Goal: Information Seeking & Learning: Learn about a topic

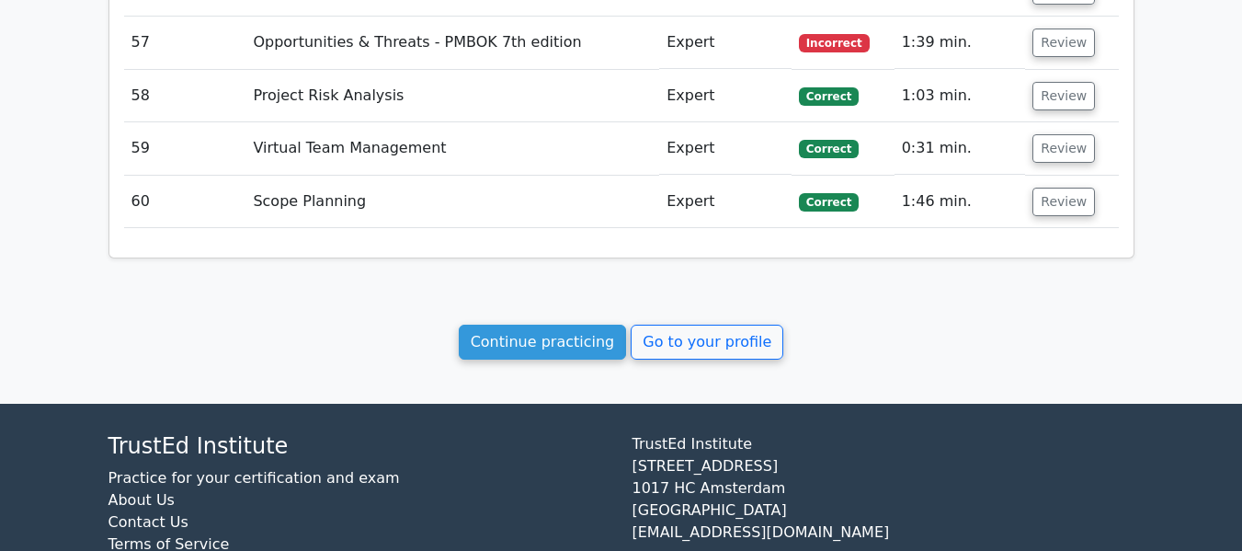
scroll to position [5092, 0]
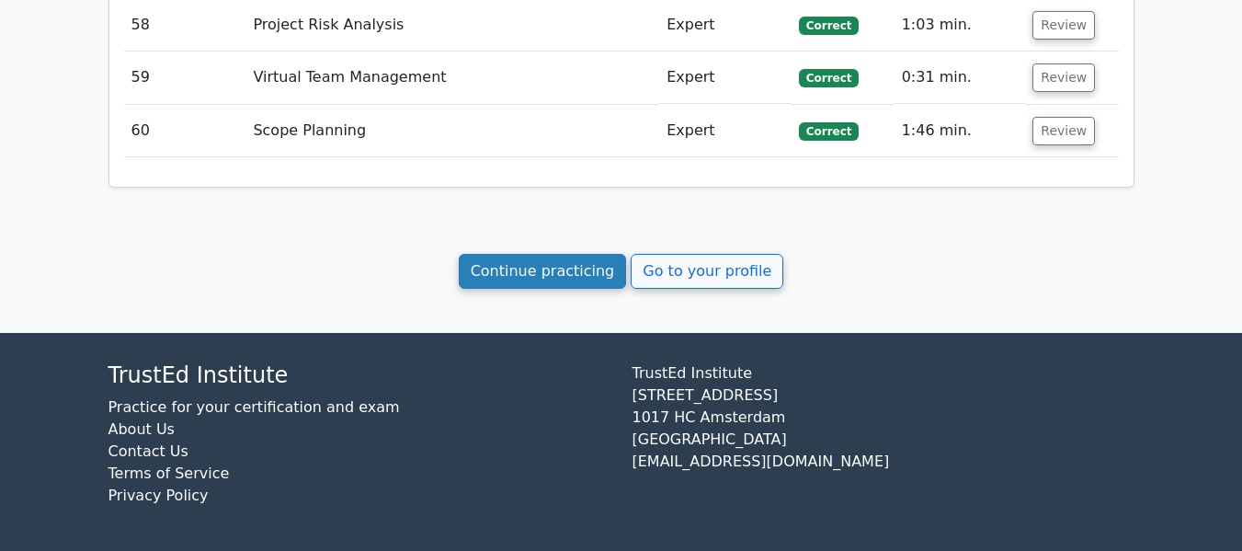
click at [552, 275] on link "Continue practicing" at bounding box center [543, 271] width 168 height 35
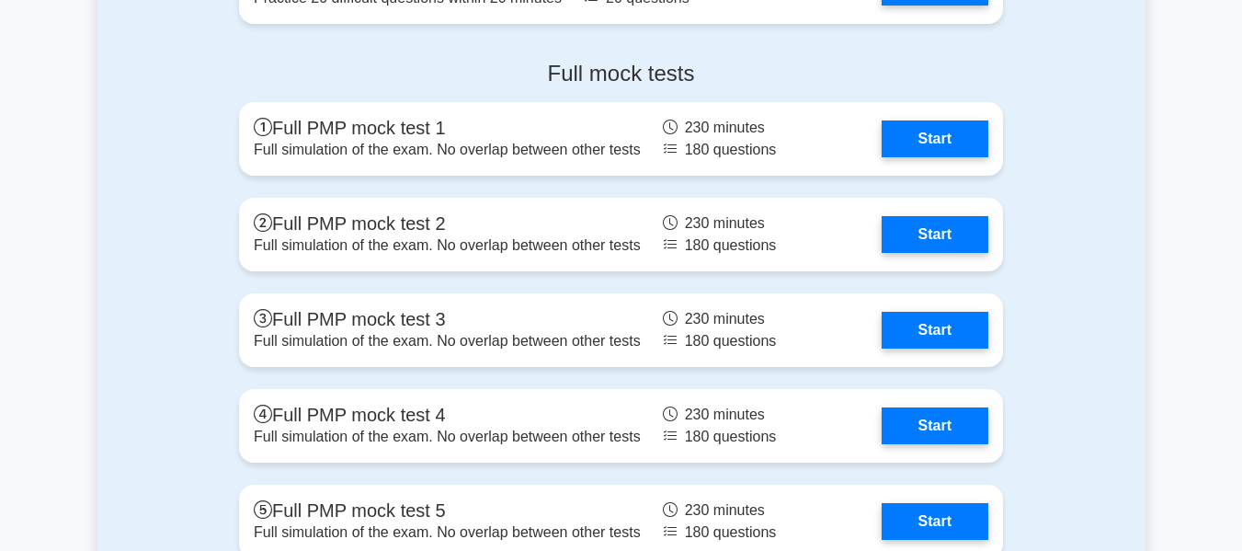
scroll to position [6302, 0]
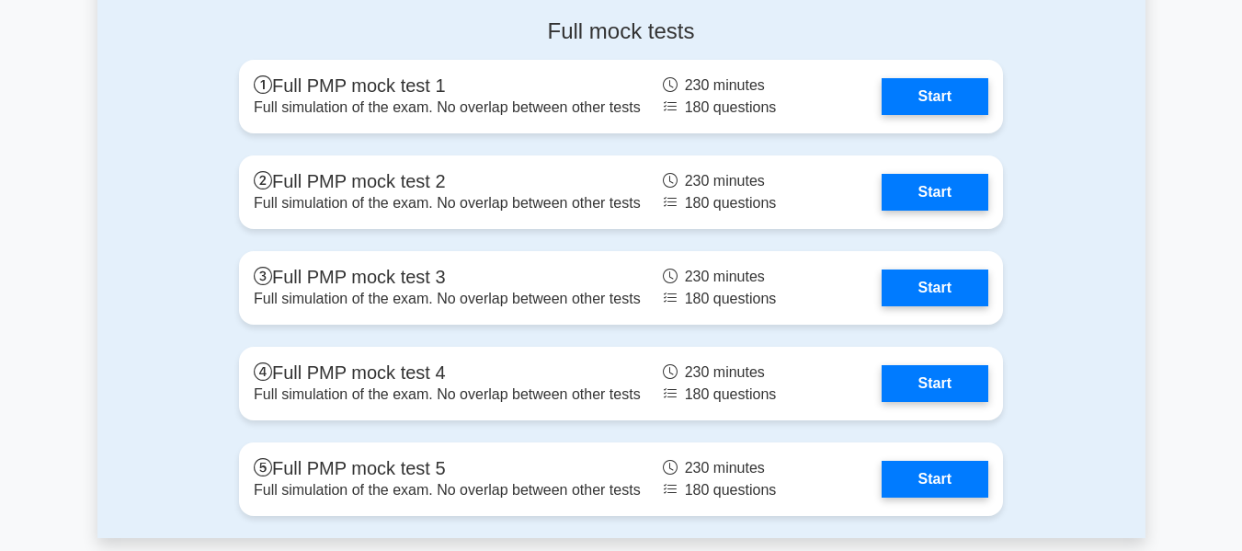
click at [1087, 241] on div "Full mock tests Full PMP mock test 1 Full simulation of the exam. No overlap be…" at bounding box center [621, 271] width 1048 height 534
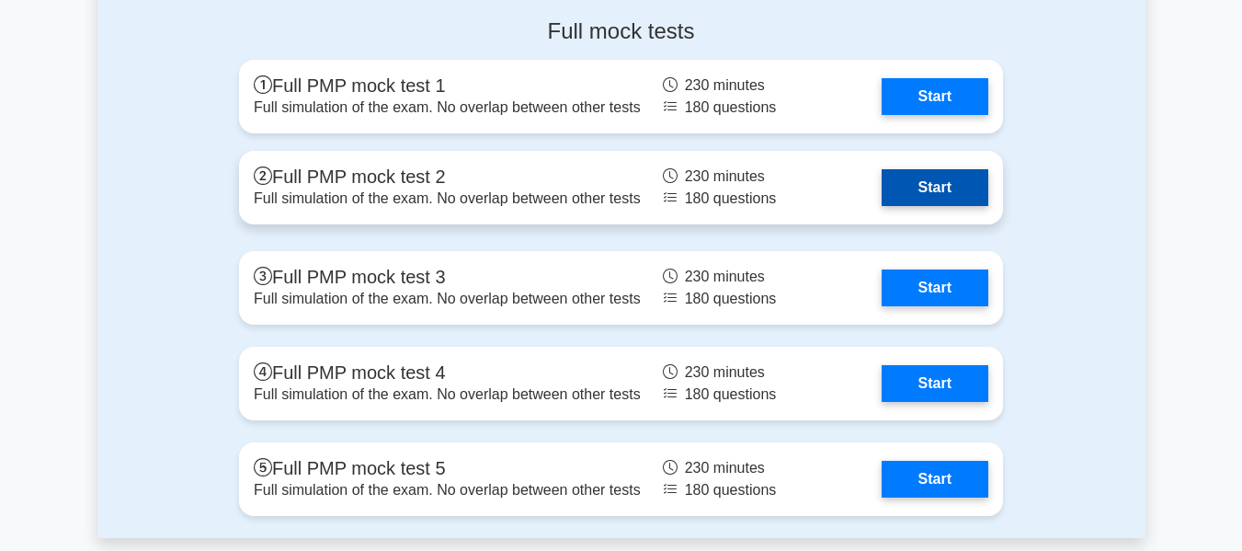
click at [930, 183] on link "Start" at bounding box center [935, 187] width 107 height 37
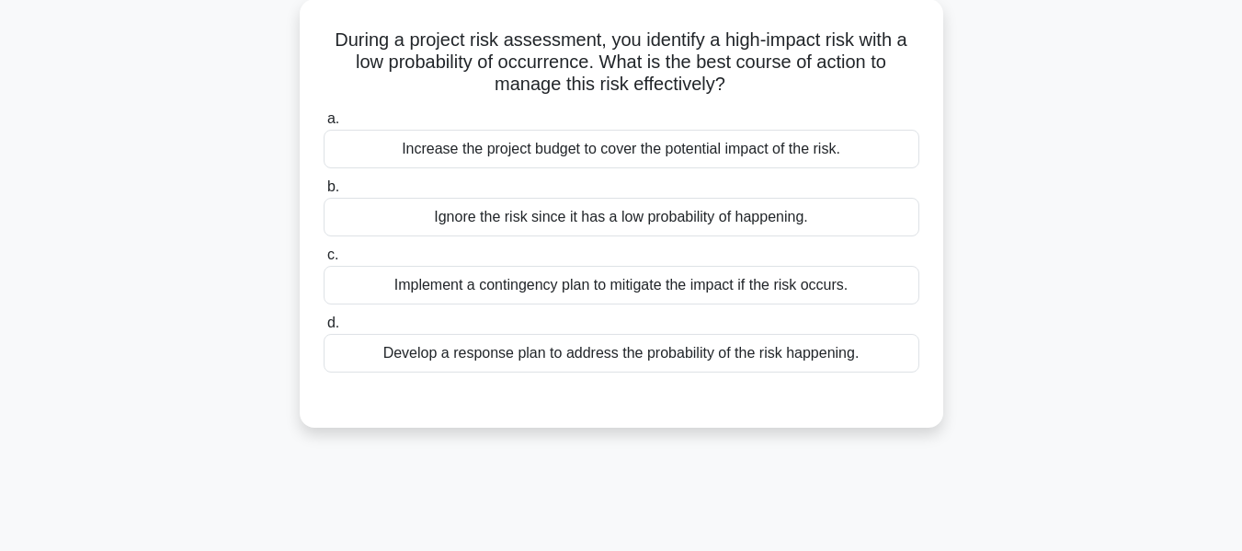
scroll to position [132, 0]
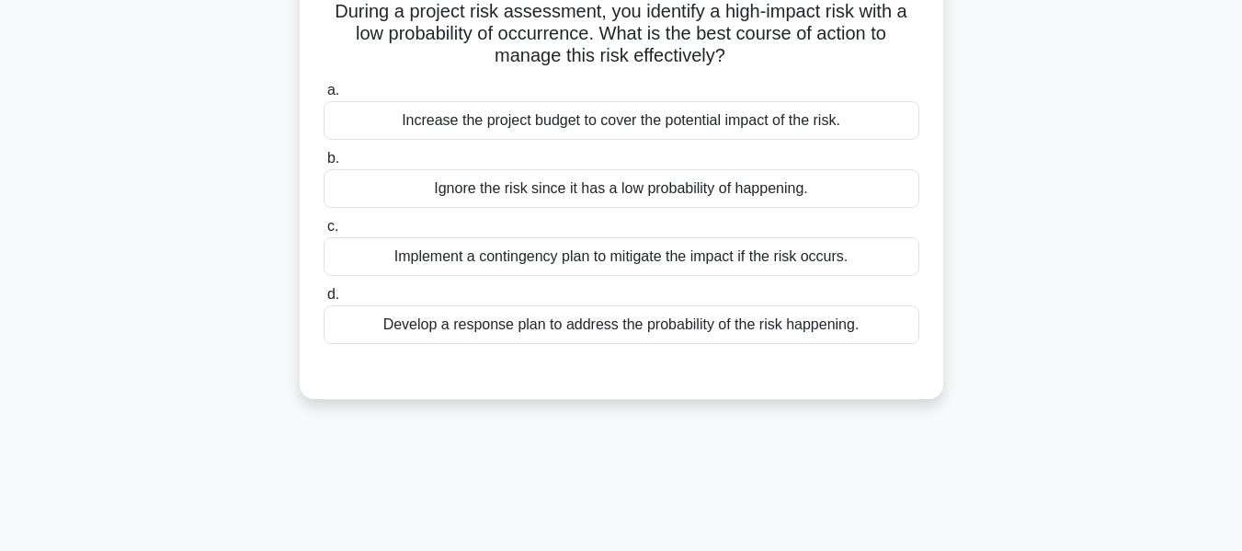
click at [495, 328] on div "Develop a response plan to address the probability of the risk happening." at bounding box center [622, 324] width 596 height 39
click at [324, 301] on input "d. Develop a response plan to address the probability of the risk happening." at bounding box center [324, 295] width 0 height 12
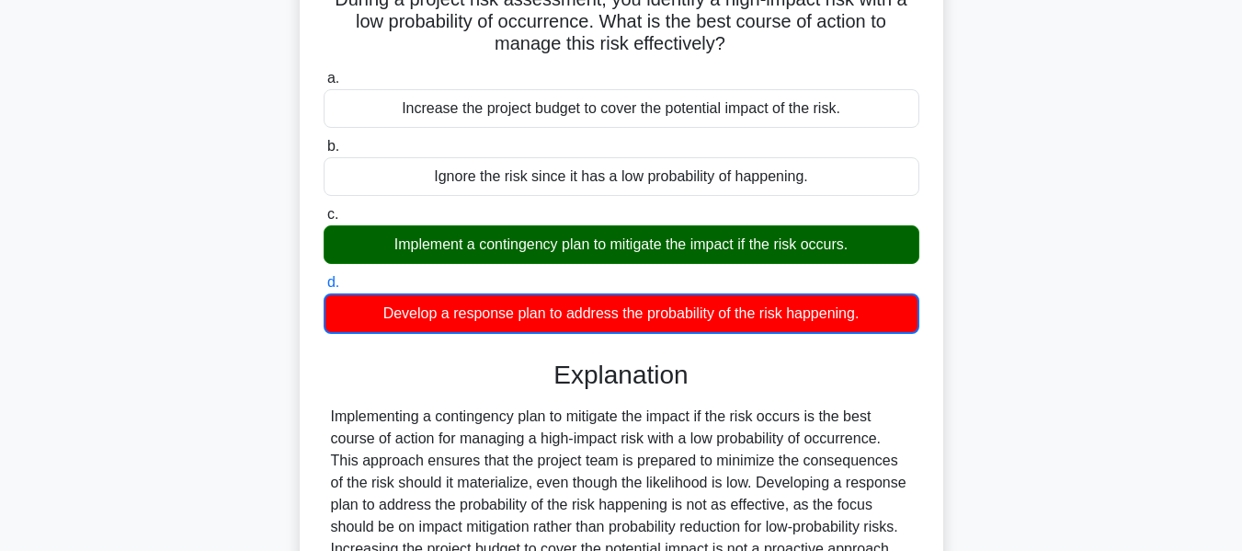
scroll to position [0, 0]
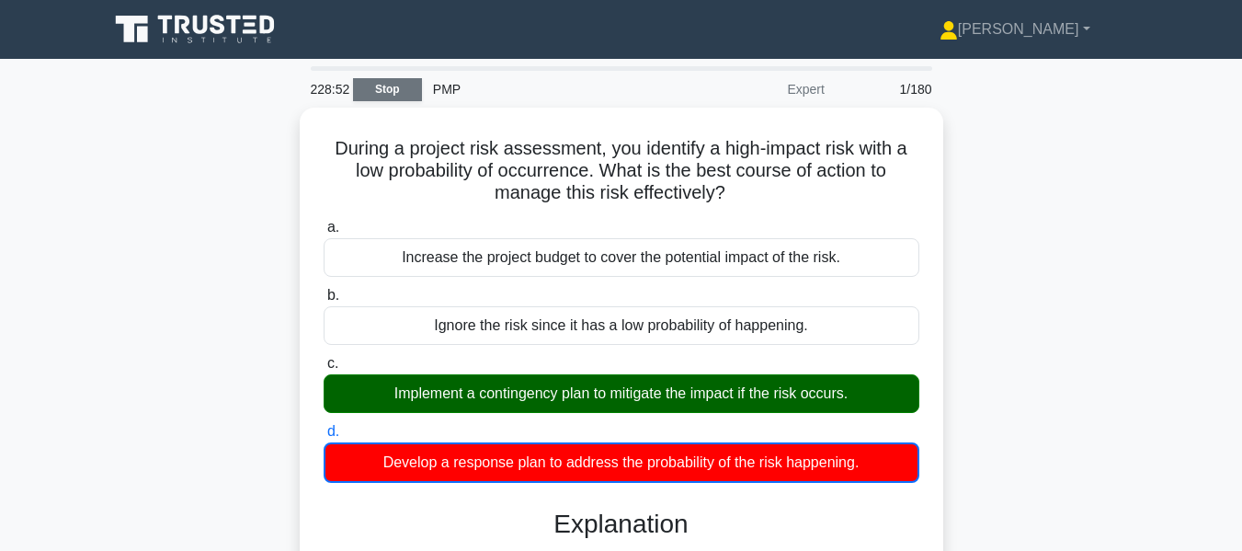
click at [387, 89] on link "Stop" at bounding box center [387, 89] width 69 height 23
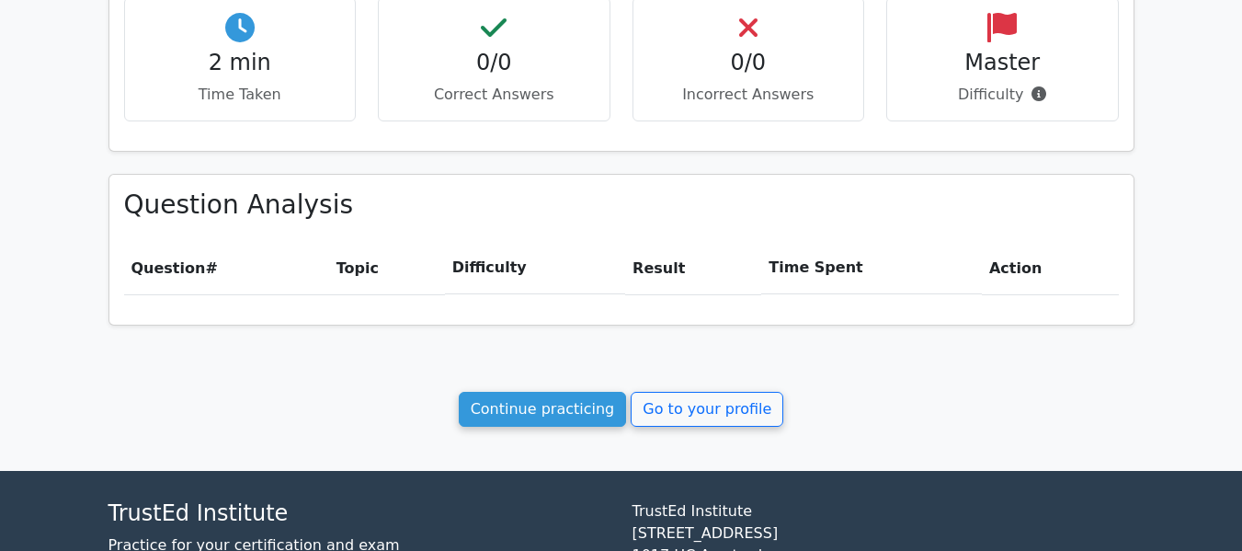
scroll to position [631, 0]
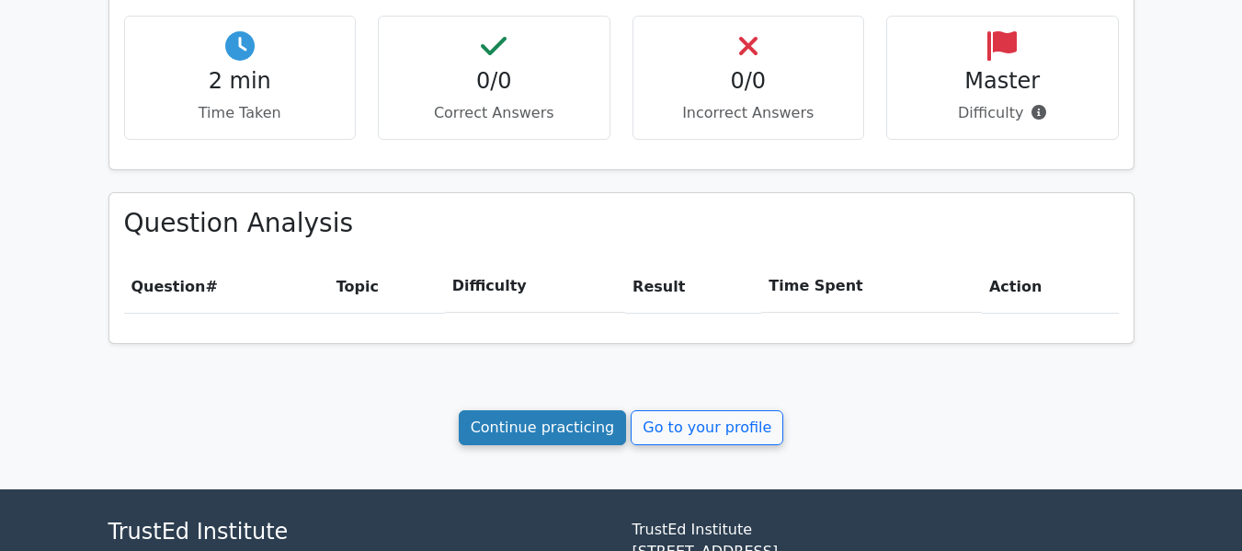
click at [553, 423] on link "Continue practicing" at bounding box center [543, 427] width 168 height 35
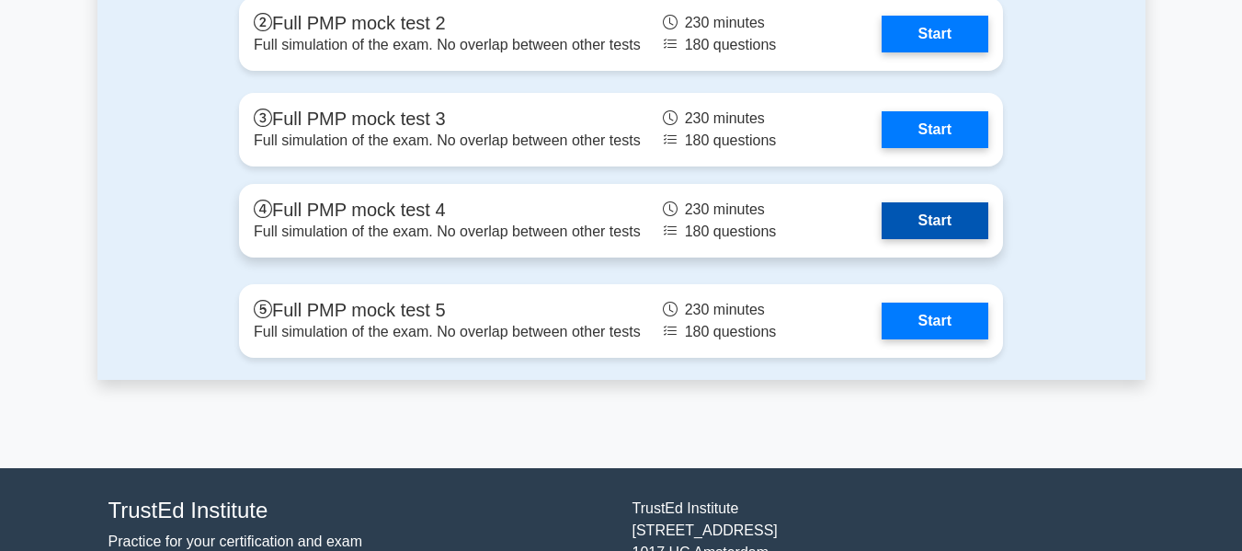
scroll to position [6302, 0]
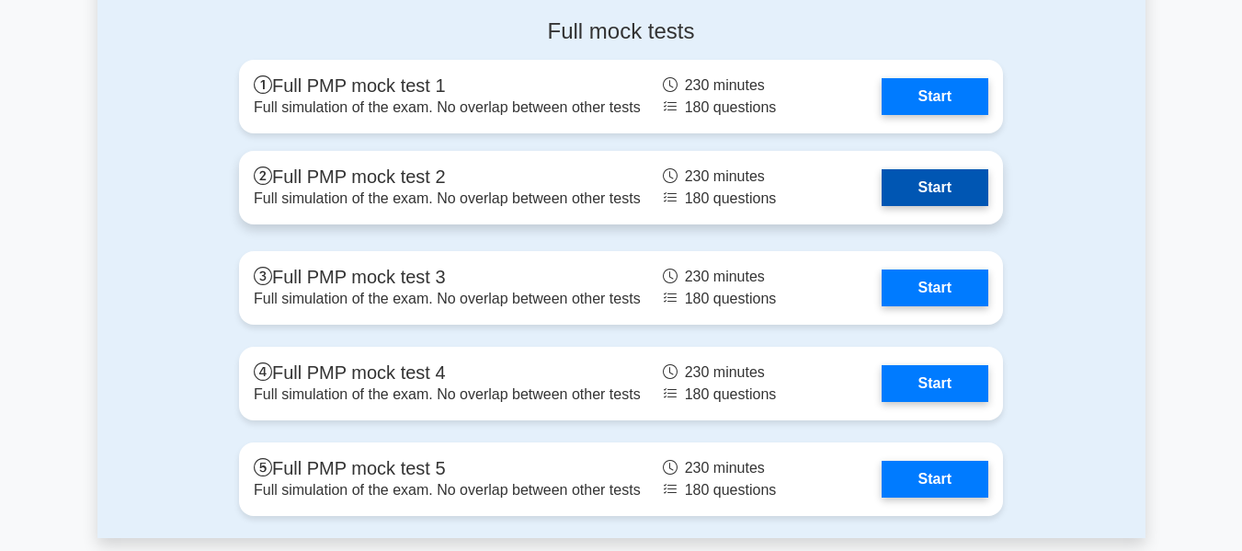
click at [950, 180] on link "Start" at bounding box center [935, 187] width 107 height 37
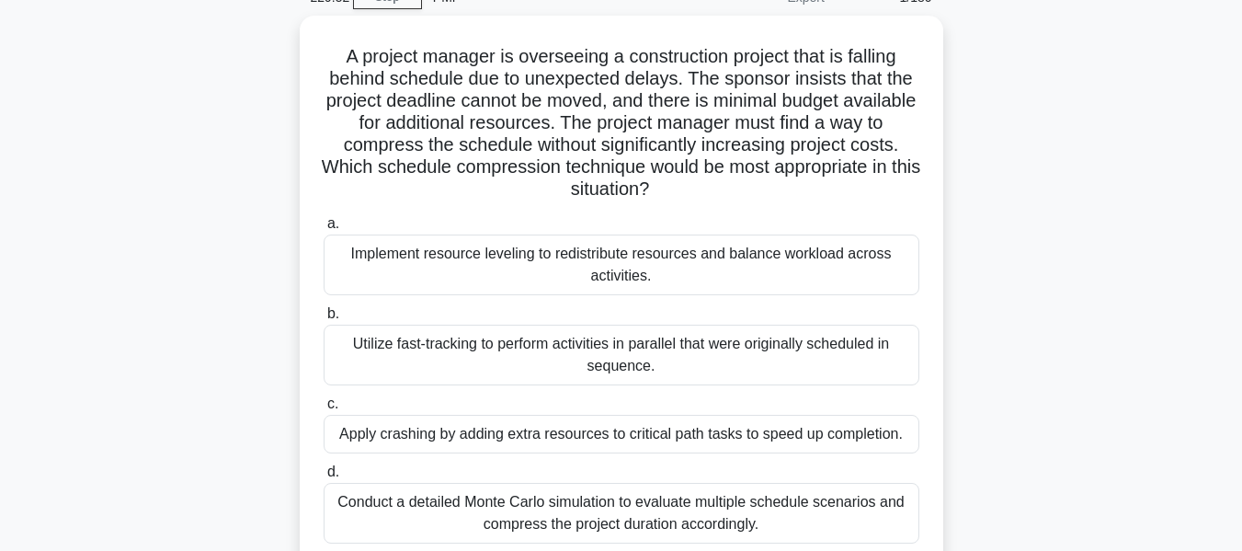
scroll to position [109, 0]
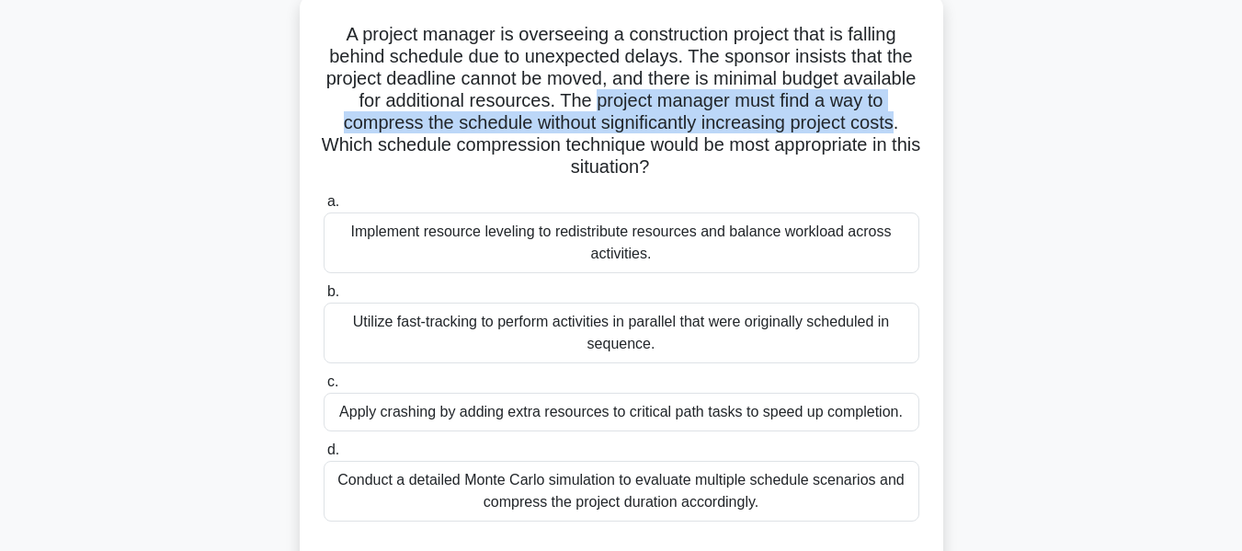
drag, startPoint x: 645, startPoint y: 100, endPoint x: 915, endPoint y: 129, distance: 270.8
click at [915, 129] on h5 "A project manager is overseeing a construction project that is falling behind s…" at bounding box center [621, 101] width 599 height 156
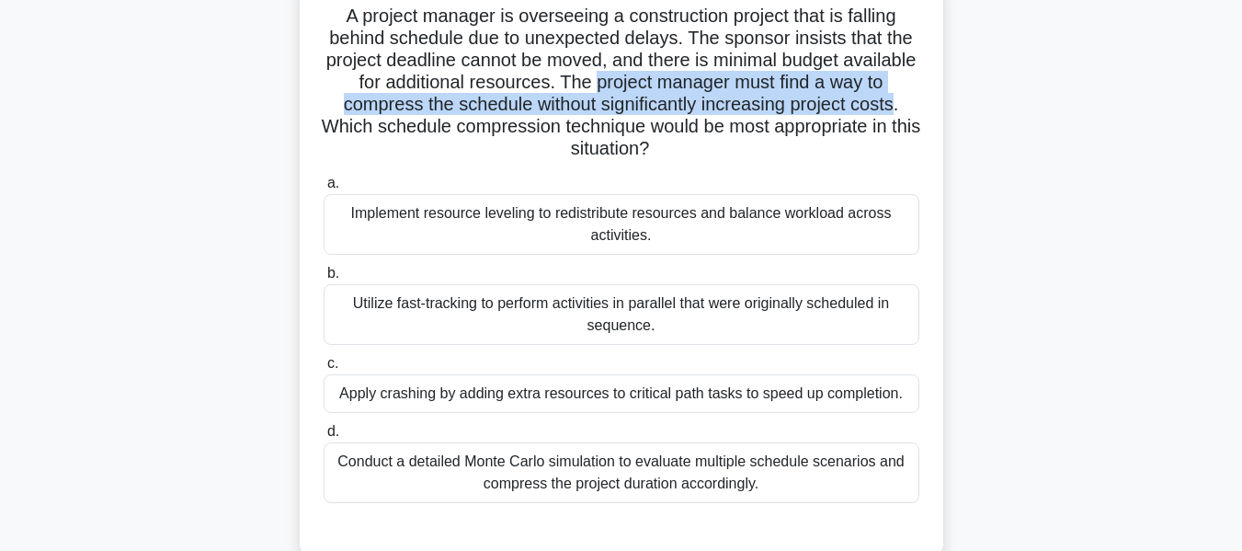
scroll to position [125, 0]
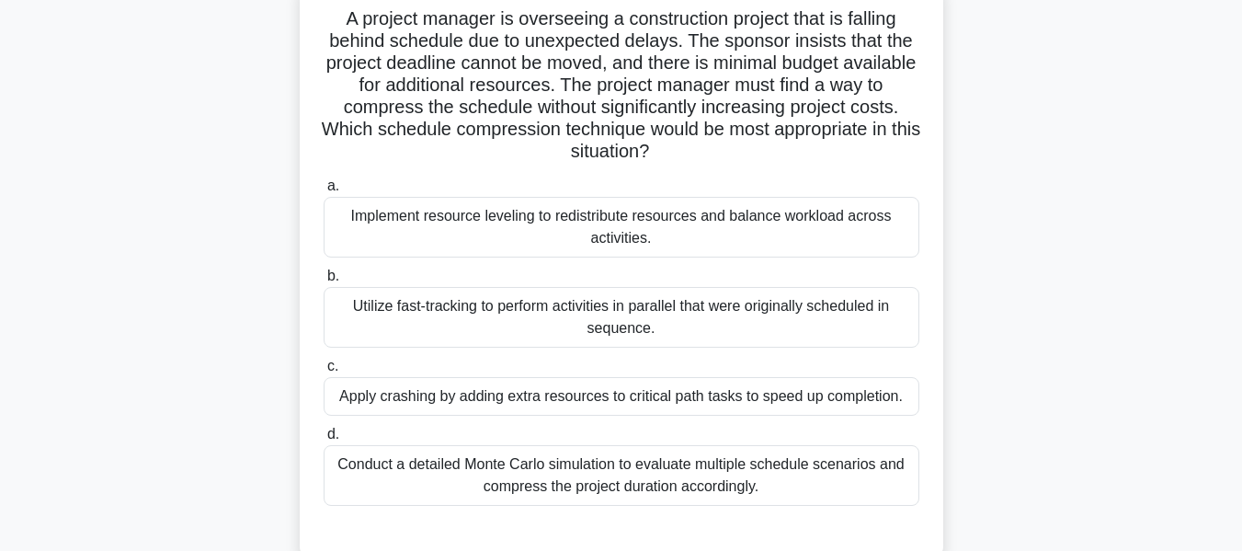
click at [448, 308] on div "Utilize fast-tracking to perform activities in parallel that were originally sc…" at bounding box center [622, 317] width 596 height 61
click at [324, 282] on input "b. Utilize fast-tracking to perform activities in parallel that were originally…" at bounding box center [324, 276] width 0 height 12
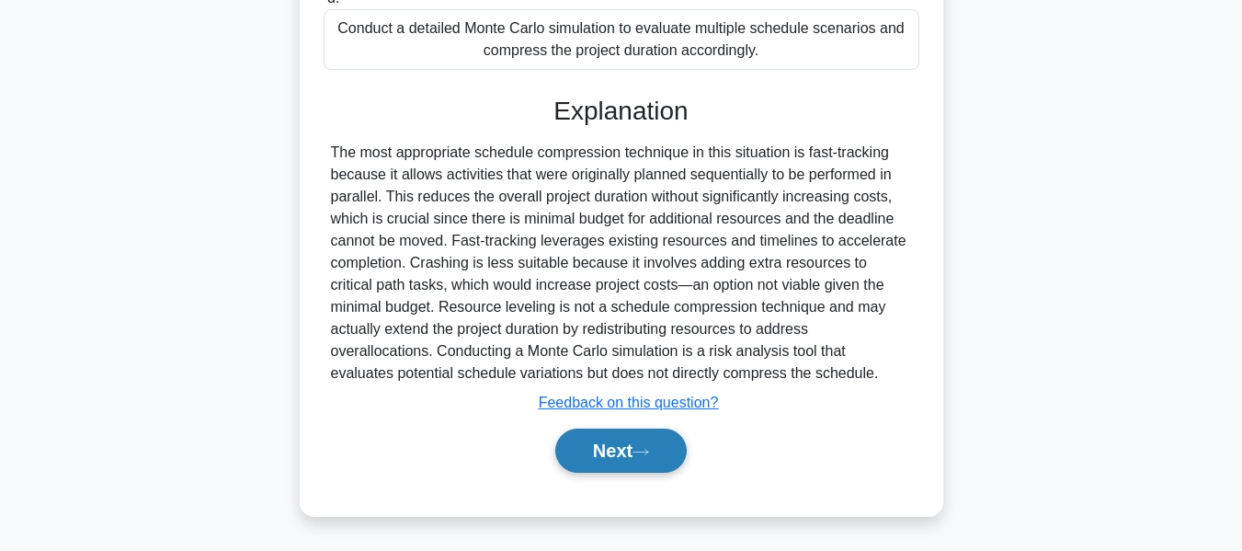
click at [647, 449] on icon at bounding box center [640, 452] width 17 height 10
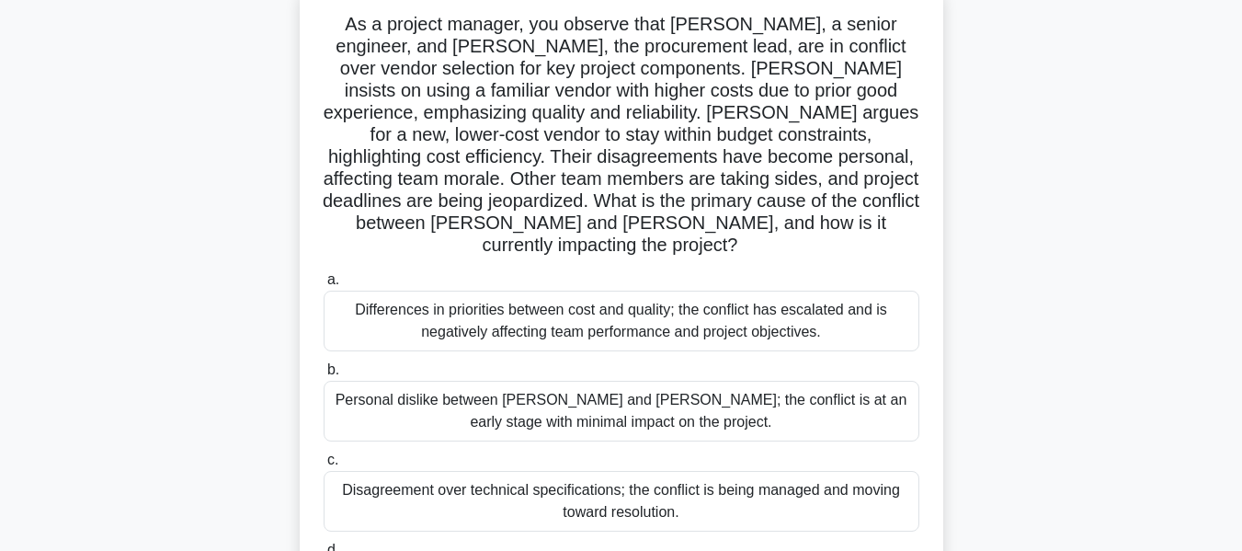
scroll to position [133, 0]
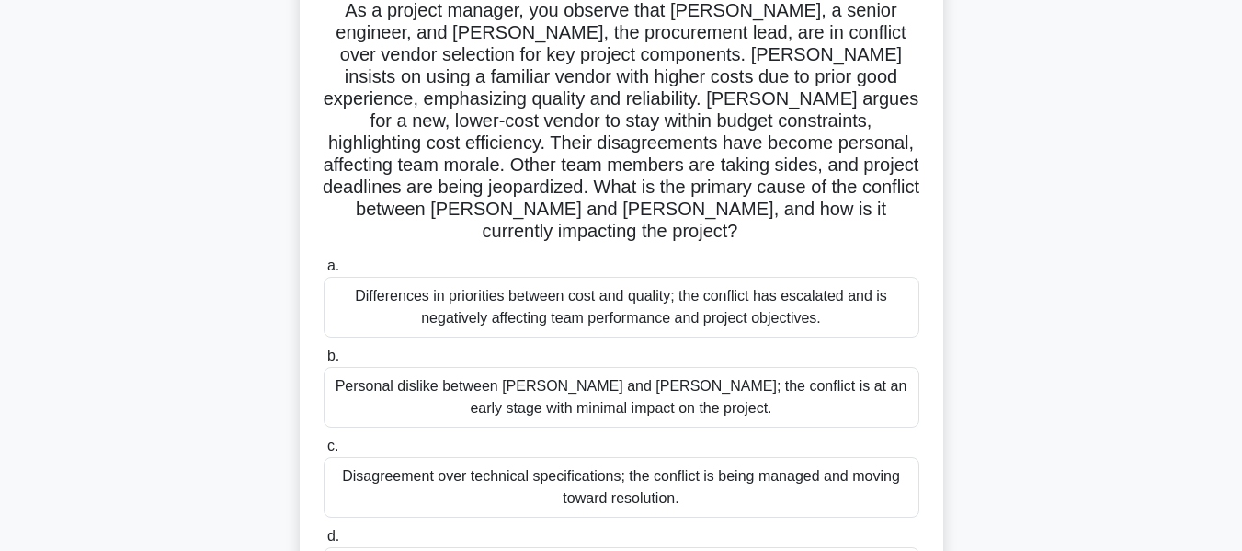
click at [454, 277] on div "Differences in priorities between cost and quality; the conflict has escalated …" at bounding box center [622, 307] width 596 height 61
click at [324, 272] on input "a. Differences in priorities between cost and quality; the conflict has escalat…" at bounding box center [324, 266] width 0 height 12
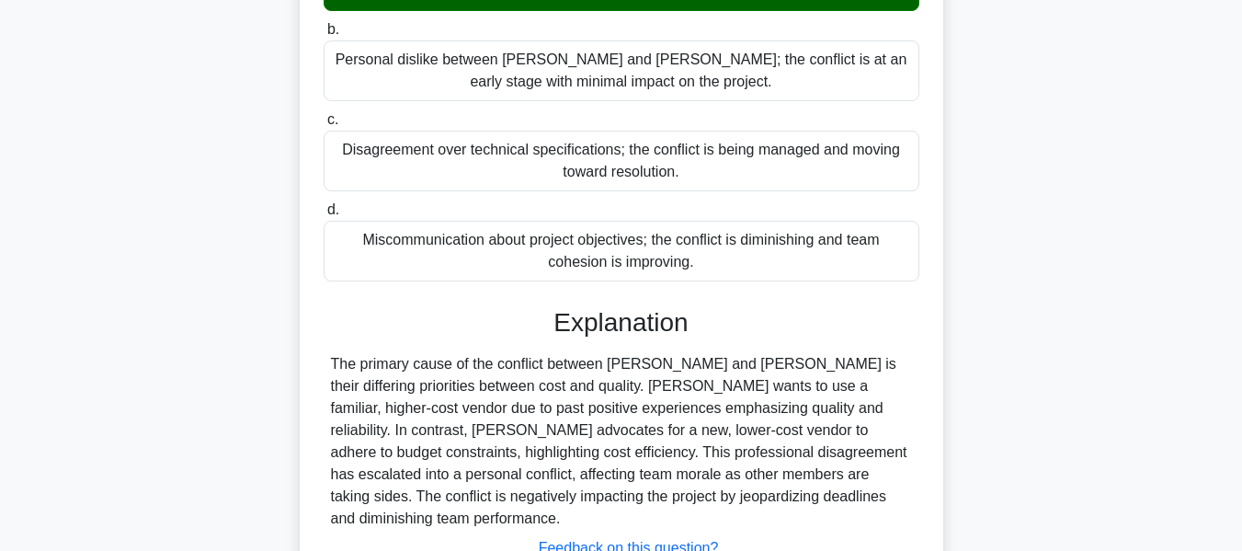
scroll to position [562, 0]
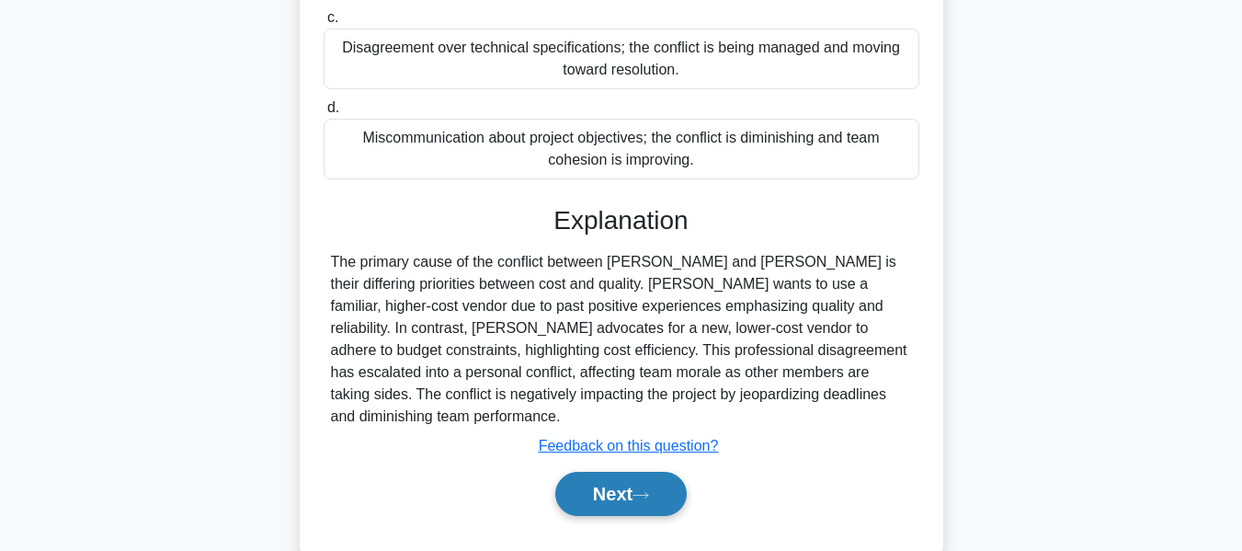
click at [581, 472] on button "Next" at bounding box center [620, 494] width 131 height 44
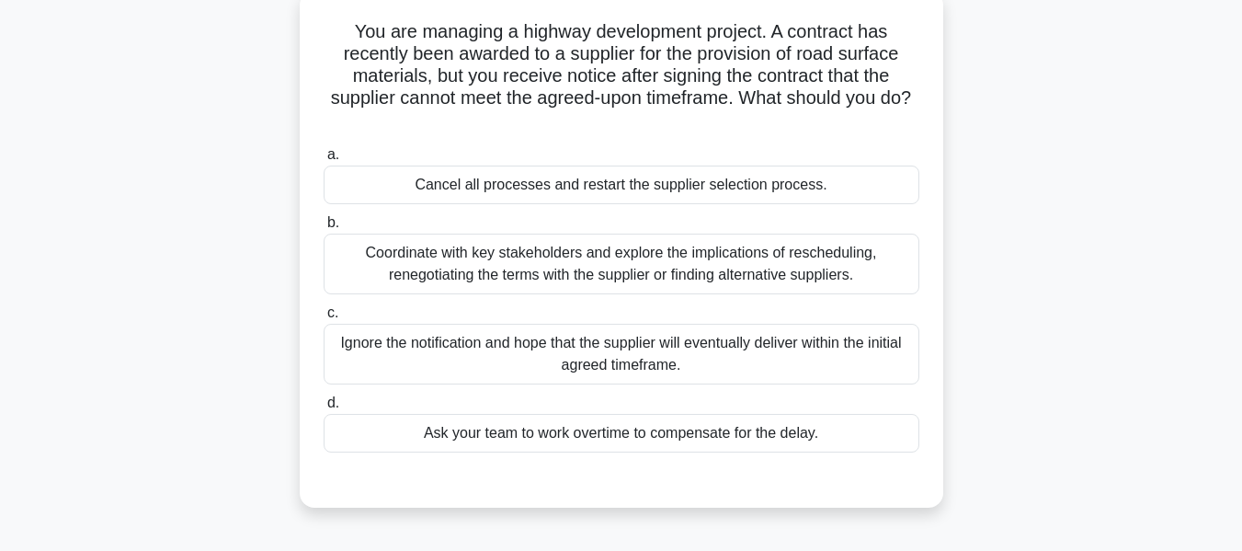
scroll to position [123, 0]
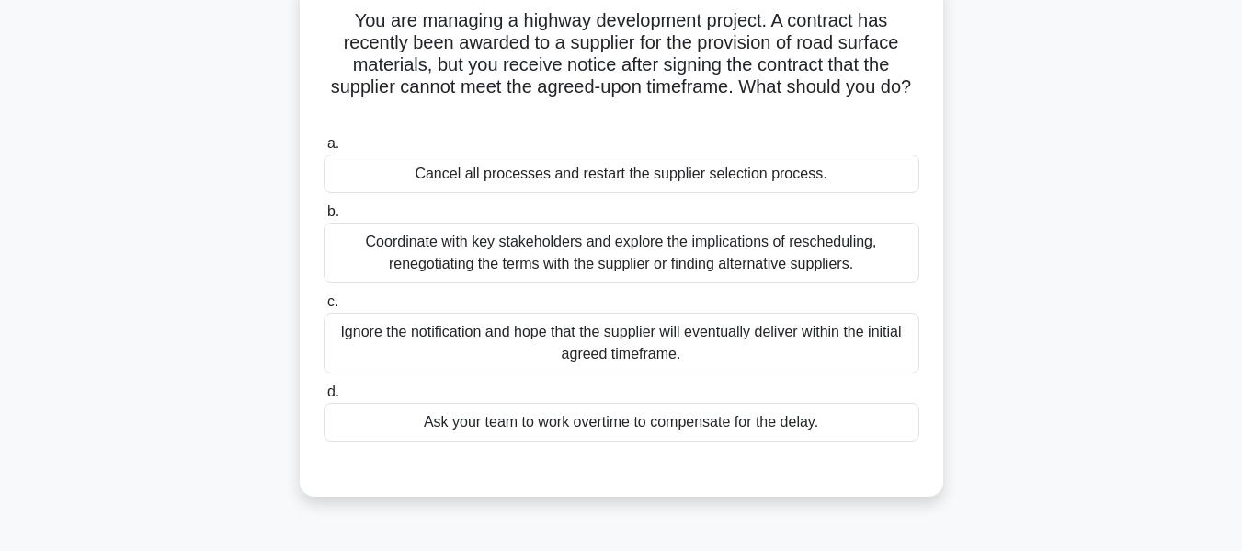
click at [484, 245] on div "Coordinate with key stakeholders and explore the implications of rescheduling, …" at bounding box center [622, 252] width 596 height 61
click at [324, 218] on input "b. Coordinate with key stakeholders and explore the implications of reschedulin…" at bounding box center [324, 212] width 0 height 12
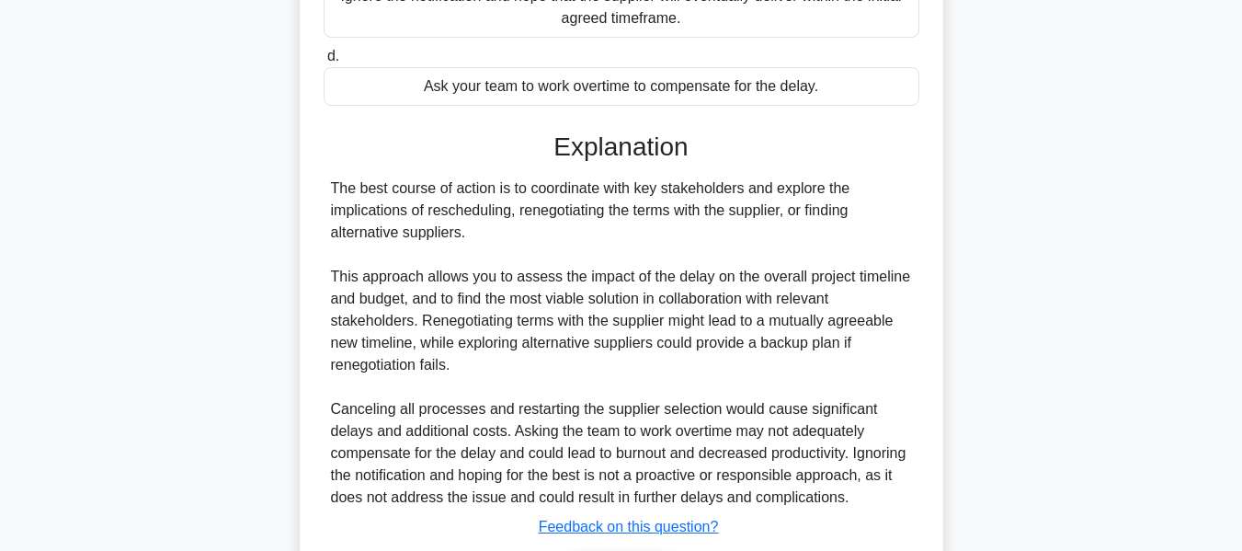
scroll to position [606, 0]
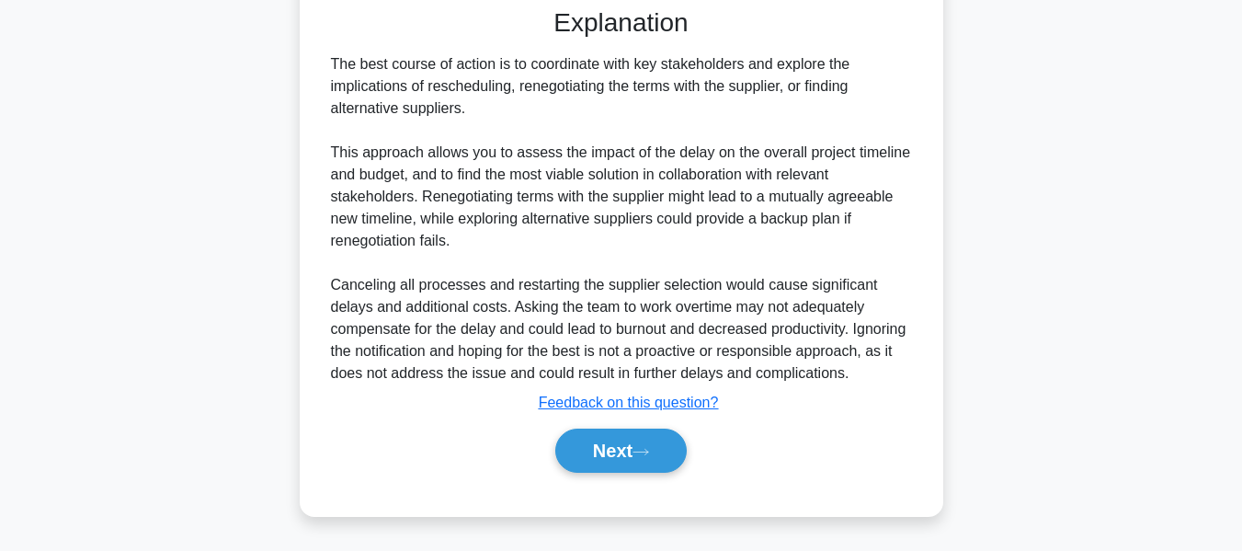
drag, startPoint x: 593, startPoint y: 452, endPoint x: 769, endPoint y: 425, distance: 178.6
click at [593, 452] on button "Next" at bounding box center [620, 450] width 131 height 44
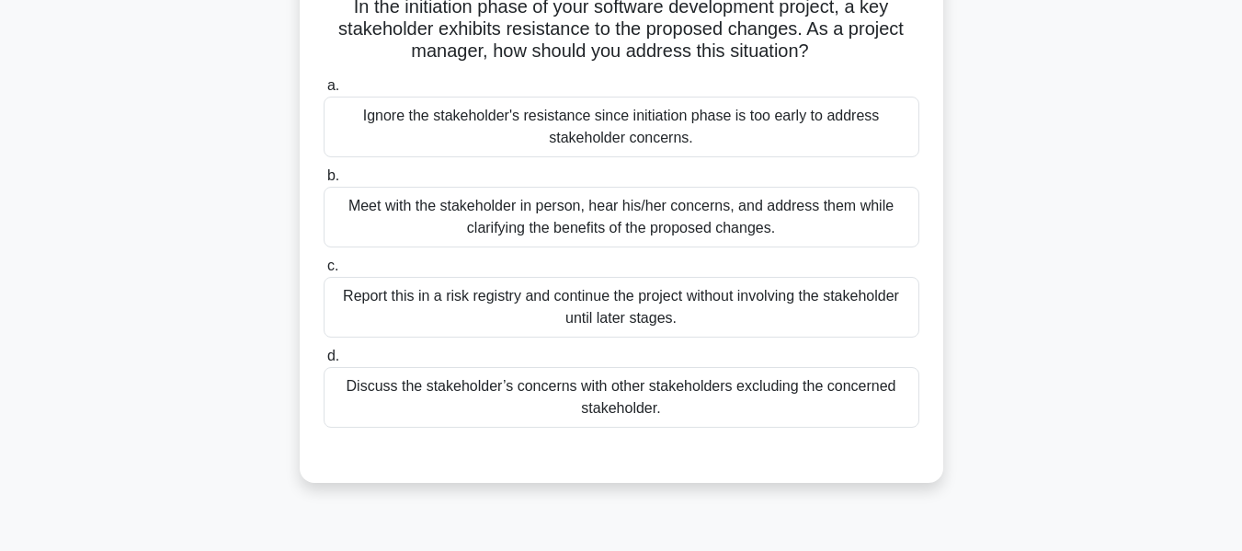
scroll to position [122, 0]
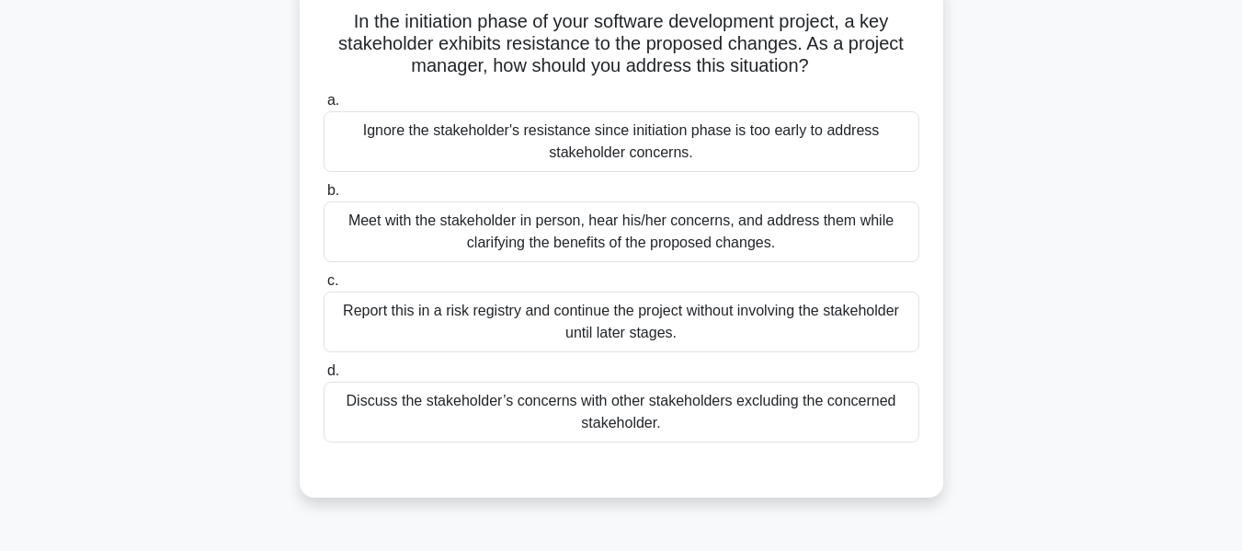
click at [484, 231] on div "Meet with the stakeholder in person, hear his/her concerns, and address them wh…" at bounding box center [622, 231] width 596 height 61
click at [324, 197] on input "b. Meet with the stakeholder in person, hear his/her concerns, and address them…" at bounding box center [324, 191] width 0 height 12
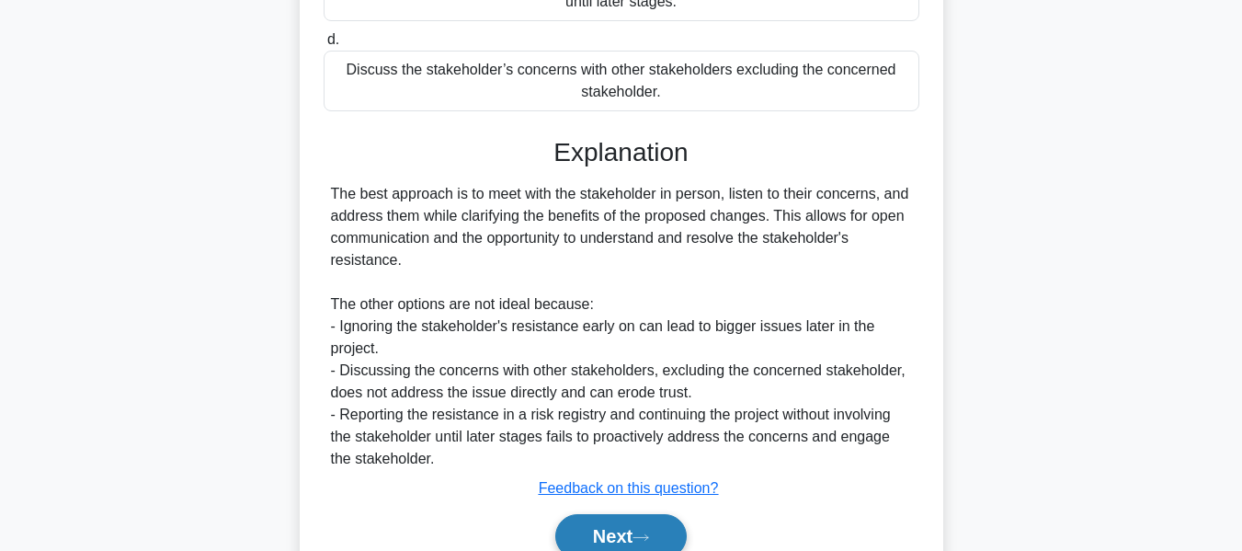
scroll to position [540, 0]
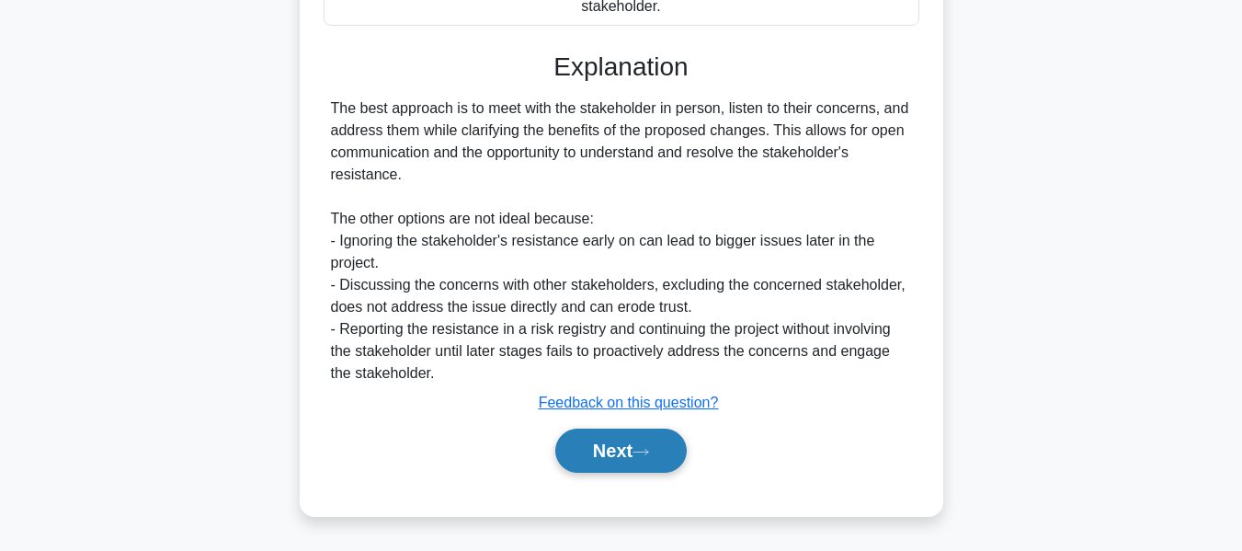
click at [624, 444] on button "Next" at bounding box center [620, 450] width 131 height 44
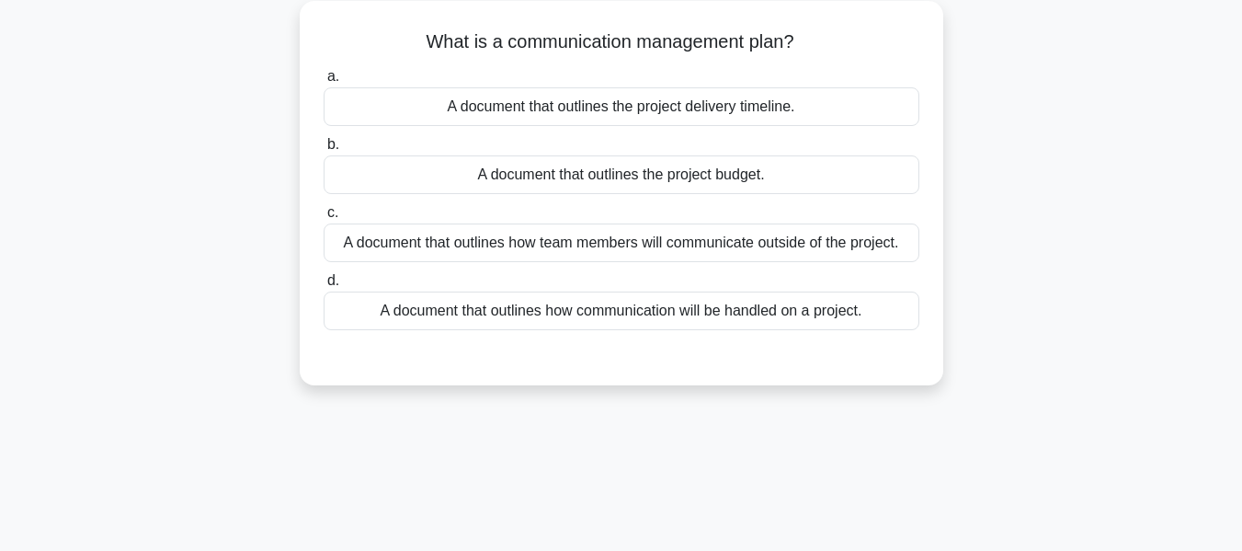
scroll to position [110, 0]
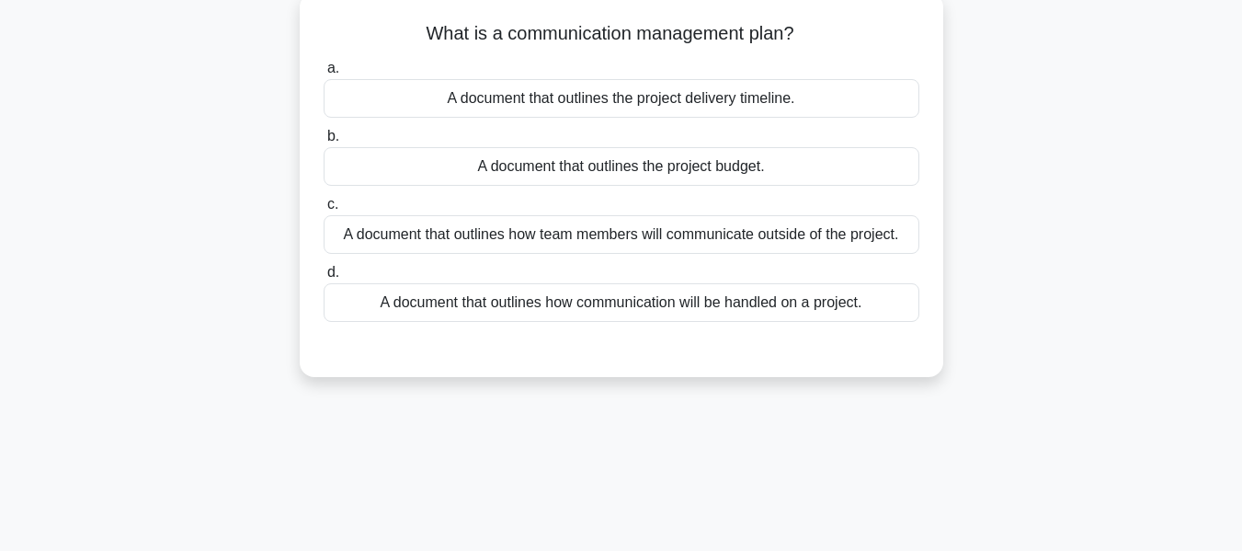
click at [561, 303] on div "A document that outlines how communication will be handled on a project." at bounding box center [622, 302] width 596 height 39
click at [324, 279] on input "d. A document that outlines how communication will be handled on a project." at bounding box center [324, 273] width 0 height 12
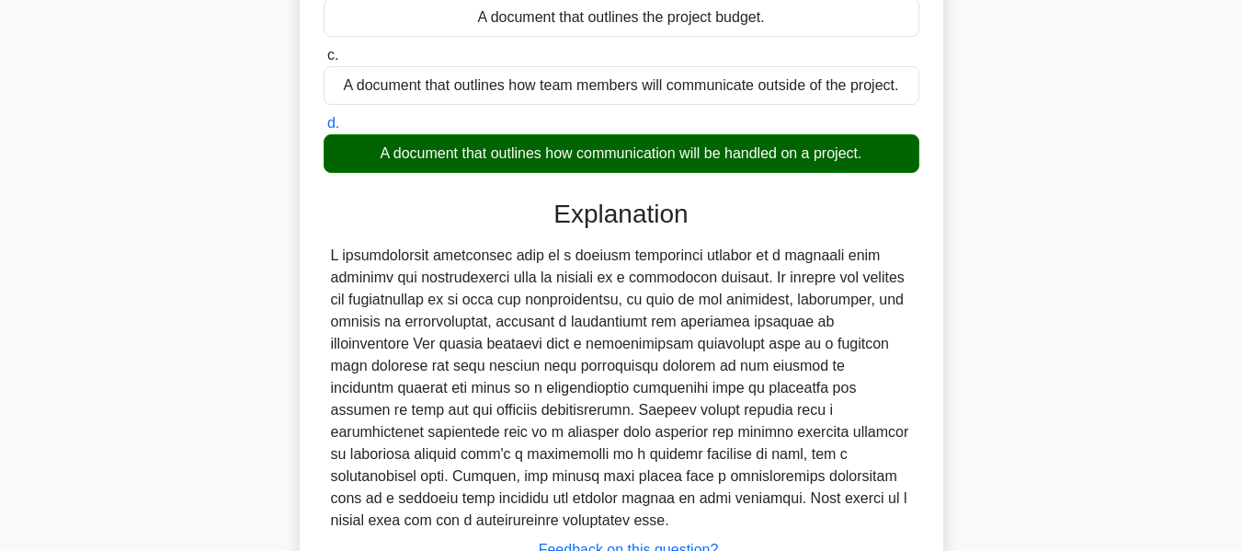
scroll to position [442, 0]
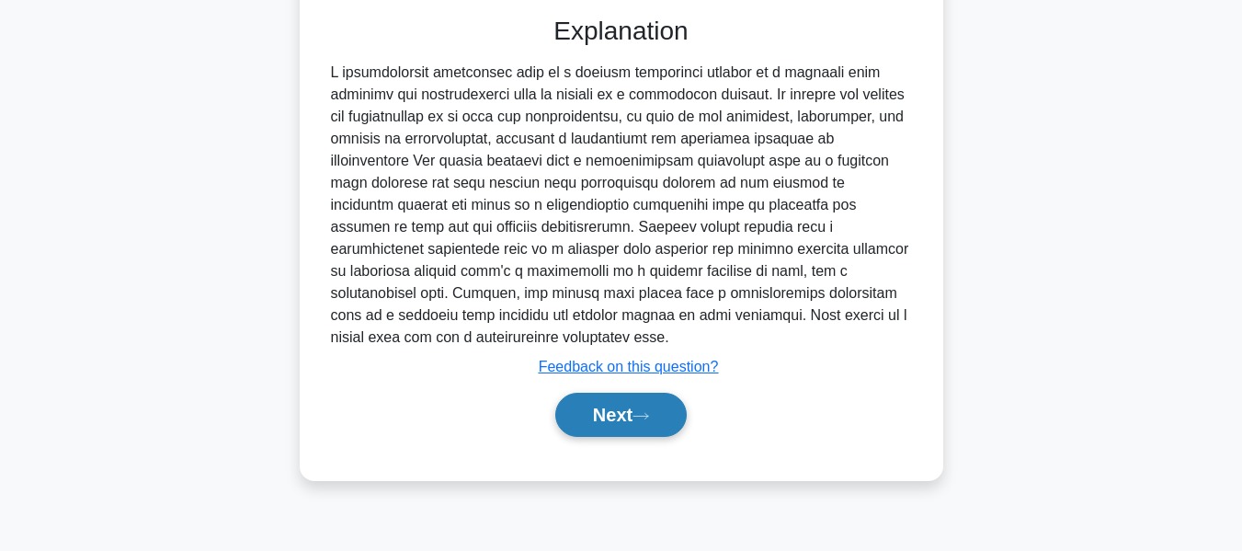
click at [615, 414] on button "Next" at bounding box center [620, 415] width 131 height 44
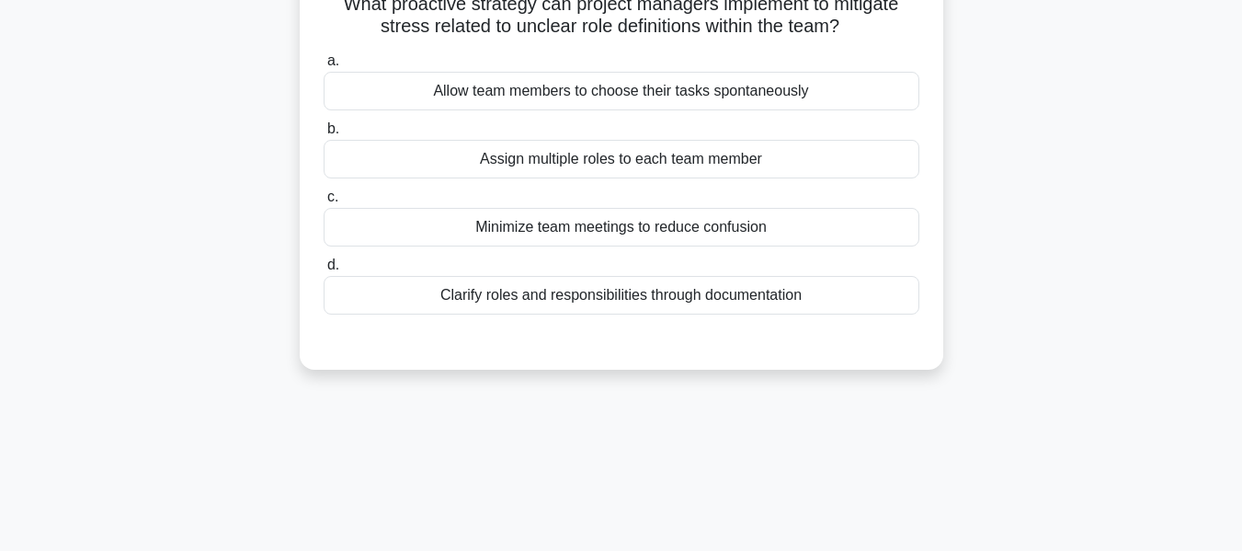
scroll to position [167, 0]
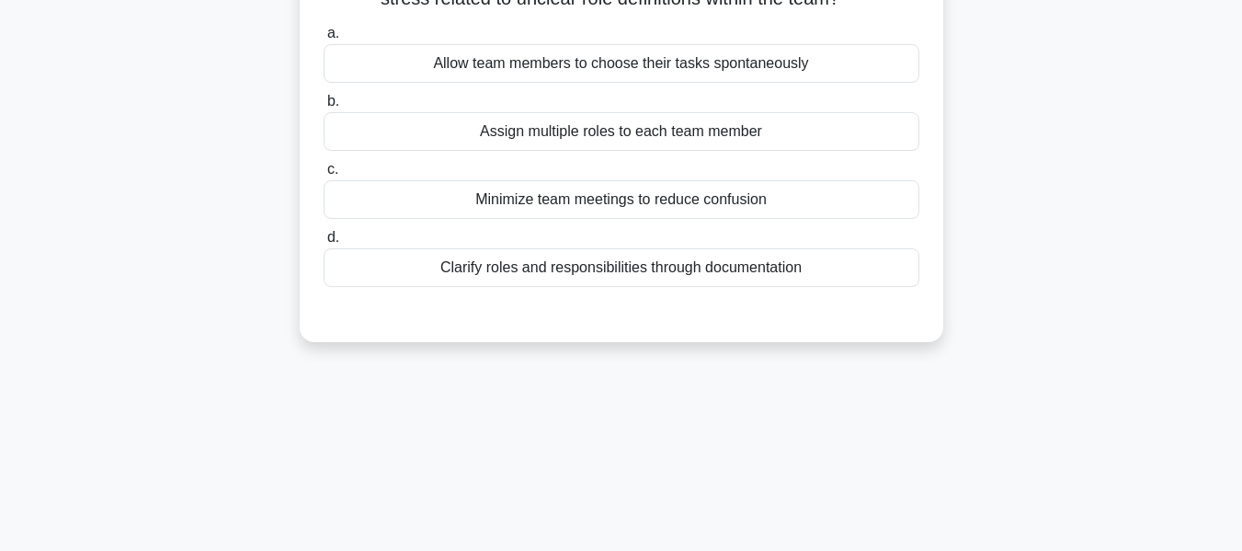
click at [538, 261] on div "Clarify roles and responsibilities through documentation" at bounding box center [622, 267] width 596 height 39
click at [324, 244] on input "d. Clarify roles and responsibilities through documentation" at bounding box center [324, 238] width 0 height 12
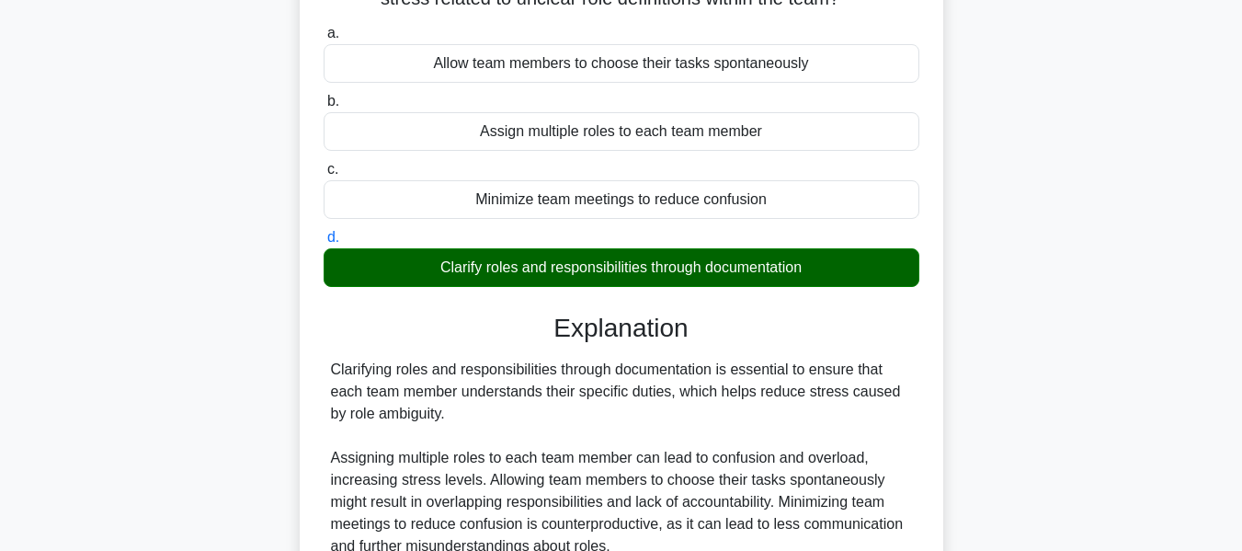
scroll to position [442, 0]
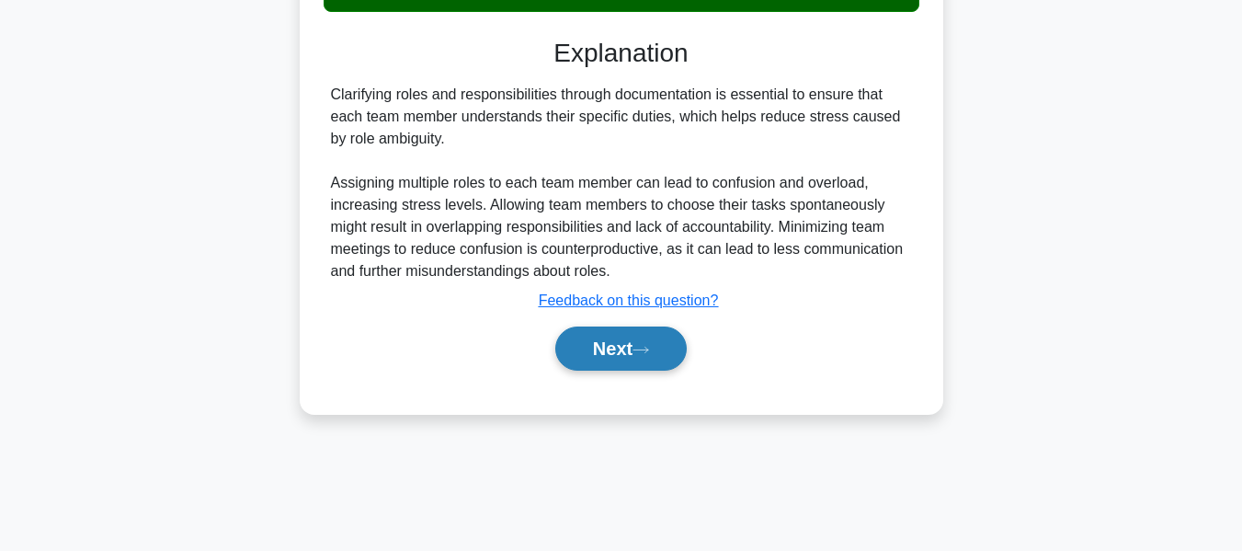
click at [589, 336] on button "Next" at bounding box center [620, 348] width 131 height 44
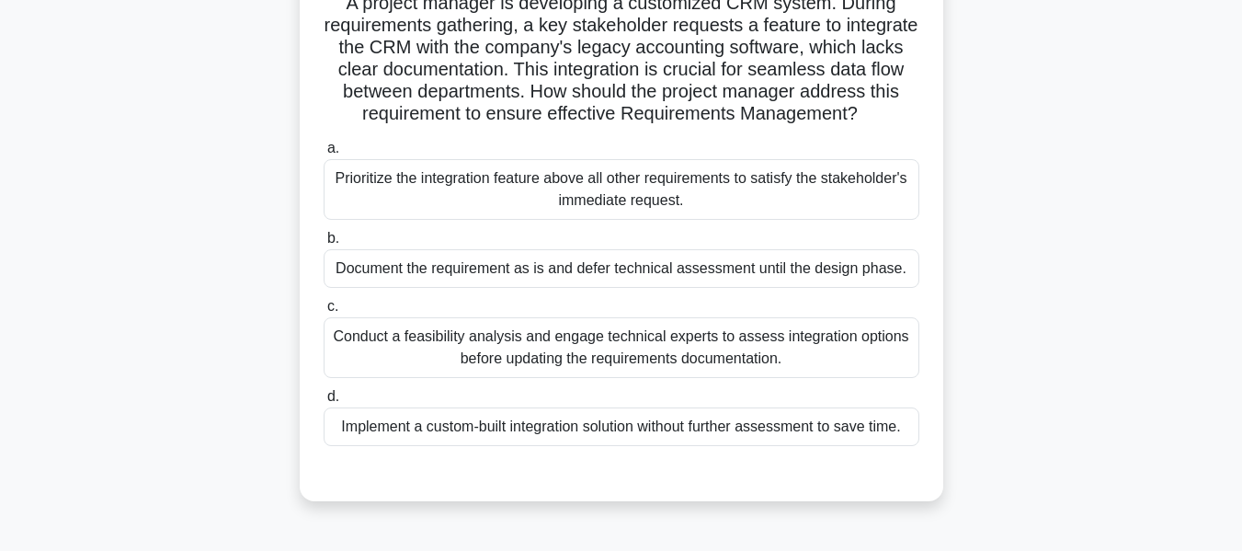
scroll to position [154, 0]
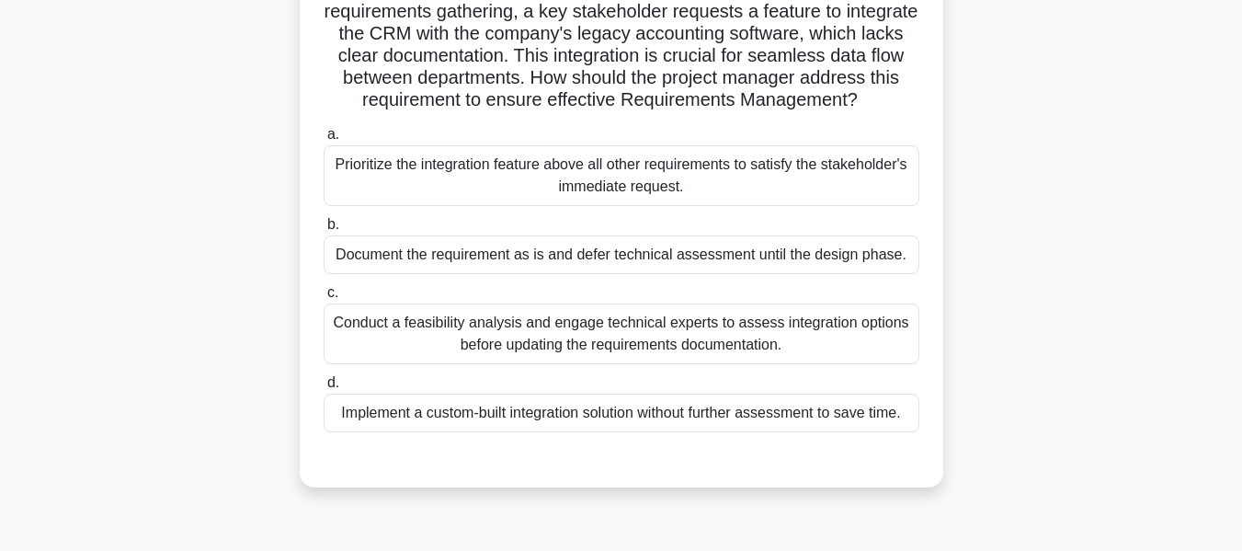
click at [598, 347] on div "Conduct a feasibility analysis and engage technical experts to assess integrati…" at bounding box center [622, 333] width 596 height 61
click at [324, 299] on input "c. Conduct a feasibility analysis and engage technical experts to assess integr…" at bounding box center [324, 293] width 0 height 12
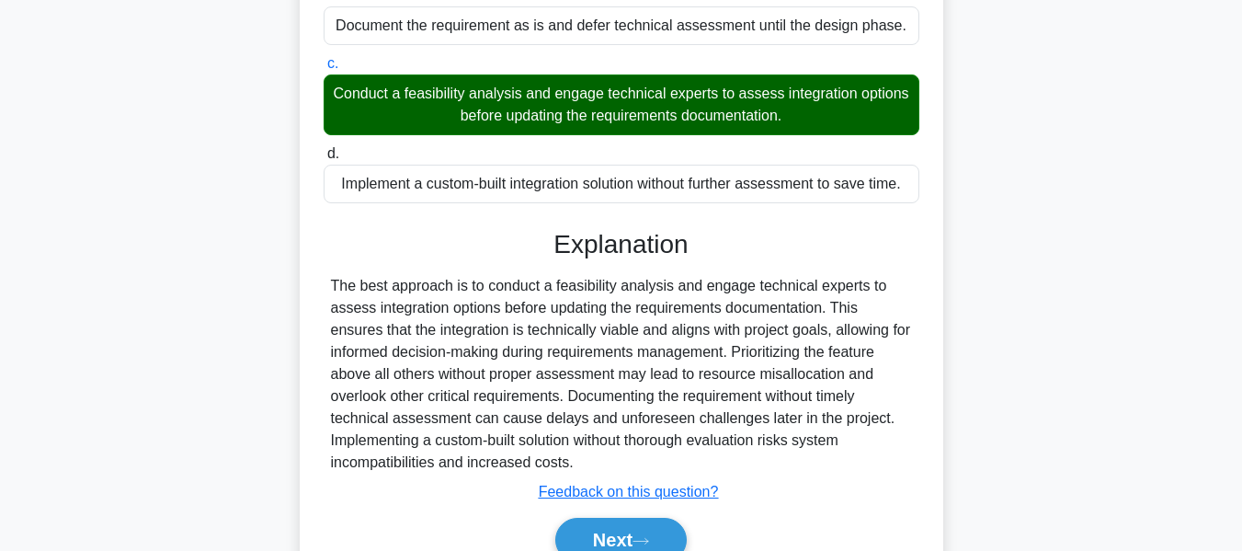
scroll to position [495, 0]
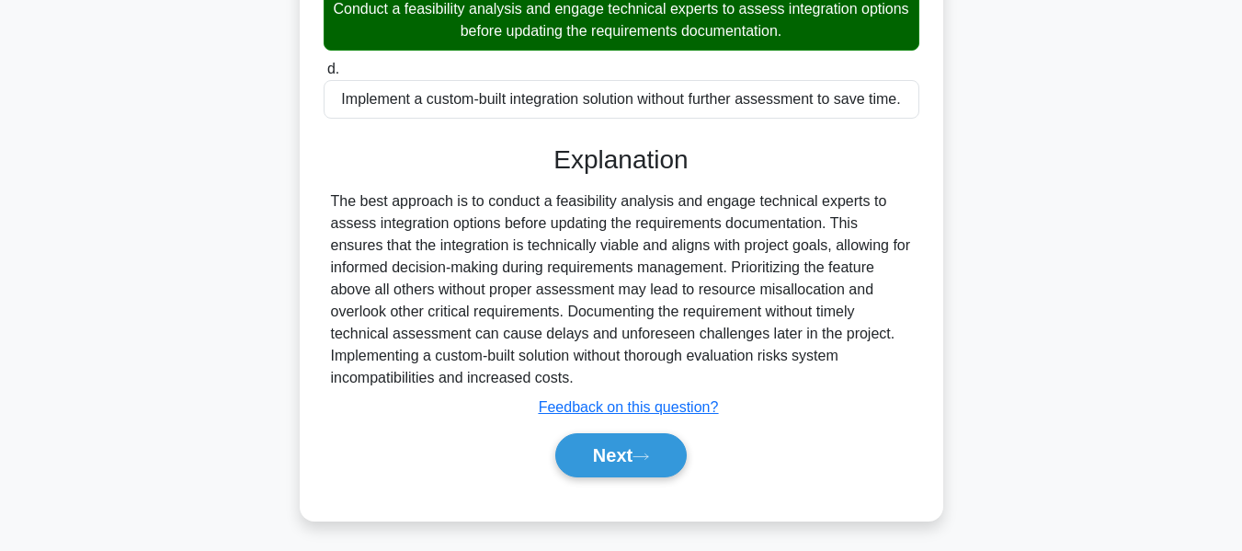
drag, startPoint x: 597, startPoint y: 443, endPoint x: 1255, endPoint y: 207, distance: 698.4
click at [597, 443] on button "Next" at bounding box center [620, 455] width 131 height 44
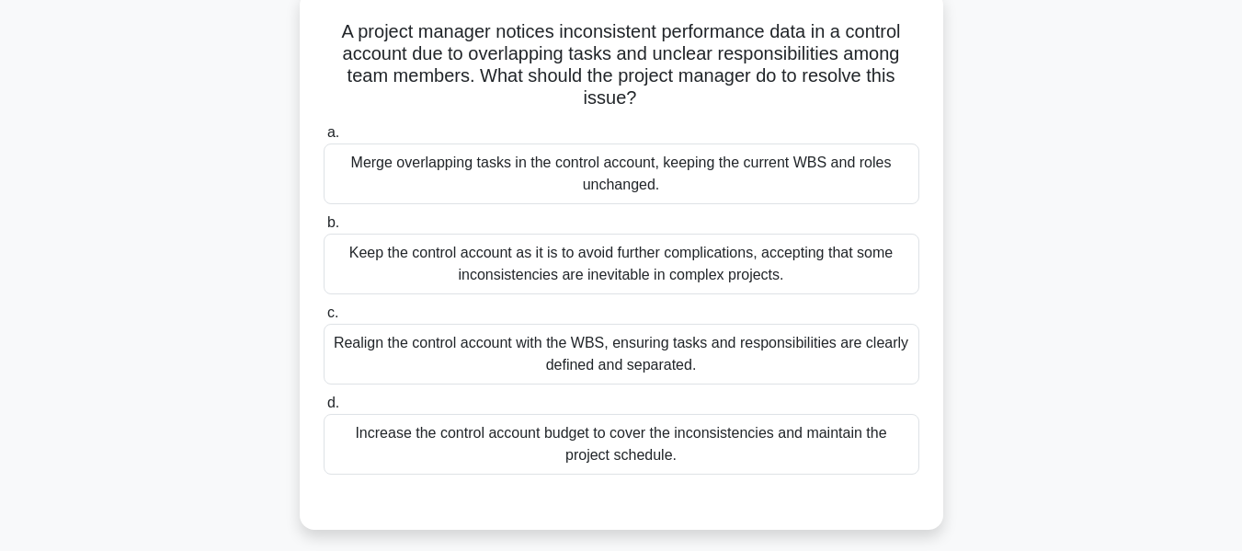
scroll to position [122, 0]
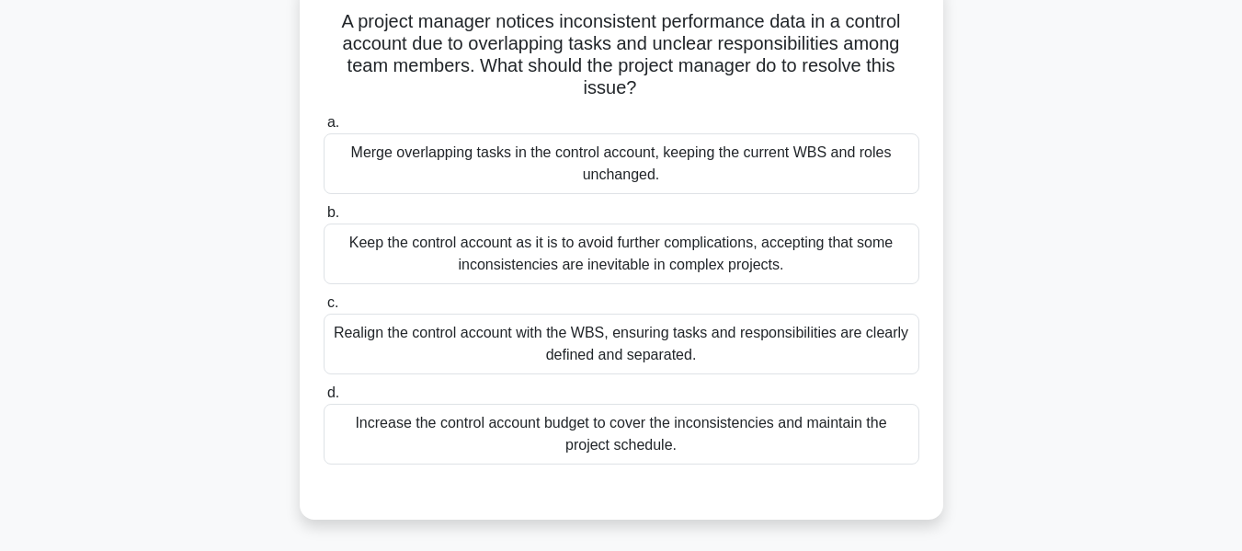
click at [597, 342] on div "Realign the control account with the WBS, ensuring tasks and responsibilities a…" at bounding box center [622, 343] width 596 height 61
click at [324, 309] on input "c. Realign the control account with the WBS, ensuring tasks and responsibilitie…" at bounding box center [324, 303] width 0 height 12
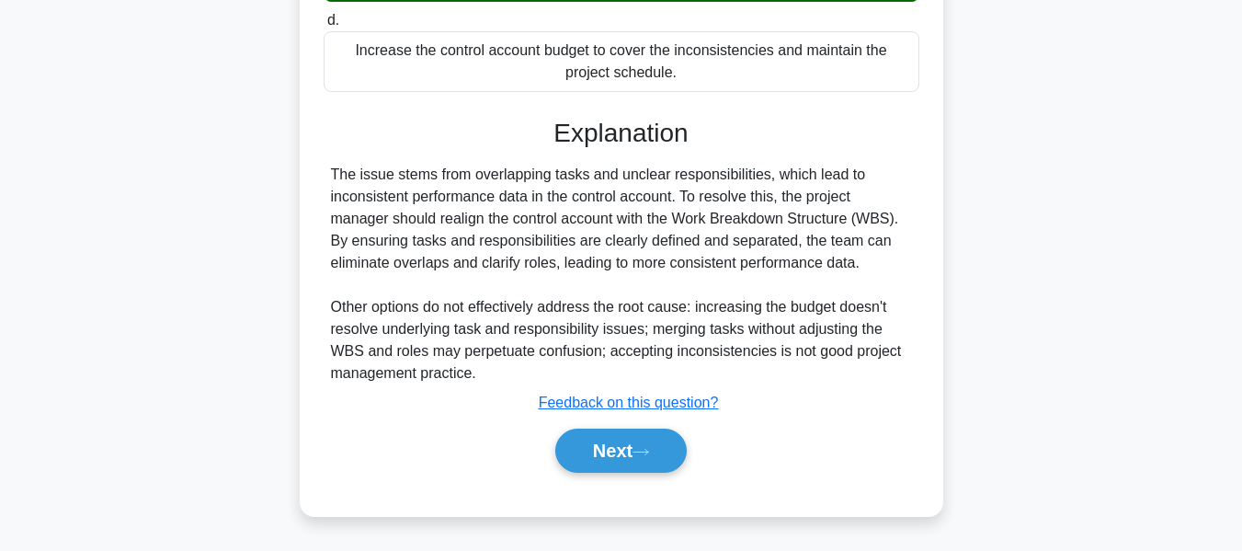
drag, startPoint x: 594, startPoint y: 449, endPoint x: 791, endPoint y: 350, distance: 220.8
click at [594, 449] on button "Next" at bounding box center [620, 450] width 131 height 44
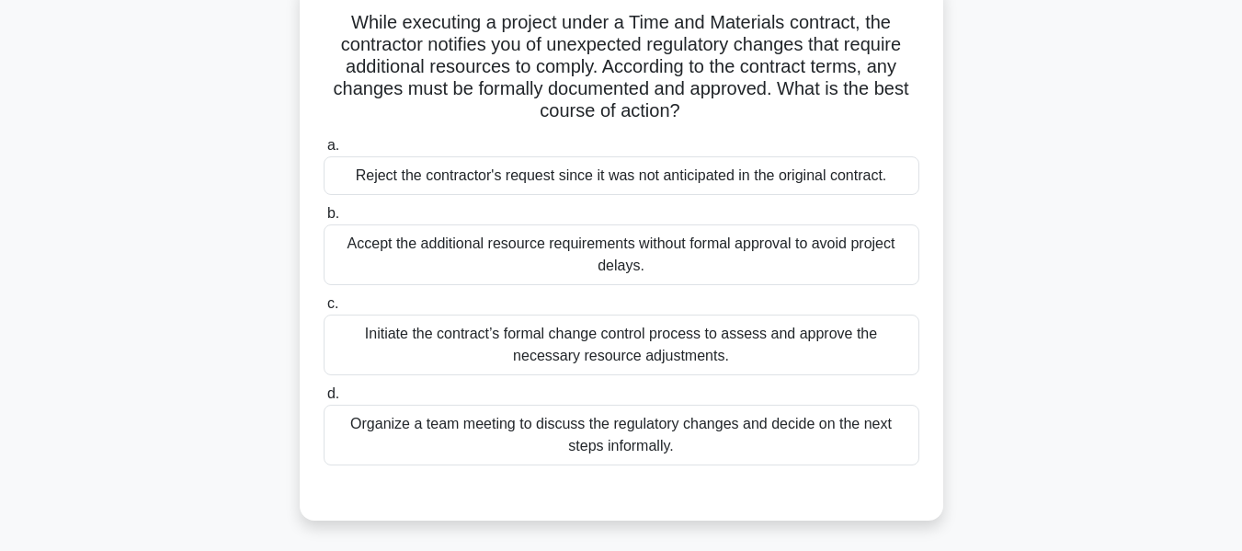
scroll to position [128, 0]
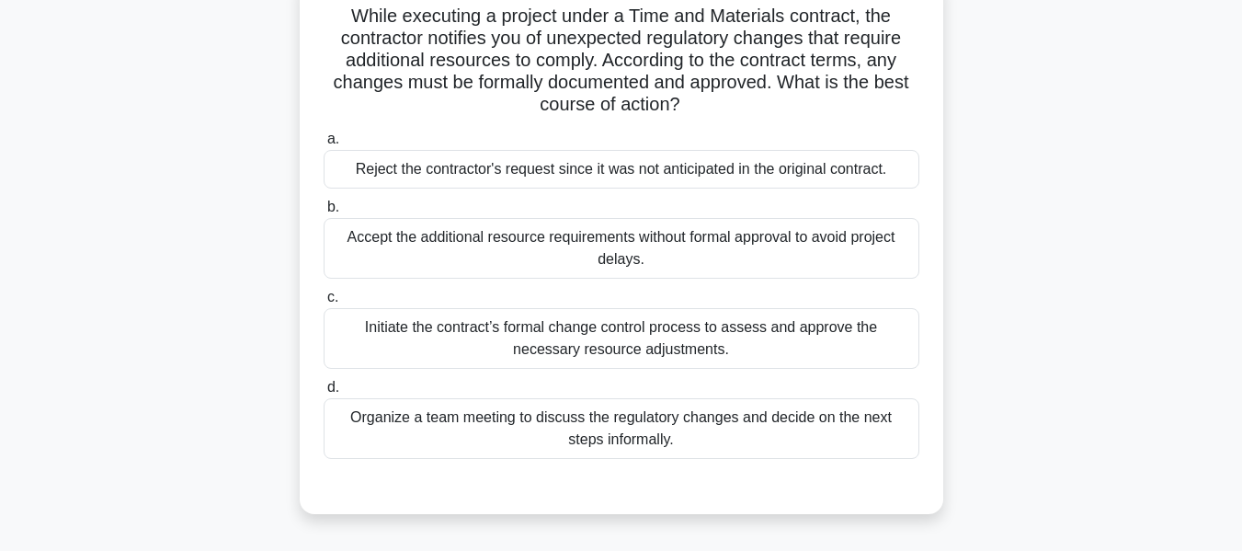
click at [474, 332] on div "Initiate the contract’s formal change control process to assess and approve the…" at bounding box center [622, 338] width 596 height 61
click at [324, 303] on input "c. Initiate the contract’s formal change control process to assess and approve …" at bounding box center [324, 297] width 0 height 12
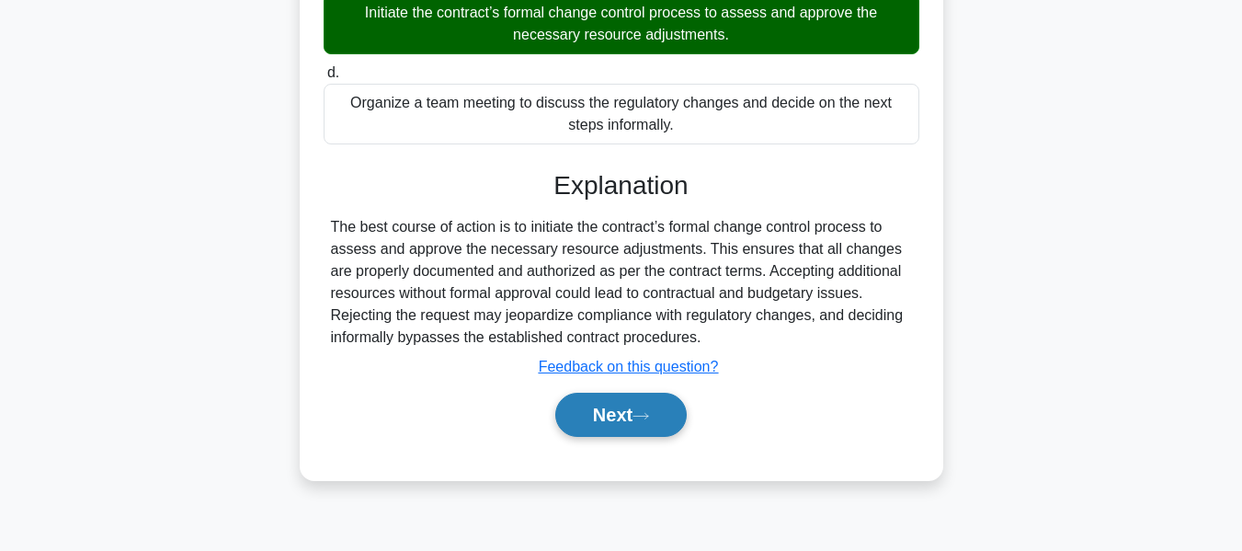
click at [619, 411] on button "Next" at bounding box center [620, 415] width 131 height 44
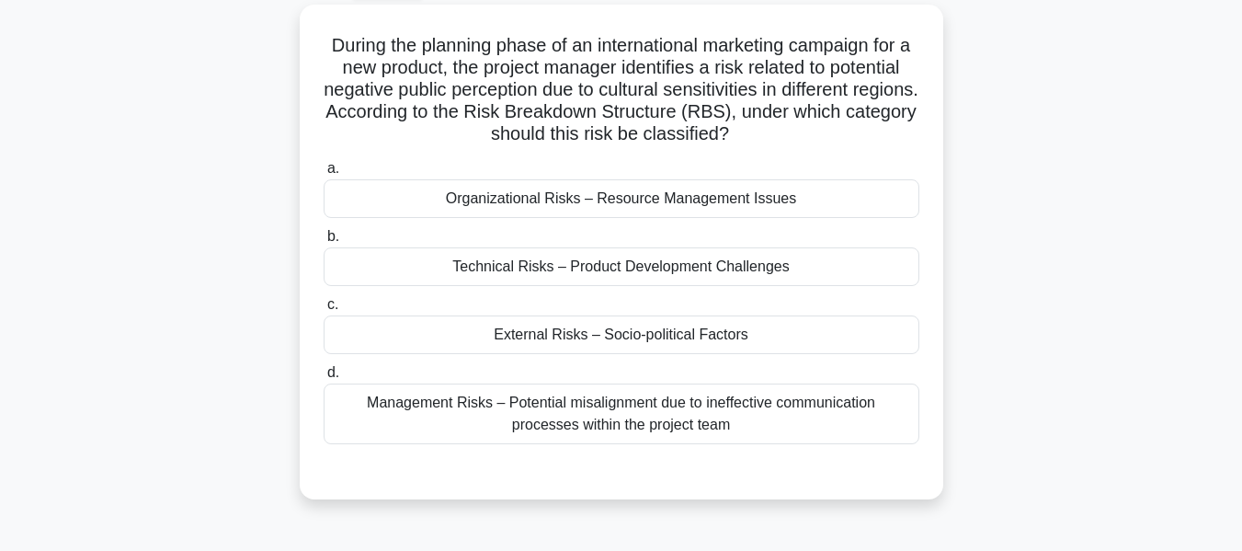
scroll to position [116, 0]
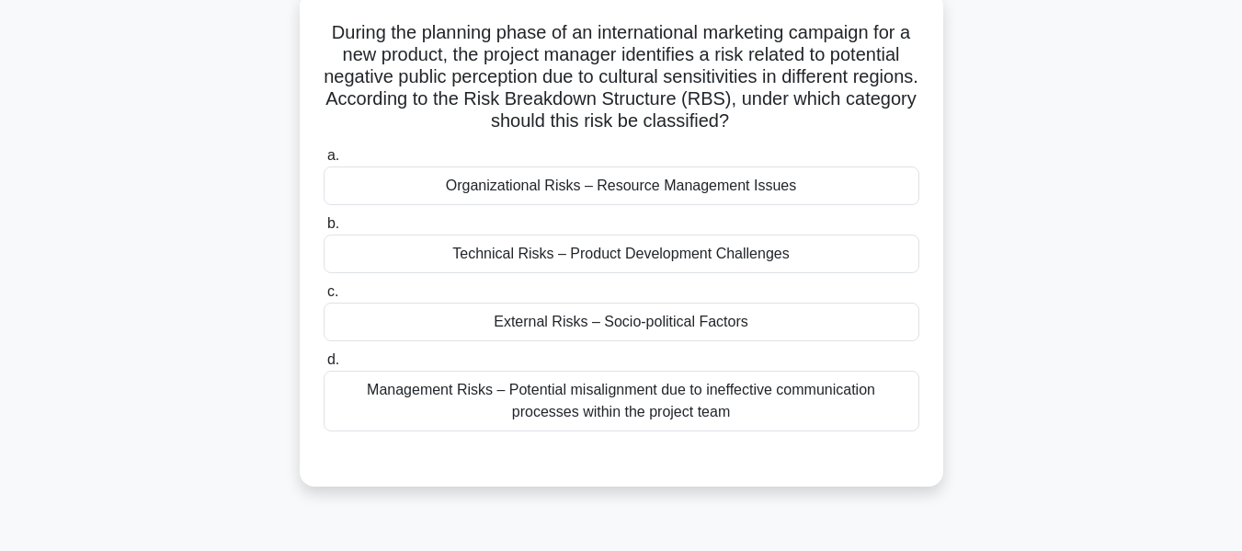
click at [1115, 360] on div "During the planning phase of an international marketing campaign for a new prod…" at bounding box center [621, 250] width 1048 height 517
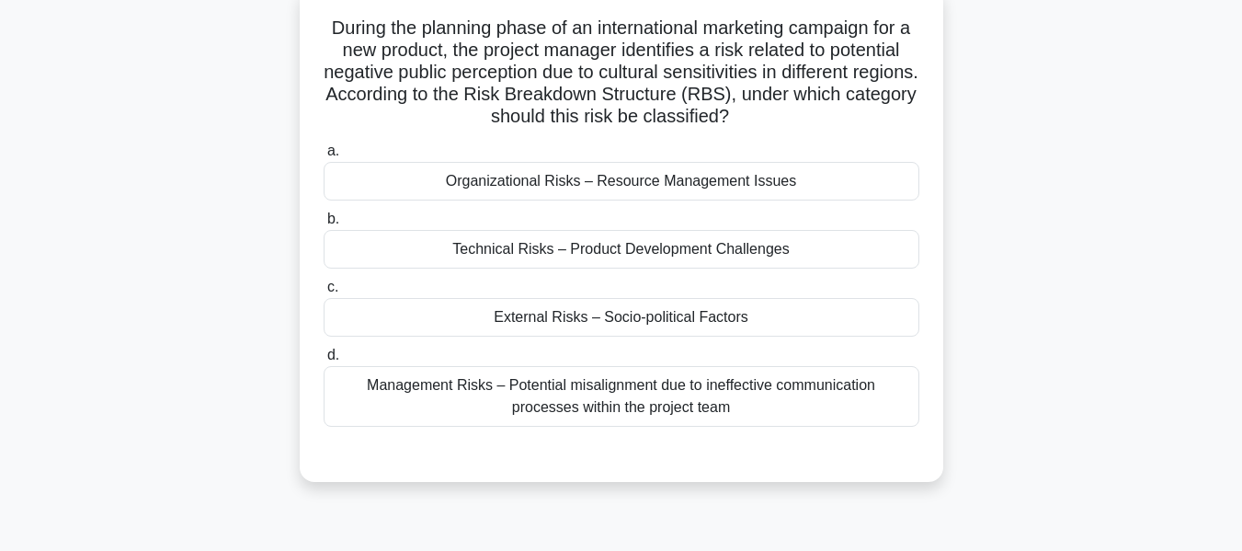
click at [536, 313] on div "External Risks – Socio-political Factors" at bounding box center [622, 317] width 596 height 39
click at [324, 293] on input "c. External Risks – Socio-political Factors" at bounding box center [324, 287] width 0 height 12
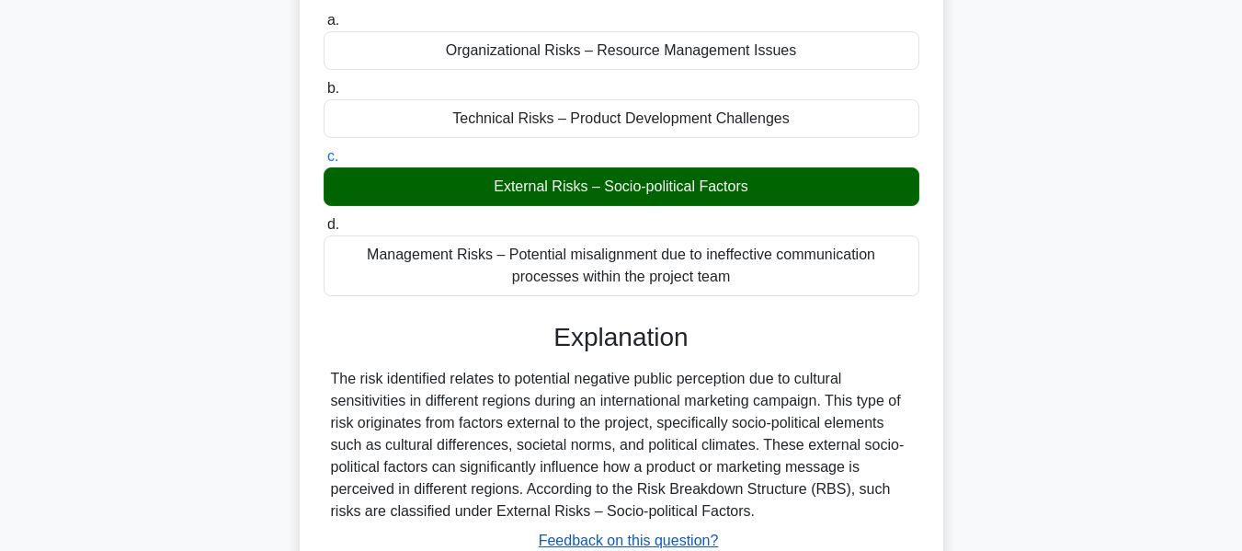
scroll to position [442, 0]
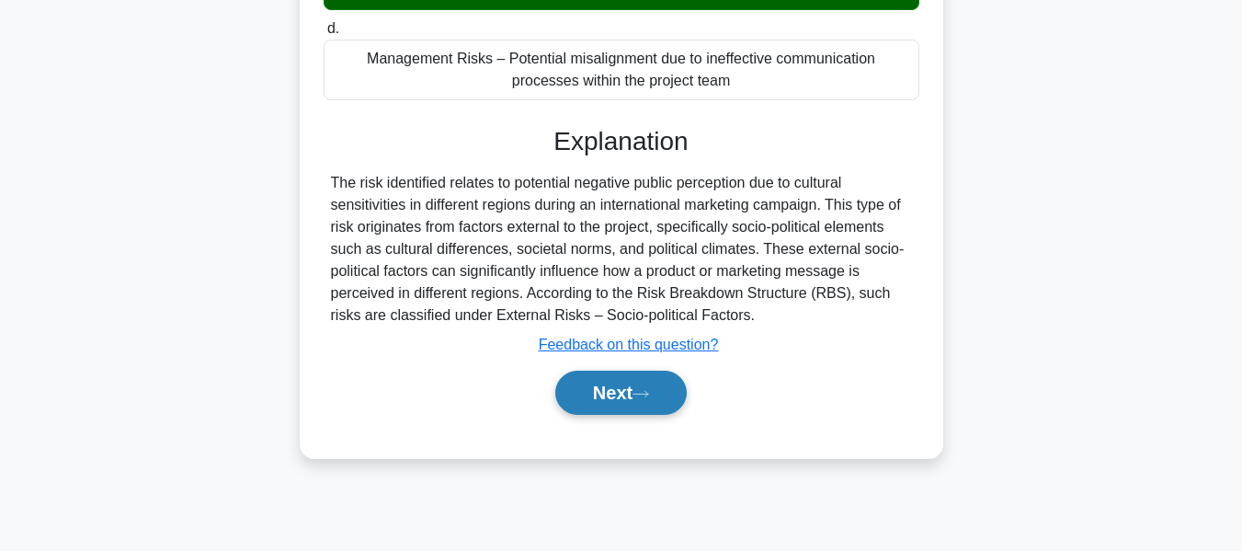
click at [612, 390] on button "Next" at bounding box center [620, 392] width 131 height 44
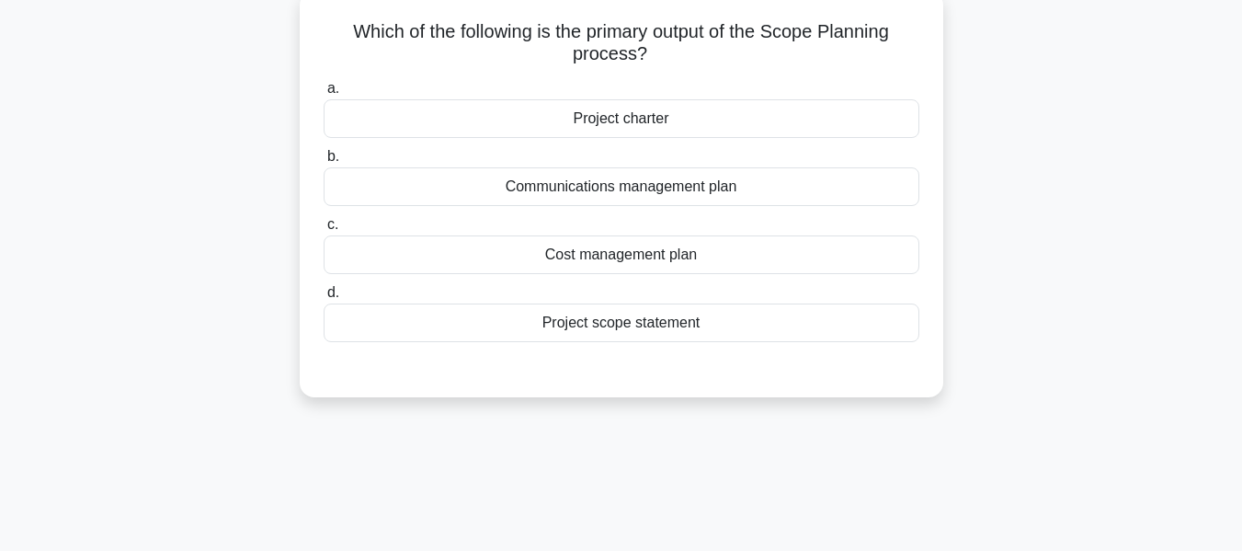
scroll to position [120, 0]
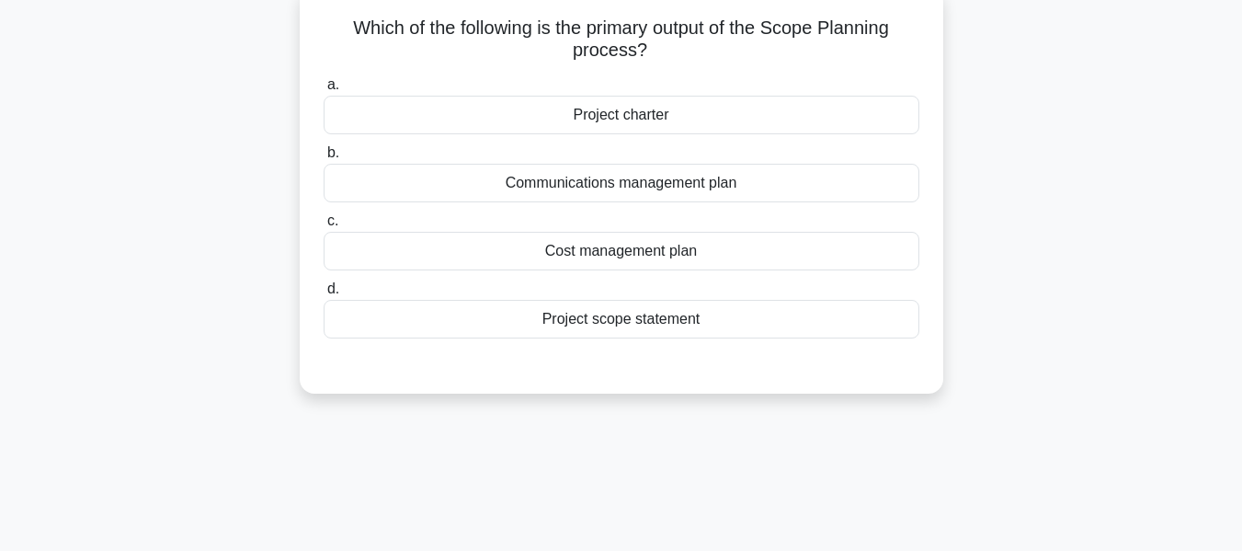
click at [1034, 204] on div "Which of the following is the primary output of the Scope Planning process? .sp…" at bounding box center [621, 201] width 1048 height 428
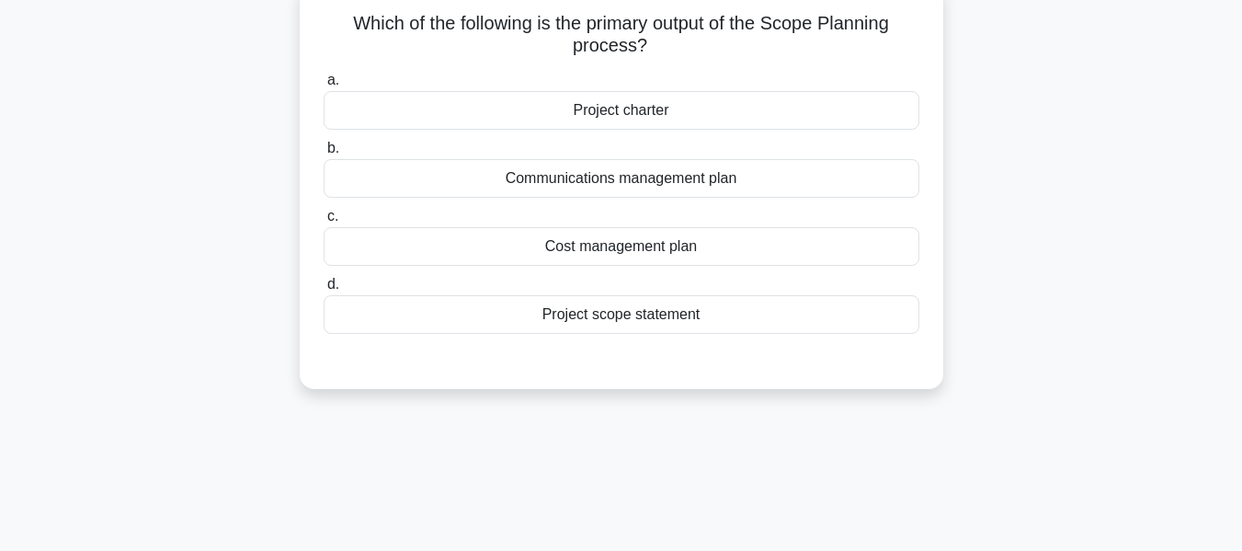
click at [659, 312] on div "Project scope statement" at bounding box center [622, 314] width 596 height 39
click at [324, 290] on input "d. Project scope statement" at bounding box center [324, 285] width 0 height 12
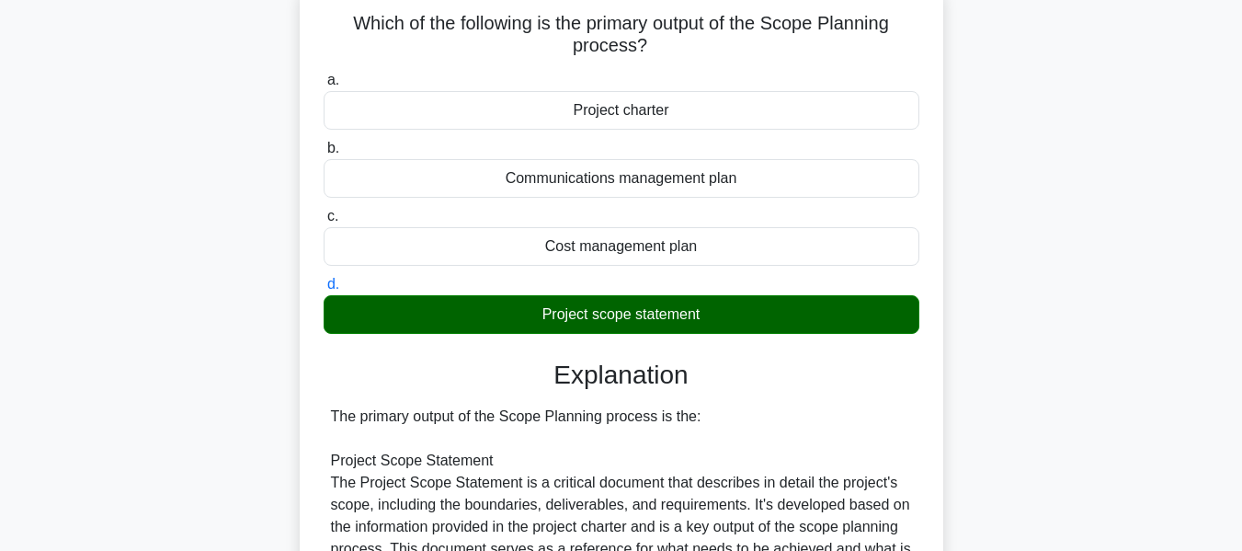
scroll to position [672, 0]
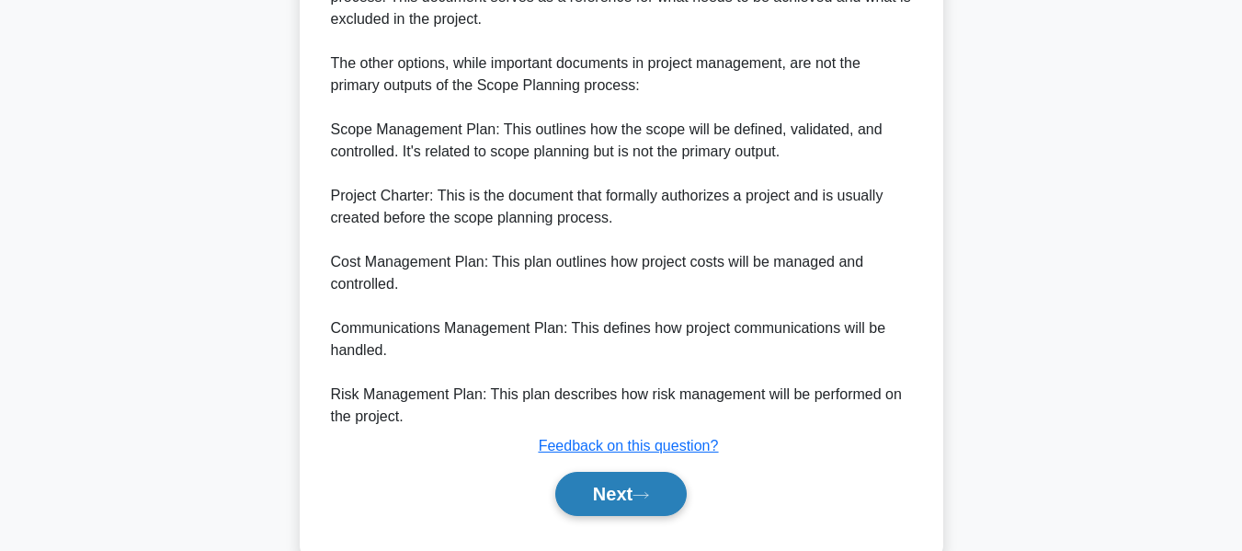
click at [617, 489] on button "Next" at bounding box center [620, 494] width 131 height 44
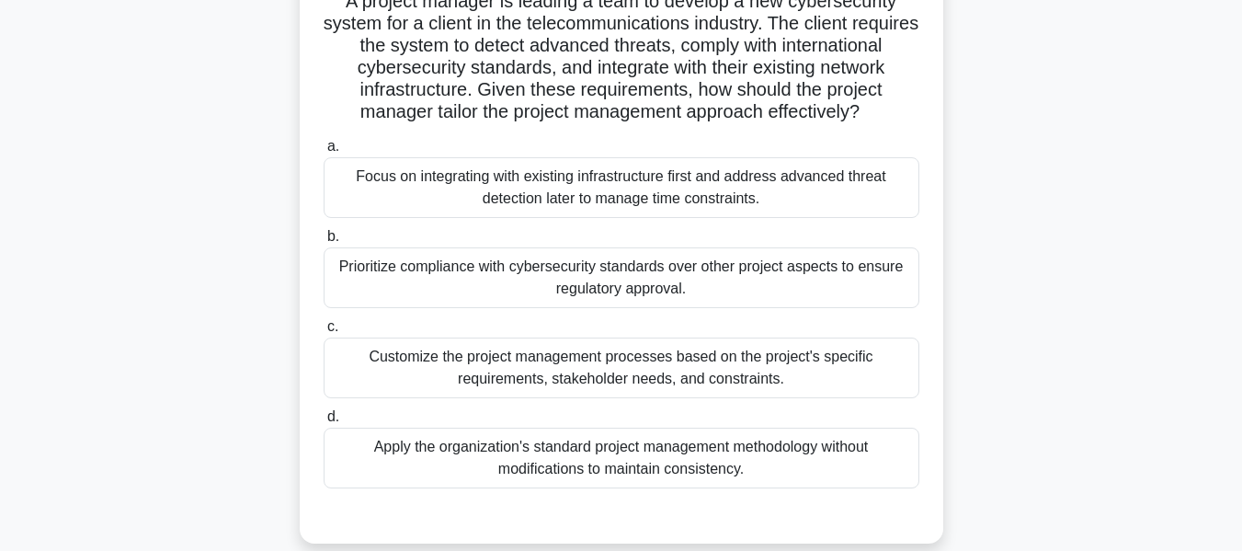
scroll to position [153, 0]
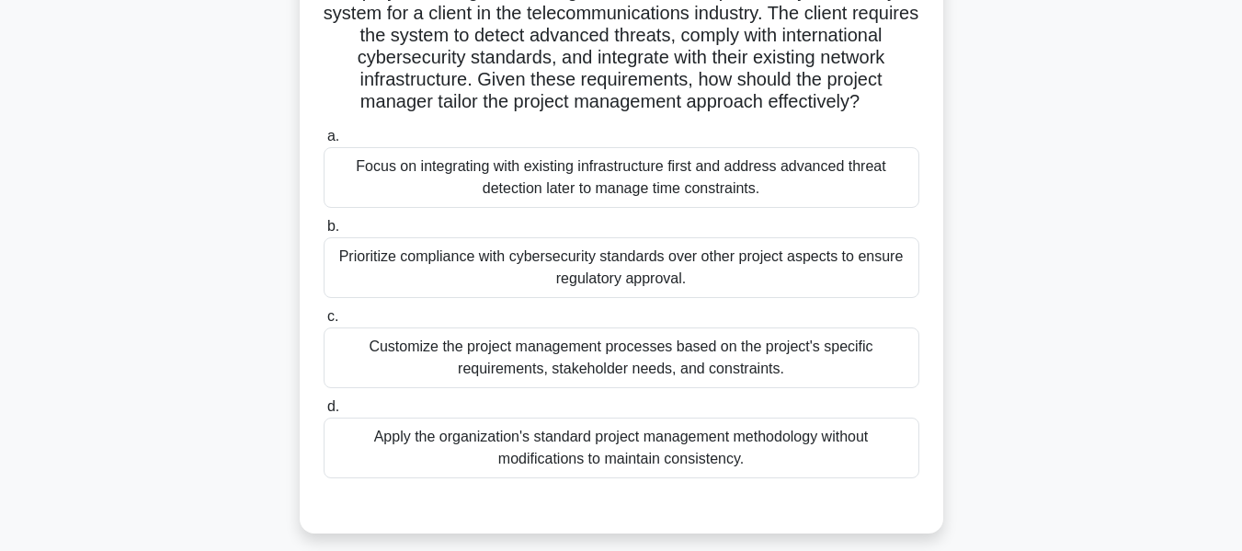
click at [457, 370] on div "Customize the project management processes based on the project's specific requ…" at bounding box center [622, 357] width 596 height 61
click at [324, 323] on input "c. Customize the project management processes based on the project's specific r…" at bounding box center [324, 317] width 0 height 12
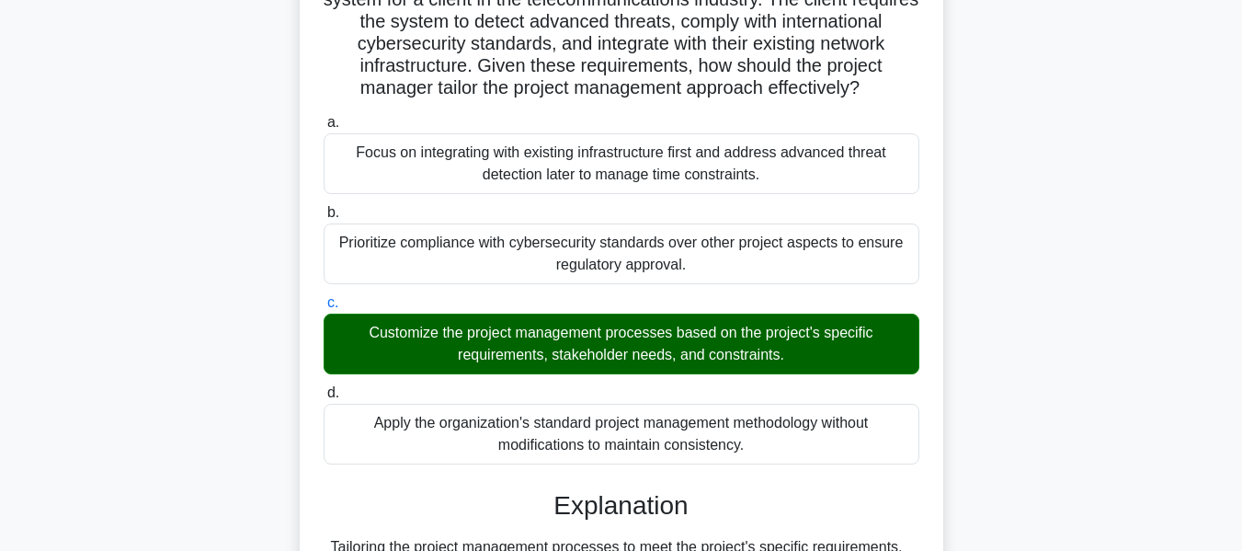
scroll to position [606, 0]
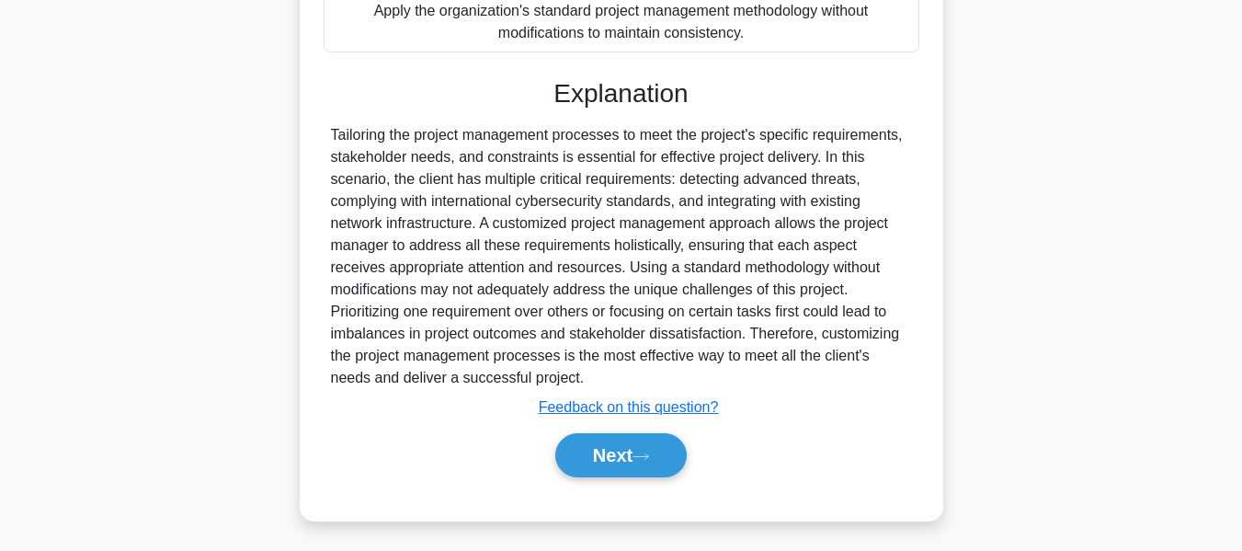
drag, startPoint x: 625, startPoint y: 445, endPoint x: 1044, endPoint y: 299, distance: 443.9
click at [625, 445] on button "Next" at bounding box center [620, 455] width 131 height 44
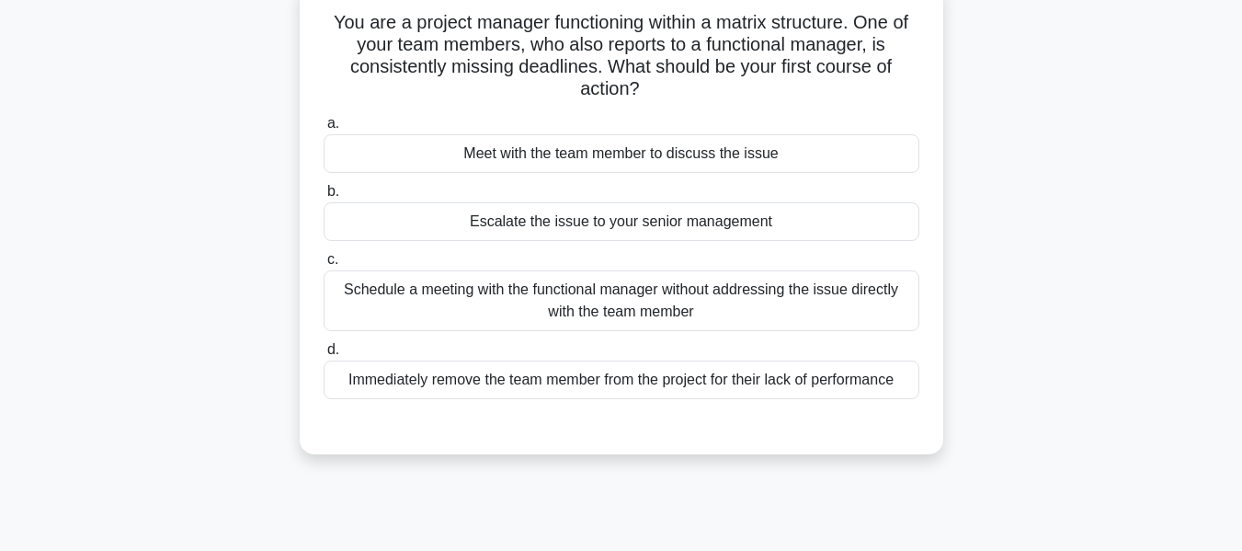
scroll to position [130, 0]
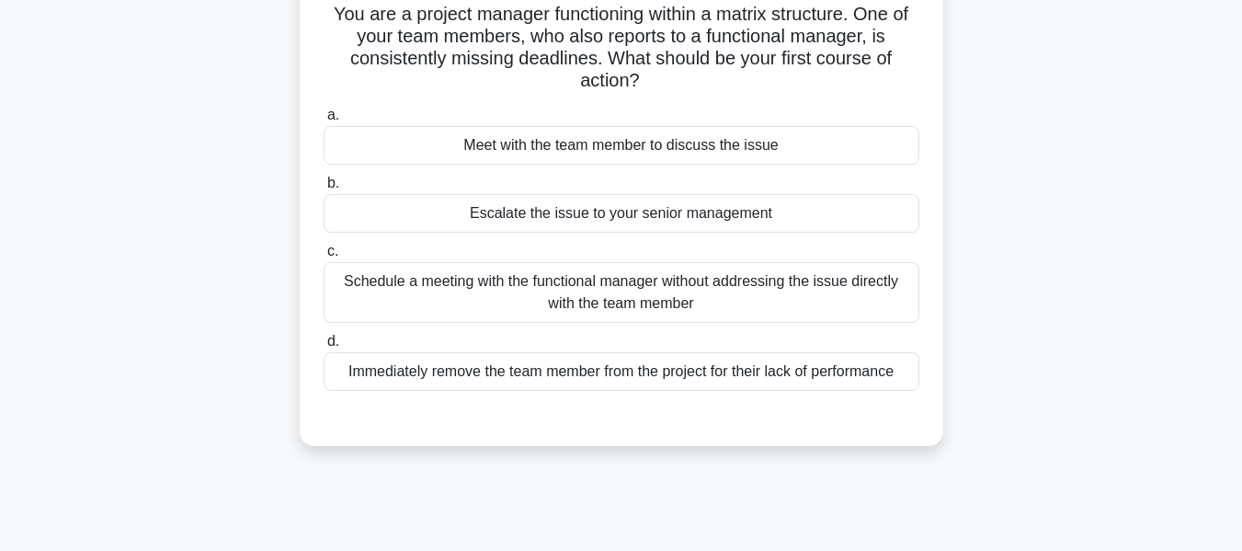
click at [586, 140] on div "Meet with the team member to discuss the issue" at bounding box center [622, 145] width 596 height 39
click at [324, 121] on input "a. Meet with the team member to discuss the issue" at bounding box center [324, 115] width 0 height 12
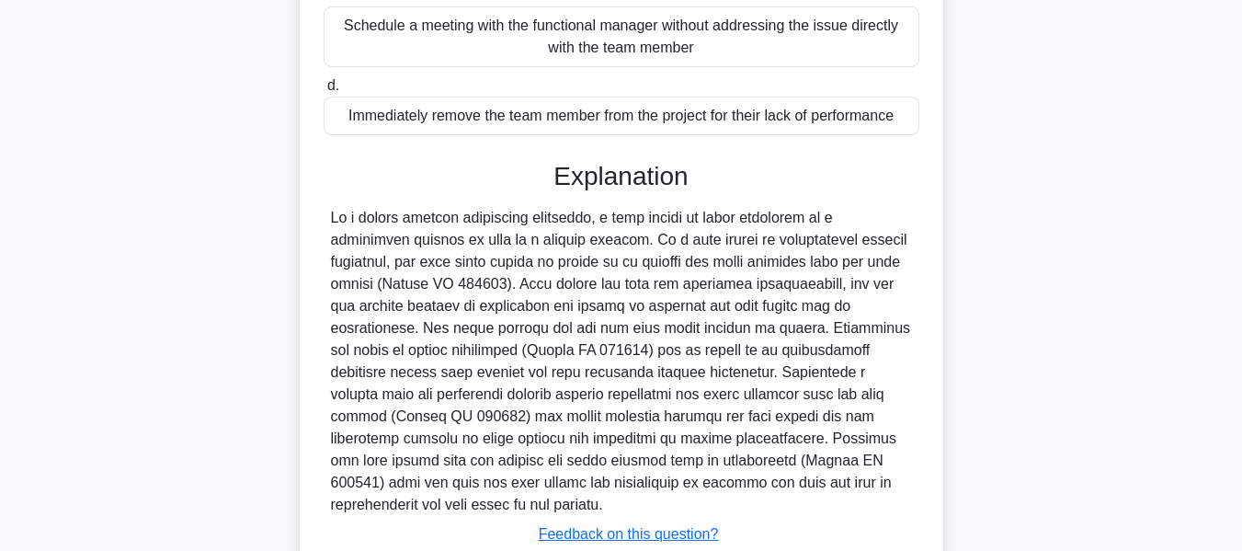
scroll to position [518, 0]
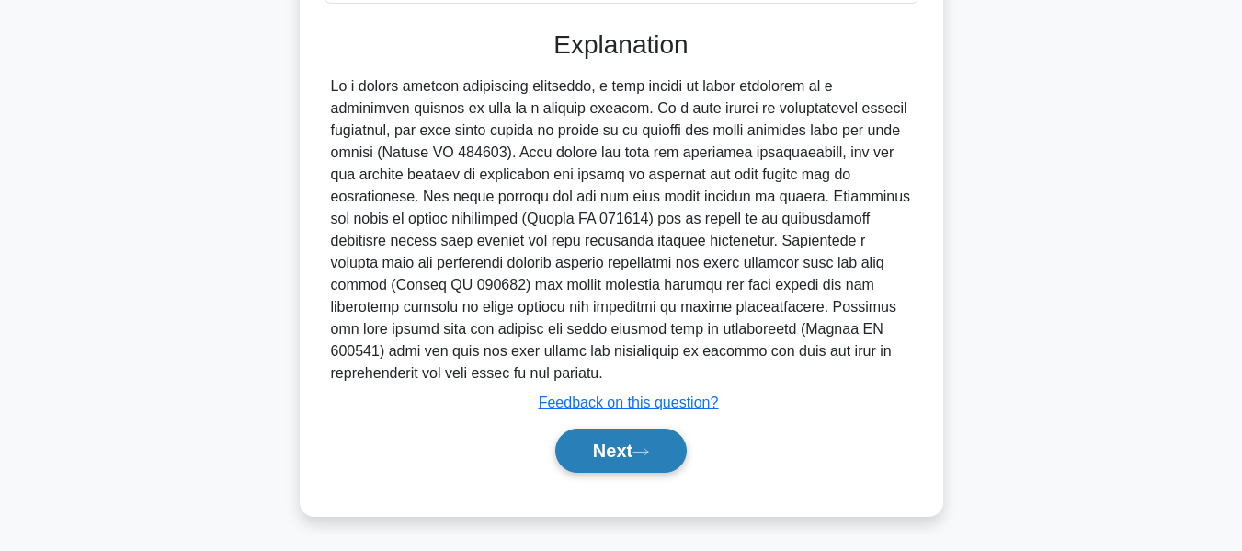
click at [599, 449] on button "Next" at bounding box center [620, 450] width 131 height 44
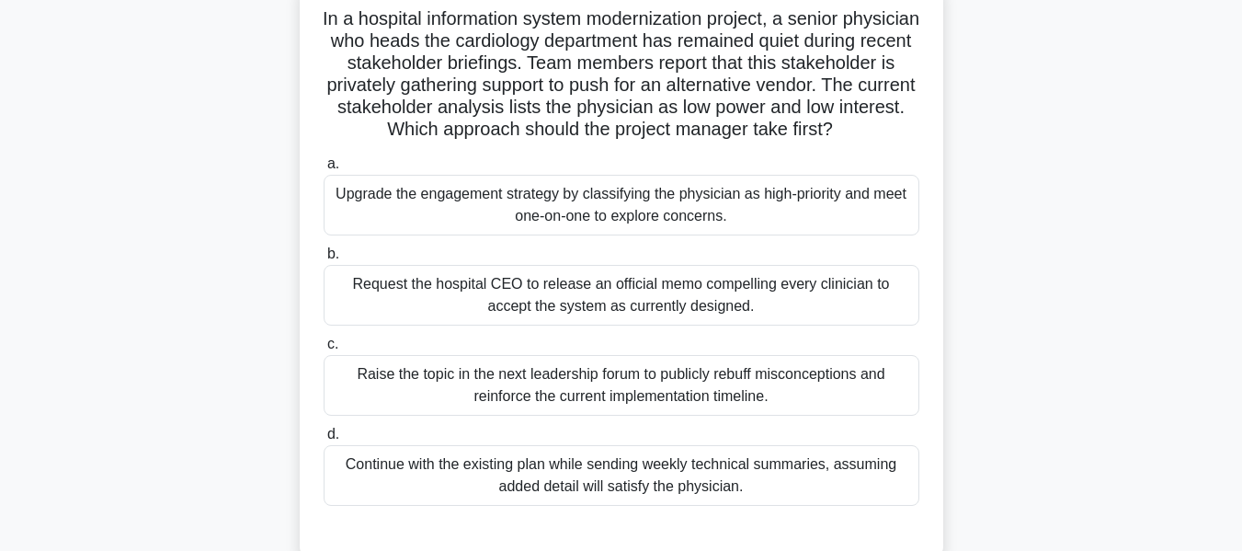
scroll to position [128, 0]
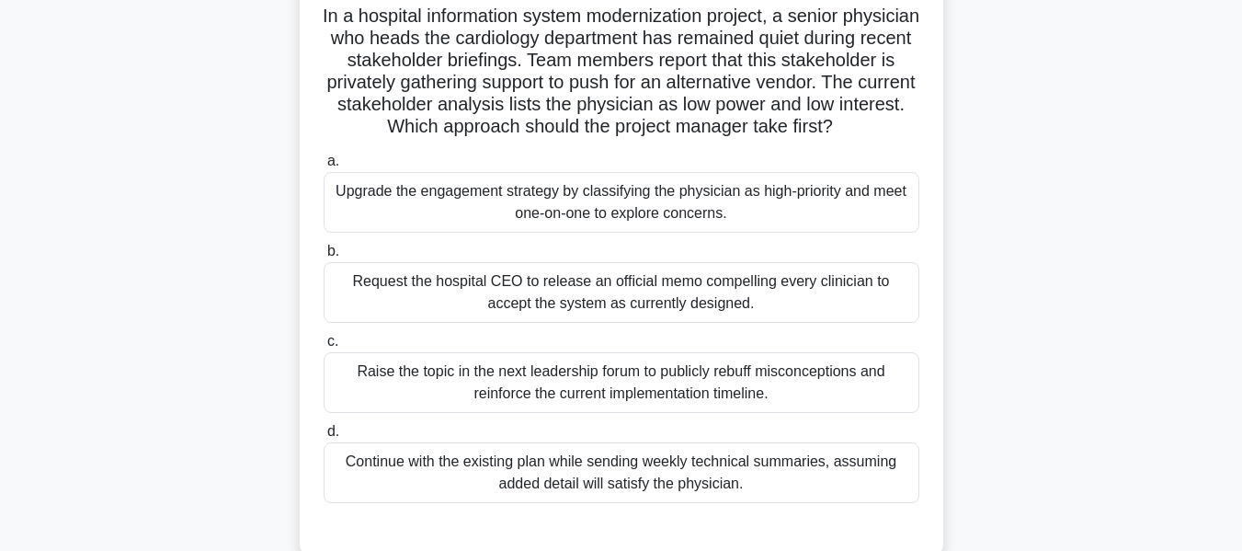
click at [694, 214] on div "Upgrade the engagement strategy by classifying the physician as high-priority a…" at bounding box center [622, 202] width 596 height 61
click at [324, 167] on input "a. Upgrade the engagement strategy by classifying the physician as high-priorit…" at bounding box center [324, 161] width 0 height 12
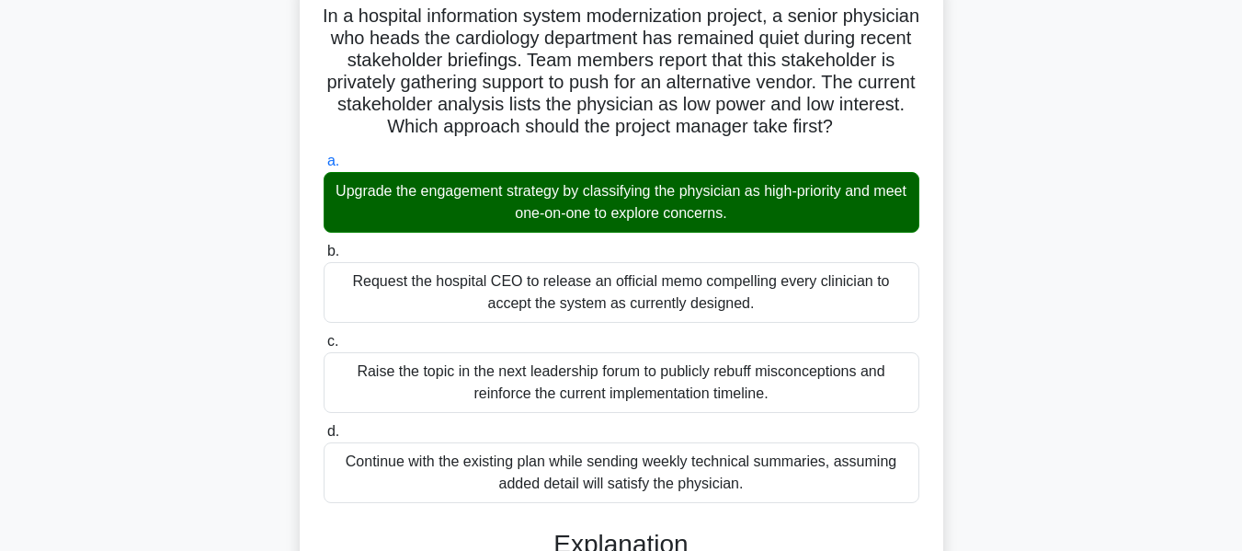
scroll to position [679, 0]
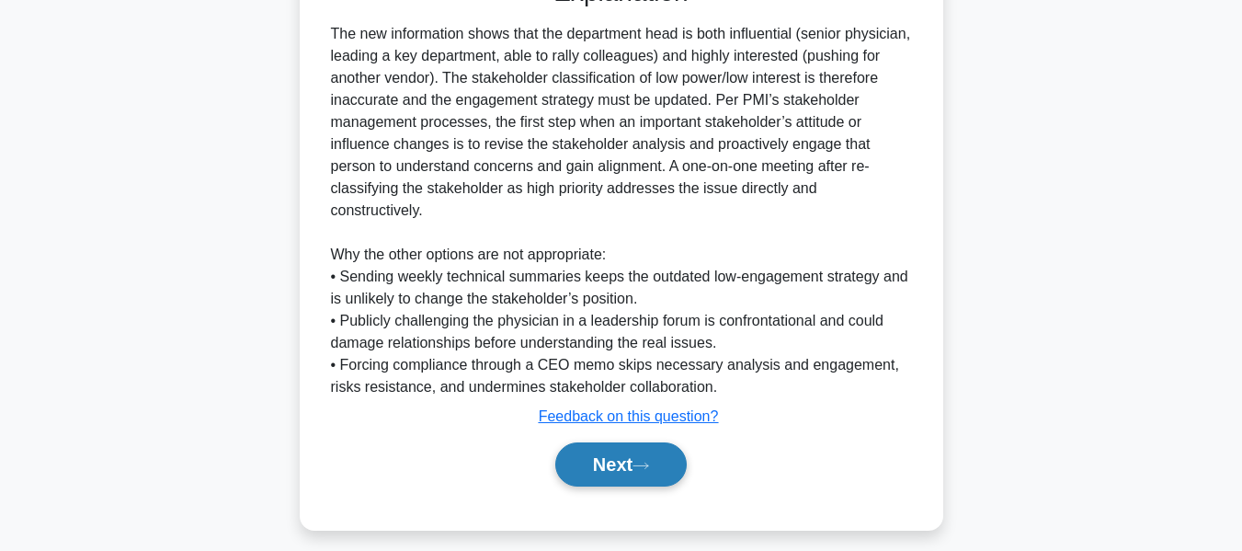
click at [635, 465] on button "Next" at bounding box center [620, 464] width 131 height 44
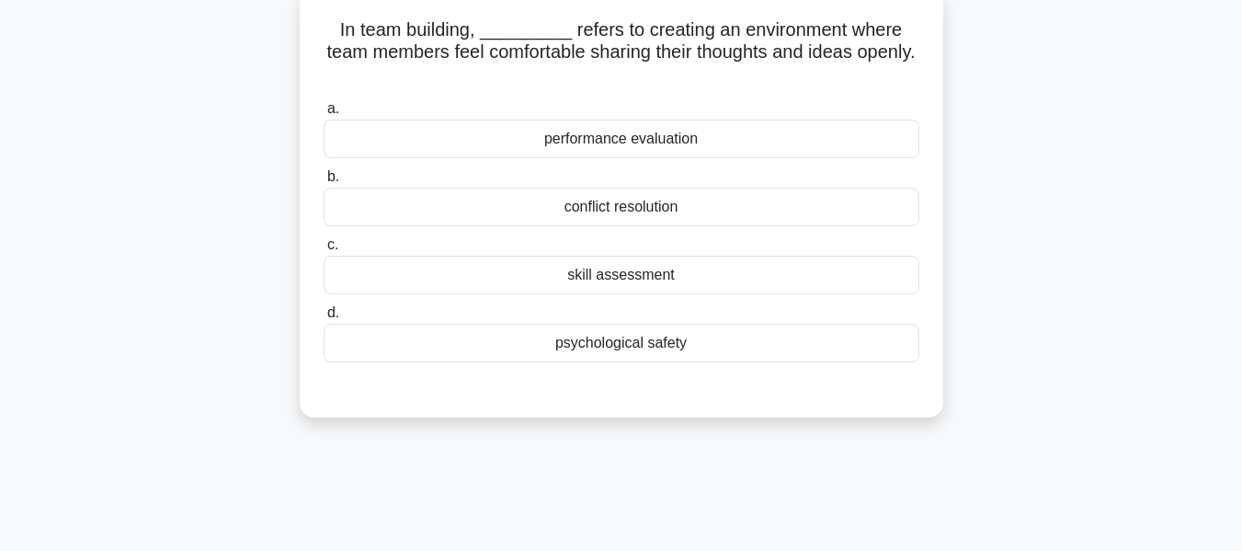
scroll to position [122, 0]
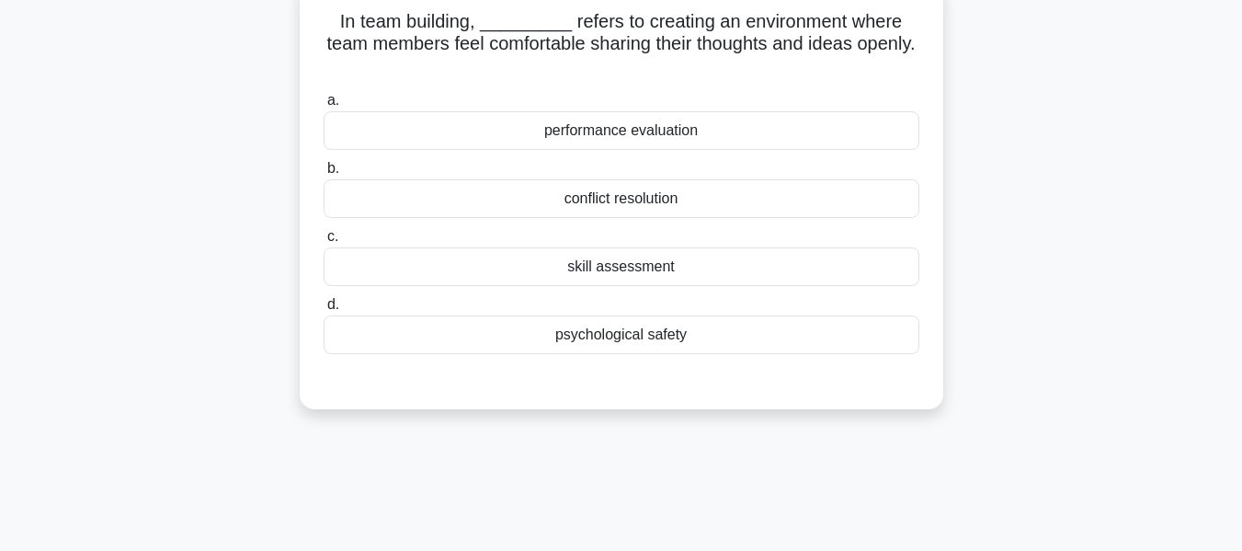
click at [620, 335] on div "psychological safety" at bounding box center [622, 334] width 596 height 39
click at [324, 311] on input "d. psychological safety" at bounding box center [324, 305] width 0 height 12
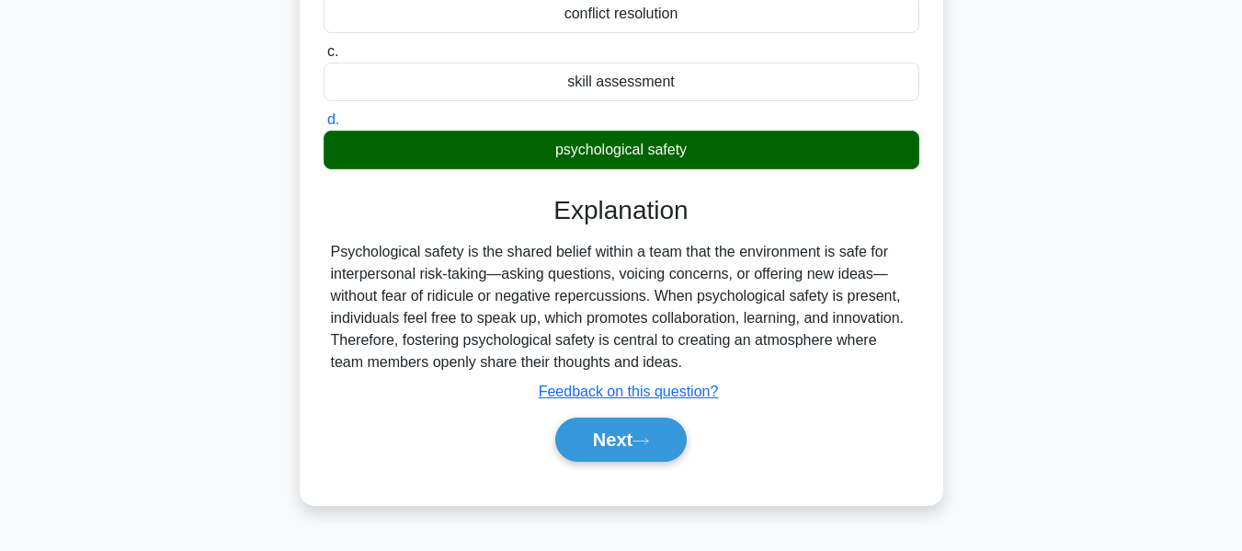
scroll to position [442, 0]
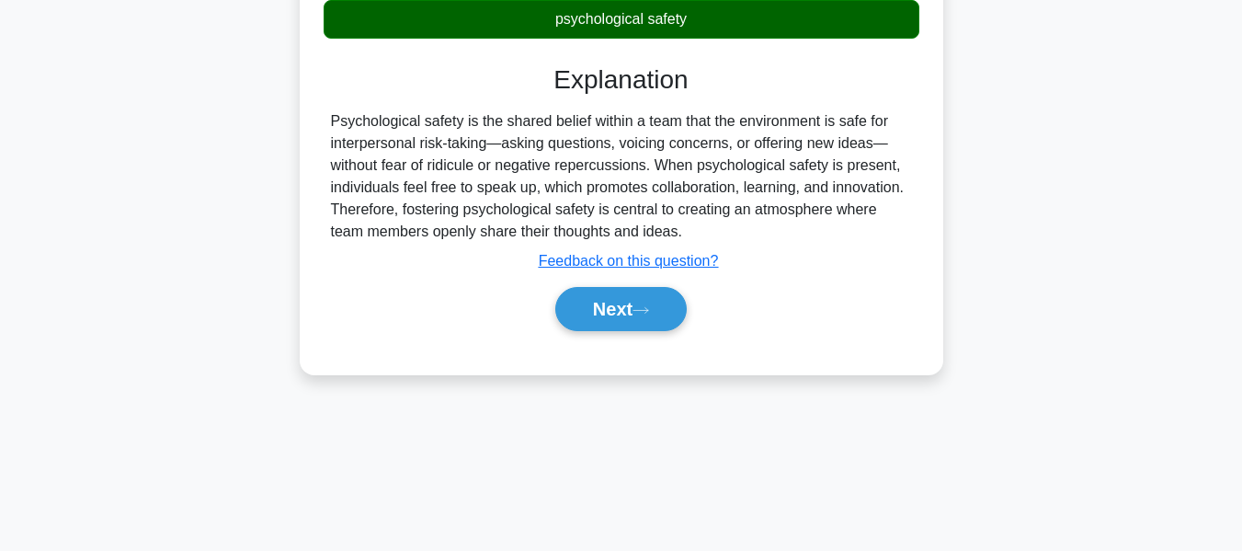
drag, startPoint x: 603, startPoint y: 299, endPoint x: 1028, endPoint y: 290, distance: 424.8
click at [603, 299] on button "Next" at bounding box center [620, 309] width 131 height 44
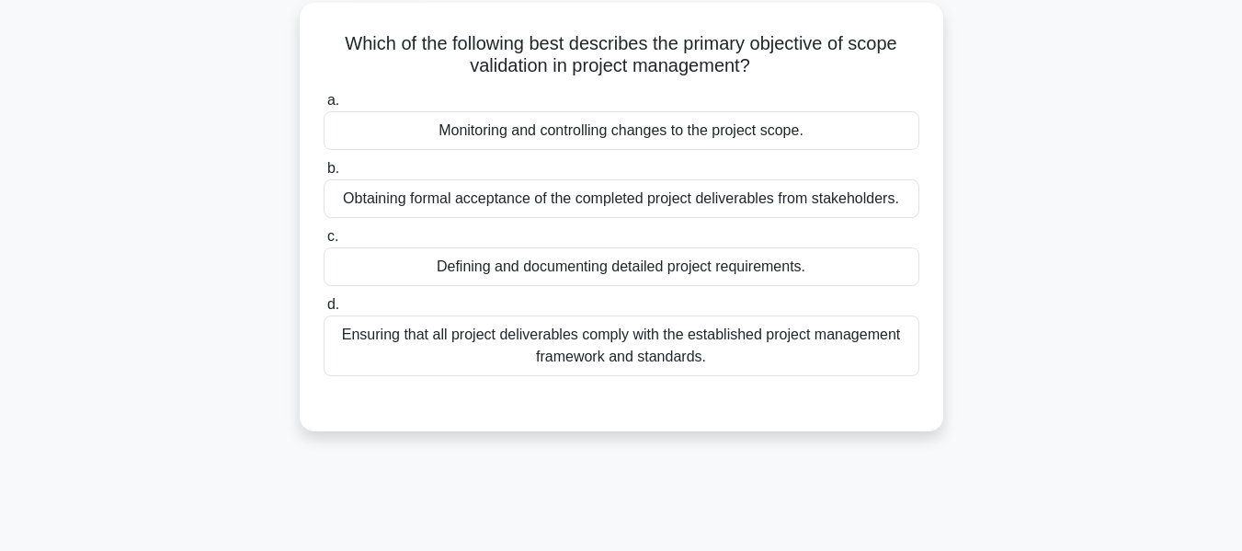
scroll to position [113, 0]
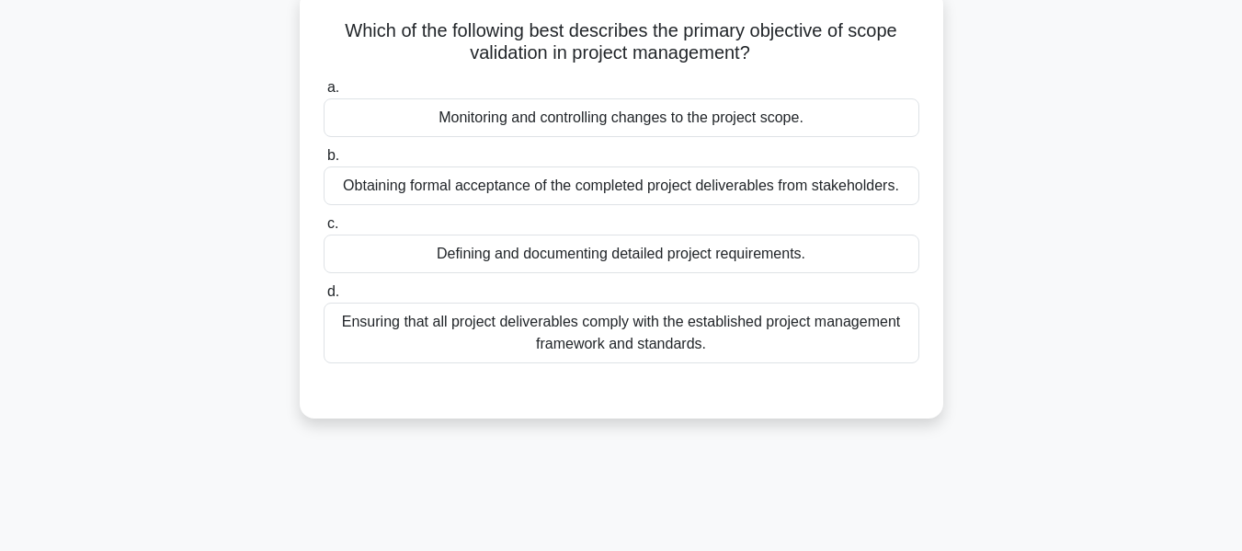
click at [416, 185] on div "Obtaining formal acceptance of the completed project deliverables from stakehol…" at bounding box center [622, 185] width 596 height 39
click at [324, 162] on input "b. Obtaining formal acceptance of the completed project deliverables from stake…" at bounding box center [324, 156] width 0 height 12
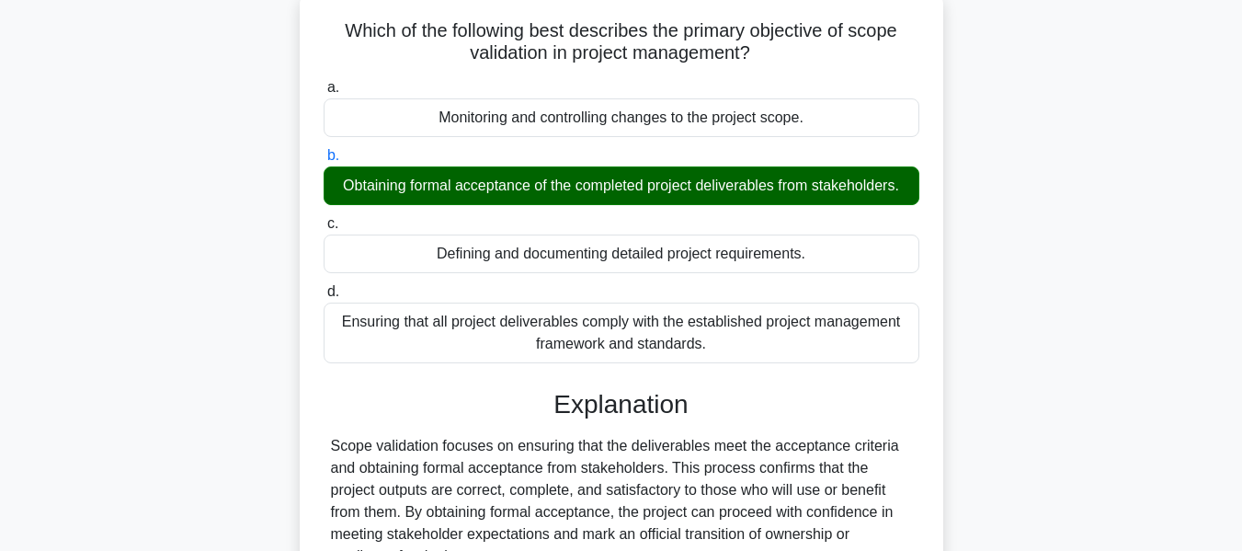
scroll to position [442, 0]
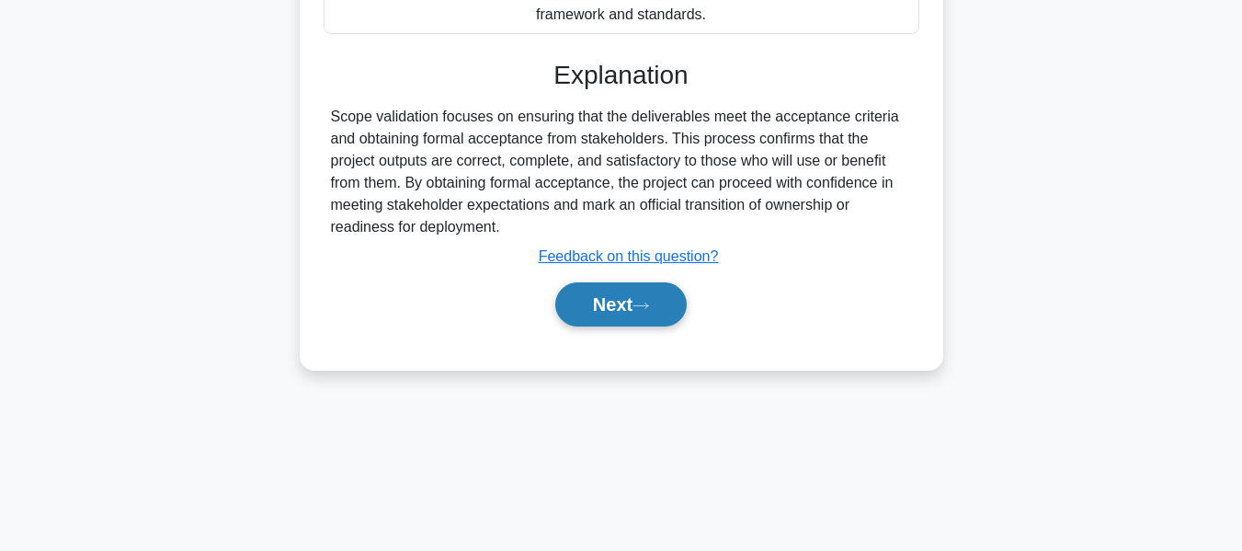
click at [597, 302] on button "Next" at bounding box center [620, 304] width 131 height 44
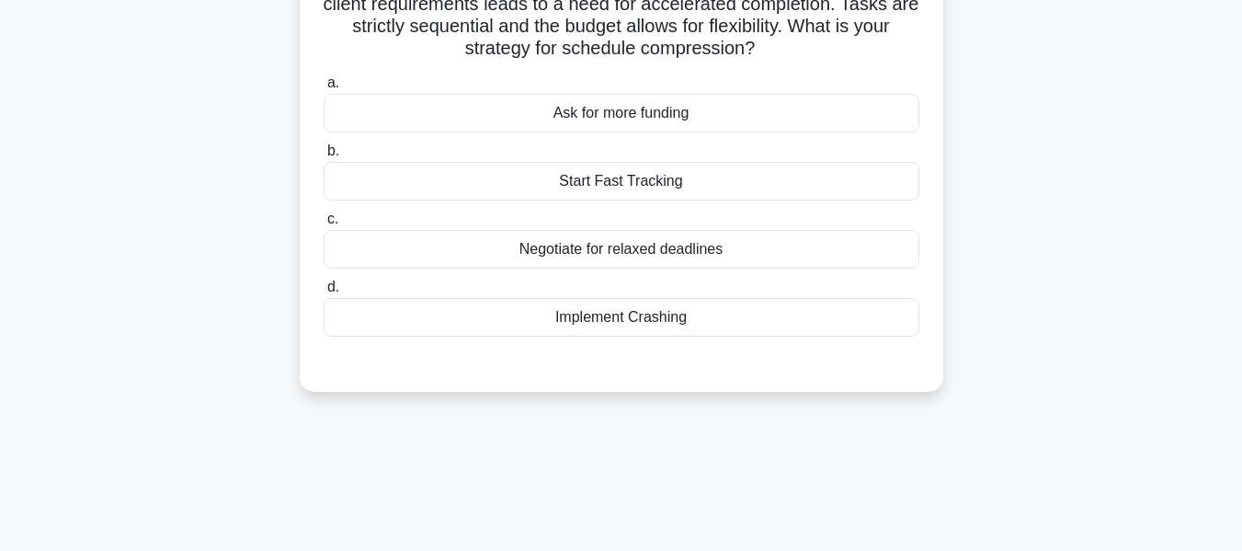
scroll to position [136, 0]
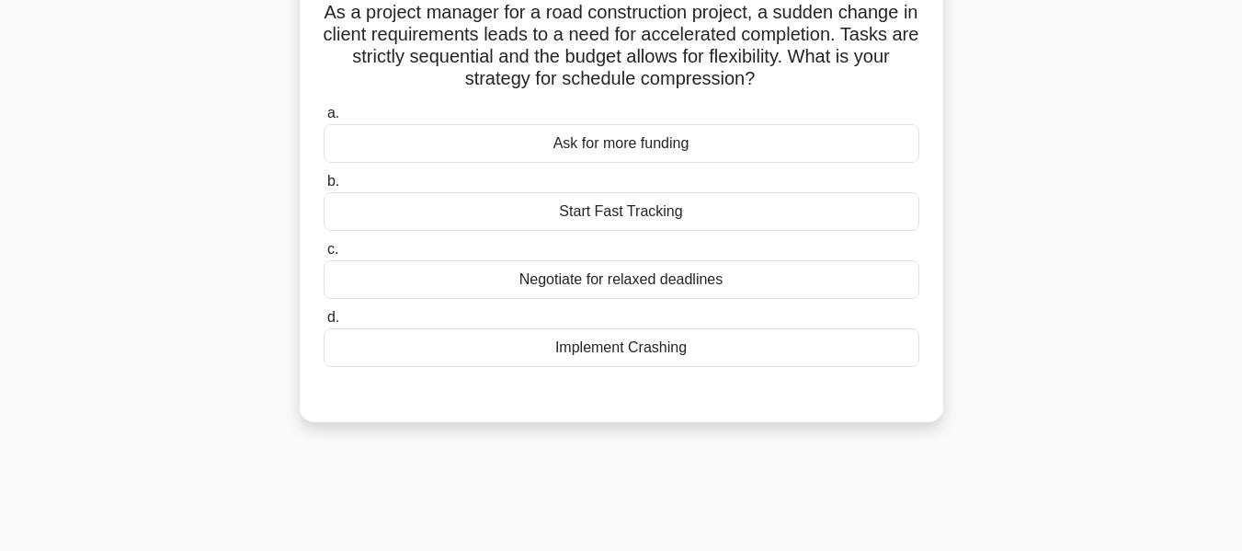
click at [1092, 223] on div "As a project manager for a road construction project, a sudden change in client…" at bounding box center [621, 208] width 1048 height 472
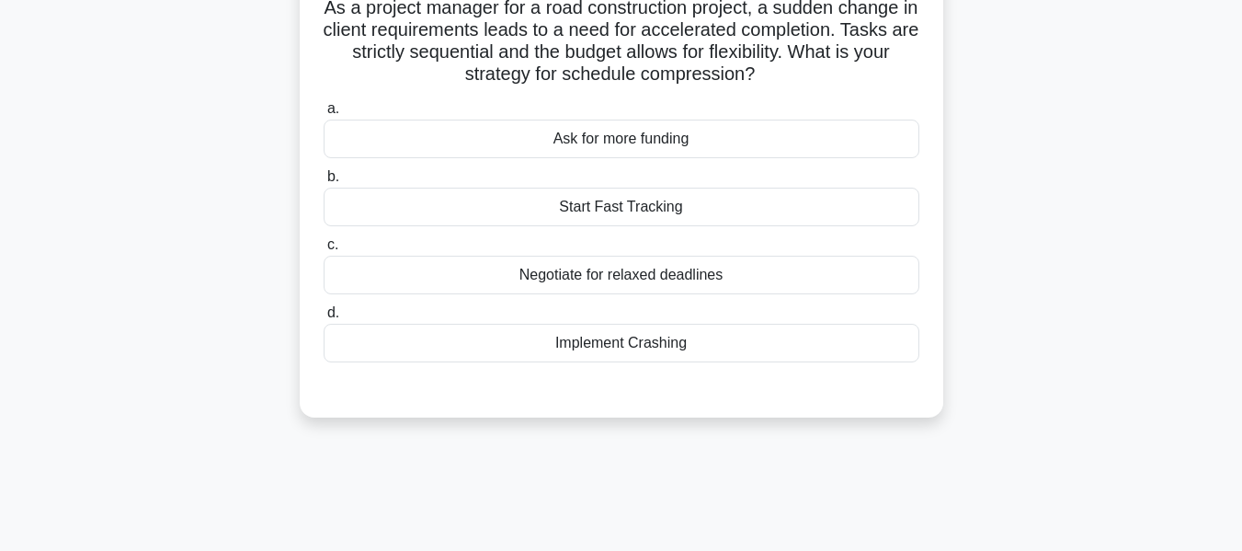
click at [613, 345] on div "Implement Crashing" at bounding box center [622, 343] width 596 height 39
click at [324, 319] on input "d. Implement Crashing" at bounding box center [324, 313] width 0 height 12
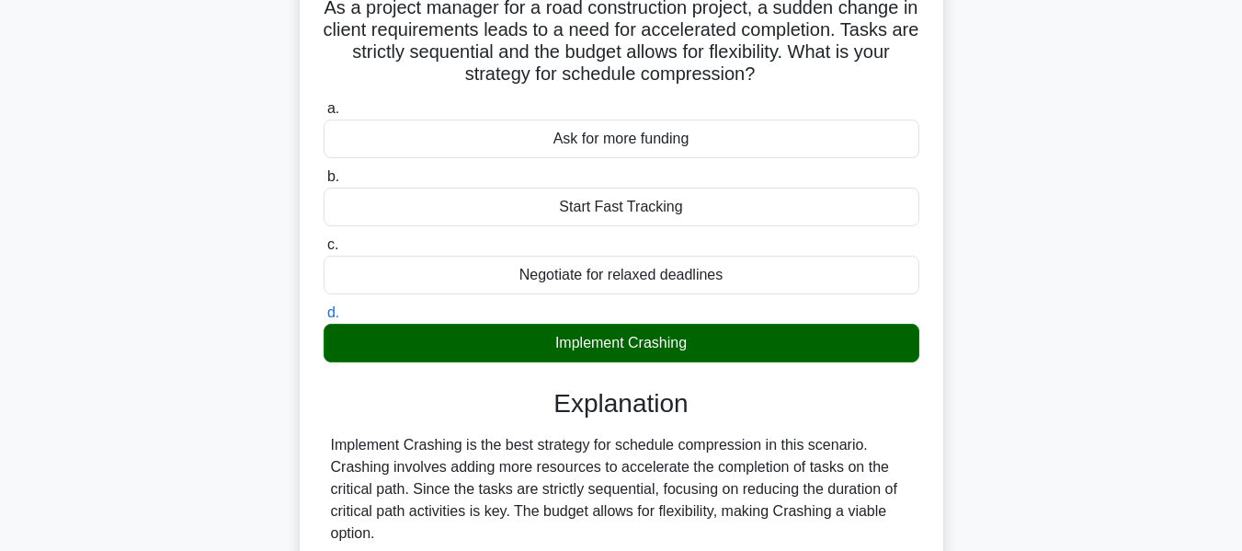
scroll to position [495, 0]
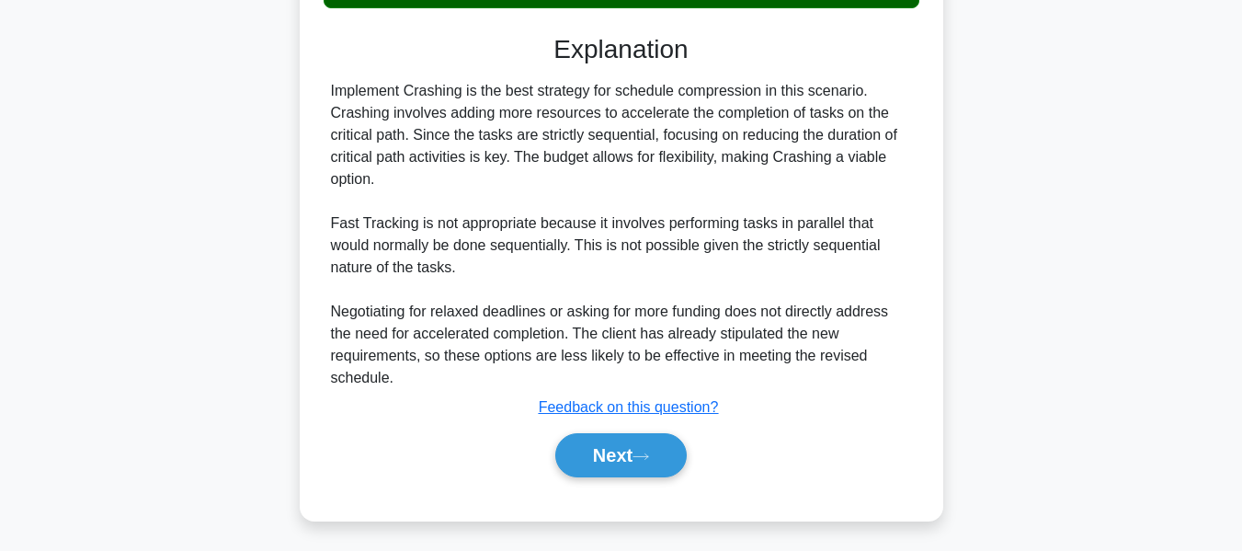
drag, startPoint x: 608, startPoint y: 443, endPoint x: 1022, endPoint y: 260, distance: 453.1
click at [608, 443] on button "Next" at bounding box center [620, 455] width 131 height 44
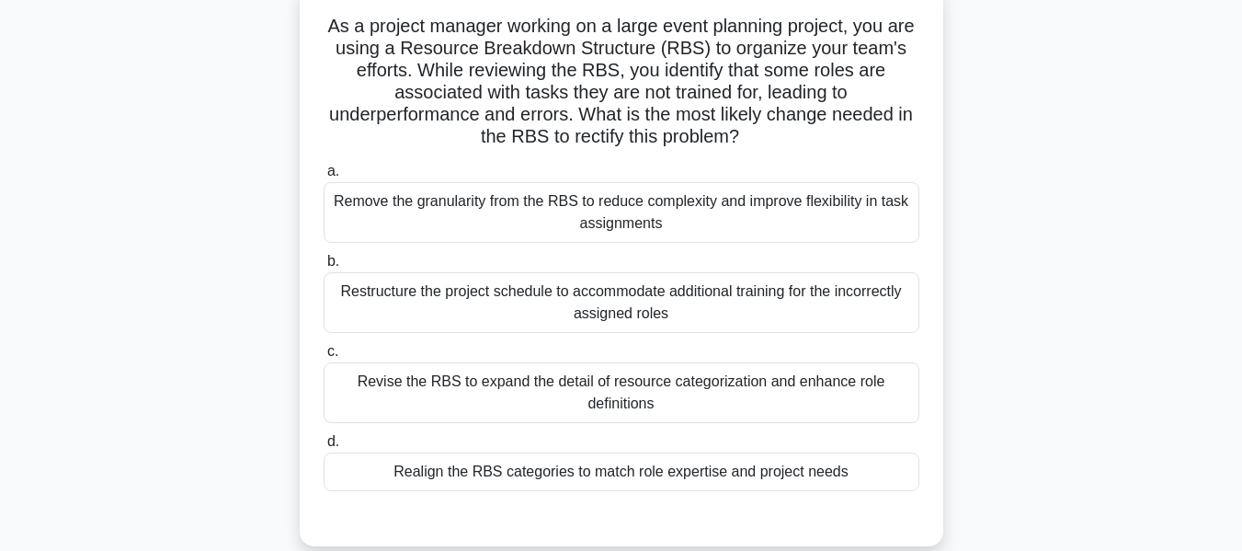
scroll to position [127, 0]
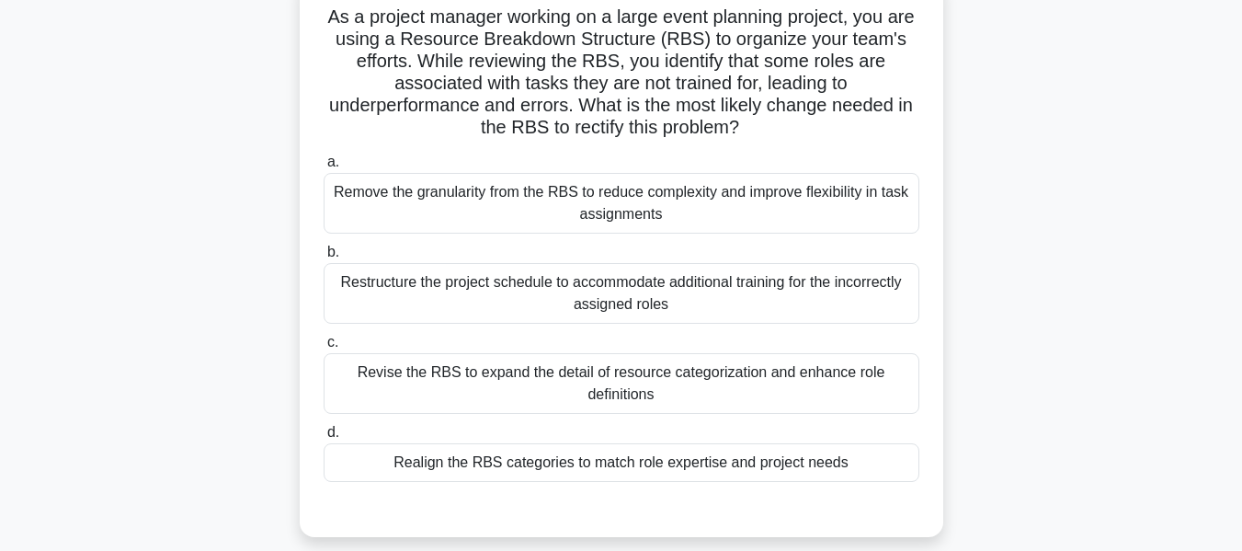
click at [524, 470] on div "Realign the RBS categories to match role expertise and project needs" at bounding box center [622, 462] width 596 height 39
click at [324, 438] on input "d. Realign the RBS categories to match role expertise and project needs" at bounding box center [324, 433] width 0 height 12
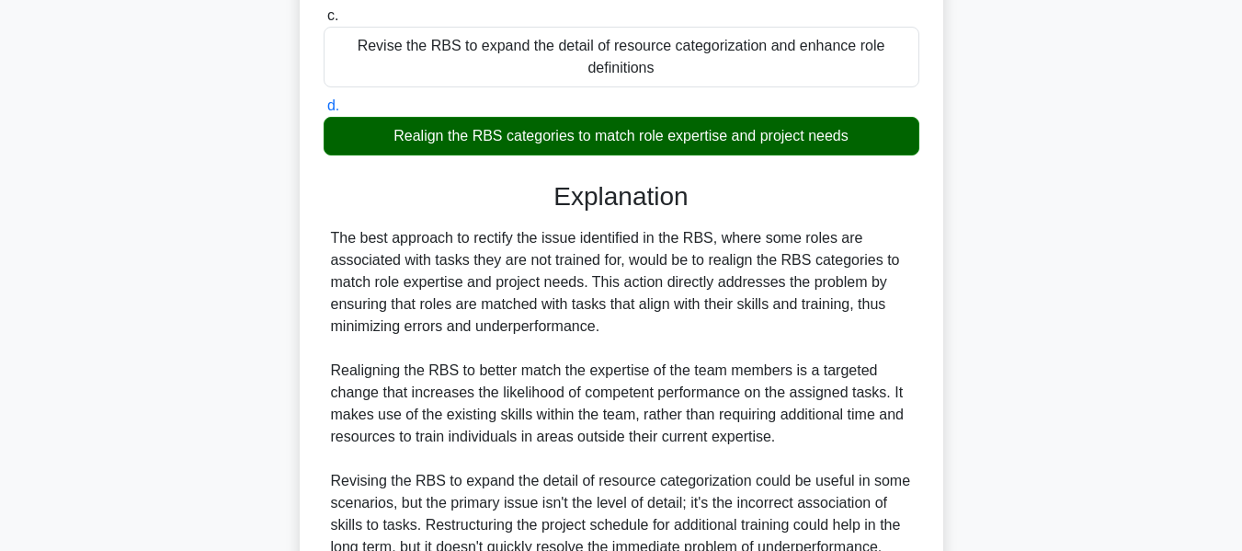
scroll to position [672, 0]
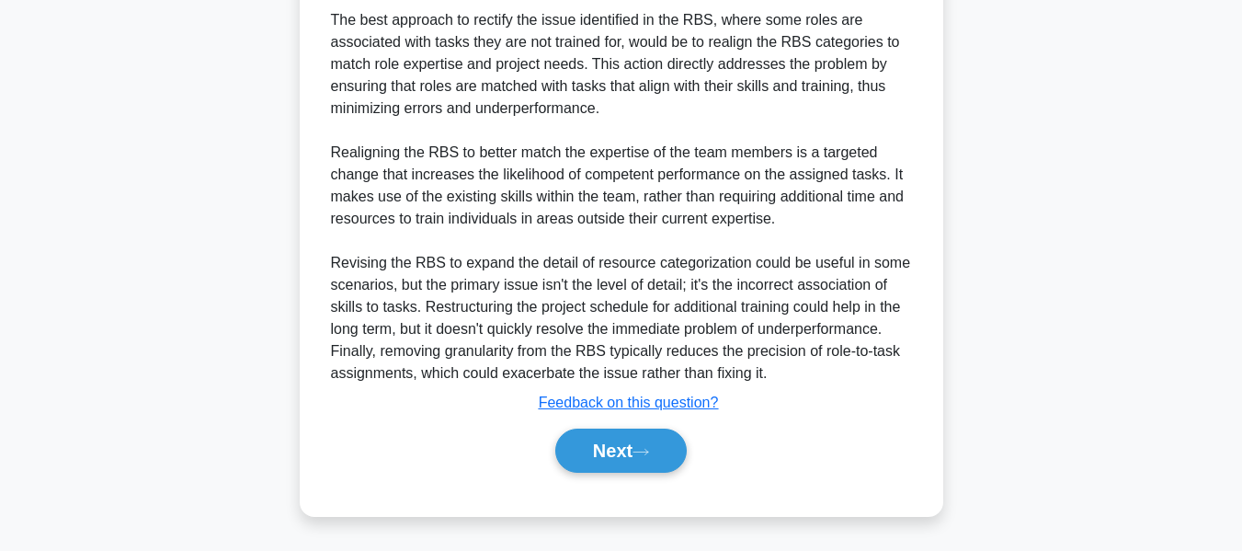
drag, startPoint x: 585, startPoint y: 443, endPoint x: 916, endPoint y: 341, distance: 346.3
click at [585, 443] on button "Next" at bounding box center [620, 450] width 131 height 44
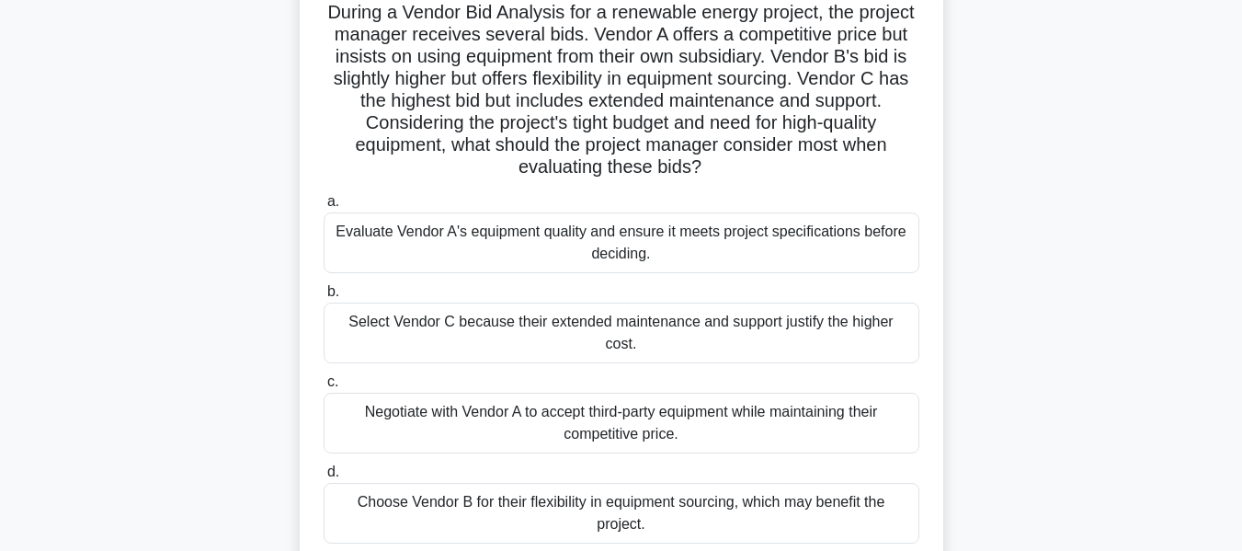
scroll to position [135, 0]
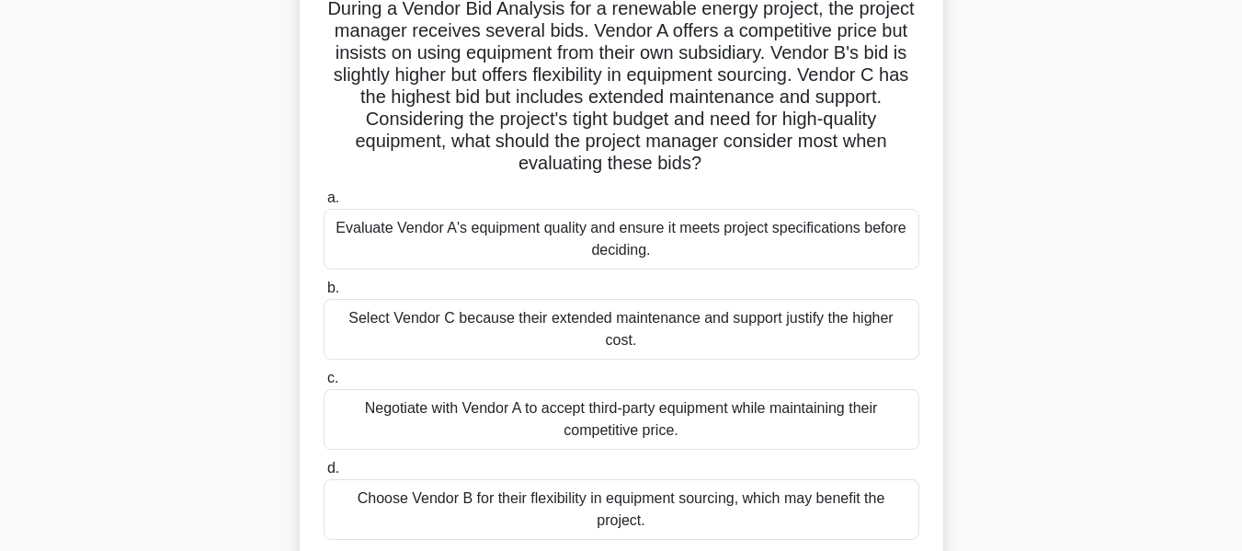
click at [410, 231] on div "Evaluate Vendor A's equipment quality and ensure it meets project specification…" at bounding box center [622, 239] width 596 height 61
click at [324, 204] on input "a. Evaluate Vendor A's equipment quality and ensure it meets project specificat…" at bounding box center [324, 198] width 0 height 12
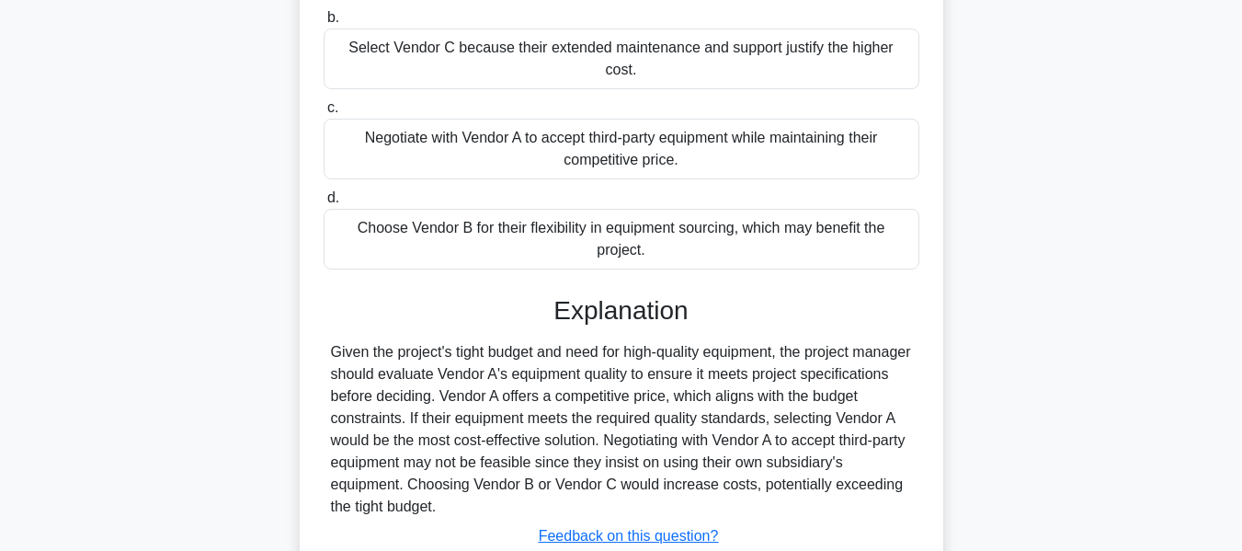
scroll to position [518, 0]
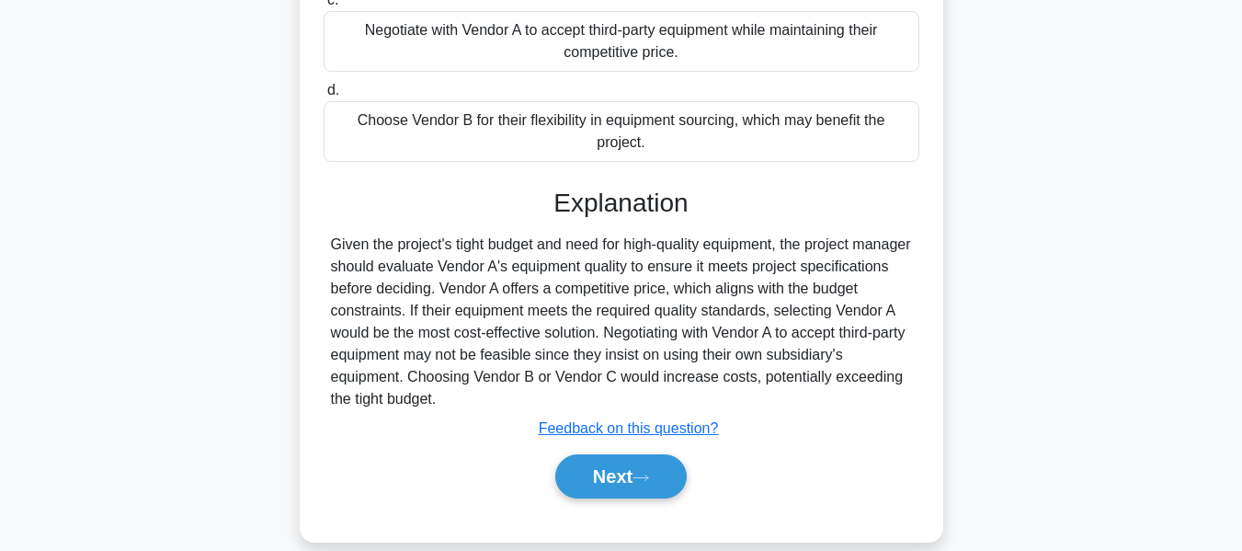
drag, startPoint x: 615, startPoint y: 443, endPoint x: 988, endPoint y: 244, distance: 423.2
click at [615, 454] on button "Next" at bounding box center [620, 476] width 131 height 44
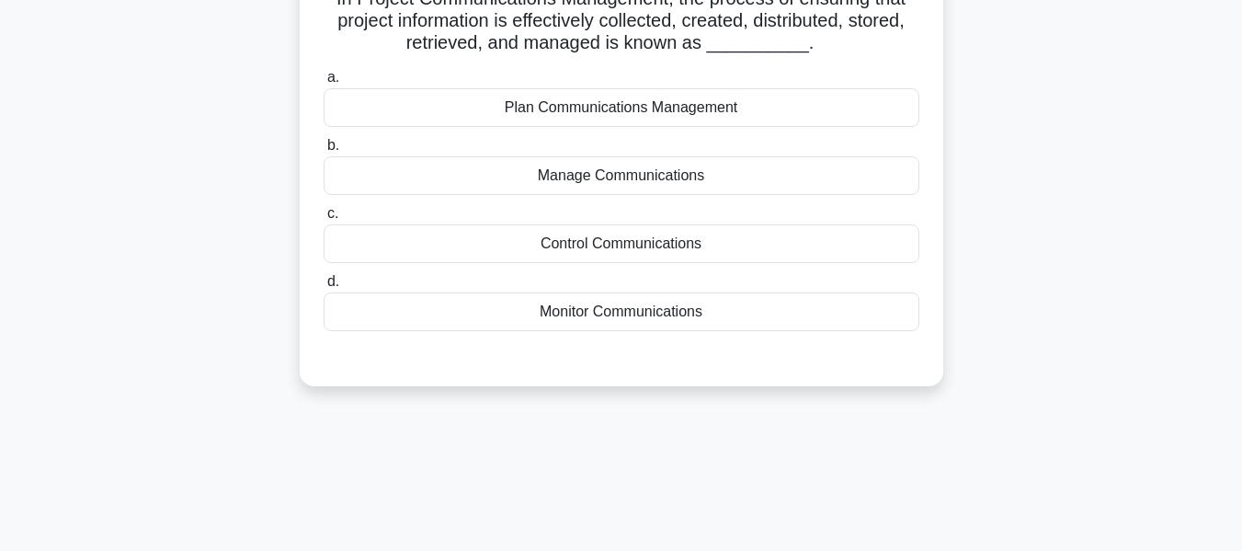
scroll to position [132, 0]
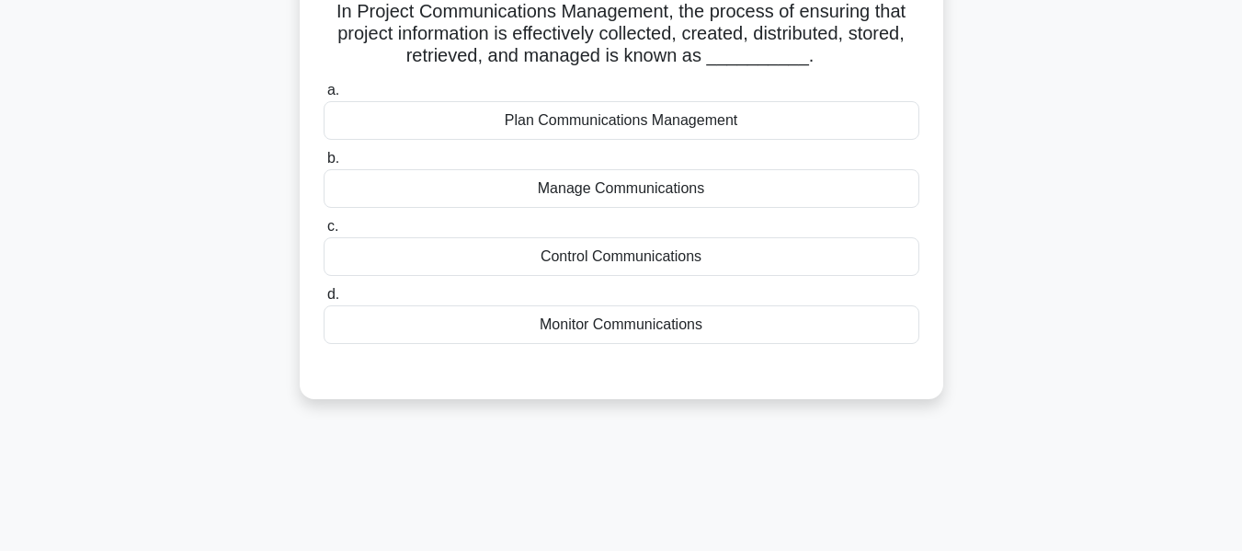
click at [558, 188] on div "Manage Communications" at bounding box center [622, 188] width 596 height 39
click at [324, 165] on input "b. Manage Communications" at bounding box center [324, 159] width 0 height 12
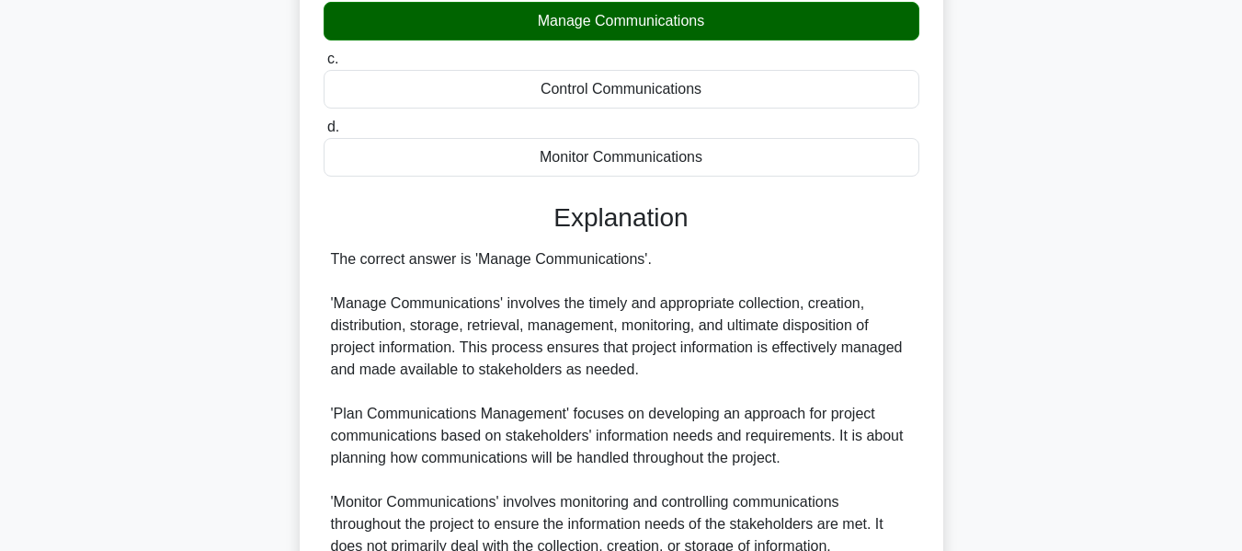
scroll to position [584, 0]
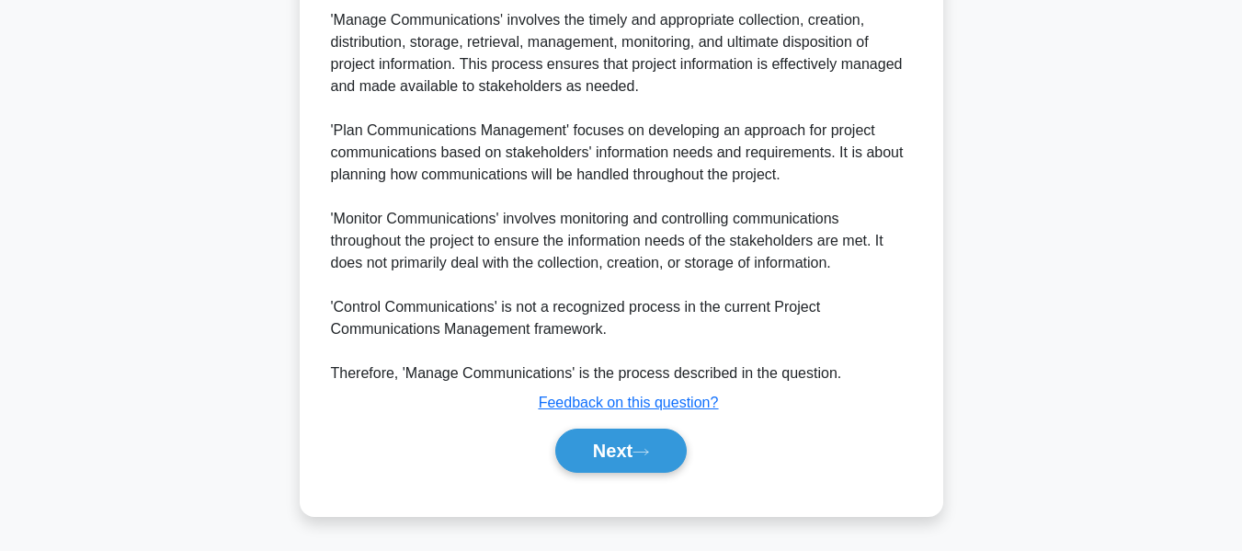
drag, startPoint x: 597, startPoint y: 437, endPoint x: 691, endPoint y: 369, distance: 115.8
click at [597, 437] on button "Next" at bounding box center [620, 450] width 131 height 44
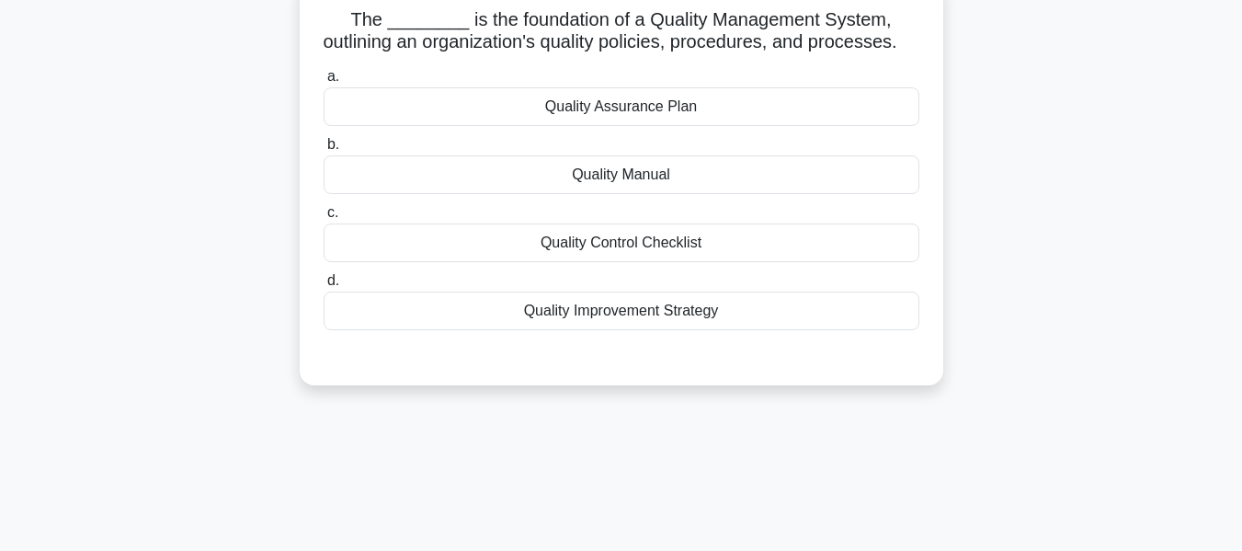
scroll to position [132, 0]
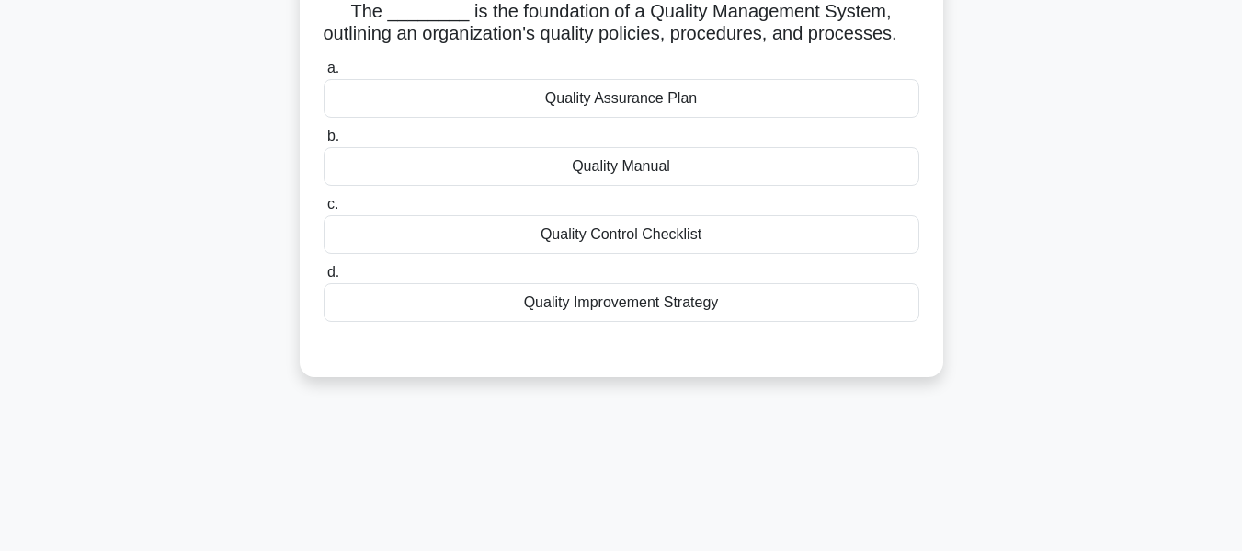
click at [563, 116] on div "Quality Assurance Plan" at bounding box center [622, 98] width 596 height 39
click at [324, 74] on input "a. Quality Assurance Plan" at bounding box center [324, 69] width 0 height 12
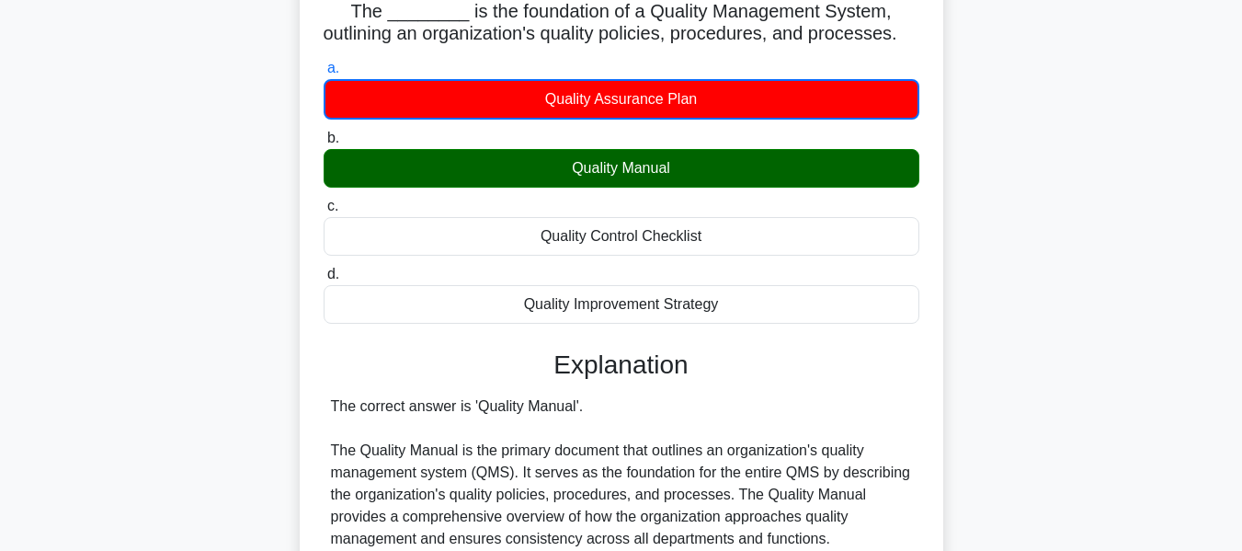
scroll to position [630, 0]
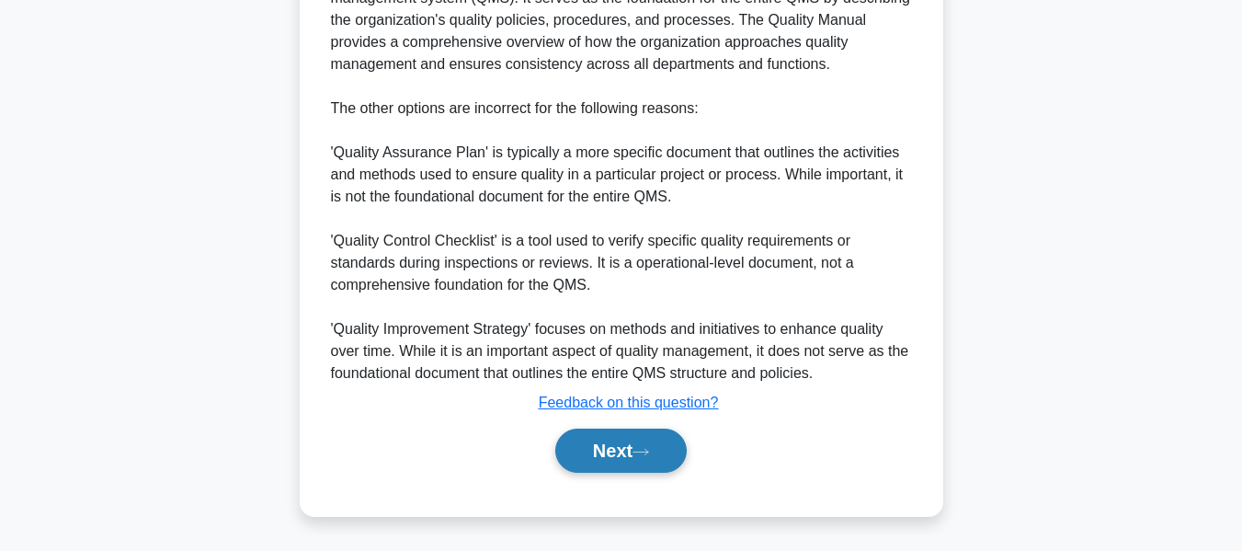
click at [596, 446] on button "Next" at bounding box center [620, 450] width 131 height 44
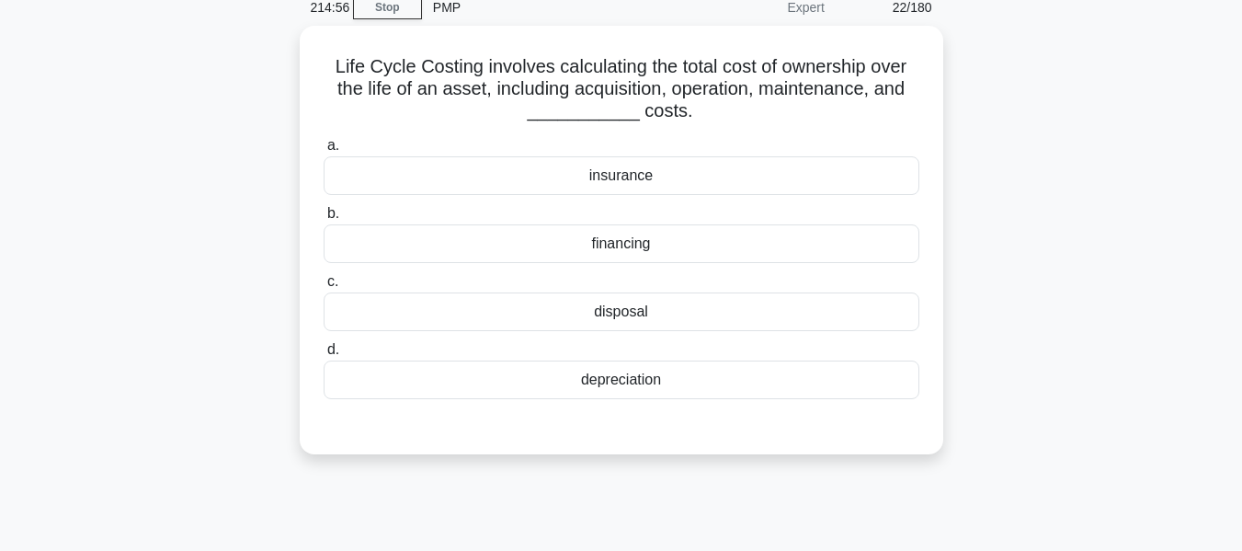
scroll to position [97, 0]
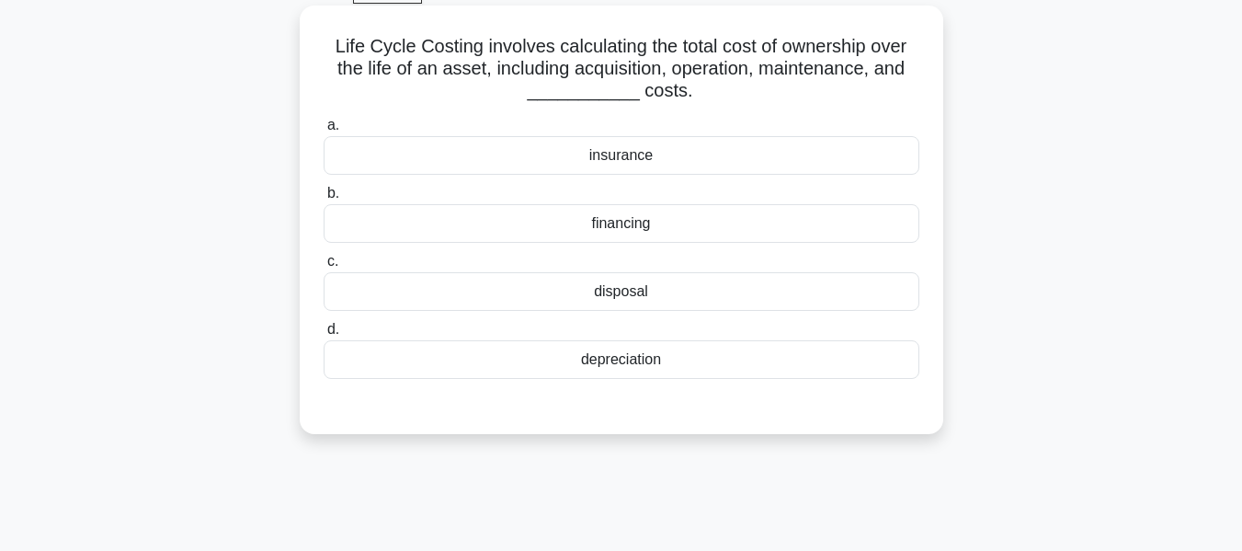
click at [597, 290] on div "disposal" at bounding box center [622, 291] width 596 height 39
click at [324, 267] on input "c. disposal" at bounding box center [324, 262] width 0 height 12
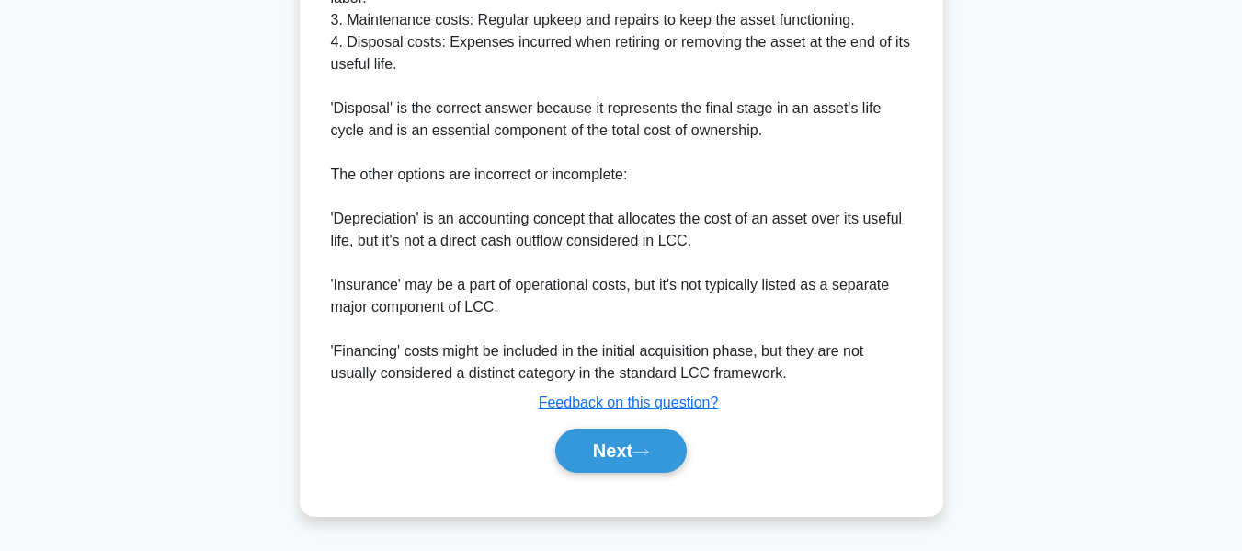
drag, startPoint x: 599, startPoint y: 443, endPoint x: 761, endPoint y: 215, distance: 279.5
click at [599, 443] on button "Next" at bounding box center [620, 450] width 131 height 44
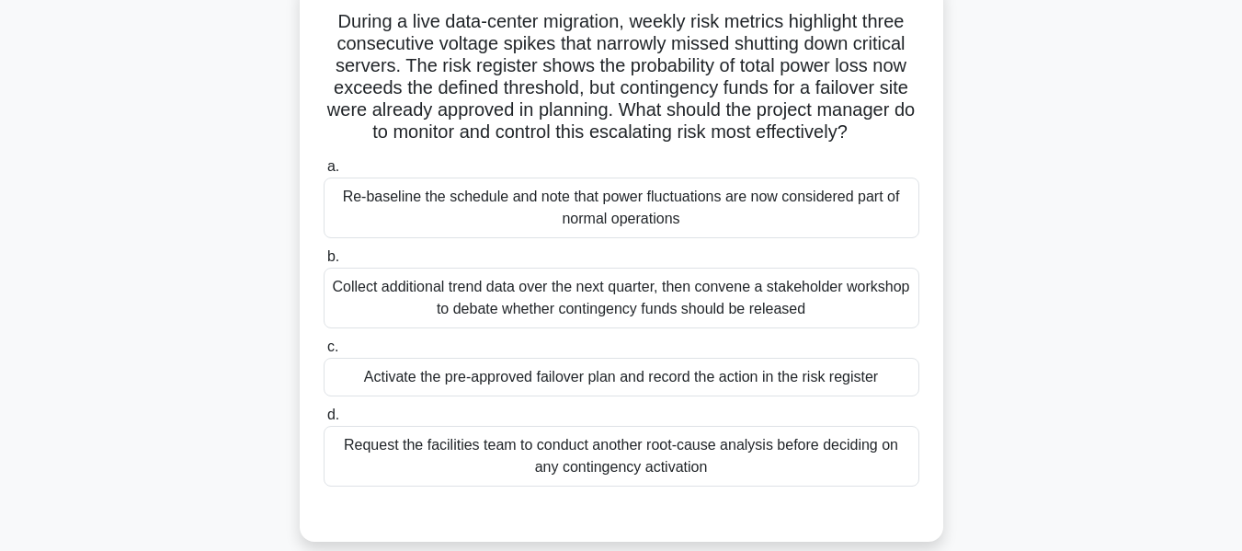
scroll to position [131, 0]
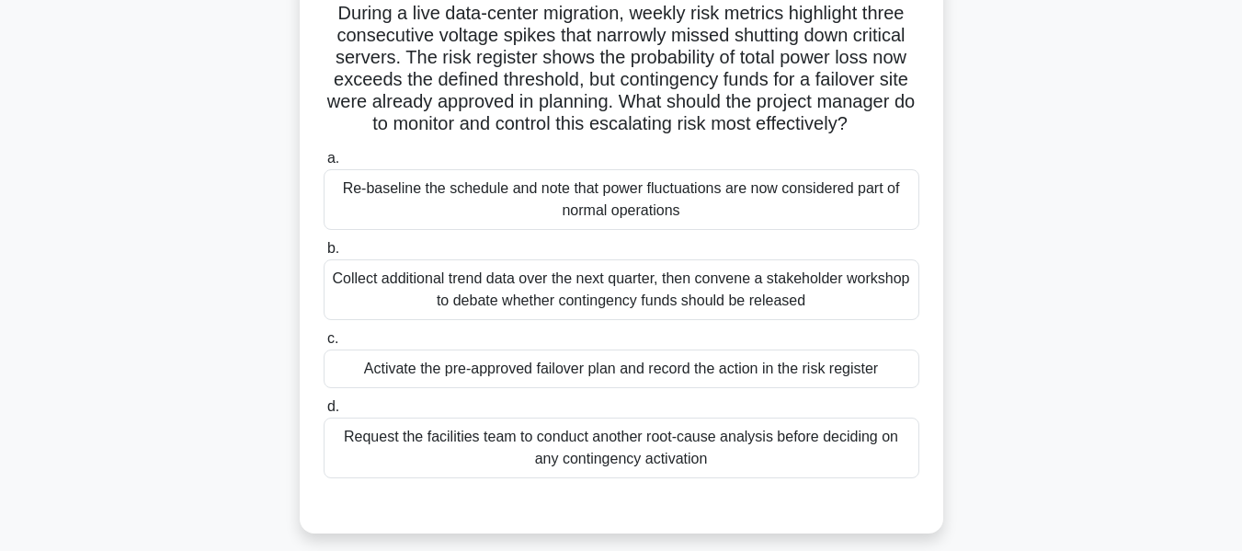
click at [435, 367] on div "Activate the pre-approved failover plan and record the action in the risk regis…" at bounding box center [622, 368] width 596 height 39
click at [324, 345] on input "c. Activate the pre-approved failover plan and record the action in the risk re…" at bounding box center [324, 339] width 0 height 12
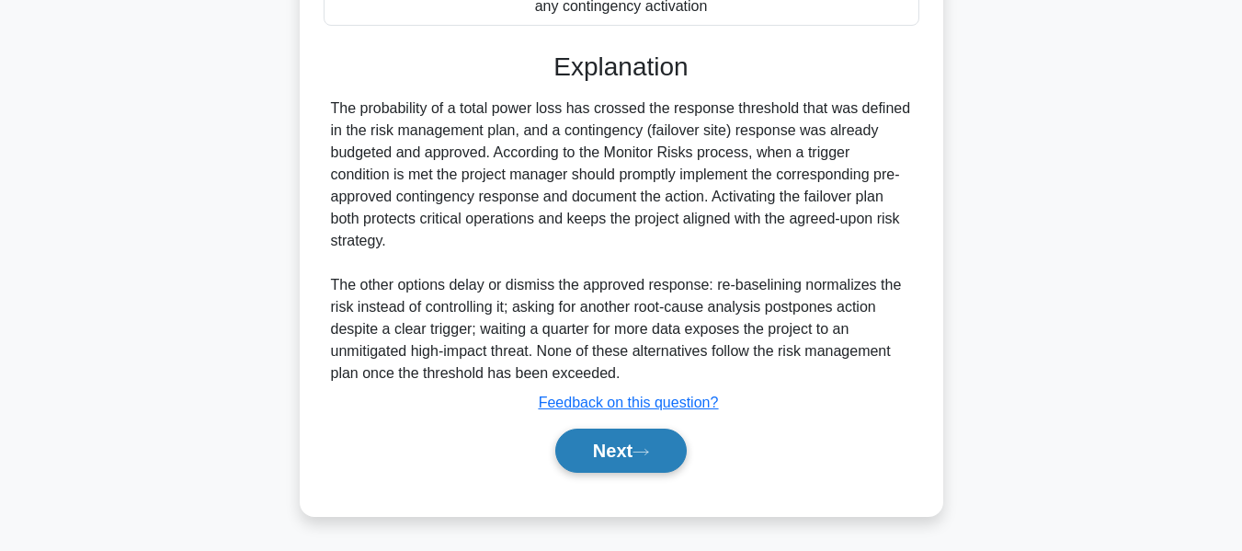
click at [607, 449] on button "Next" at bounding box center [620, 450] width 131 height 44
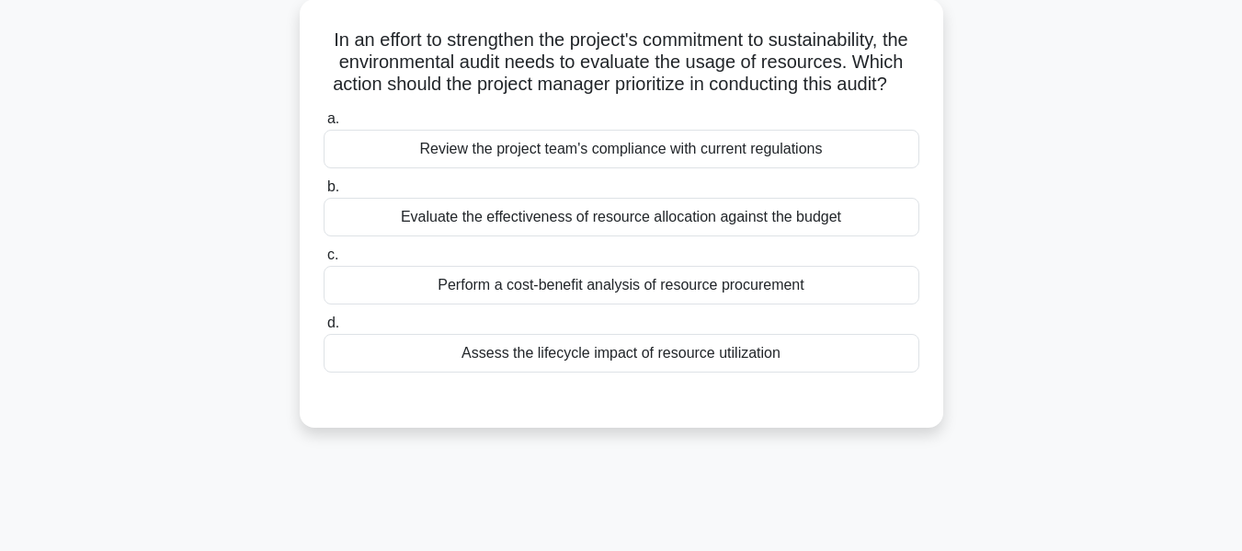
scroll to position [130, 0]
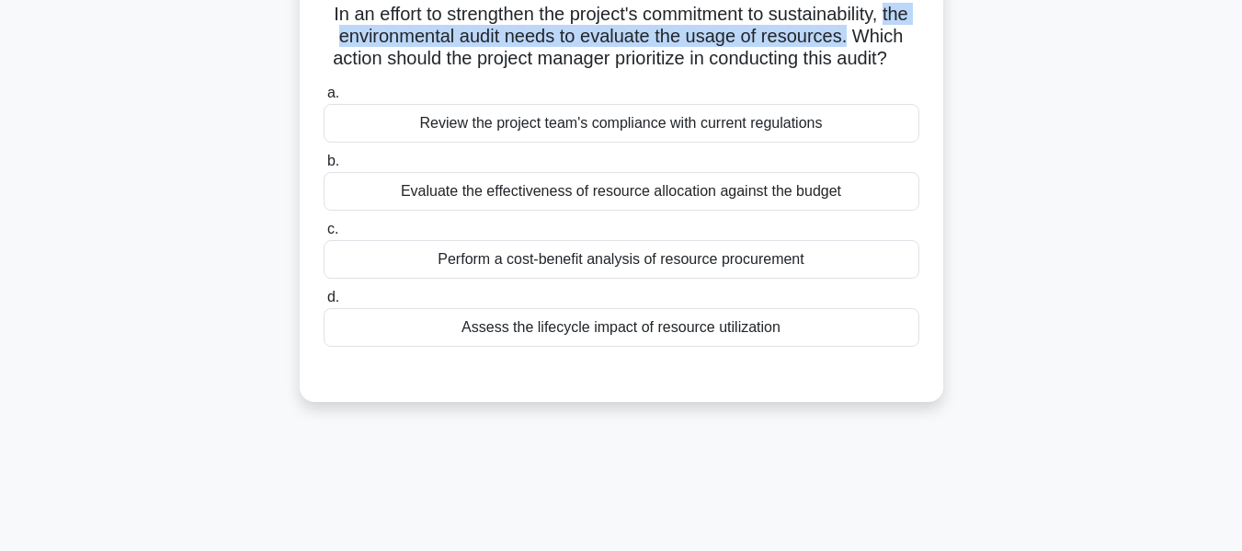
drag, startPoint x: 347, startPoint y: 37, endPoint x: 916, endPoint y: 36, distance: 569.0
click at [916, 36] on h5 "In an effort to strengthen the project's commitment to sustainability, the envi…" at bounding box center [621, 37] width 599 height 68
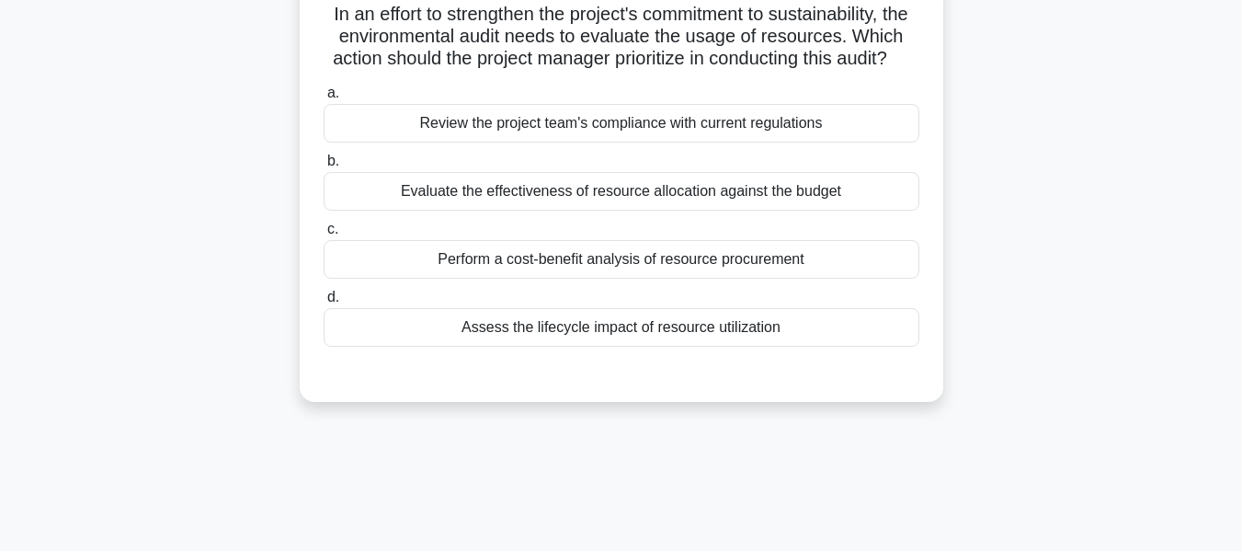
click at [621, 210] on div "Evaluate the effectiveness of resource allocation against the budget" at bounding box center [622, 191] width 596 height 39
click at [324, 167] on input "b. Evaluate the effectiveness of resource allocation against the budget" at bounding box center [324, 161] width 0 height 12
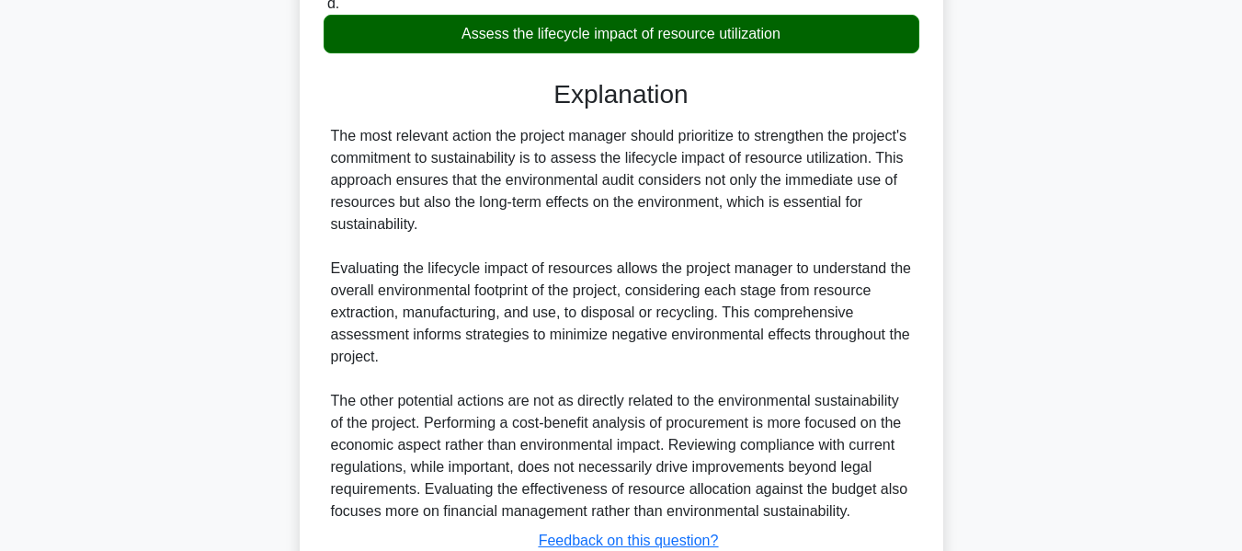
scroll to position [586, 0]
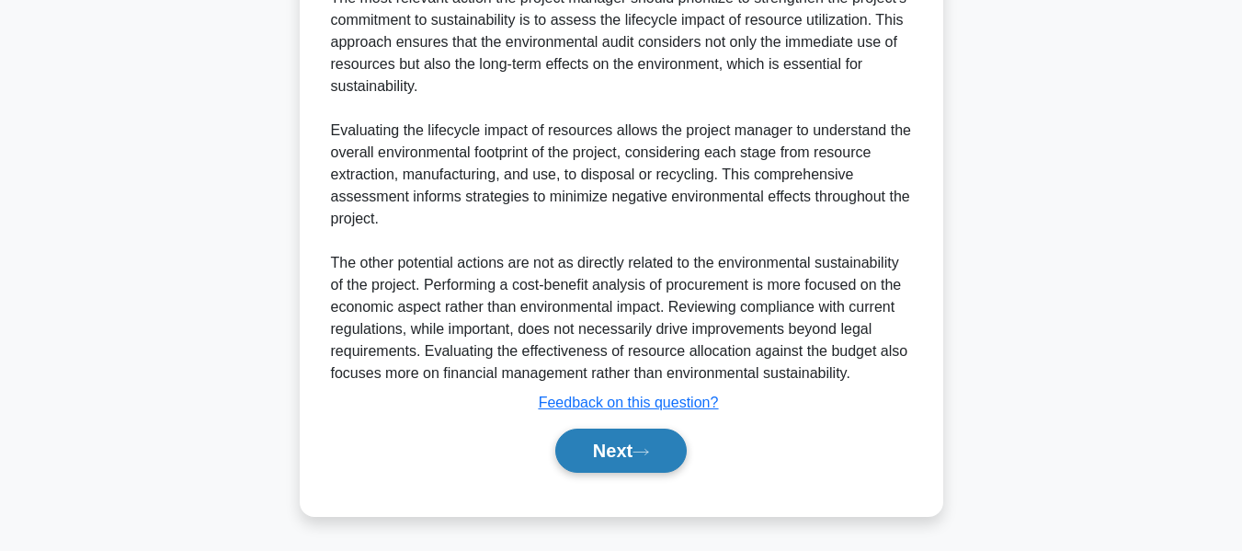
click at [605, 445] on button "Next" at bounding box center [620, 450] width 131 height 44
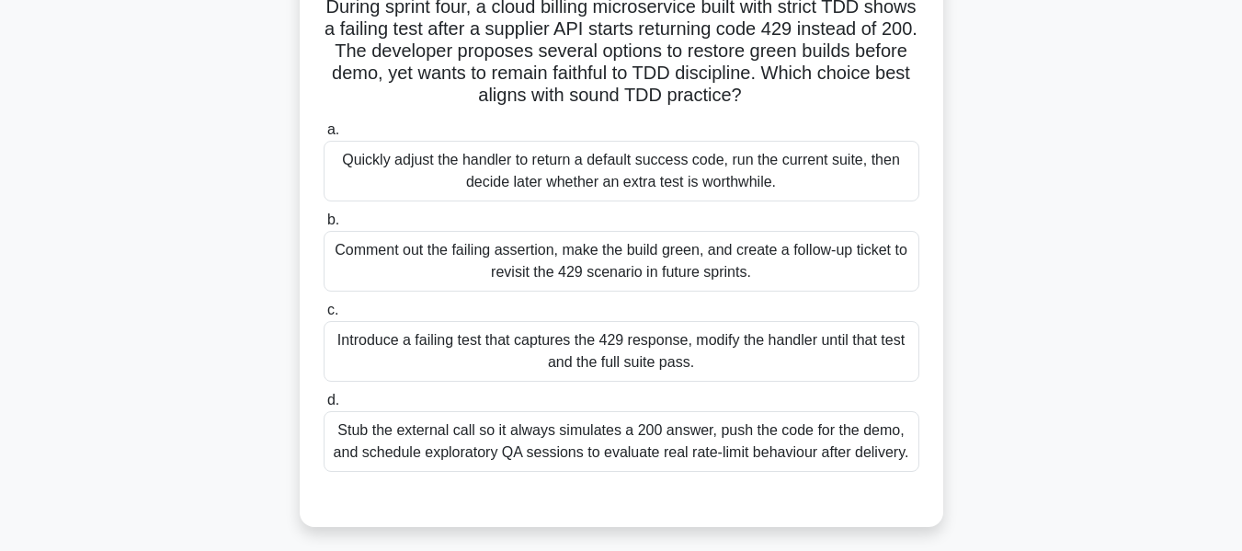
scroll to position [132, 0]
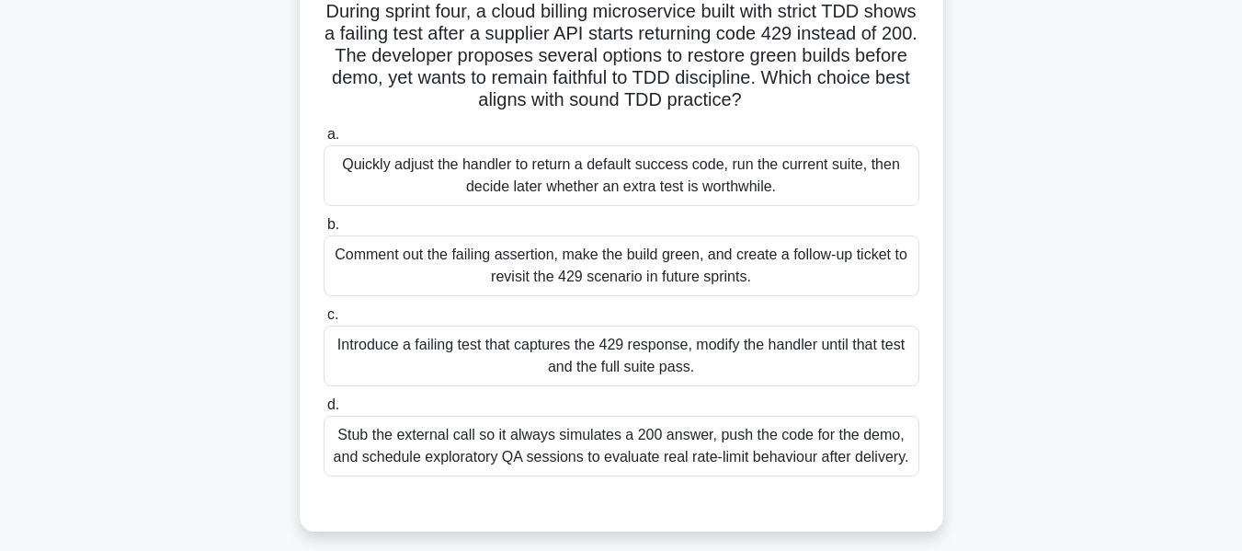
click at [564, 358] on div "Introduce a failing test that captures the 429 response, modify the handler unt…" at bounding box center [622, 355] width 596 height 61
click at [324, 321] on input "c. Introduce a failing test that captures the 429 response, modify the handler …" at bounding box center [324, 315] width 0 height 12
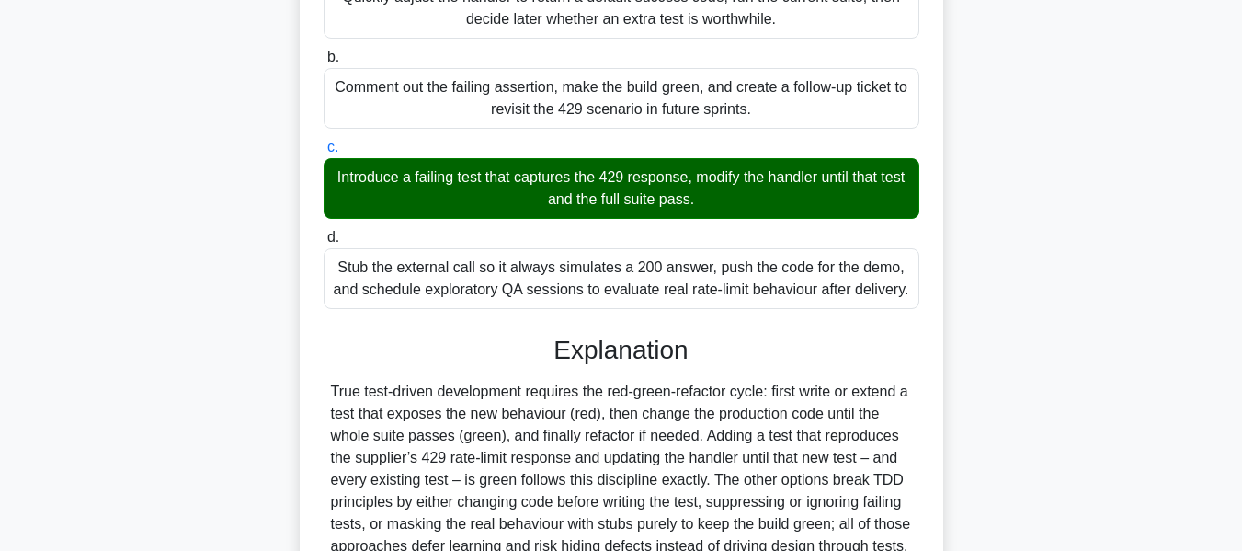
scroll to position [473, 0]
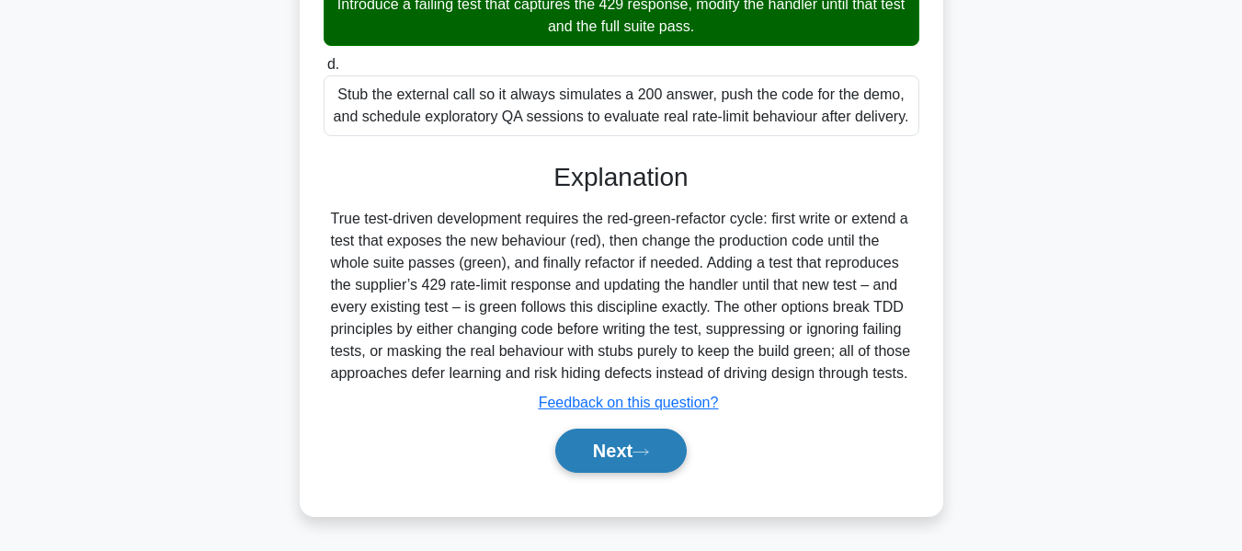
click at [598, 452] on button "Next" at bounding box center [620, 450] width 131 height 44
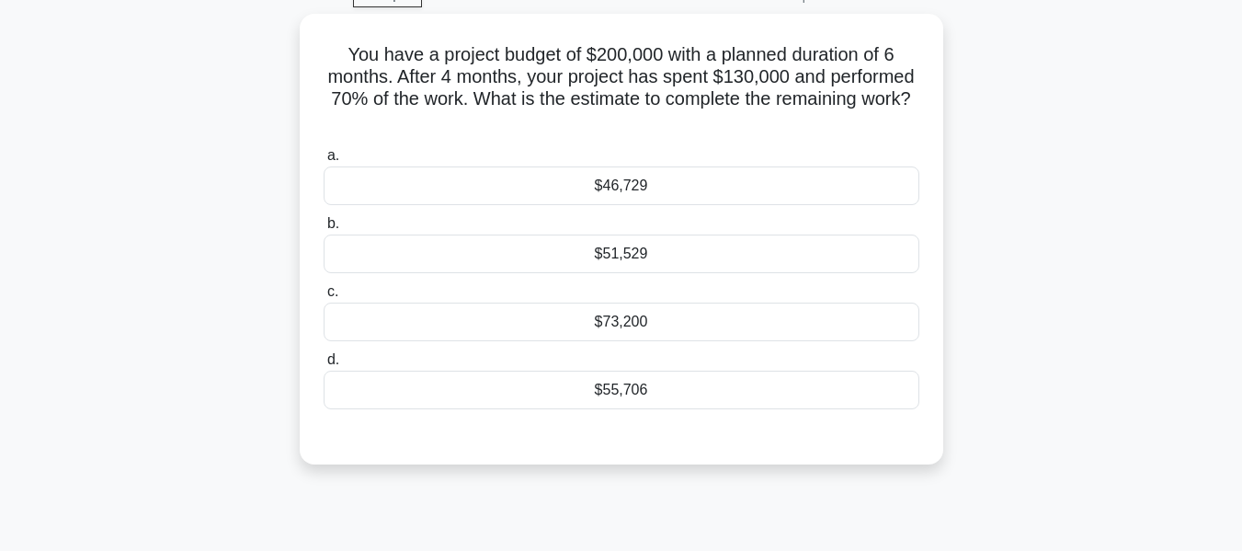
scroll to position [126, 0]
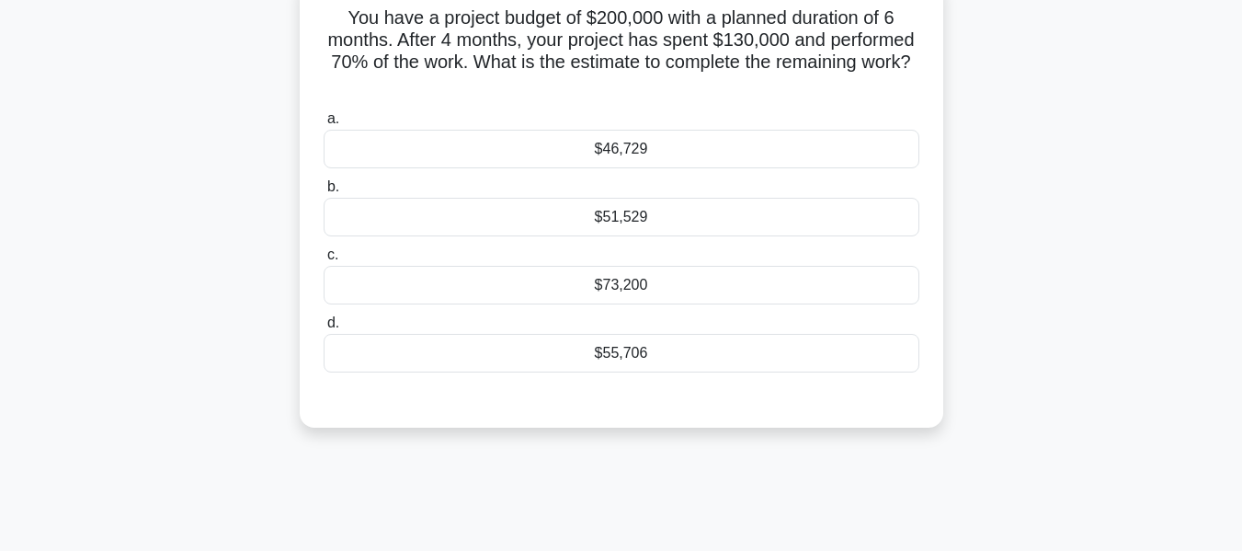
click at [760, 48] on h5 "You have a project budget of $200,000 with a planned duration of 6 months. Afte…" at bounding box center [621, 51] width 599 height 90
click at [634, 352] on div "$55,706" at bounding box center [622, 353] width 596 height 39
click at [324, 329] on input "d. $55,706" at bounding box center [324, 323] width 0 height 12
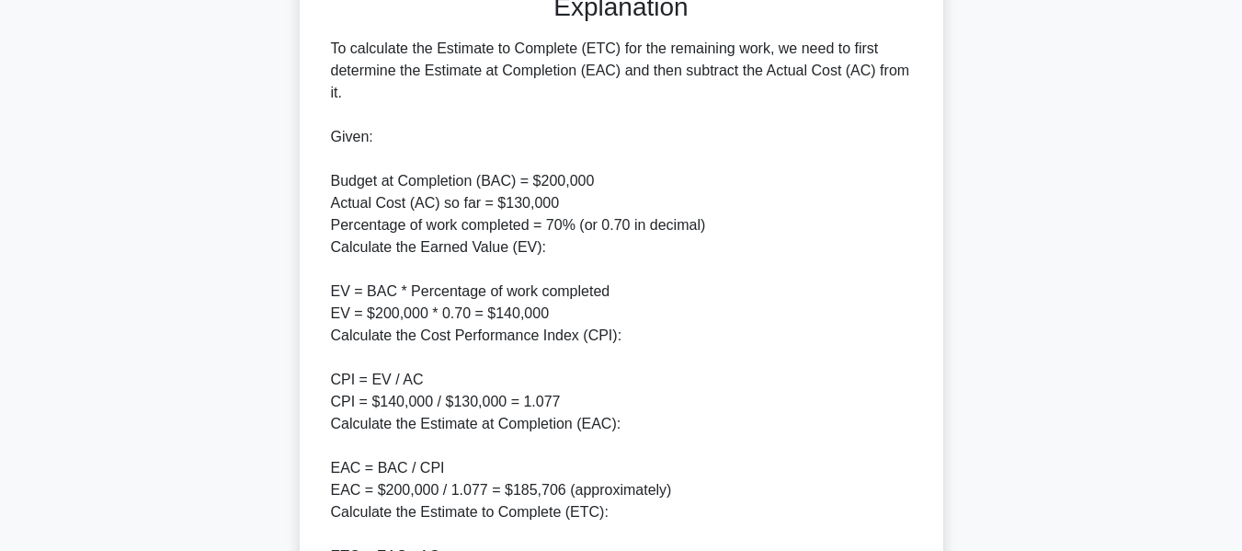
scroll to position [677, 0]
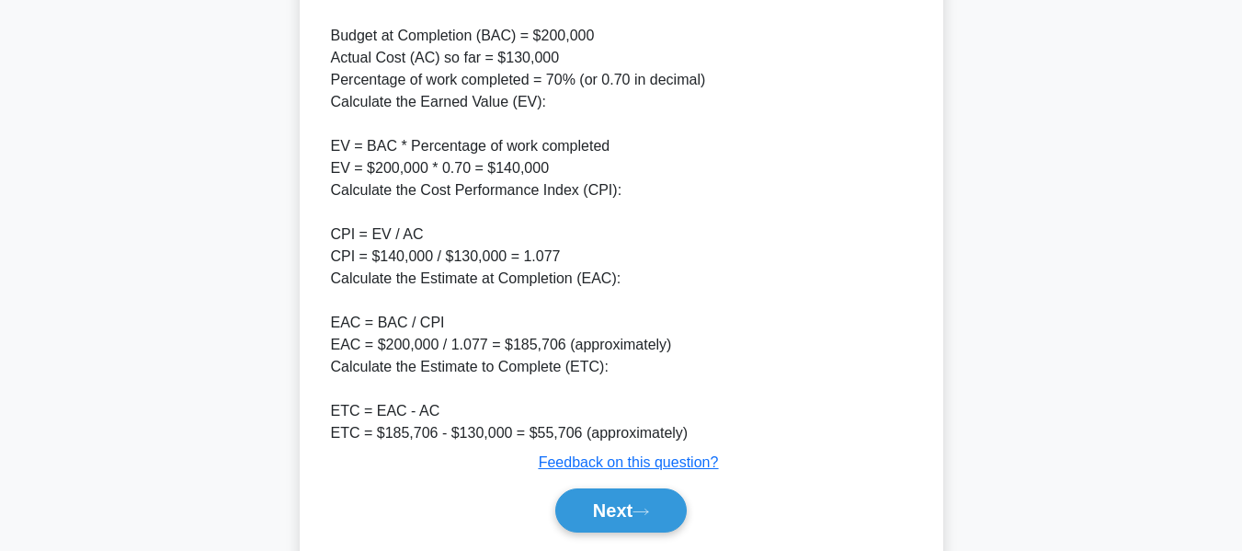
drag, startPoint x: 582, startPoint y: 504, endPoint x: 834, endPoint y: 279, distance: 337.9
click at [582, 504] on button "Next" at bounding box center [620, 510] width 131 height 44
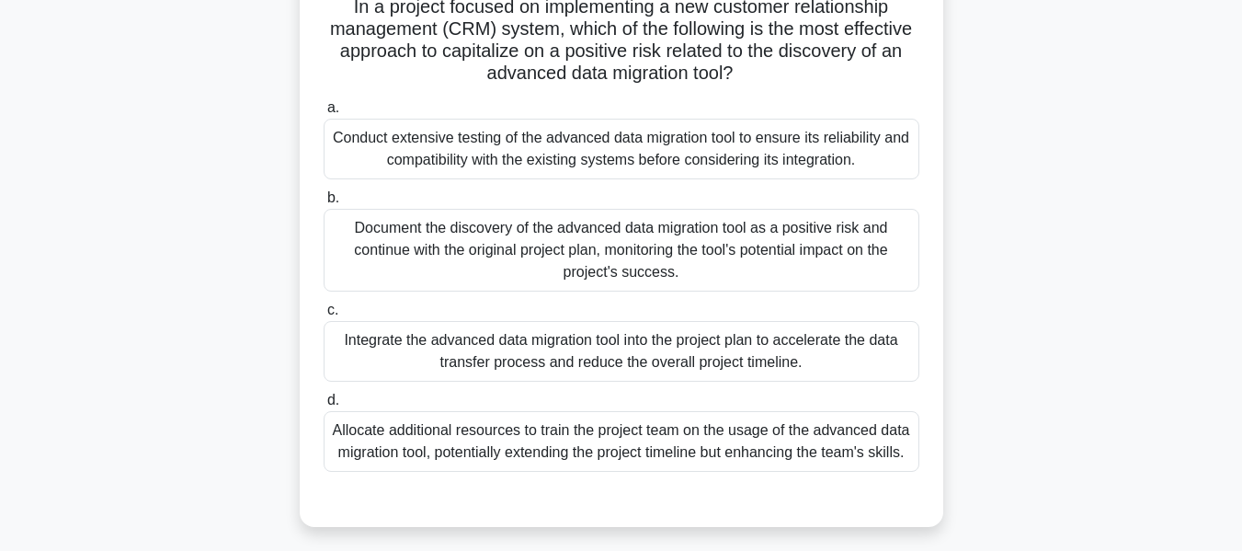
scroll to position [140, 0]
click at [1094, 183] on div "In a project focused on implementing a new customer relationship management (CR…" at bounding box center [621, 259] width 1048 height 583
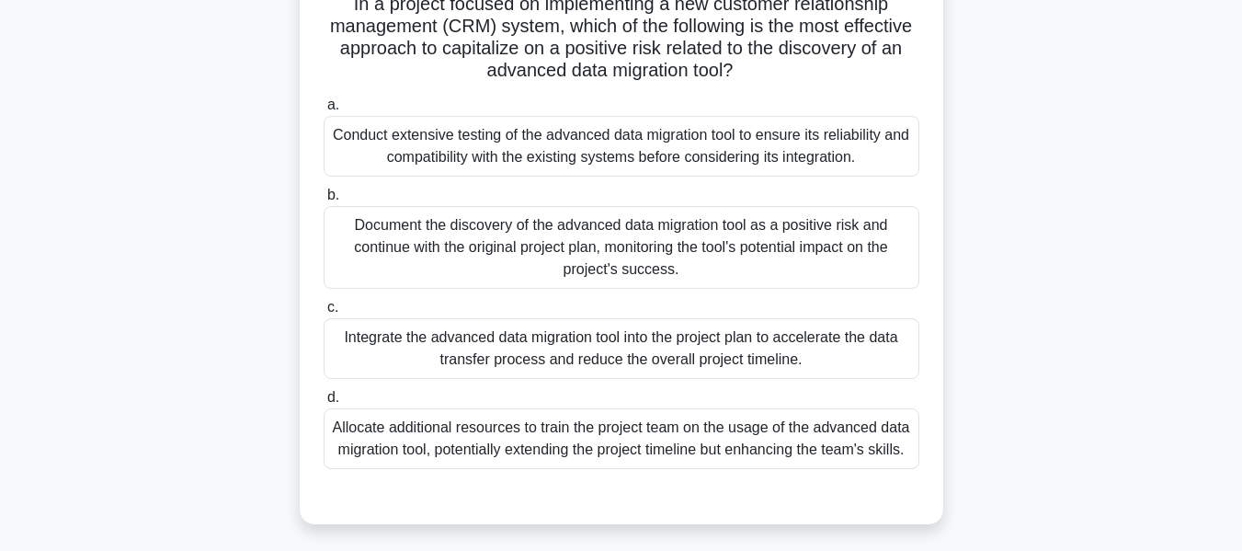
click at [399, 440] on div "Allocate additional resources to train the project team on the usage of the adv…" at bounding box center [622, 438] width 596 height 61
click at [324, 404] on input "d. Allocate additional resources to train the project team on the usage of the …" at bounding box center [324, 398] width 0 height 12
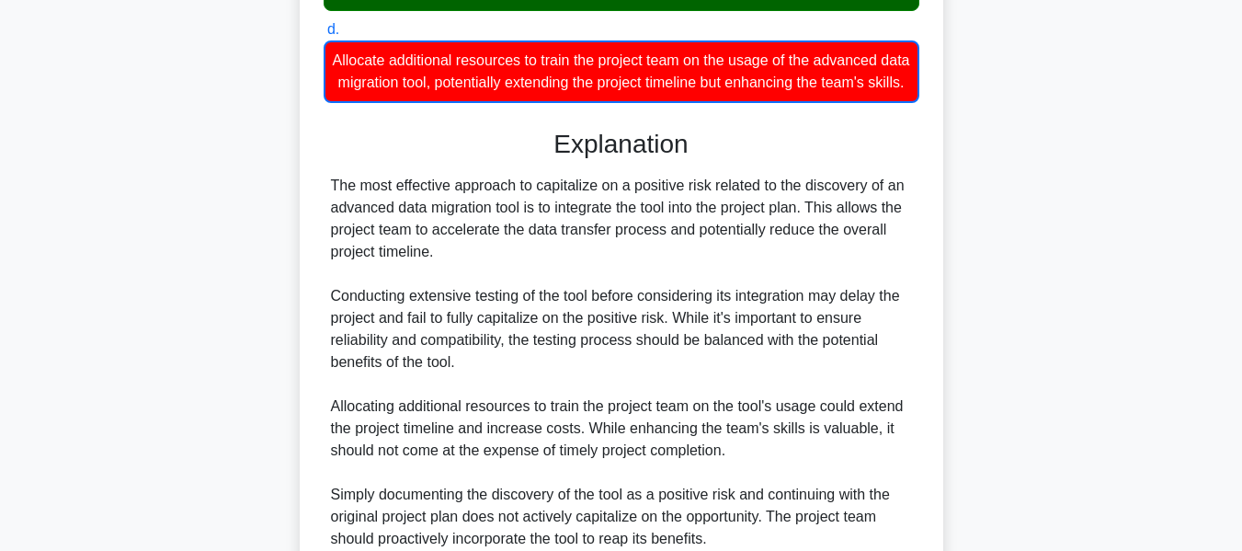
scroll to position [696, 0]
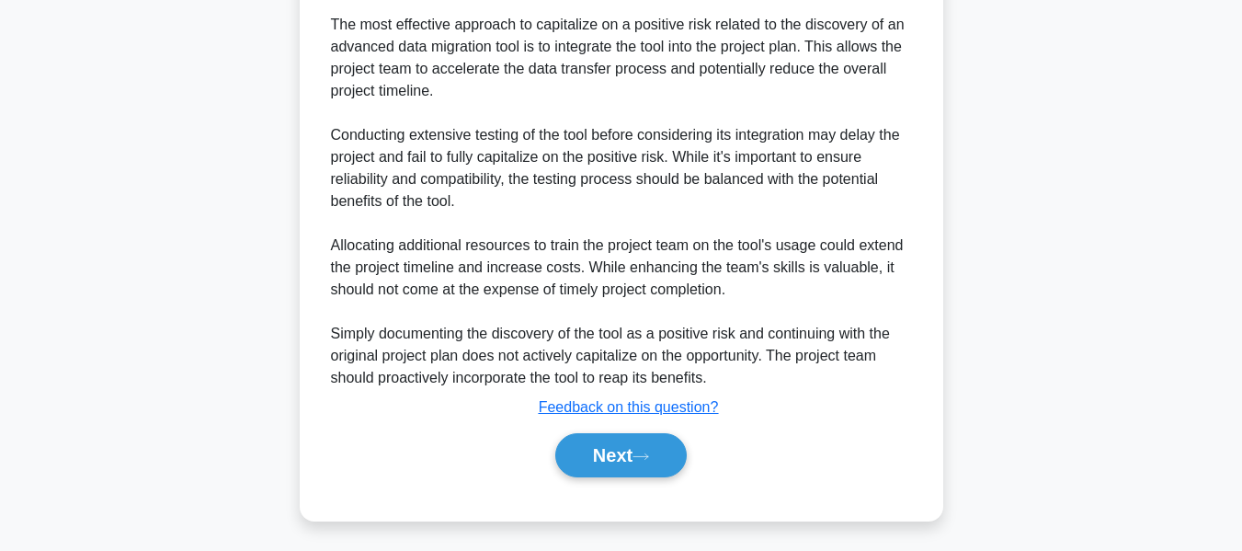
drag, startPoint x: 598, startPoint y: 449, endPoint x: 1077, endPoint y: 245, distance: 520.2
click at [598, 449] on button "Next" at bounding box center [620, 455] width 131 height 44
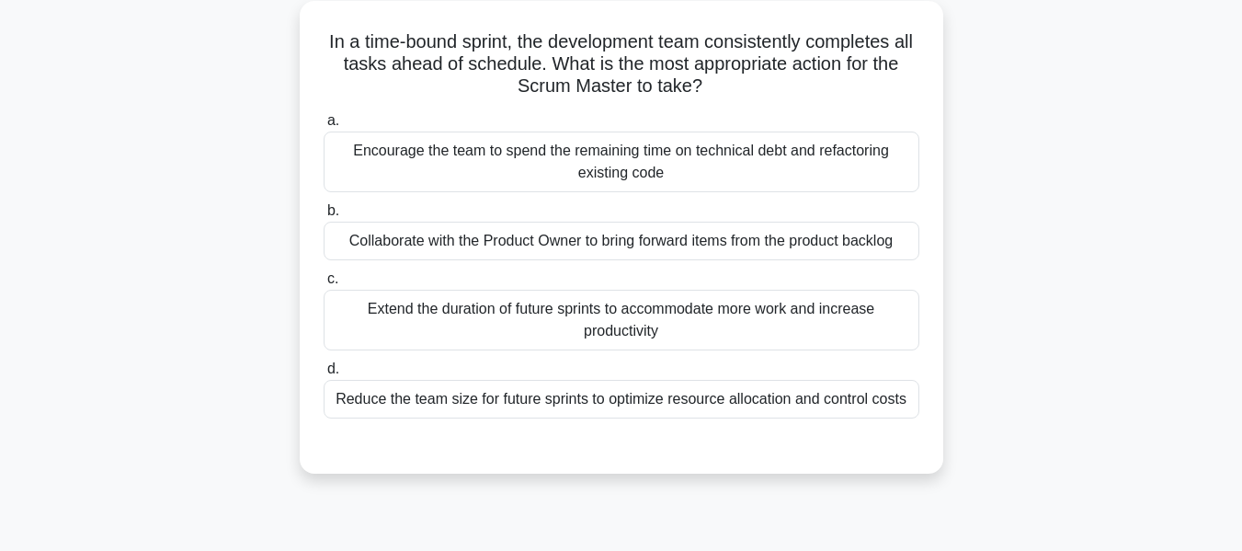
scroll to position [116, 0]
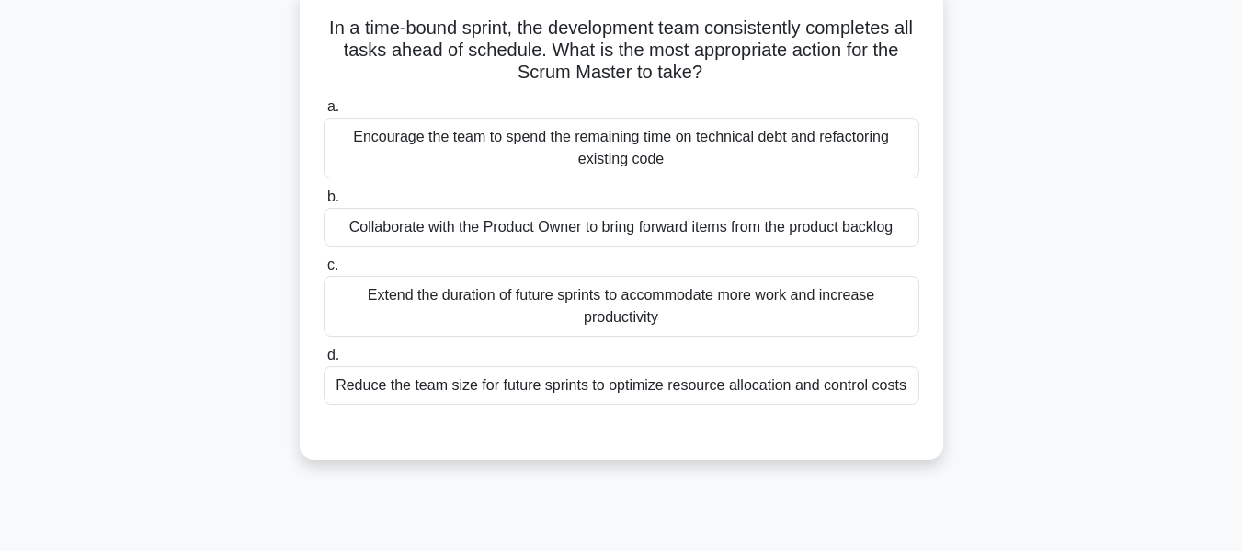
click at [598, 382] on div "Reduce the team size for future sprints to optimize resource allocation and con…" at bounding box center [622, 385] width 596 height 39
click at [324, 361] on input "d. Reduce the team size for future sprints to optimize resource allocation and …" at bounding box center [324, 355] width 0 height 12
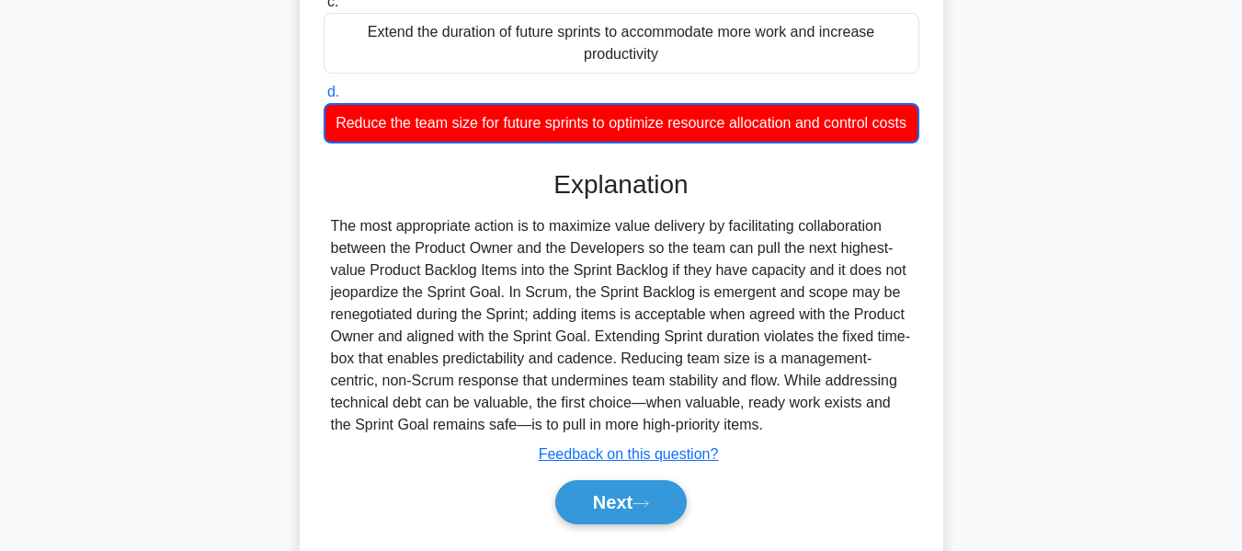
scroll to position [453, 0]
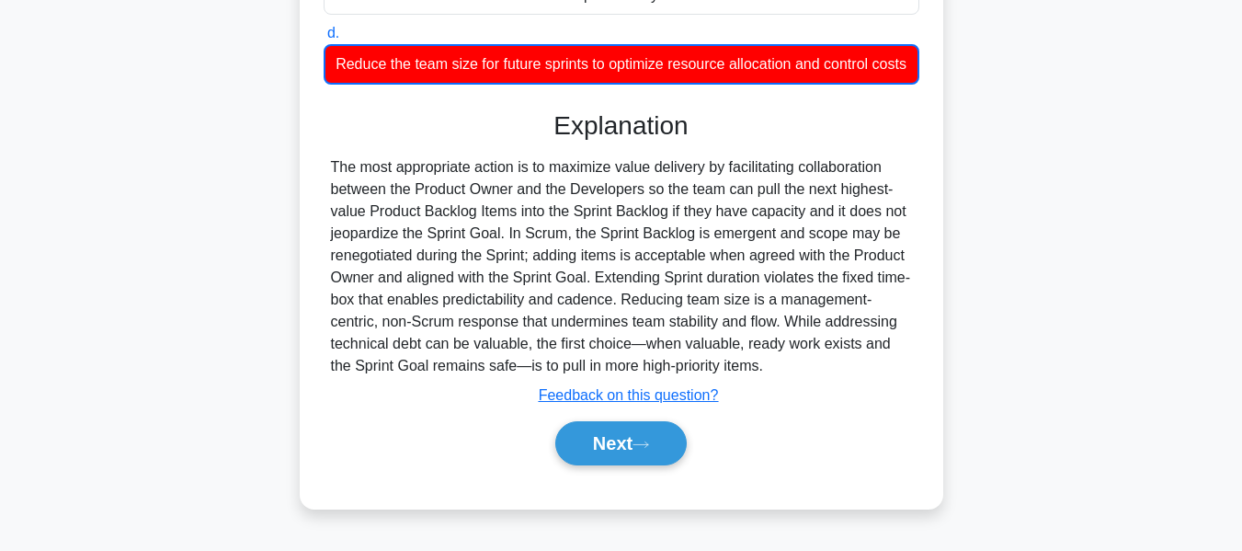
drag, startPoint x: 597, startPoint y: 444, endPoint x: 1104, endPoint y: 212, distance: 557.8
click at [597, 444] on button "Next" at bounding box center [620, 443] width 131 height 44
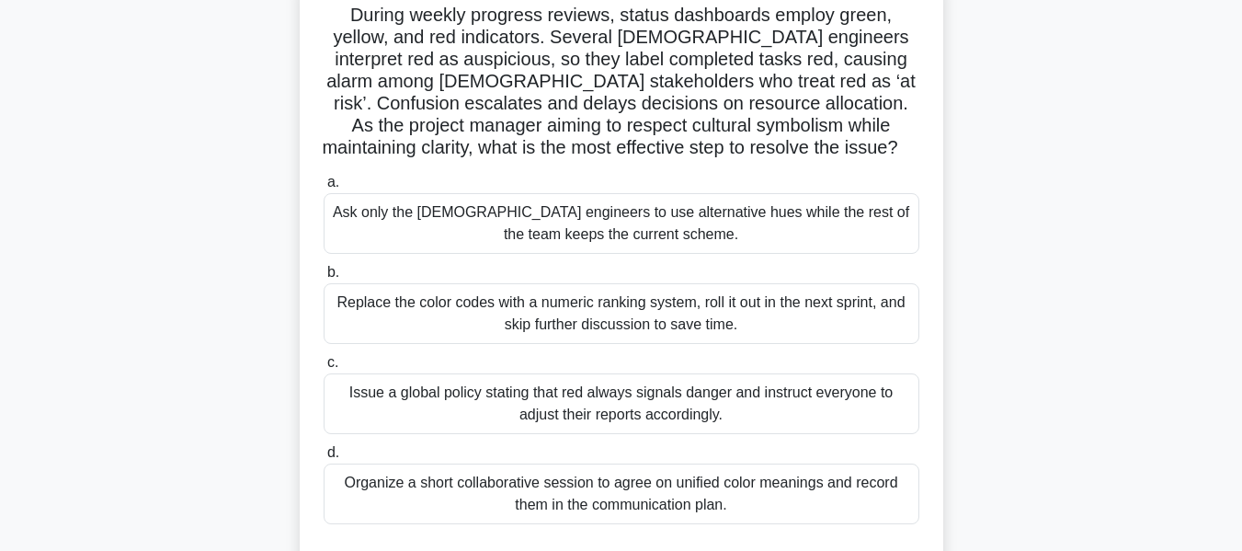
scroll to position [135, 0]
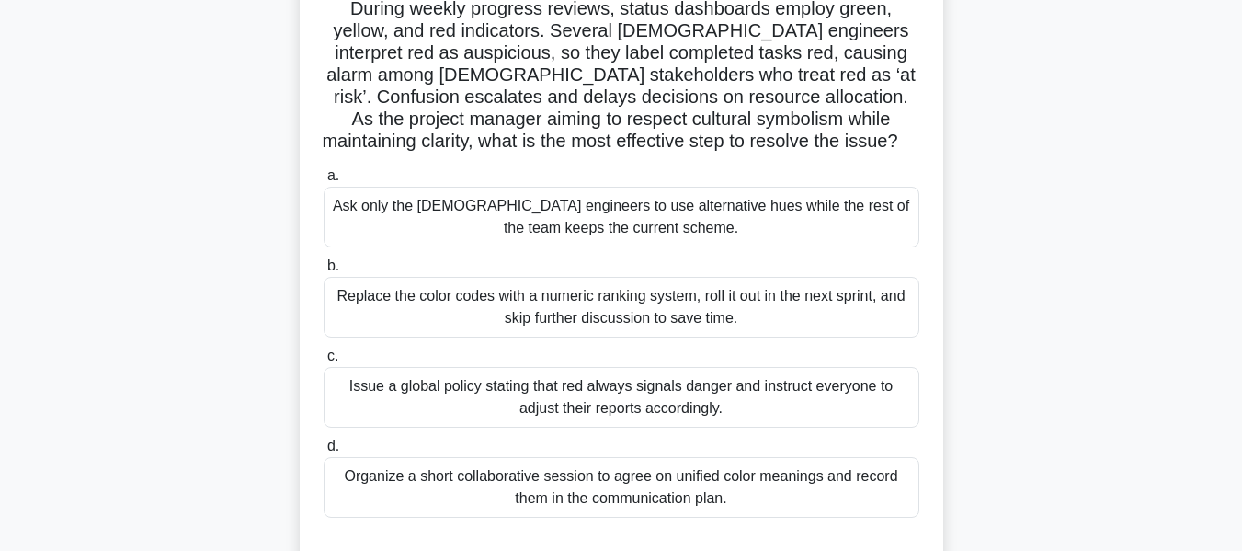
click at [552, 488] on div "Organize a short collaborative session to agree on unified color meanings and r…" at bounding box center [622, 487] width 596 height 61
click at [324, 452] on input "d. Organize a short collaborative session to agree on unified color meanings an…" at bounding box center [324, 446] width 0 height 12
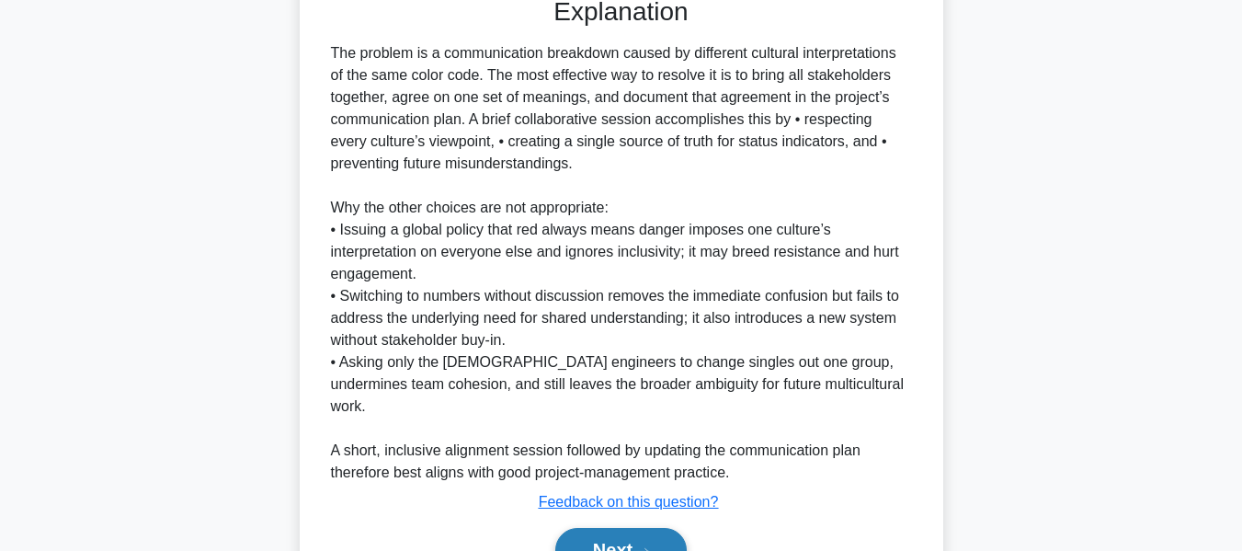
scroll to position [760, 0]
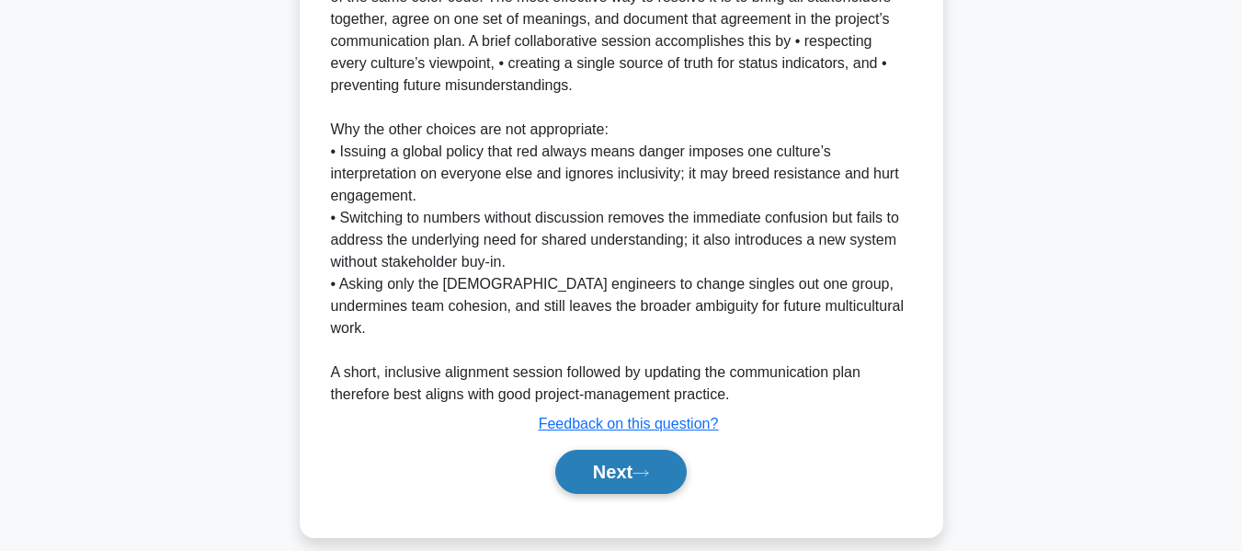
click at [597, 449] on button "Next" at bounding box center [620, 471] width 131 height 44
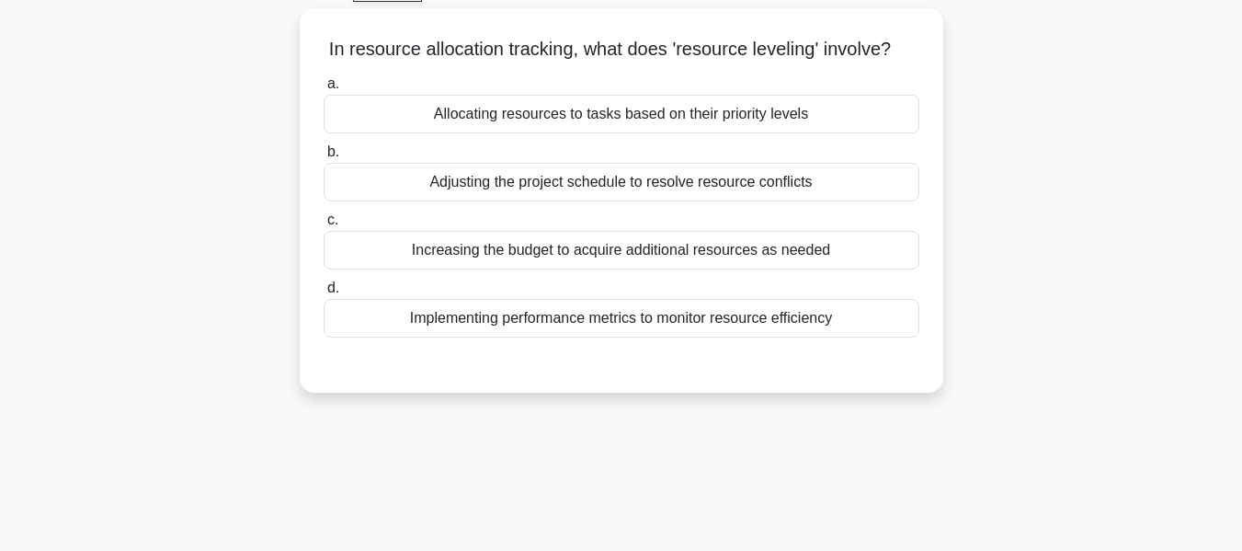
scroll to position [115, 0]
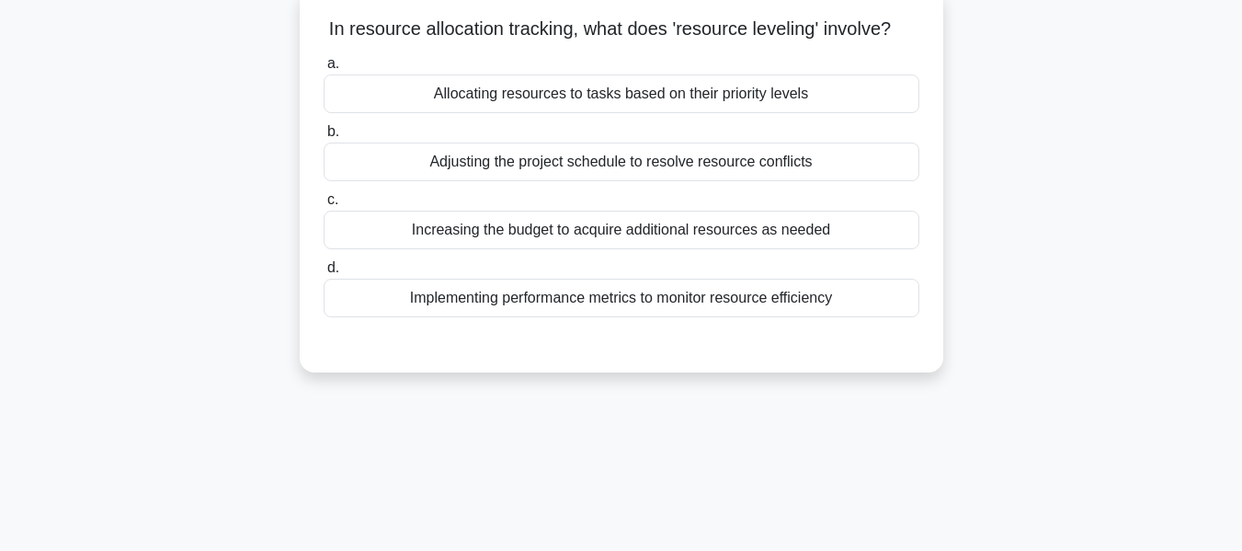
click at [555, 181] on div "Adjusting the project schedule to resolve resource conflicts" at bounding box center [622, 161] width 596 height 39
click at [324, 138] on input "b. Adjusting the project schedule to resolve resource conflicts" at bounding box center [324, 132] width 0 height 12
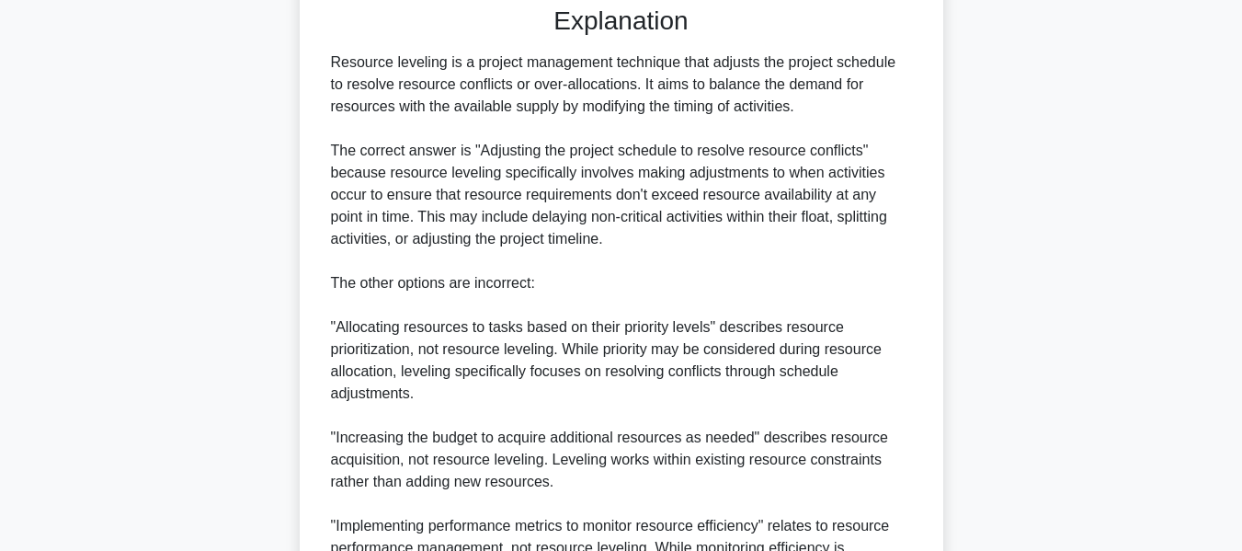
scroll to position [575, 0]
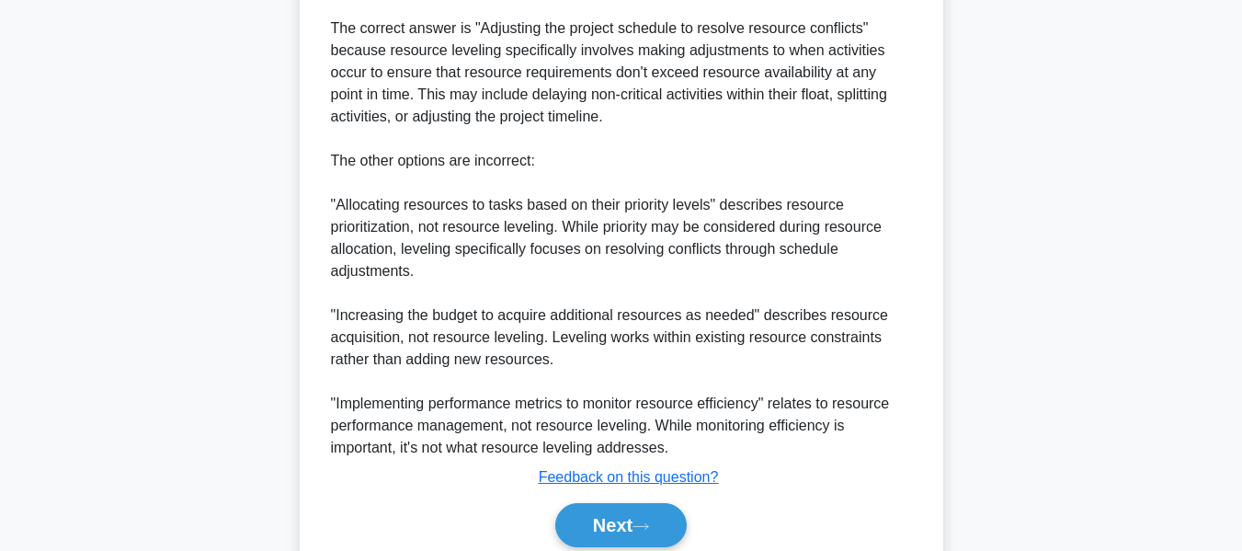
drag, startPoint x: 616, startPoint y: 540, endPoint x: 706, endPoint y: 474, distance: 111.8
click at [616, 540] on button "Next" at bounding box center [620, 525] width 131 height 44
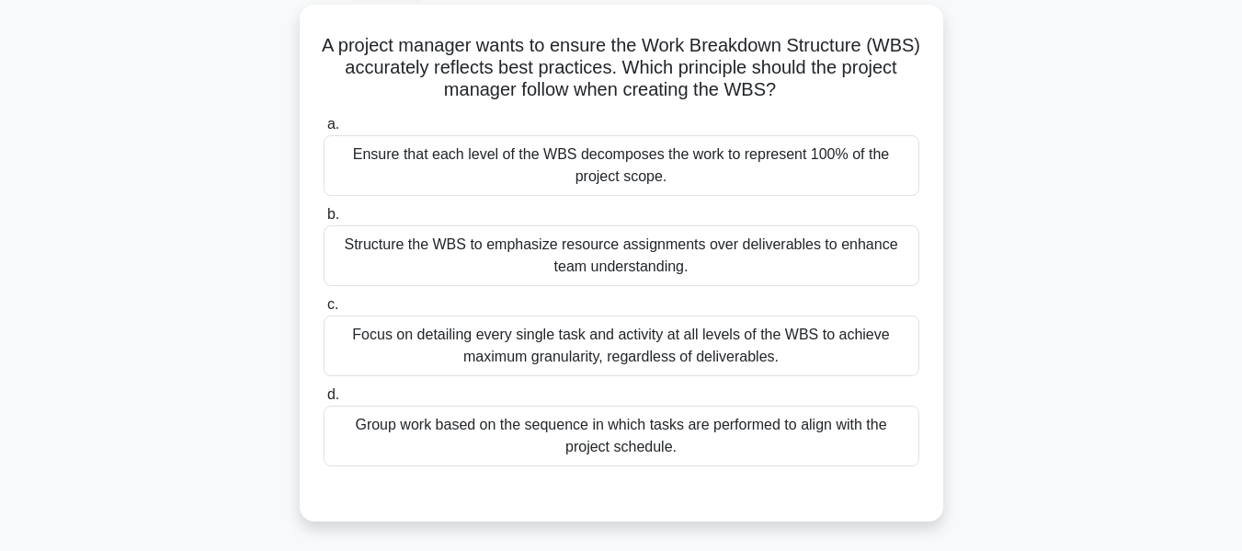
scroll to position [107, 0]
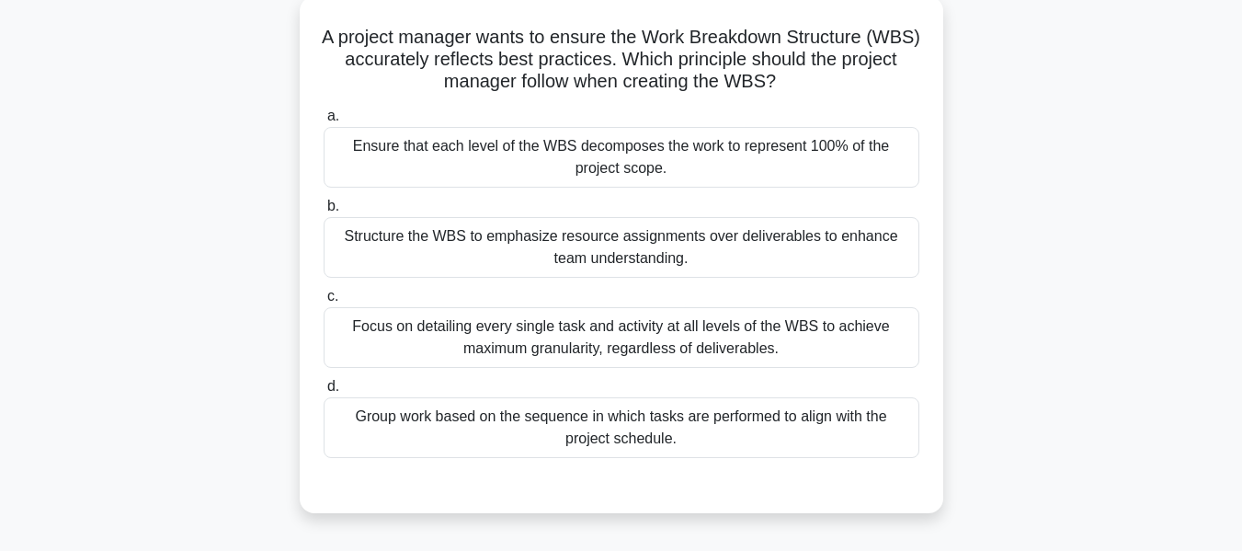
click at [548, 147] on div "Ensure that each level of the WBS decomposes the work to represent 100% of the …" at bounding box center [622, 157] width 596 height 61
click at [324, 122] on input "a. Ensure that each level of the WBS decomposes the work to represent 100% of t…" at bounding box center [324, 116] width 0 height 12
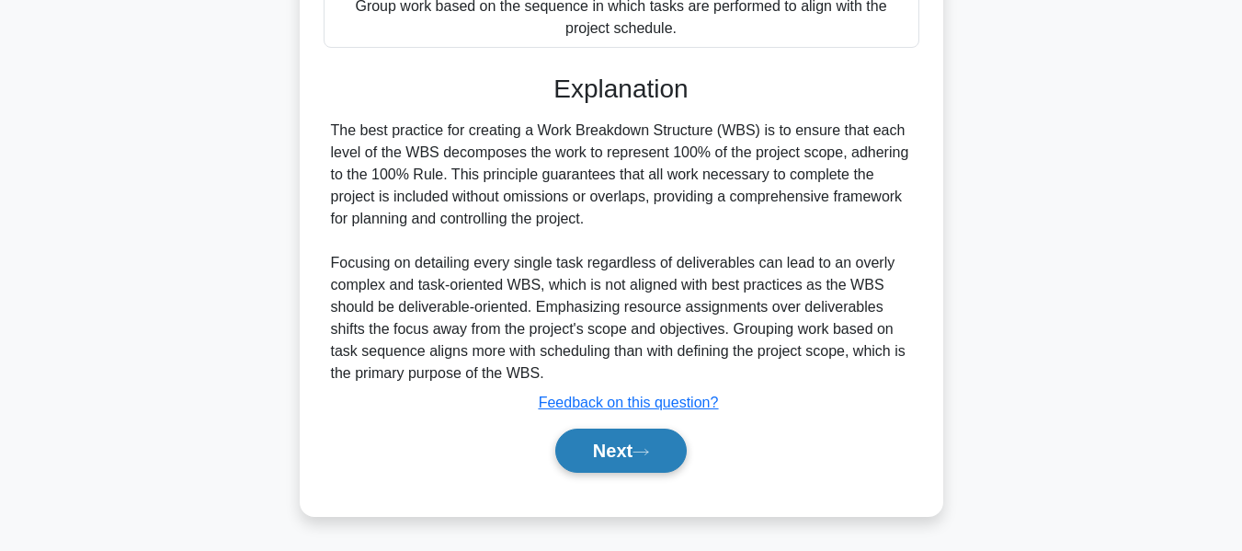
click at [624, 441] on button "Next" at bounding box center [620, 450] width 131 height 44
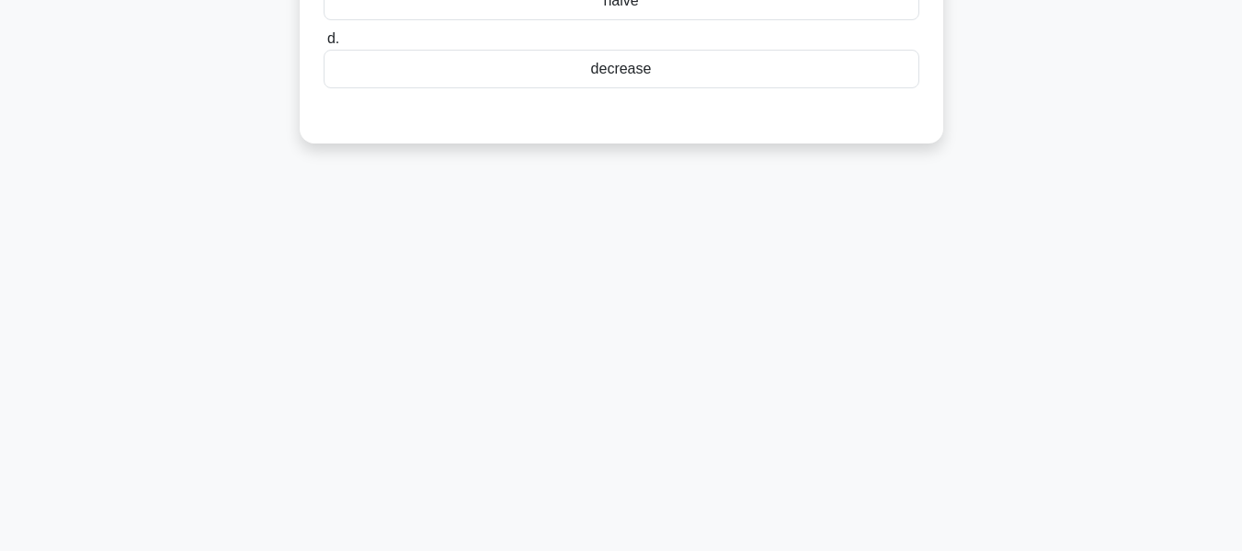
scroll to position [75, 0]
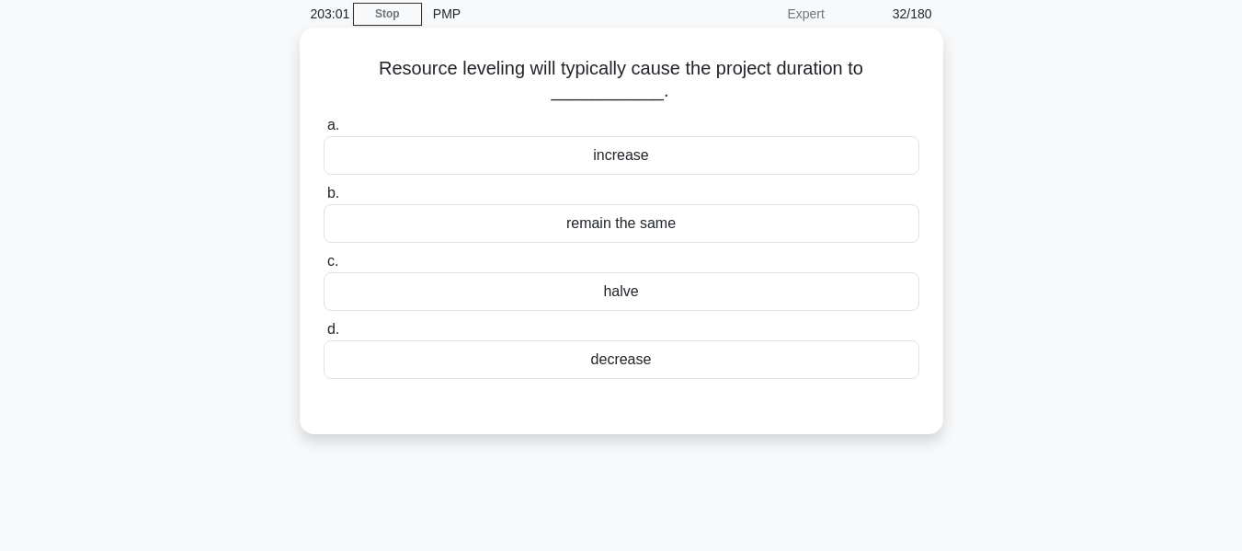
click at [606, 150] on div "increase" at bounding box center [622, 155] width 596 height 39
click at [324, 131] on input "a. increase" at bounding box center [324, 125] width 0 height 12
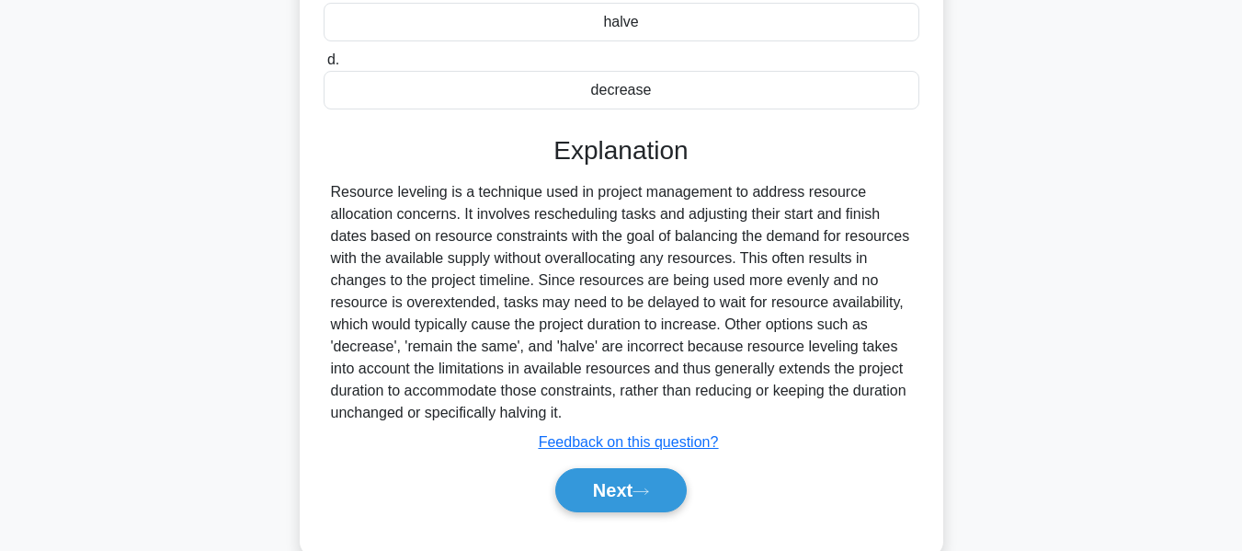
scroll to position [442, 0]
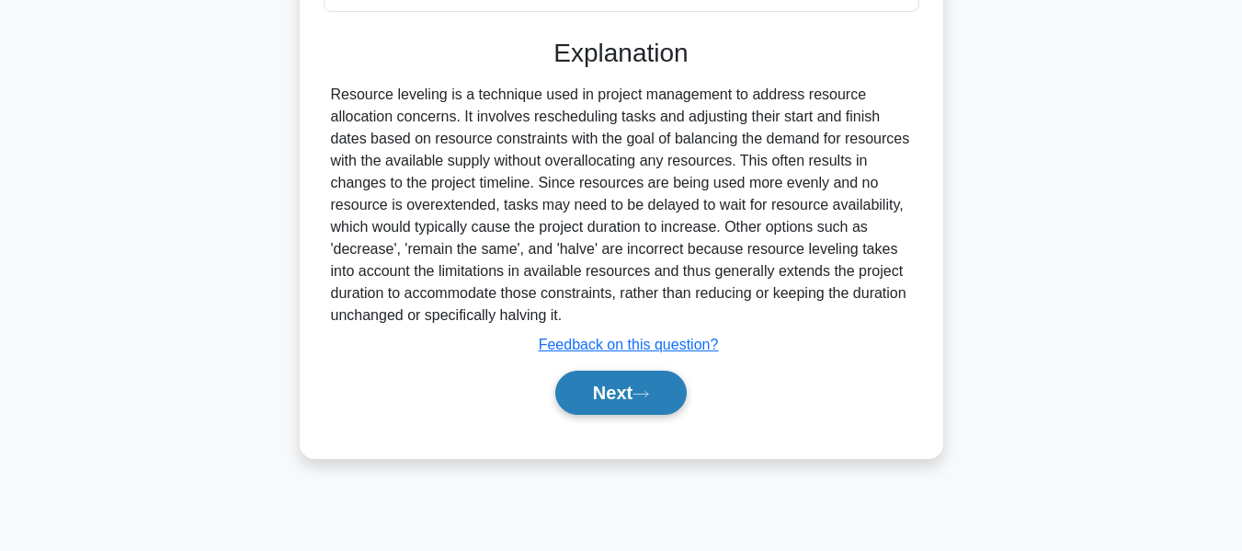
click at [572, 390] on button "Next" at bounding box center [620, 392] width 131 height 44
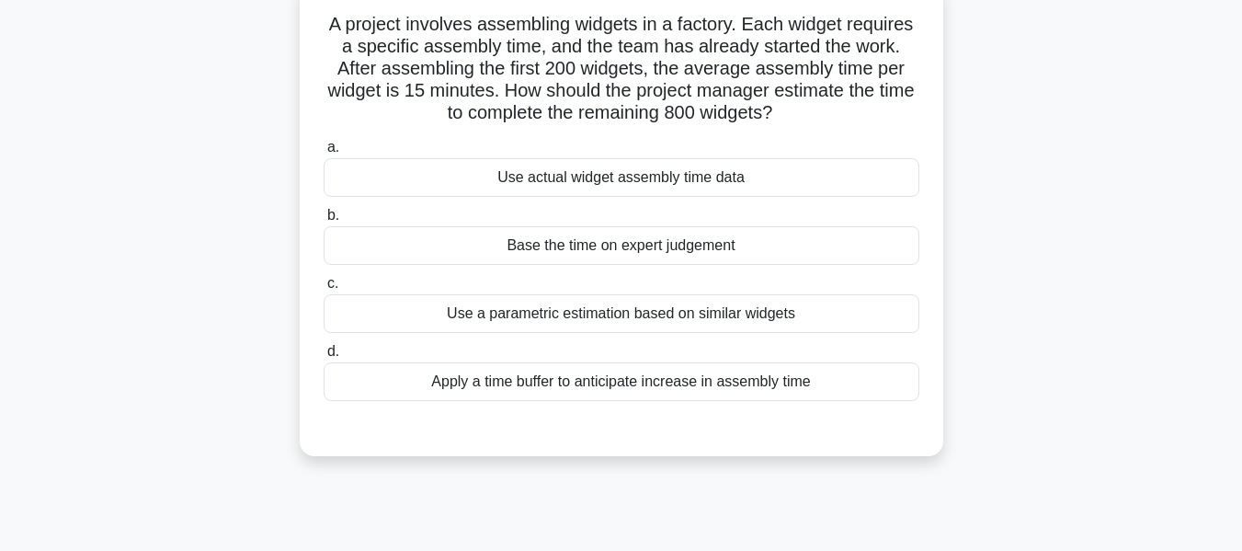
scroll to position [130, 0]
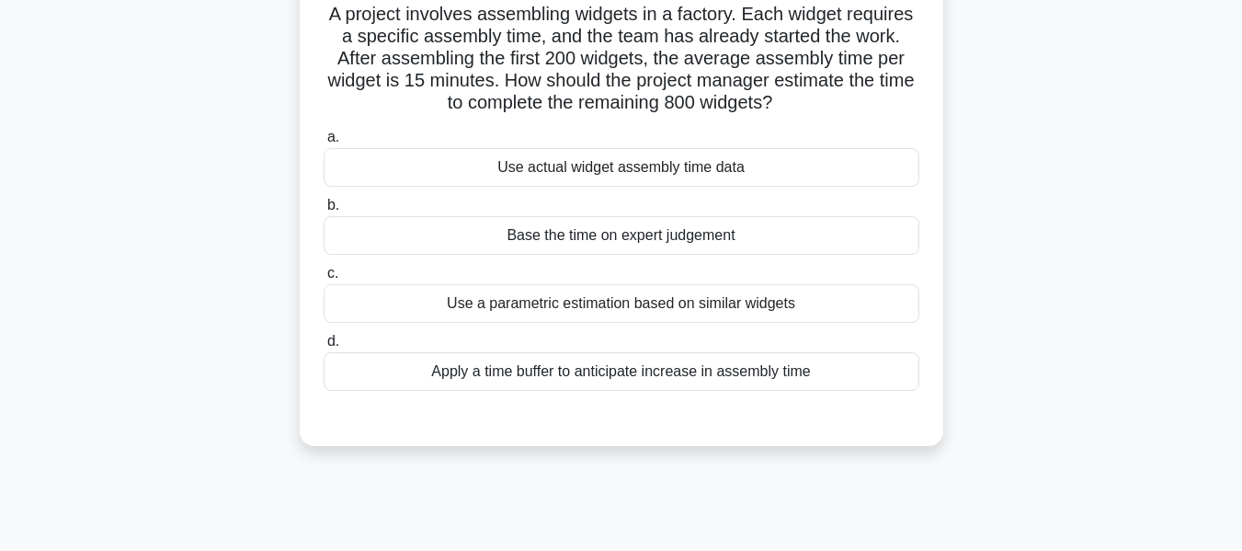
click at [523, 166] on div "Use actual widget assembly time data" at bounding box center [622, 167] width 596 height 39
click at [324, 143] on input "a. Use actual widget assembly time data" at bounding box center [324, 137] width 0 height 12
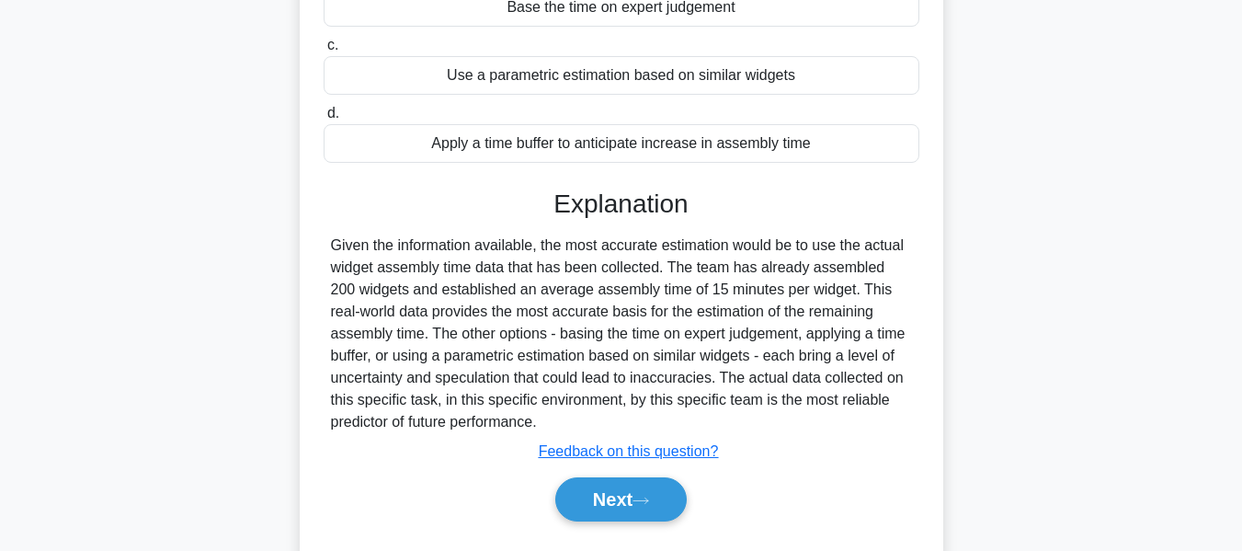
scroll to position [442, 0]
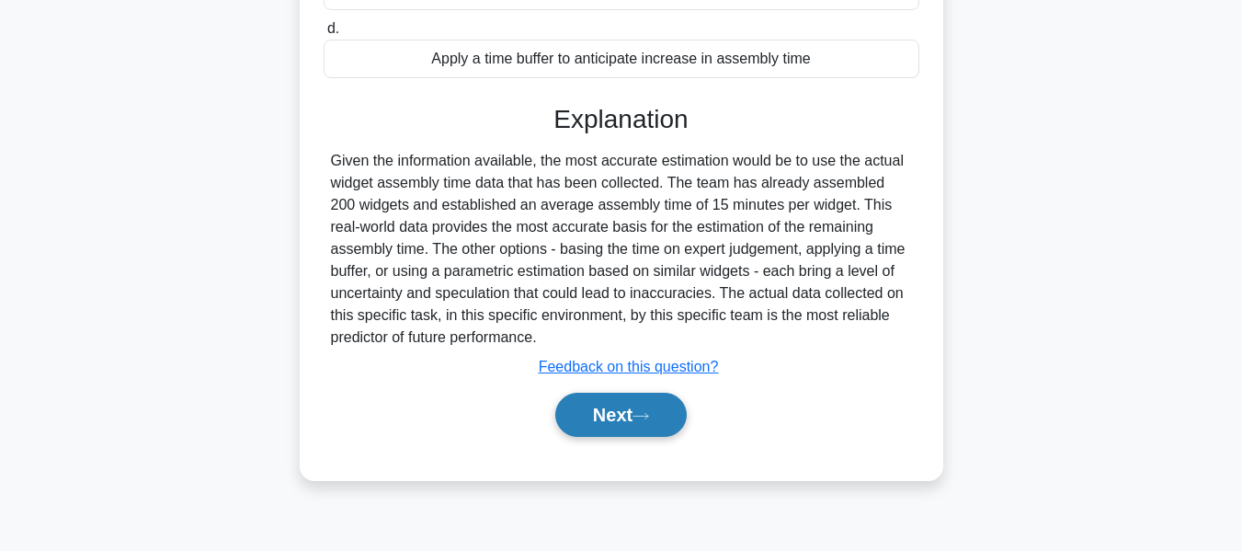
drag, startPoint x: 587, startPoint y: 406, endPoint x: 642, endPoint y: 408, distance: 54.3
click at [587, 406] on button "Next" at bounding box center [620, 415] width 131 height 44
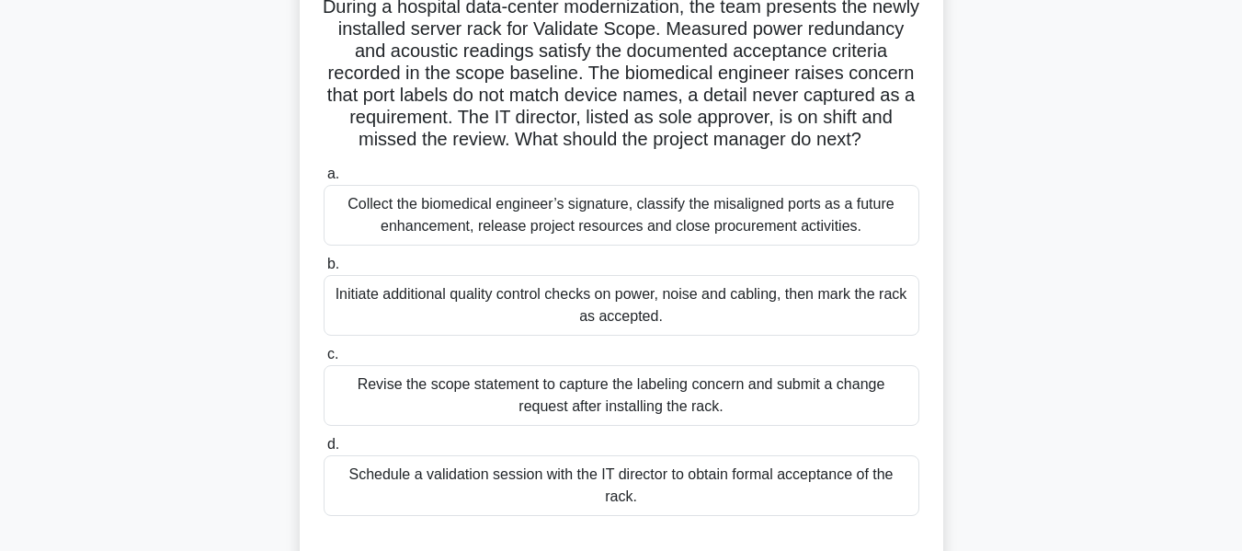
scroll to position [147, 0]
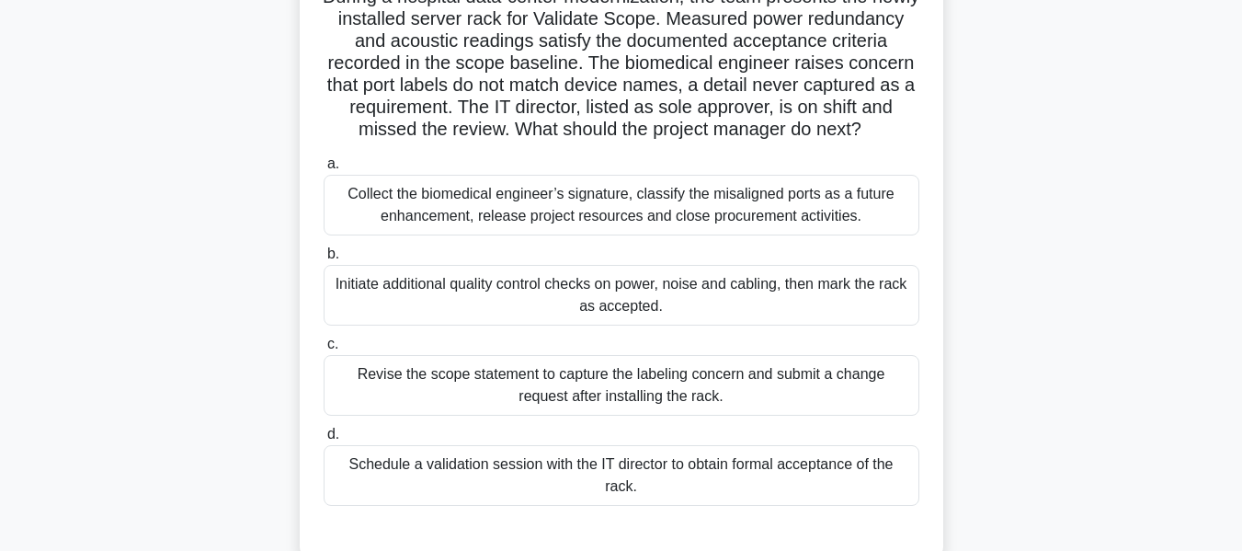
click at [411, 485] on div "Schedule a validation session with the IT director to obtain formal acceptance …" at bounding box center [622, 475] width 596 height 61
click at [324, 440] on input "d. Schedule a validation session with the IT director to obtain formal acceptan…" at bounding box center [324, 434] width 0 height 12
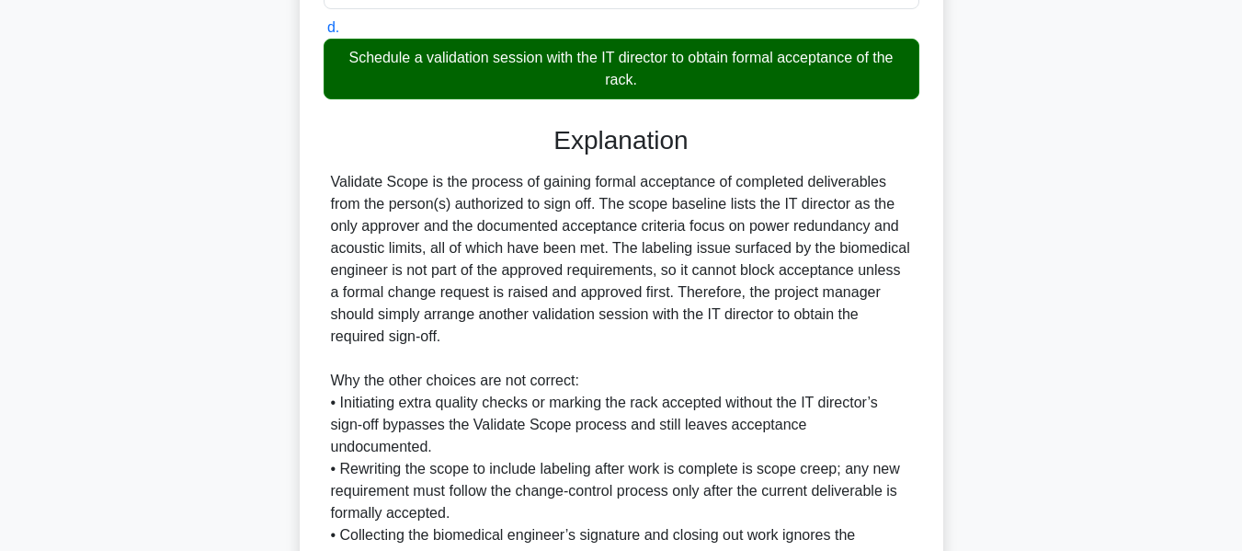
scroll to position [699, 0]
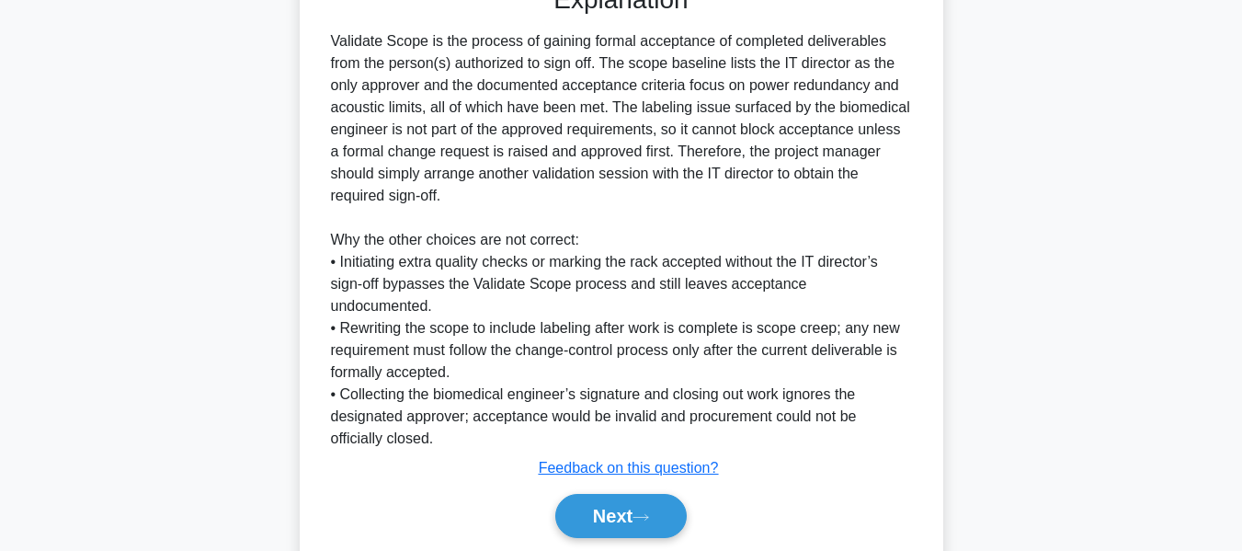
drag, startPoint x: 597, startPoint y: 511, endPoint x: 1065, endPoint y: 326, distance: 503.9
click at [597, 511] on button "Next" at bounding box center [620, 516] width 131 height 44
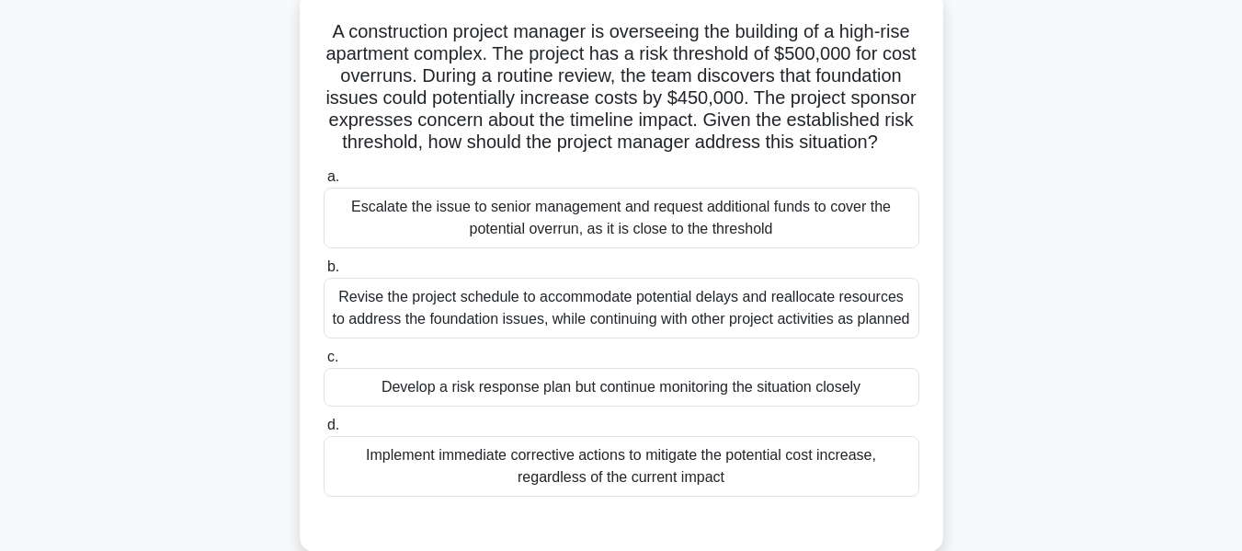
scroll to position [136, 0]
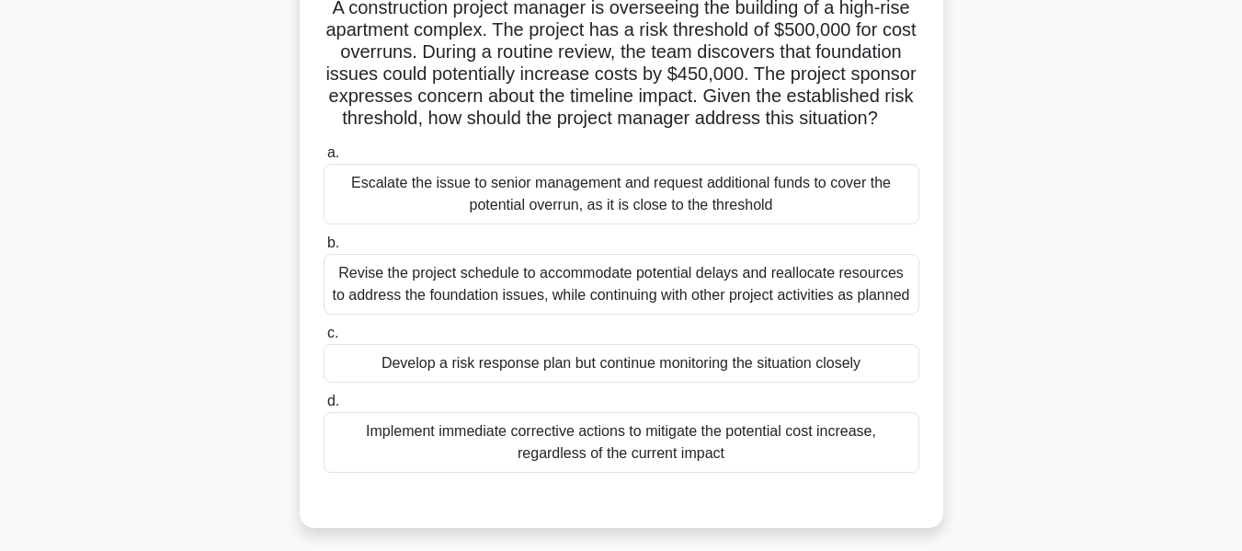
click at [441, 303] on div "Revise the project schedule to accommodate potential delays and reallocate reso…" at bounding box center [622, 284] width 596 height 61
click at [324, 249] on input "b. Revise the project schedule to accommodate potential delays and reallocate r…" at bounding box center [324, 243] width 0 height 12
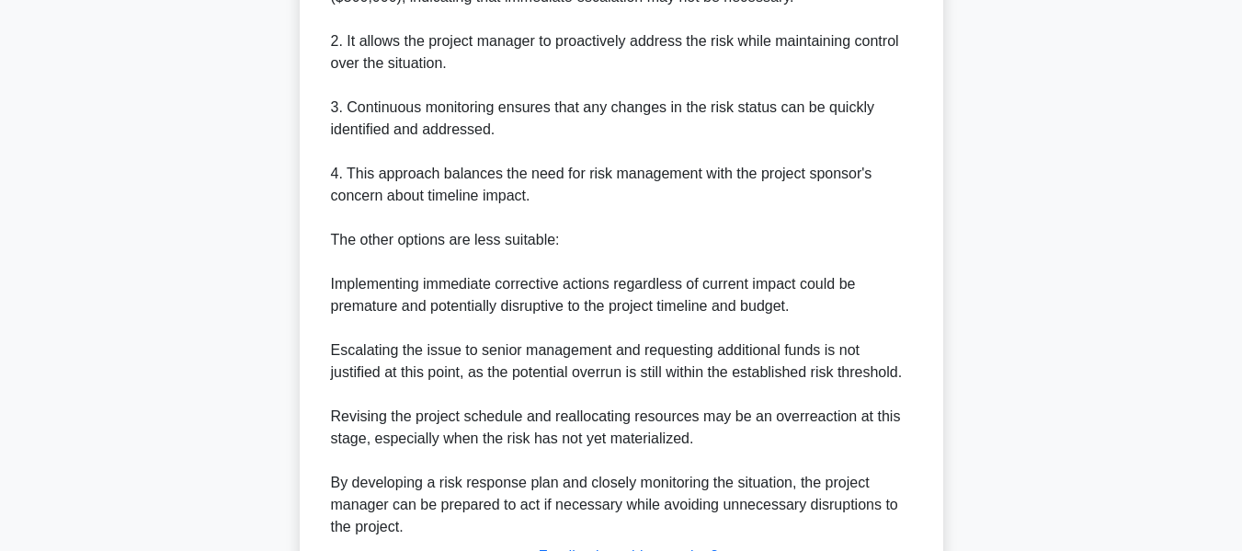
scroll to position [963, 0]
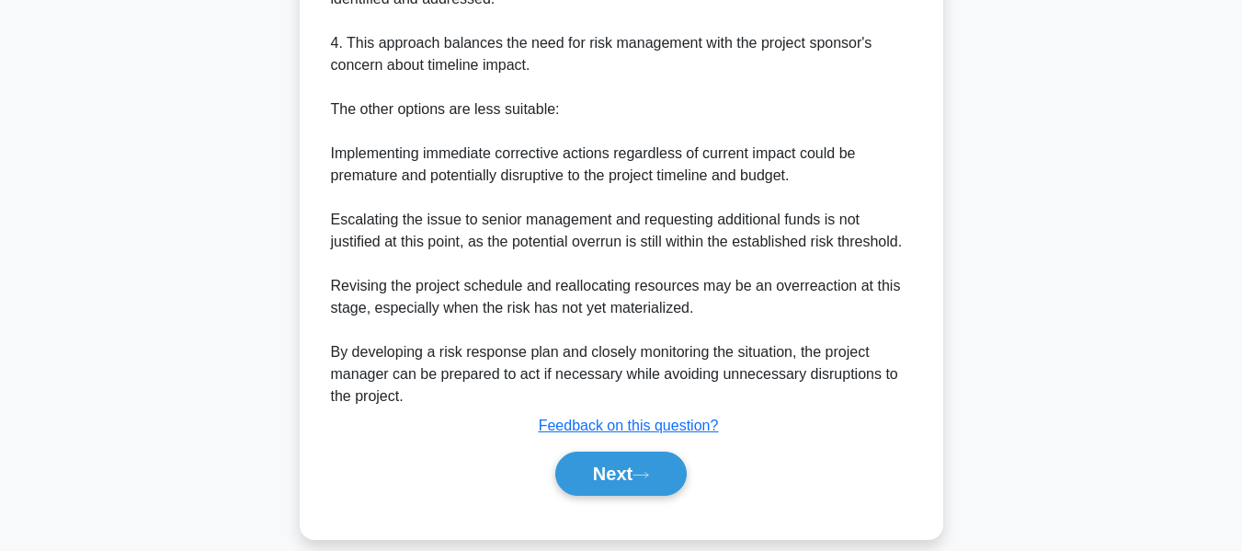
drag, startPoint x: 594, startPoint y: 516, endPoint x: 1019, endPoint y: 346, distance: 458.3
click at [594, 495] on button "Next" at bounding box center [620, 473] width 131 height 44
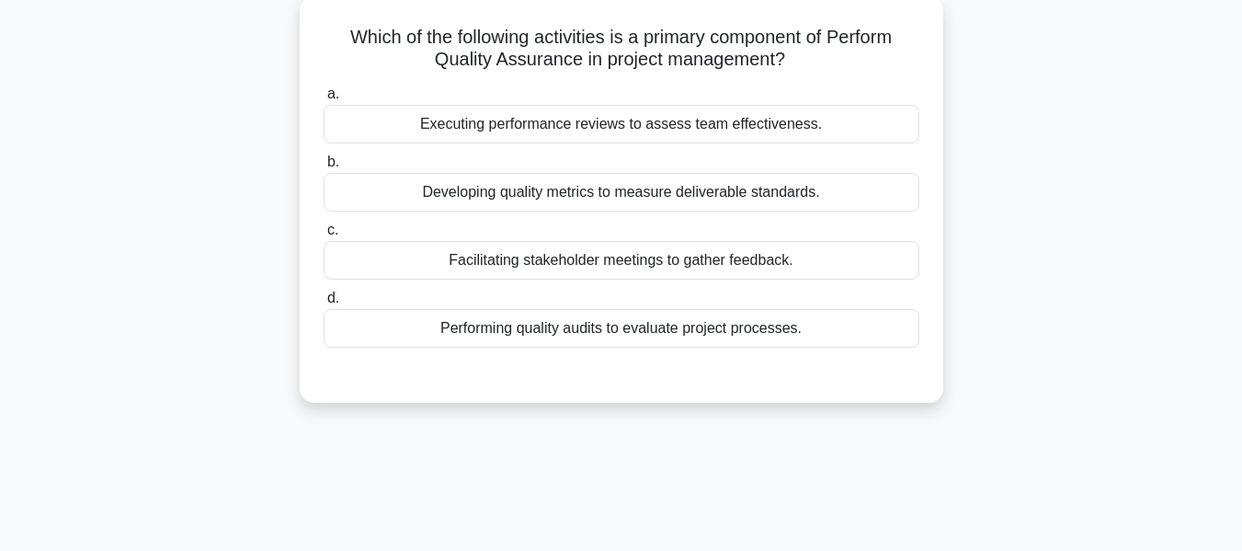
scroll to position [117, 0]
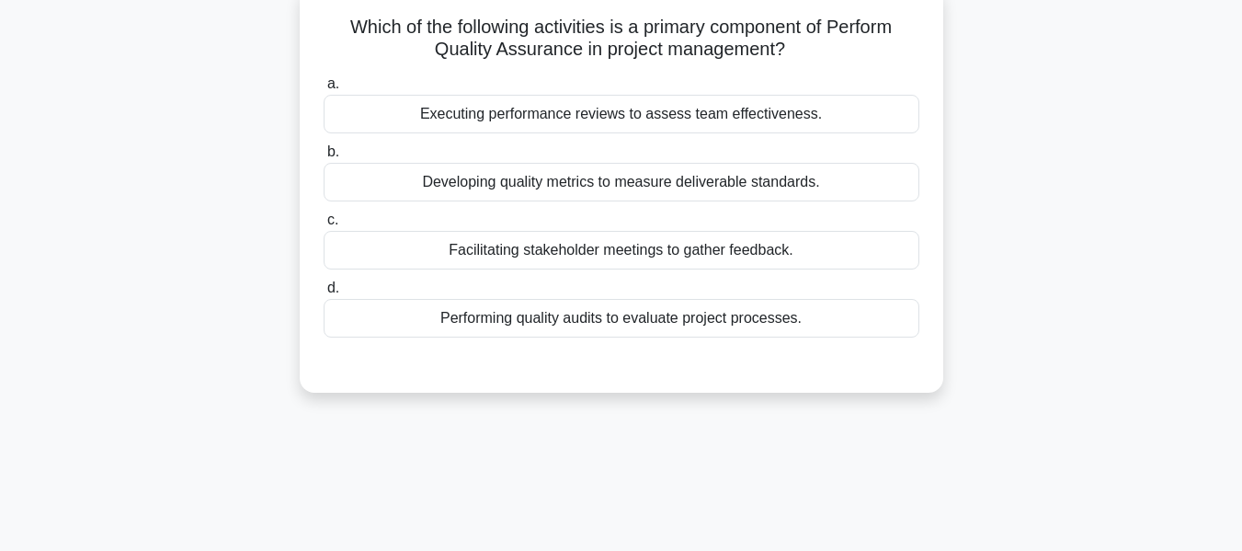
click at [496, 184] on div "Developing quality metrics to measure deliverable standards." at bounding box center [622, 182] width 596 height 39
click at [324, 158] on input "b. Developing quality metrics to measure deliverable standards." at bounding box center [324, 152] width 0 height 12
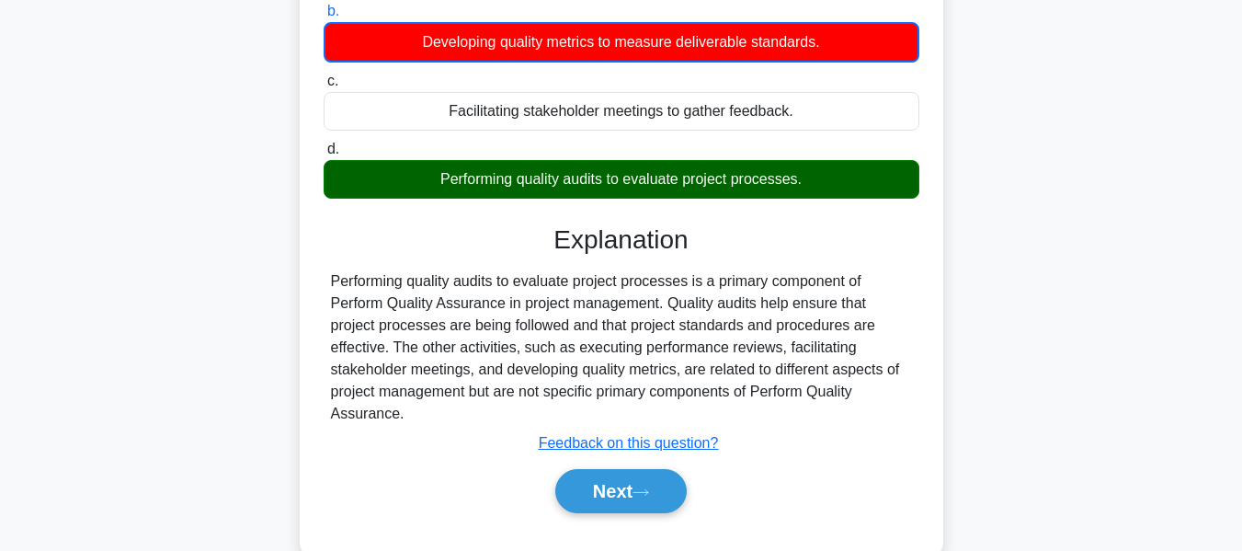
scroll to position [442, 0]
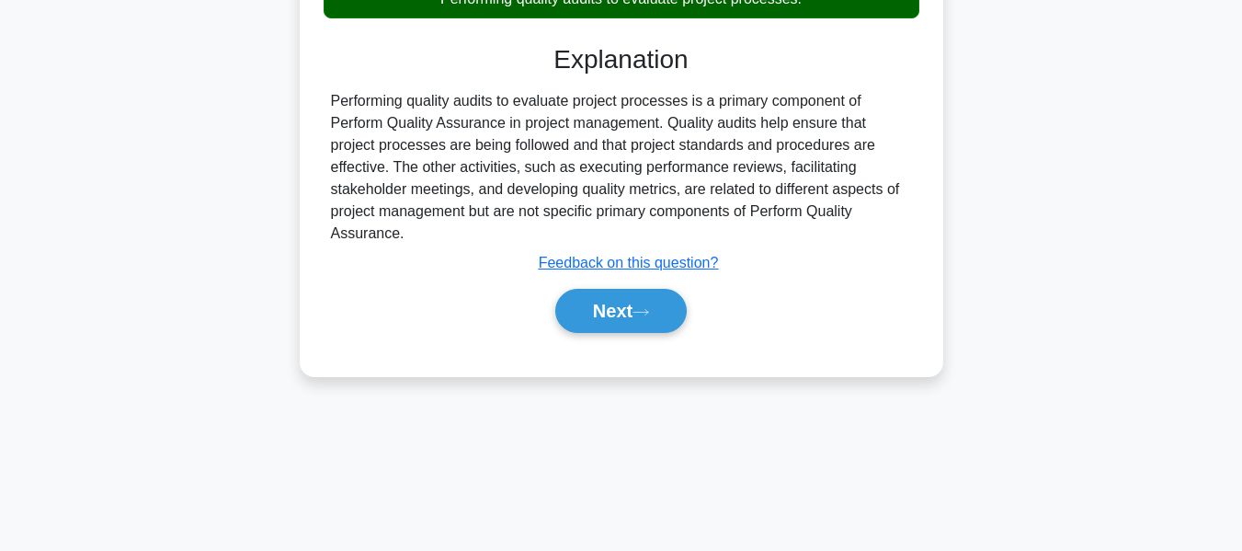
click at [597, 301] on button "Next" at bounding box center [620, 311] width 131 height 44
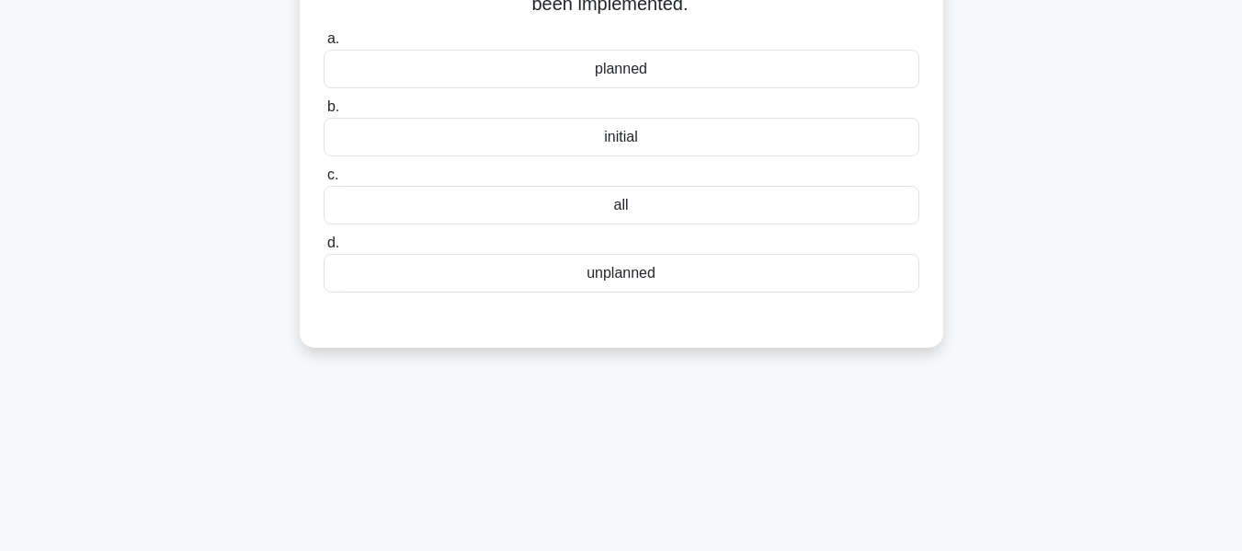
scroll to position [74, 0]
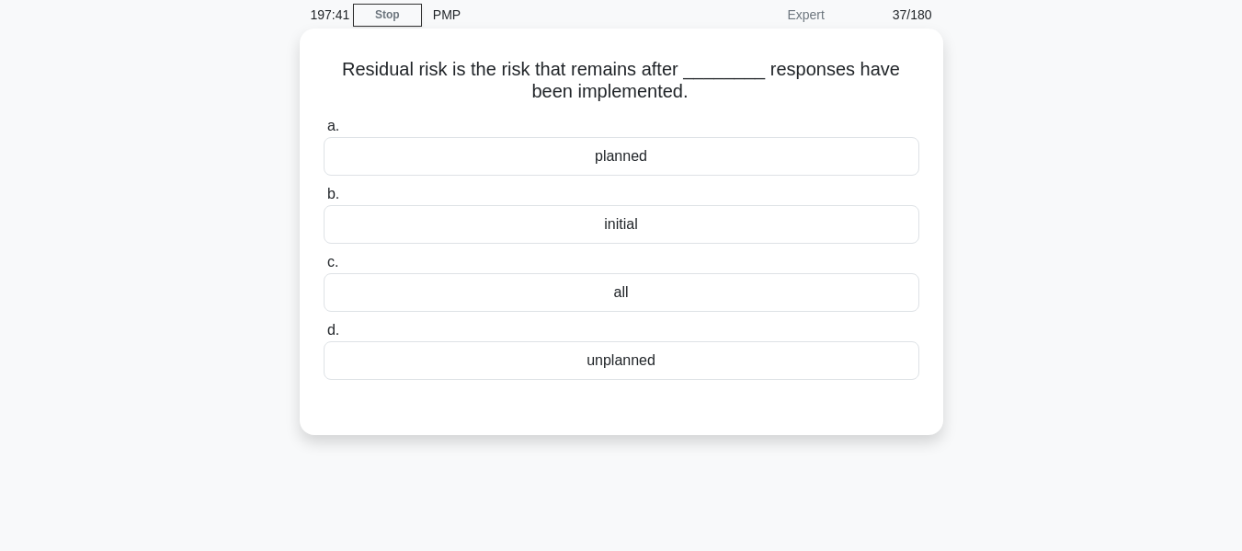
click at [653, 154] on div "planned" at bounding box center [622, 156] width 596 height 39
click at [324, 132] on input "a. planned" at bounding box center [324, 126] width 0 height 12
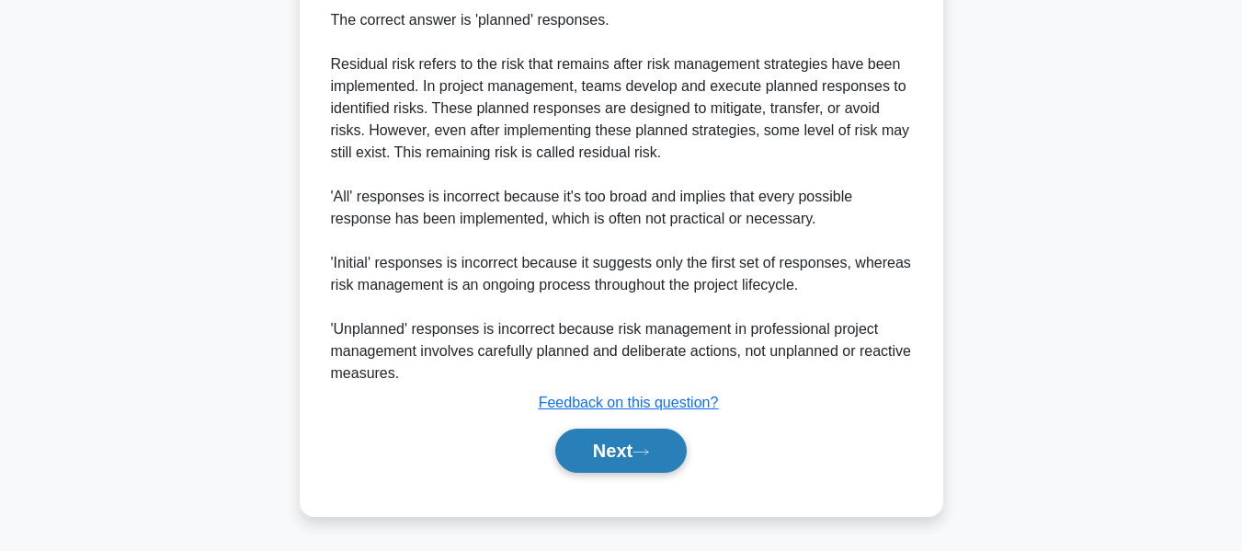
click at [653, 444] on button "Next" at bounding box center [620, 450] width 131 height 44
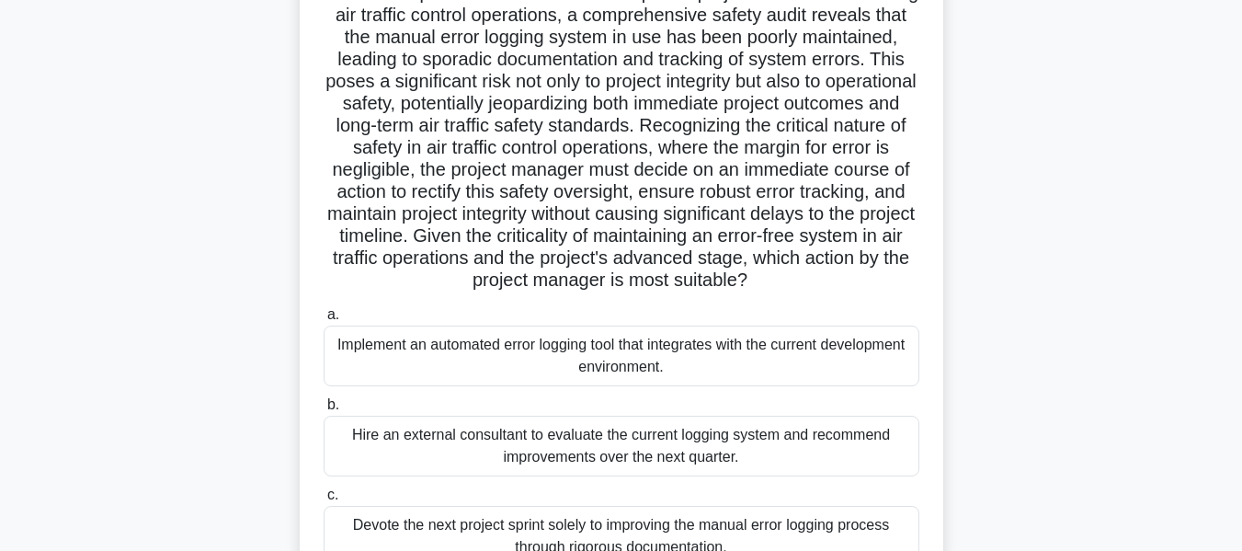
scroll to position [171, 0]
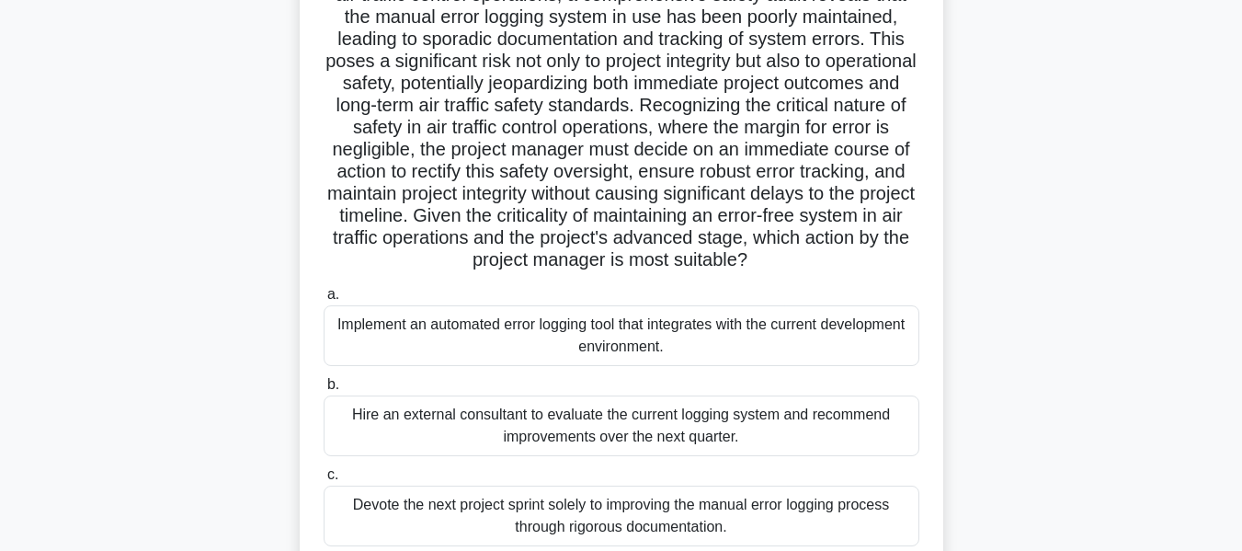
click at [529, 340] on div "Implement an automated error logging tool that integrates with the current deve…" at bounding box center [622, 335] width 596 height 61
click at [324, 301] on input "a. Implement an automated error logging tool that integrates with the current d…" at bounding box center [324, 295] width 0 height 12
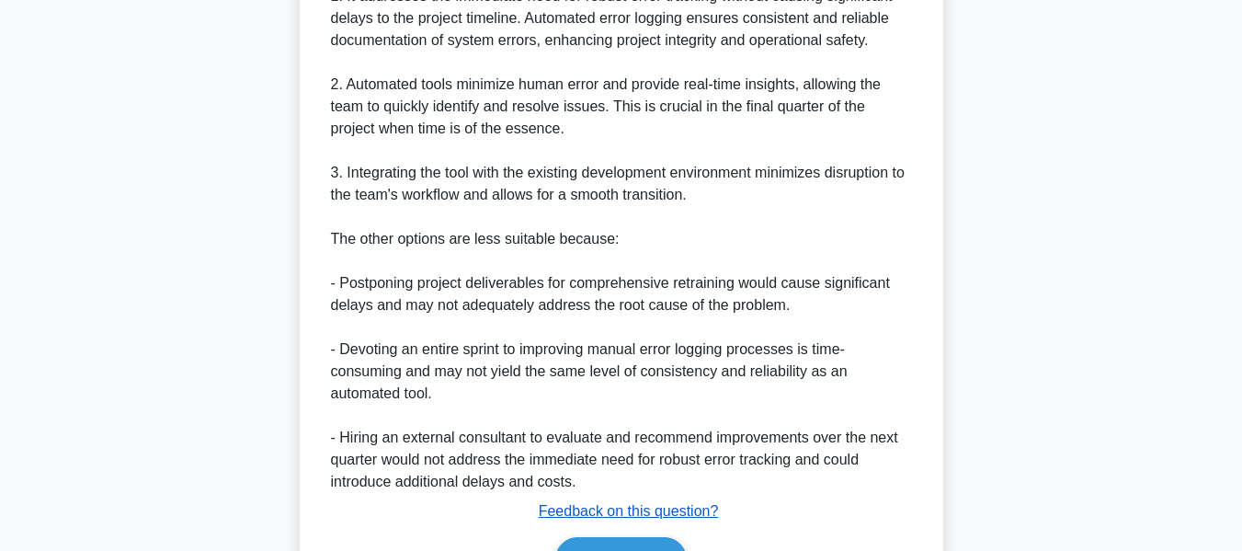
scroll to position [1090, 0]
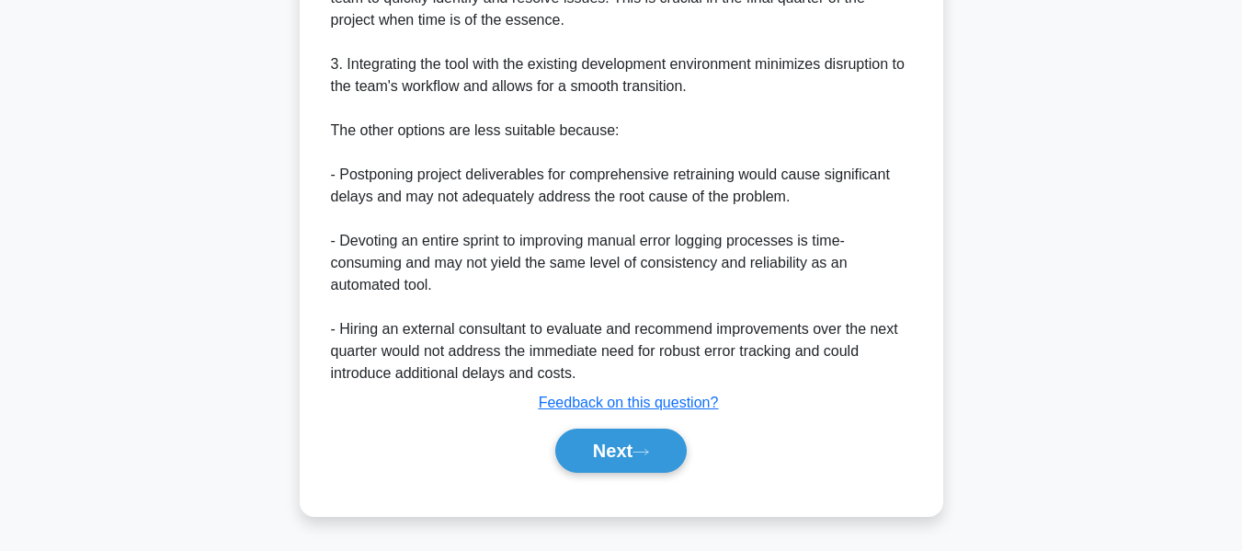
drag, startPoint x: 623, startPoint y: 464, endPoint x: 870, endPoint y: 260, distance: 320.6
click at [623, 464] on button "Next" at bounding box center [620, 450] width 131 height 44
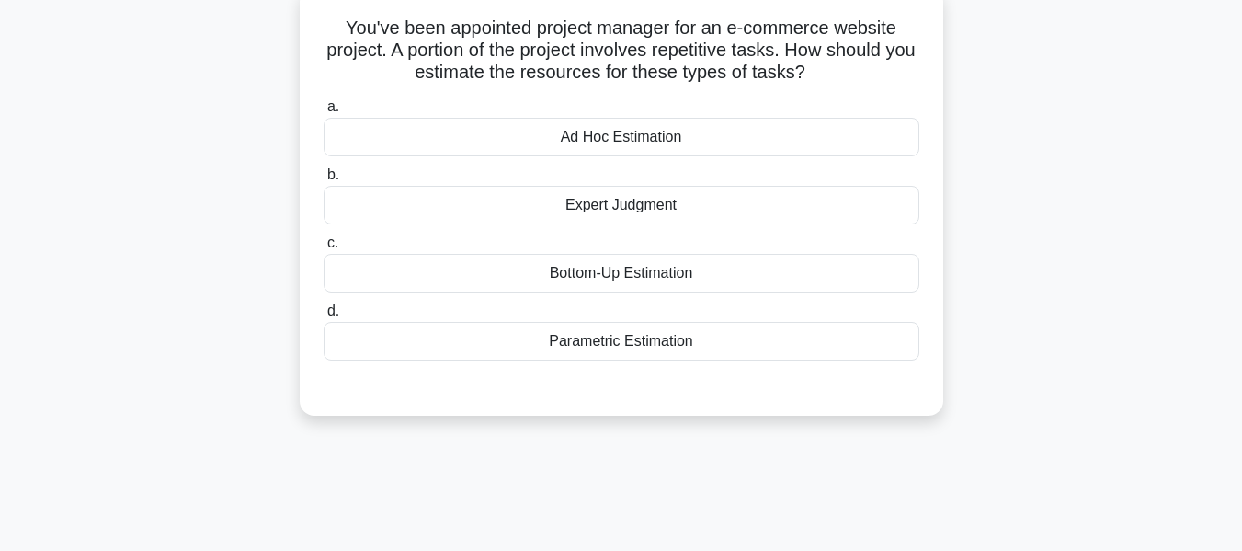
scroll to position [126, 0]
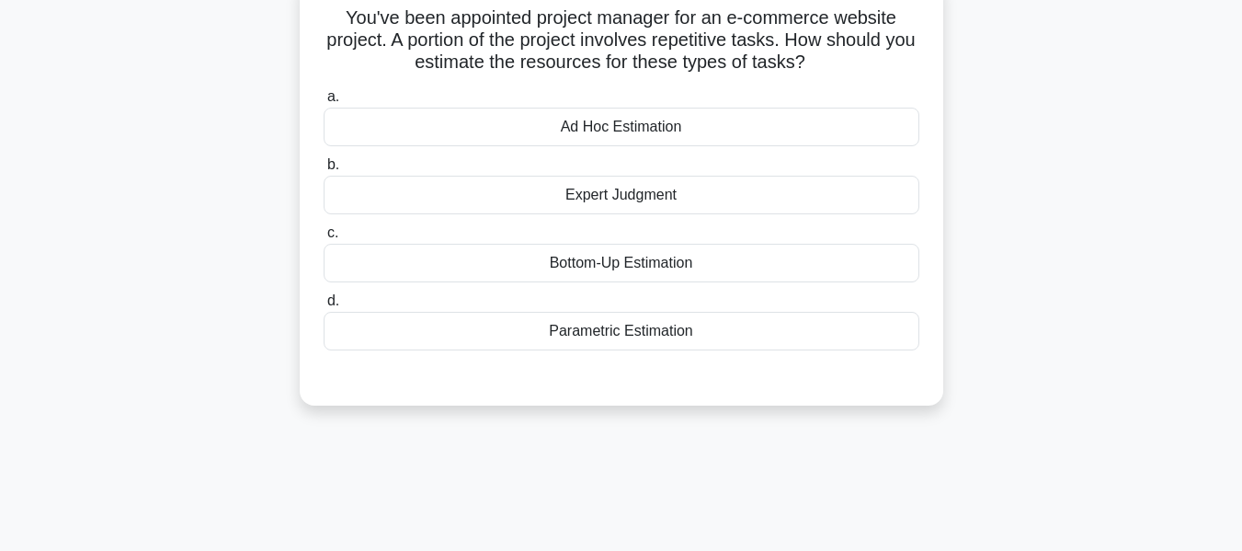
click at [636, 324] on div "Parametric Estimation" at bounding box center [622, 331] width 596 height 39
click at [324, 307] on input "d. Parametric Estimation" at bounding box center [324, 301] width 0 height 12
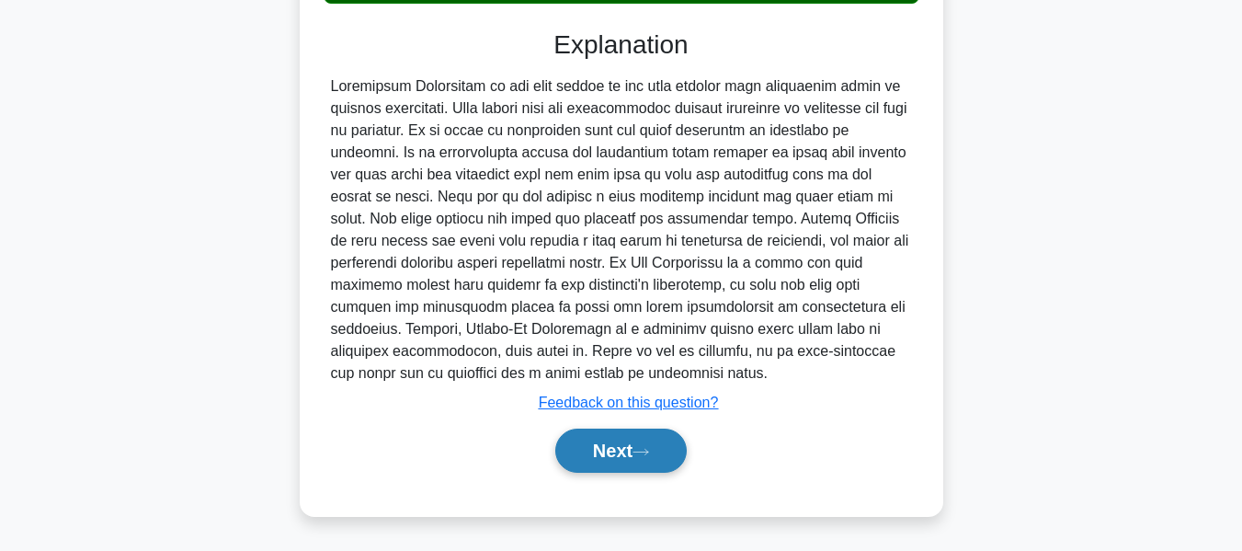
click at [632, 456] on button "Next" at bounding box center [620, 450] width 131 height 44
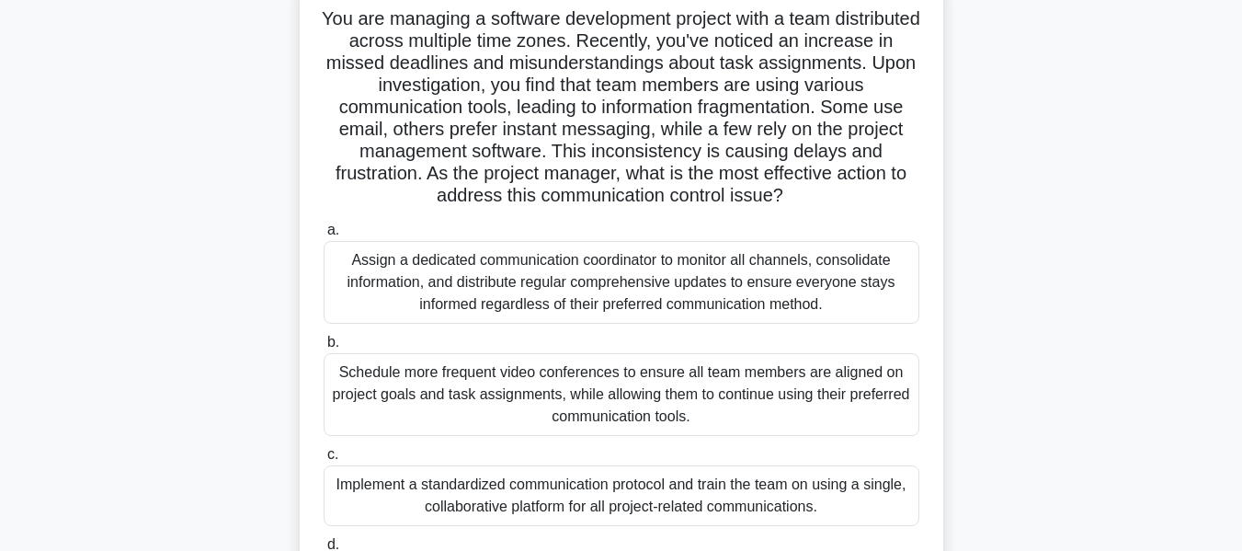
scroll to position [133, 0]
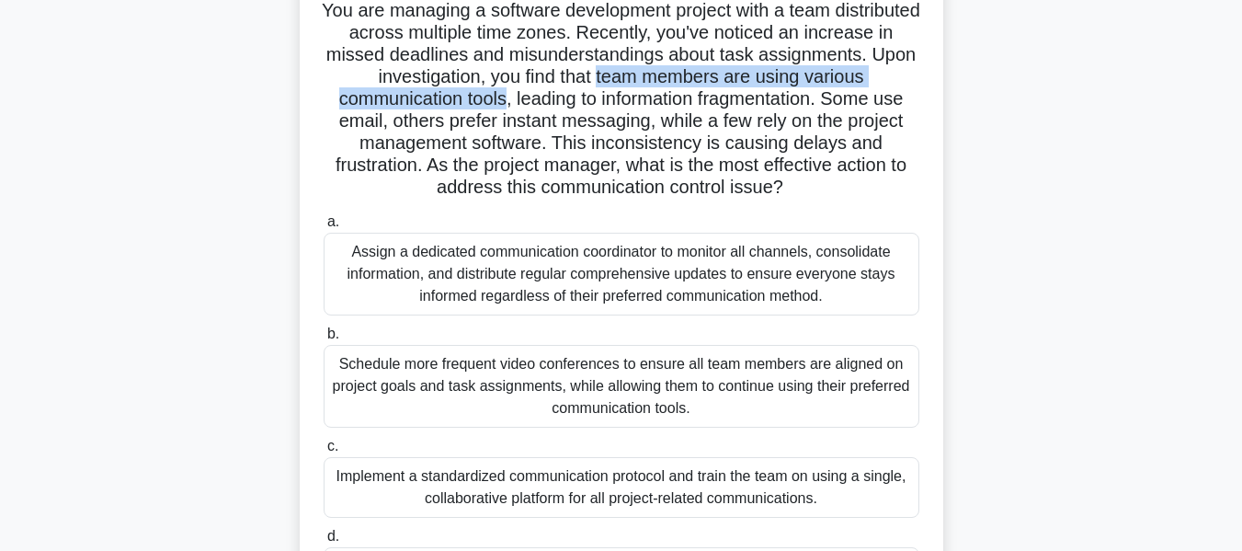
drag, startPoint x: 738, startPoint y: 74, endPoint x: 668, endPoint y: 110, distance: 78.9
click at [668, 110] on h5 "You are managing a software development project with a team distributed across …" at bounding box center [621, 99] width 599 height 200
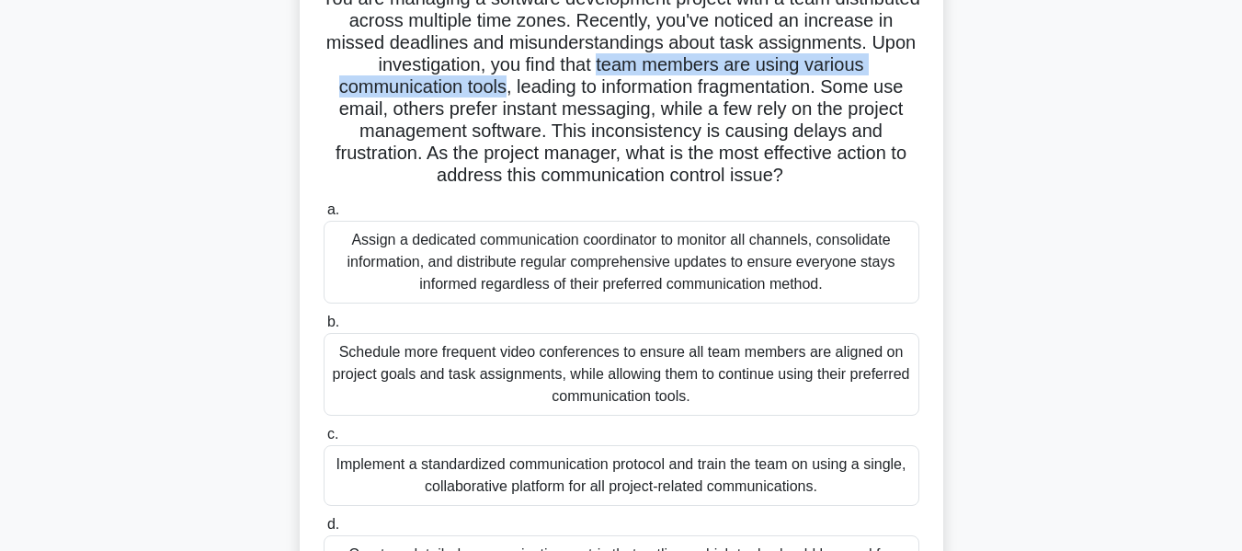
scroll to position [225, 0]
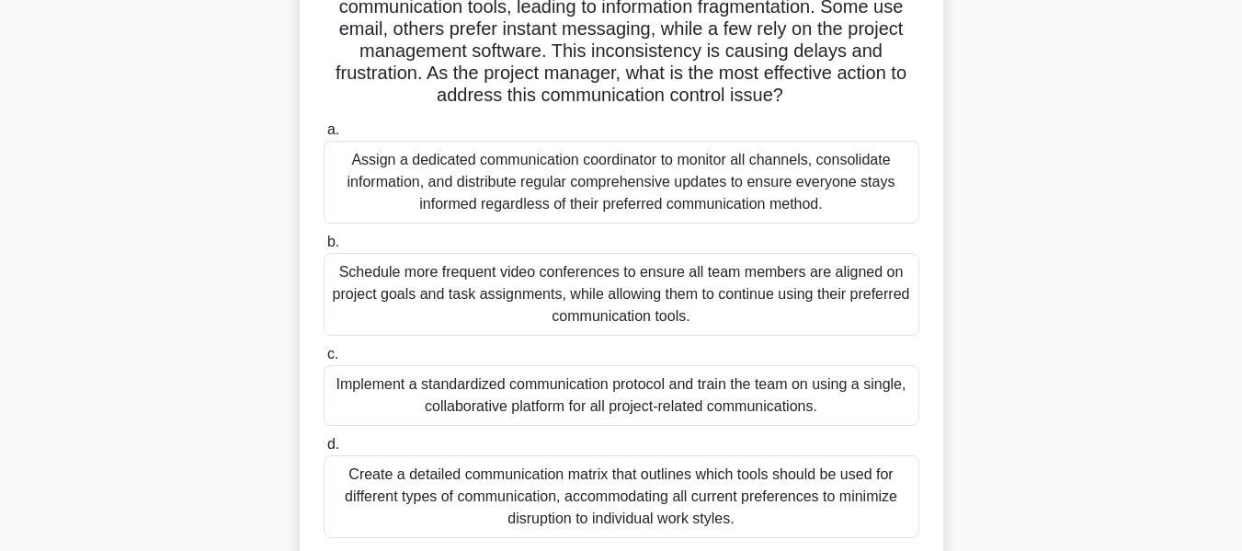
click at [554, 491] on div "Create a detailed communication matrix that outlines which tools should be used…" at bounding box center [622, 496] width 596 height 83
click at [324, 450] on input "d. Create a detailed communication matrix that outlines which tools should be u…" at bounding box center [324, 444] width 0 height 12
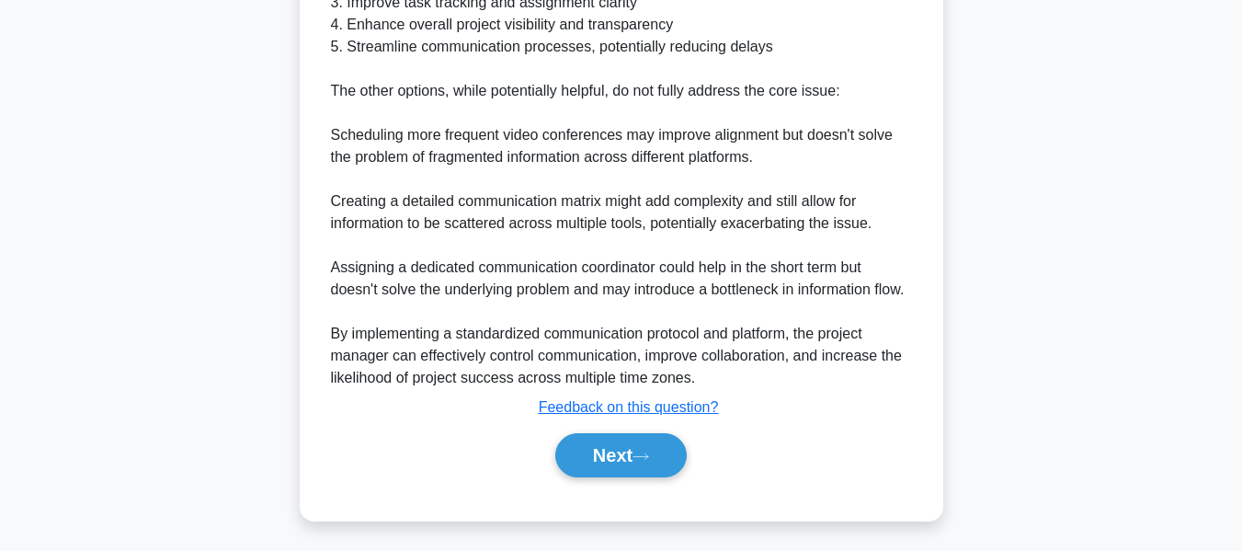
drag, startPoint x: 601, startPoint y: 446, endPoint x: 1000, endPoint y: 283, distance: 430.8
click at [602, 446] on button "Next" at bounding box center [620, 455] width 131 height 44
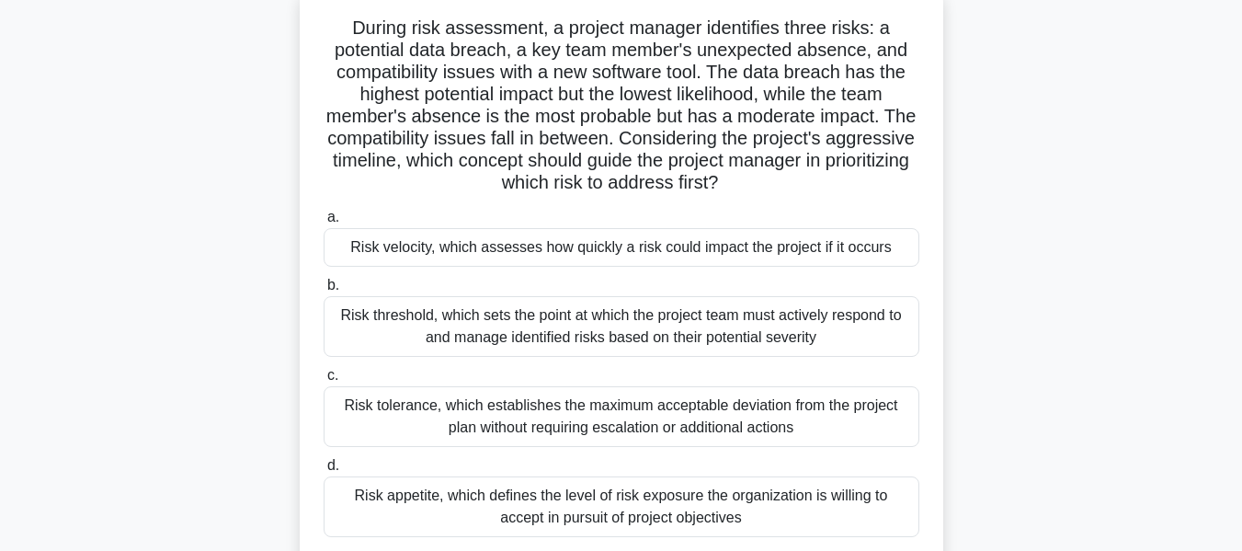
scroll to position [132, 0]
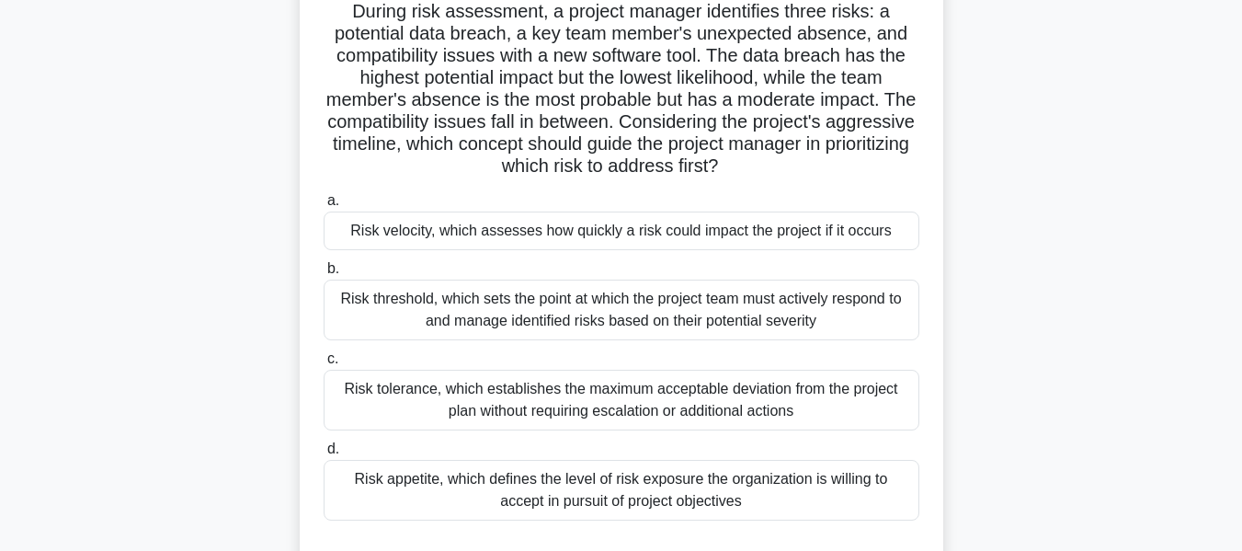
click at [436, 229] on div "Risk velocity, which assesses how quickly a risk could impact the project if it…" at bounding box center [622, 230] width 596 height 39
click at [324, 207] on input "a. Risk velocity, which assesses how quickly a risk could impact the project if…" at bounding box center [324, 201] width 0 height 12
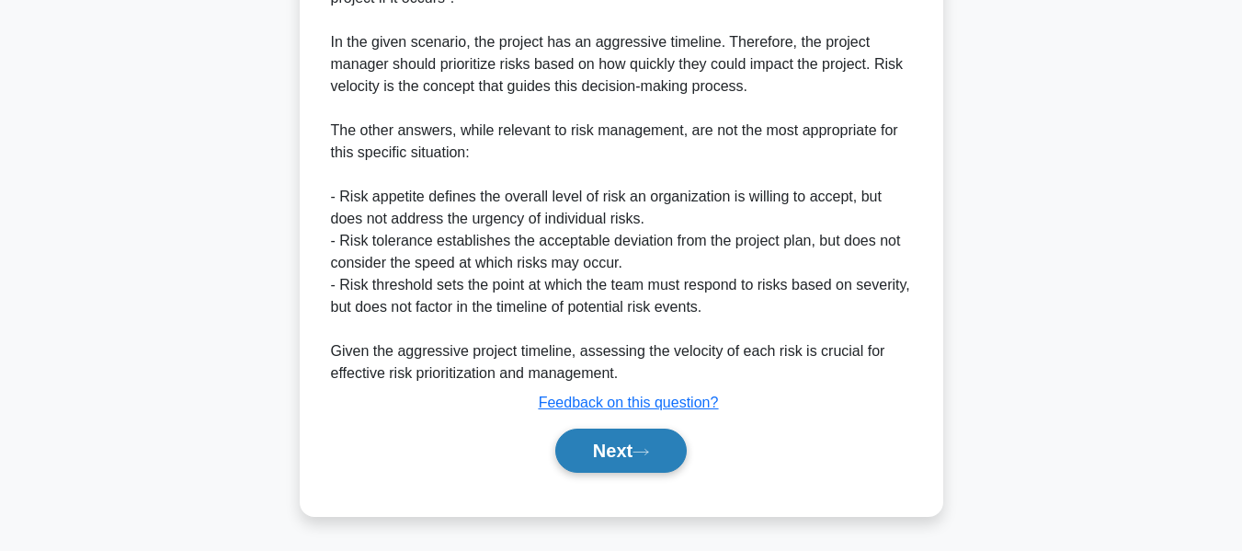
click at [611, 449] on button "Next" at bounding box center [620, 450] width 131 height 44
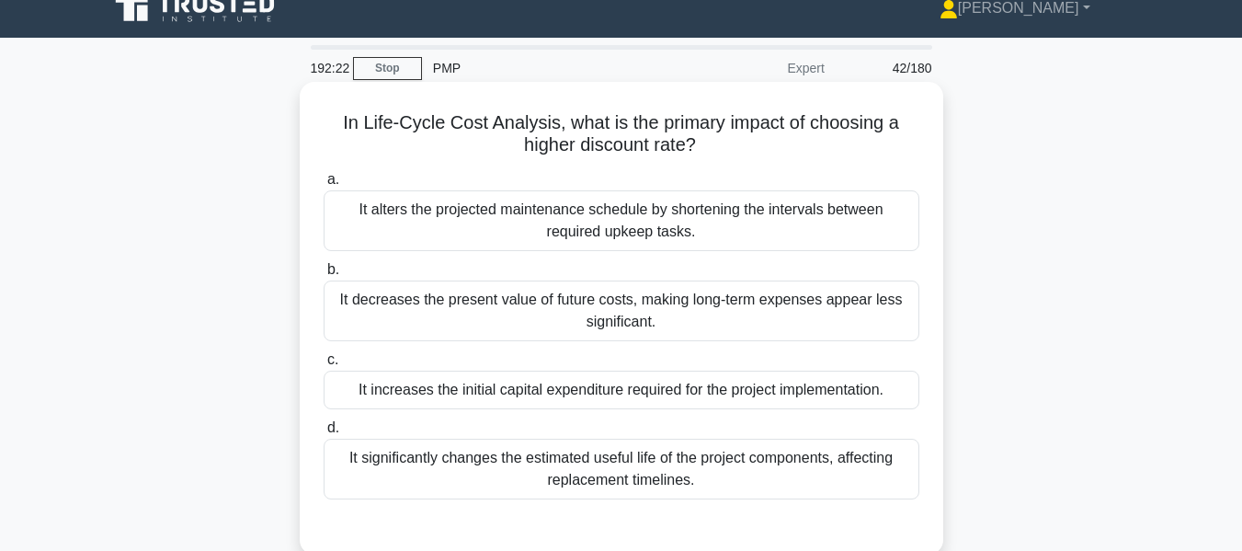
scroll to position [92, 0]
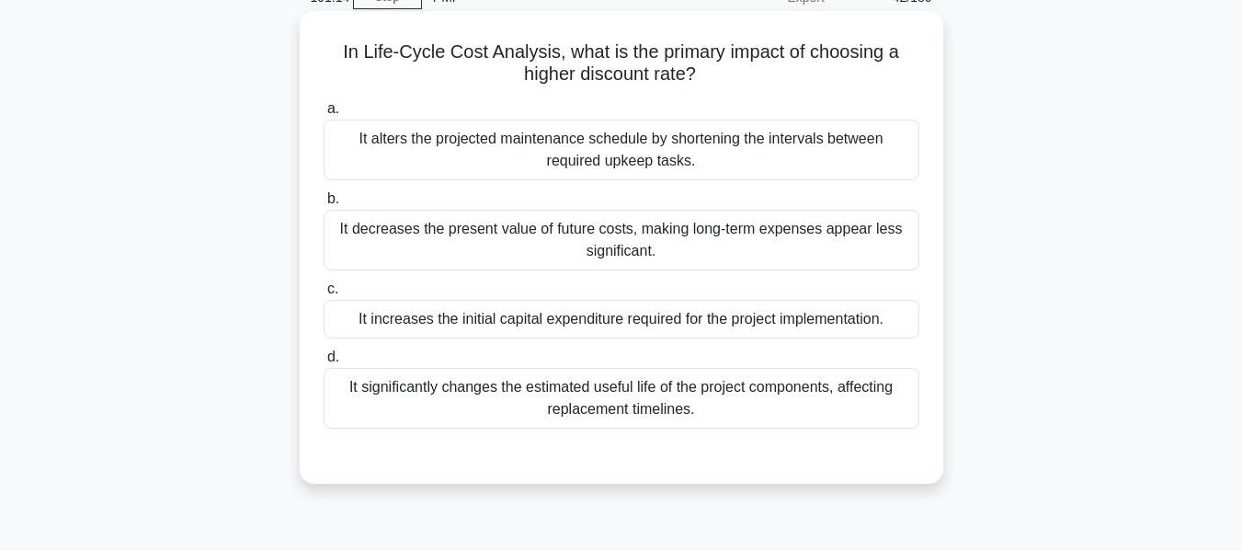
click at [490, 238] on div "It decreases the present value of future costs, making long-term expenses appea…" at bounding box center [622, 240] width 596 height 61
click at [324, 205] on input "b. It decreases the present value of future costs, making long-term expenses ap…" at bounding box center [324, 199] width 0 height 12
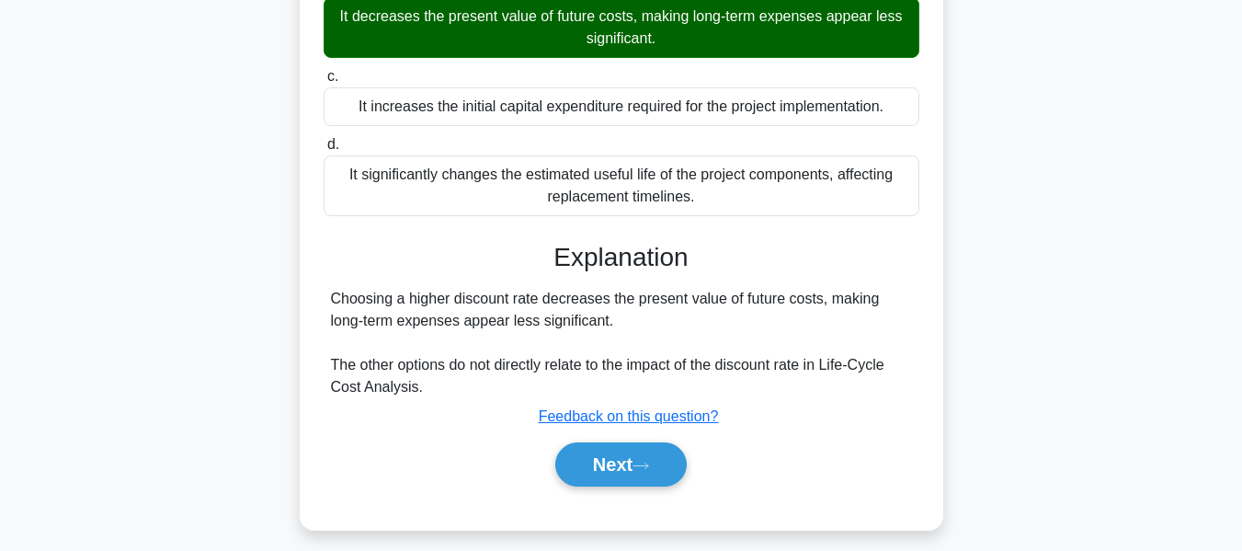
scroll to position [442, 0]
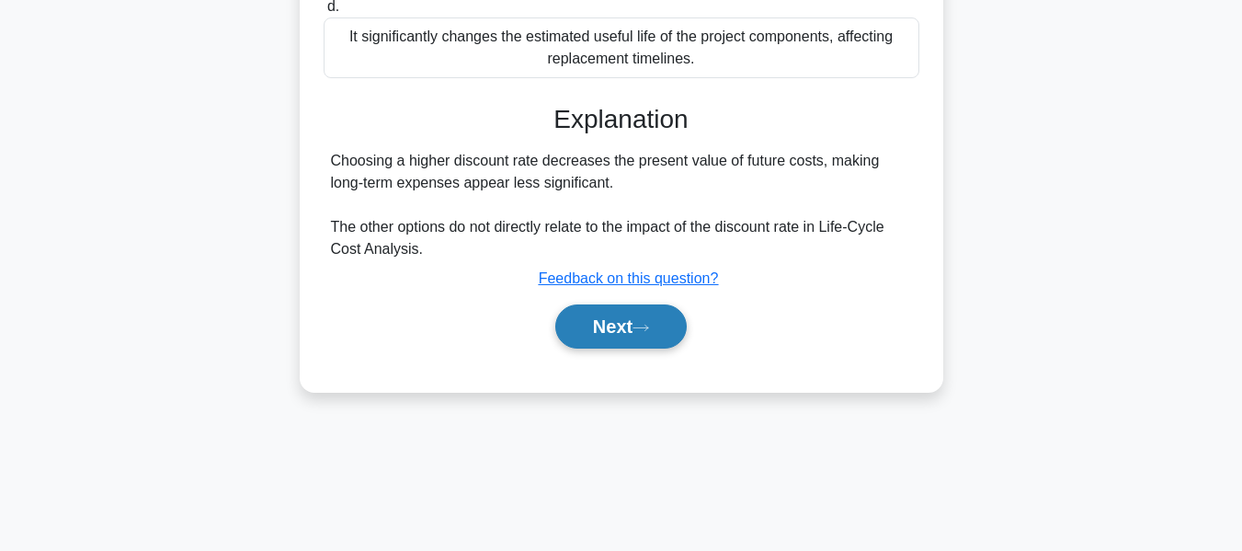
click at [619, 319] on button "Next" at bounding box center [620, 326] width 131 height 44
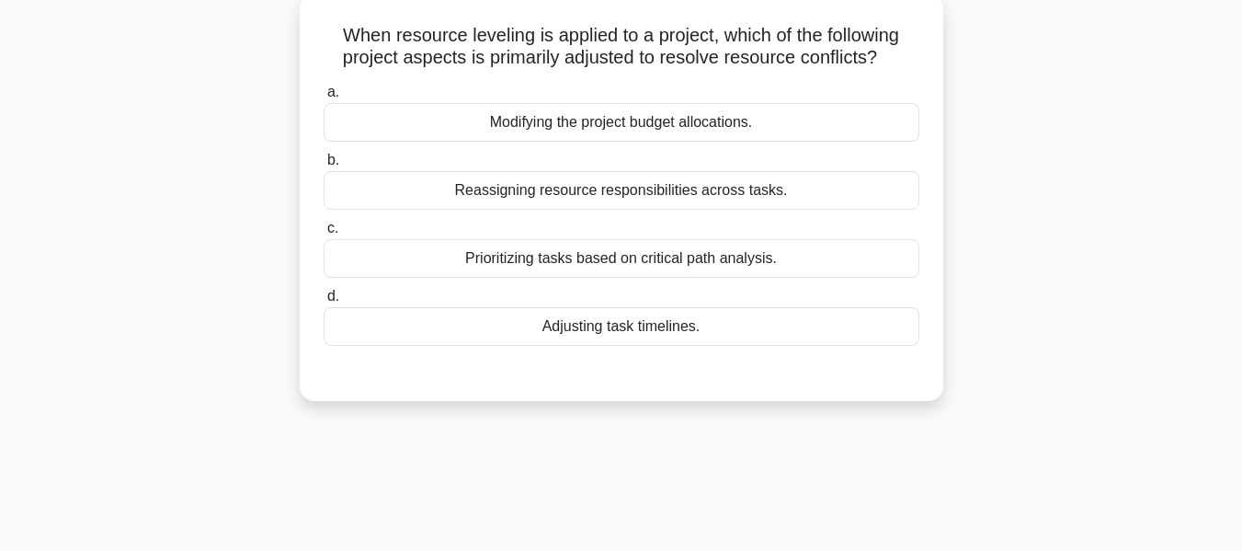
scroll to position [119, 0]
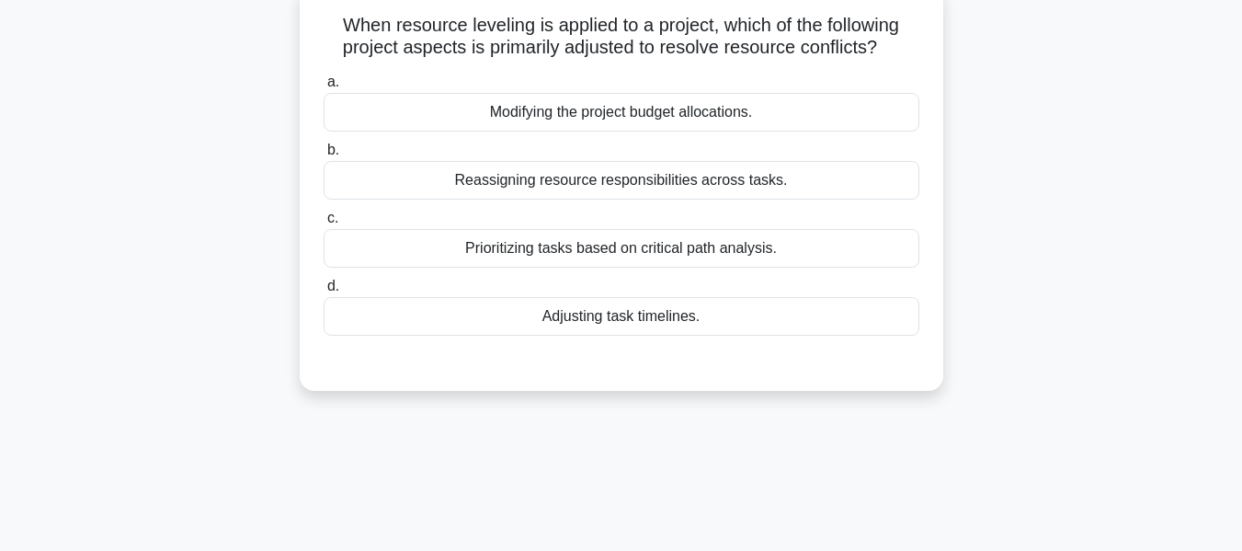
click at [643, 321] on div "Adjusting task timelines." at bounding box center [622, 316] width 596 height 39
click at [324, 292] on input "d. Adjusting task timelines." at bounding box center [324, 286] width 0 height 12
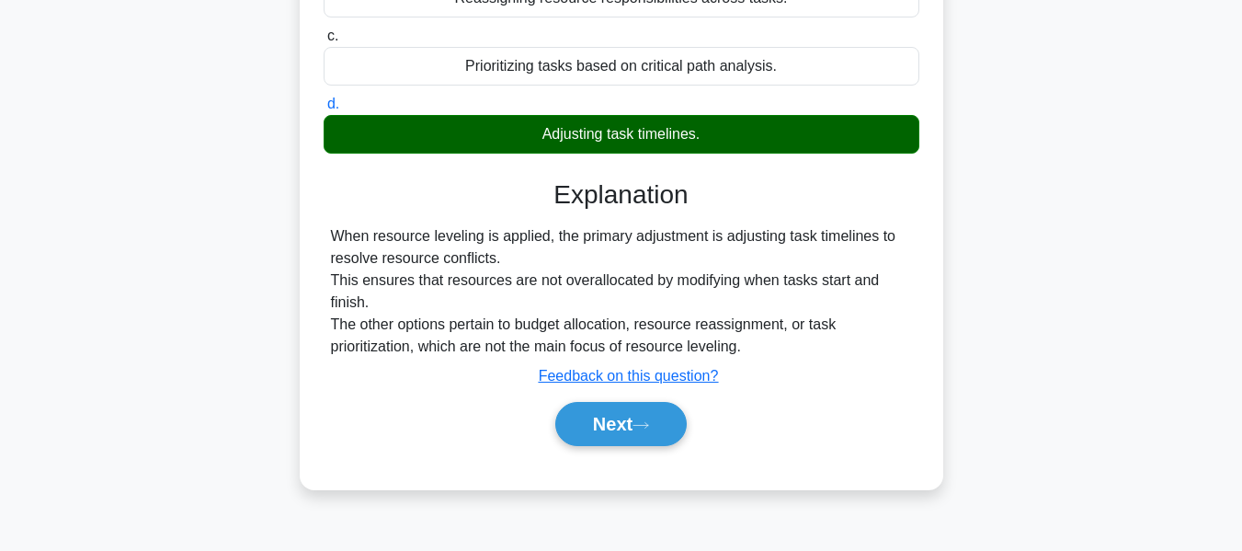
scroll to position [442, 0]
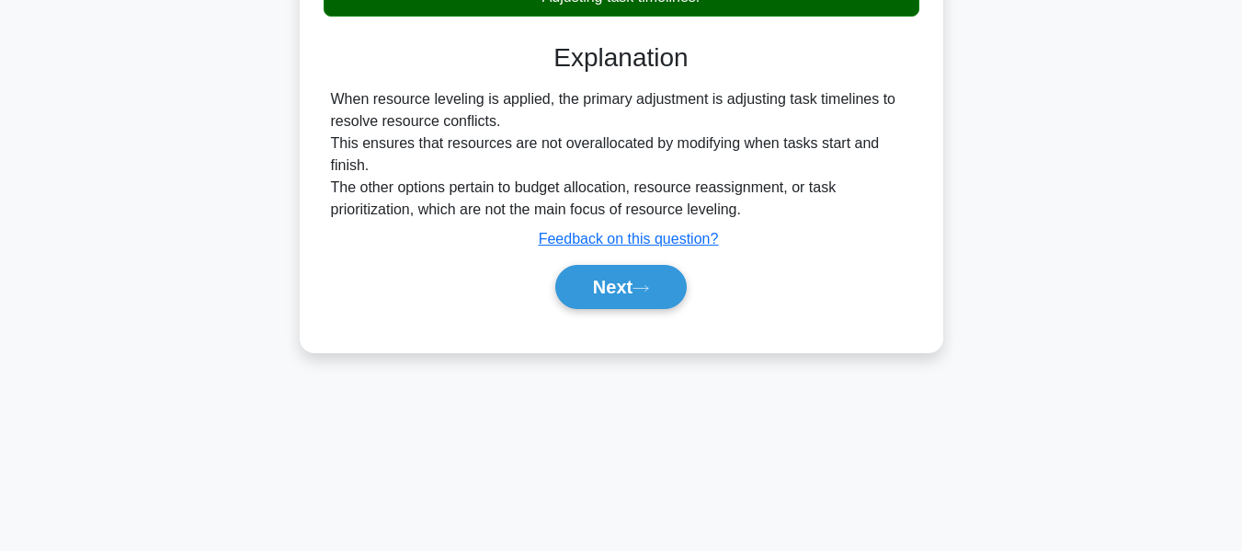
drag, startPoint x: 613, startPoint y: 280, endPoint x: 1028, endPoint y: 273, distance: 414.6
click at [613, 280] on button "Next" at bounding box center [620, 287] width 131 height 44
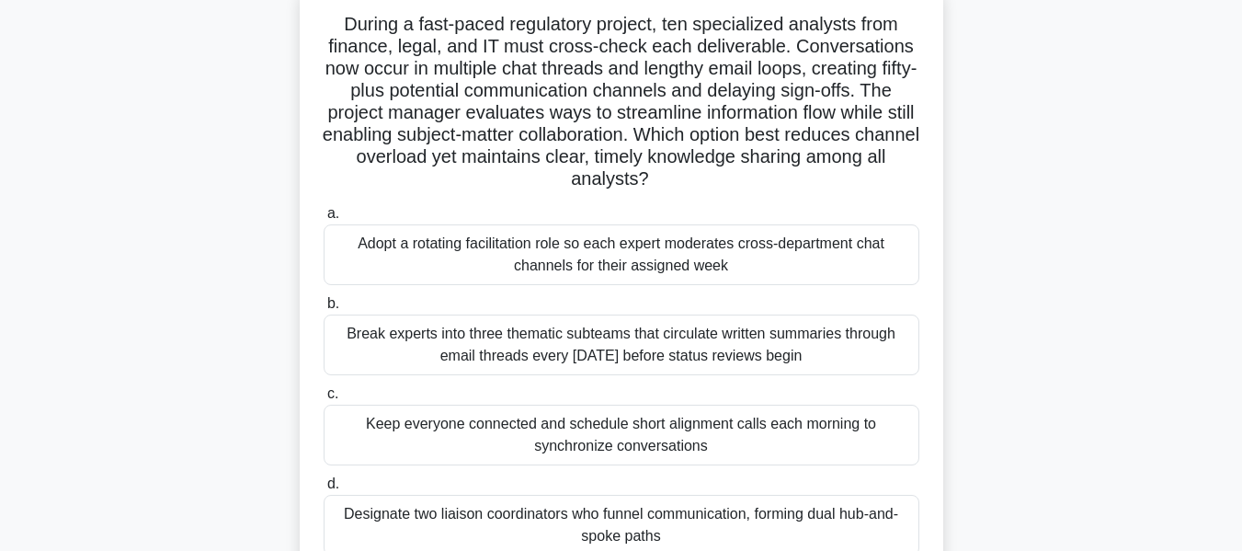
scroll to position [138, 0]
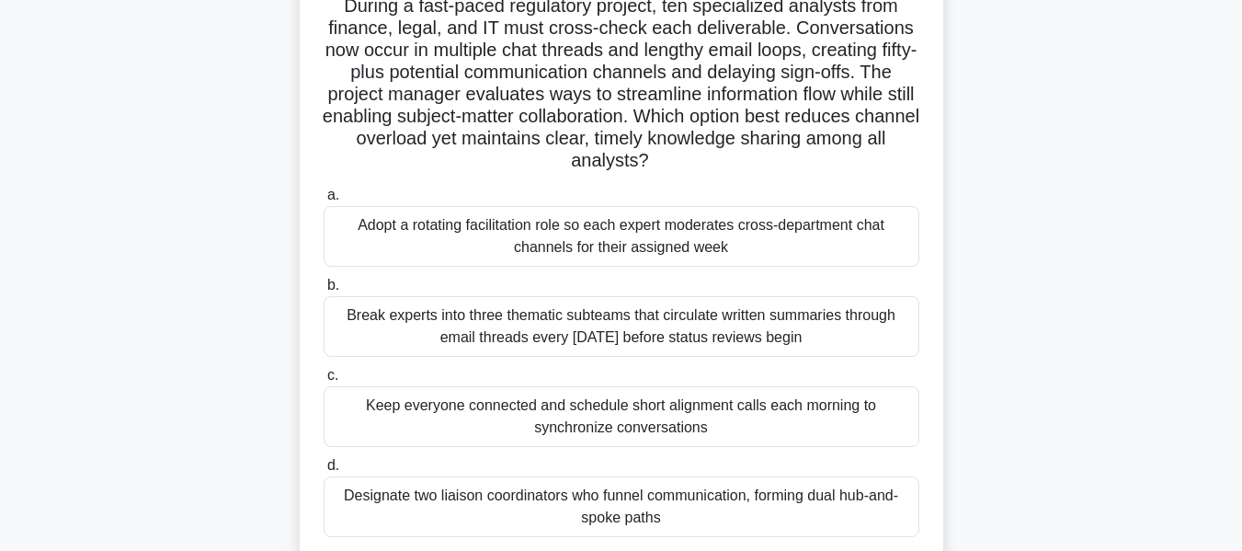
click at [642, 235] on div "Adopt a rotating facilitation role so each expert moderates cross-department ch…" at bounding box center [622, 236] width 596 height 61
click at [324, 201] on input "a. Adopt a rotating facilitation role so each expert moderates cross-department…" at bounding box center [324, 195] width 0 height 12
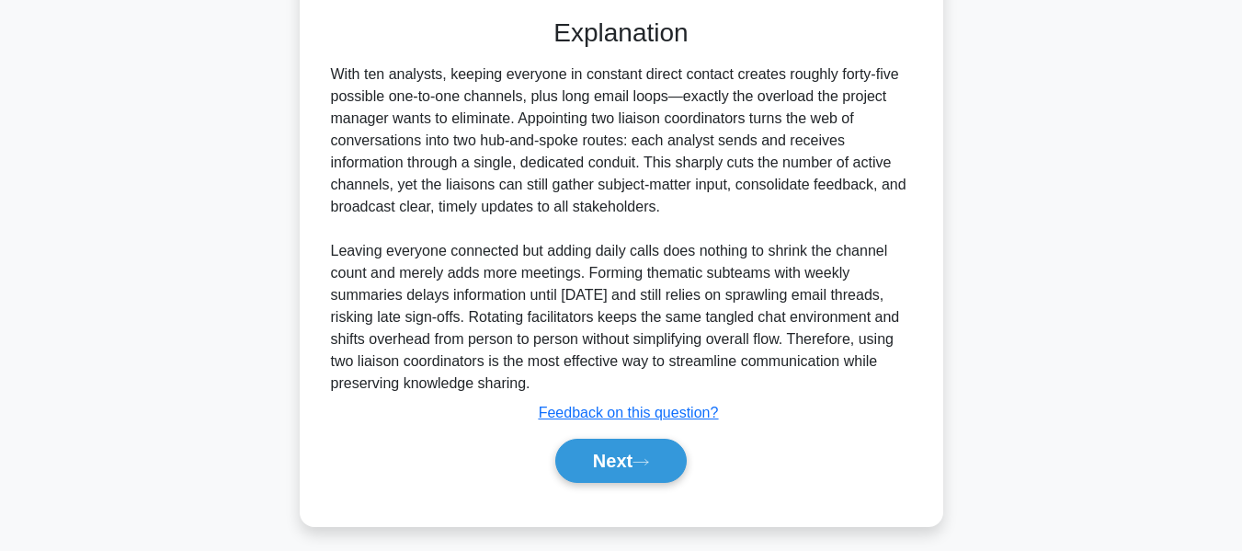
scroll to position [696, 0]
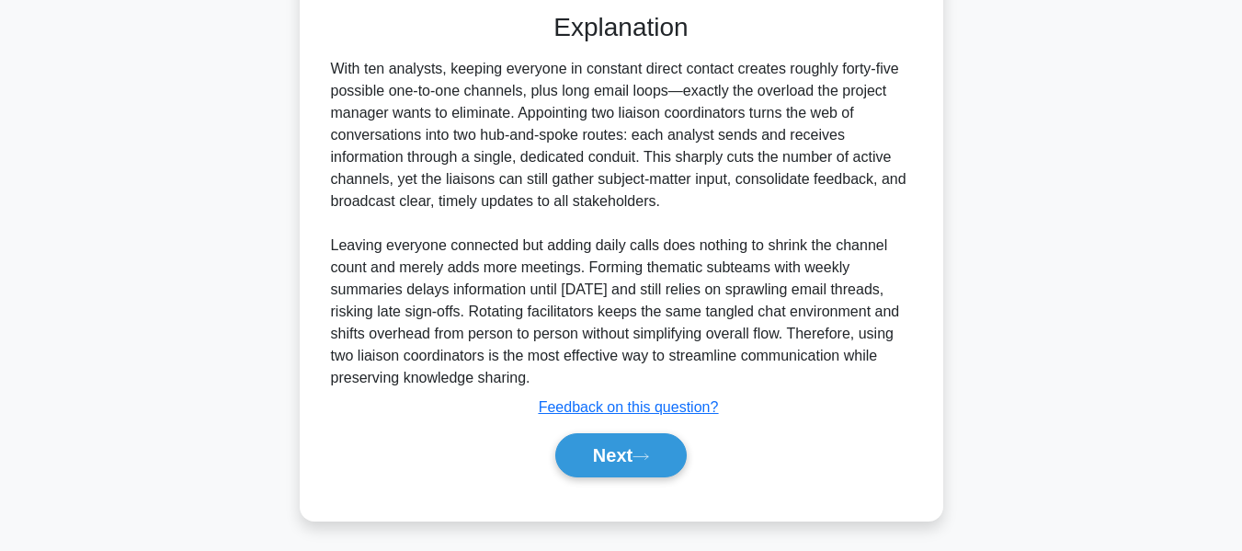
click at [618, 447] on button "Next" at bounding box center [620, 455] width 131 height 44
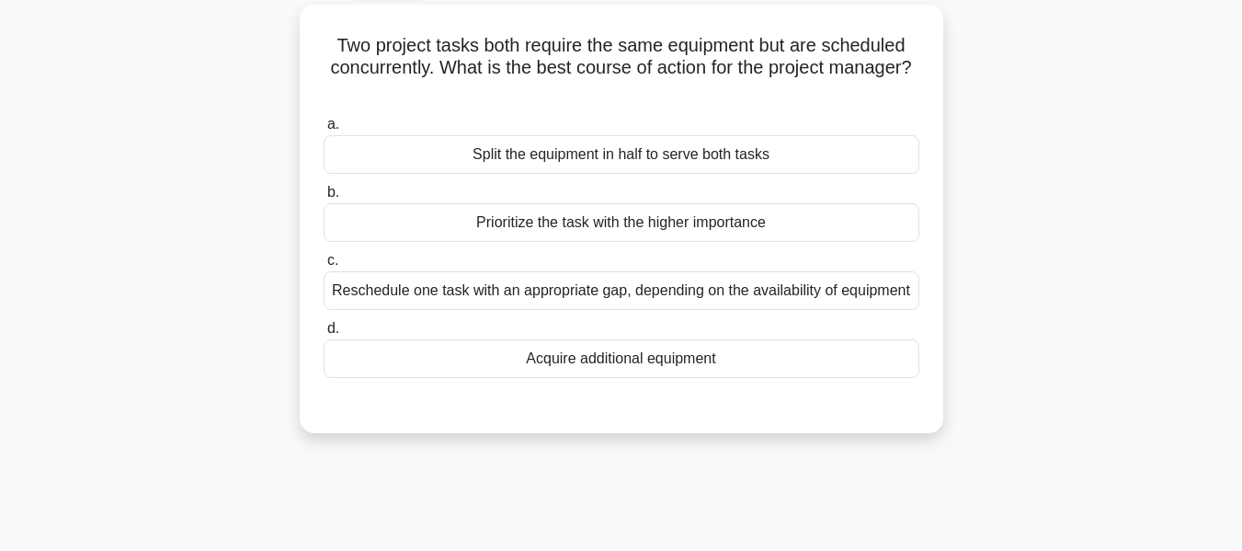
scroll to position [114, 0]
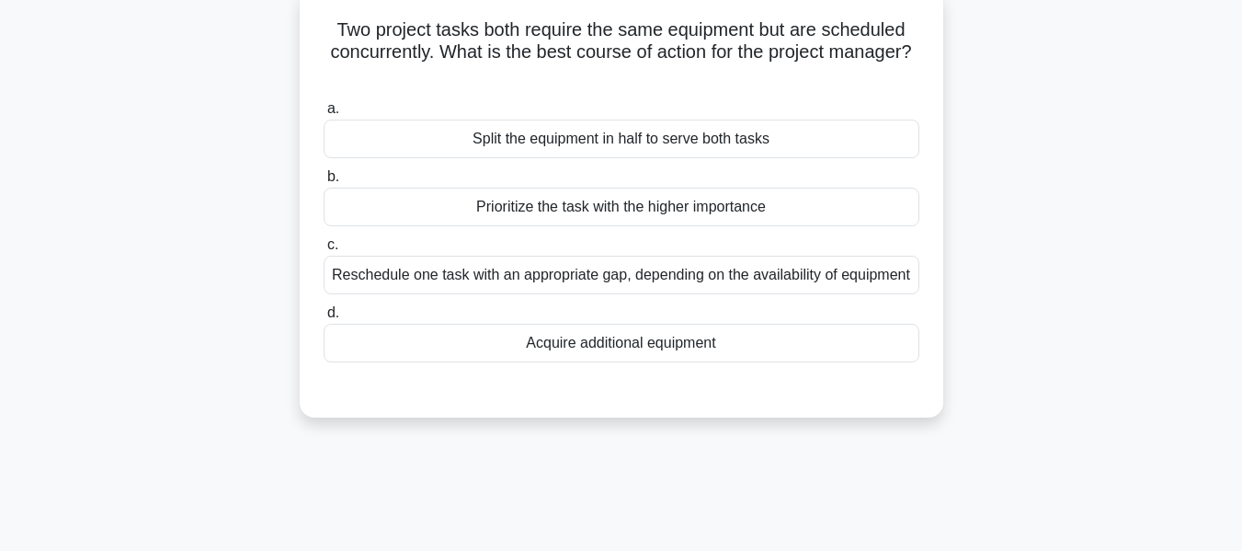
click at [606, 209] on div "Prioritize the task with the higher importance" at bounding box center [622, 207] width 596 height 39
click at [324, 183] on input "b. Prioritize the task with the higher importance" at bounding box center [324, 177] width 0 height 12
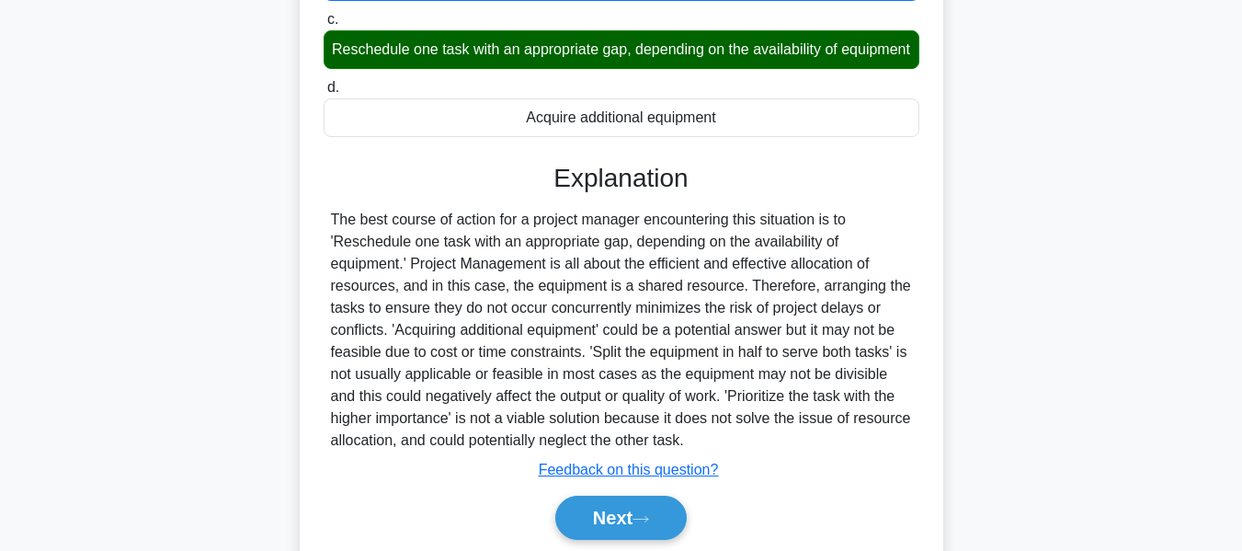
scroll to position [442, 0]
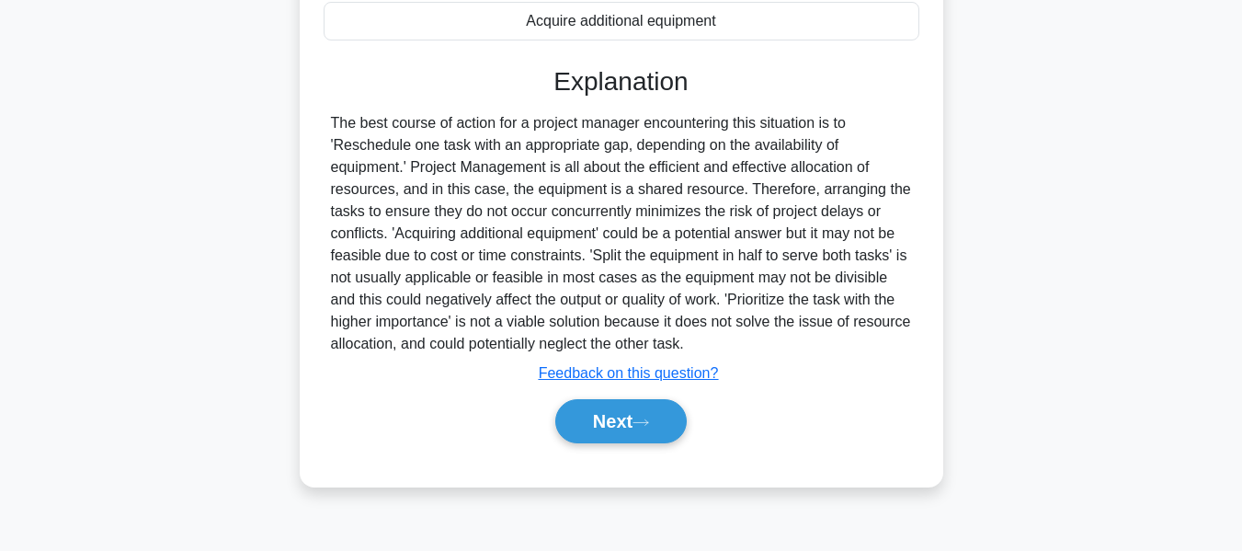
drag, startPoint x: 616, startPoint y: 446, endPoint x: 958, endPoint y: 313, distance: 367.0
click at [616, 443] on button "Next" at bounding box center [620, 421] width 131 height 44
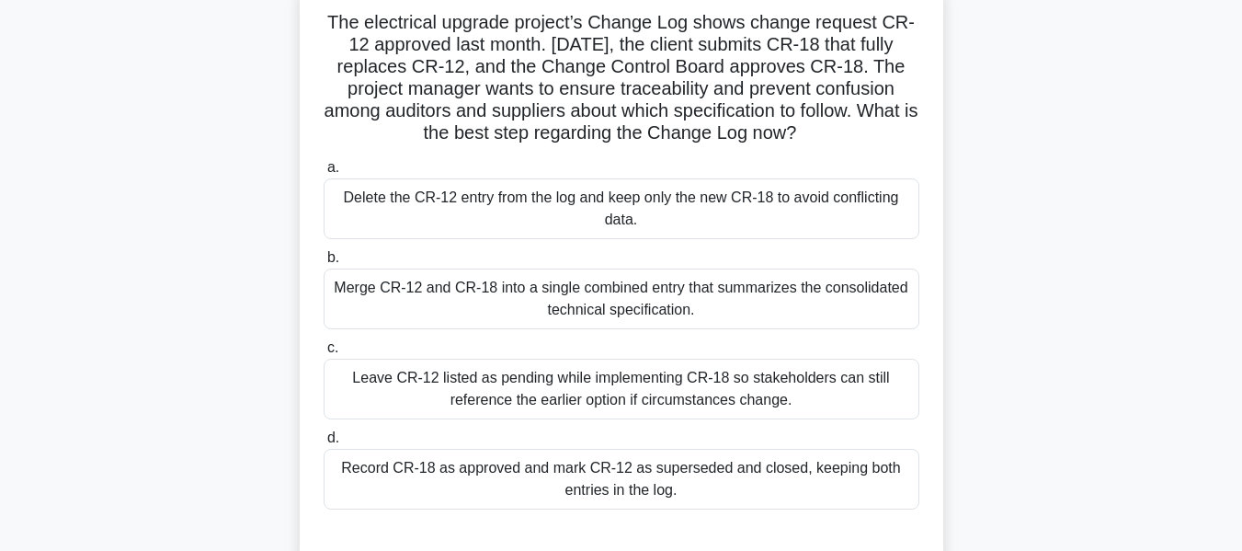
scroll to position [131, 0]
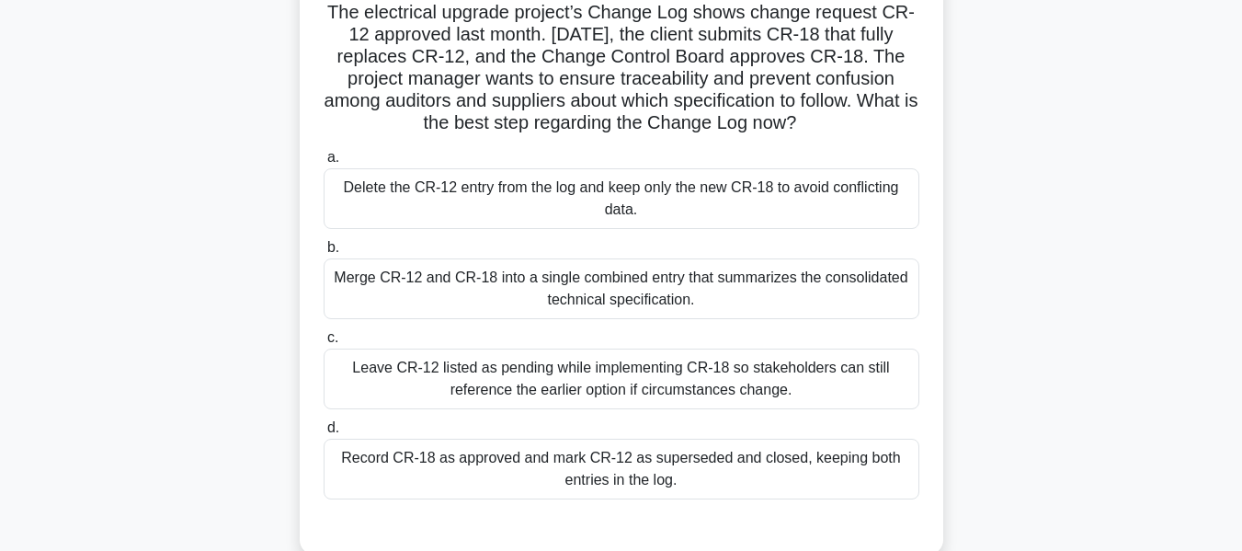
click at [634, 462] on div "Record CR-18 as approved and mark CR-12 as superseded and closed, keeping both …" at bounding box center [622, 468] width 596 height 61
click at [324, 434] on input "d. Record CR-18 as approved and mark CR-12 as superseded and closed, keeping bo…" at bounding box center [324, 428] width 0 height 12
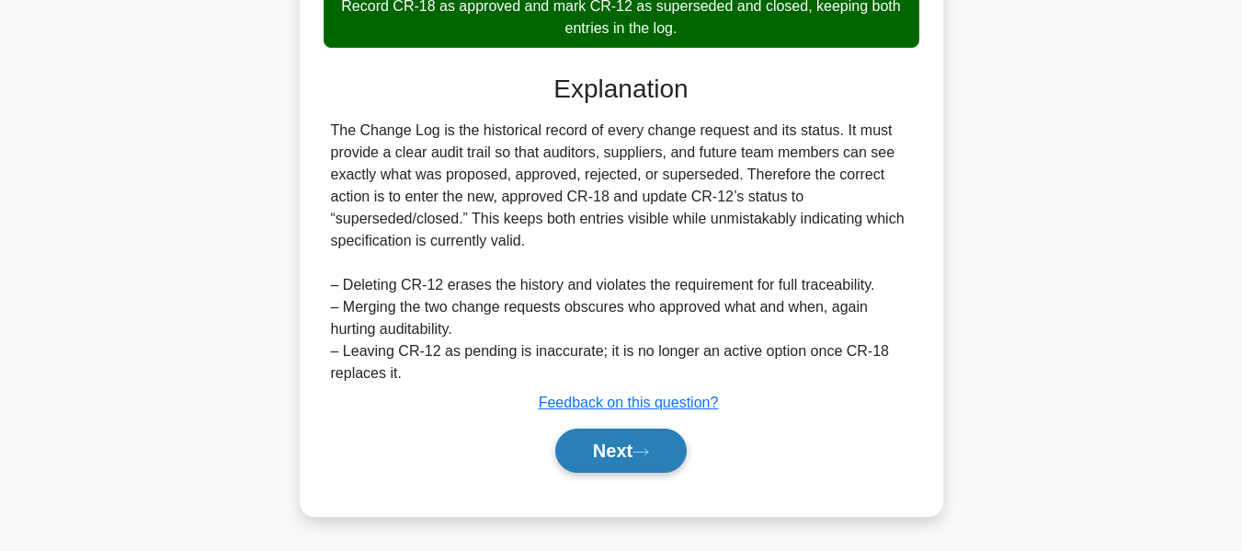
click at [609, 446] on button "Next" at bounding box center [620, 450] width 131 height 44
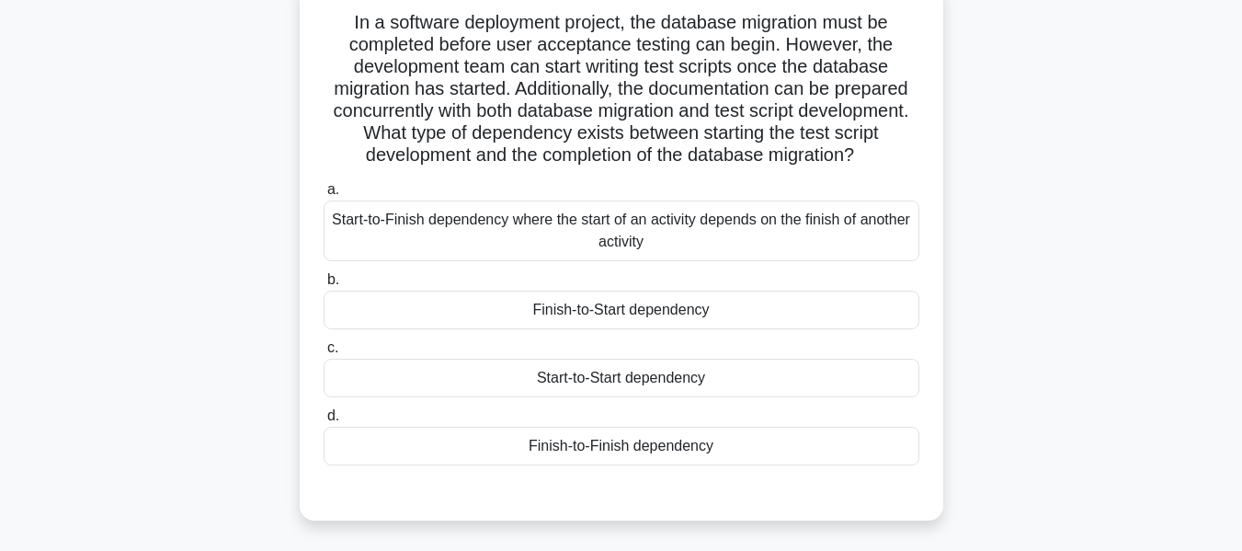
scroll to position [130, 0]
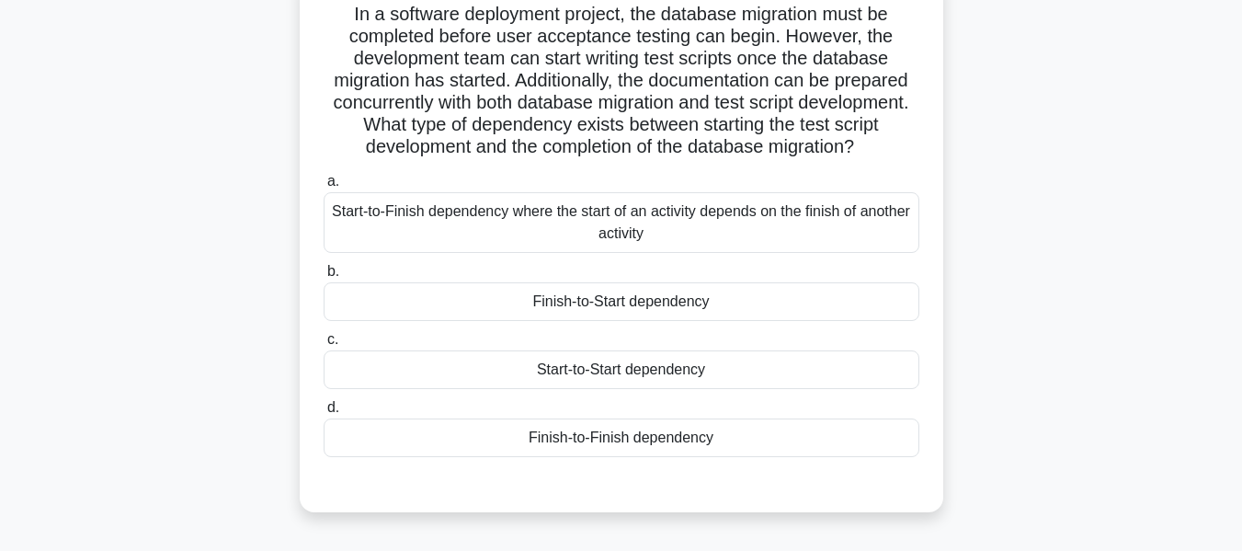
click at [654, 387] on div "Start-to-Start dependency" at bounding box center [622, 369] width 596 height 39
click at [324, 346] on input "c. Start-to-Start dependency" at bounding box center [324, 340] width 0 height 12
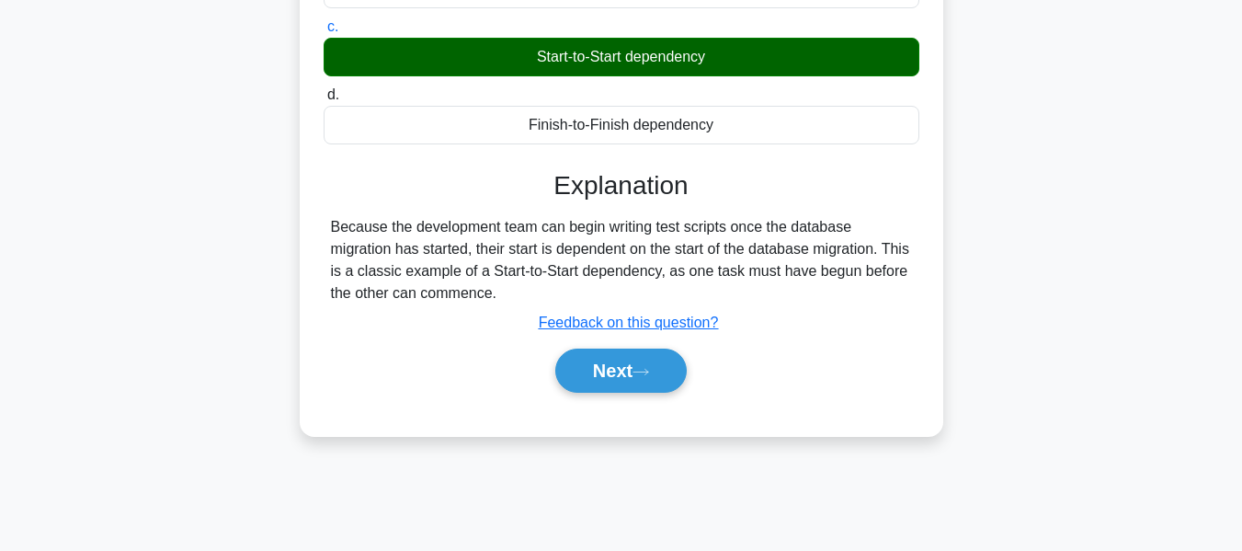
drag, startPoint x: 635, startPoint y: 391, endPoint x: 782, endPoint y: 340, distance: 155.5
click at [635, 391] on button "Next" at bounding box center [620, 370] width 131 height 44
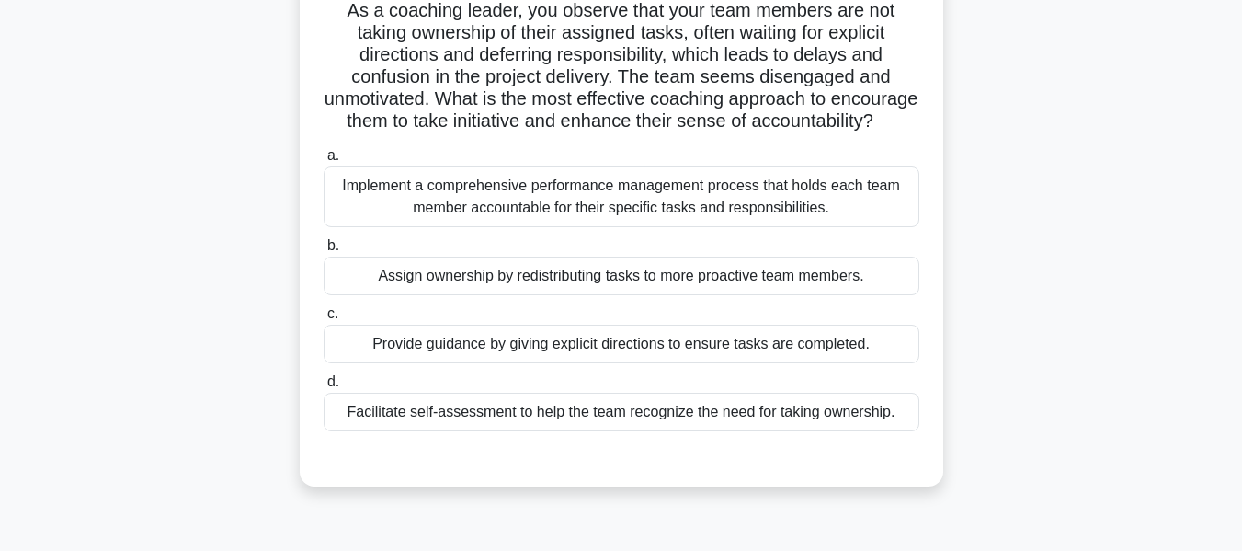
scroll to position [131, 0]
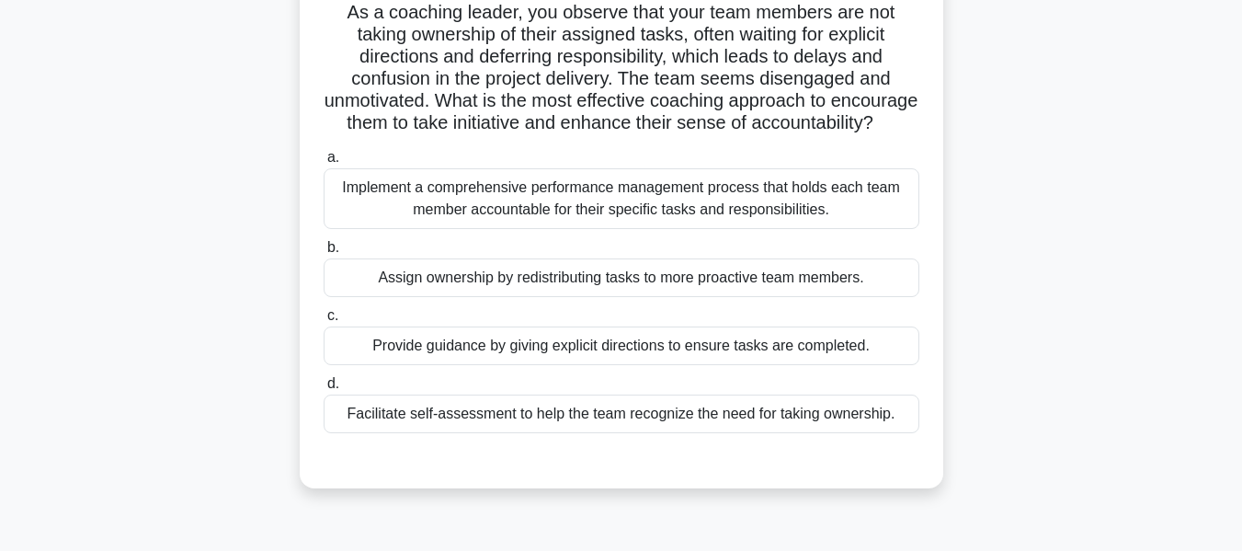
click at [654, 433] on div "Facilitate self-assessment to help the team recognize the need for taking owner…" at bounding box center [622, 413] width 596 height 39
click at [324, 390] on input "d. Facilitate self-assessment to help the team recognize the need for taking ow…" at bounding box center [324, 384] width 0 height 12
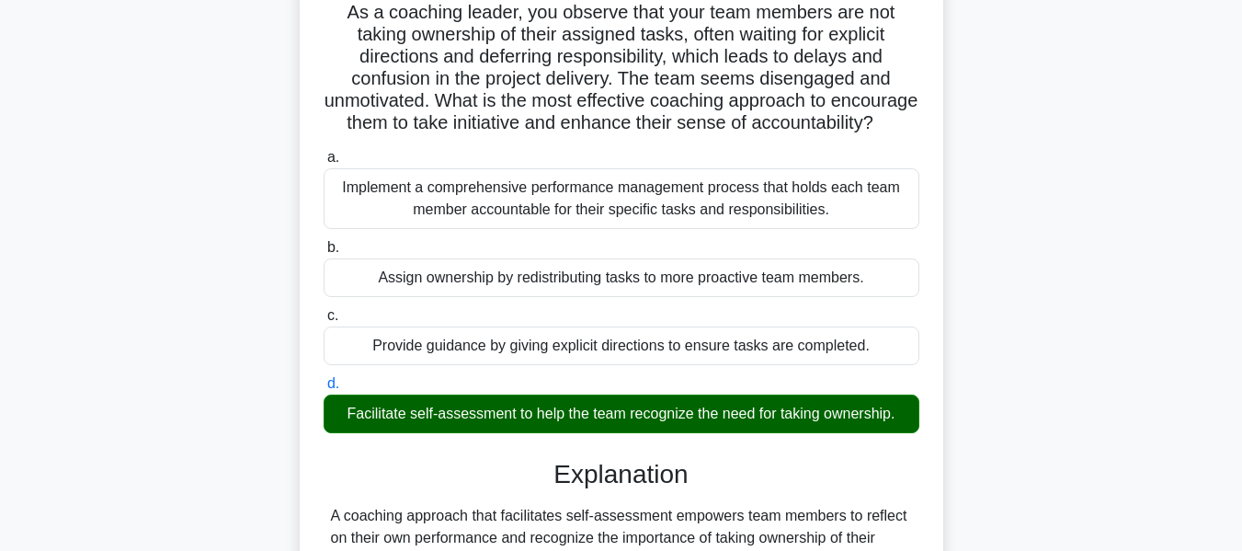
scroll to position [584, 0]
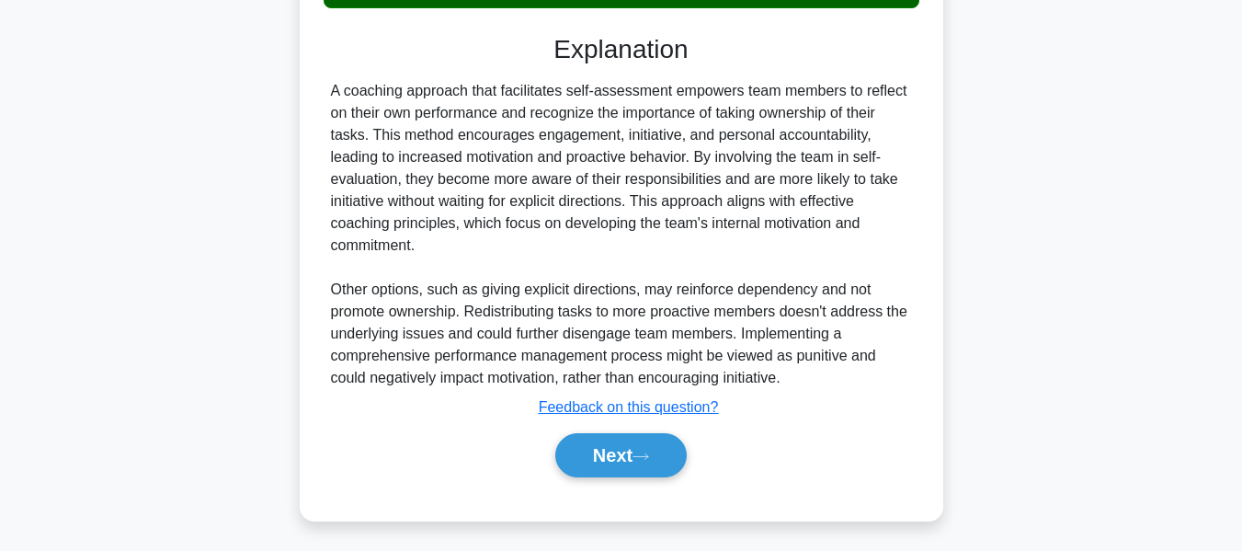
drag, startPoint x: 621, startPoint y: 438, endPoint x: 1065, endPoint y: 340, distance: 454.7
click at [621, 438] on button "Next" at bounding box center [620, 455] width 131 height 44
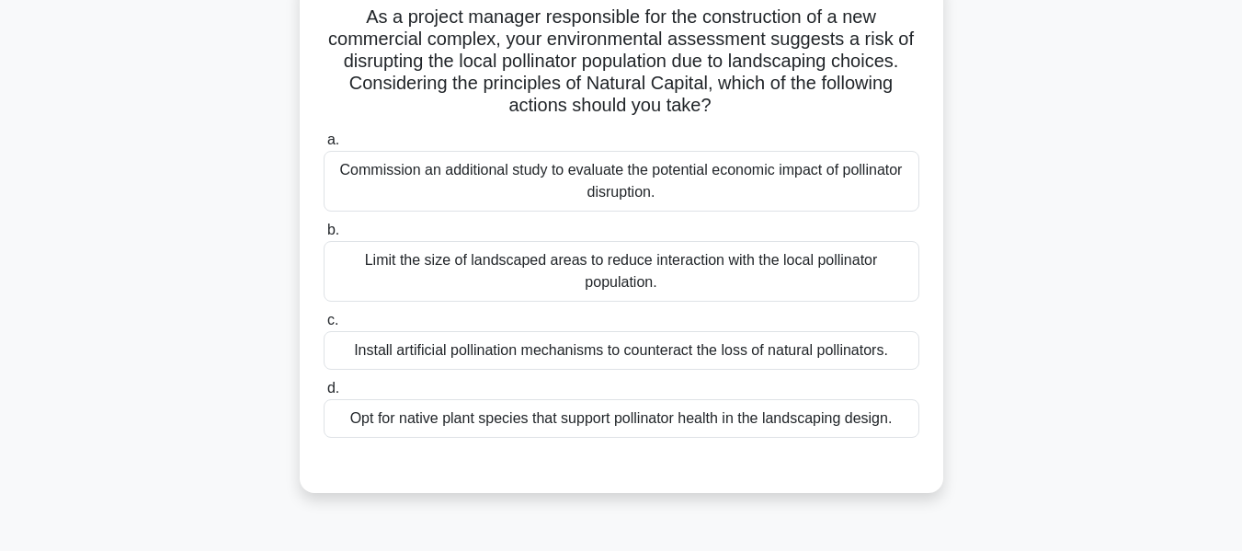
scroll to position [136, 0]
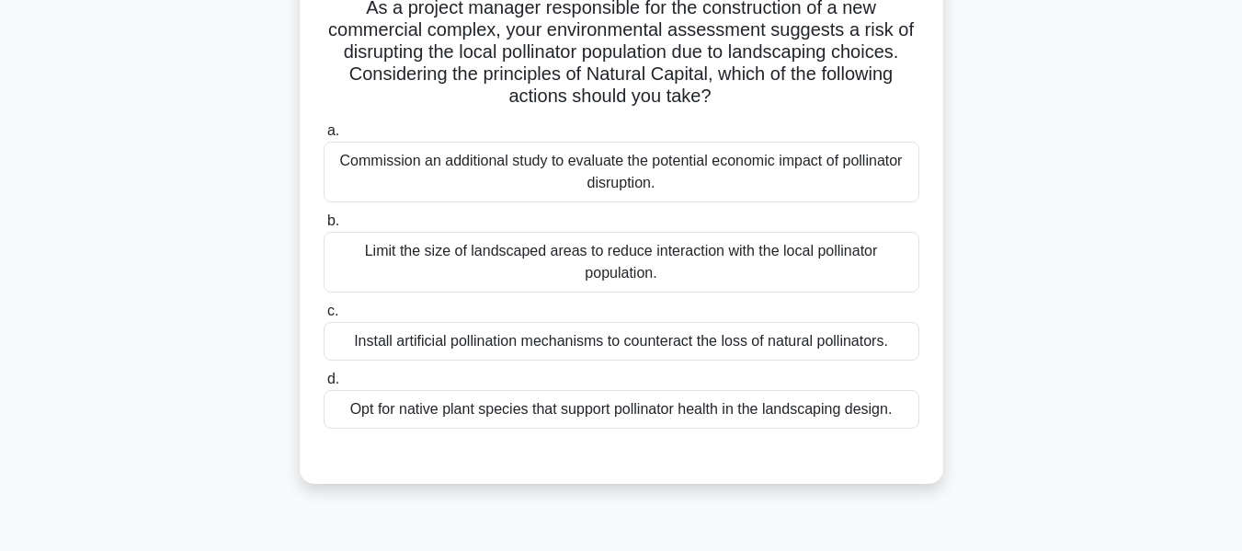
click at [495, 257] on div "Limit the size of landscaped areas to reduce interaction with the local pollina…" at bounding box center [622, 262] width 596 height 61
click at [324, 227] on input "b. Limit the size of landscaped areas to reduce interaction with the local poll…" at bounding box center [324, 221] width 0 height 12
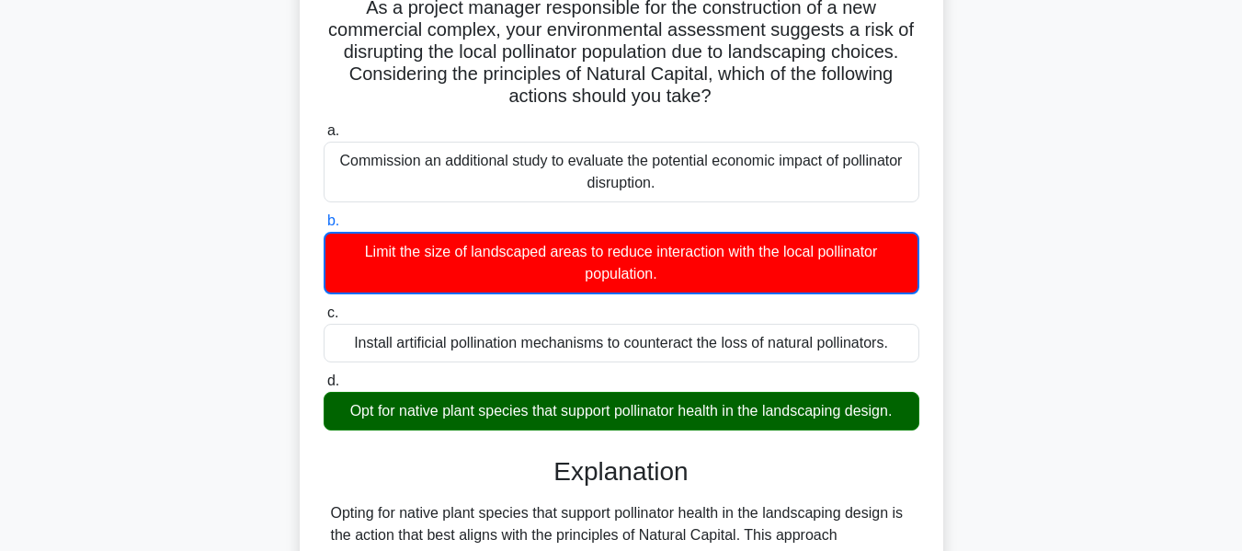
scroll to position [608, 0]
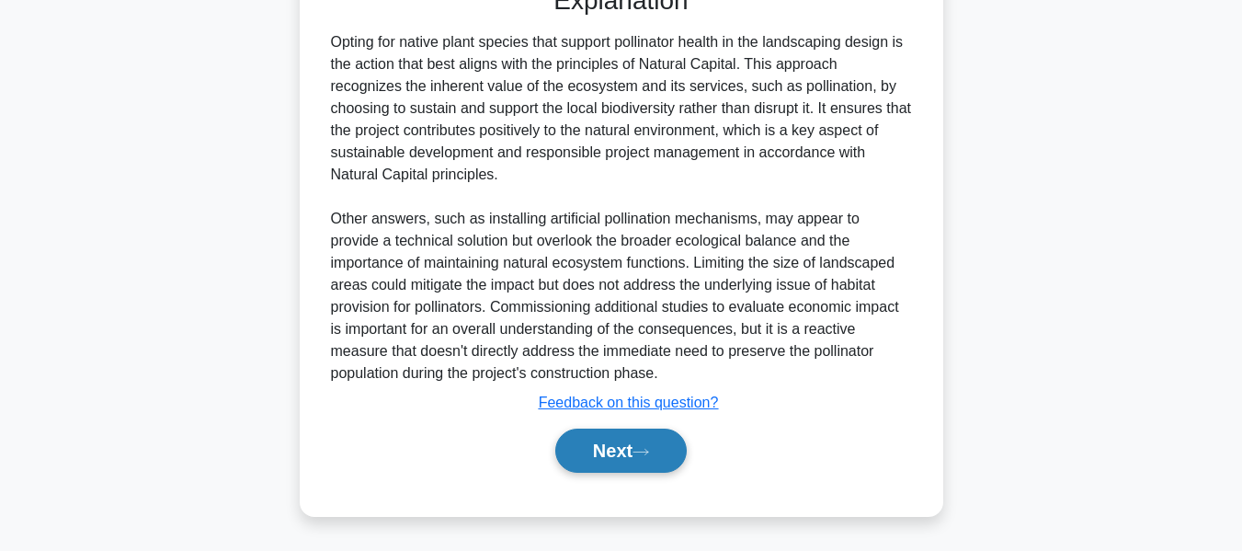
click at [618, 444] on button "Next" at bounding box center [620, 450] width 131 height 44
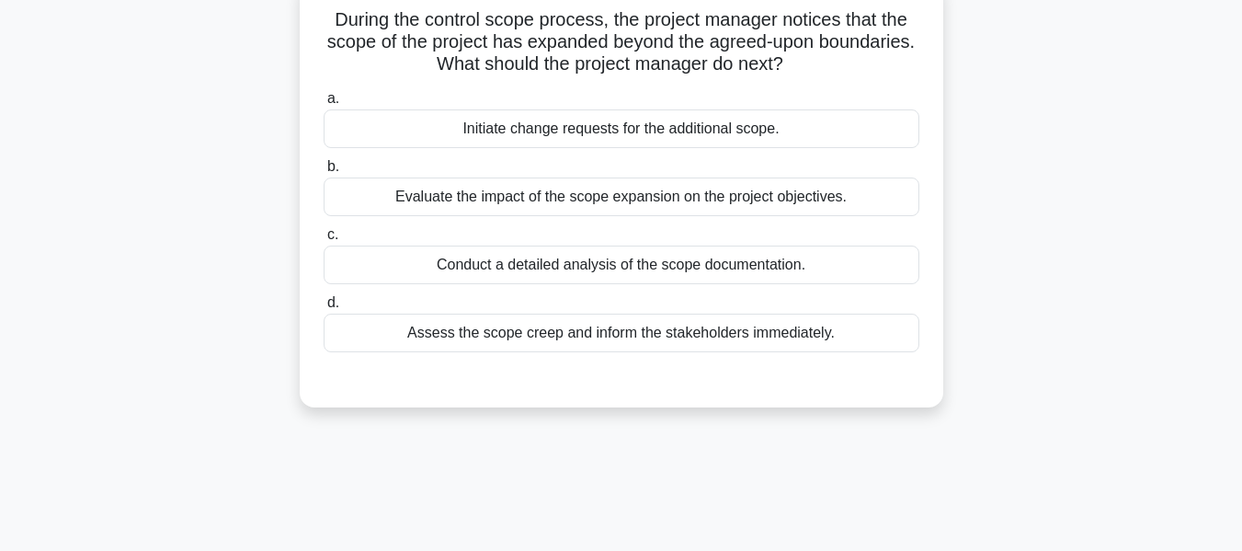
scroll to position [131, 0]
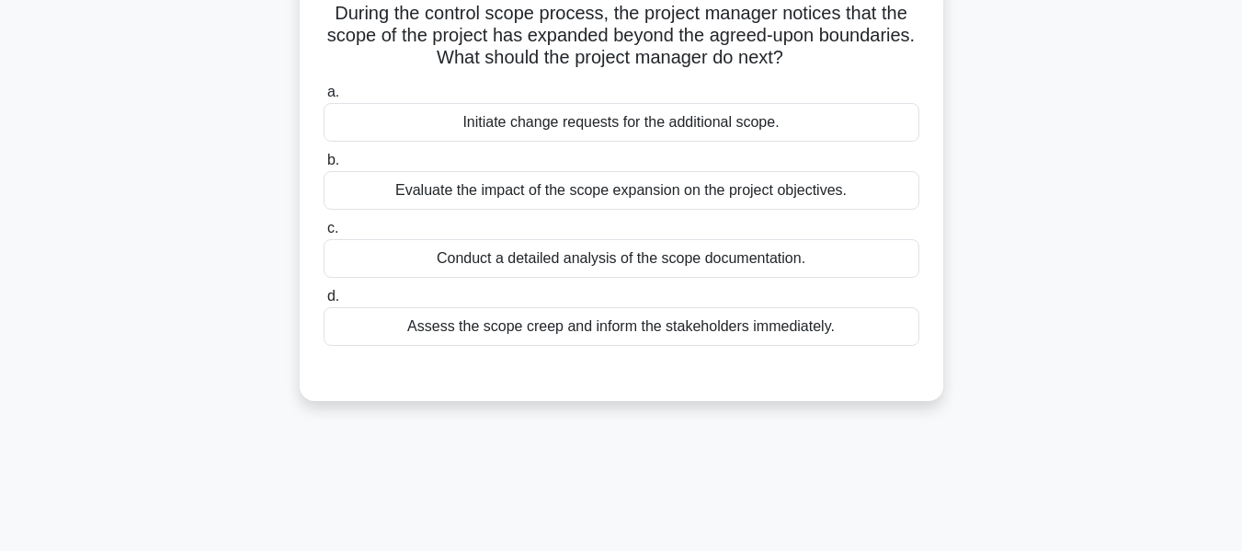
click at [497, 188] on div "Evaluate the impact of the scope expansion on the project objectives." at bounding box center [622, 190] width 596 height 39
click at [324, 166] on input "b. Evaluate the impact of the scope expansion on the project objectives." at bounding box center [324, 160] width 0 height 12
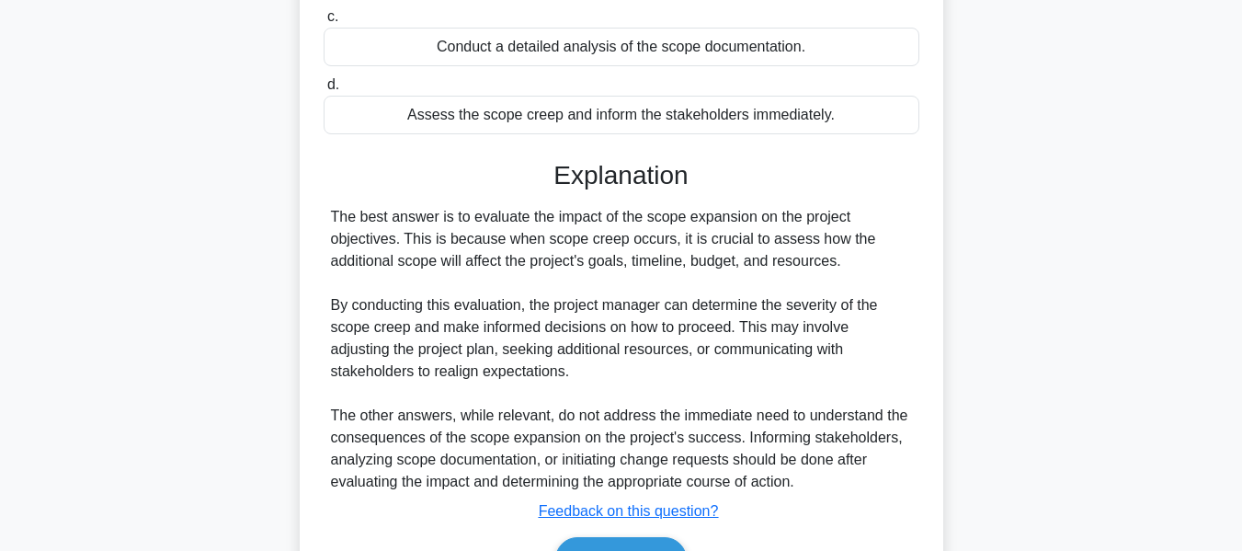
scroll to position [451, 0]
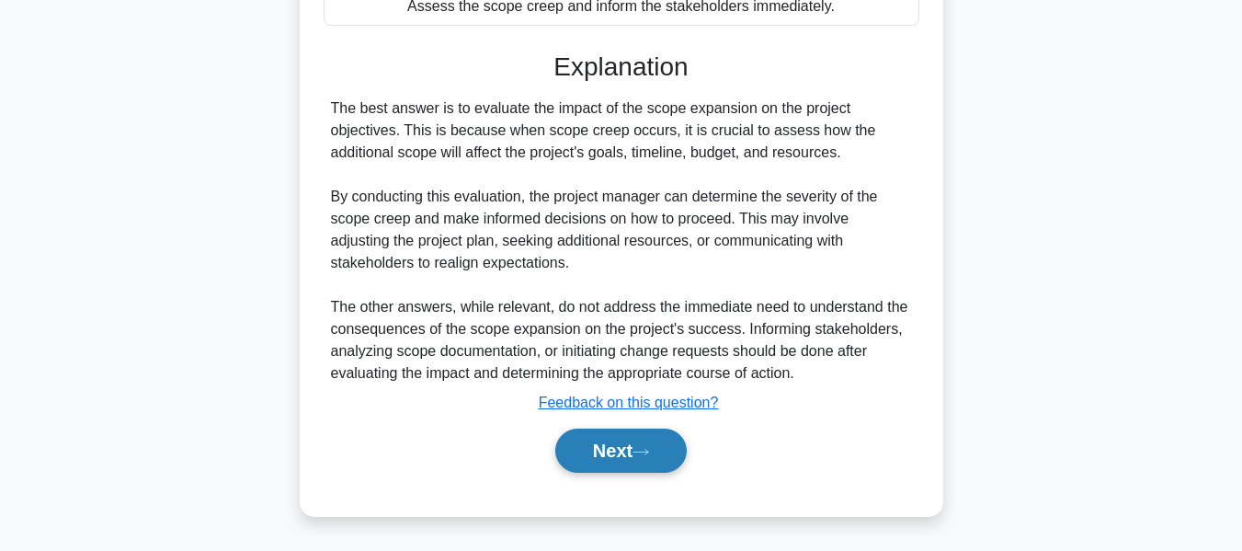
click at [598, 447] on button "Next" at bounding box center [620, 450] width 131 height 44
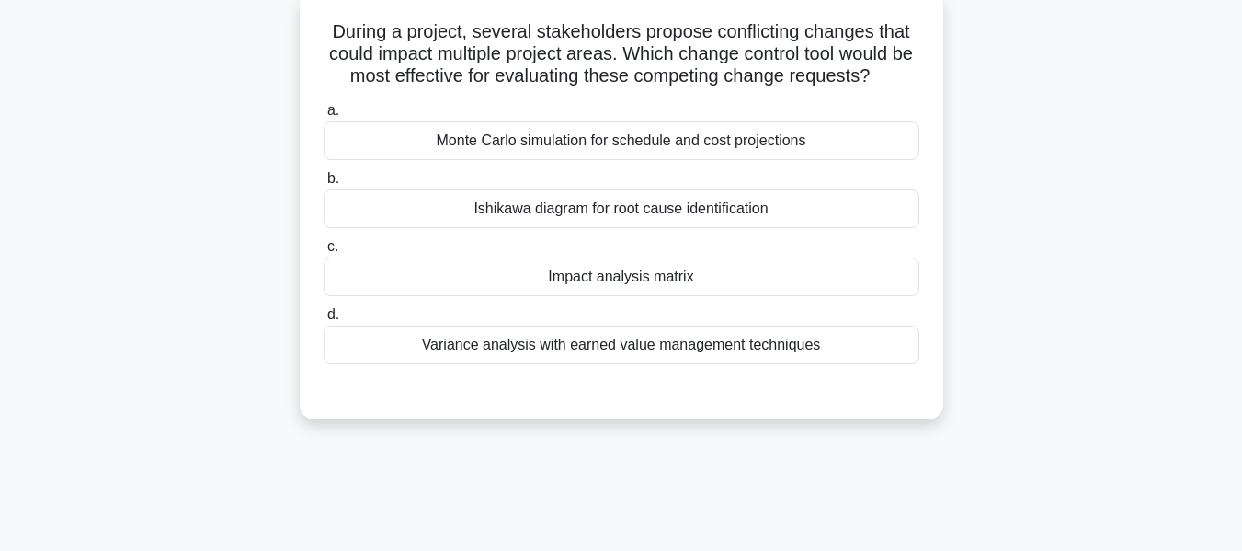
scroll to position [122, 0]
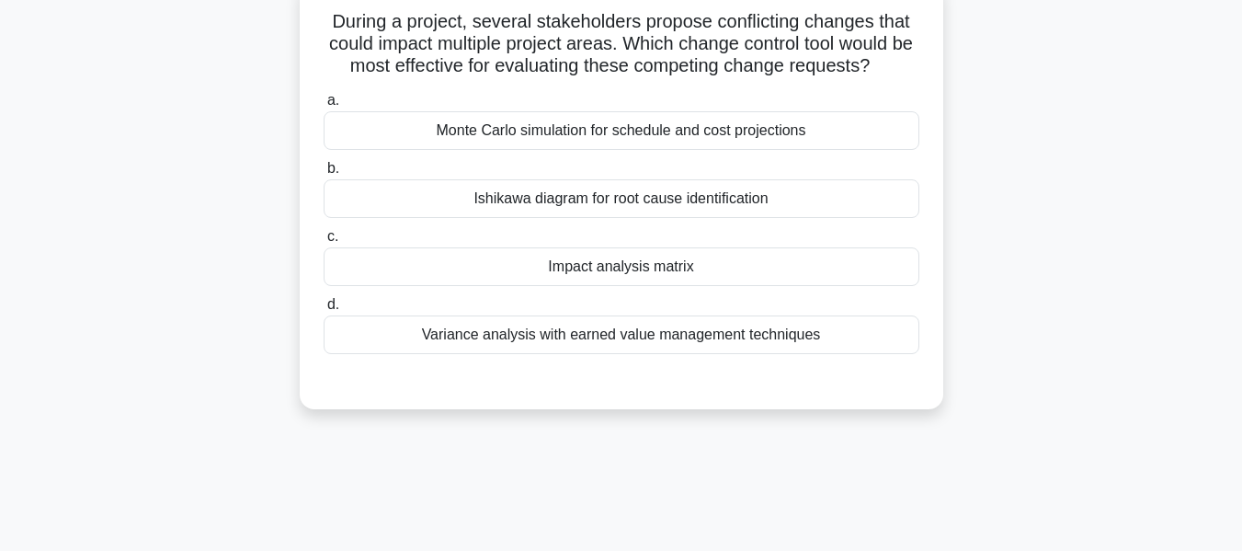
click at [592, 128] on div "Monte Carlo simulation for schedule and cost projections" at bounding box center [622, 130] width 596 height 39
click at [324, 107] on input "a. Monte Carlo simulation for schedule and cost projections" at bounding box center [324, 101] width 0 height 12
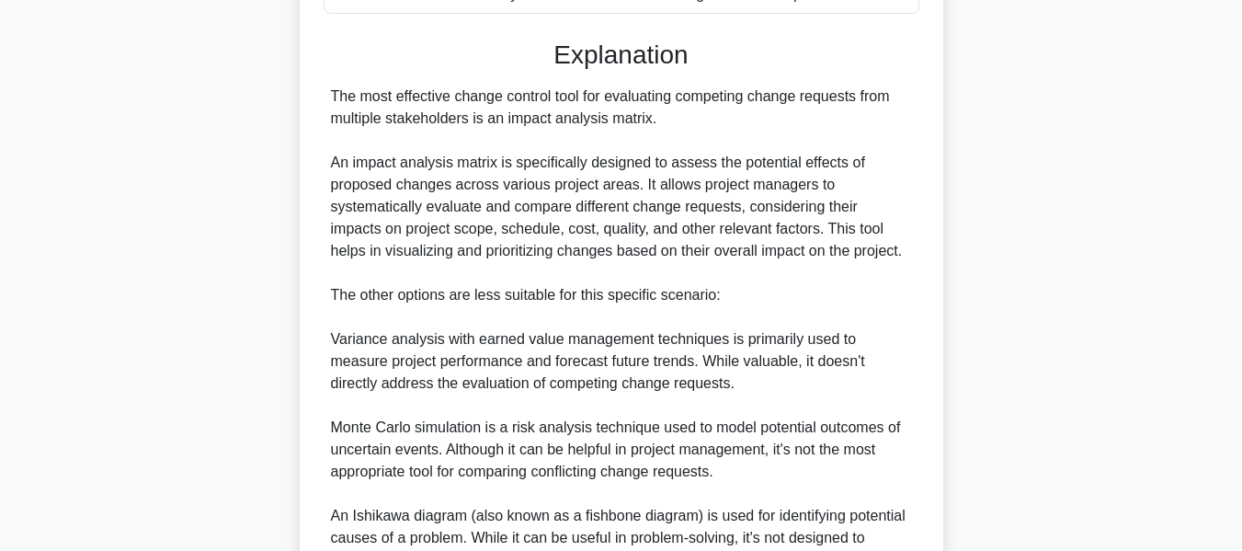
scroll to position [652, 0]
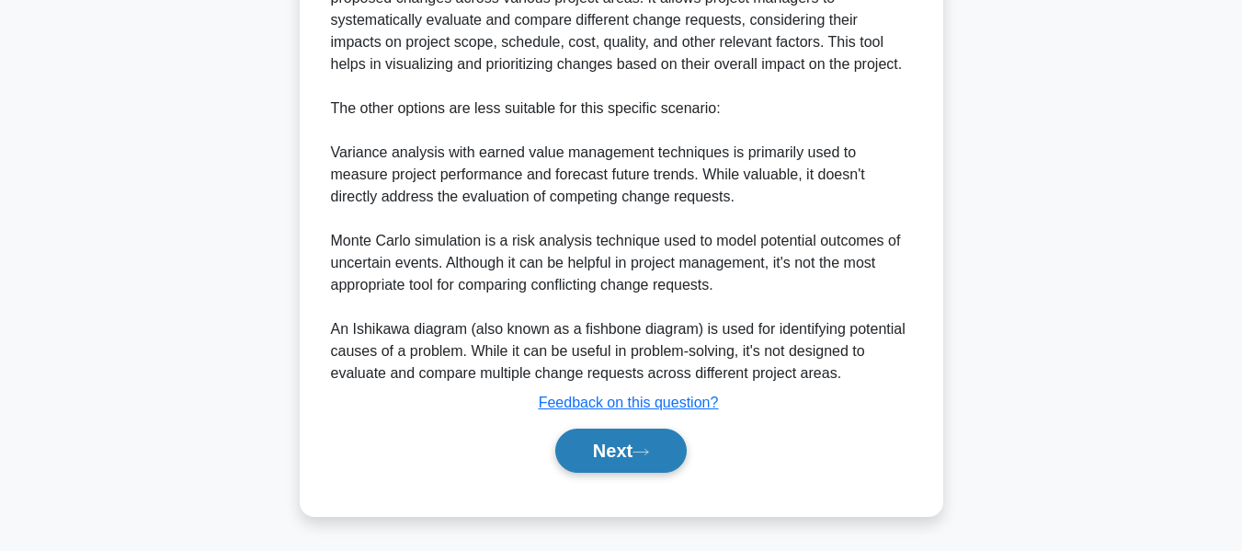
drag, startPoint x: 603, startPoint y: 455, endPoint x: 619, endPoint y: 449, distance: 16.9
click at [603, 455] on button "Next" at bounding box center [620, 450] width 131 height 44
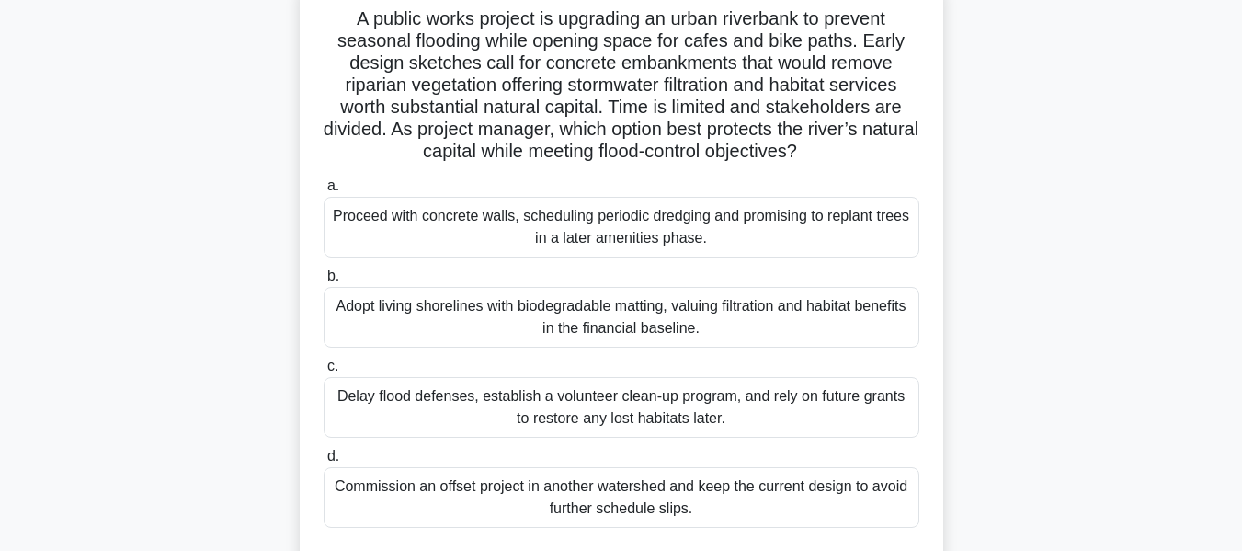
scroll to position [133, 0]
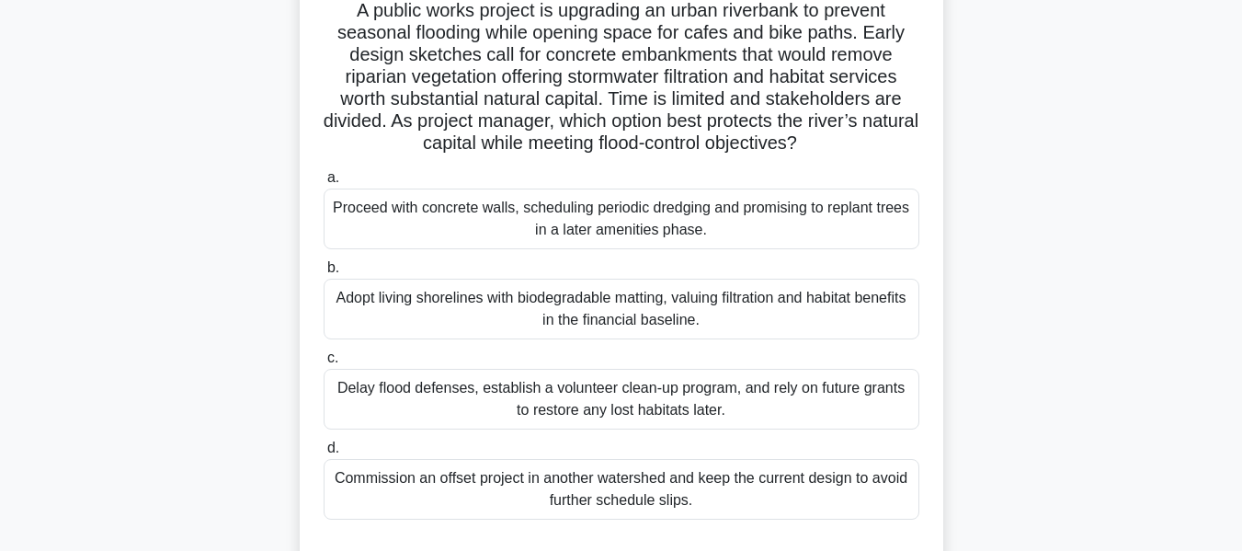
click at [531, 306] on div "Adopt living shorelines with biodegradable matting, valuing filtration and habi…" at bounding box center [622, 309] width 596 height 61
click at [324, 274] on input "b. Adopt living shorelines with biodegradable matting, valuing filtration and h…" at bounding box center [324, 268] width 0 height 12
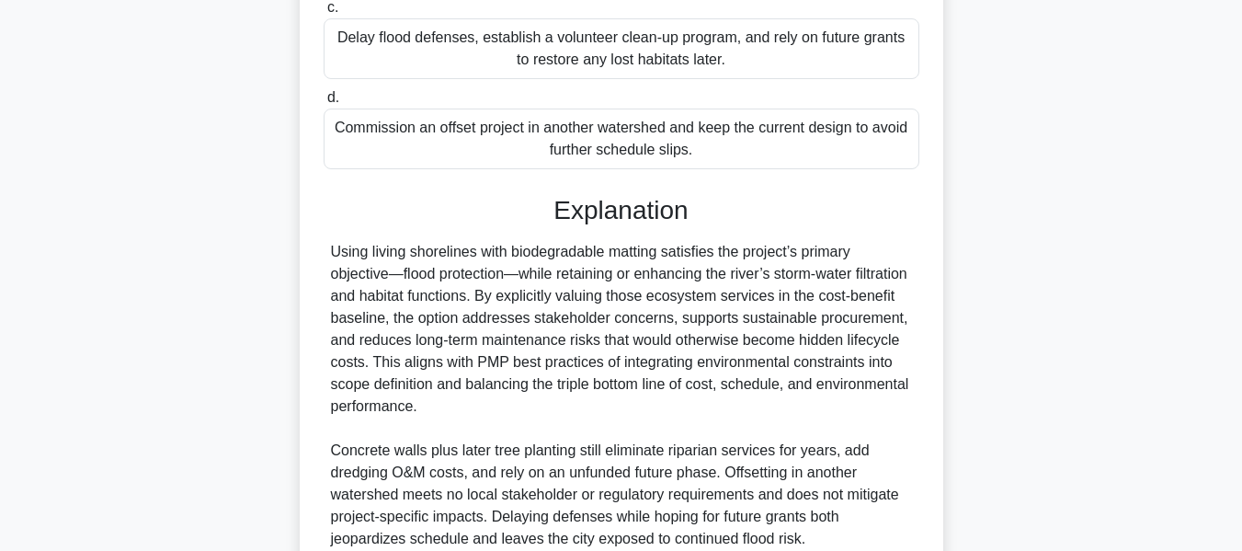
scroll to position [593, 0]
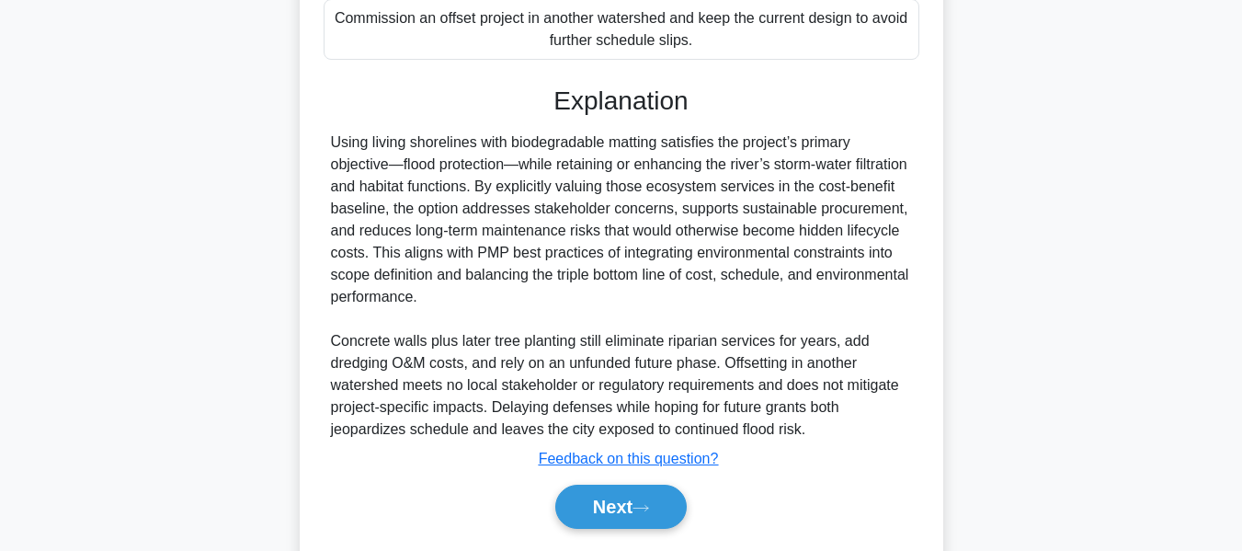
drag, startPoint x: 616, startPoint y: 499, endPoint x: 937, endPoint y: 263, distance: 398.4
click at [616, 499] on button "Next" at bounding box center [620, 506] width 131 height 44
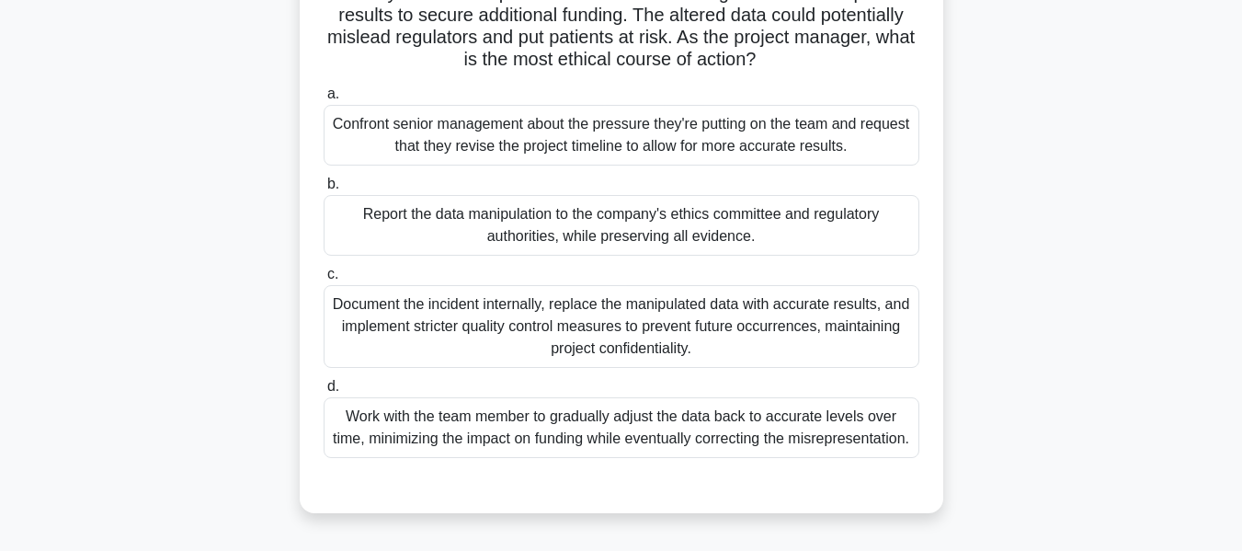
scroll to position [242, 0]
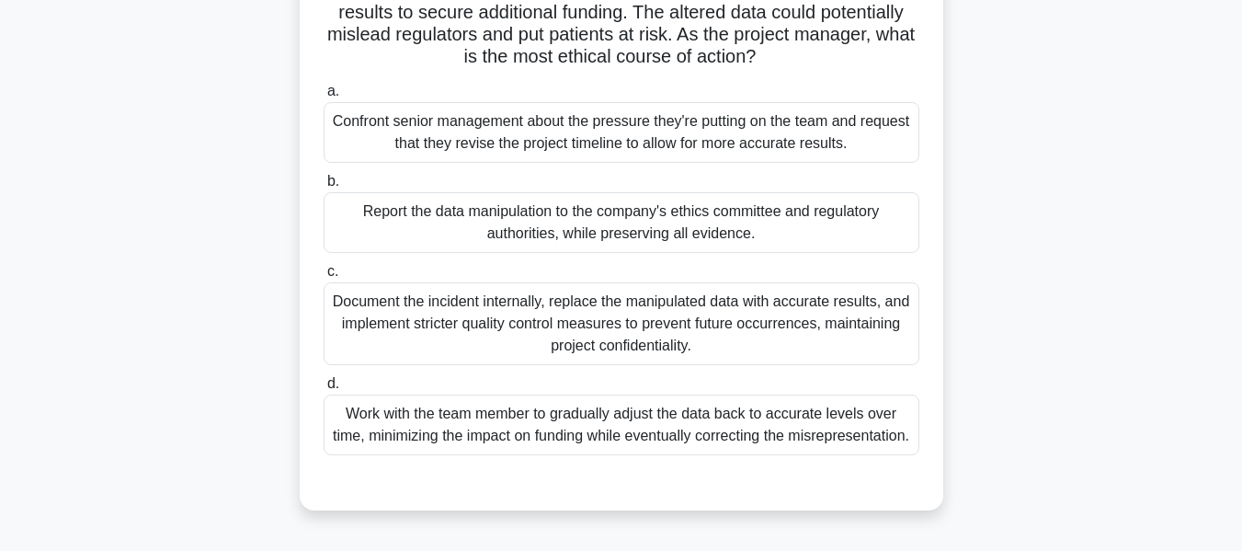
click at [548, 222] on div "Report the data manipulation to the company's ethics committee and regulatory a…" at bounding box center [622, 222] width 596 height 61
click at [324, 188] on input "b. Report the data manipulation to the company's ethics committee and regulator…" at bounding box center [324, 182] width 0 height 12
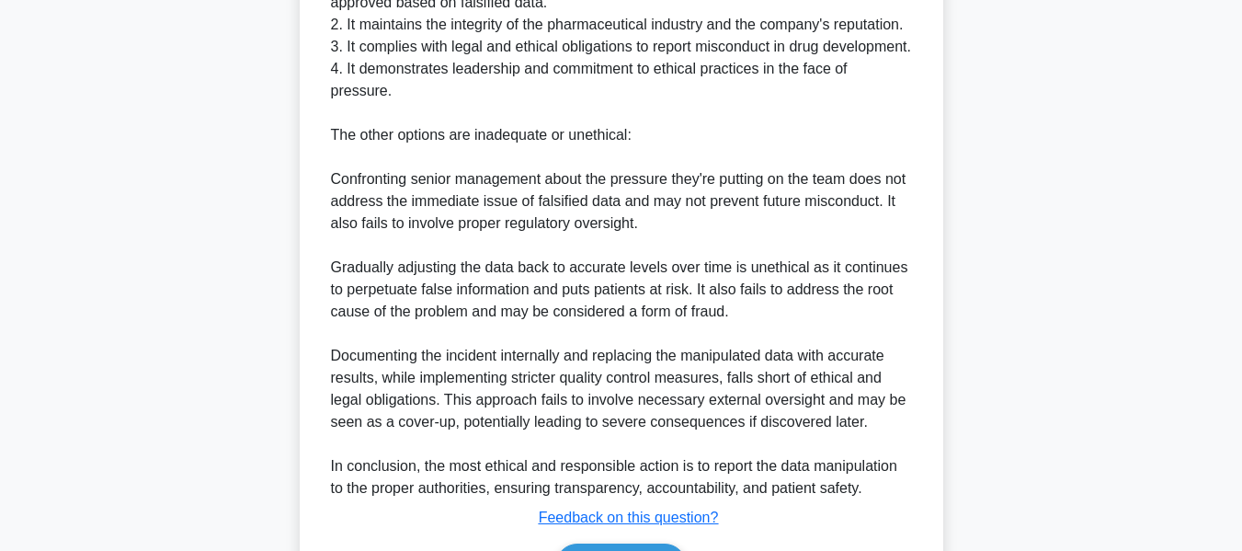
scroll to position [1069, 0]
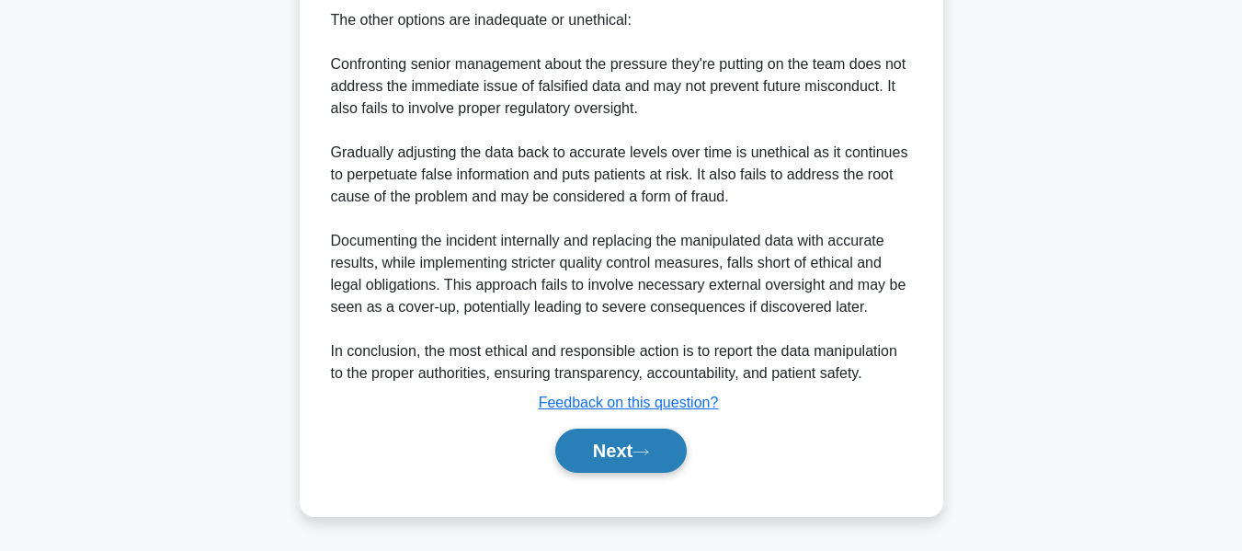
click at [628, 439] on button "Next" at bounding box center [620, 450] width 131 height 44
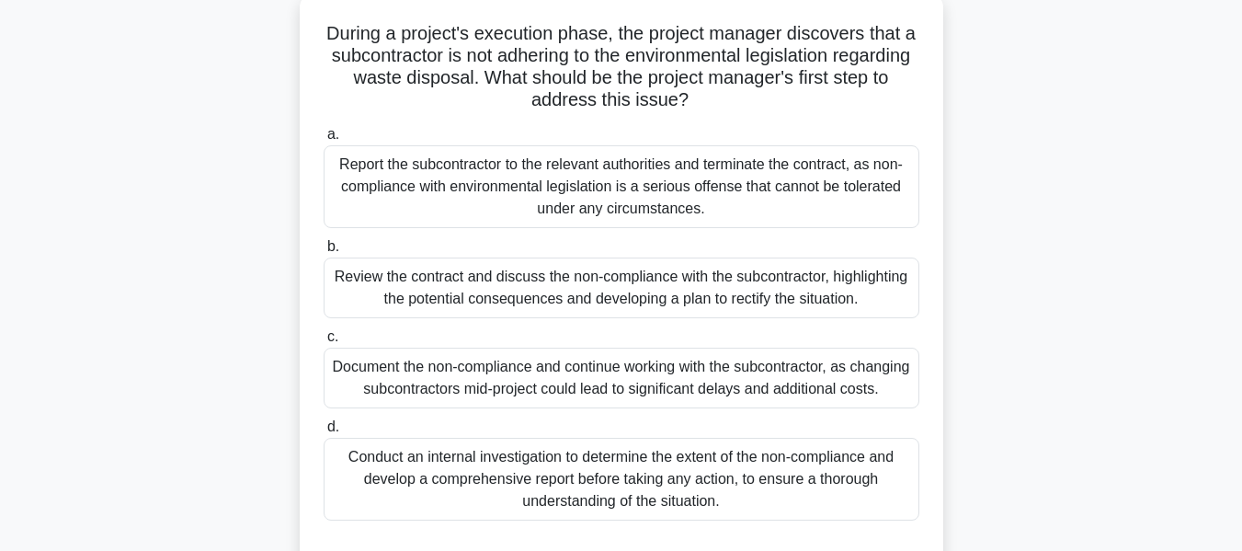
scroll to position [117, 0]
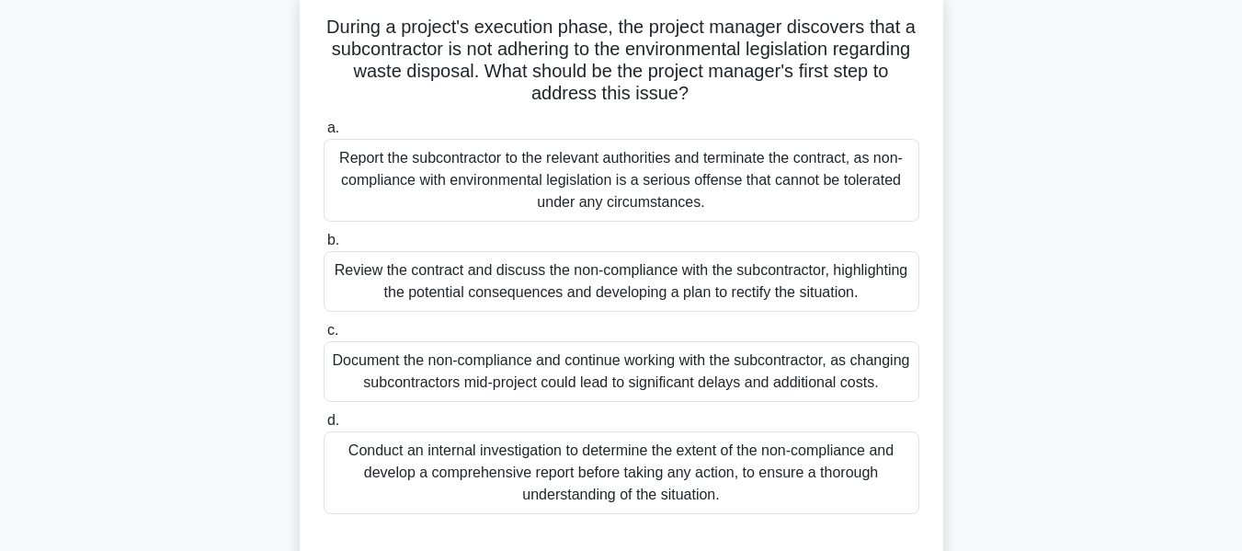
click at [697, 283] on div "Review the contract and discuss the non-compliance with the subcontractor, high…" at bounding box center [622, 281] width 596 height 61
click at [324, 246] on input "b. Review the contract and discuss the non-compliance with the subcontractor, h…" at bounding box center [324, 240] width 0 height 12
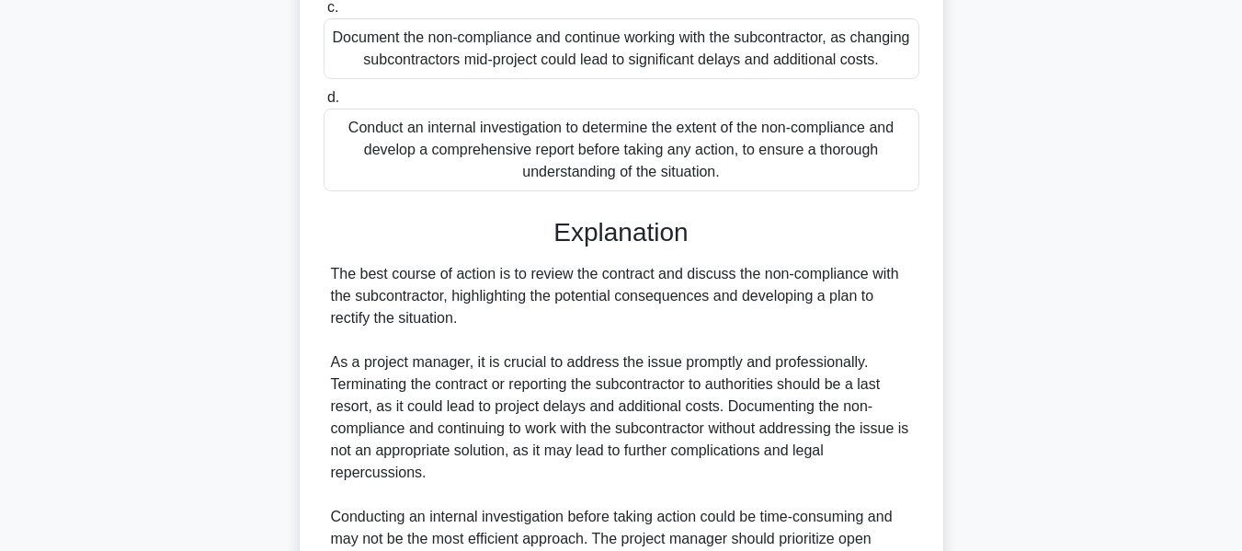
scroll to position [668, 0]
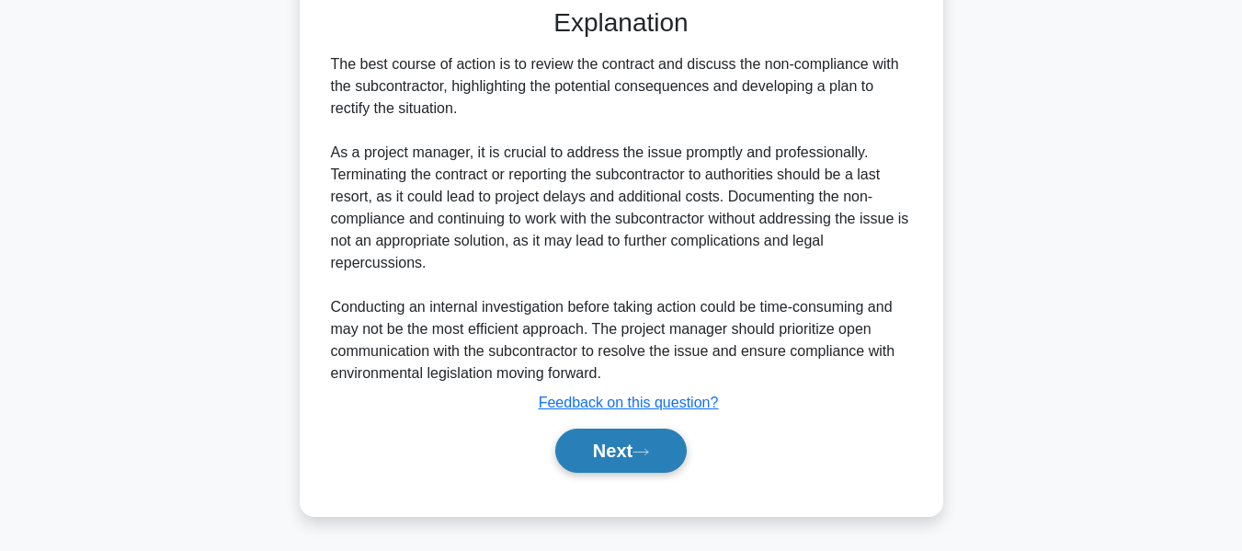
drag, startPoint x: 620, startPoint y: 441, endPoint x: 626, endPoint y: 433, distance: 10.5
click at [620, 441] on button "Next" at bounding box center [620, 450] width 131 height 44
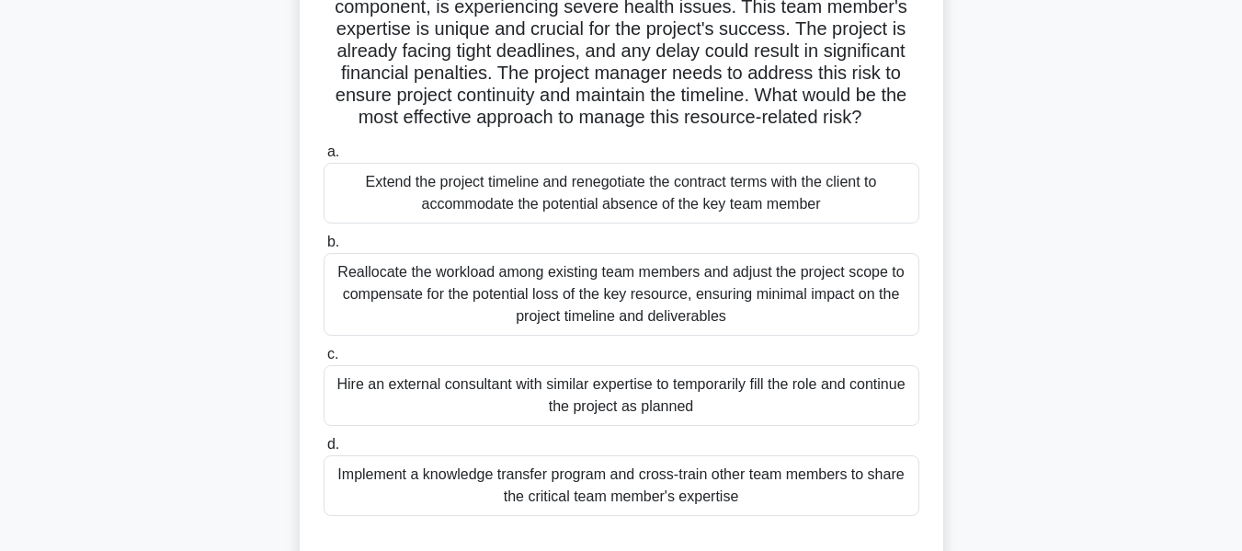
scroll to position [170, 0]
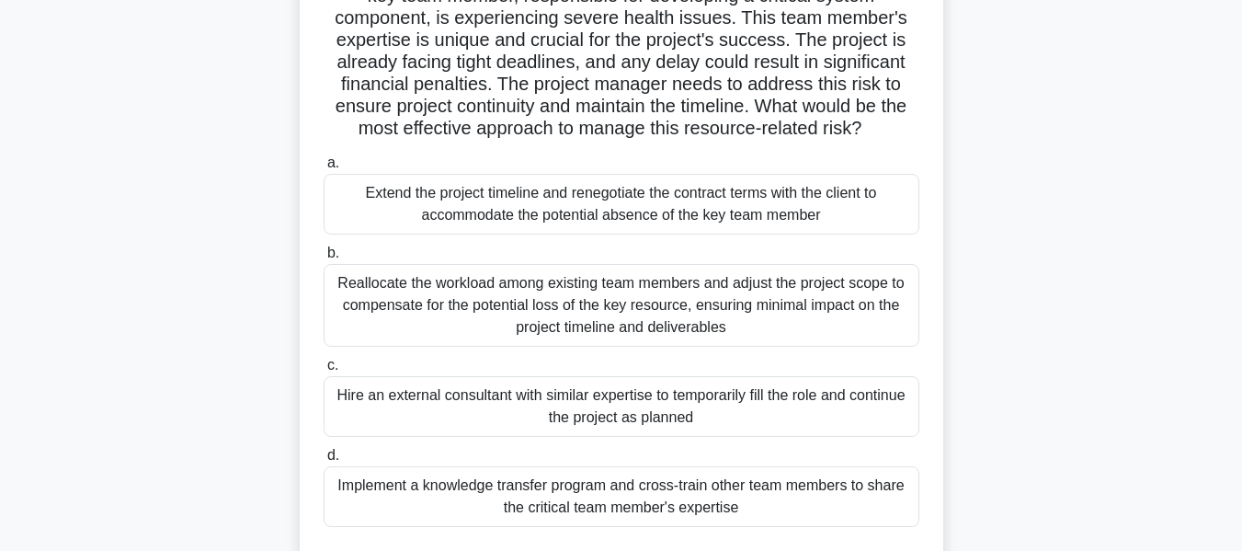
click at [541, 495] on div "Implement a knowledge transfer program and cross-train other team members to sh…" at bounding box center [622, 496] width 596 height 61
click at [324, 461] on input "d. Implement a knowledge transfer program and cross-train other team members to…" at bounding box center [324, 455] width 0 height 12
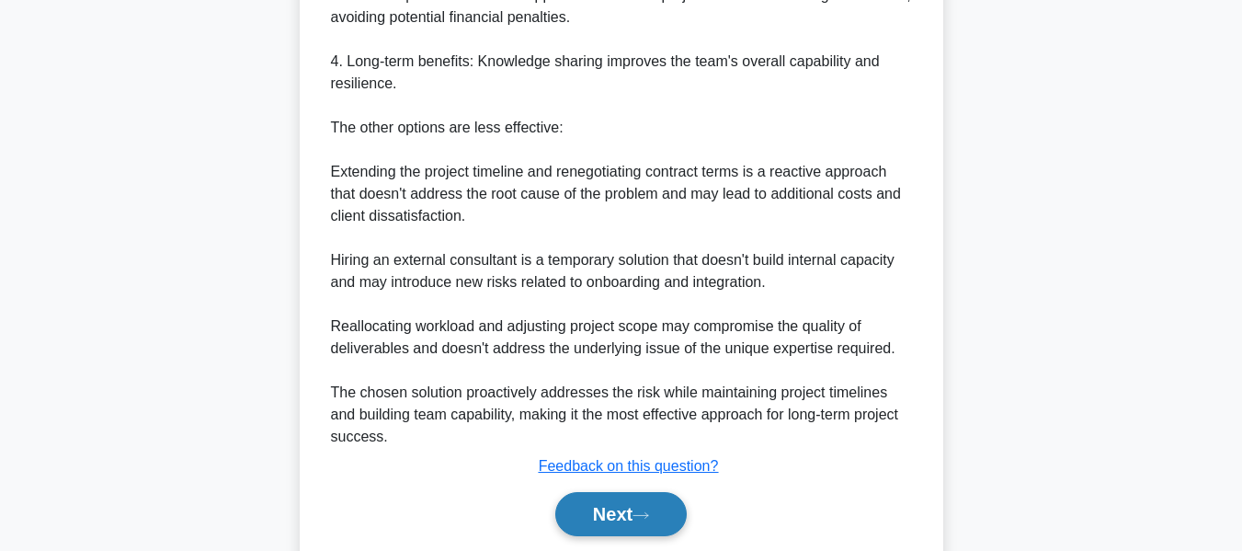
scroll to position [1069, 0]
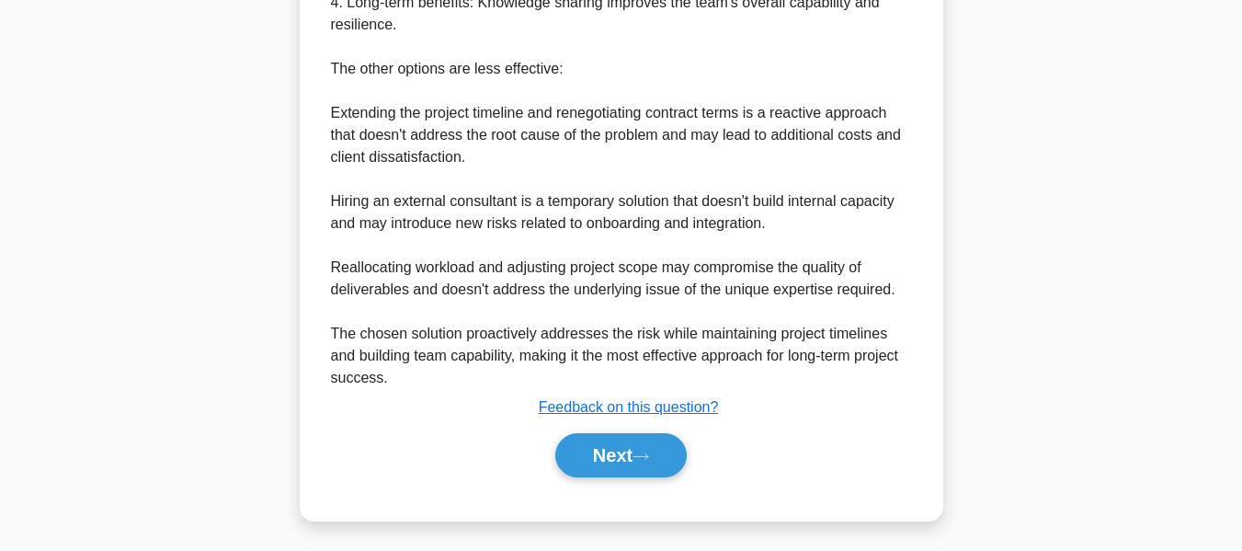
drag, startPoint x: 610, startPoint y: 448, endPoint x: 1066, endPoint y: 80, distance: 585.7
click at [610, 448] on button "Next" at bounding box center [620, 455] width 131 height 44
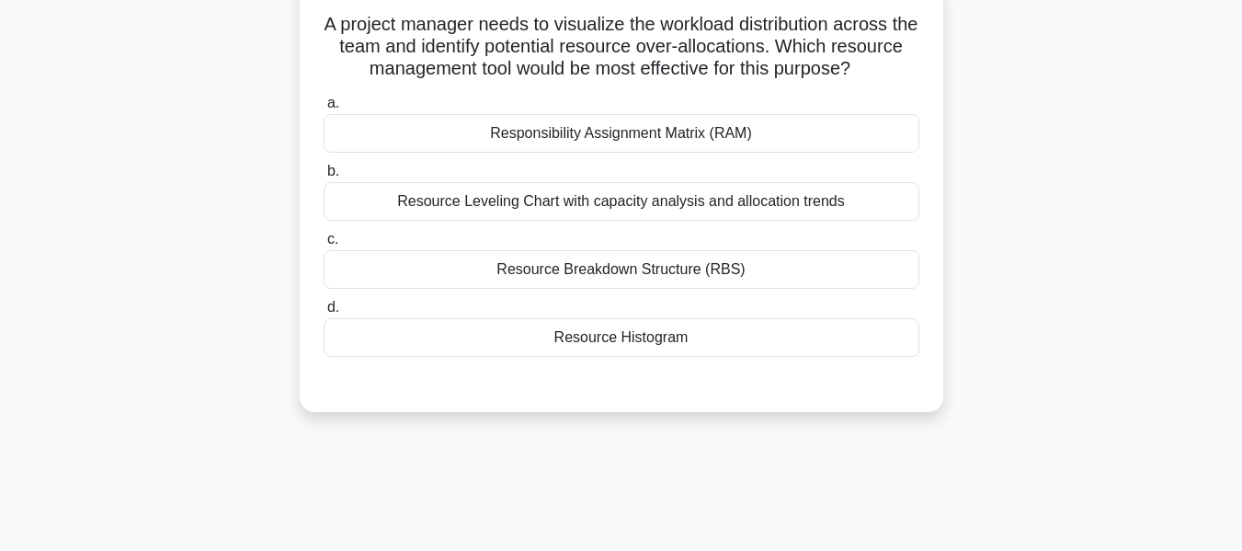
scroll to position [122, 0]
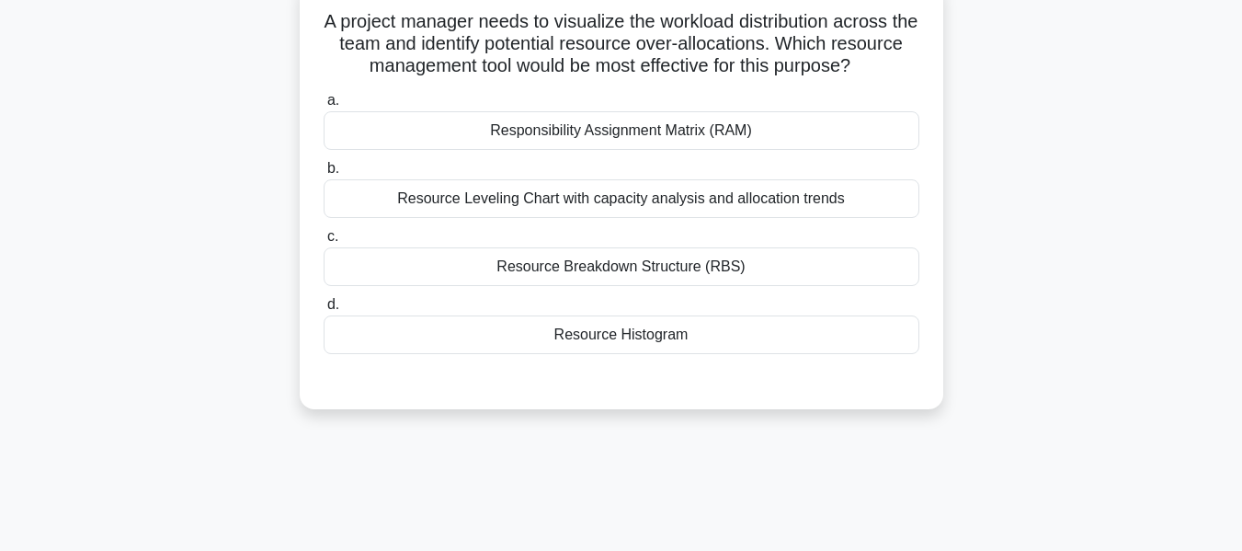
click at [621, 354] on div "Resource Histogram" at bounding box center [622, 334] width 596 height 39
click at [324, 311] on input "d. Resource Histogram" at bounding box center [324, 305] width 0 height 12
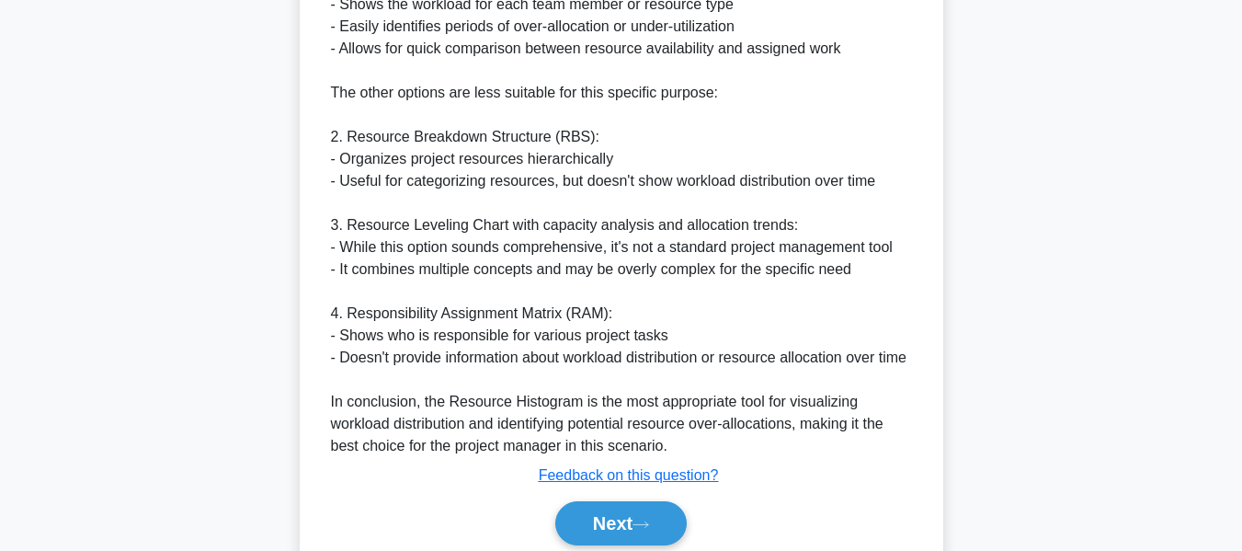
scroll to position [782, 0]
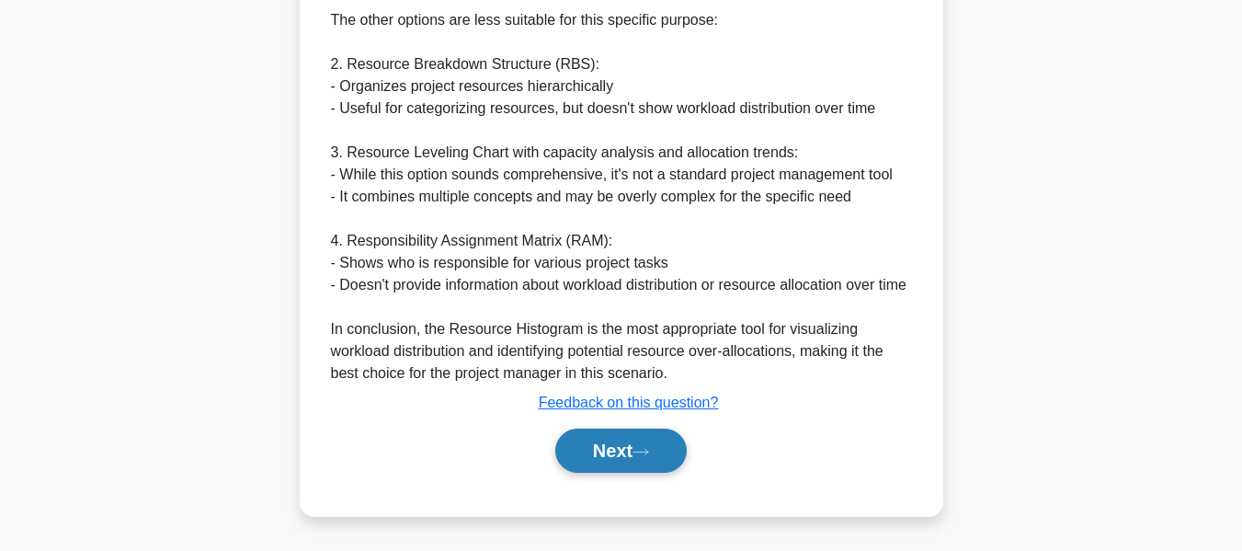
click at [629, 436] on button "Next" at bounding box center [620, 450] width 131 height 44
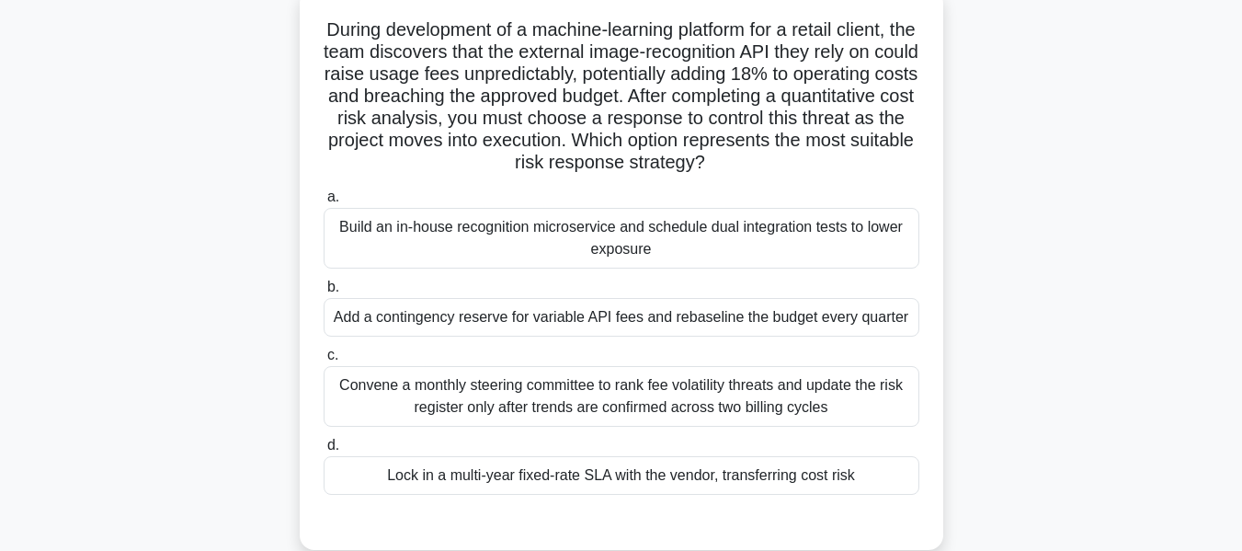
scroll to position [121, 0]
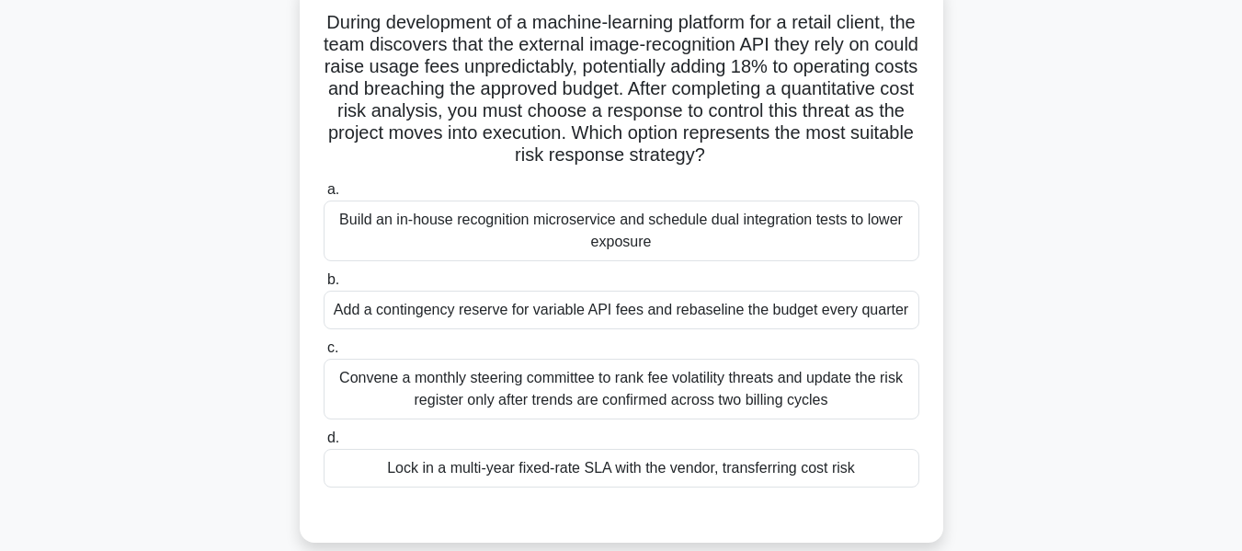
click at [434, 226] on div "Build an in-house recognition microservice and schedule dual integration tests …" at bounding box center [622, 230] width 596 height 61
click at [324, 196] on input "a. Build an in-house recognition microservice and schedule dual integration tes…" at bounding box center [324, 190] width 0 height 12
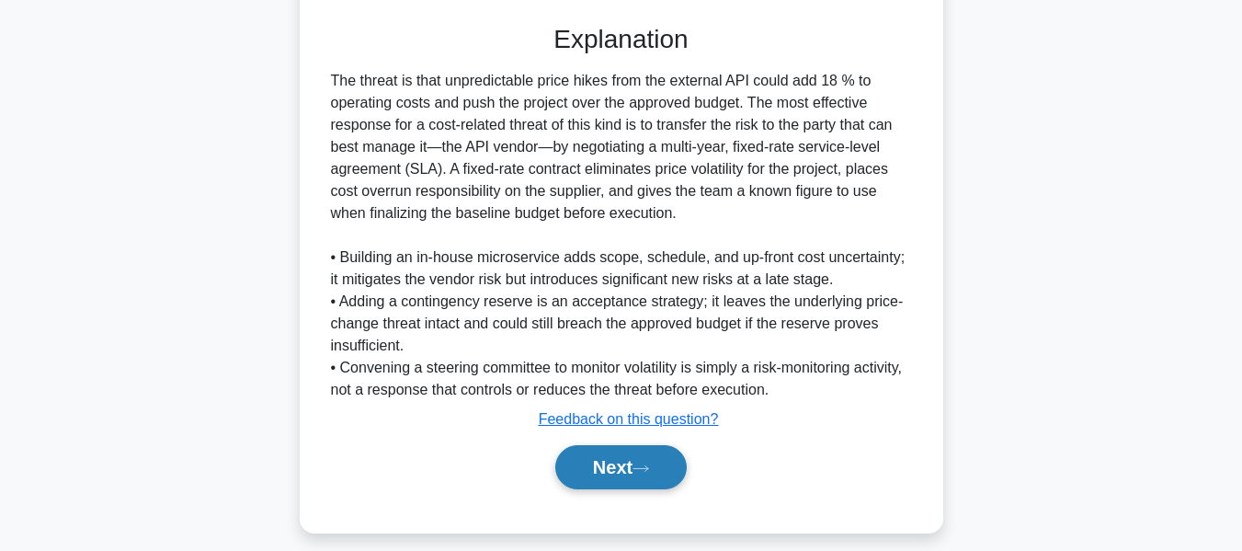
scroll to position [630, 0]
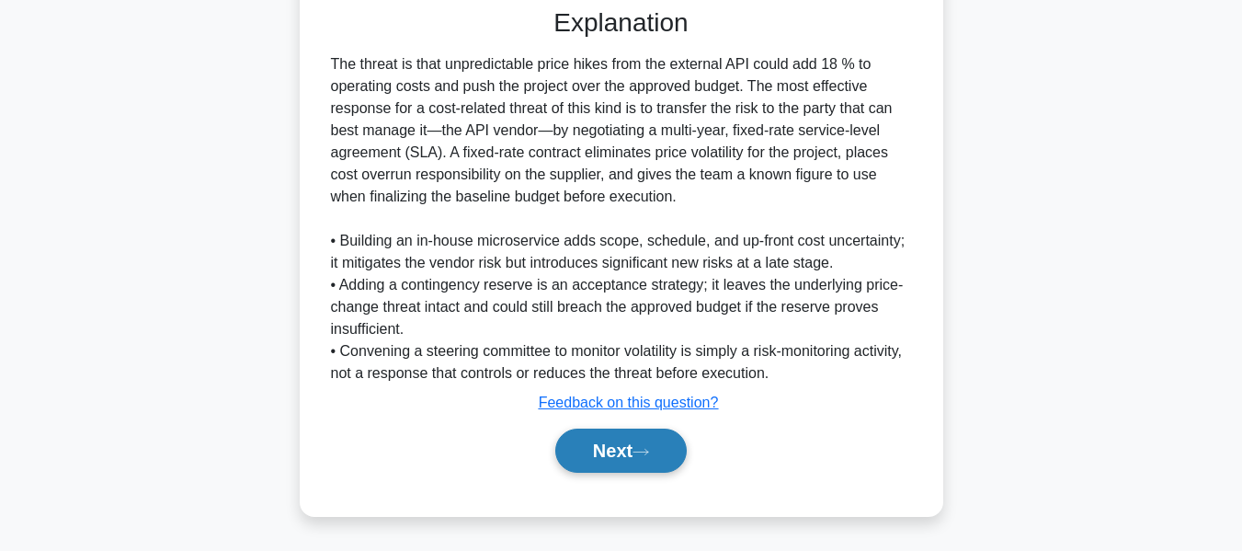
drag, startPoint x: 593, startPoint y: 460, endPoint x: 594, endPoint y: 450, distance: 9.2
click at [594, 459] on button "Next" at bounding box center [620, 450] width 131 height 44
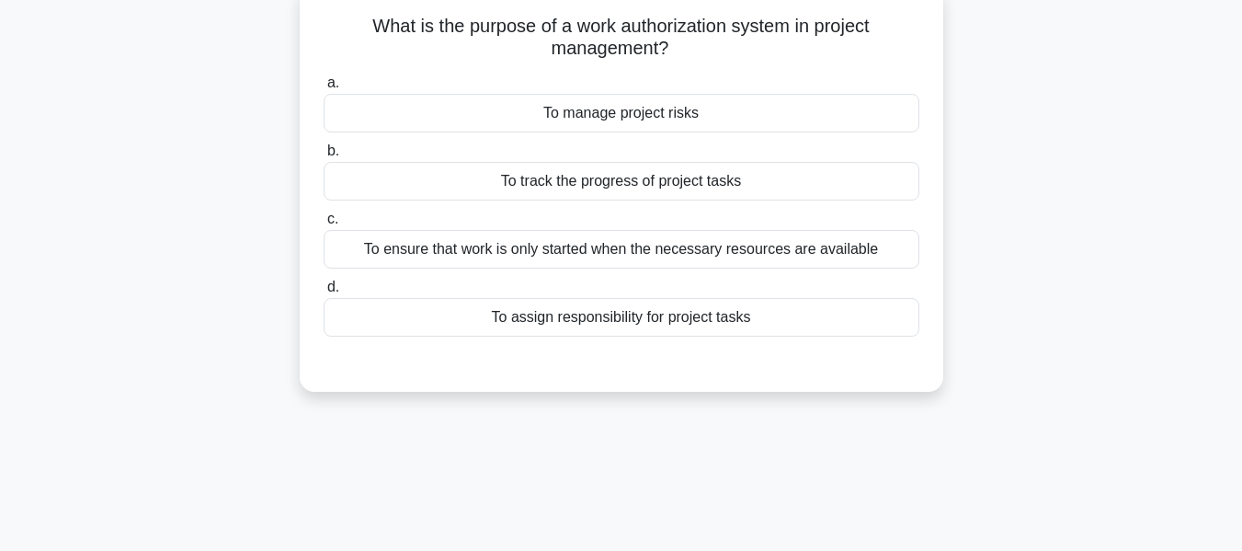
scroll to position [124, 0]
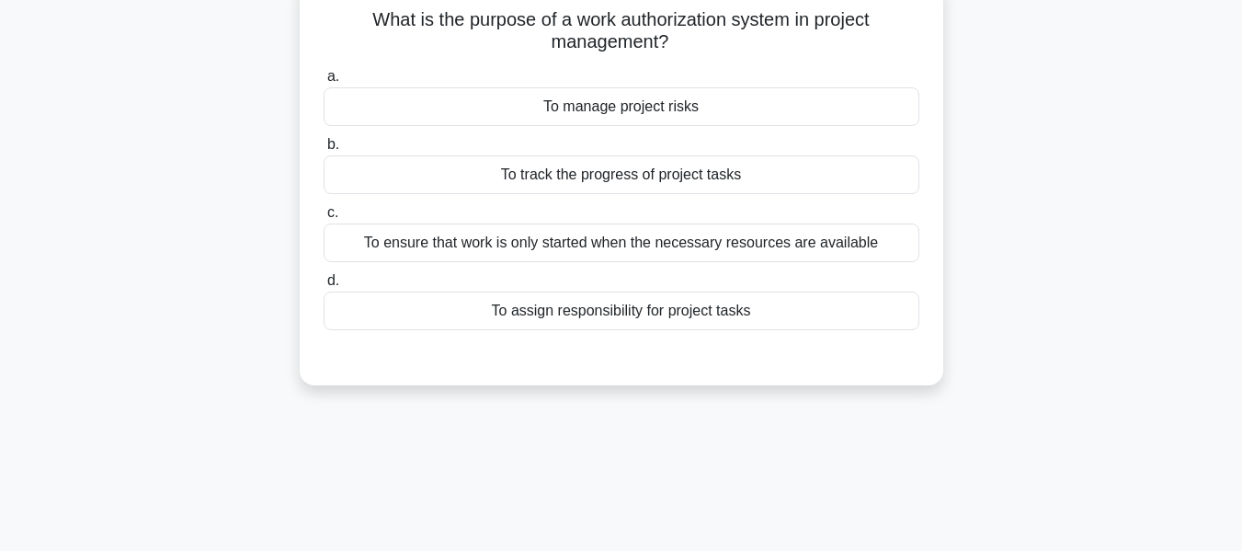
click at [507, 242] on div "To ensure that work is only started when the necessary resources are available" at bounding box center [622, 242] width 596 height 39
click at [324, 219] on input "c. To ensure that work is only started when the necessary resources are availab…" at bounding box center [324, 213] width 0 height 12
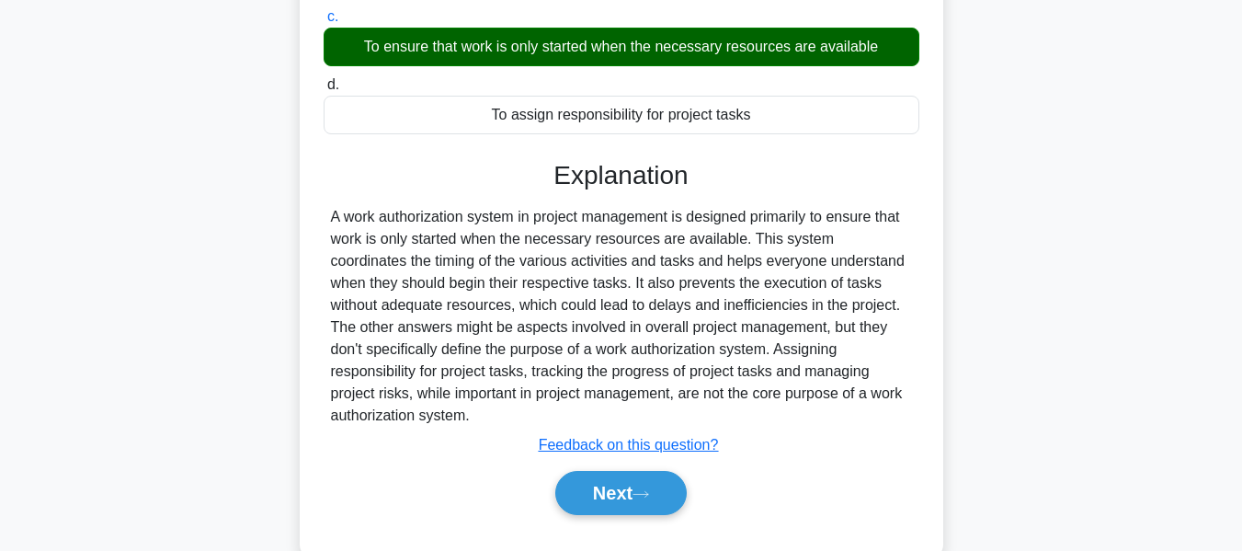
scroll to position [442, 0]
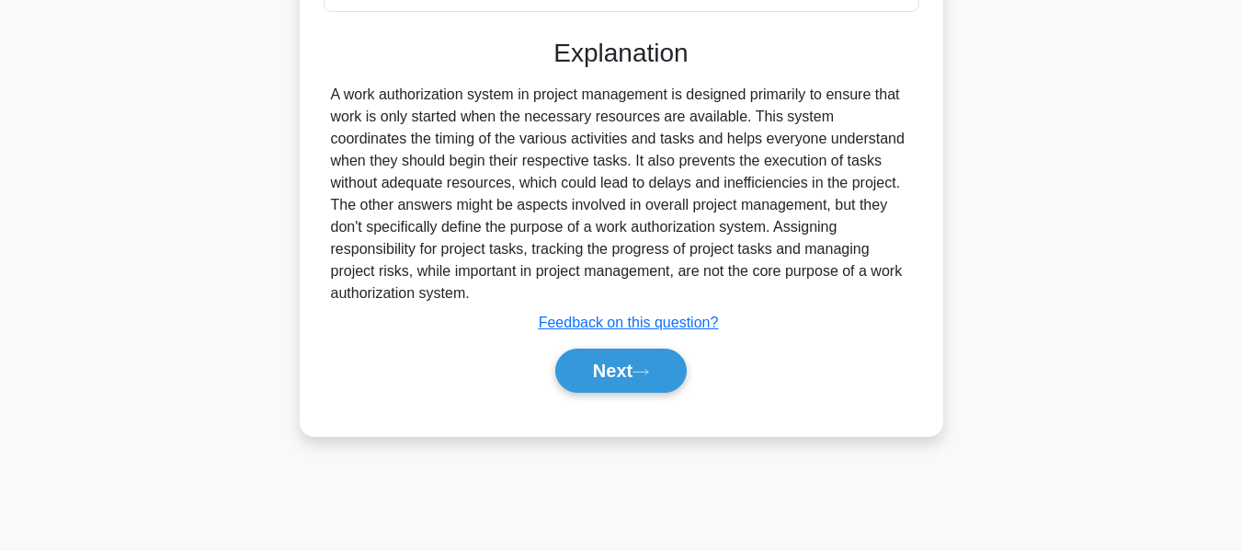
drag, startPoint x: 594, startPoint y: 370, endPoint x: 760, endPoint y: 334, distance: 170.2
click at [594, 370] on button "Next" at bounding box center [620, 370] width 131 height 44
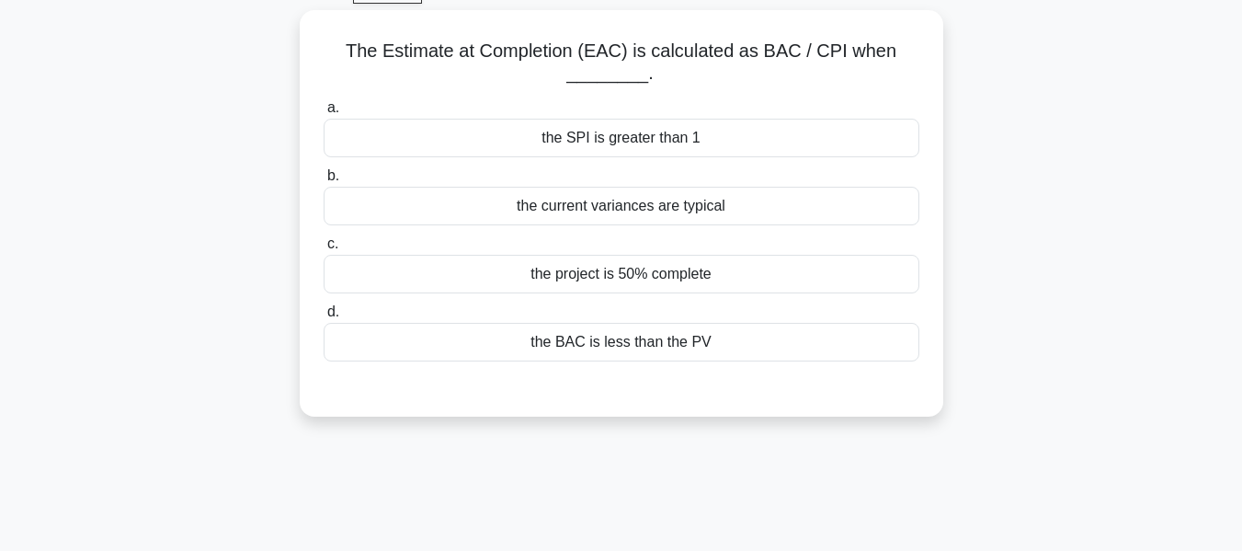
scroll to position [101, 0]
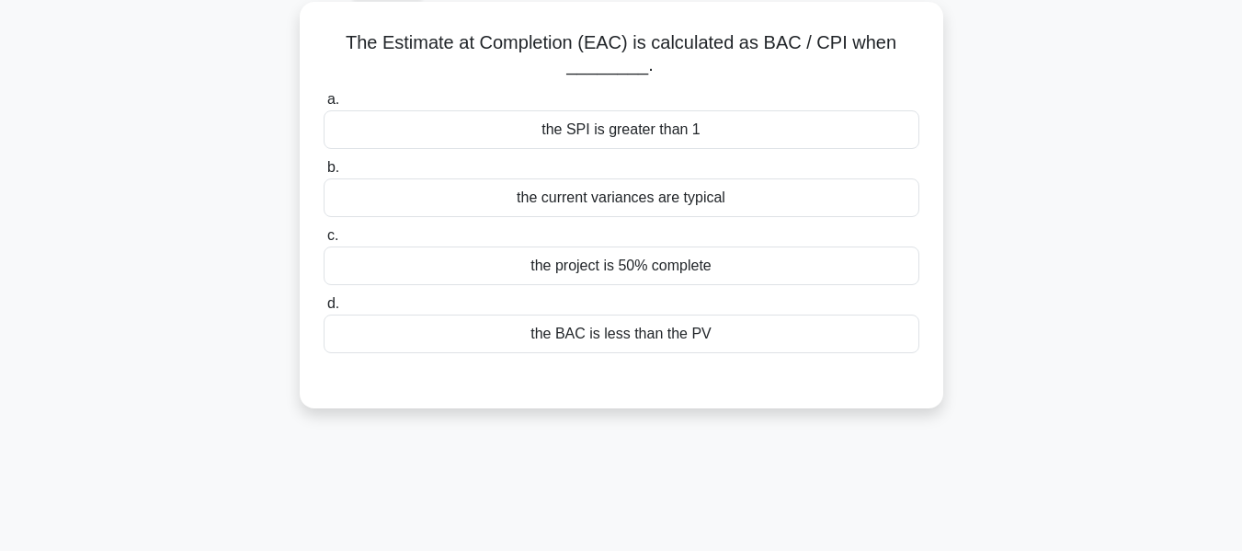
click at [696, 198] on div "the current variances are typical" at bounding box center [622, 197] width 596 height 39
click at [324, 174] on input "b. the current variances are typical" at bounding box center [324, 168] width 0 height 12
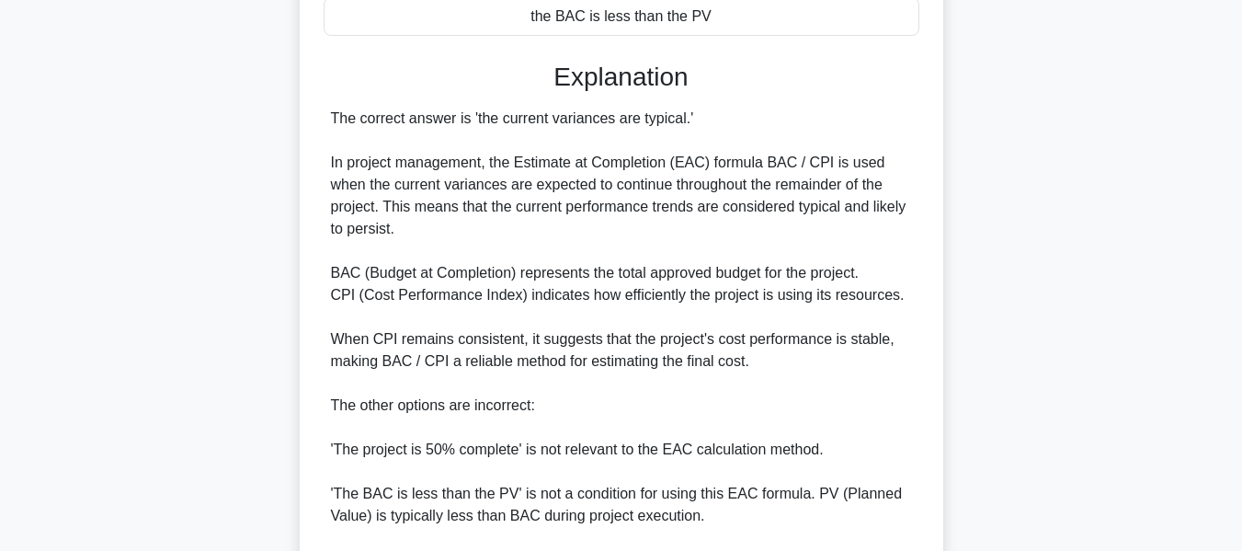
scroll to position [561, 0]
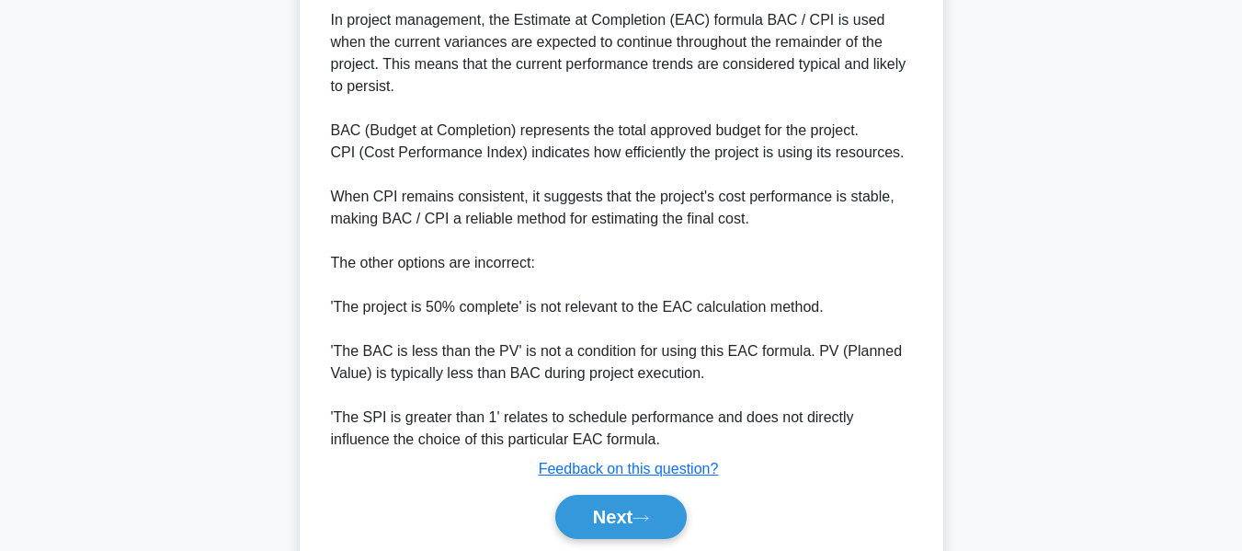
drag, startPoint x: 631, startPoint y: 512, endPoint x: 806, endPoint y: 380, distance: 219.9
click at [631, 512] on button "Next" at bounding box center [620, 517] width 131 height 44
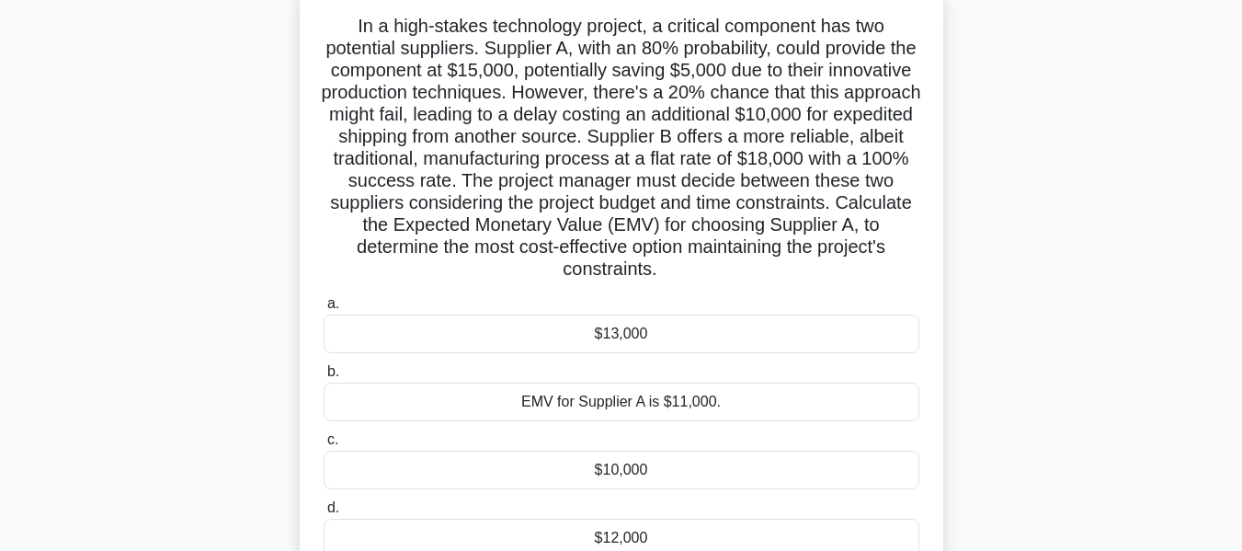
scroll to position [129, 0]
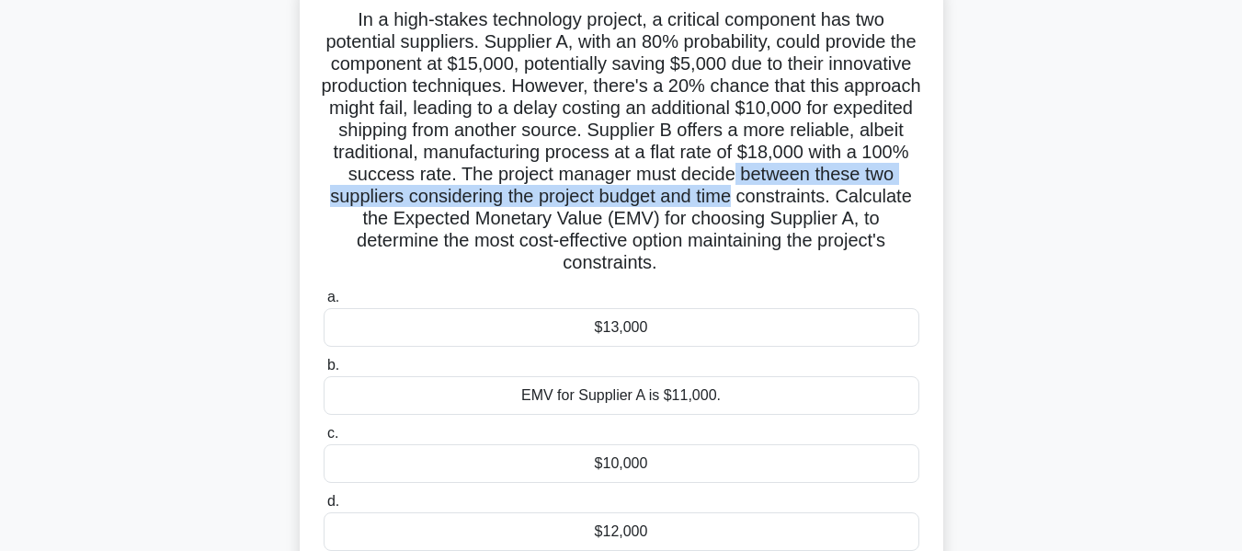
drag, startPoint x: 1218, startPoint y: 203, endPoint x: 1213, endPoint y: 172, distance: 31.6
click at [1213, 172] on main "171:37 Stop PMP Expert 60/180 .spinner_0XTQ{transform-origin:center;animation:s…" at bounding box center [621, 397] width 1242 height 934
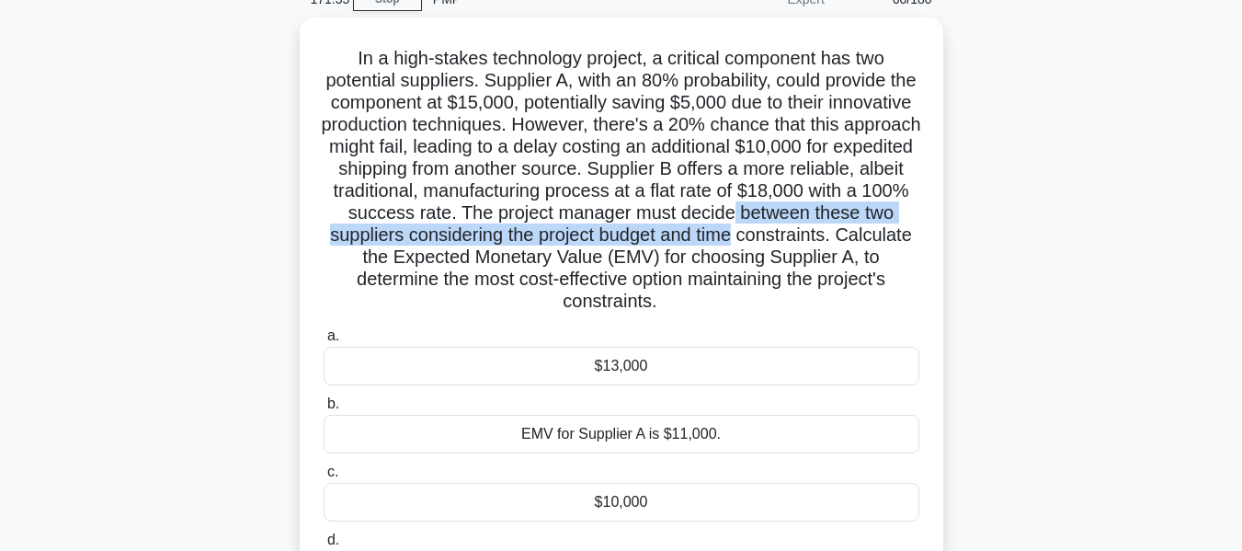
scroll to position [94, 0]
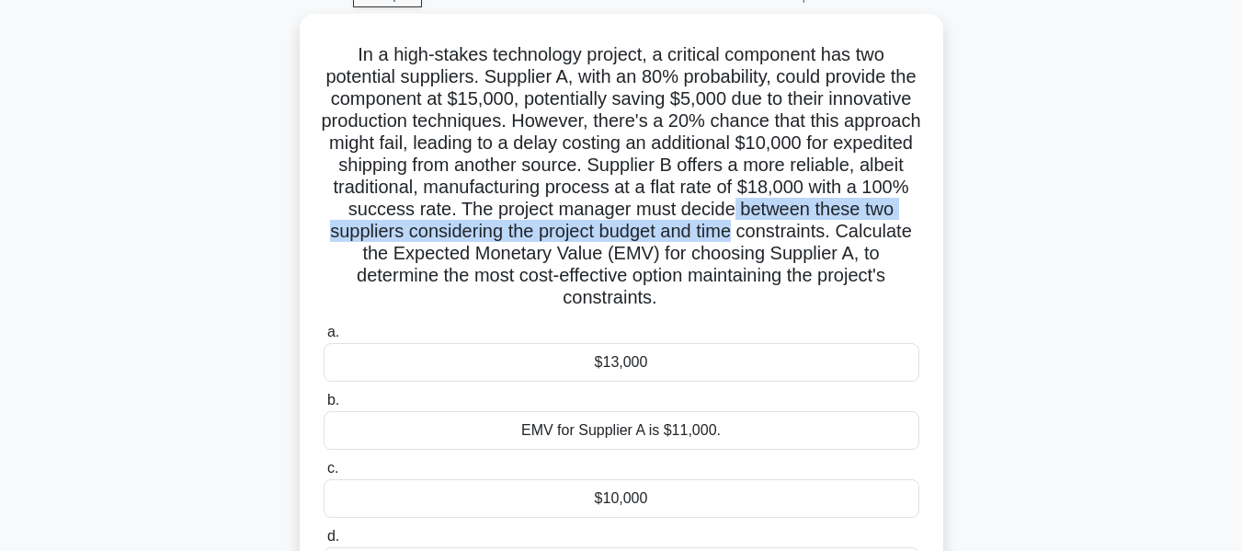
click at [1098, 159] on div "In a high-stakes technology project, a critical component has two potential sup…" at bounding box center [621, 338] width 1048 height 649
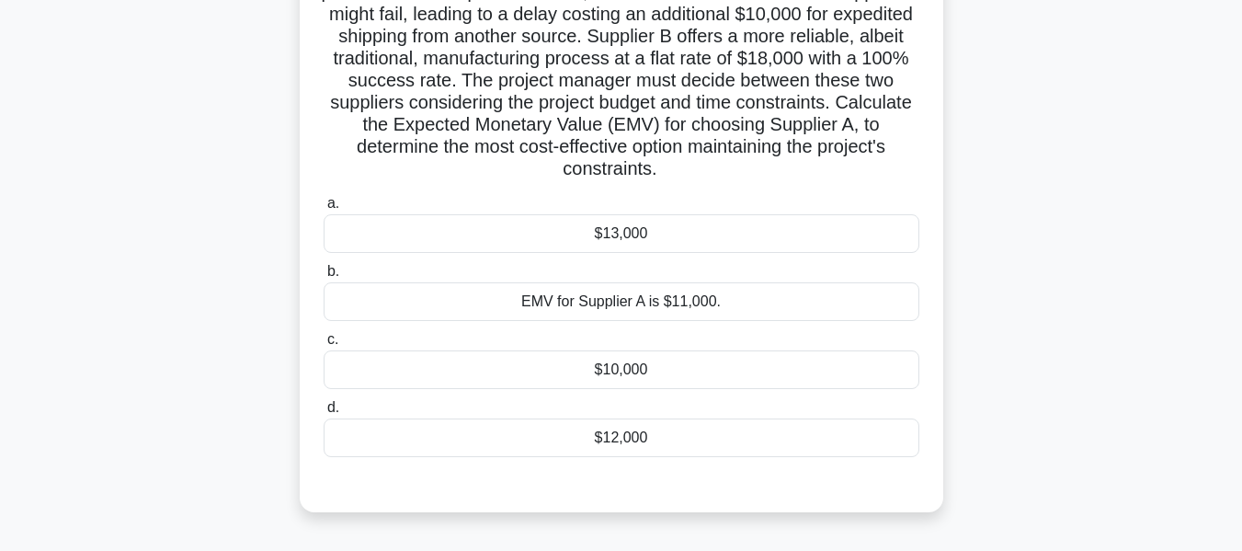
scroll to position [186, 0]
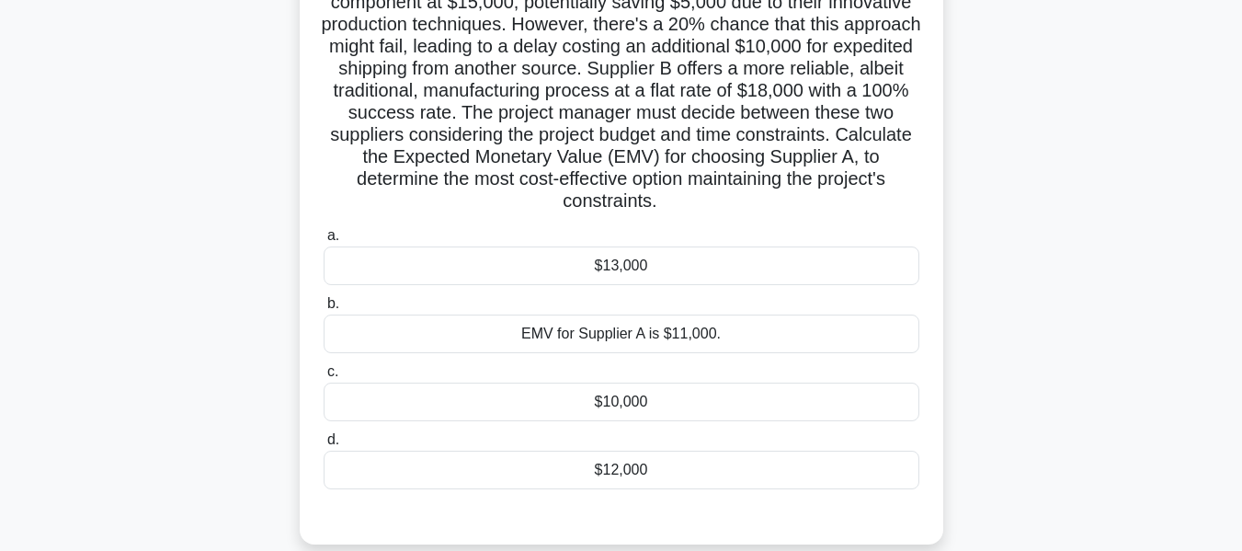
click at [620, 267] on div "$13,000" at bounding box center [622, 265] width 596 height 39
click at [324, 242] on input "a. $13,000" at bounding box center [324, 236] width 0 height 12
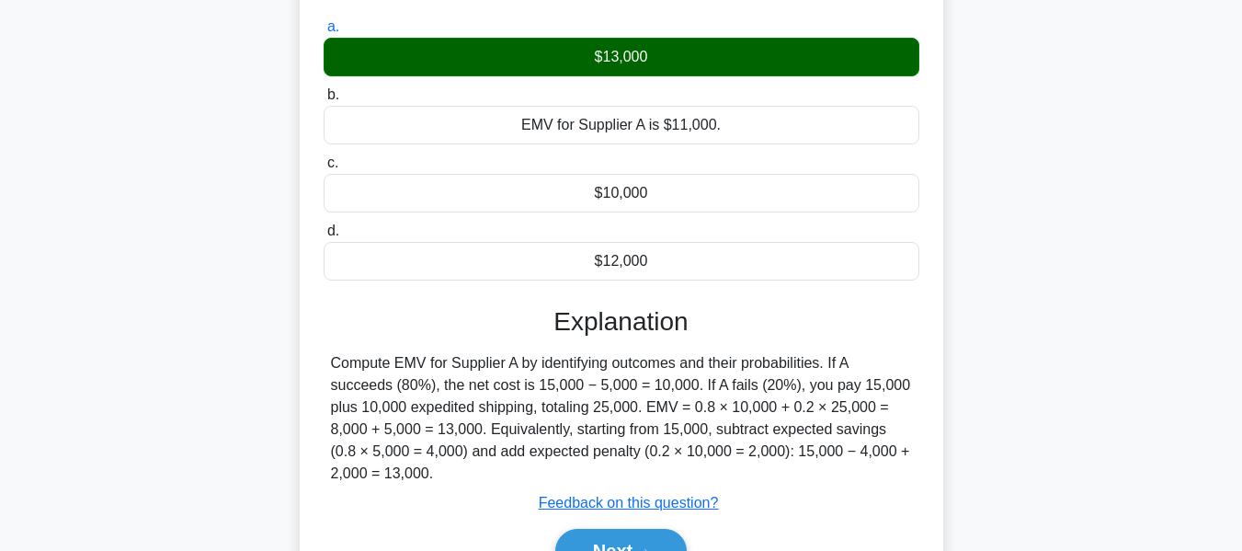
scroll to position [495, 0]
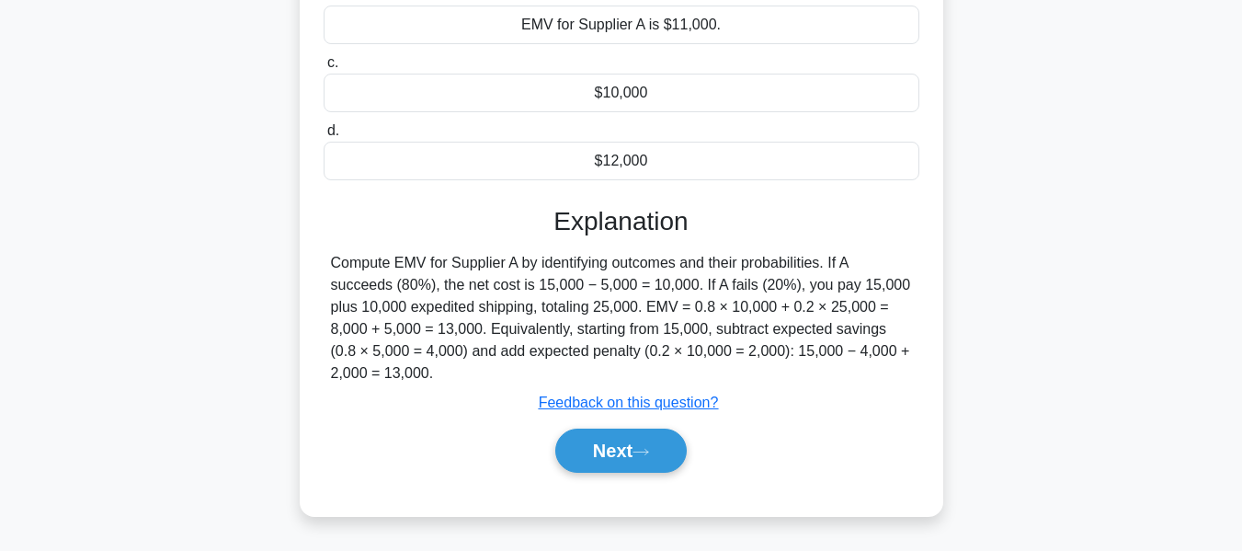
drag, startPoint x: 617, startPoint y: 446, endPoint x: 859, endPoint y: 257, distance: 306.5
click at [617, 446] on button "Next" at bounding box center [620, 450] width 131 height 44
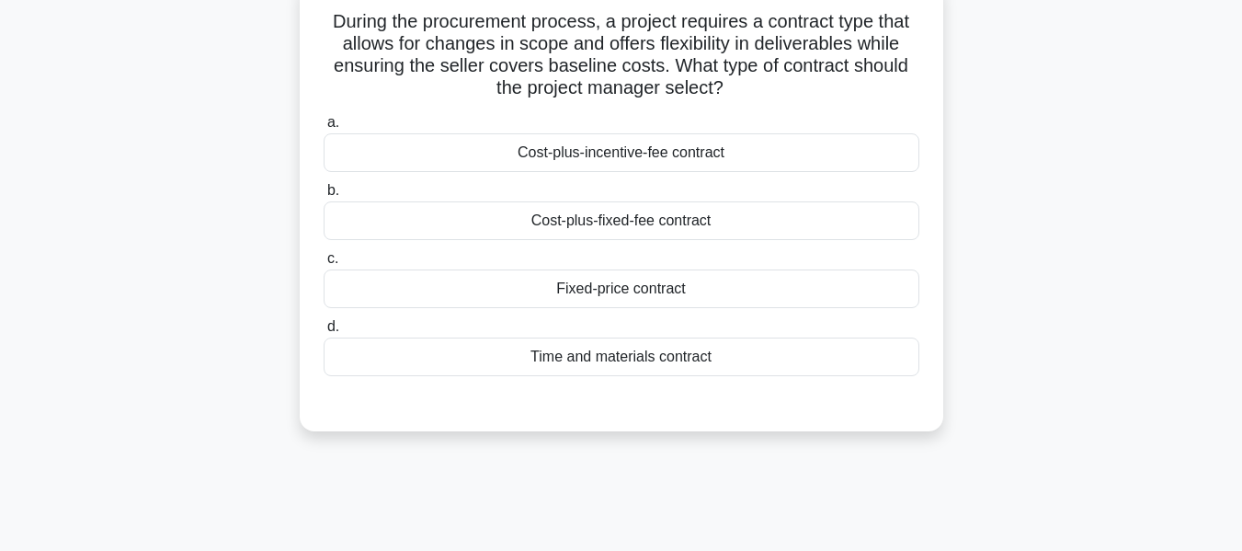
scroll to position [132, 0]
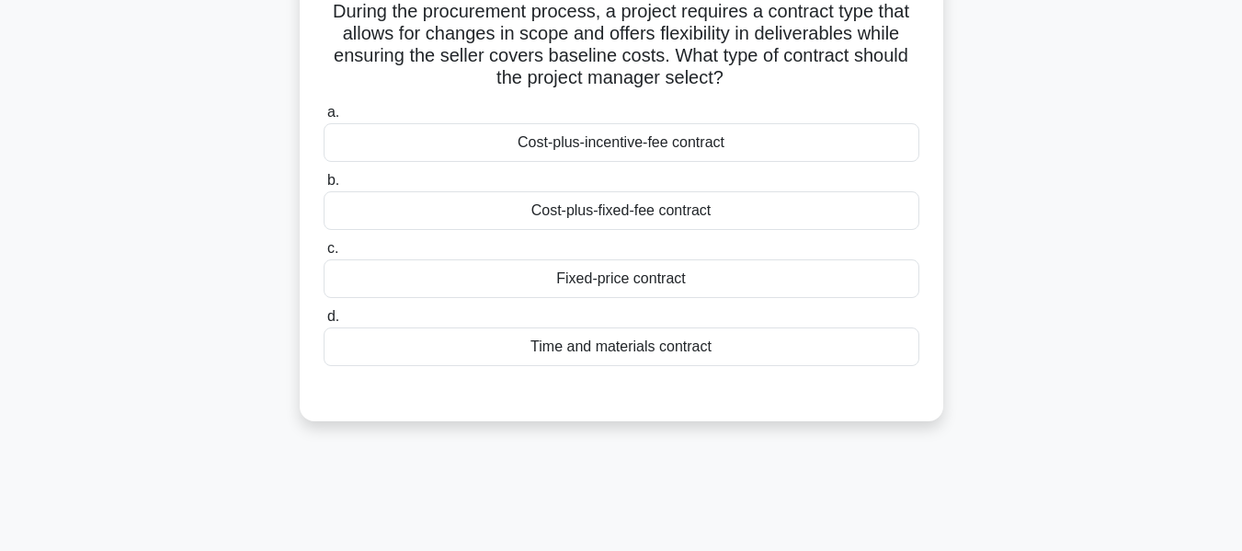
click at [630, 151] on div "Cost-plus-incentive-fee contract" at bounding box center [622, 142] width 596 height 39
click at [324, 119] on input "a. Cost-plus-incentive-fee contract" at bounding box center [324, 113] width 0 height 12
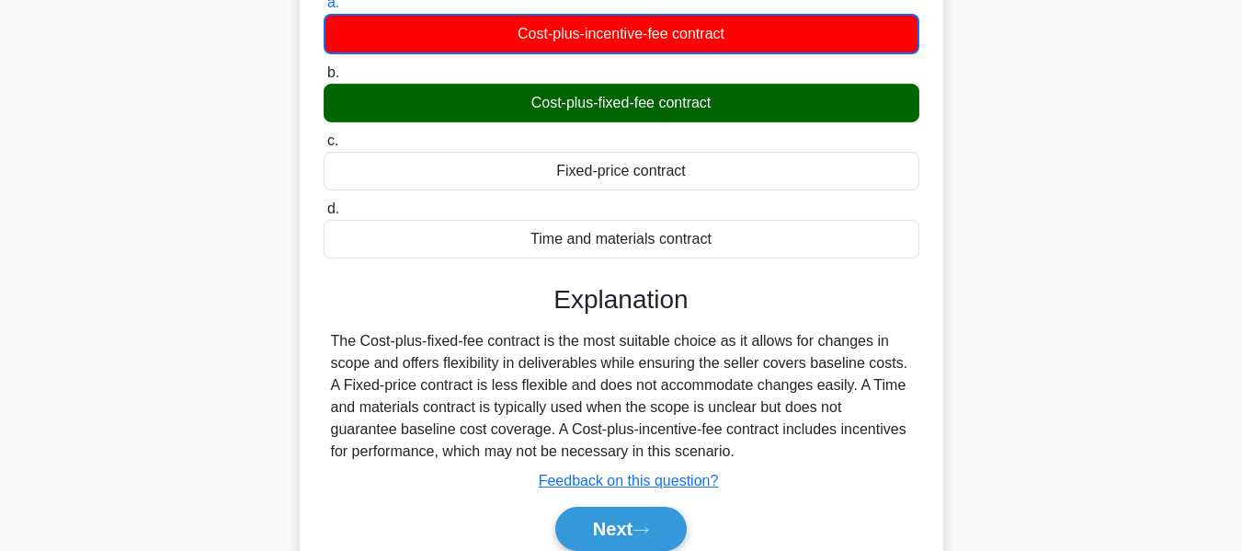
scroll to position [408, 0]
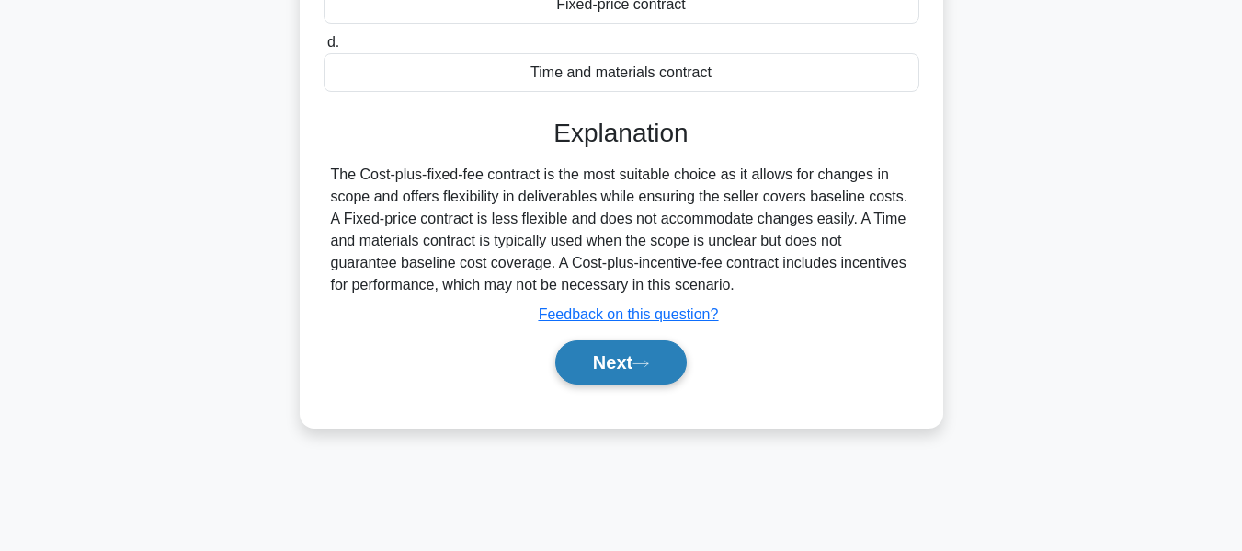
click at [622, 343] on button "Next" at bounding box center [620, 362] width 131 height 44
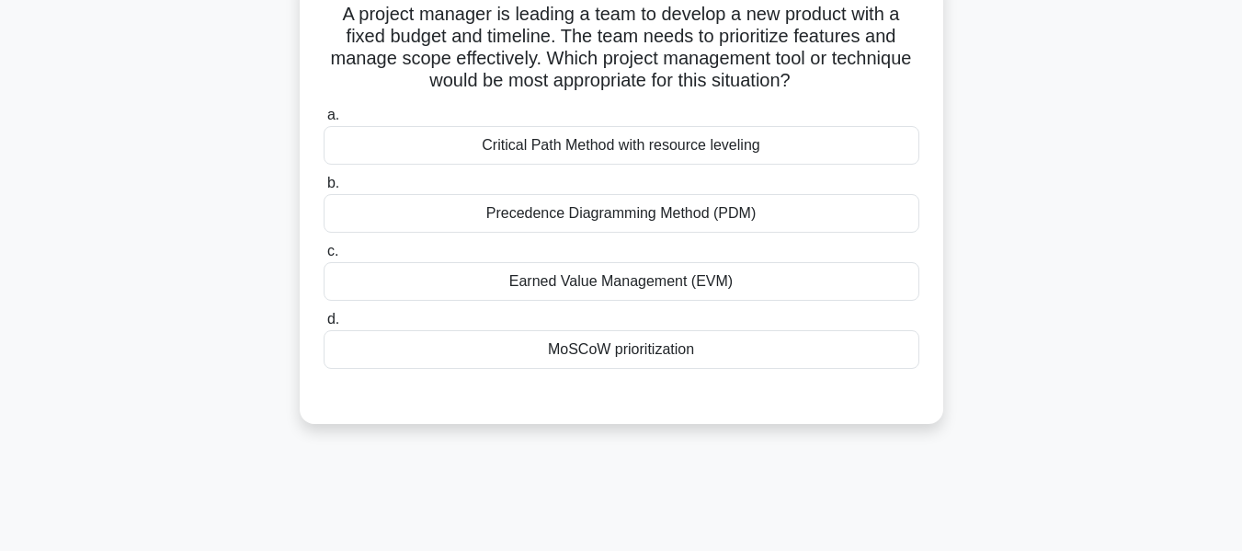
scroll to position [136, 0]
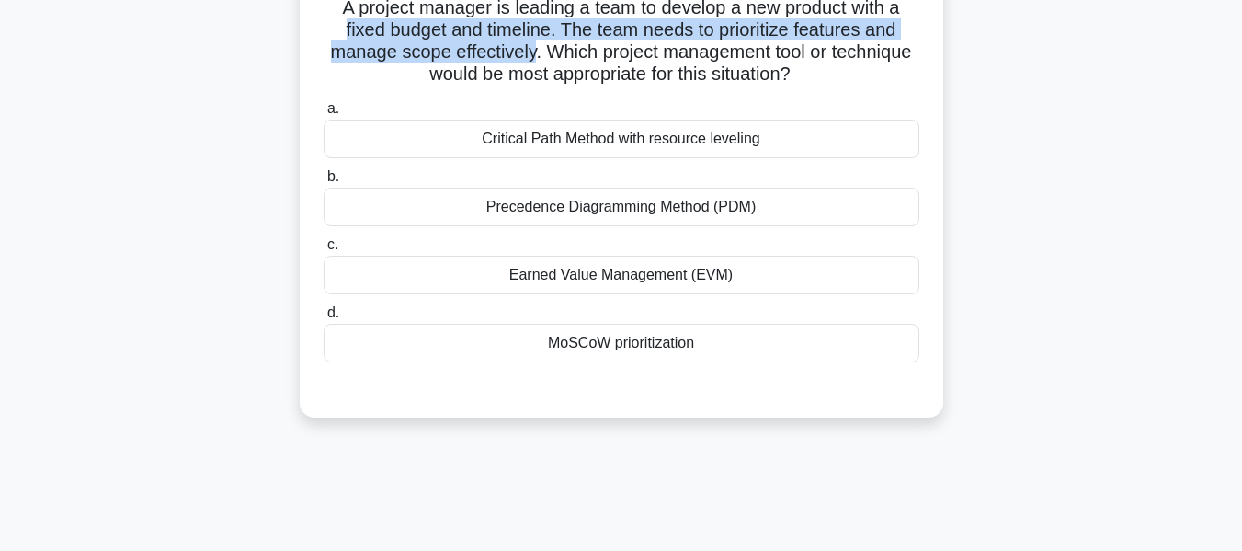
drag, startPoint x: 339, startPoint y: 29, endPoint x: 576, endPoint y: 63, distance: 239.5
click at [576, 63] on h5 "A project manager is leading a team to develop a new product with a fixed budge…" at bounding box center [621, 41] width 599 height 90
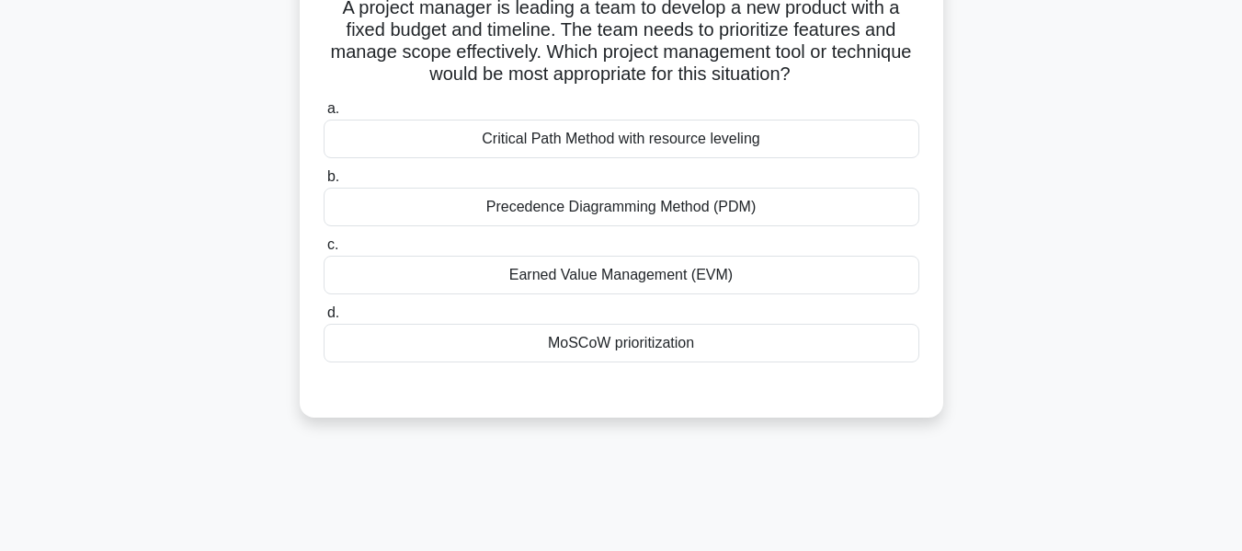
click at [653, 337] on div "MoSCoW prioritization" at bounding box center [622, 343] width 596 height 39
click at [324, 319] on input "d. MoSCoW prioritization" at bounding box center [324, 313] width 0 height 12
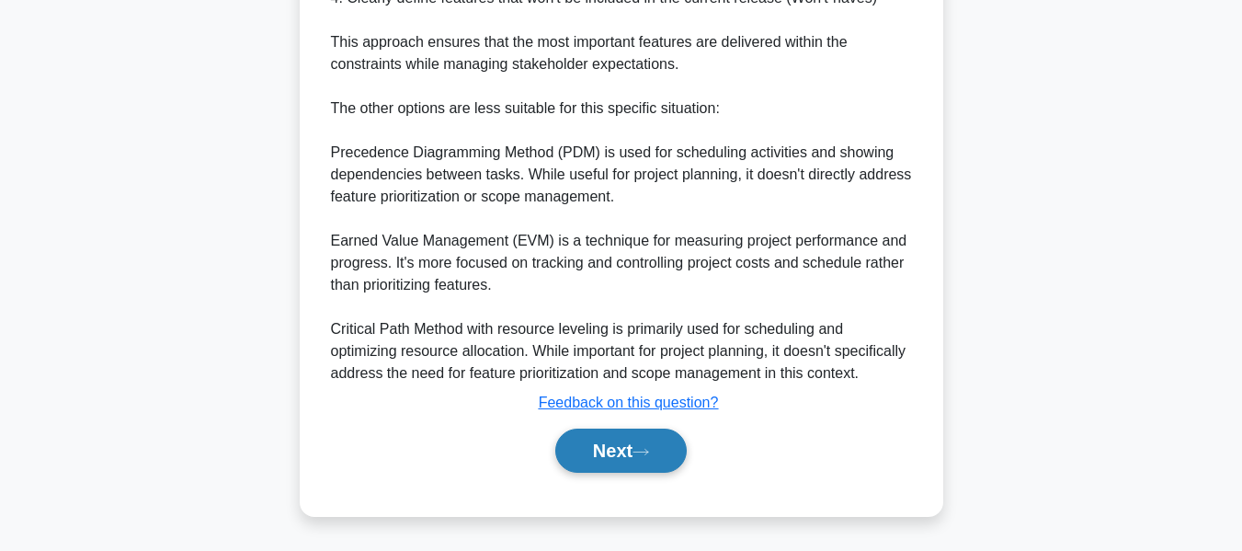
click at [618, 445] on button "Next" at bounding box center [620, 450] width 131 height 44
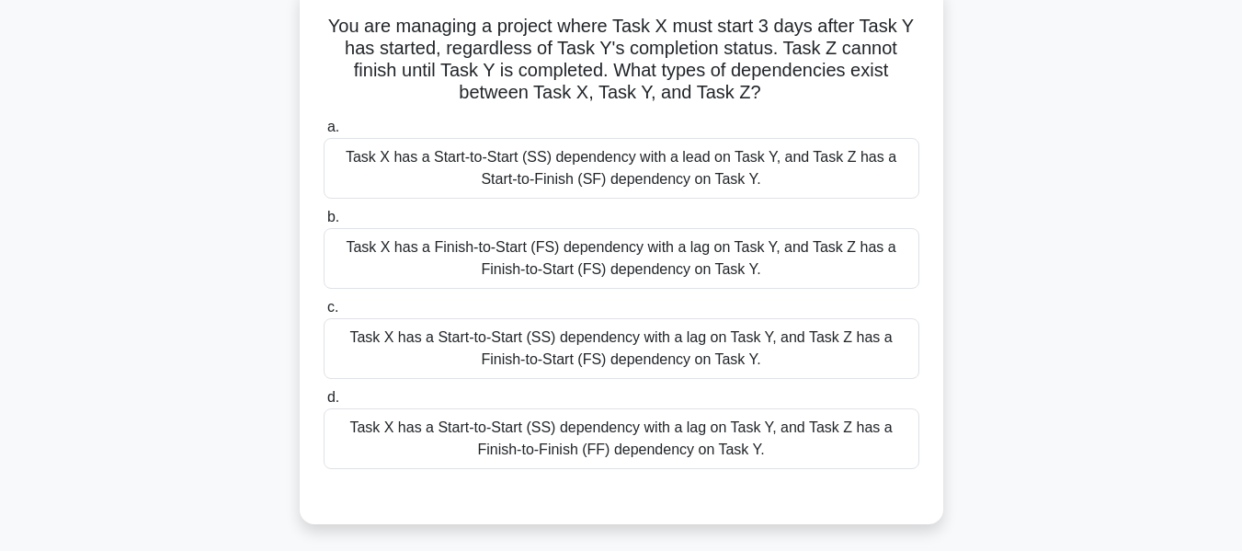
scroll to position [124, 0]
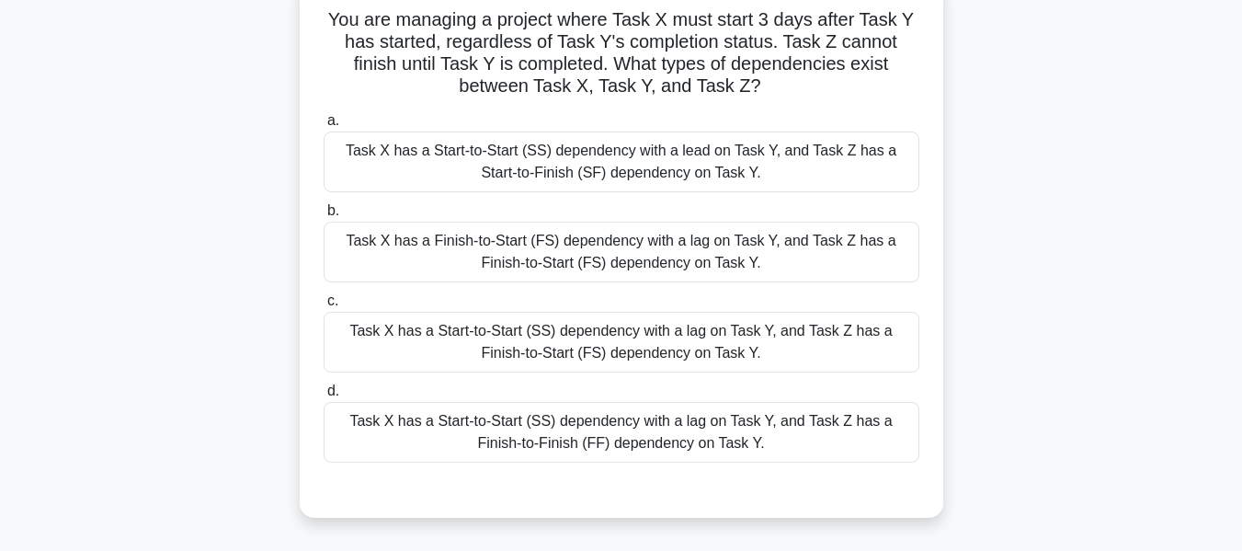
click at [549, 430] on div "Task X has a Start-to-Start (SS) dependency with a lag on Task Y, and Task Z ha…" at bounding box center [622, 432] width 596 height 61
click at [324, 397] on input "d. Task X has a Start-to-Start (SS) dependency with a lag on Task Y, and Task Z…" at bounding box center [324, 391] width 0 height 12
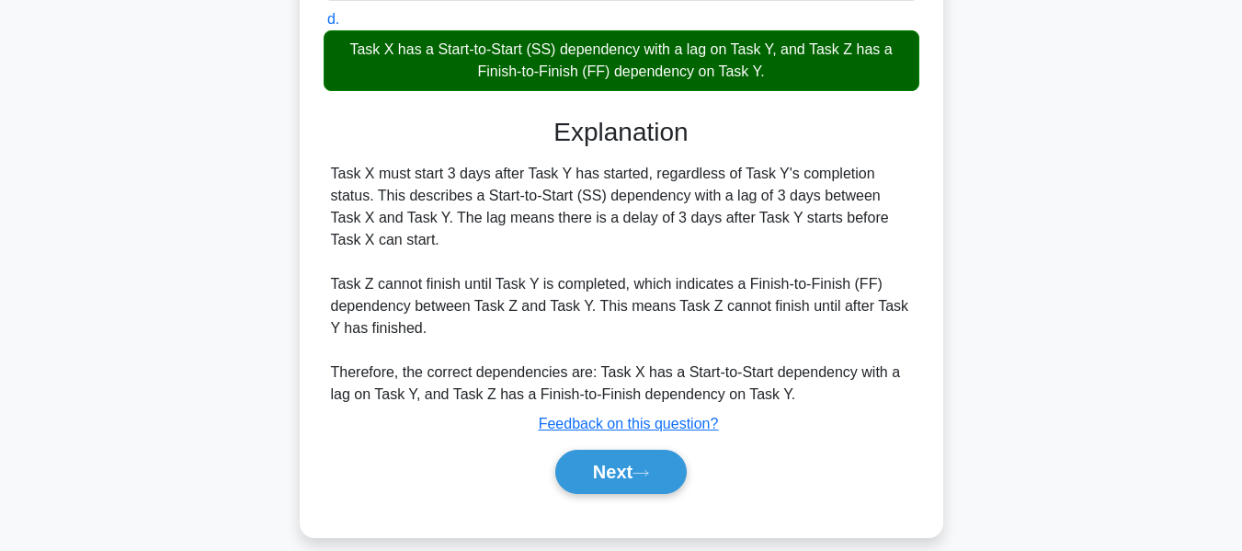
drag, startPoint x: 589, startPoint y: 442, endPoint x: 671, endPoint y: 426, distance: 83.5
click at [589, 449] on button "Next" at bounding box center [620, 471] width 131 height 44
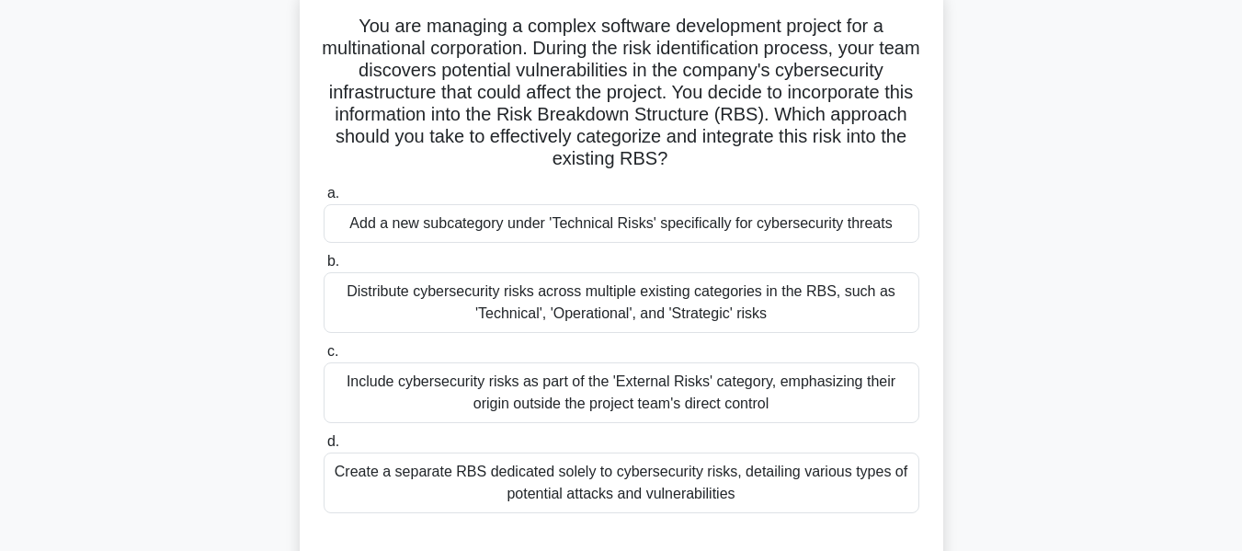
scroll to position [119, 0]
click at [711, 224] on div "Add a new subcategory under 'Technical Risks' specifically for cybersecurity th…" at bounding box center [622, 222] width 596 height 39
click at [324, 199] on input "a. Add a new subcategory under 'Technical Risks' specifically for cybersecurity…" at bounding box center [324, 193] width 0 height 12
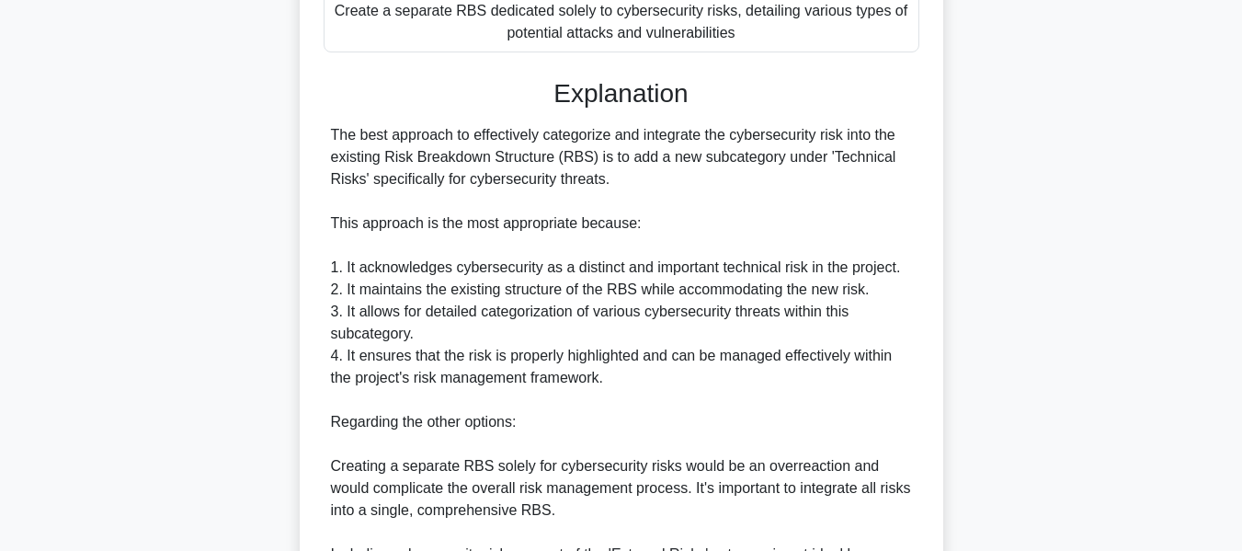
scroll to position [915, 0]
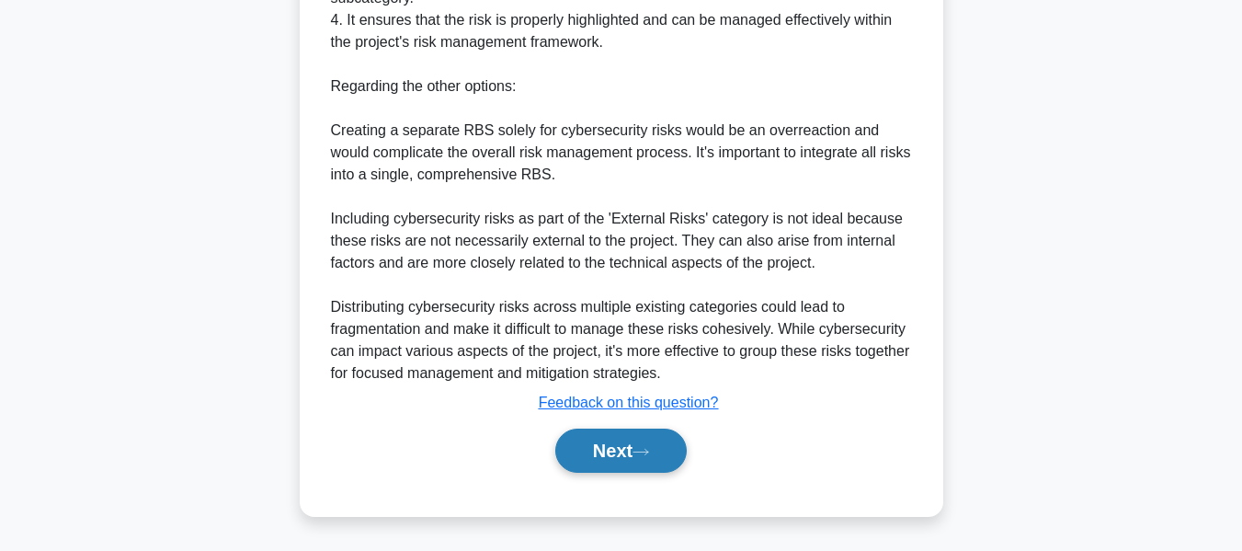
click at [590, 438] on button "Next" at bounding box center [620, 450] width 131 height 44
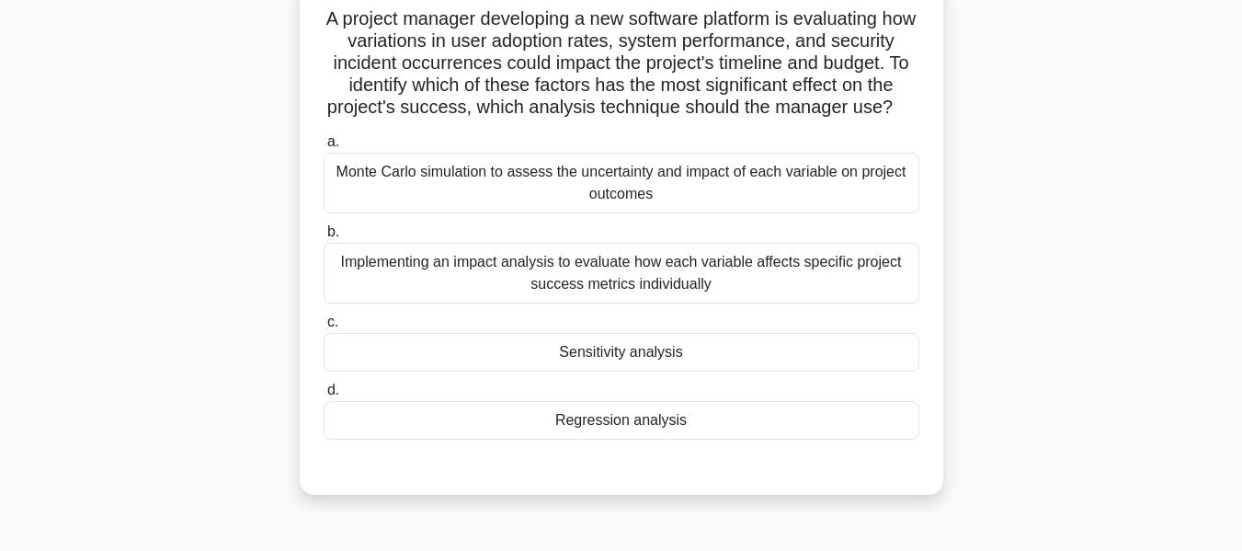
scroll to position [122, 0]
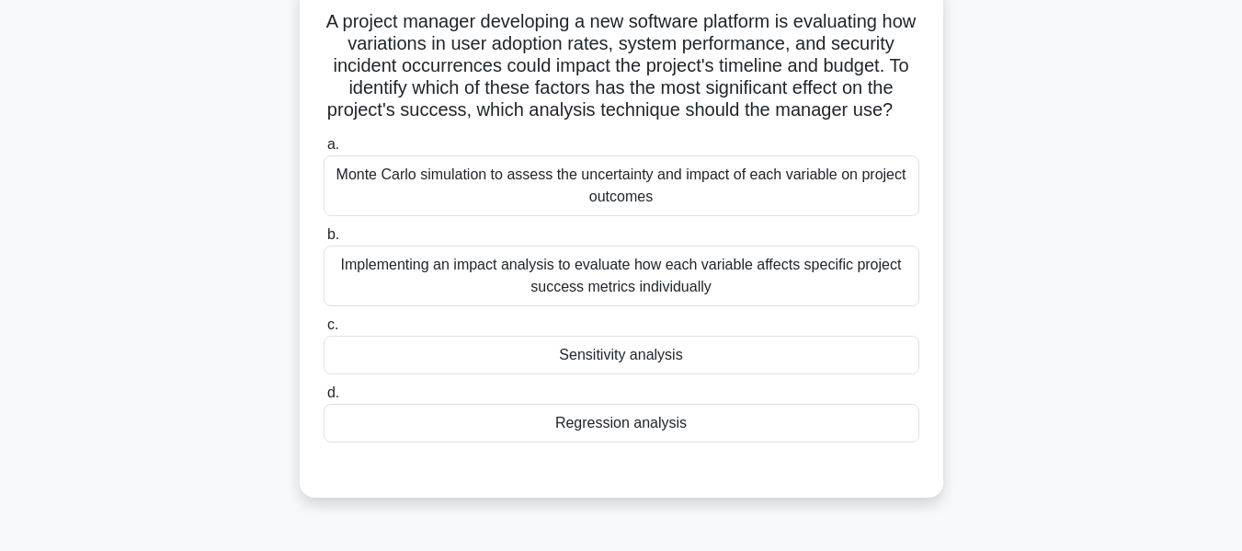
click at [596, 347] on div "Sensitivity analysis" at bounding box center [622, 355] width 596 height 39
click at [324, 331] on input "c. Sensitivity analysis" at bounding box center [324, 325] width 0 height 12
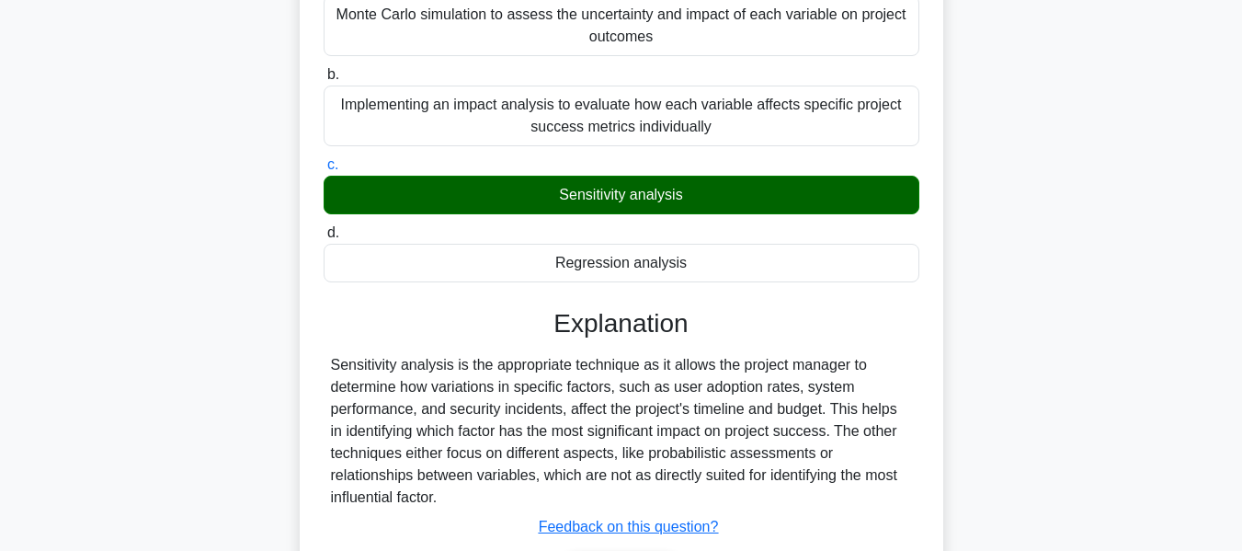
scroll to position [442, 0]
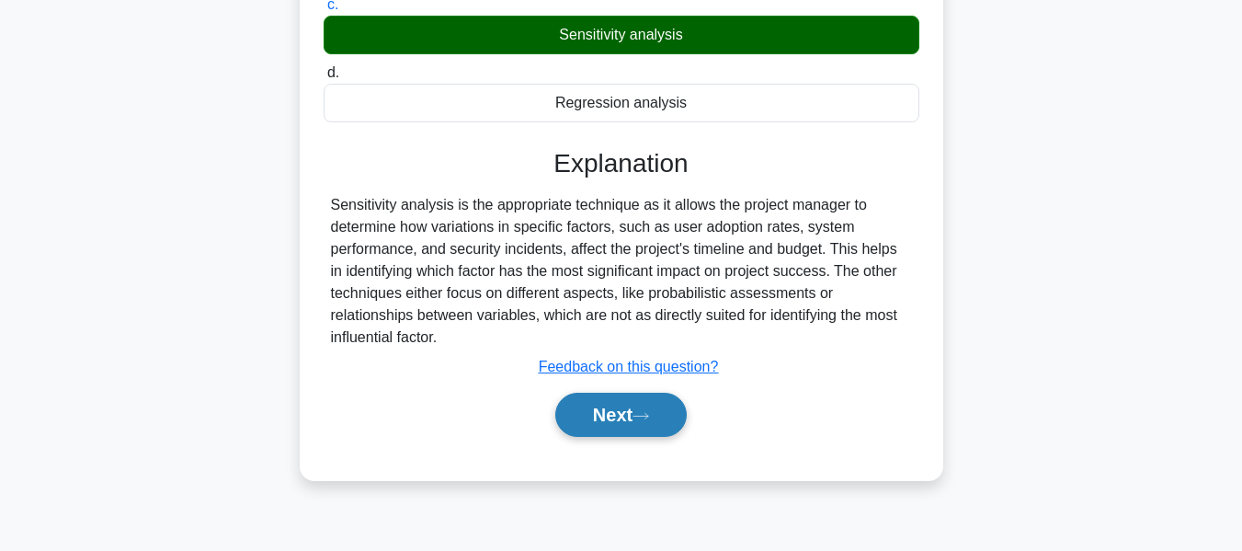
click at [622, 422] on button "Next" at bounding box center [620, 415] width 131 height 44
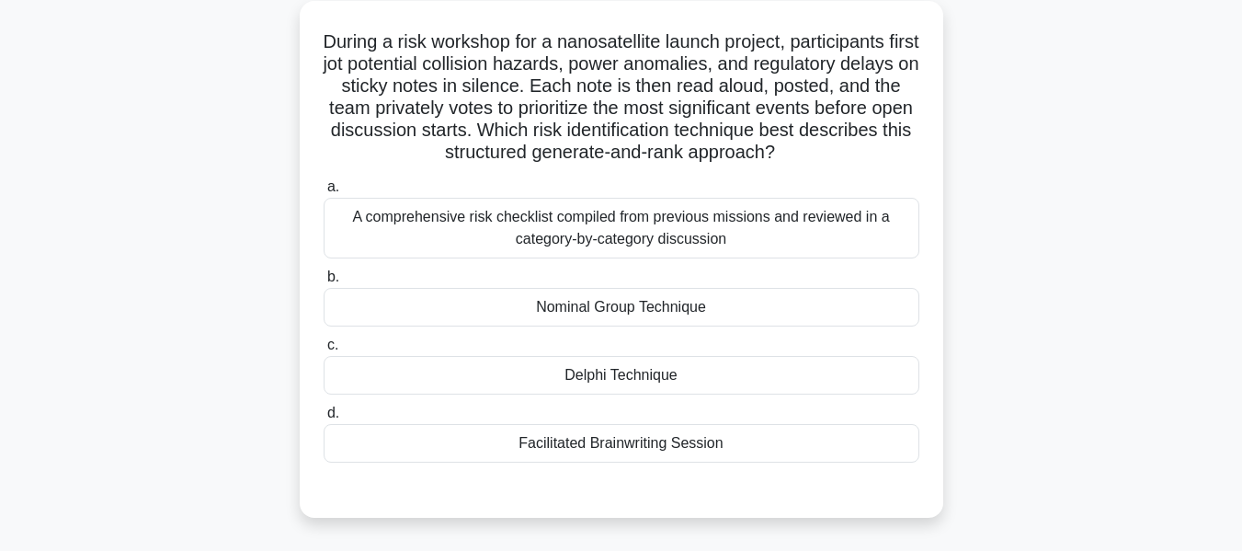
scroll to position [117, 0]
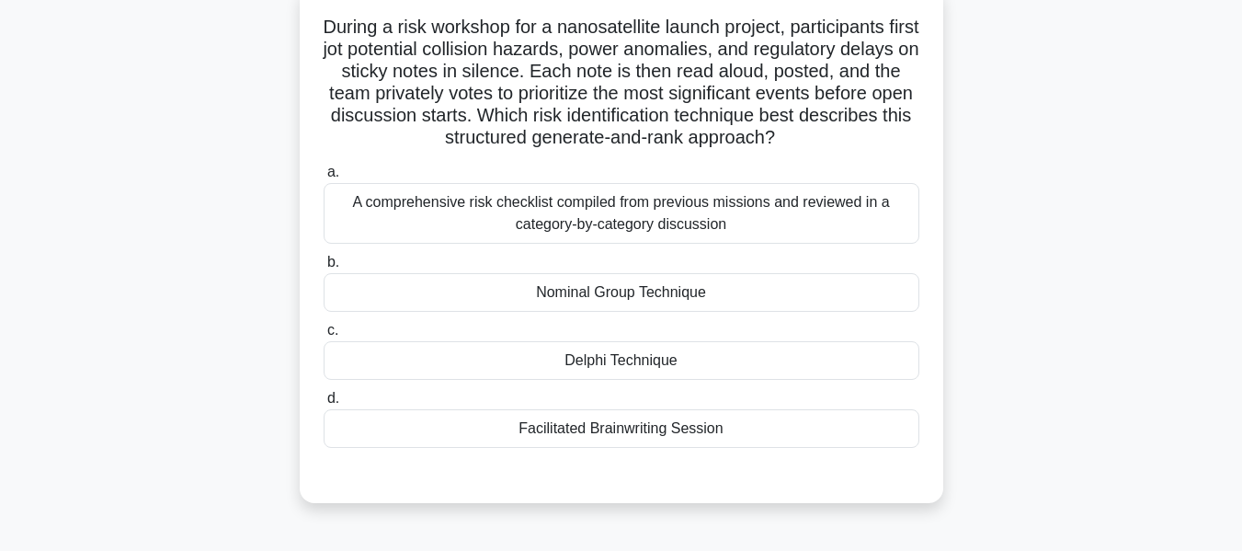
click at [580, 358] on div "Delphi Technique" at bounding box center [622, 360] width 596 height 39
click at [324, 336] on input "c. Delphi Technique" at bounding box center [324, 330] width 0 height 12
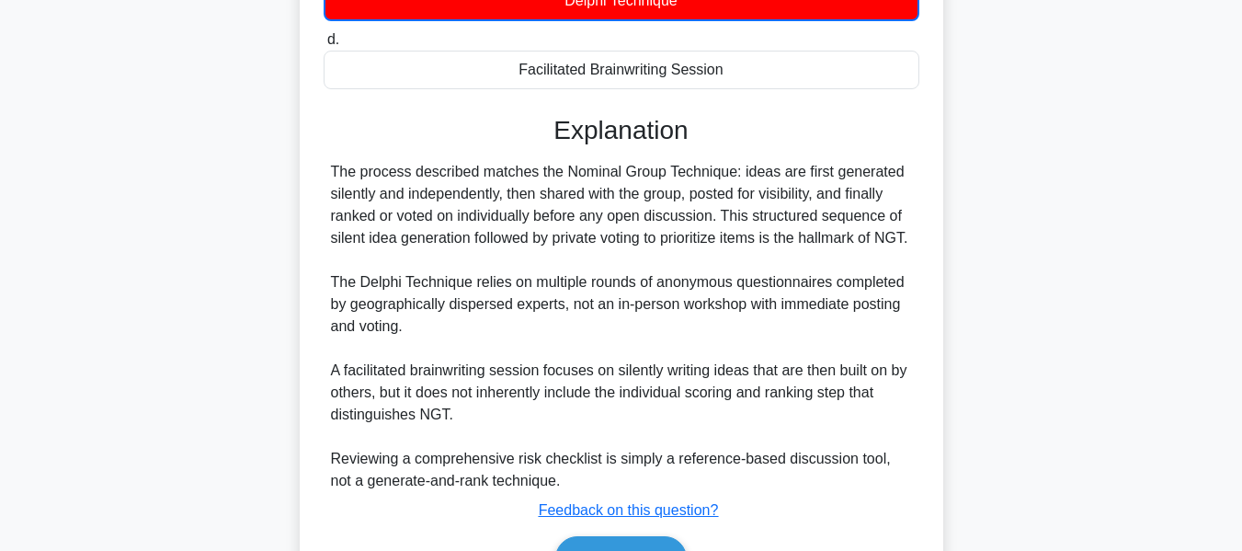
scroll to position [608, 0]
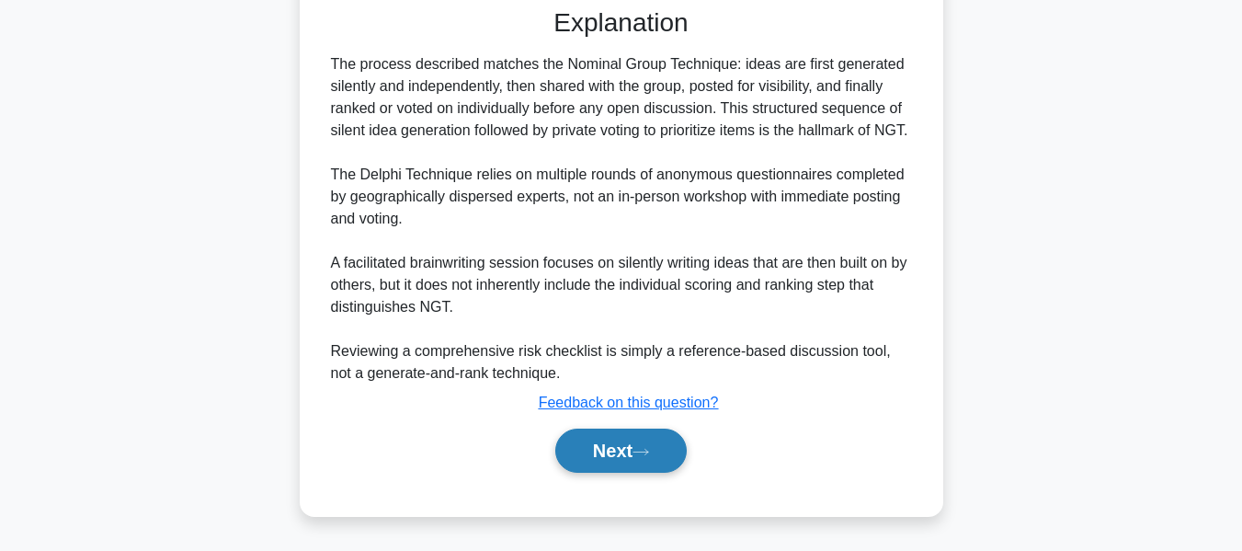
click at [615, 451] on button "Next" at bounding box center [620, 450] width 131 height 44
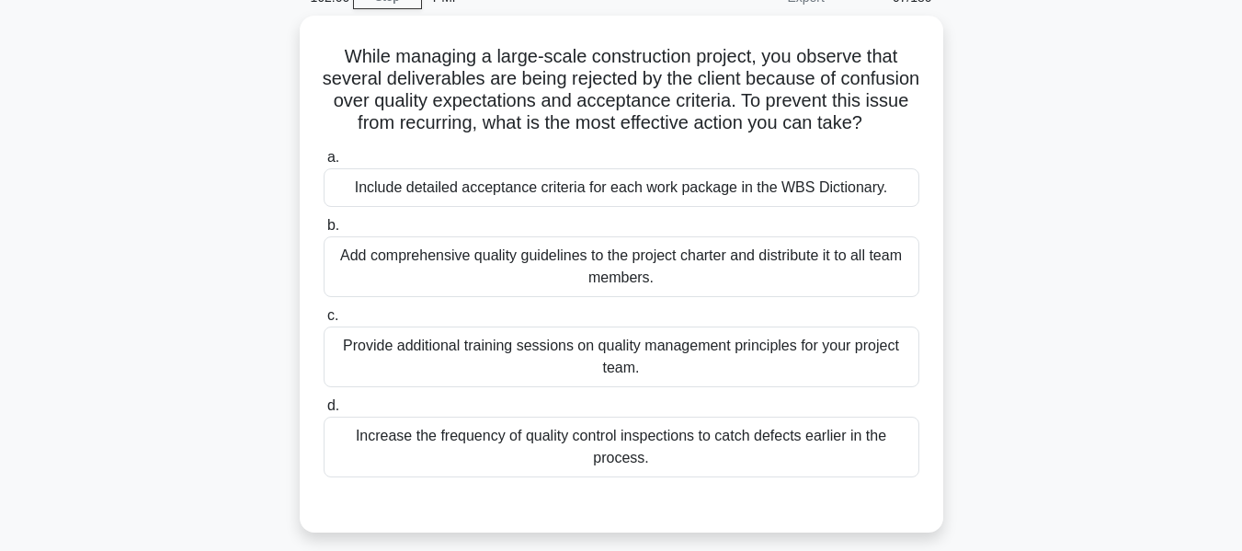
scroll to position [86, 0]
click at [705, 208] on div "Include detailed acceptance criteria for each work package in the WBS Dictionar…" at bounding box center [622, 188] width 596 height 39
click at [324, 165] on input "a. Include detailed acceptance criteria for each work package in the WBS Dictio…" at bounding box center [324, 159] width 0 height 12
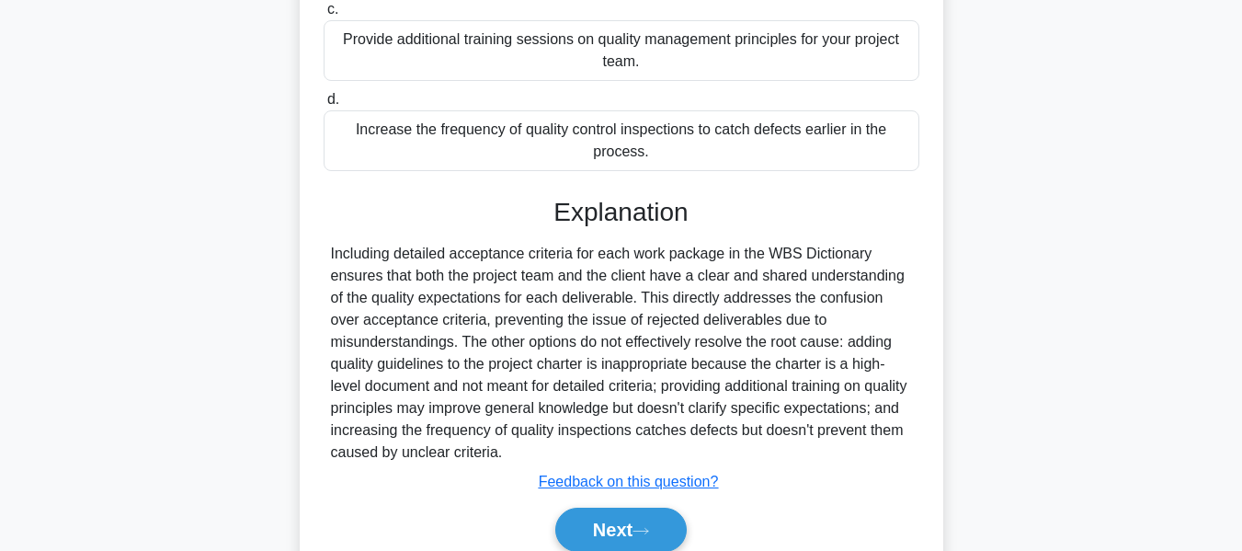
scroll to position [495, 0]
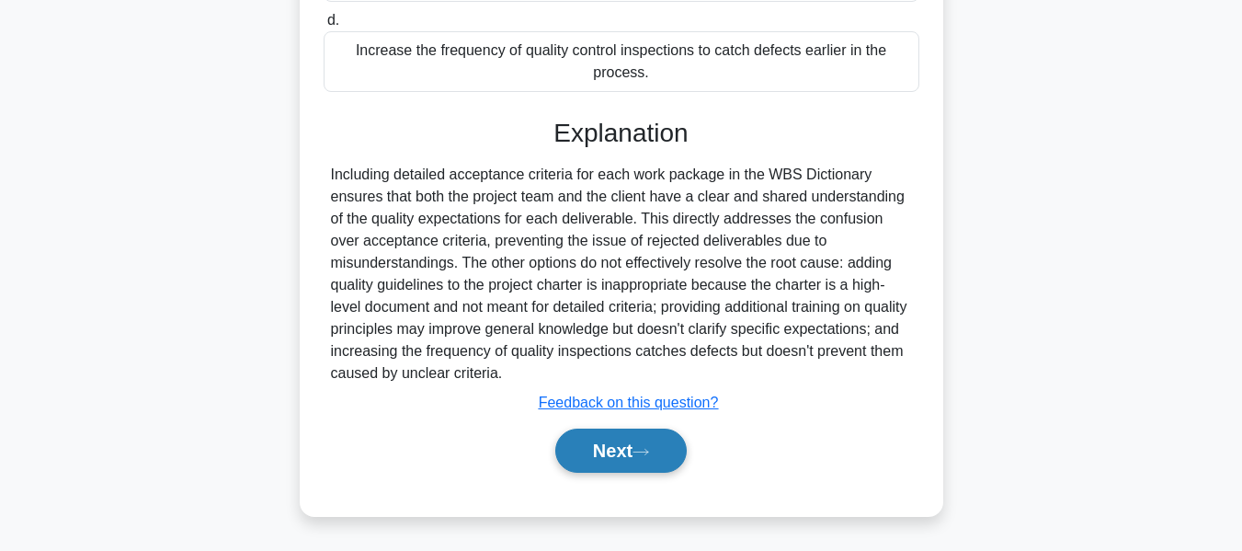
click at [607, 458] on button "Next" at bounding box center [620, 450] width 131 height 44
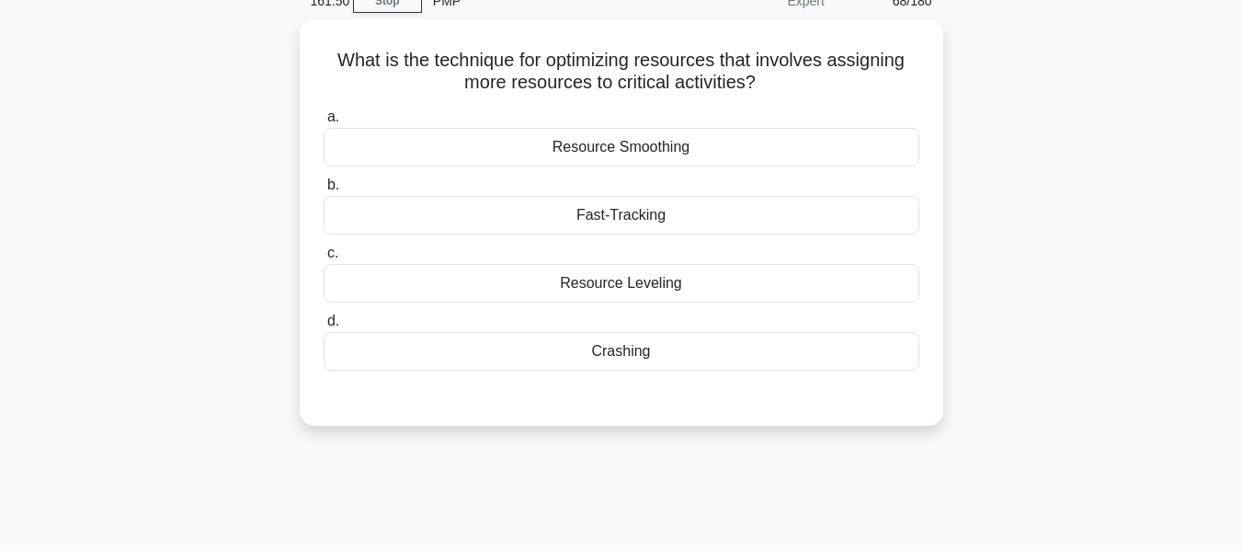
scroll to position [94, 0]
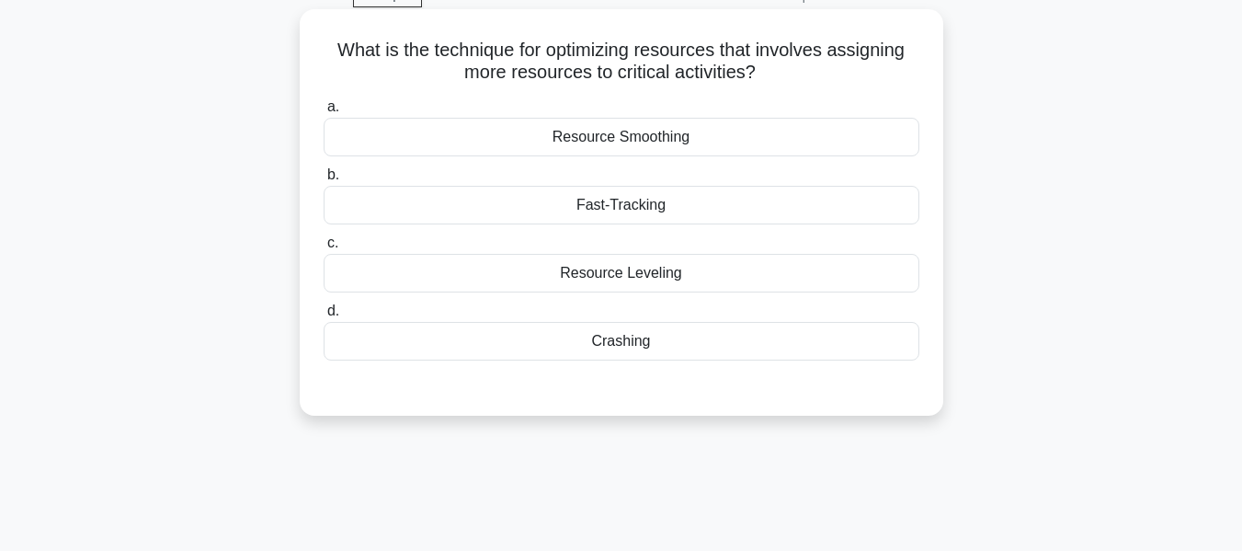
click at [629, 342] on div "Crashing" at bounding box center [622, 341] width 596 height 39
click at [324, 317] on input "d. Crashing" at bounding box center [324, 311] width 0 height 12
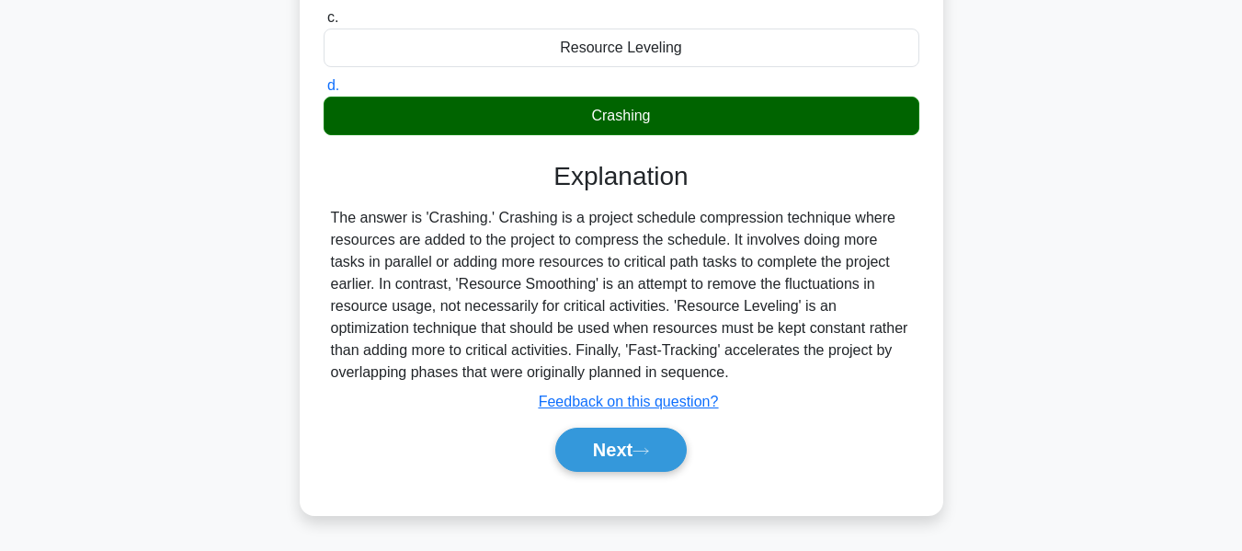
scroll to position [442, 0]
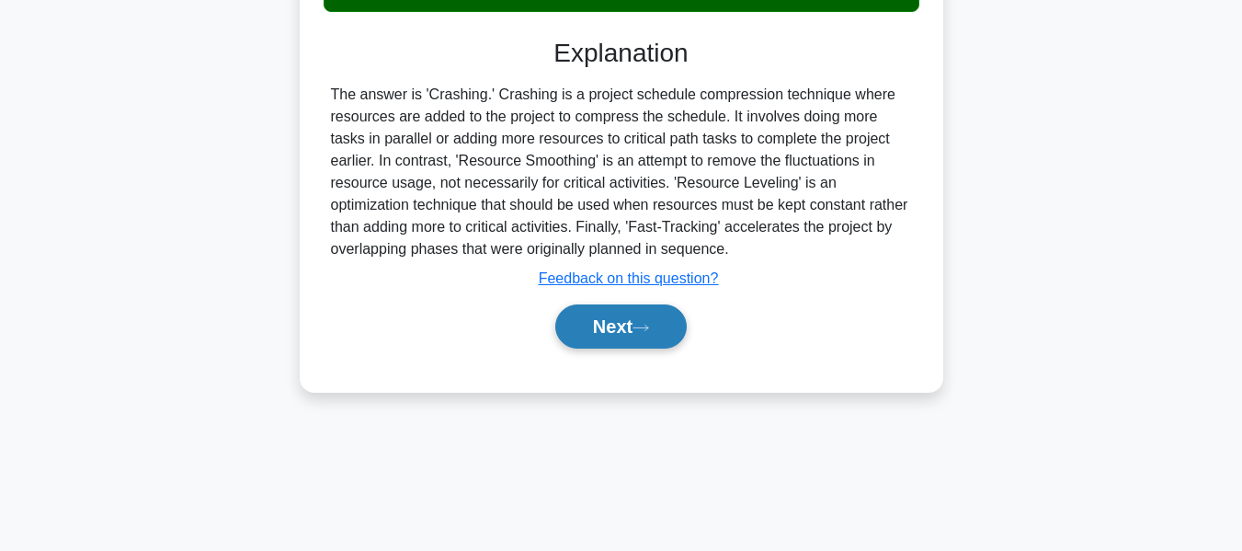
click at [599, 322] on button "Next" at bounding box center [620, 326] width 131 height 44
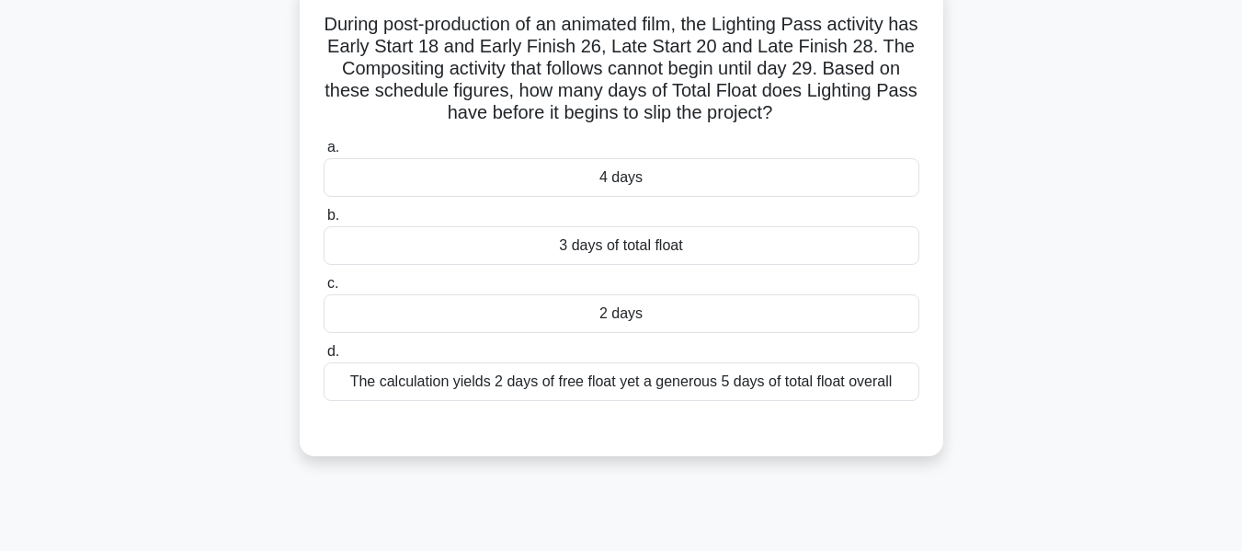
scroll to position [130, 0]
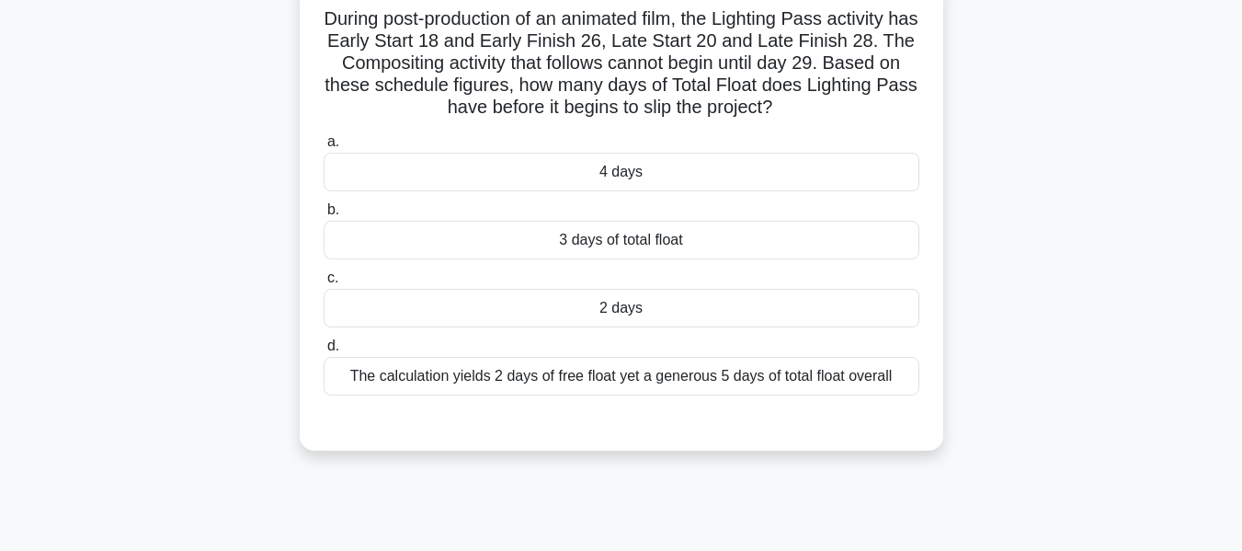
click at [1091, 312] on div "During post-production of an animated film, the Lighting Pass activity has Earl…" at bounding box center [621, 225] width 1048 height 495
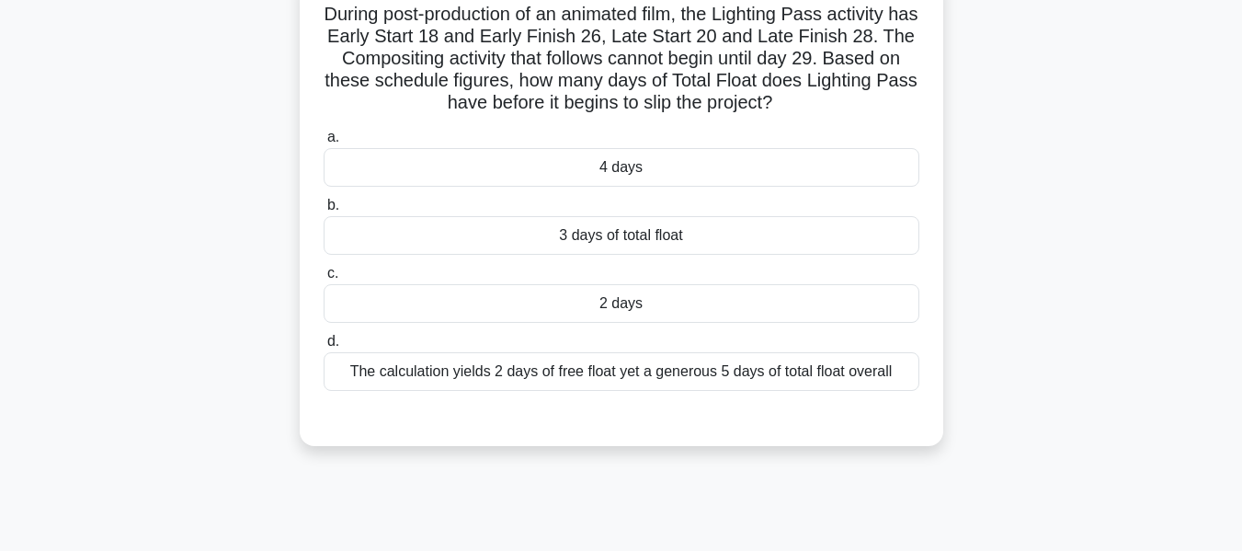
click at [642, 236] on div "3 days of total float" at bounding box center [622, 235] width 596 height 39
click at [324, 211] on input "b. 3 days of total float" at bounding box center [324, 205] width 0 height 12
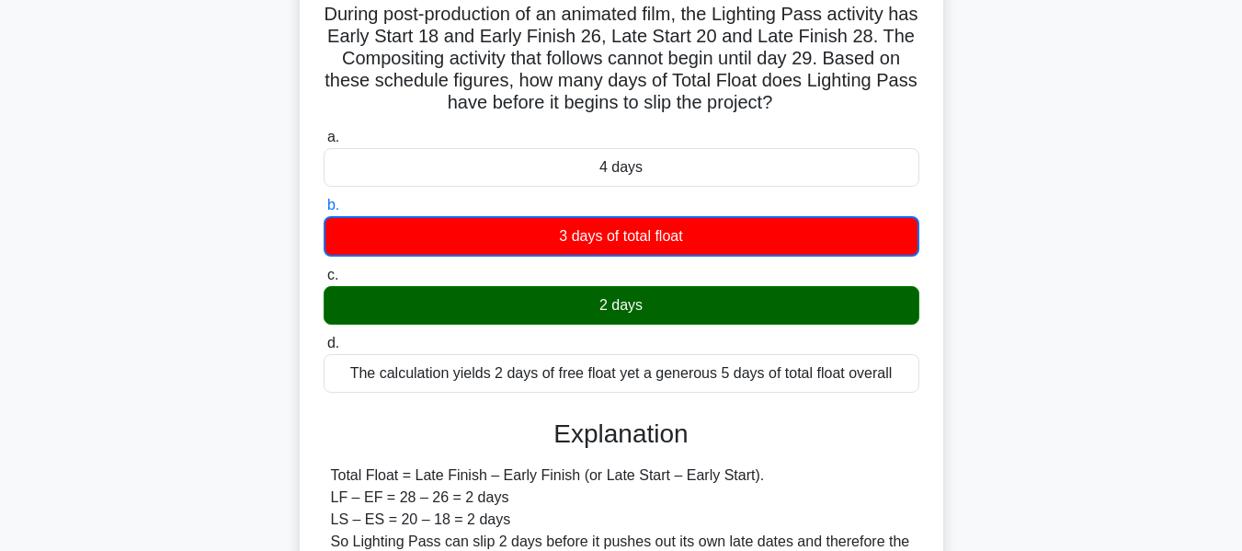
scroll to position [442, 0]
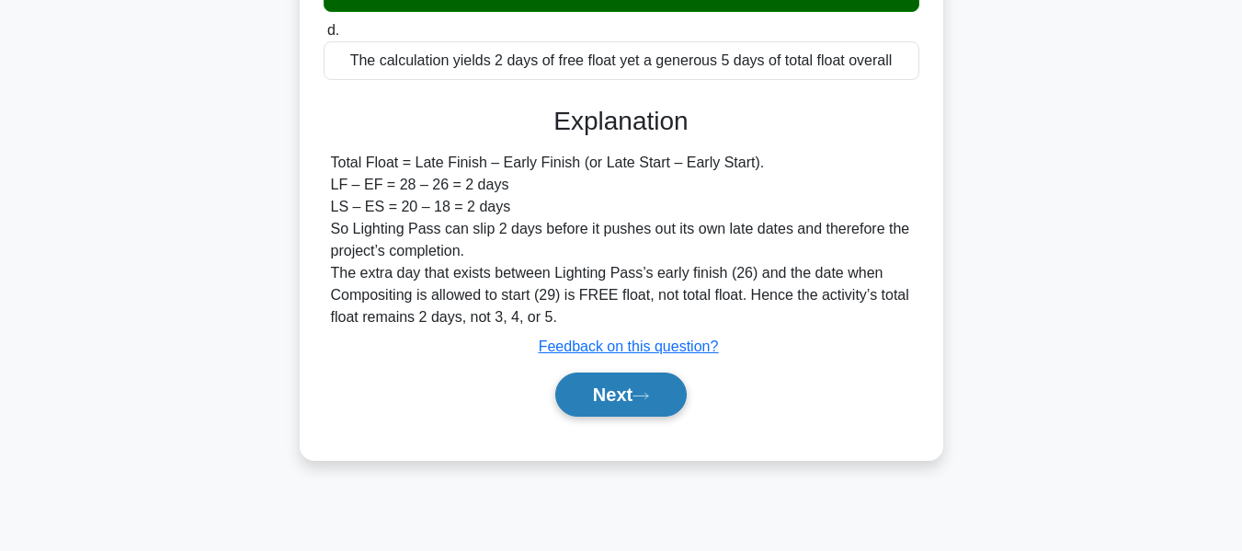
click at [625, 383] on button "Next" at bounding box center [620, 394] width 131 height 44
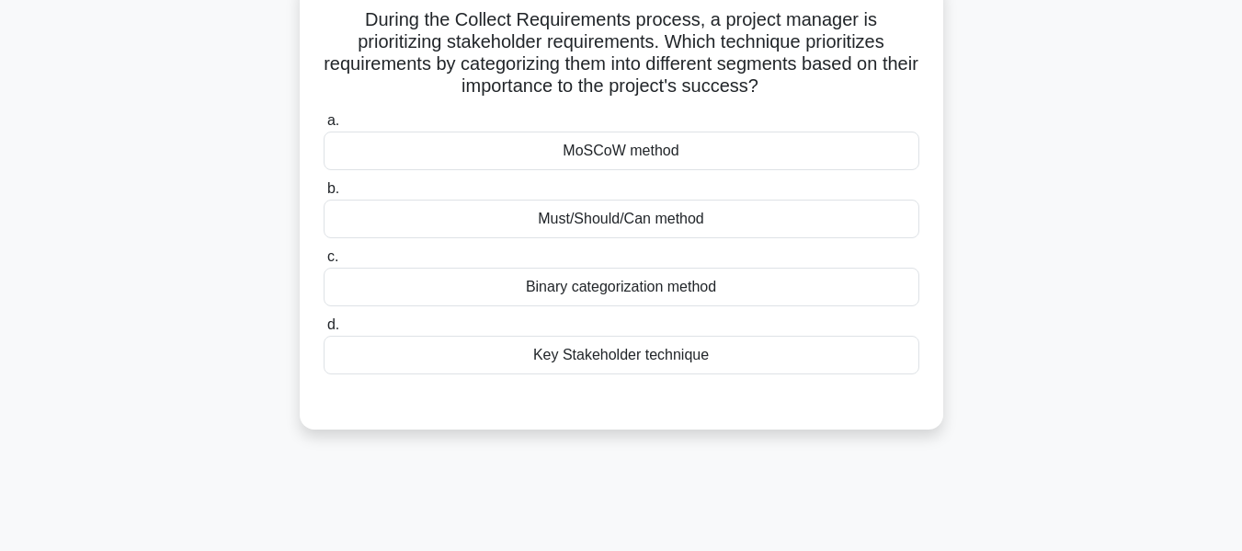
scroll to position [131, 0]
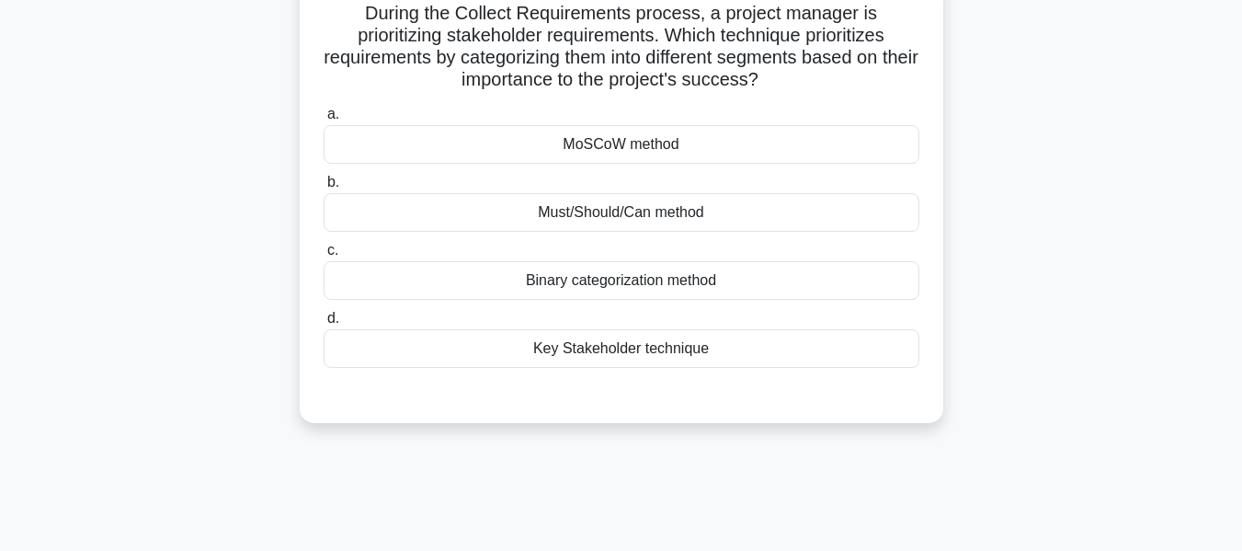
click at [596, 141] on div "MoSCoW method" at bounding box center [622, 144] width 596 height 39
click at [324, 120] on input "a. MoSCoW method" at bounding box center [324, 114] width 0 height 12
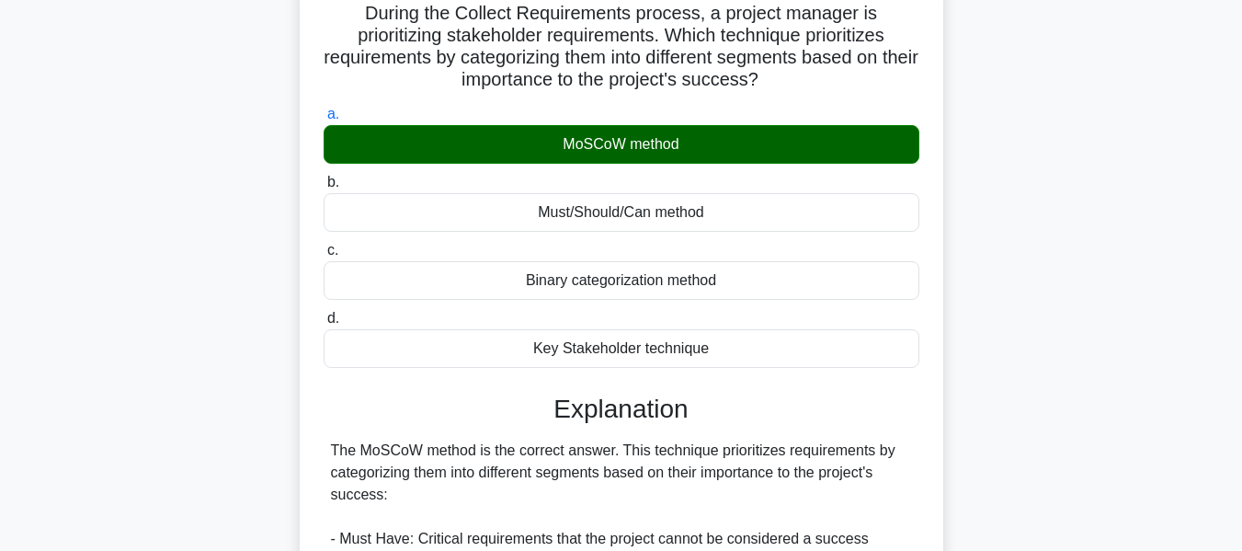
scroll to position [606, 0]
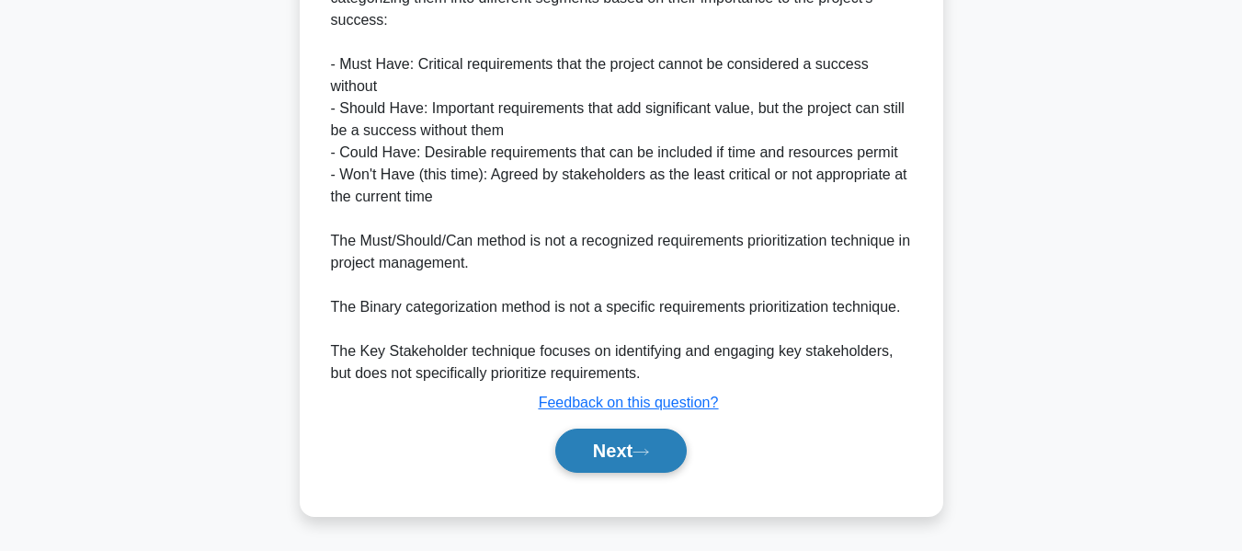
click at [633, 454] on button "Next" at bounding box center [620, 450] width 131 height 44
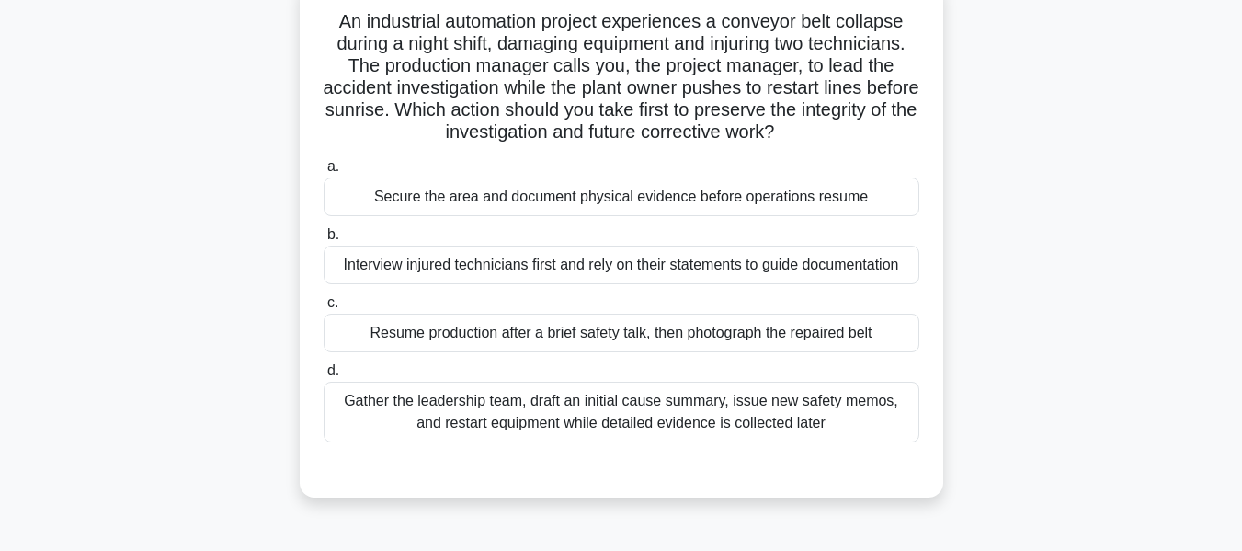
scroll to position [132, 0]
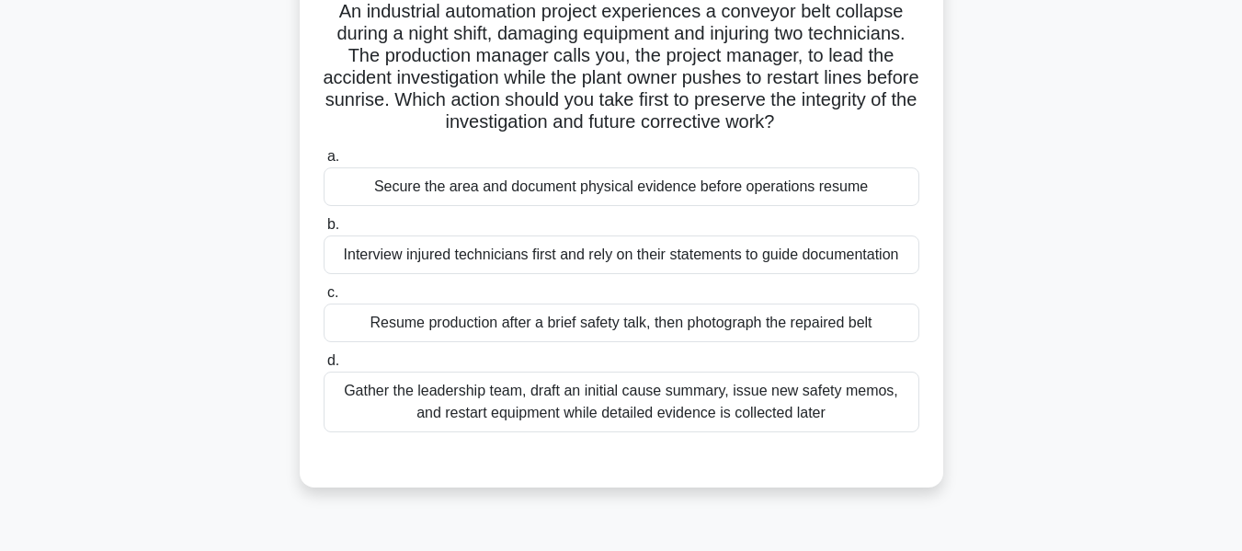
click at [626, 188] on div "Secure the area and document physical evidence before operations resume" at bounding box center [622, 186] width 596 height 39
click at [324, 163] on input "a. Secure the area and document physical evidence before operations resume" at bounding box center [324, 157] width 0 height 12
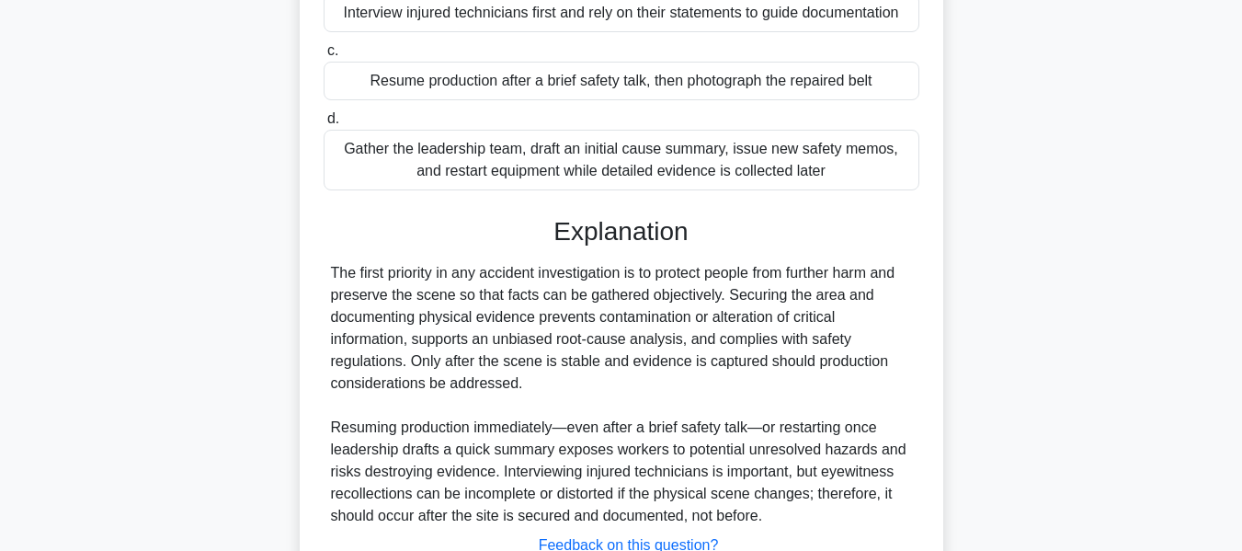
scroll to position [518, 0]
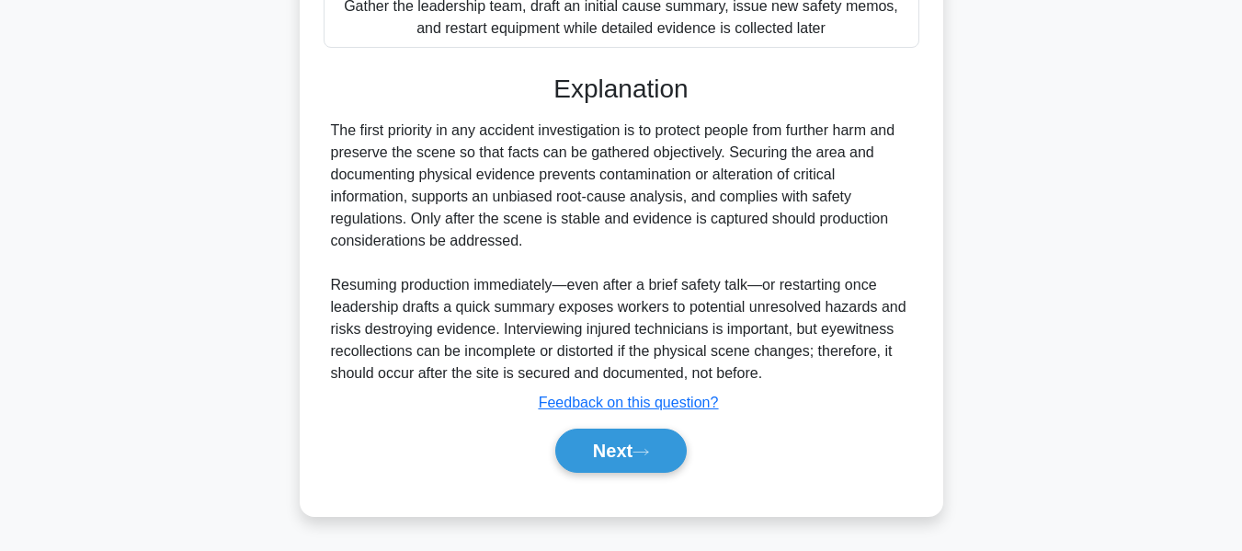
drag, startPoint x: 595, startPoint y: 447, endPoint x: 724, endPoint y: 373, distance: 149.0
click at [595, 447] on button "Next" at bounding box center [620, 450] width 131 height 44
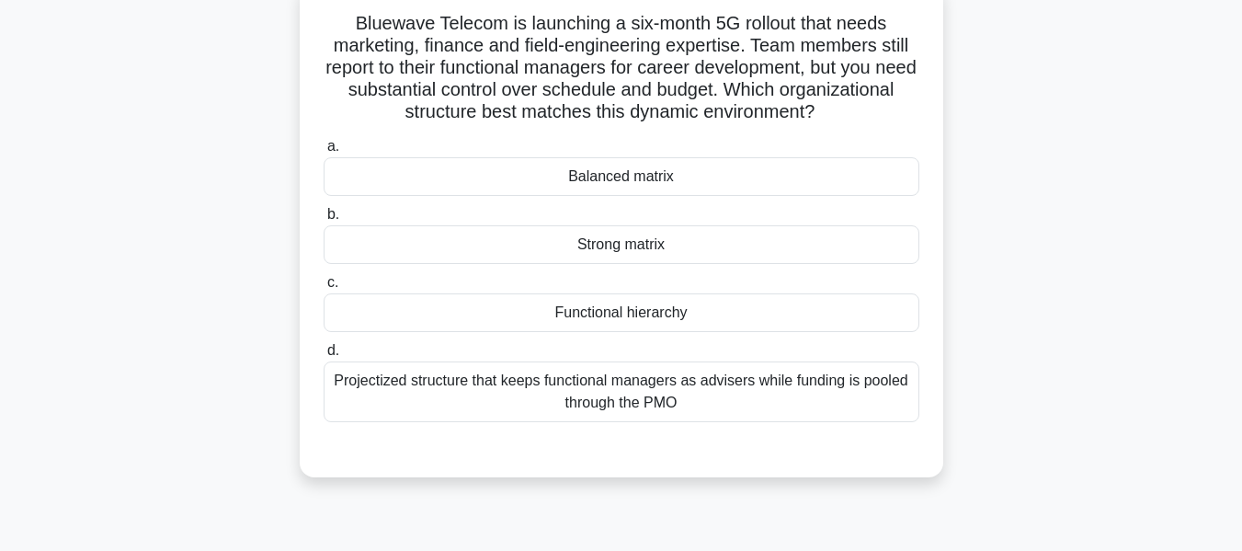
scroll to position [131, 0]
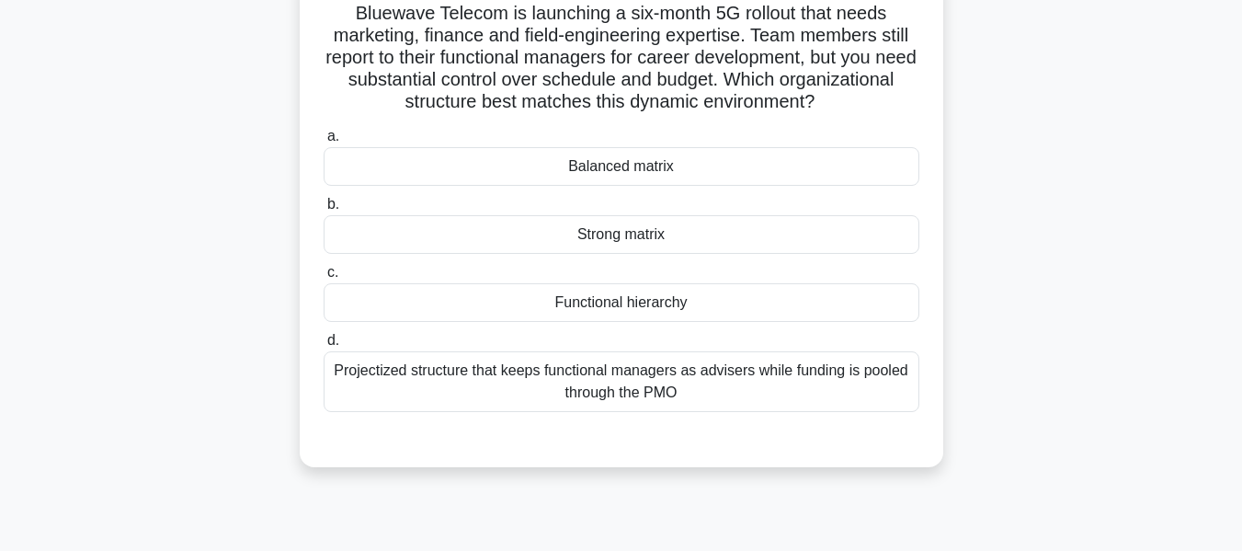
click at [585, 230] on div "Strong matrix" at bounding box center [622, 234] width 596 height 39
click at [324, 210] on input "b. Strong matrix" at bounding box center [324, 205] width 0 height 12
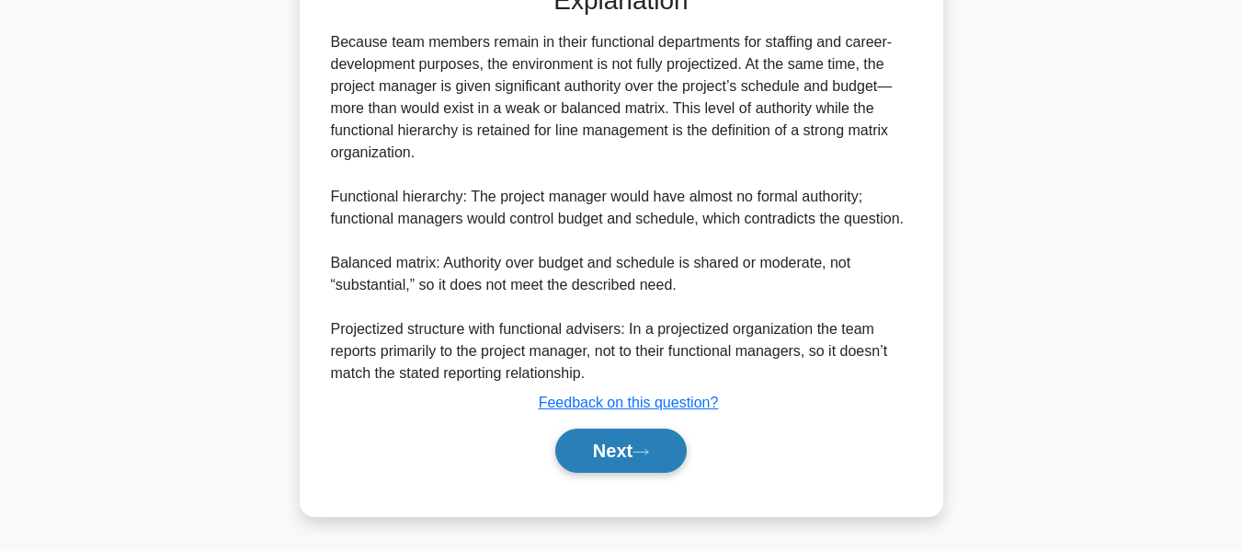
click at [597, 440] on button "Next" at bounding box center [620, 450] width 131 height 44
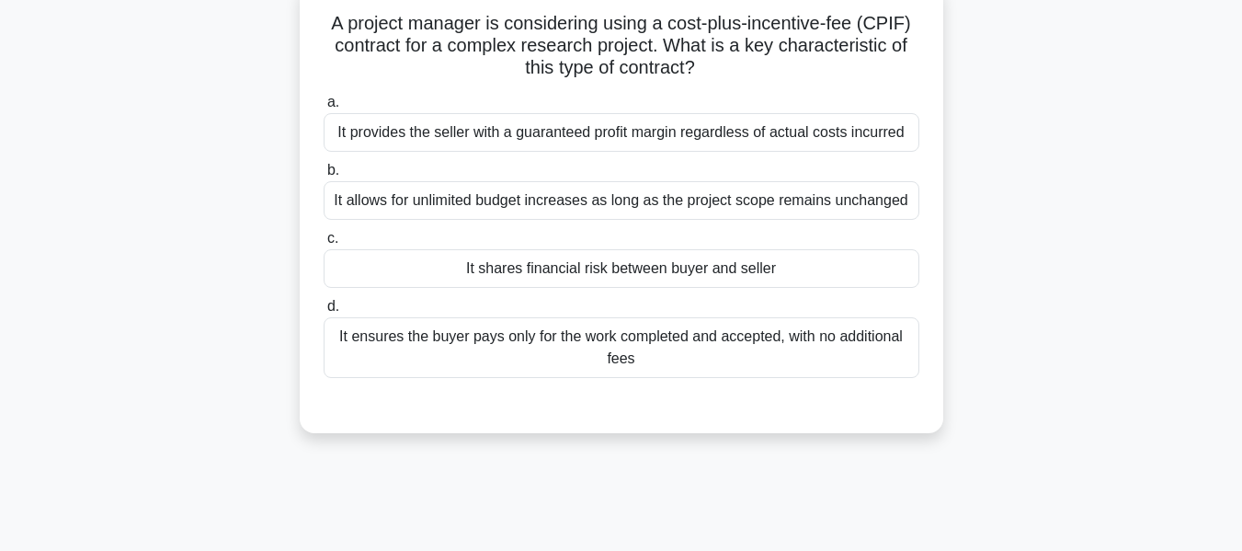
scroll to position [127, 0]
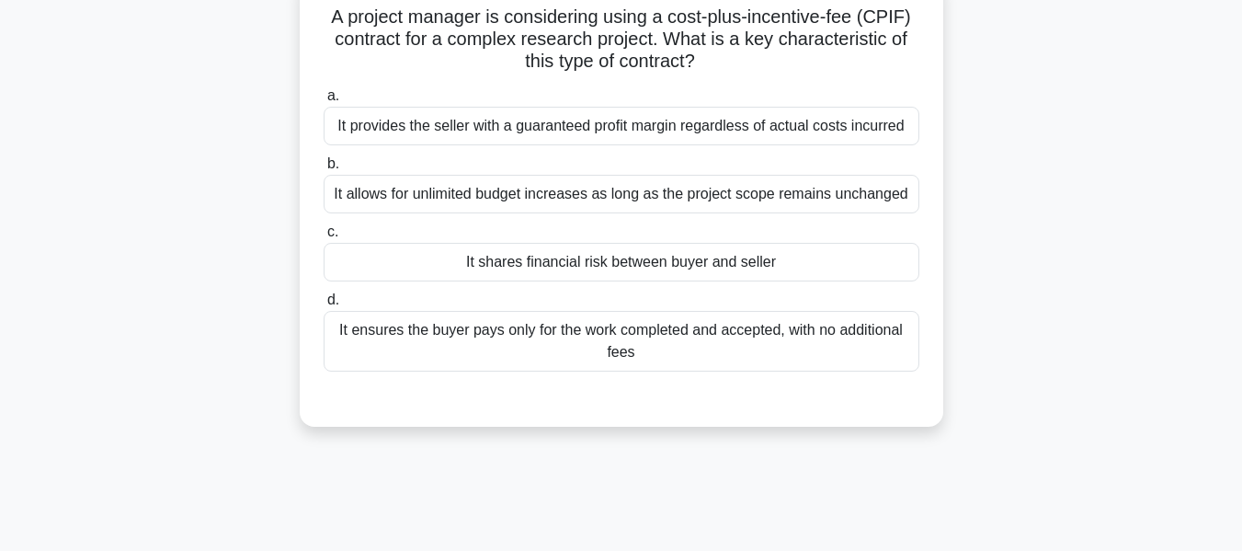
click at [512, 258] on div "It shares financial risk between buyer and seller" at bounding box center [622, 262] width 596 height 39
click at [324, 238] on input "c. It shares financial risk between buyer and seller" at bounding box center [324, 232] width 0 height 12
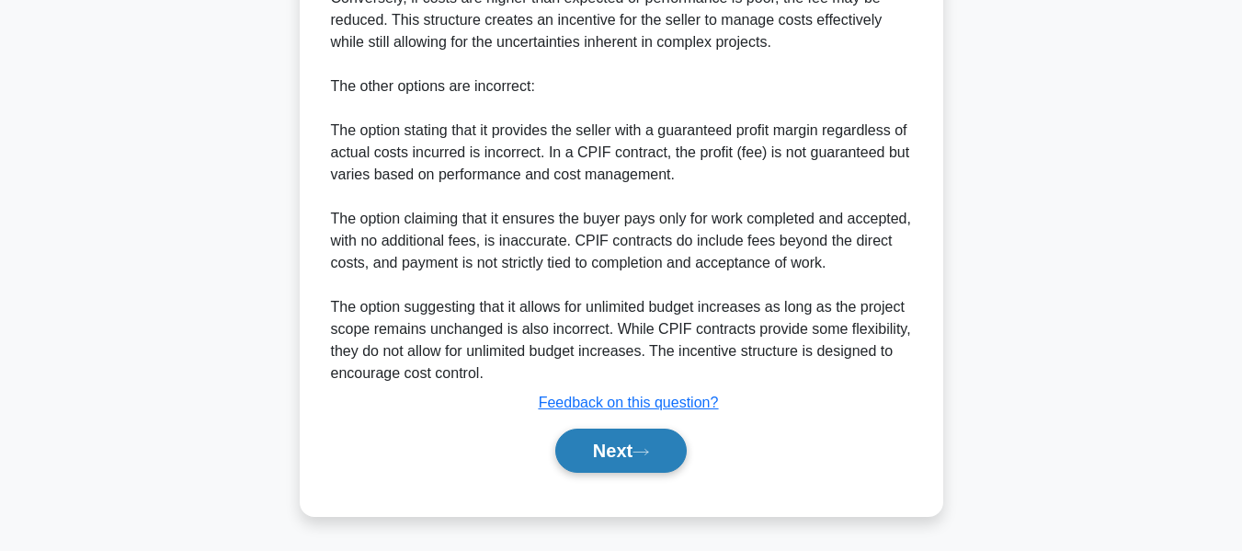
click at [616, 449] on button "Next" at bounding box center [620, 450] width 131 height 44
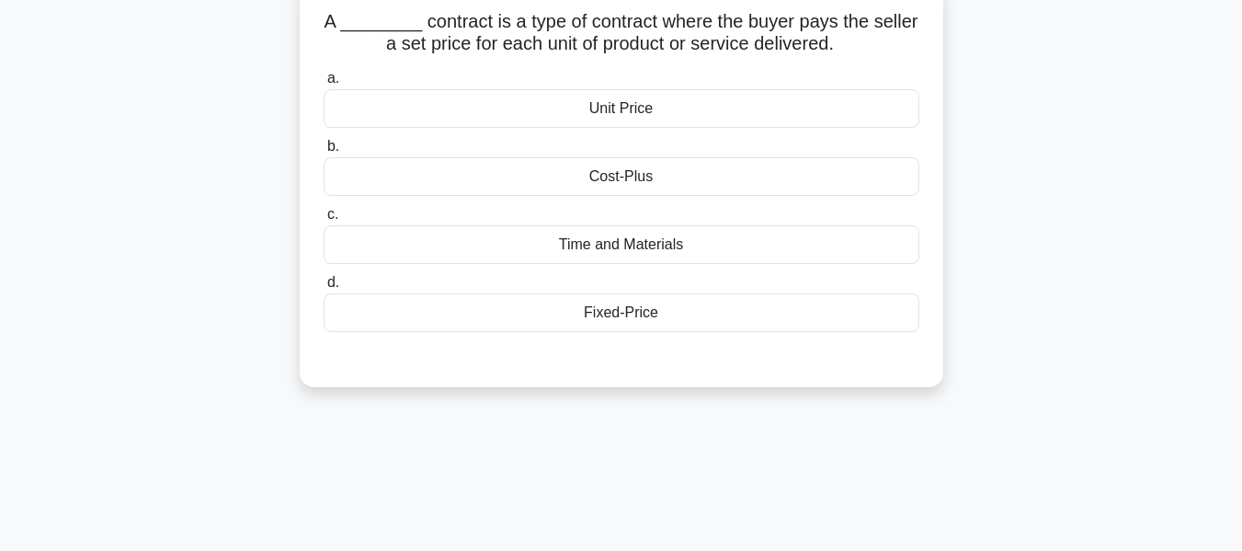
scroll to position [129, 0]
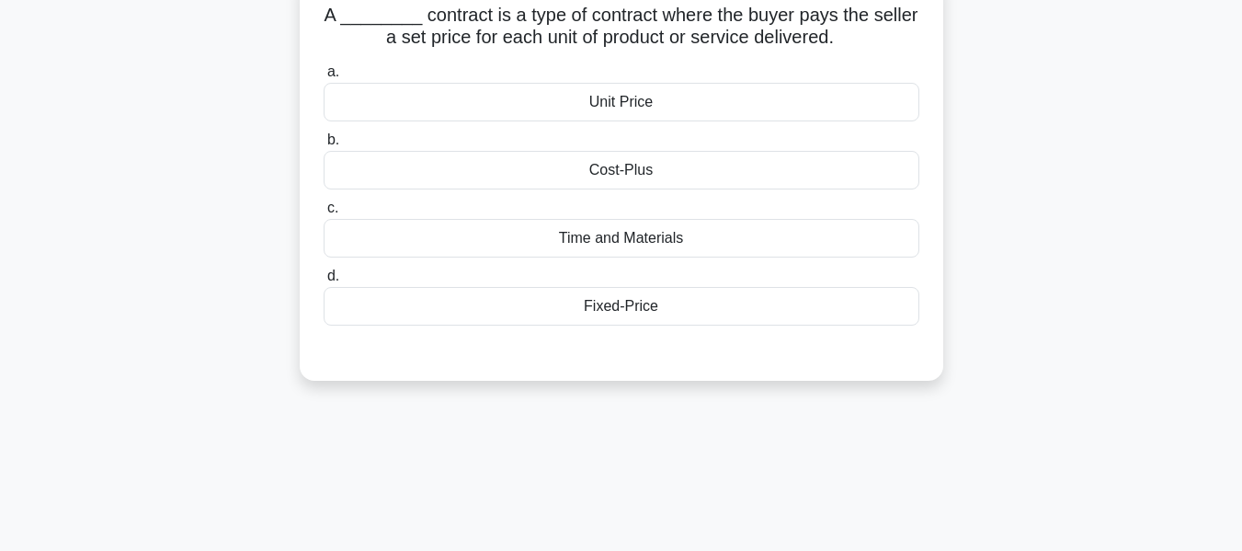
click at [618, 99] on div "Unit Price" at bounding box center [622, 102] width 596 height 39
click at [324, 78] on input "a. Unit Price" at bounding box center [324, 72] width 0 height 12
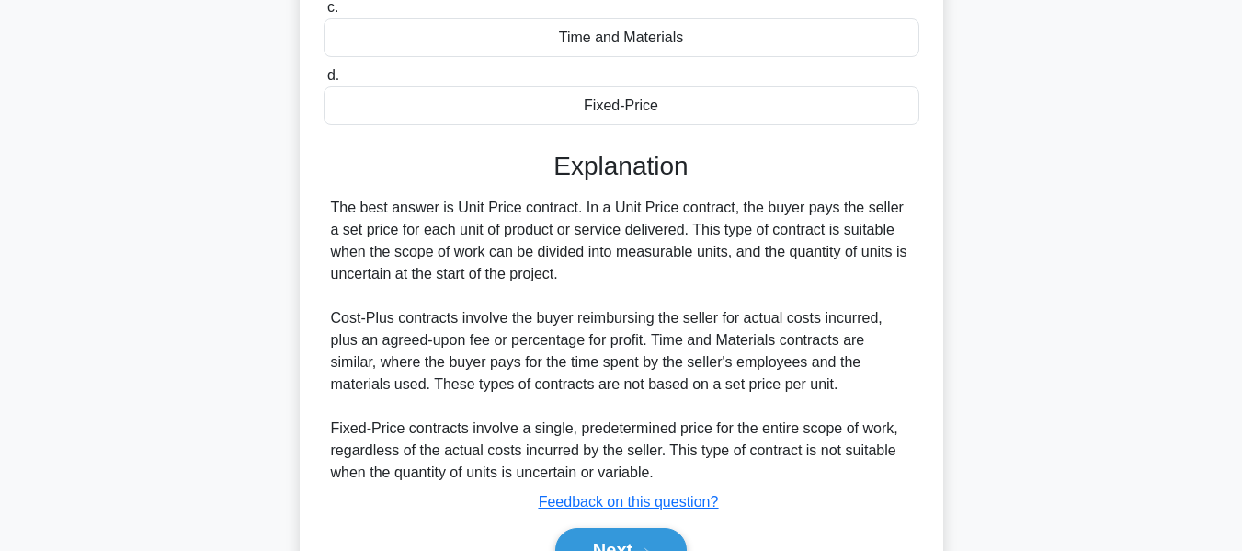
scroll to position [442, 0]
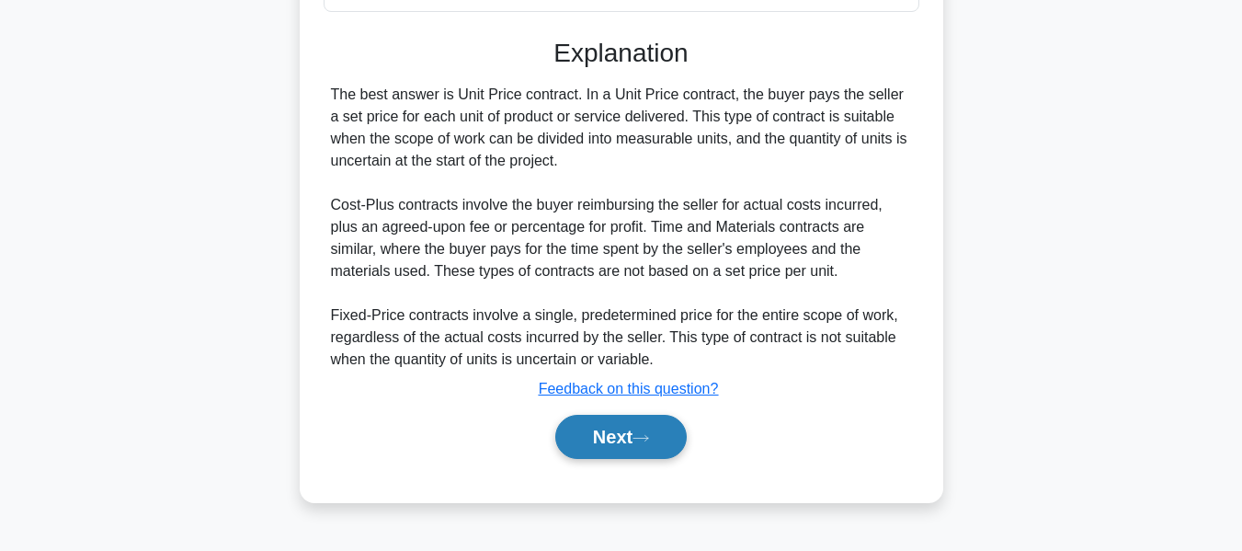
click at [594, 433] on button "Next" at bounding box center [620, 437] width 131 height 44
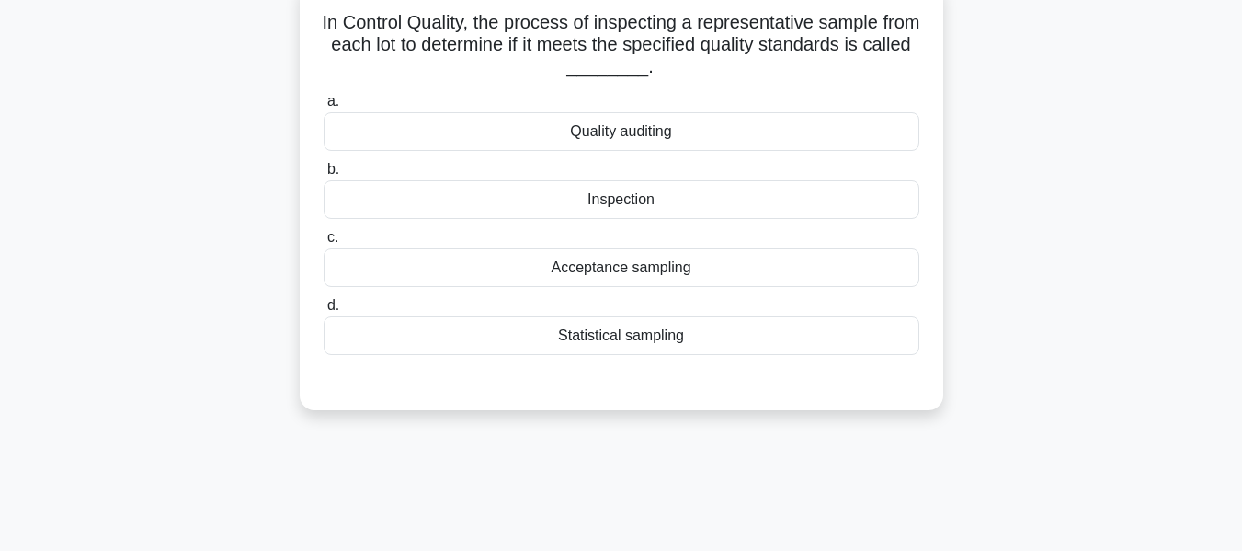
scroll to position [127, 0]
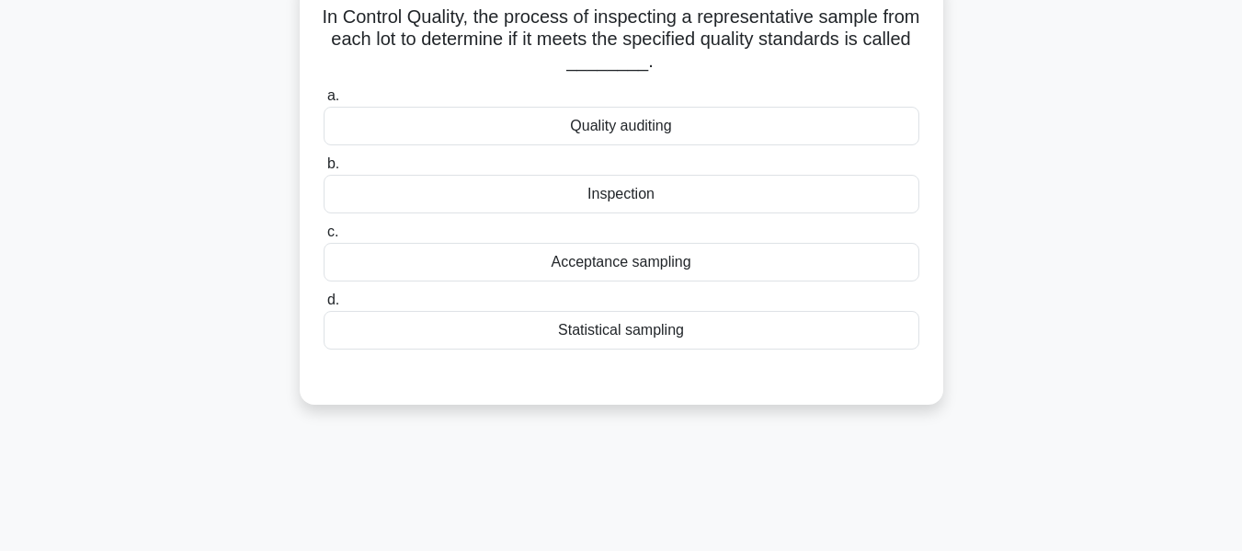
click at [606, 334] on div "Statistical sampling" at bounding box center [622, 330] width 596 height 39
click at [324, 306] on input "d. Statistical sampling" at bounding box center [324, 300] width 0 height 12
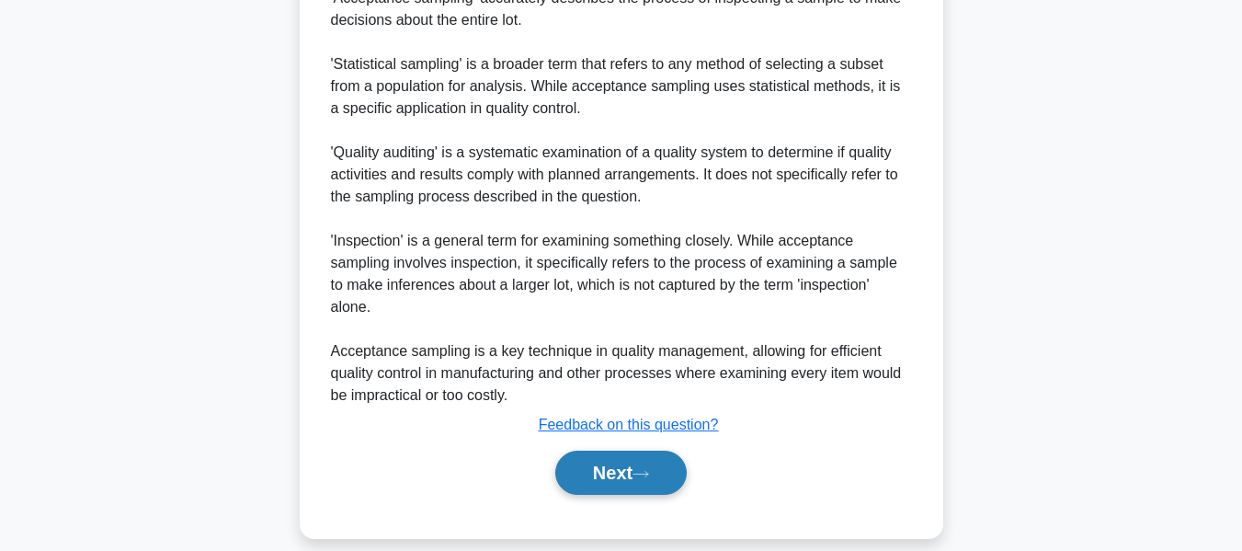
scroll to position [762, 0]
click at [591, 449] on button "Next" at bounding box center [620, 471] width 131 height 44
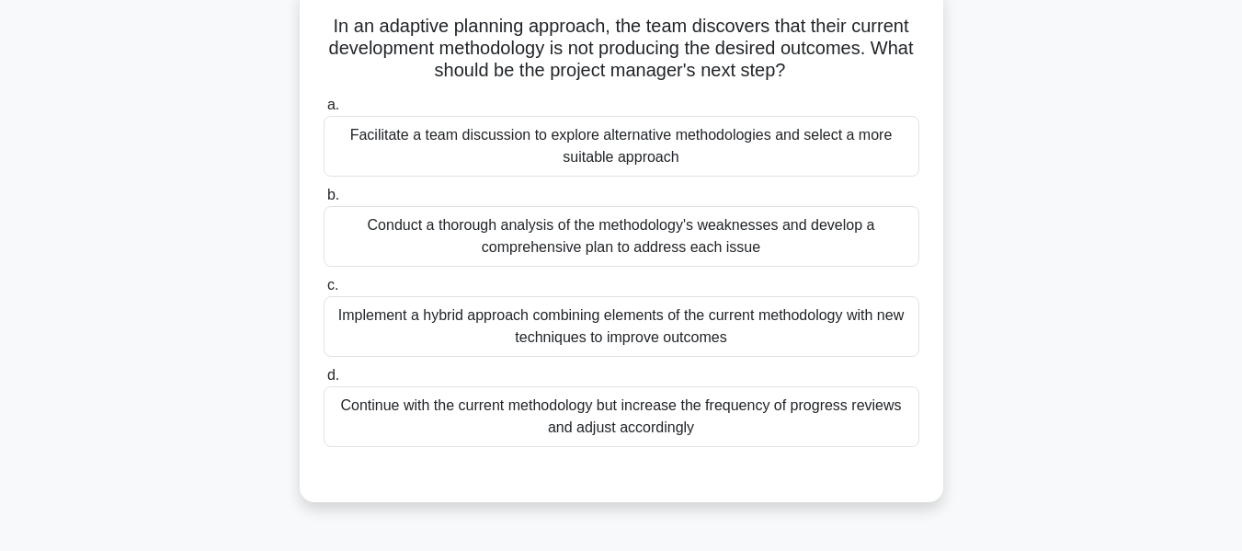
scroll to position [120, 0]
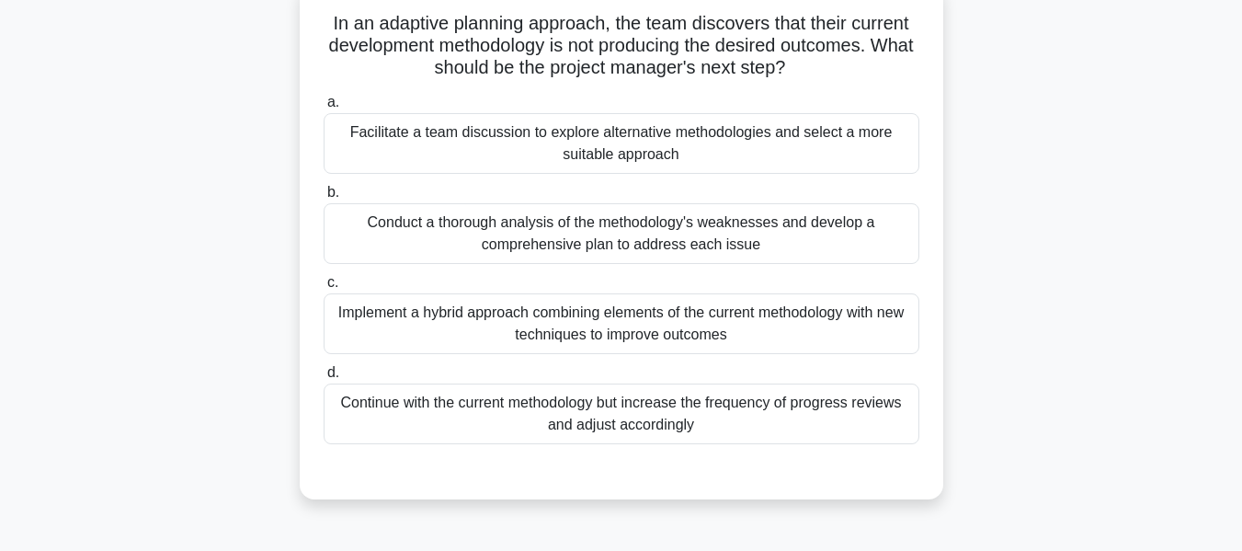
click at [433, 139] on div "Facilitate a team discussion to explore alternative methodologies and select a …" at bounding box center [622, 143] width 596 height 61
click at [324, 108] on input "a. Facilitate a team discussion to explore alternative methodologies and select…" at bounding box center [324, 103] width 0 height 12
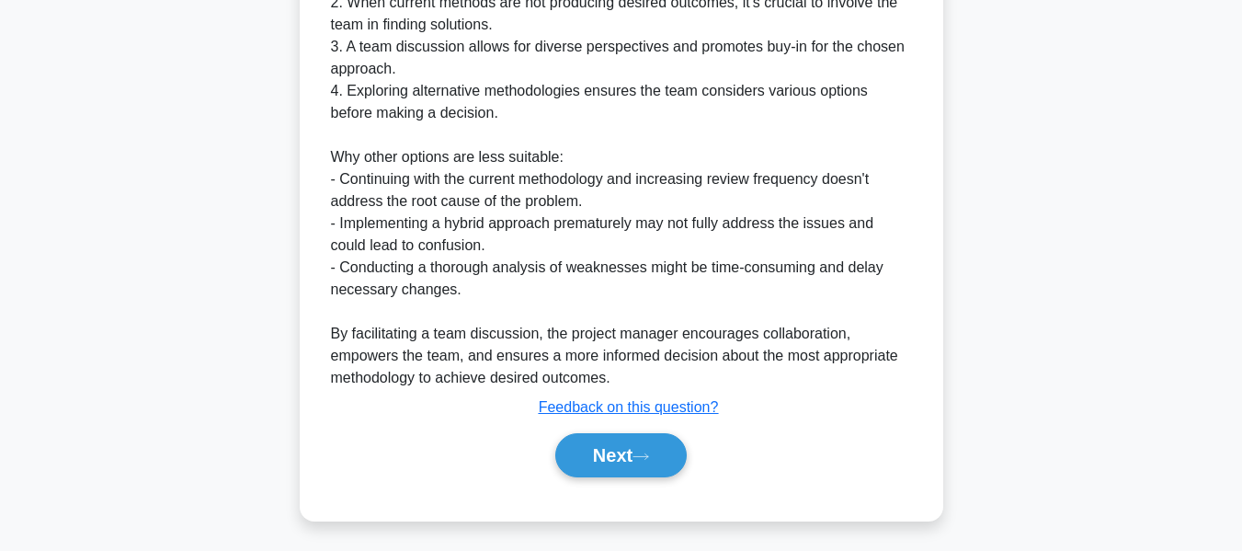
click at [606, 441] on button "Next" at bounding box center [620, 455] width 131 height 44
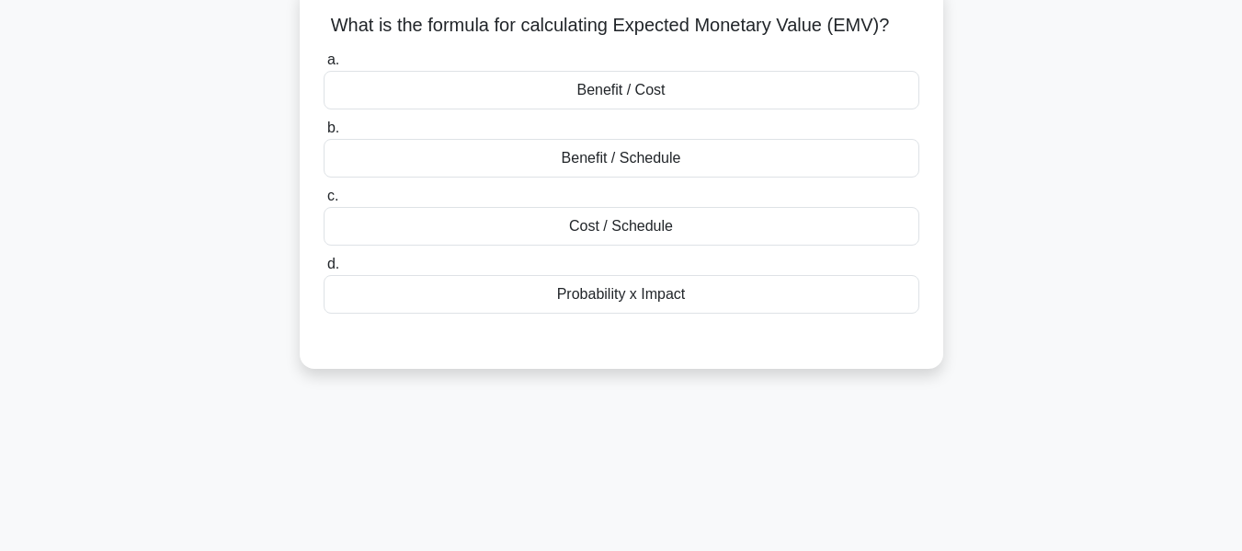
scroll to position [131, 0]
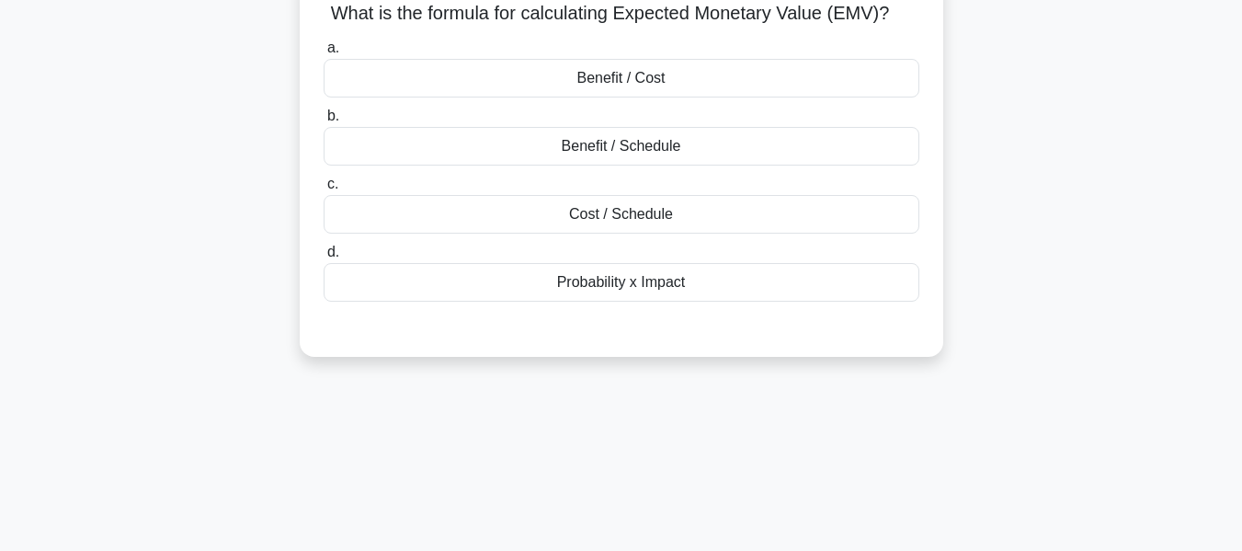
click at [586, 78] on div "Benefit / Cost" at bounding box center [622, 78] width 596 height 39
click at [324, 54] on input "a. Benefit / Cost" at bounding box center [324, 48] width 0 height 12
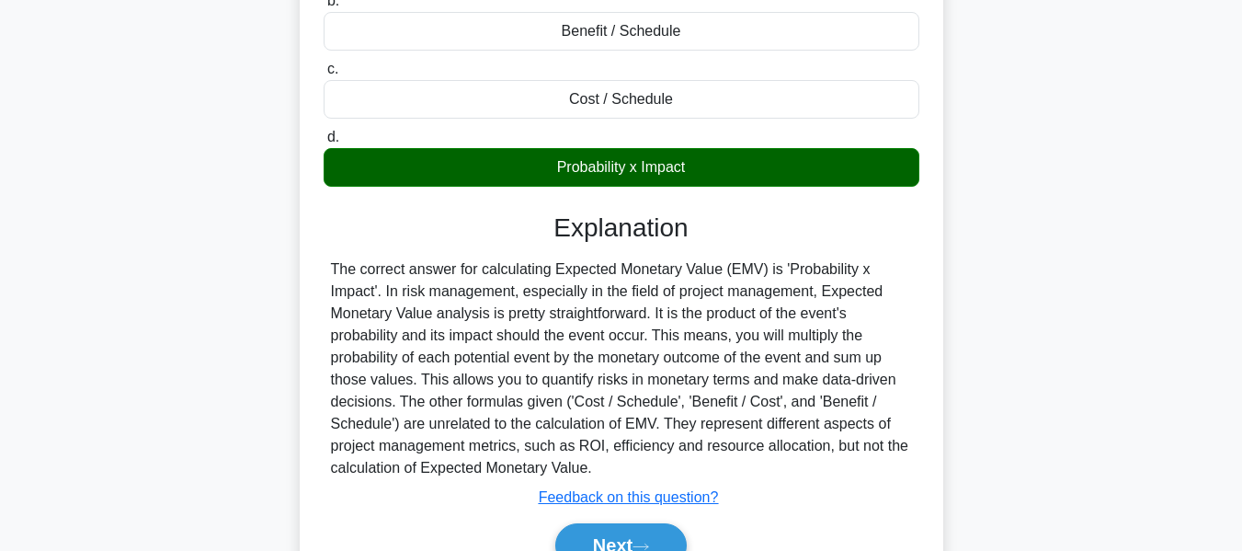
scroll to position [442, 0]
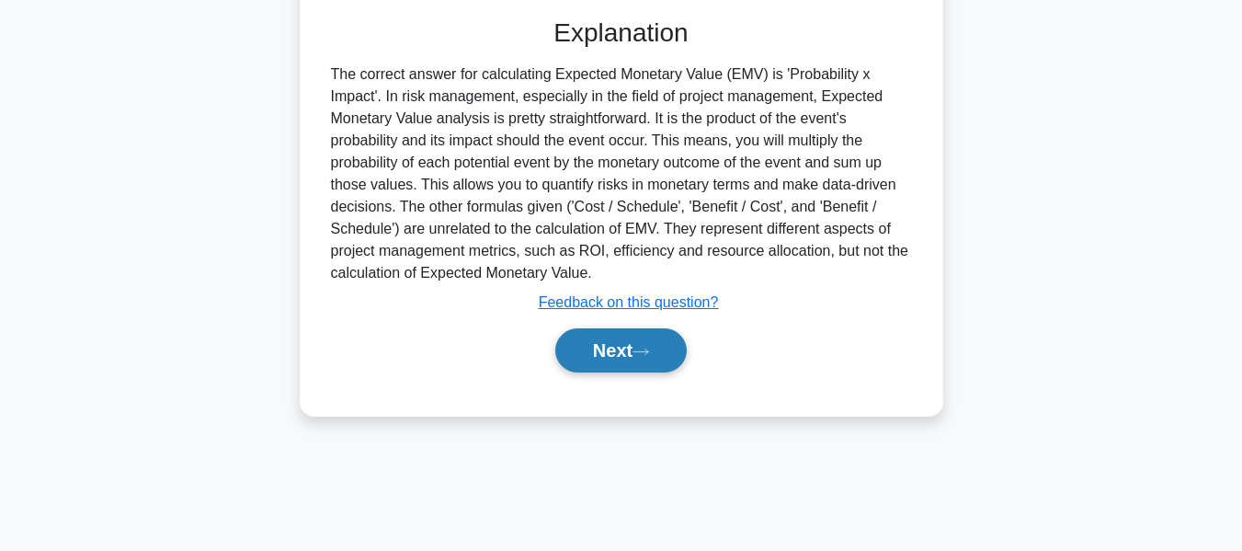
click at [604, 349] on button "Next" at bounding box center [620, 350] width 131 height 44
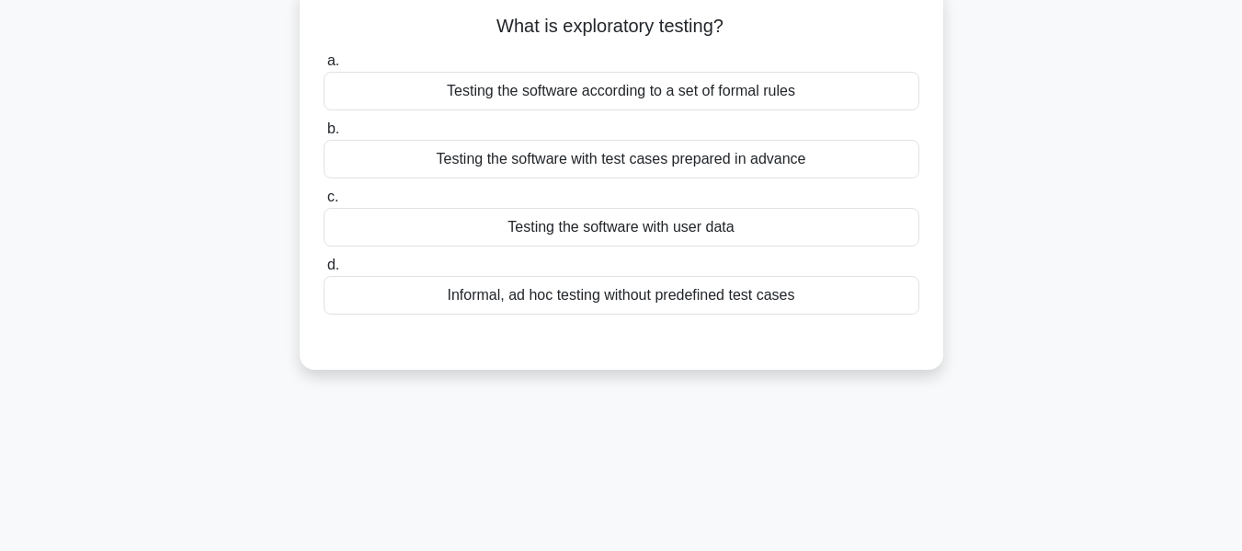
scroll to position [123, 0]
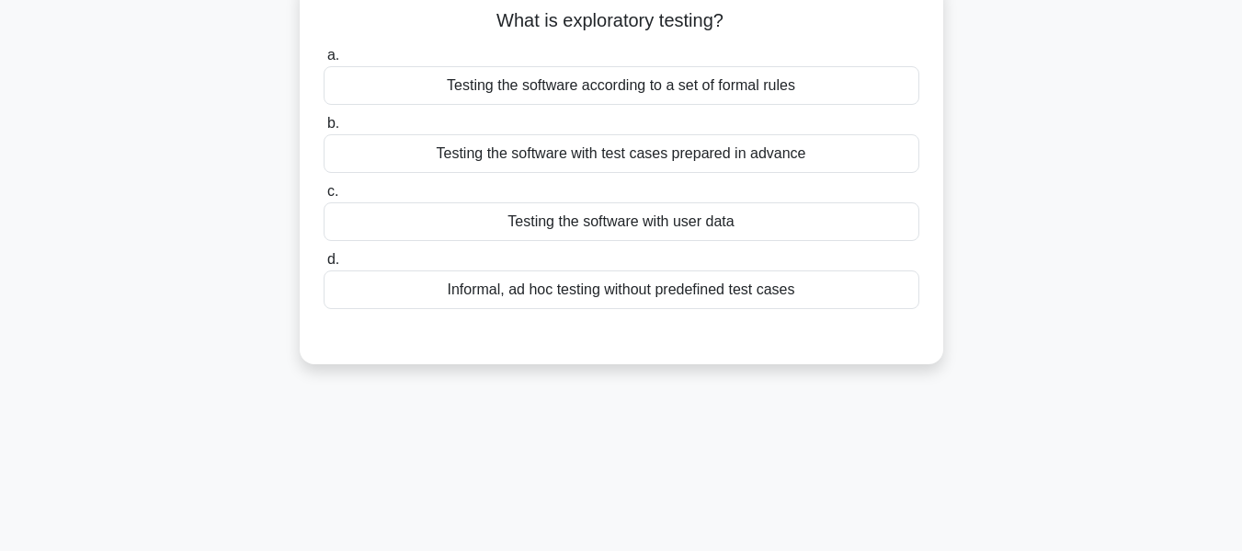
click at [589, 22] on h5 "What is exploratory testing? .spinner_0XTQ{transform-origin:center;animation:sp…" at bounding box center [621, 21] width 599 height 24
copy div "What is exploratory testing? .spinner_0XTQ{transform-origin:center;animation:sp…"
click at [484, 27] on h5 "What is exploratory testing? .spinner_0XTQ{transform-origin:center;animation:sp…" at bounding box center [621, 21] width 599 height 24
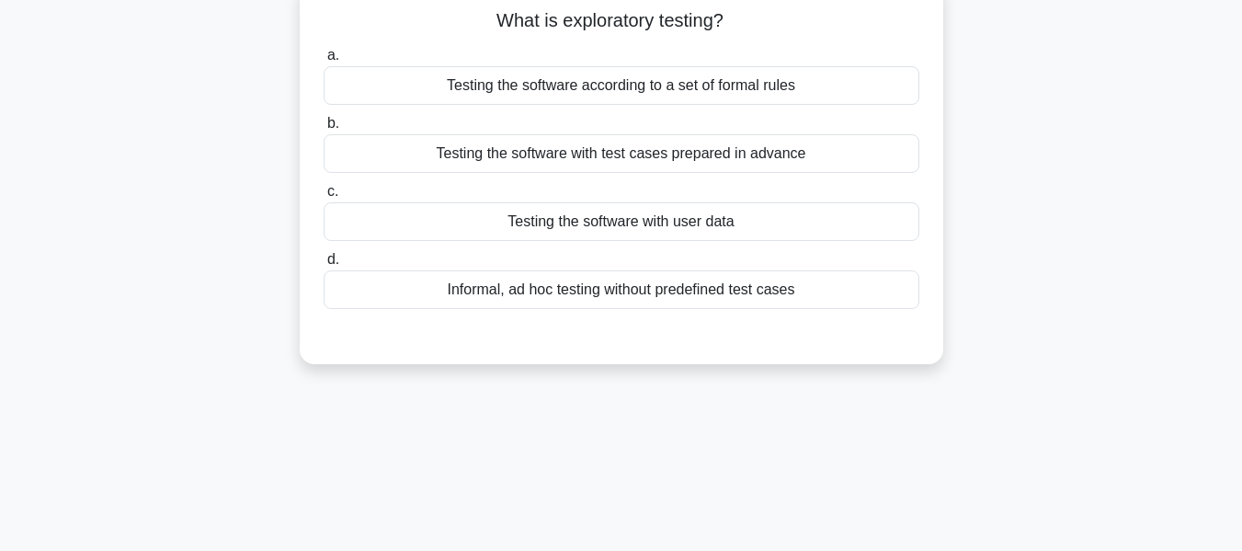
drag, startPoint x: 478, startPoint y: 17, endPoint x: 866, endPoint y: 298, distance: 478.6
click at [866, 298] on div "What is exploratory testing? .spinner_0XTQ{transform-origin:center;animation:sp…" at bounding box center [621, 172] width 629 height 370
copy div "What is exploratory testing? .spinner_0XTQ{transform-origin:center;animation:sp…"
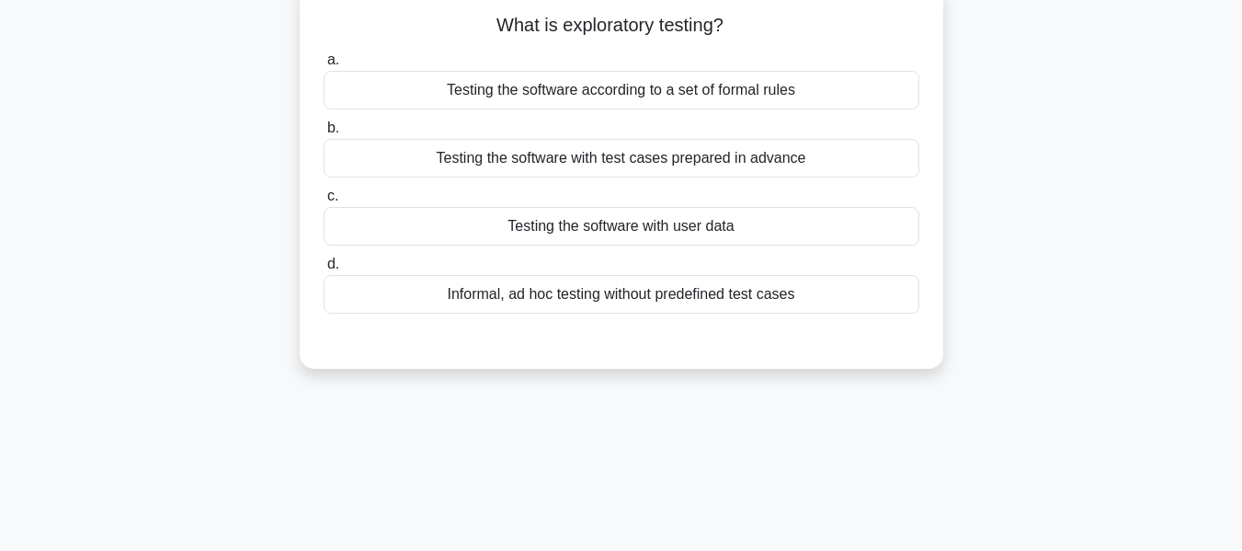
click at [1033, 215] on div "What is exploratory testing? .spinner_0XTQ{transform-origin:center;animation:sp…" at bounding box center [621, 187] width 1048 height 406
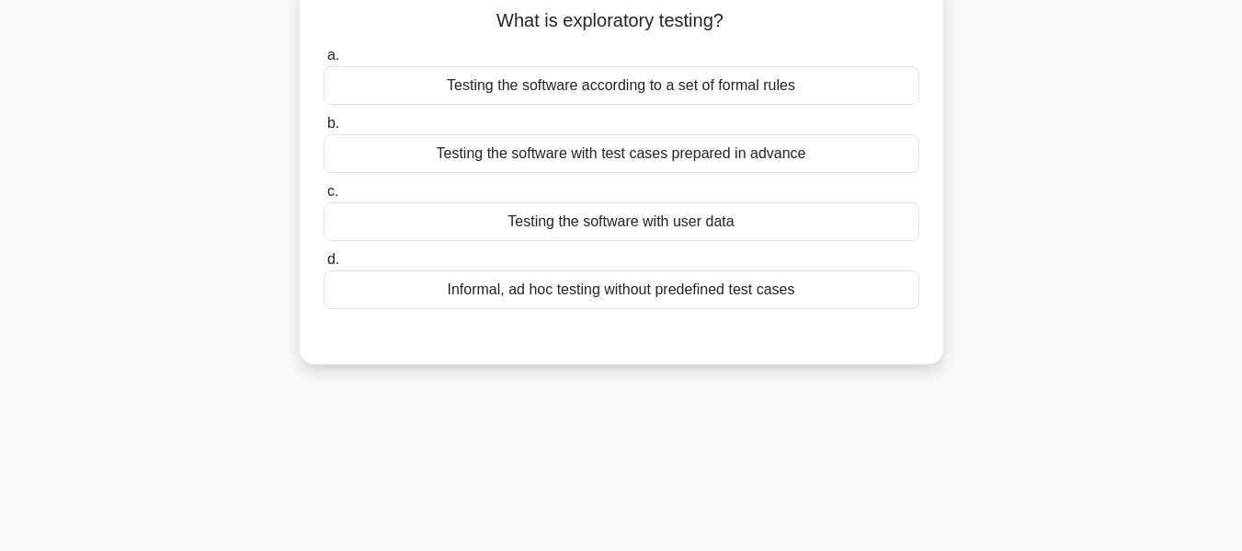
click at [596, 296] on div "Informal, ad hoc testing without predefined test cases" at bounding box center [622, 289] width 596 height 39
click at [324, 266] on input "d. Informal, ad hoc testing without predefined test cases" at bounding box center [324, 260] width 0 height 12
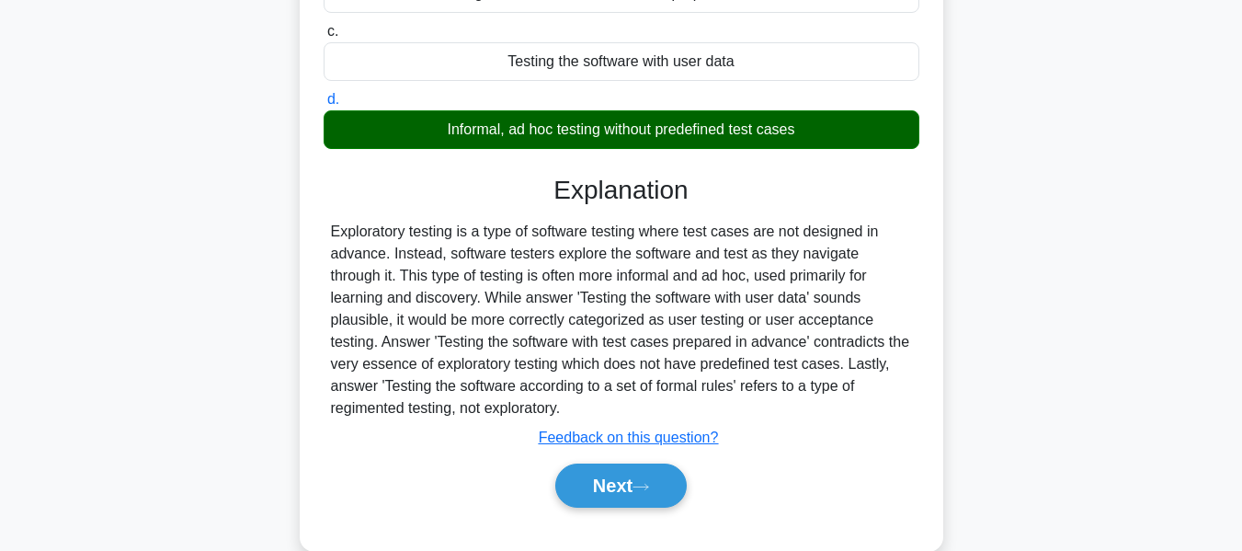
scroll to position [442, 0]
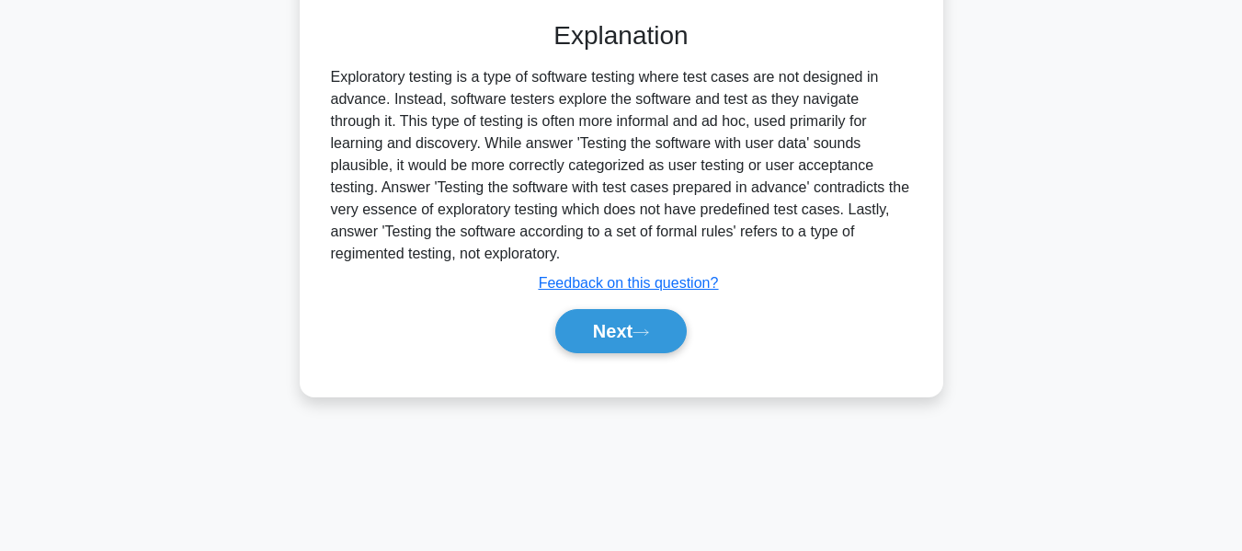
drag, startPoint x: 601, startPoint y: 325, endPoint x: 1014, endPoint y: 235, distance: 422.4
click at [601, 325] on button "Next" at bounding box center [620, 331] width 131 height 44
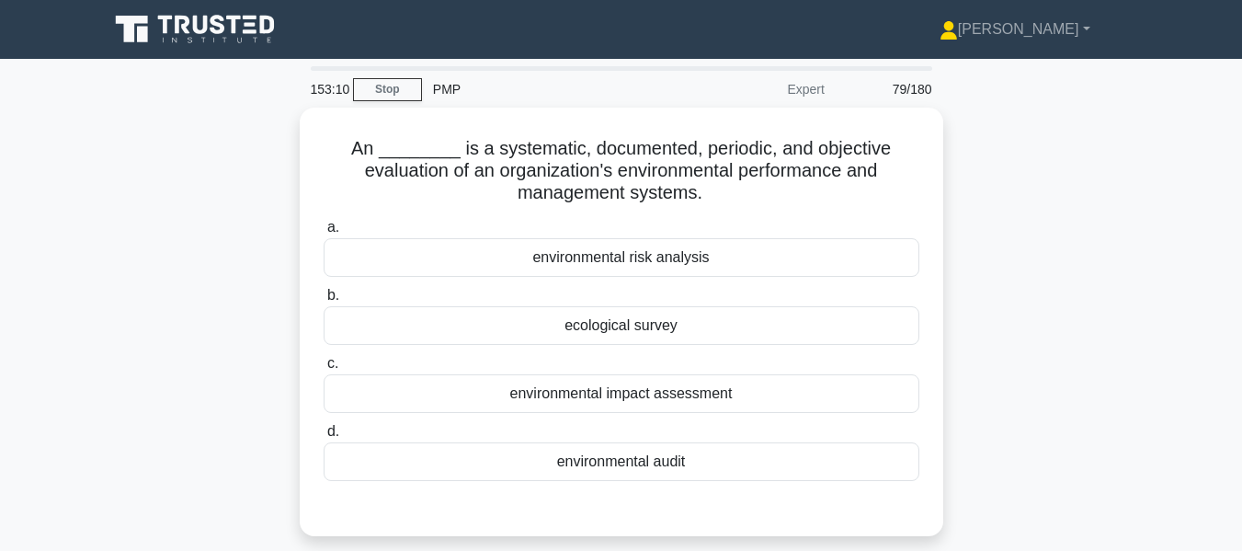
scroll to position [92, 0]
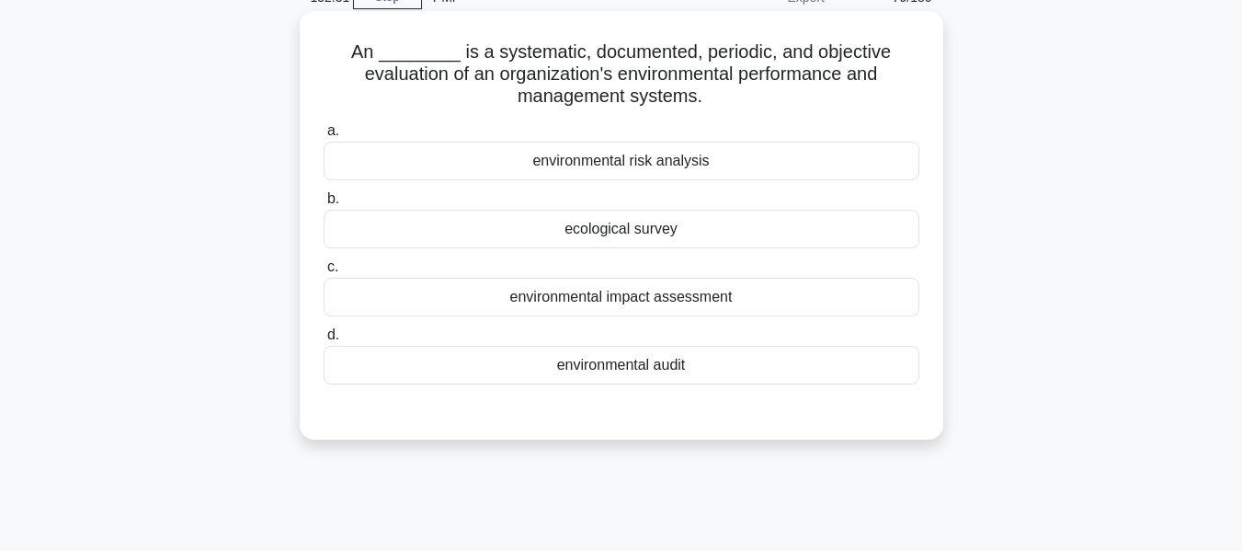
click at [629, 365] on div "environmental audit" at bounding box center [622, 365] width 596 height 39
click at [324, 341] on input "d. environmental audit" at bounding box center [324, 335] width 0 height 12
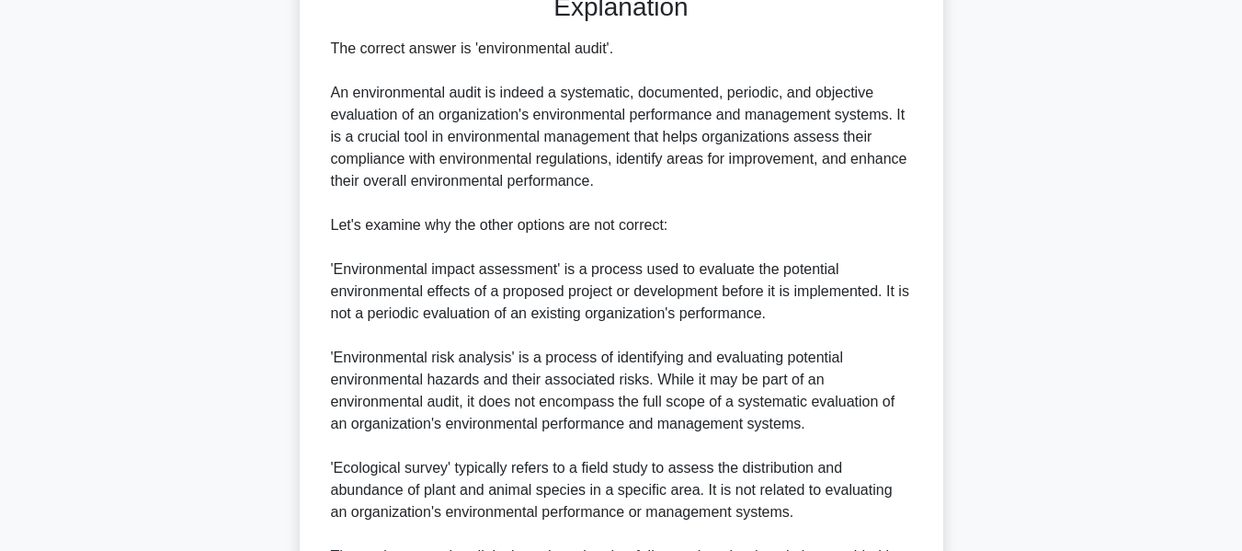
scroll to position [643, 0]
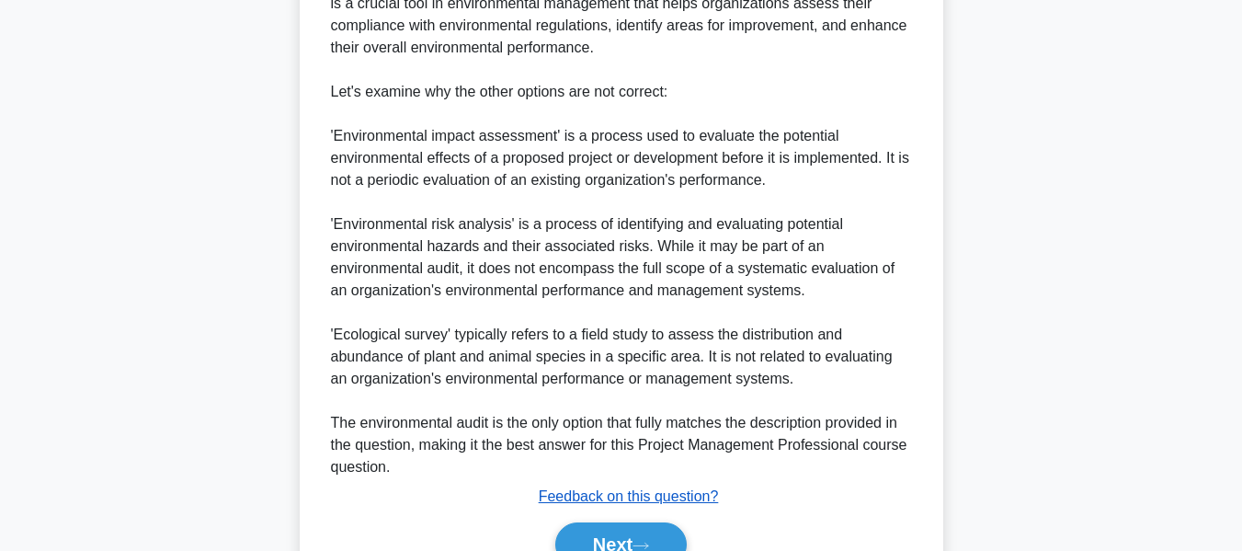
drag, startPoint x: 596, startPoint y: 536, endPoint x: 668, endPoint y: 487, distance: 87.4
click at [596, 536] on button "Next" at bounding box center [620, 544] width 131 height 44
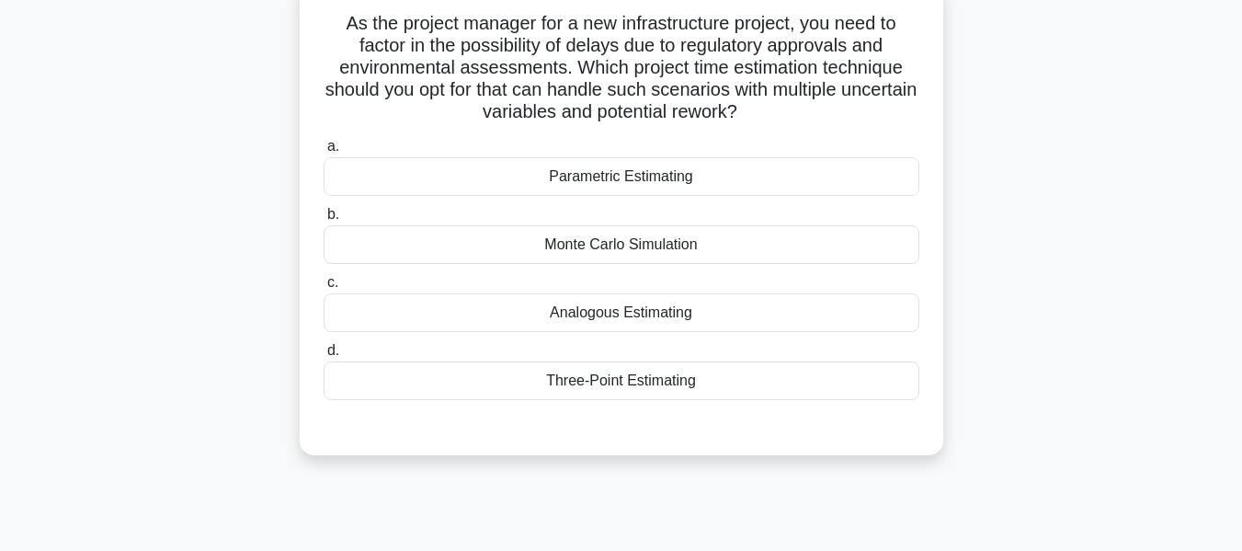
scroll to position [129, 0]
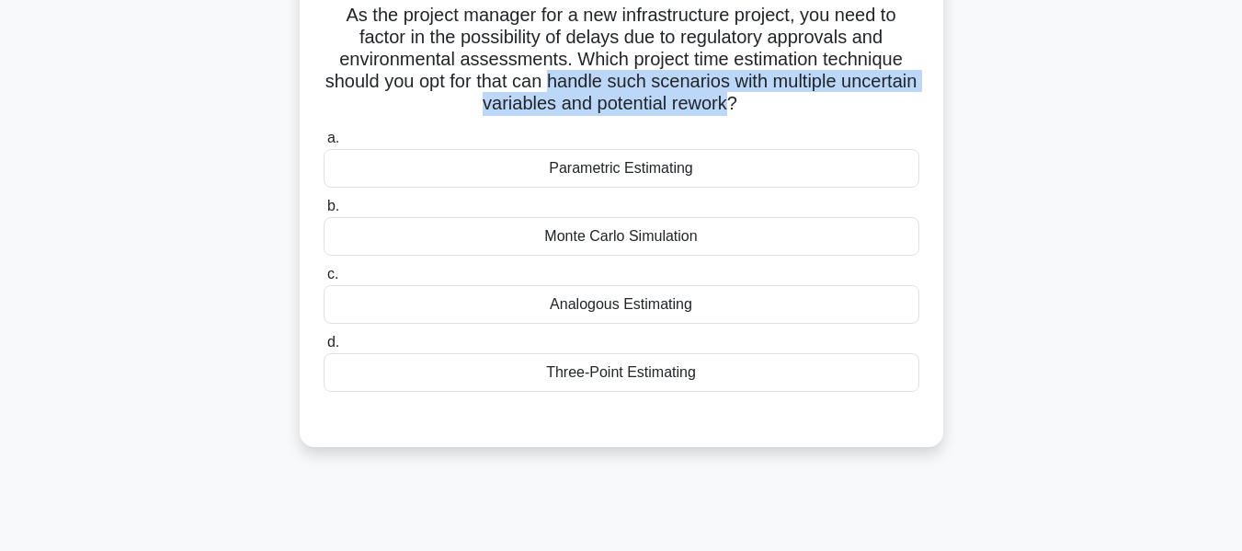
drag, startPoint x: 589, startPoint y: 79, endPoint x: 771, endPoint y: 107, distance: 184.1
click at [771, 107] on h5 "As the project manager for a new infrastructure project, you need to factor in …" at bounding box center [621, 60] width 599 height 112
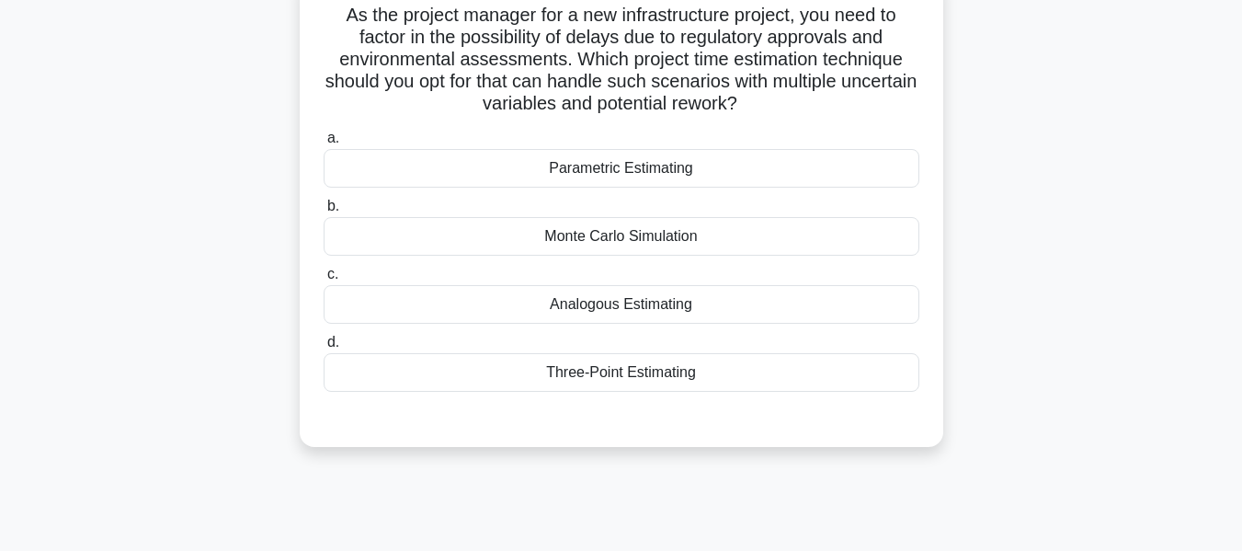
click at [585, 237] on div "Monte Carlo Simulation" at bounding box center [622, 236] width 596 height 39
click at [324, 212] on input "b. Monte Carlo Simulation" at bounding box center [324, 206] width 0 height 12
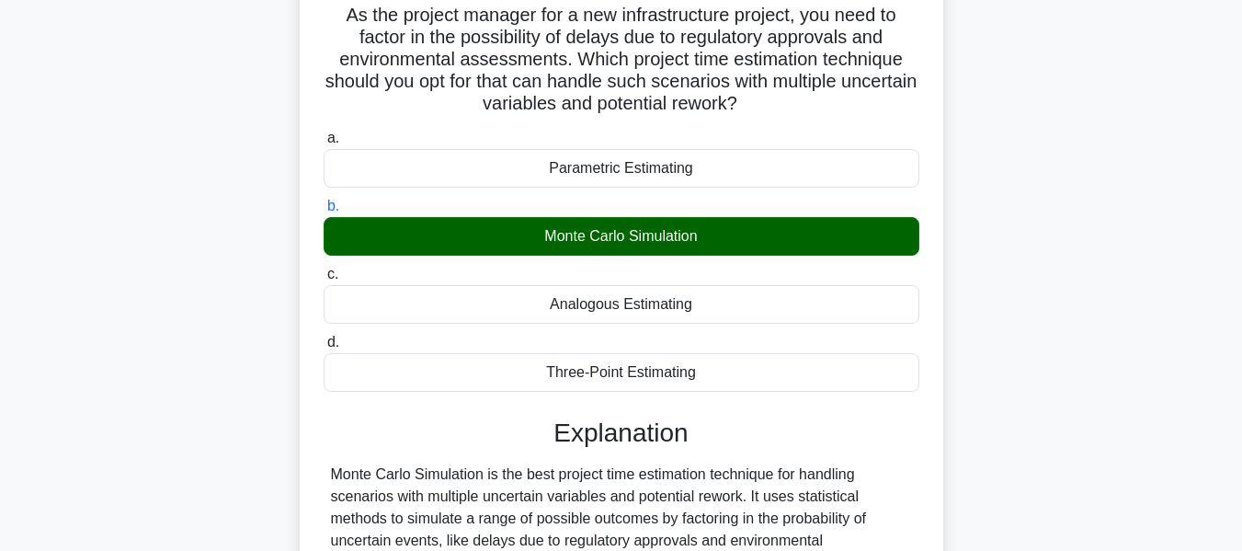
scroll to position [588, 0]
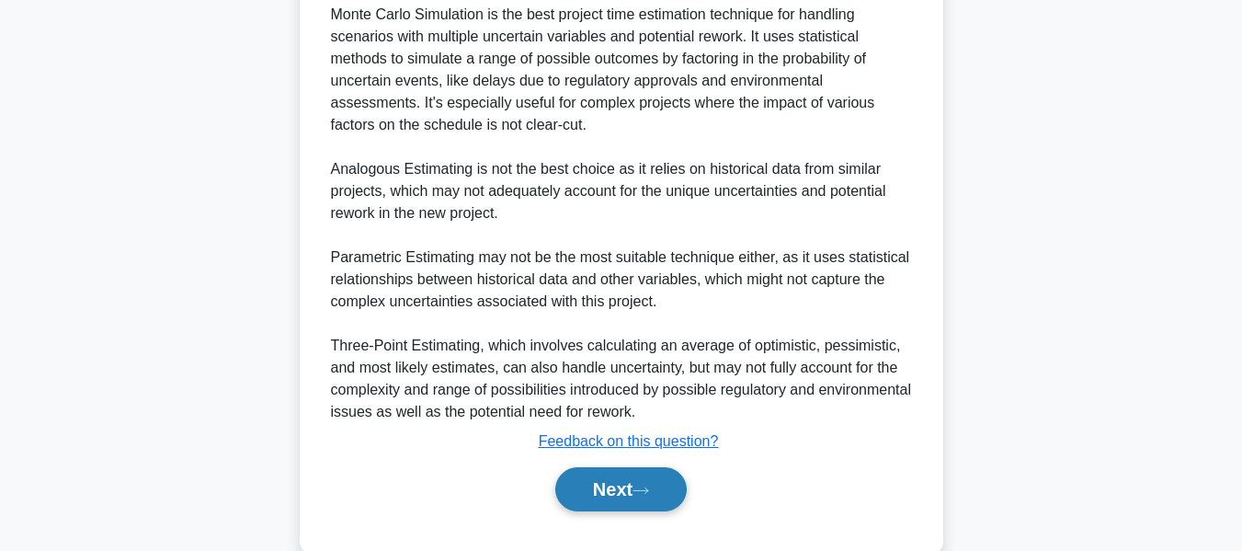
click at [597, 480] on button "Next" at bounding box center [620, 489] width 131 height 44
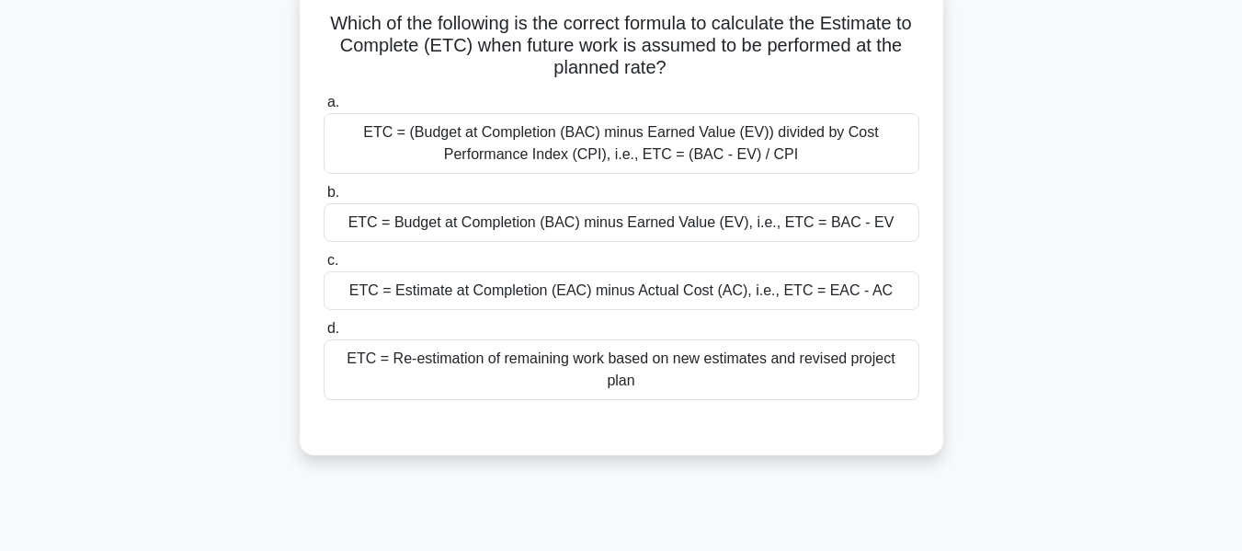
scroll to position [119, 0]
click at [477, 292] on div "ETC = Estimate at Completion (EAC) minus Actual Cost (AC), i.e., ETC = EAC - AC" at bounding box center [622, 292] width 596 height 39
click at [324, 268] on input "c. ETC = Estimate at Completion (EAC) minus Actual Cost (AC), i.e., ETC = EAC -…" at bounding box center [324, 262] width 0 height 12
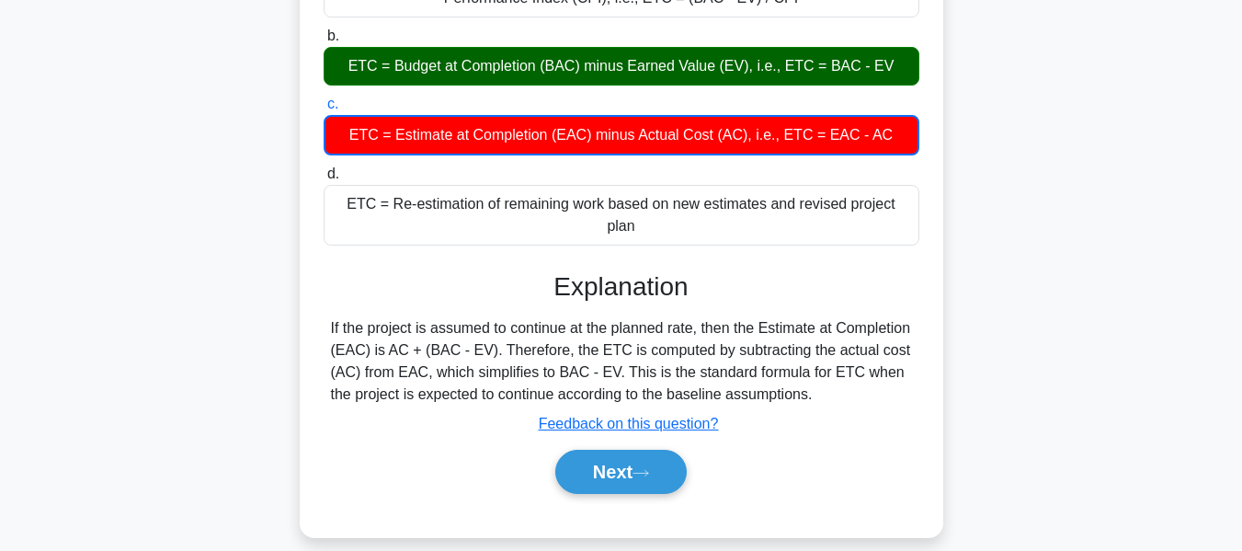
scroll to position [442, 0]
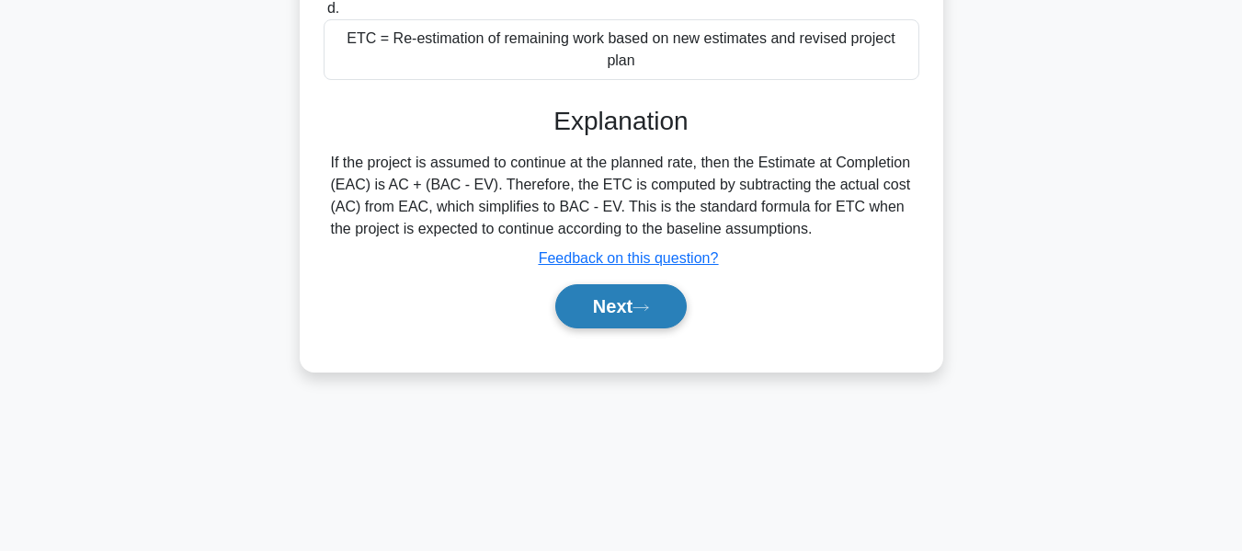
click at [609, 286] on button "Next" at bounding box center [620, 306] width 131 height 44
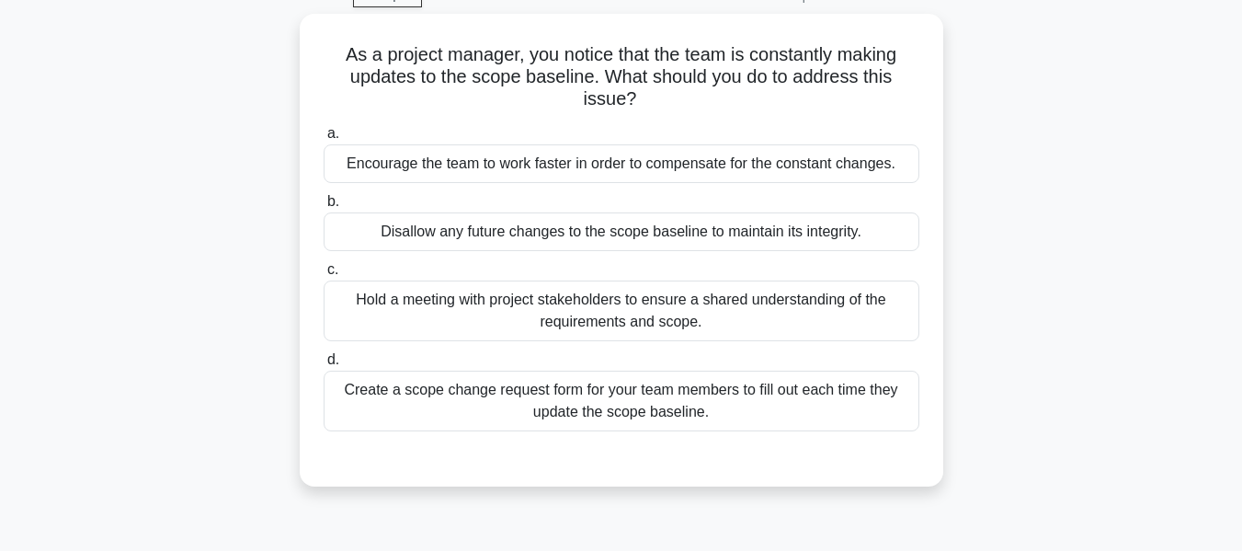
scroll to position [96, 0]
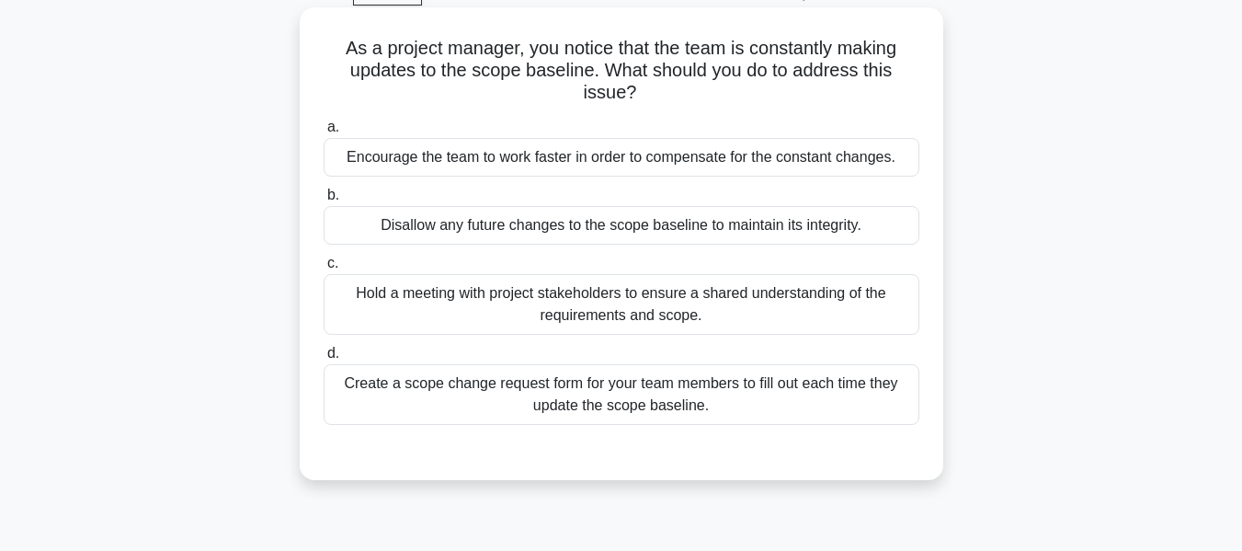
click at [443, 393] on div "Create a scope change request form for your team members to fill out each time …" at bounding box center [622, 394] width 596 height 61
click at [324, 359] on input "d. Create a scope change request form for your team members to fill out each ti…" at bounding box center [324, 353] width 0 height 12
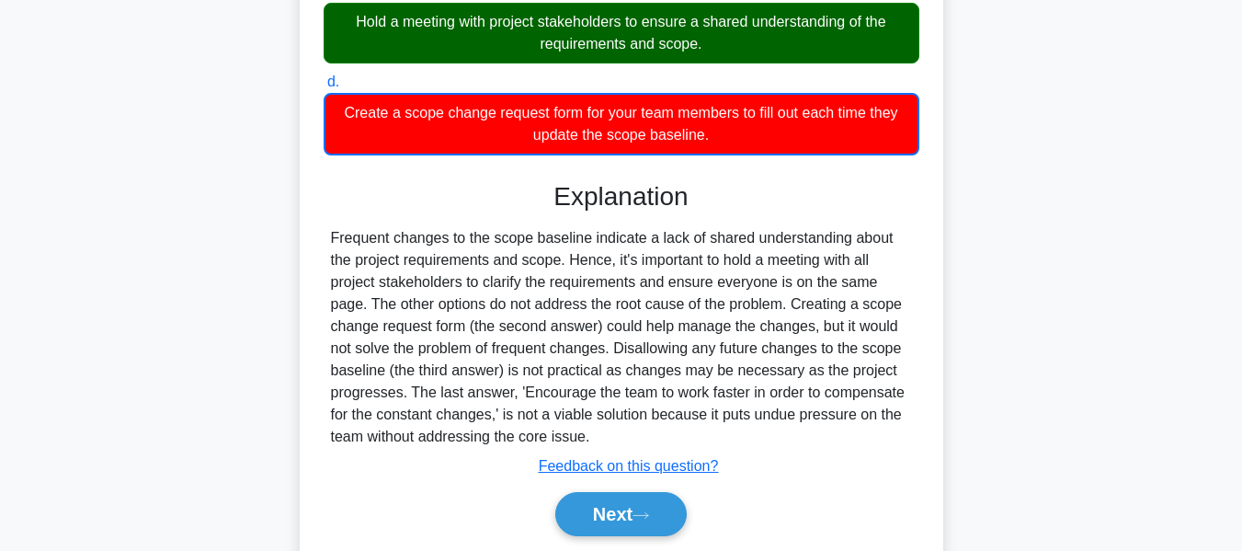
scroll to position [371, 0]
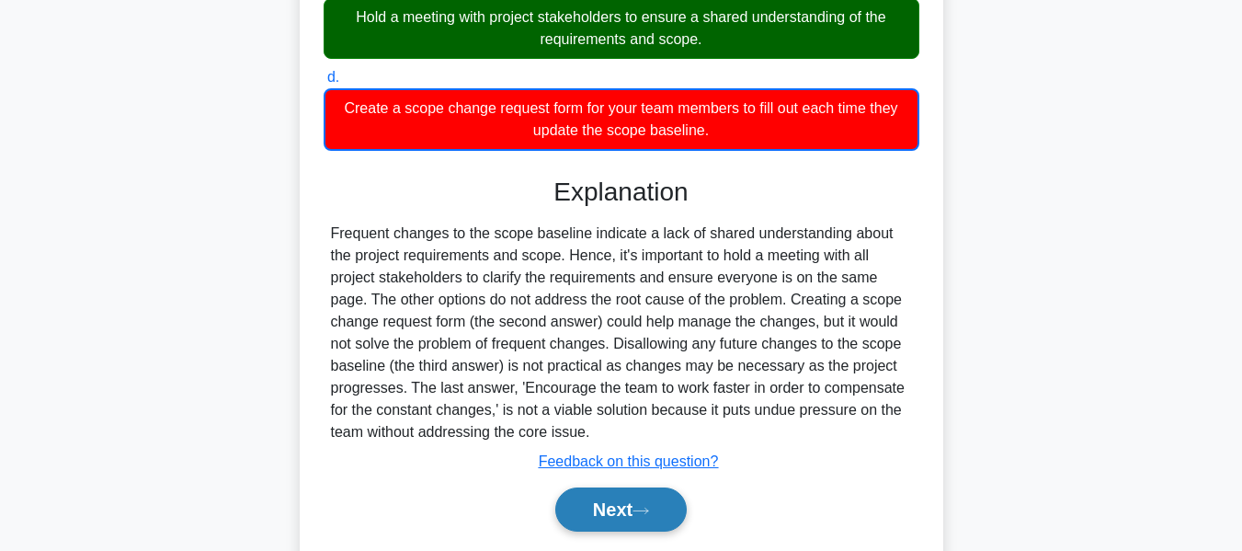
click at [617, 504] on button "Next" at bounding box center [620, 509] width 131 height 44
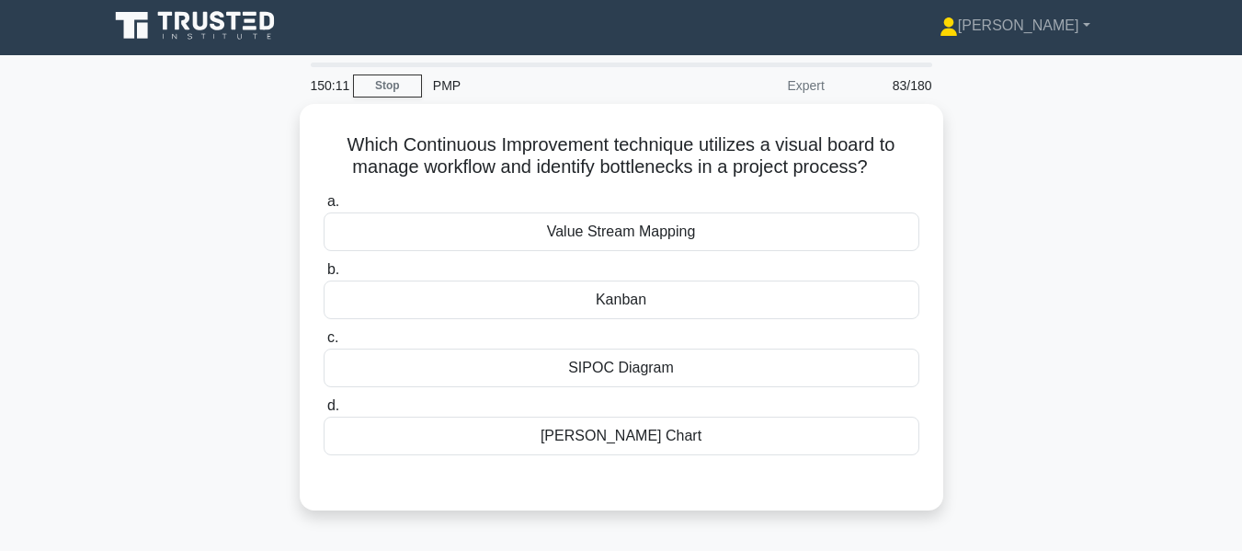
scroll to position [96, 0]
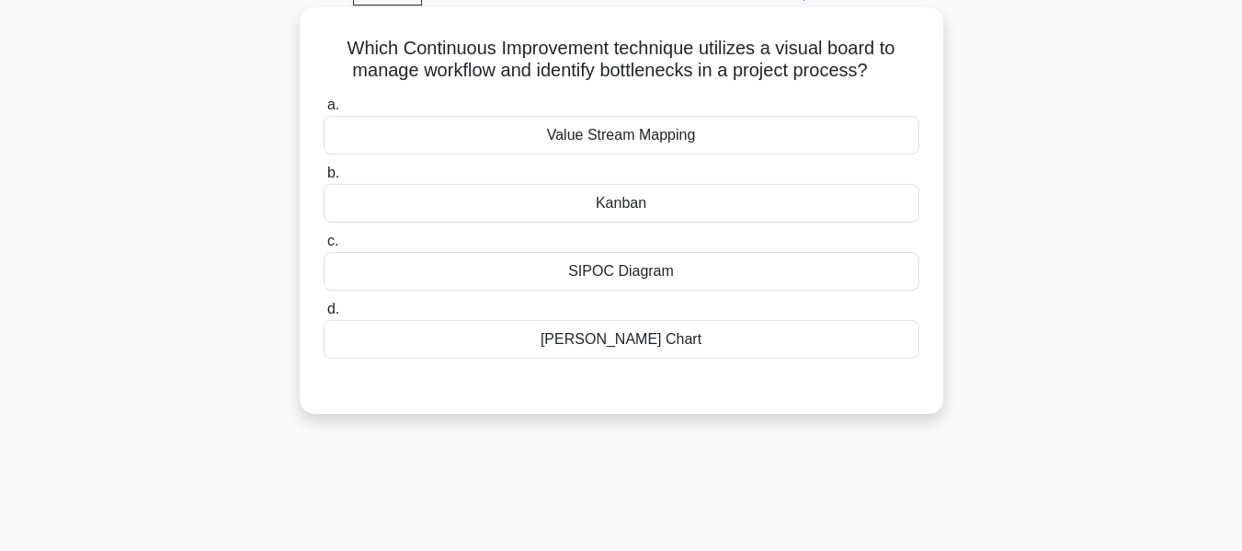
click at [592, 202] on div "Kanban" at bounding box center [622, 203] width 596 height 39
click at [324, 179] on input "b. Kanban" at bounding box center [324, 173] width 0 height 12
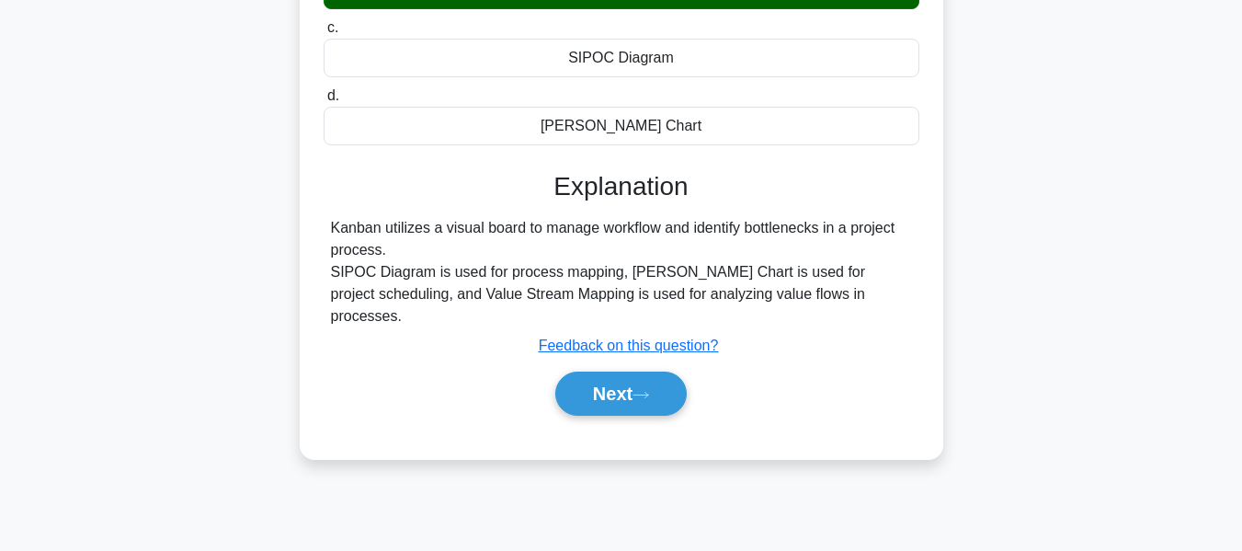
scroll to position [442, 0]
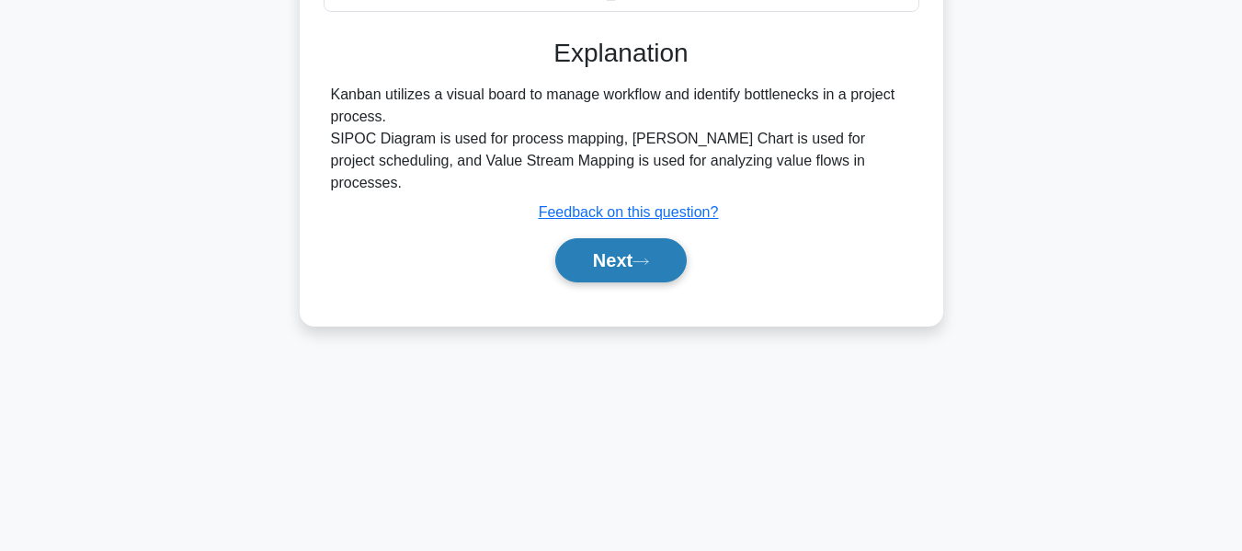
click at [593, 238] on button "Next" at bounding box center [620, 260] width 131 height 44
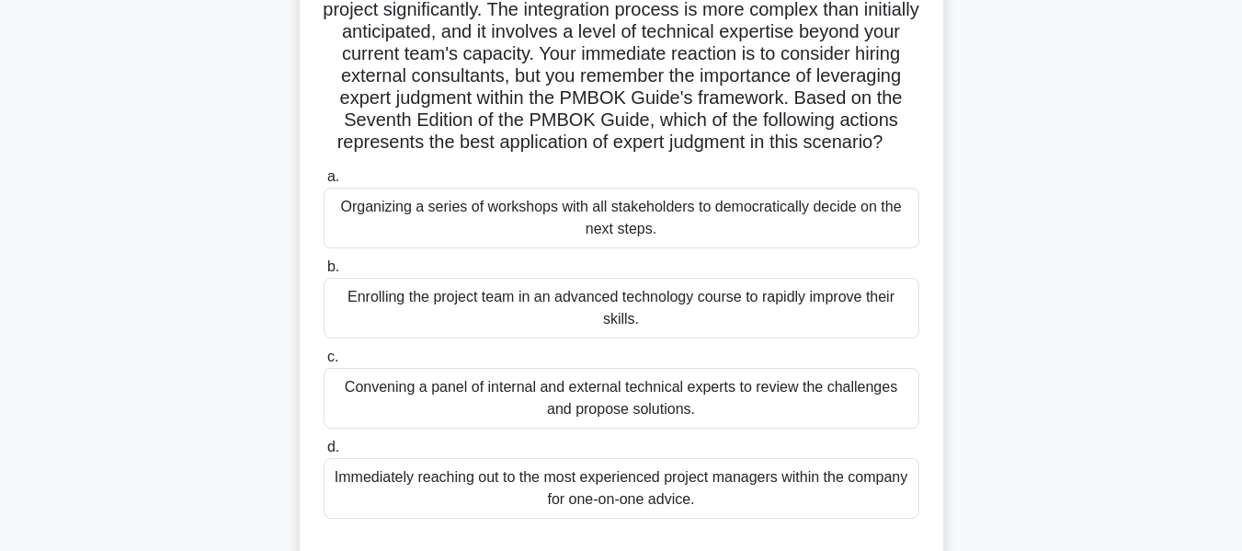
scroll to position [230, 0]
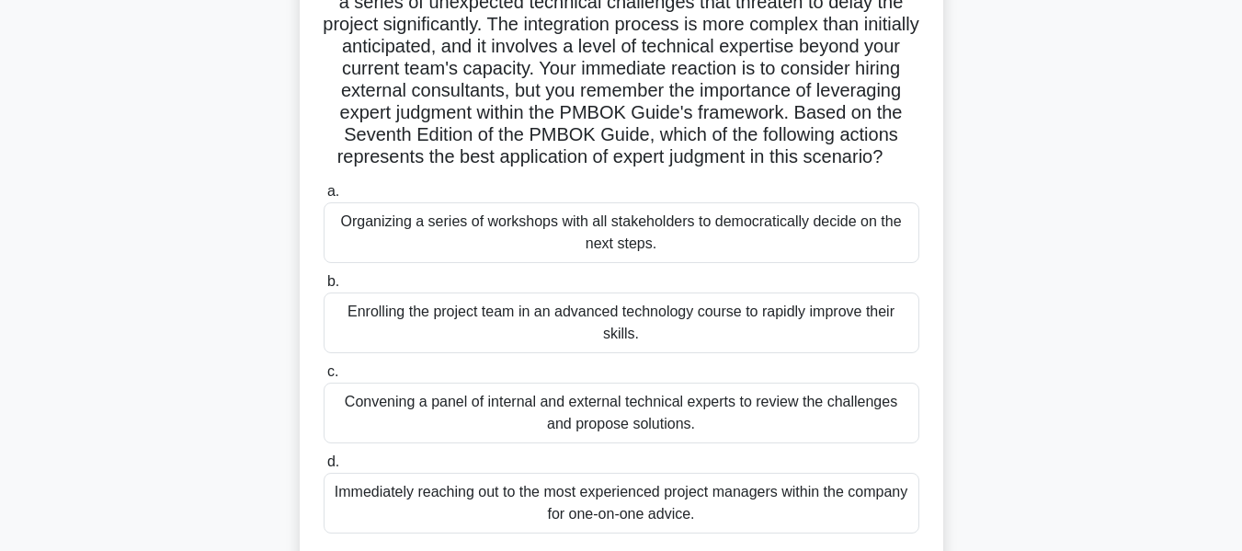
click at [591, 434] on div "Convening a panel of internal and external technical experts to review the chal…" at bounding box center [622, 412] width 596 height 61
click at [324, 378] on input "c. Convening a panel of internal and external technical experts to review the c…" at bounding box center [324, 372] width 0 height 12
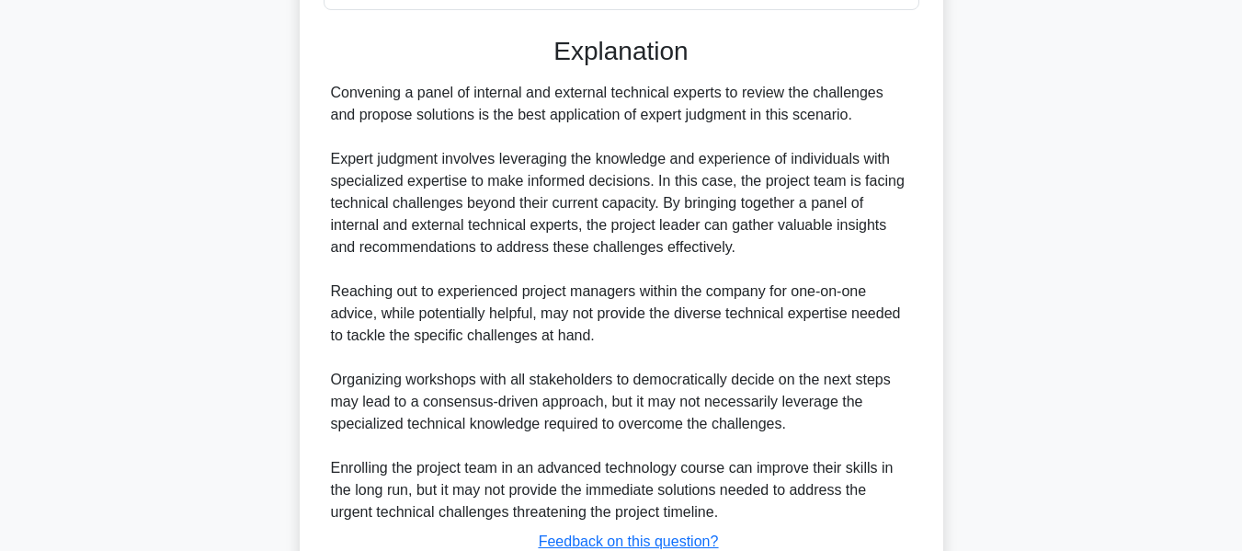
scroll to position [915, 0]
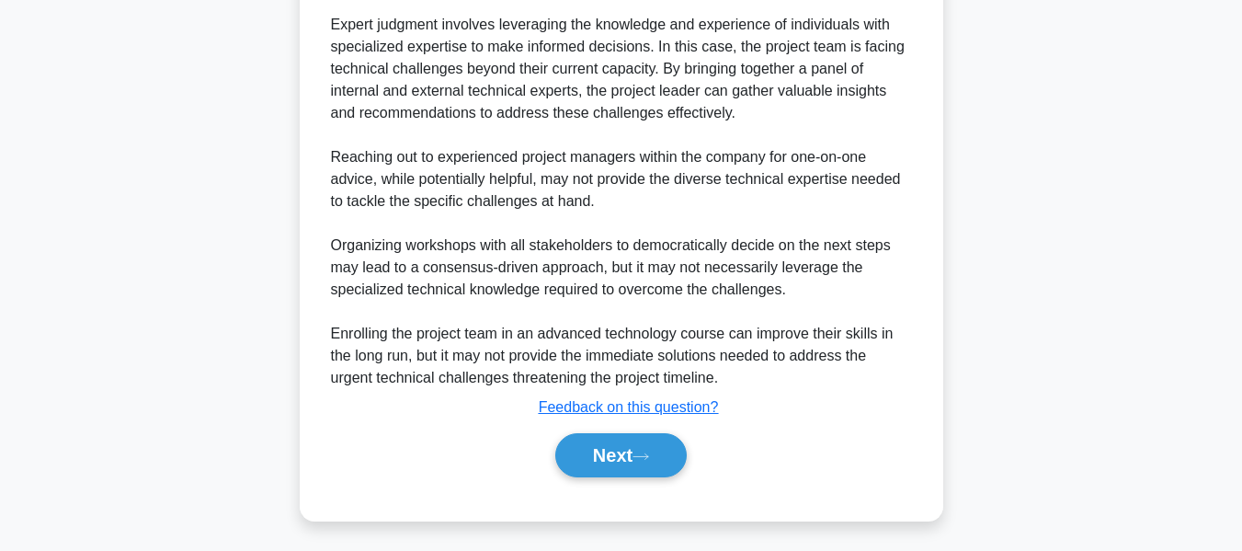
drag, startPoint x: 622, startPoint y: 438, endPoint x: 983, endPoint y: 306, distance: 383.9
click at [622, 438] on button "Next" at bounding box center [620, 455] width 131 height 44
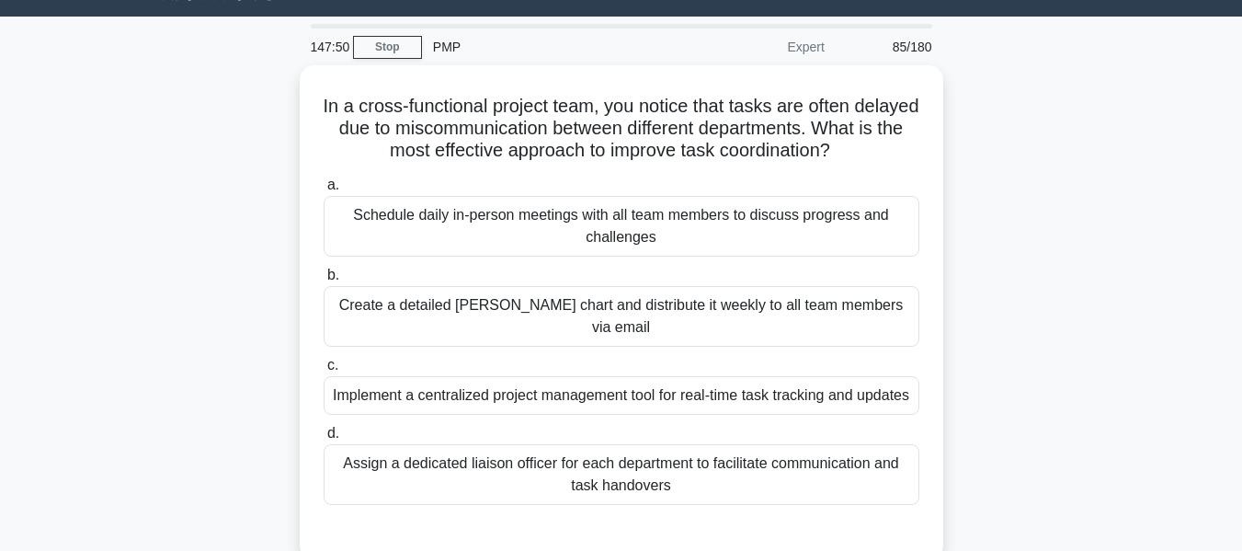
scroll to position [75, 0]
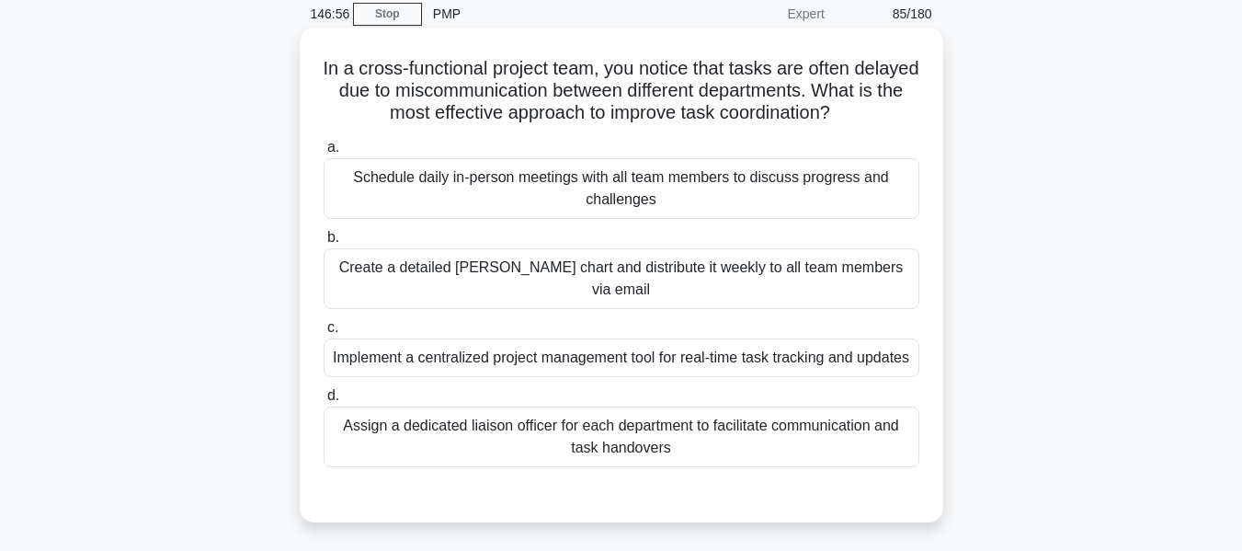
click at [552, 338] on div "Implement a centralized project management tool for real-time task tracking and…" at bounding box center [622, 357] width 596 height 39
click at [324, 334] on input "c. Implement a centralized project management tool for real-time task tracking …" at bounding box center [324, 328] width 0 height 12
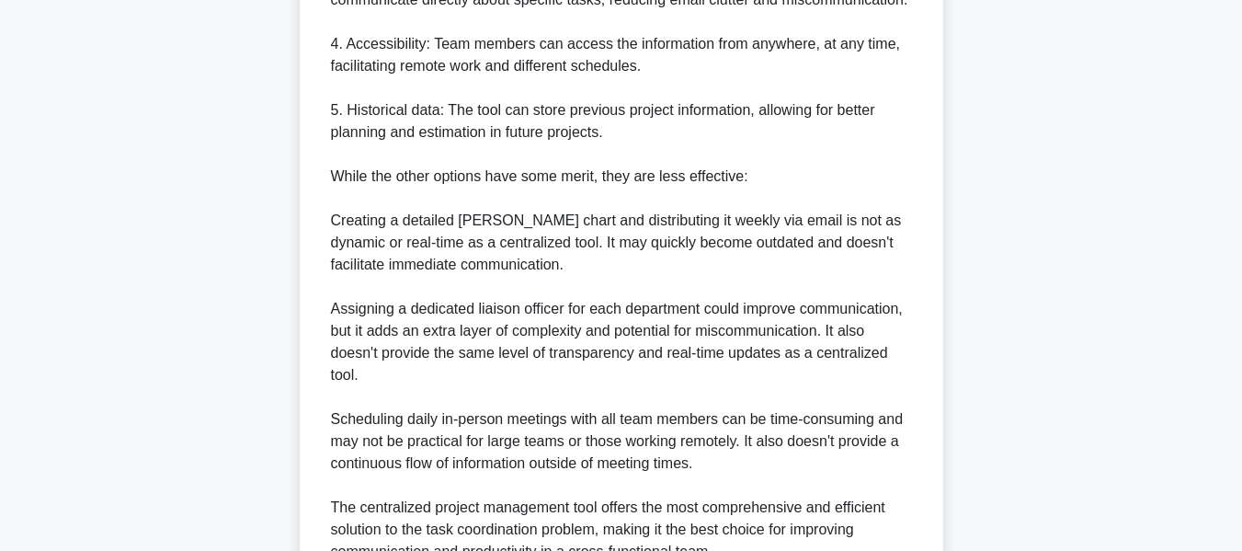
scroll to position [1113, 0]
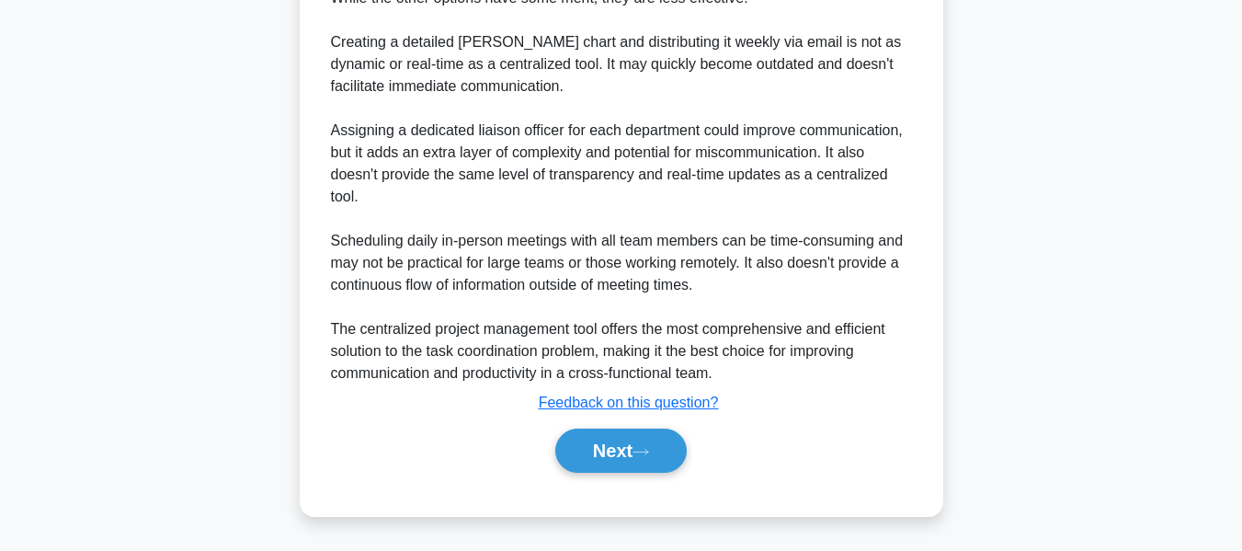
drag, startPoint x: 589, startPoint y: 446, endPoint x: 919, endPoint y: 358, distance: 341.4
click at [589, 446] on button "Next" at bounding box center [620, 450] width 131 height 44
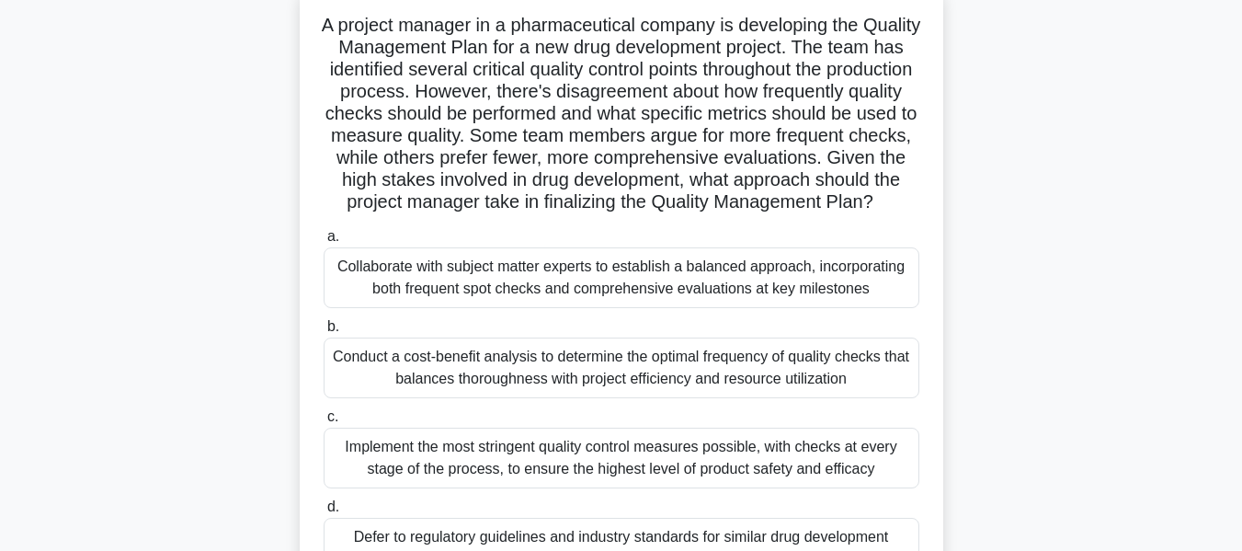
scroll to position [136, 0]
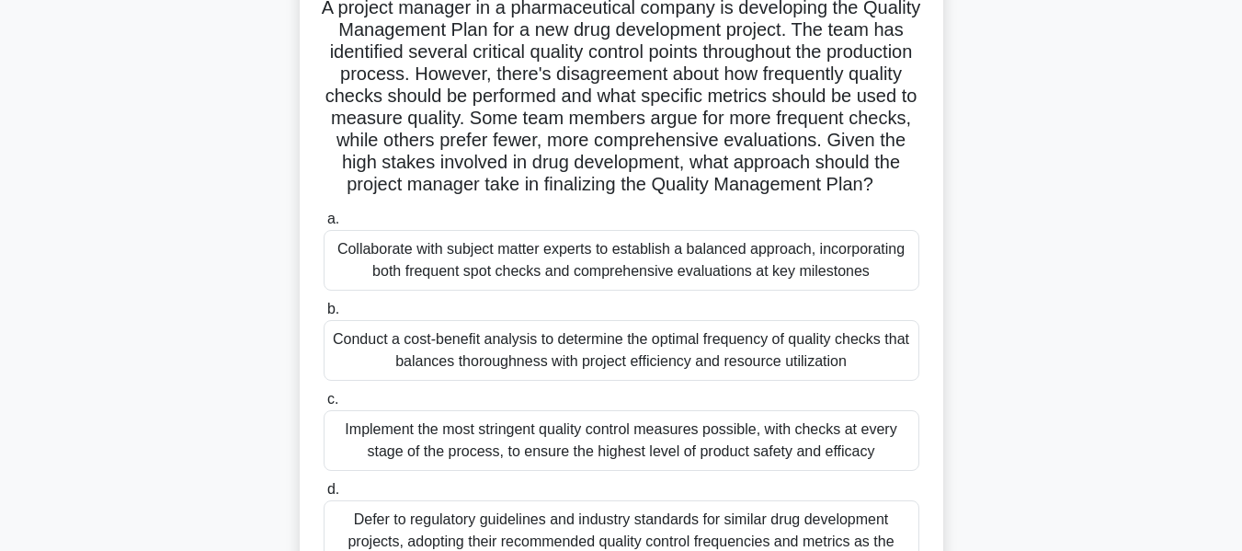
click at [670, 374] on div "Conduct a cost-benefit analysis to determine the optimal frequency of quality c…" at bounding box center [622, 350] width 596 height 61
click at [324, 315] on input "b. Conduct a cost-benefit analysis to determine the optimal frequency of qualit…" at bounding box center [324, 309] width 0 height 12
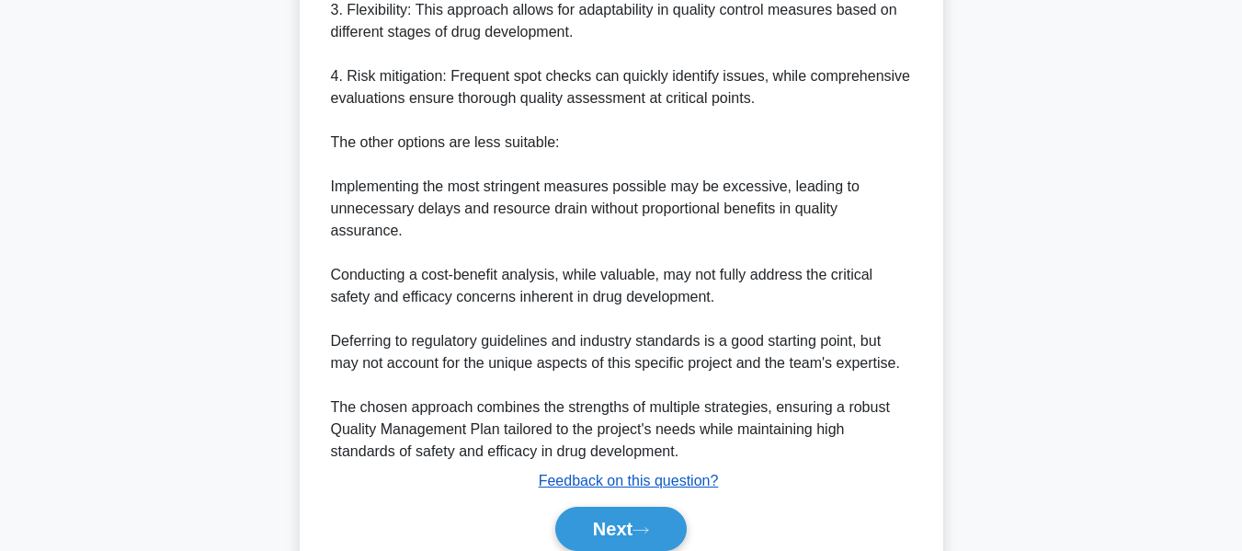
scroll to position [1137, 0]
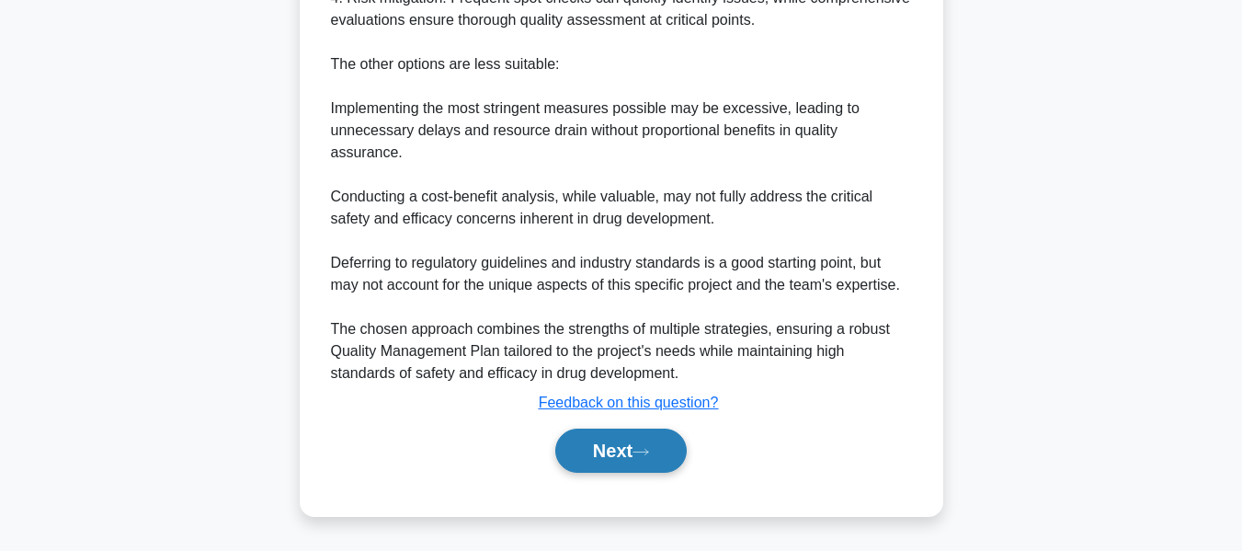
click at [601, 444] on button "Next" at bounding box center [620, 450] width 131 height 44
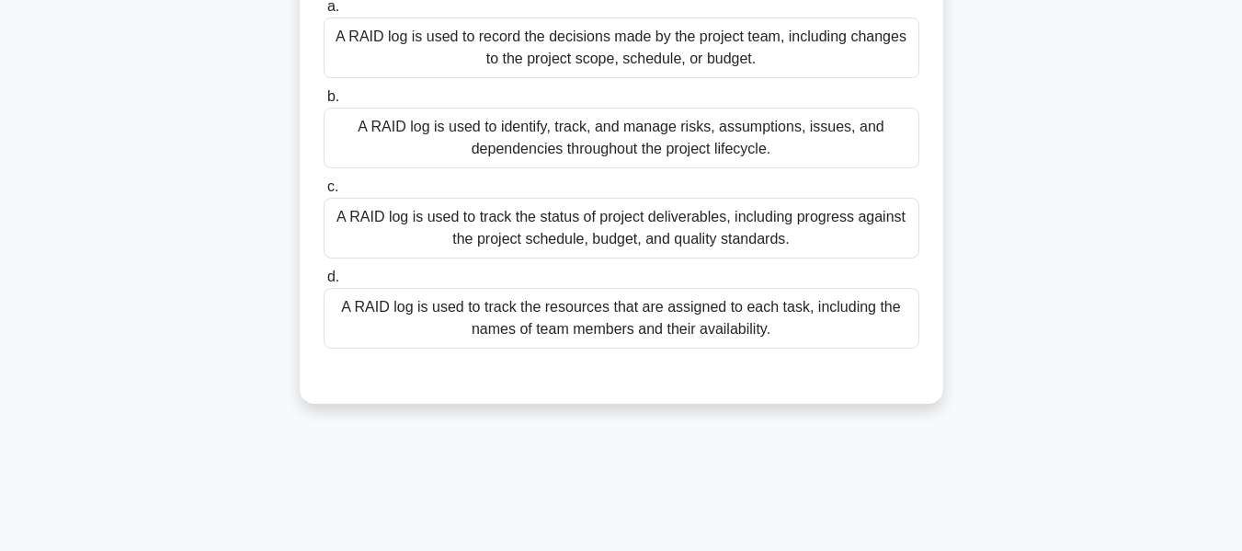
scroll to position [0, 0]
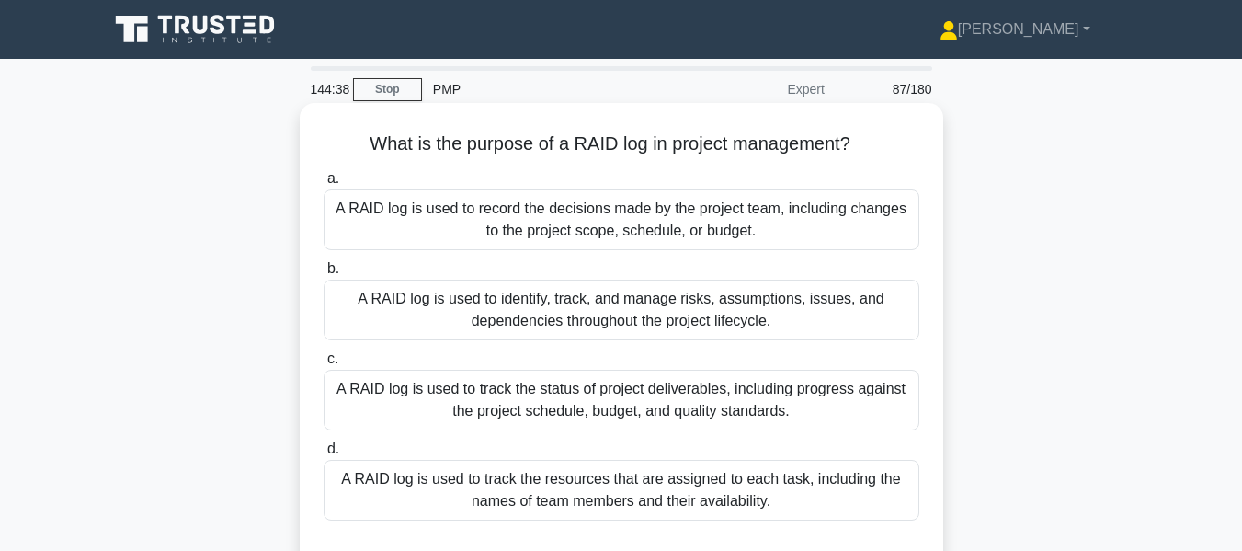
drag, startPoint x: 361, startPoint y: 137, endPoint x: 803, endPoint y: 508, distance: 577.4
click at [796, 503] on div "What is the purpose of a RAID log in project management? .spinner_0XTQ{transfor…" at bounding box center [621, 339] width 629 height 458
copy div "What is the purpose of a RAID log in project management? .spinner_0XTQ{transfor…"
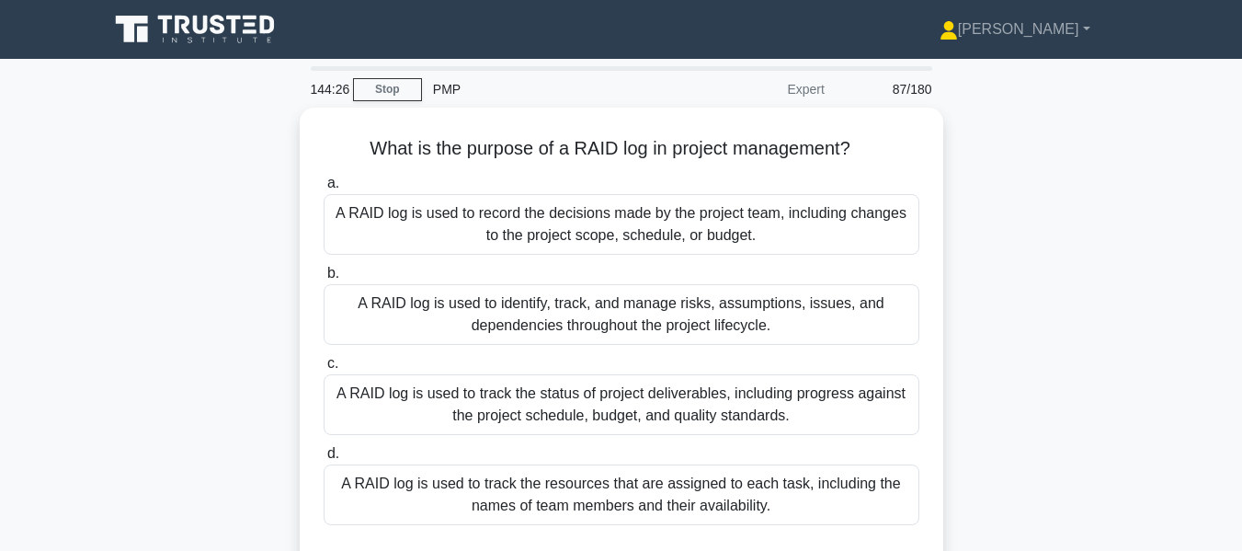
click at [970, 217] on div "What is the purpose of a RAID log in project management? .spinner_0XTQ{transfor…" at bounding box center [621, 355] width 1048 height 495
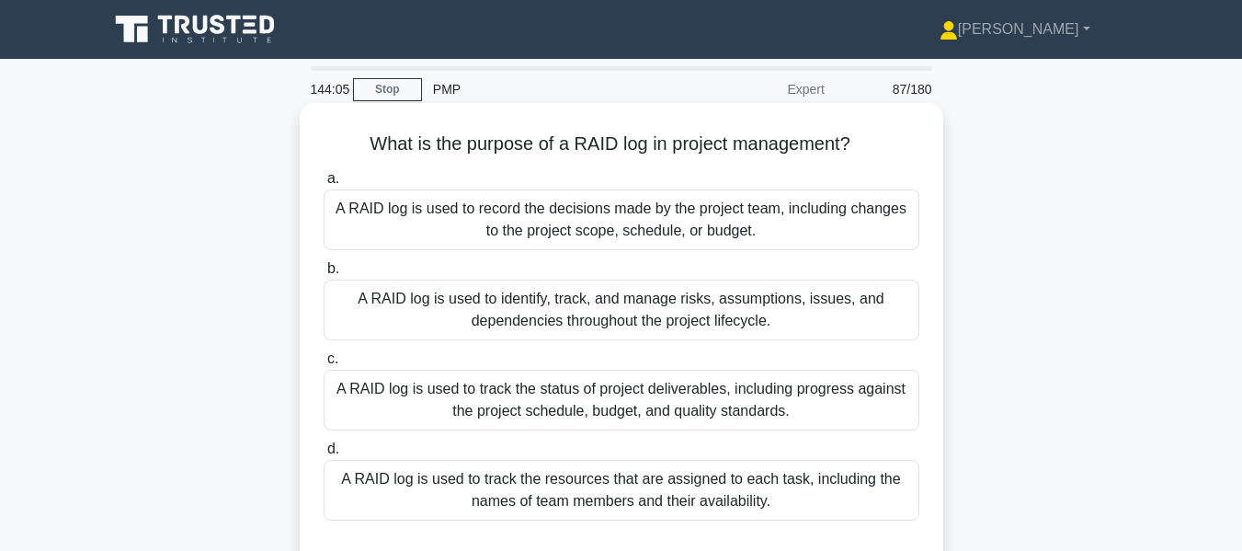
click at [634, 313] on div "A RAID log is used to identify, track, and manage risks, assumptions, issues, a…" at bounding box center [622, 309] width 596 height 61
click at [324, 275] on input "b. A RAID log is used to identify, track, and manage risks, assumptions, issues…" at bounding box center [324, 269] width 0 height 12
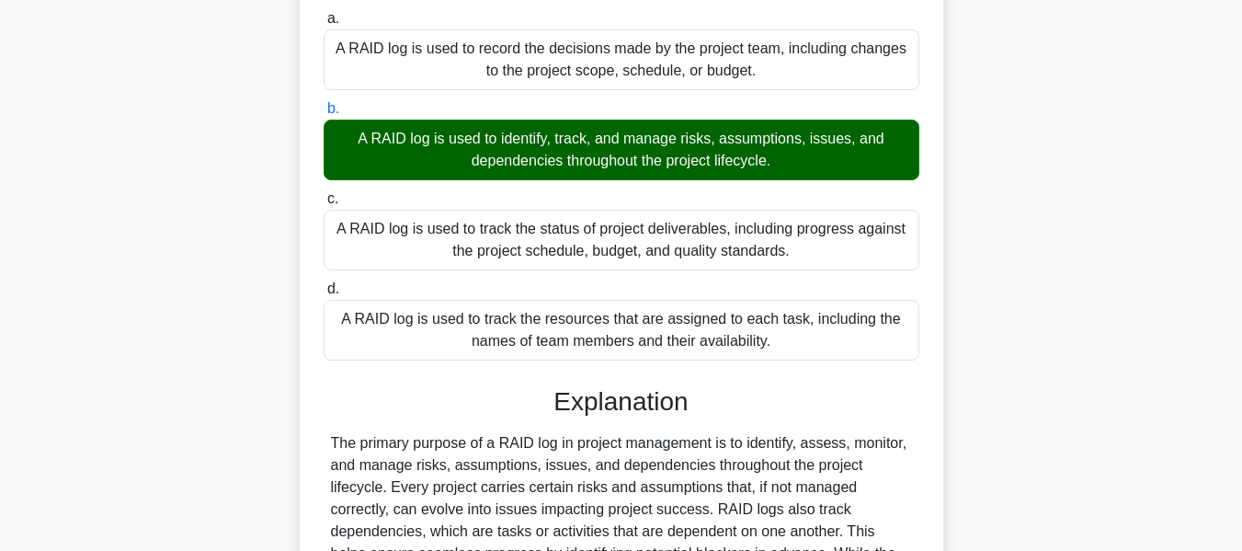
scroll to position [442, 0]
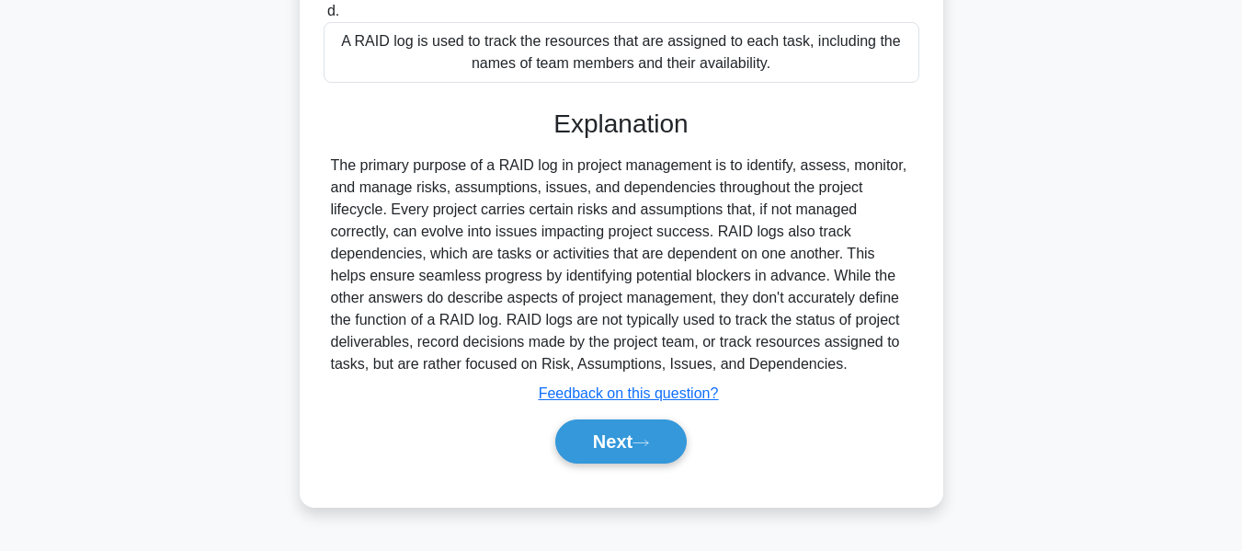
drag, startPoint x: 625, startPoint y: 434, endPoint x: 1009, endPoint y: 281, distance: 413.4
click at [625, 434] on button "Next" at bounding box center [620, 441] width 131 height 44
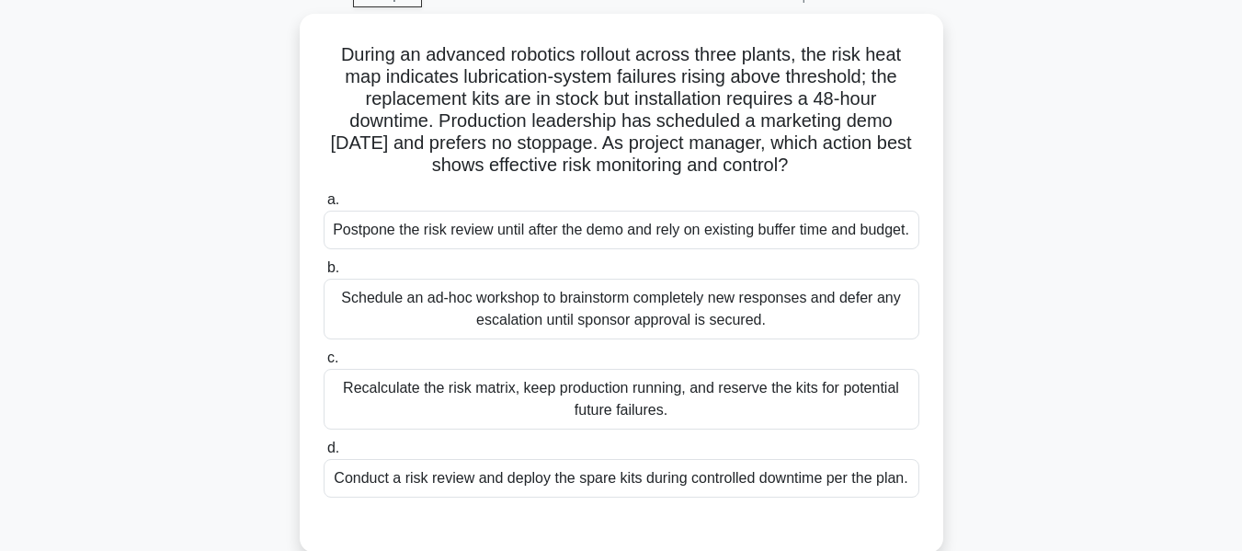
scroll to position [92, 0]
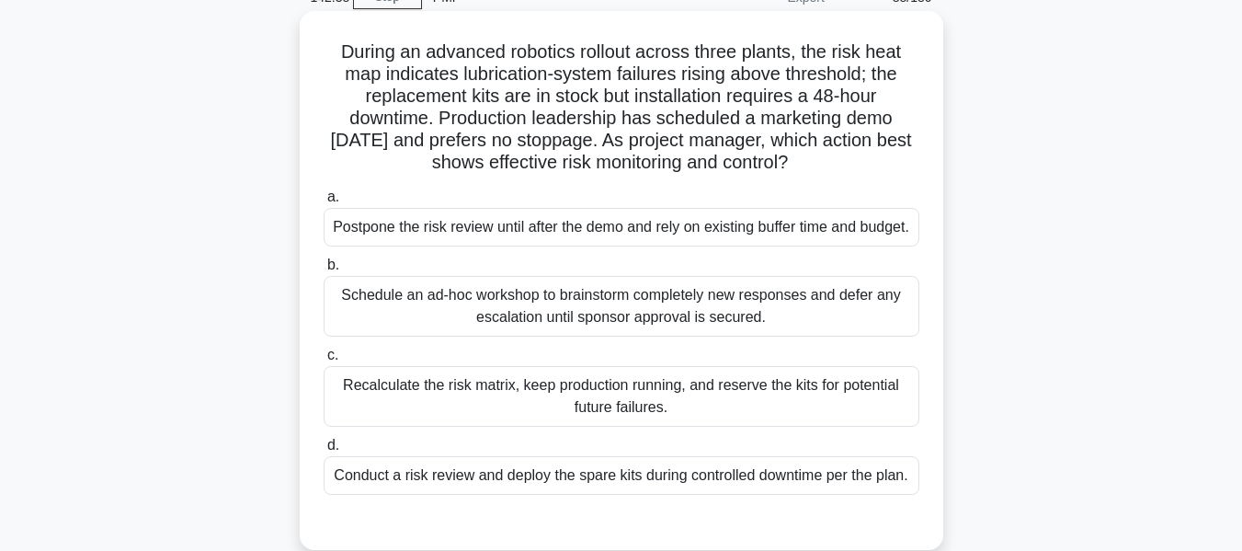
click at [407, 495] on div "Conduct a risk review and deploy the spare kits during controlled downtime per …" at bounding box center [622, 475] width 596 height 39
click at [324, 451] on input "d. Conduct a risk review and deploy the spare kits during controlled downtime p…" at bounding box center [324, 445] width 0 height 12
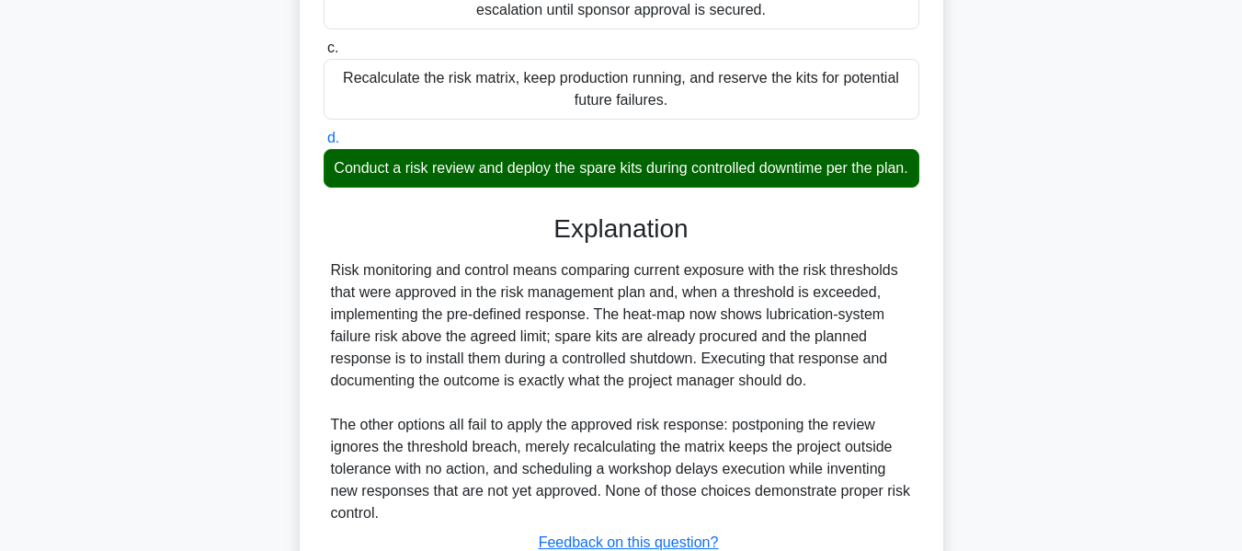
scroll to position [584, 0]
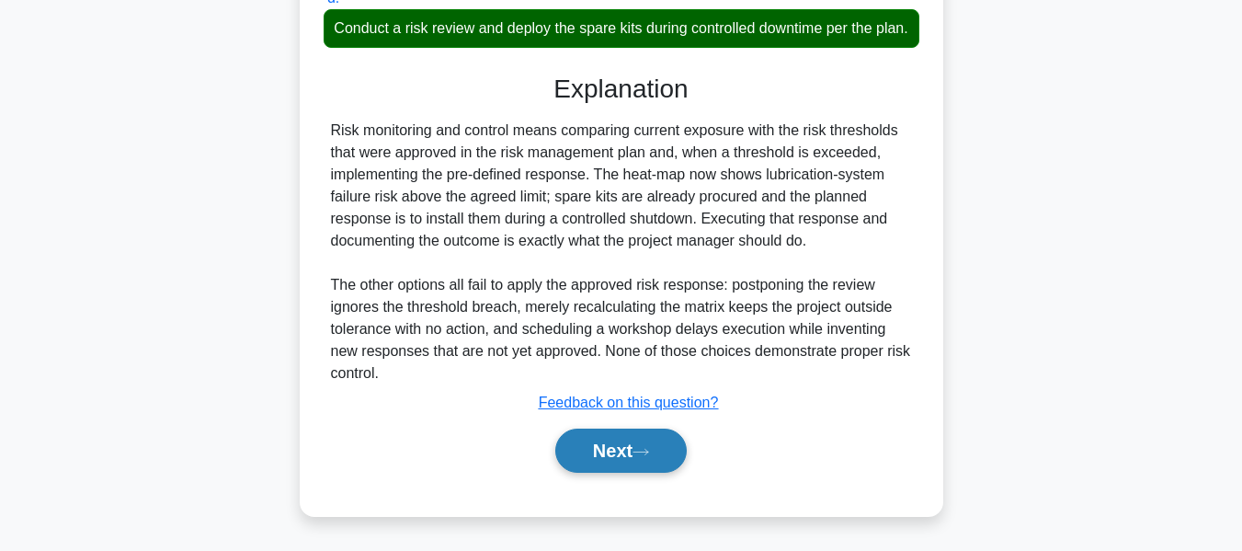
click at [595, 457] on button "Next" at bounding box center [620, 450] width 131 height 44
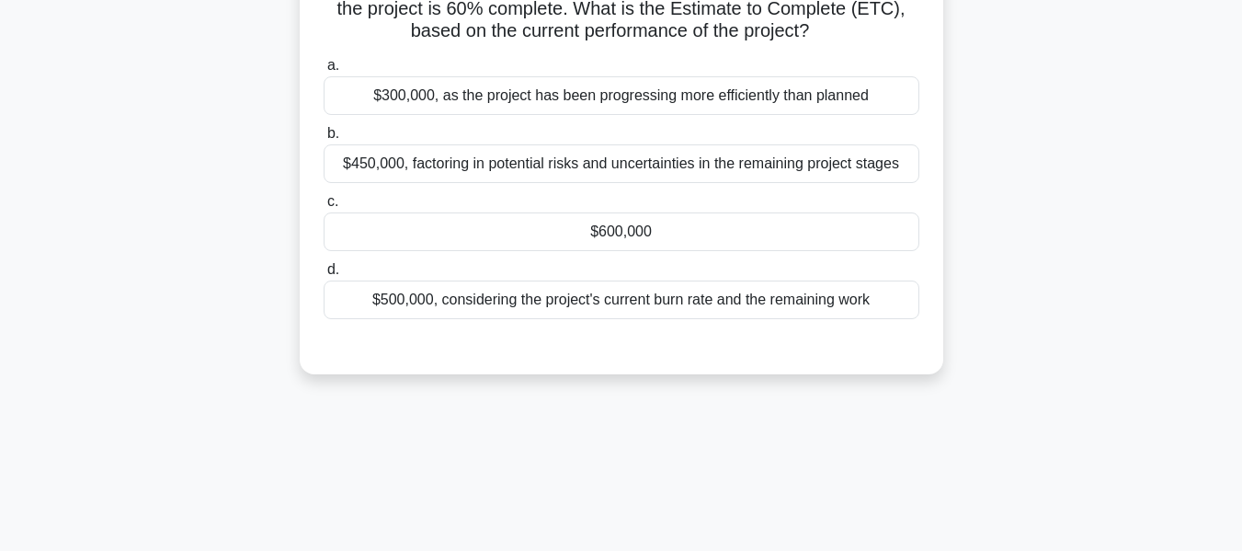
scroll to position [92, 0]
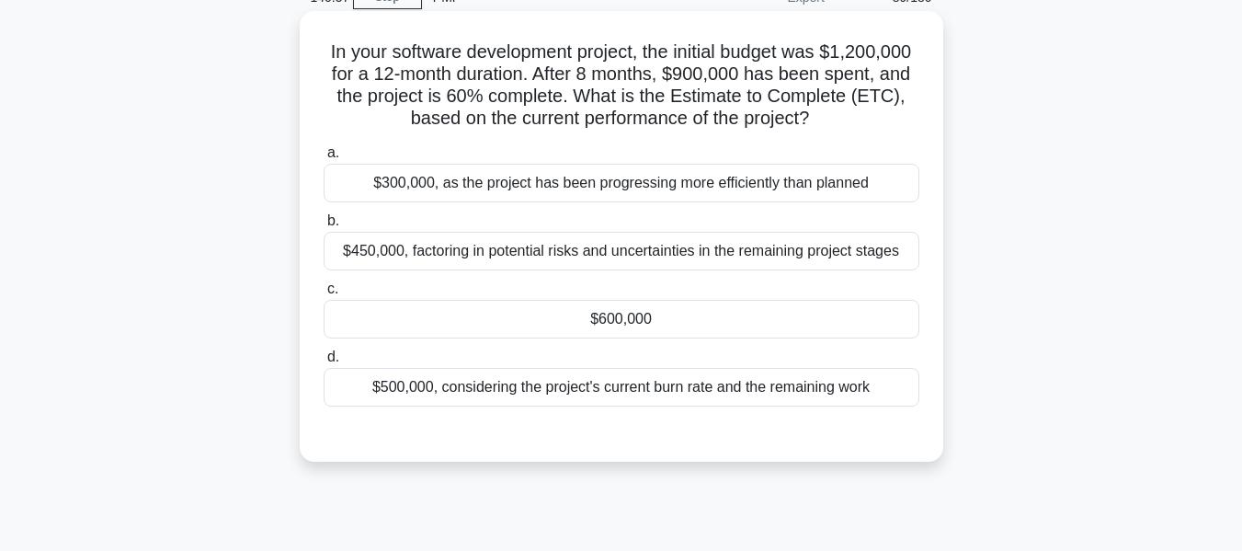
click at [609, 321] on div "$600,000" at bounding box center [622, 319] width 596 height 39
click at [324, 295] on input "c. $600,000" at bounding box center [324, 289] width 0 height 12
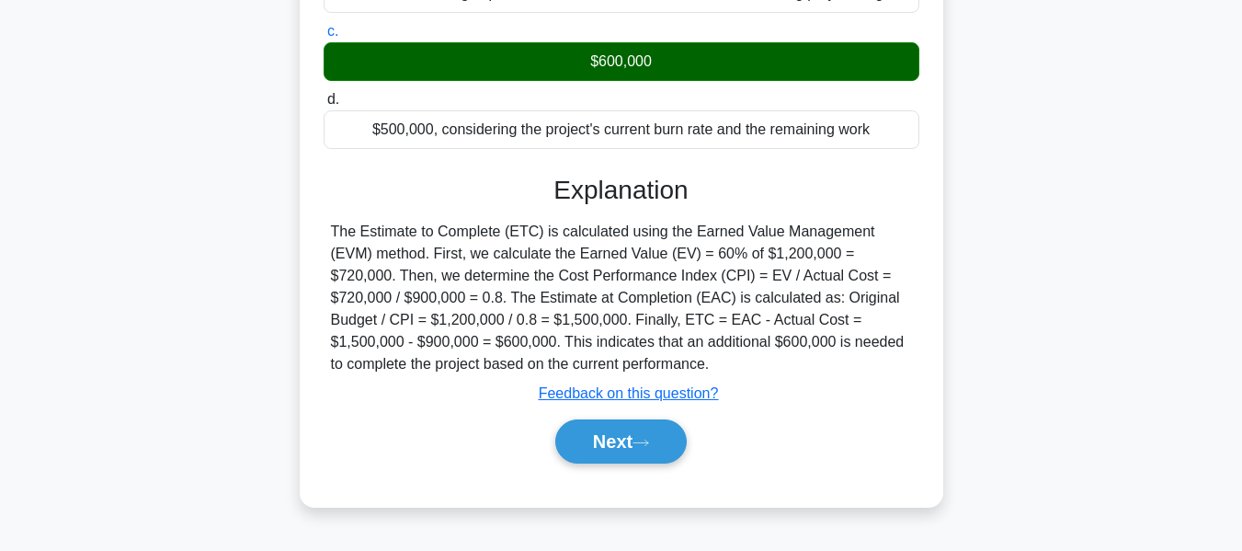
scroll to position [442, 0]
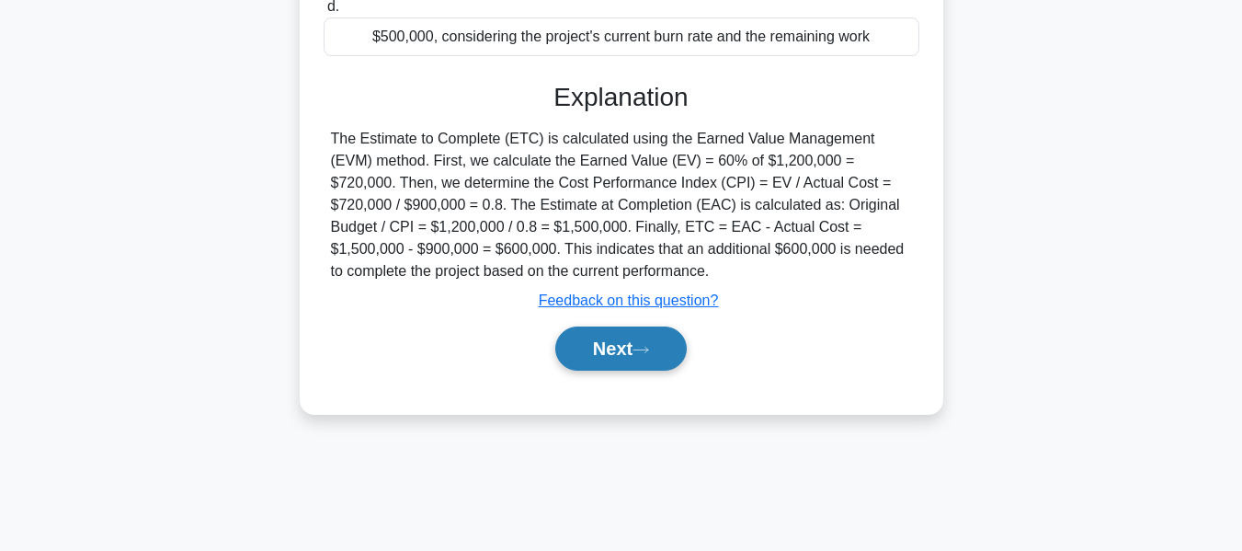
click at [608, 349] on button "Next" at bounding box center [620, 348] width 131 height 44
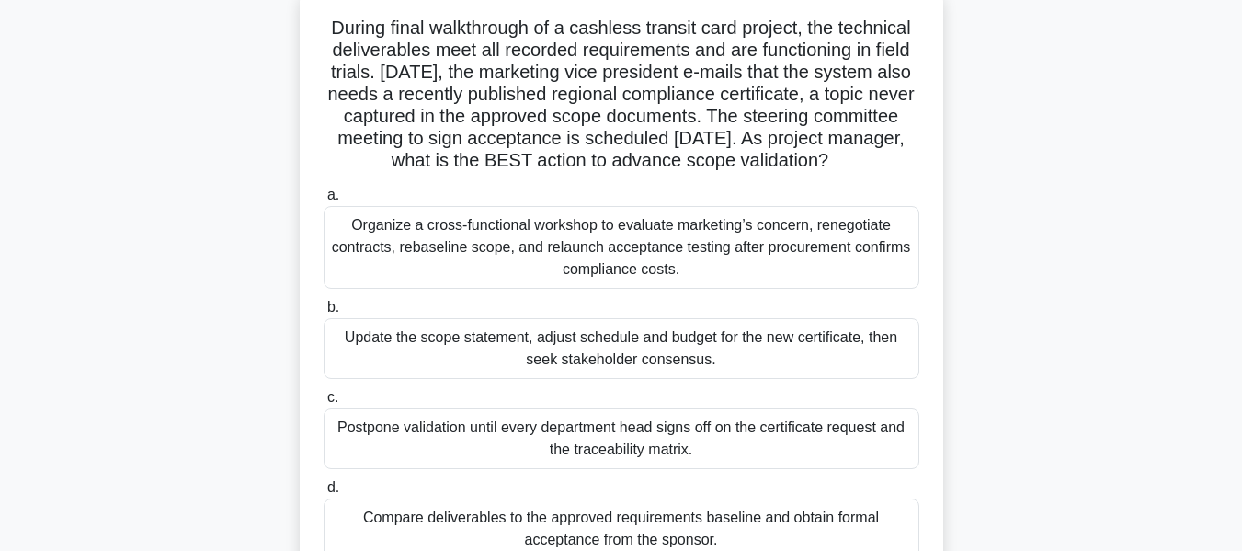
scroll to position [126, 0]
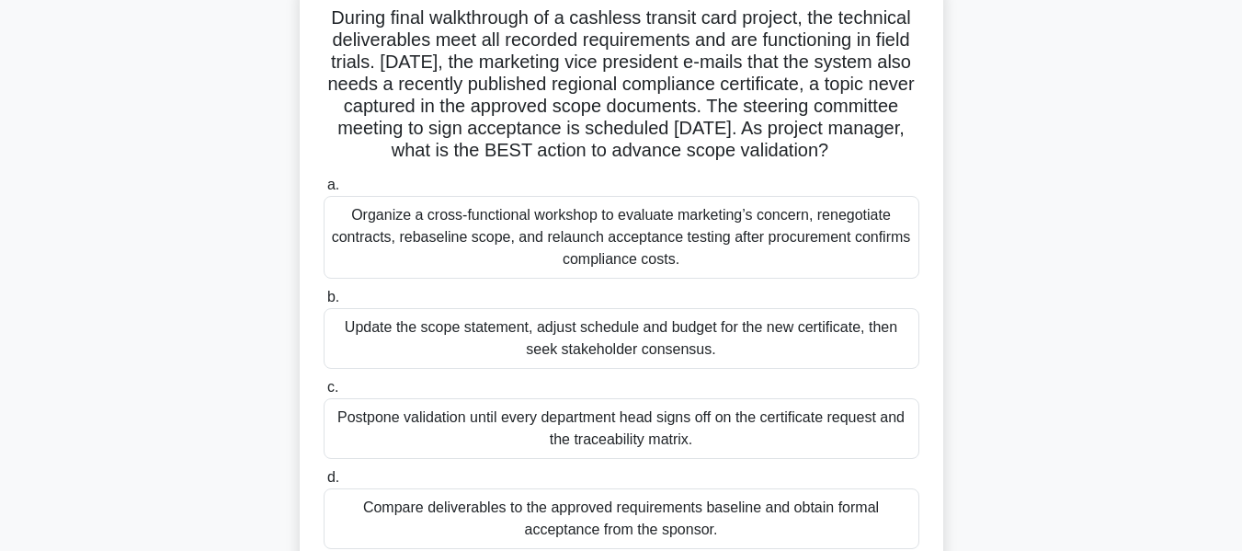
click at [849, 266] on div "Organize a cross-functional workshop to evaluate marketing’s concern, renegotia…" at bounding box center [622, 237] width 596 height 83
click at [324, 191] on input "a. Organize a cross-functional workshop to evaluate marketing’s concern, renego…" at bounding box center [324, 185] width 0 height 12
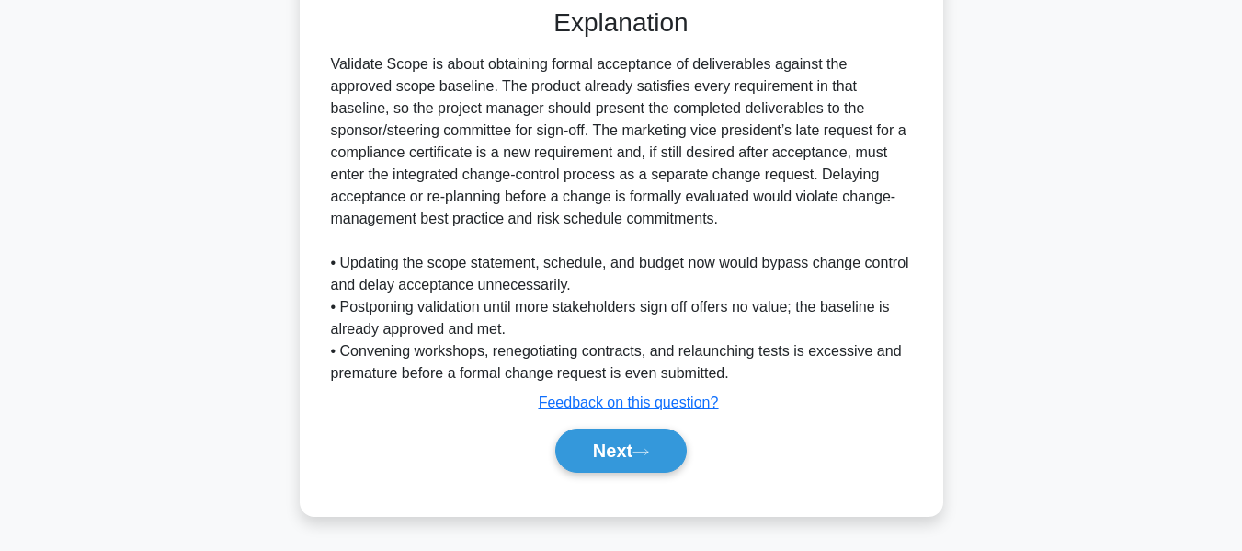
drag, startPoint x: 634, startPoint y: 441, endPoint x: 907, endPoint y: 322, distance: 298.0
click at [634, 441] on button "Next" at bounding box center [620, 450] width 131 height 44
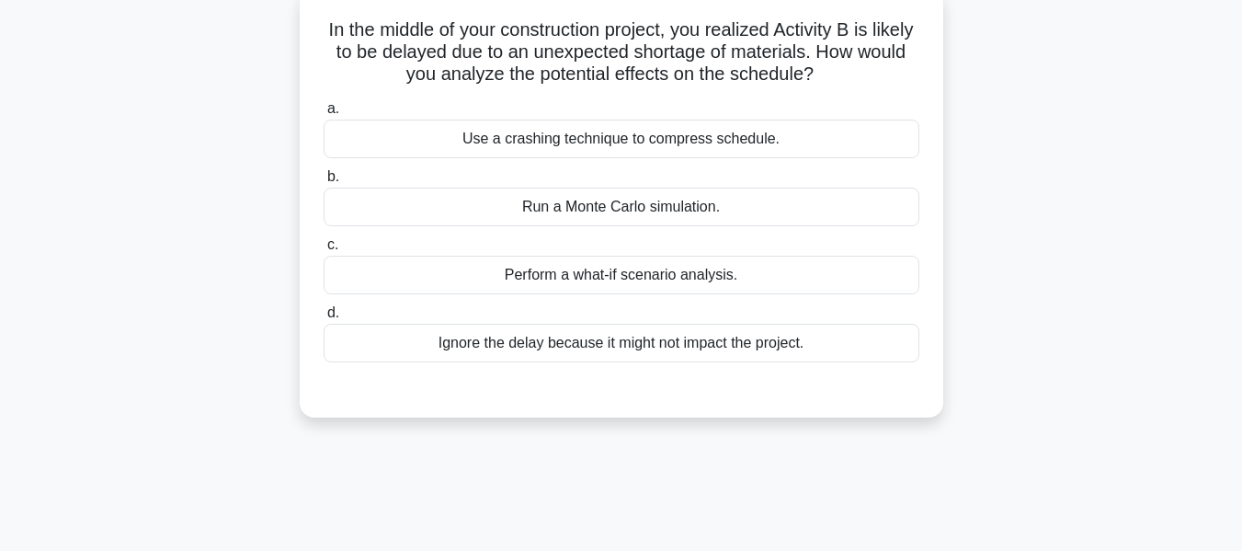
scroll to position [74, 0]
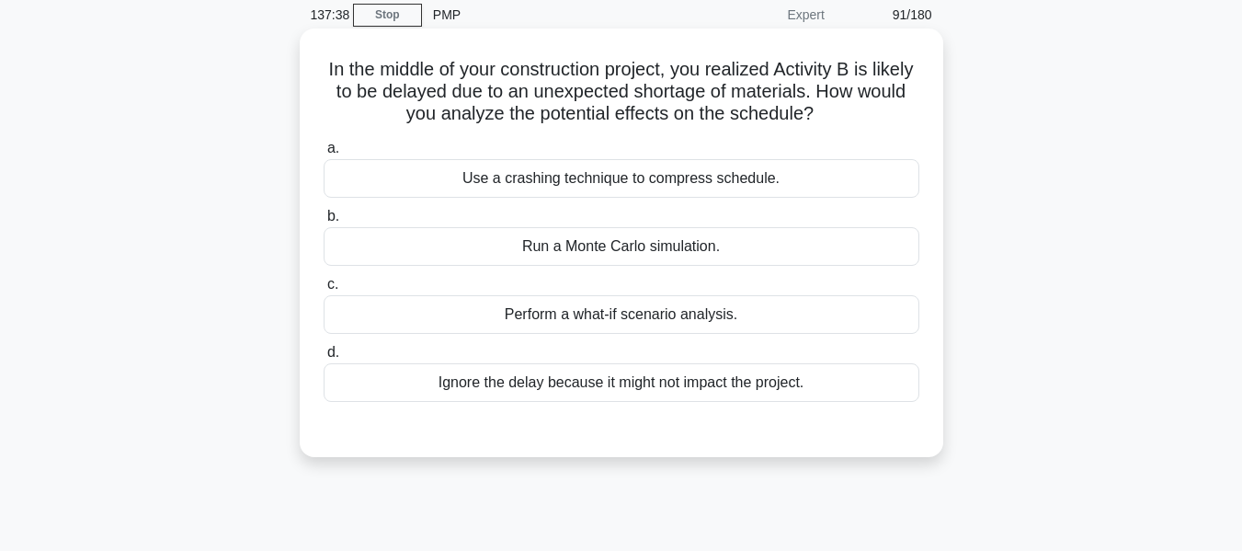
click at [613, 311] on div "Perform a what-if scenario analysis." at bounding box center [622, 314] width 596 height 39
click at [324, 290] on input "c. Perform a what-if scenario analysis." at bounding box center [324, 285] width 0 height 12
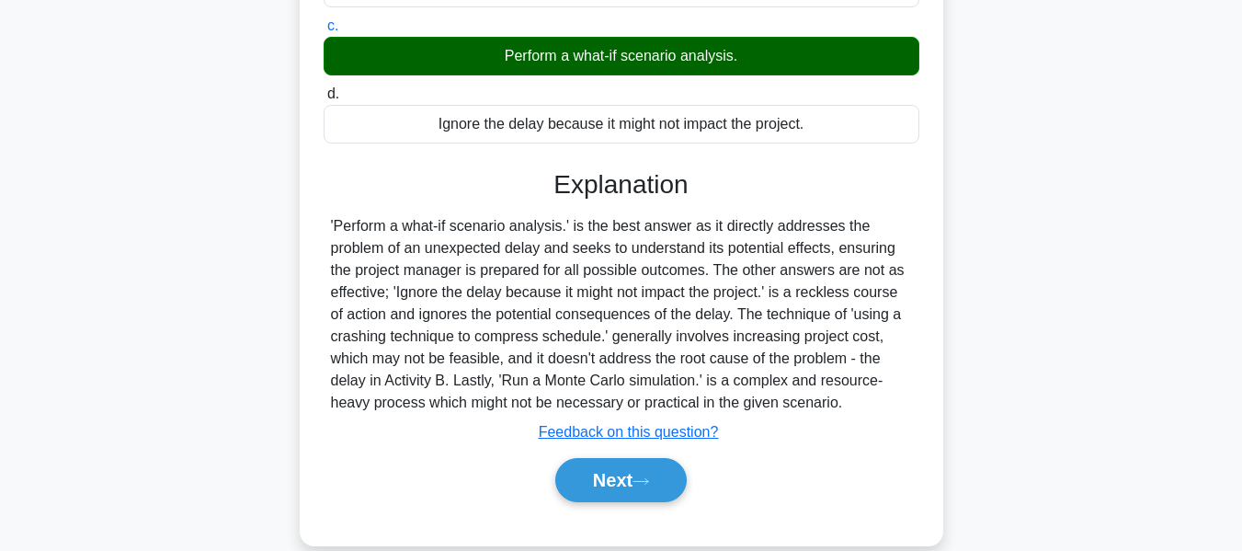
scroll to position [442, 0]
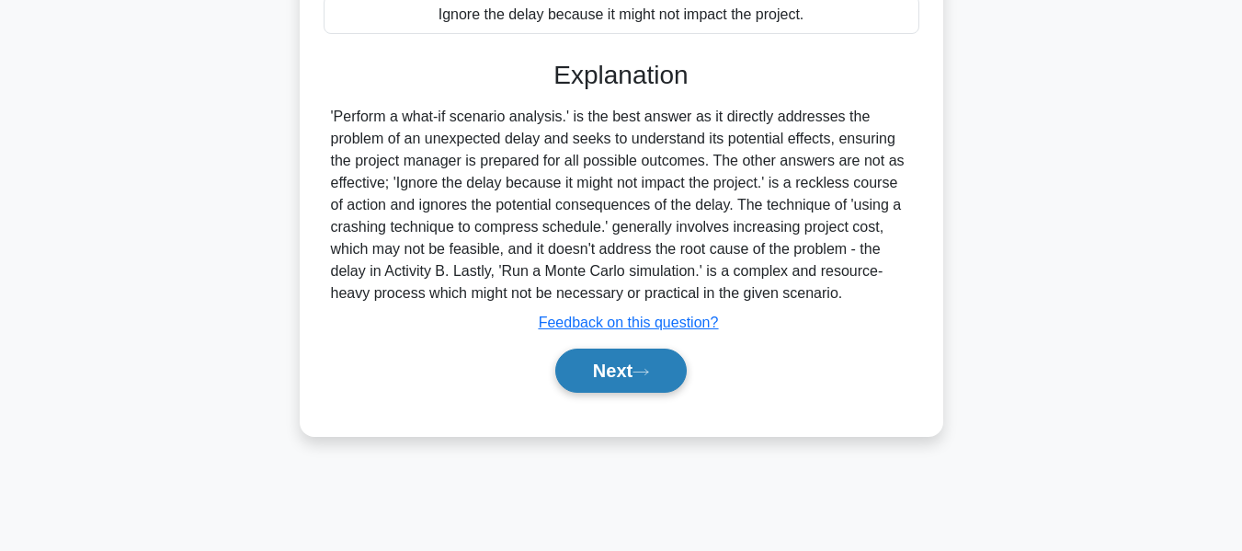
click at [604, 364] on button "Next" at bounding box center [620, 370] width 131 height 44
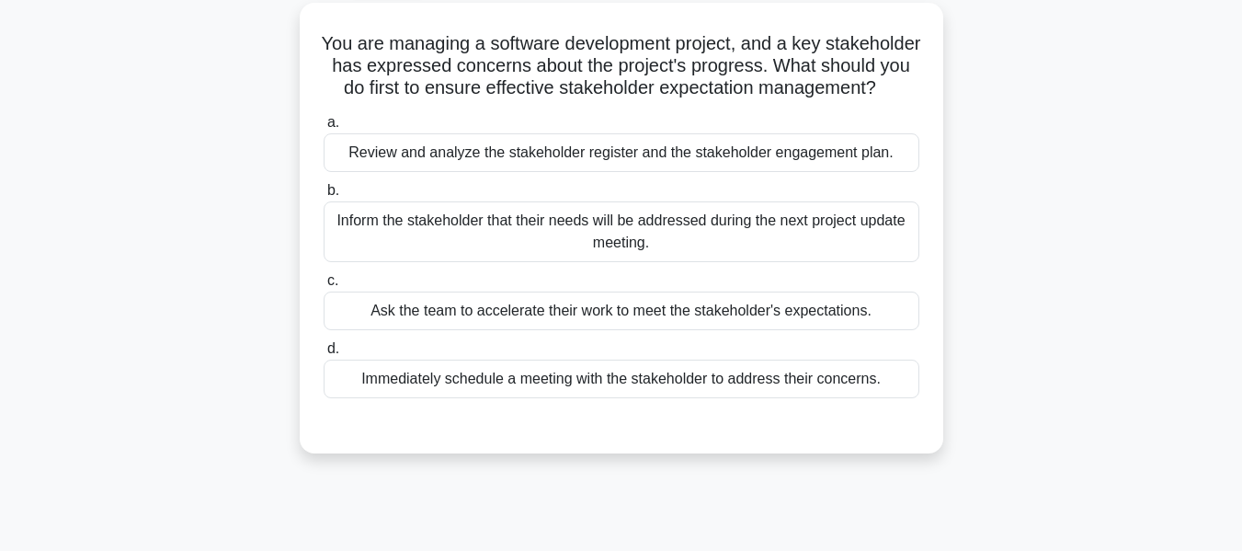
scroll to position [108, 0]
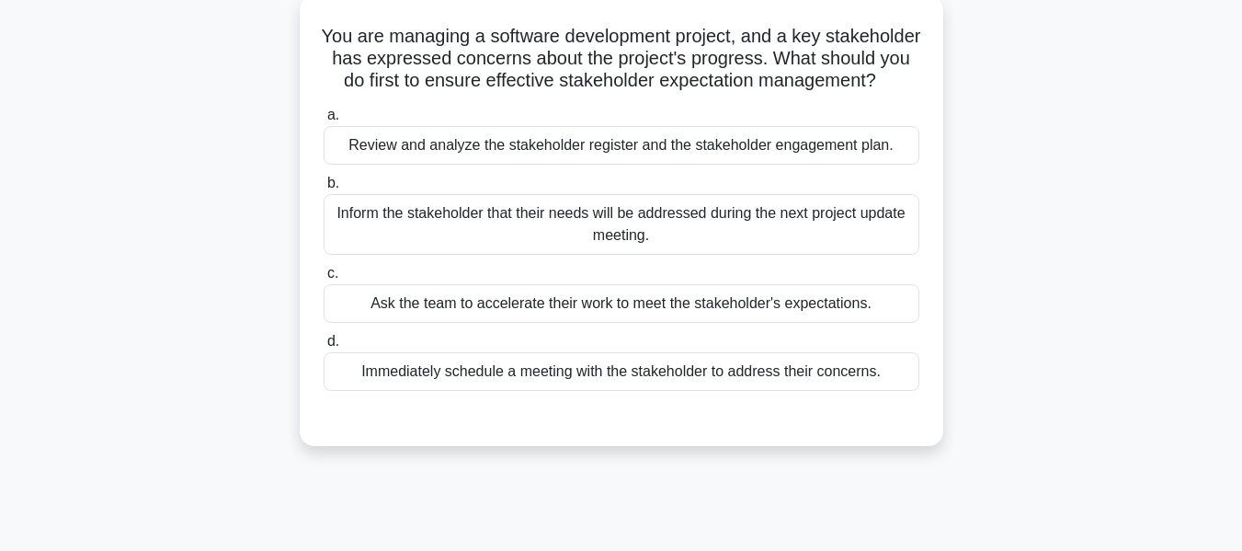
click at [603, 391] on div "Immediately schedule a meeting with the stakeholder to address their concerns." at bounding box center [622, 371] width 596 height 39
click at [324, 347] on input "d. Immediately schedule a meeting with the stakeholder to address their concern…" at bounding box center [324, 342] width 0 height 12
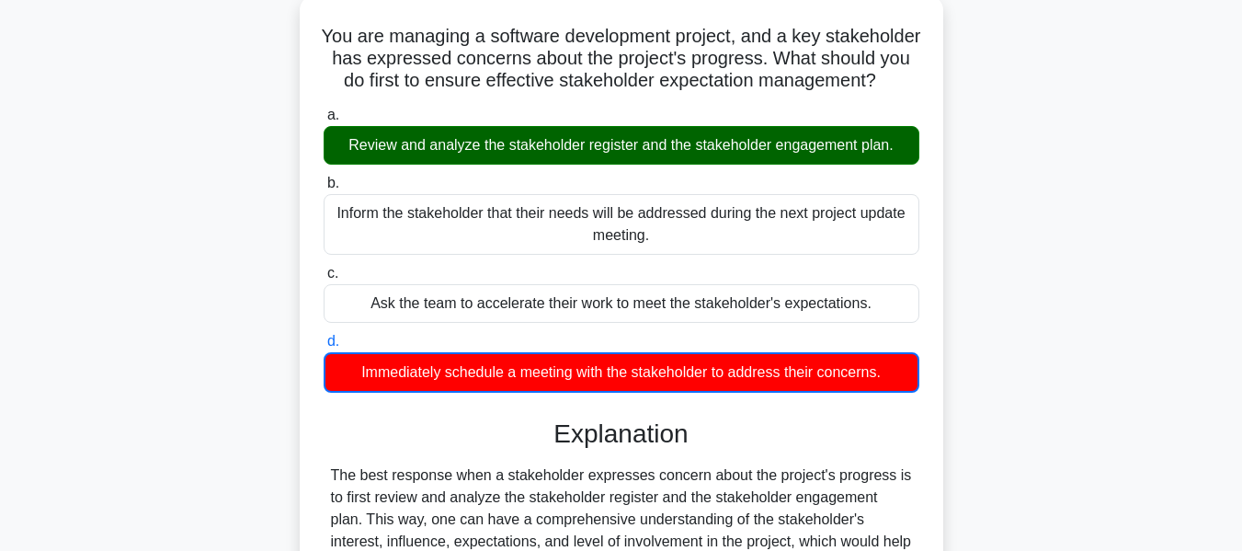
scroll to position [453, 0]
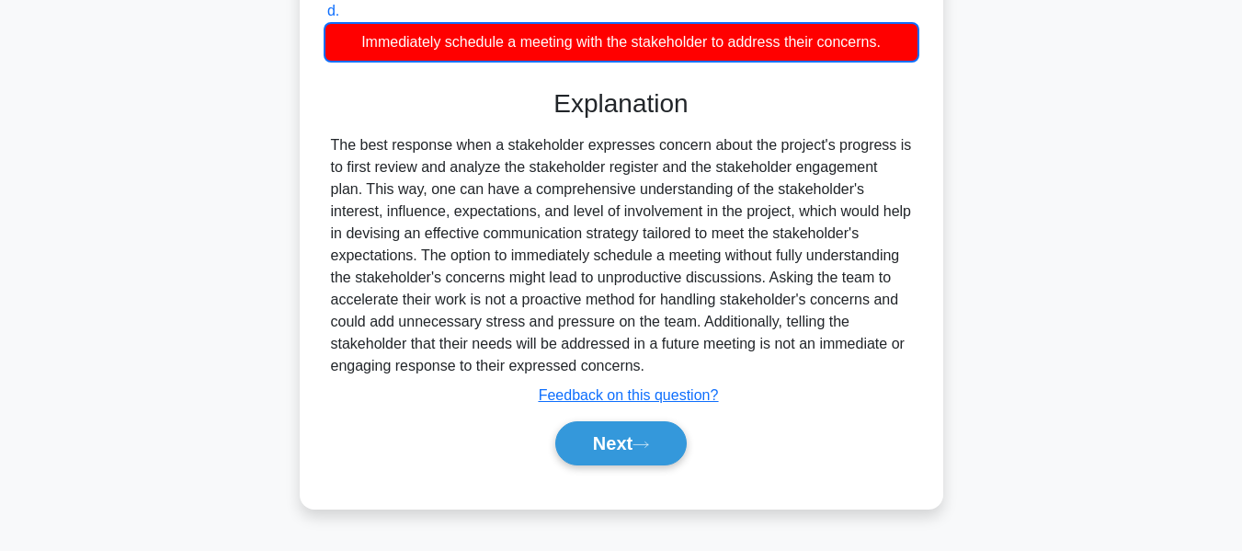
drag, startPoint x: 593, startPoint y: 441, endPoint x: 1041, endPoint y: 302, distance: 469.0
click at [593, 441] on button "Next" at bounding box center [620, 443] width 131 height 44
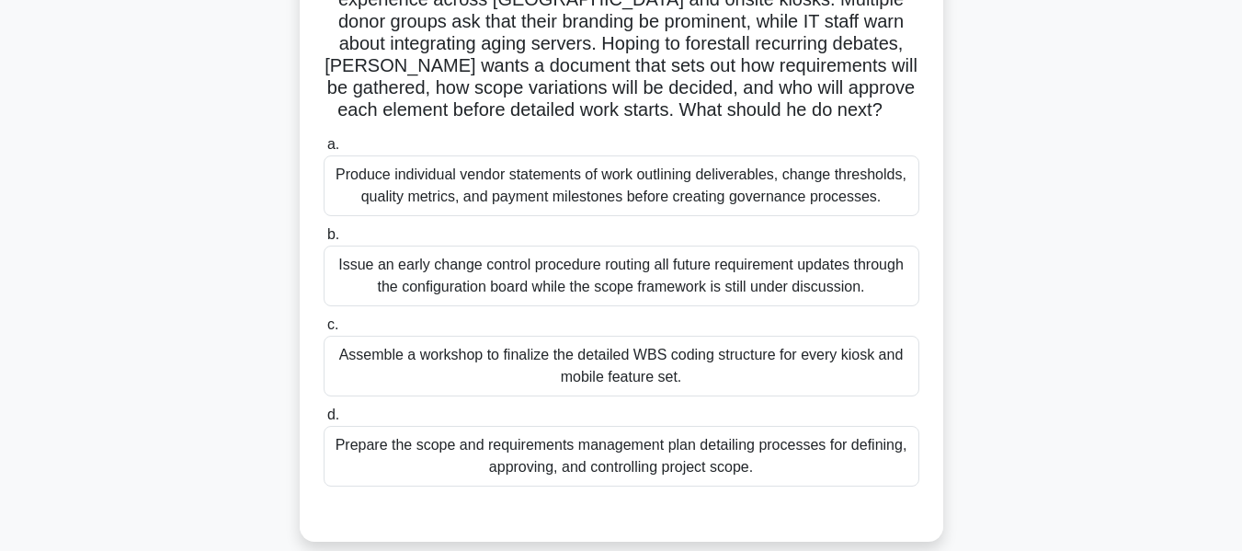
scroll to position [173, 0]
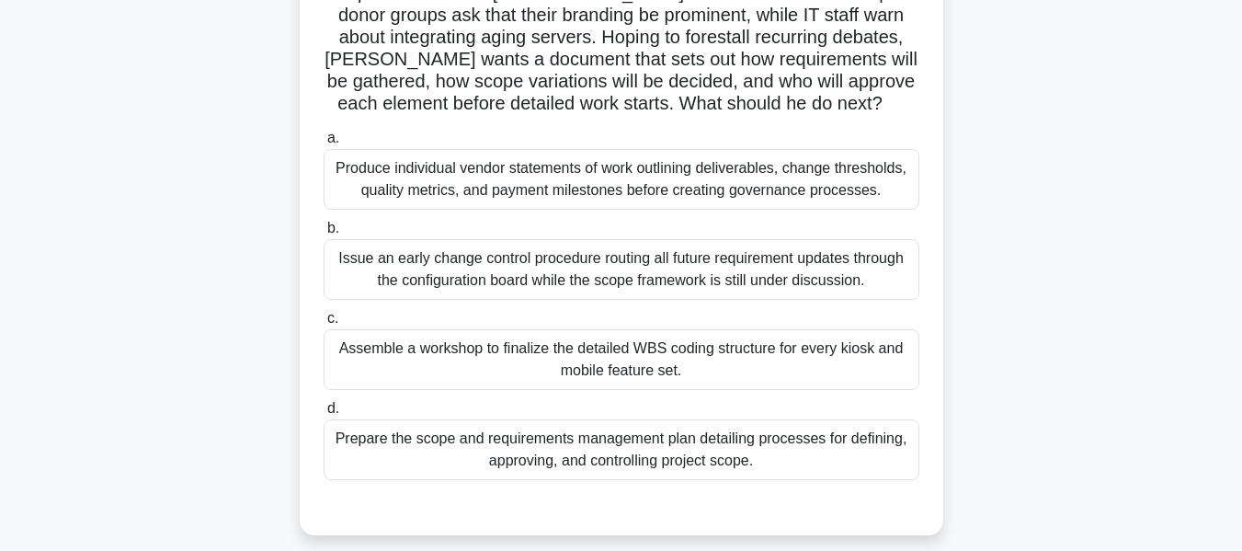
click at [552, 450] on div "Prepare the scope and requirements management plan detailing processes for defi…" at bounding box center [622, 449] width 596 height 61
click at [324, 415] on input "d. Prepare the scope and requirements management plan detailing processes for d…" at bounding box center [324, 409] width 0 height 12
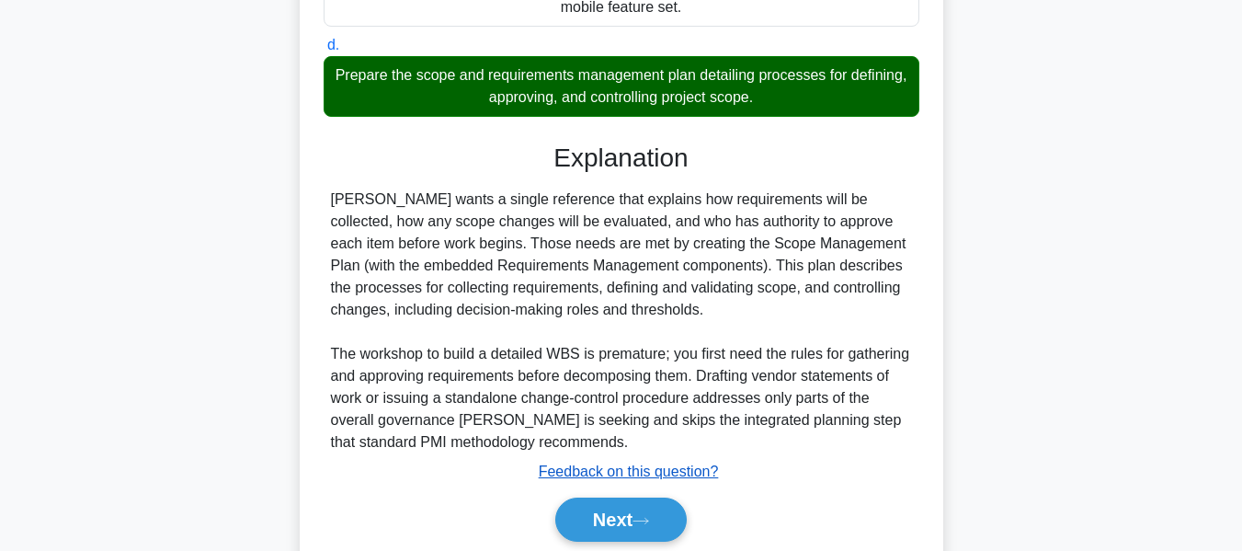
scroll to position [606, 0]
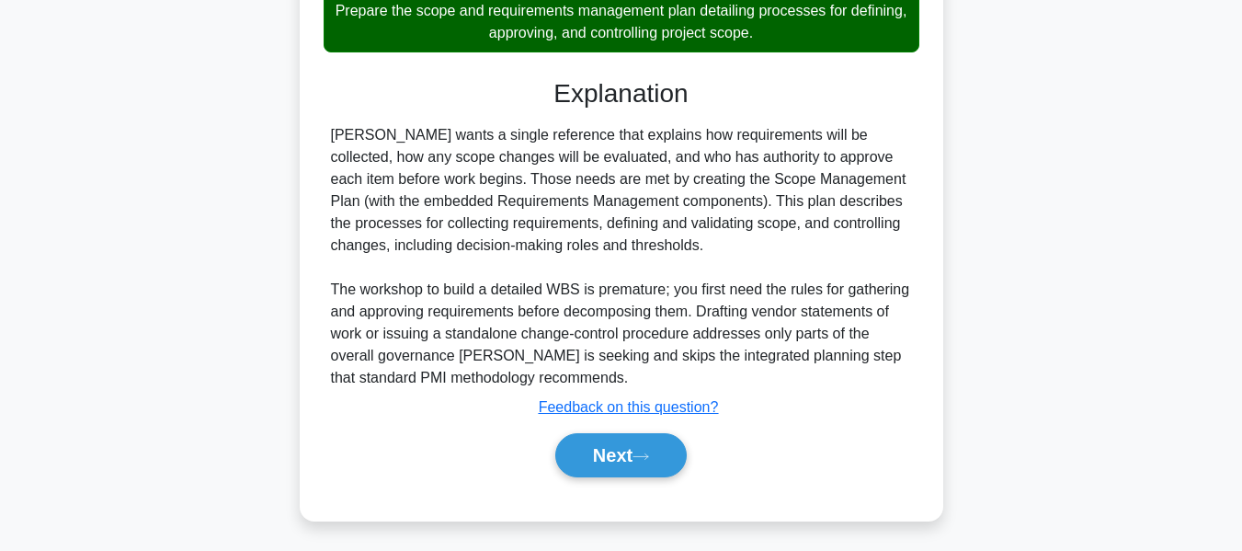
drag, startPoint x: 598, startPoint y: 454, endPoint x: 1098, endPoint y: 326, distance: 515.2
click at [598, 454] on button "Next" at bounding box center [620, 455] width 131 height 44
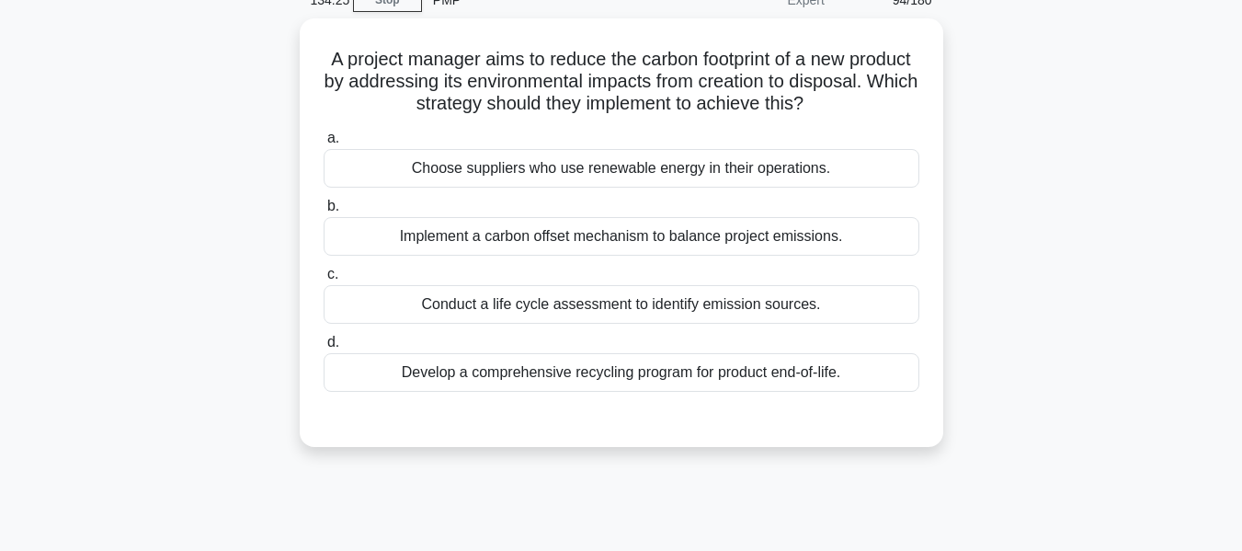
scroll to position [102, 0]
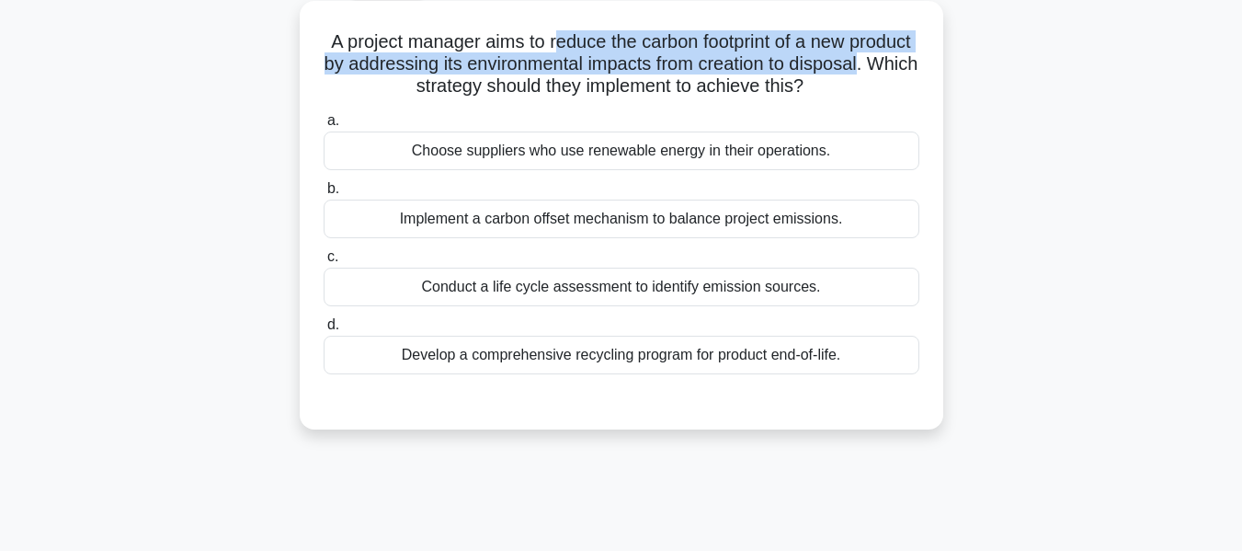
drag, startPoint x: 584, startPoint y: 43, endPoint x: 408, endPoint y: 99, distance: 184.3
click at [408, 98] on h5 "A project manager aims to reduce the carbon footprint of a new product by addre…" at bounding box center [621, 64] width 599 height 68
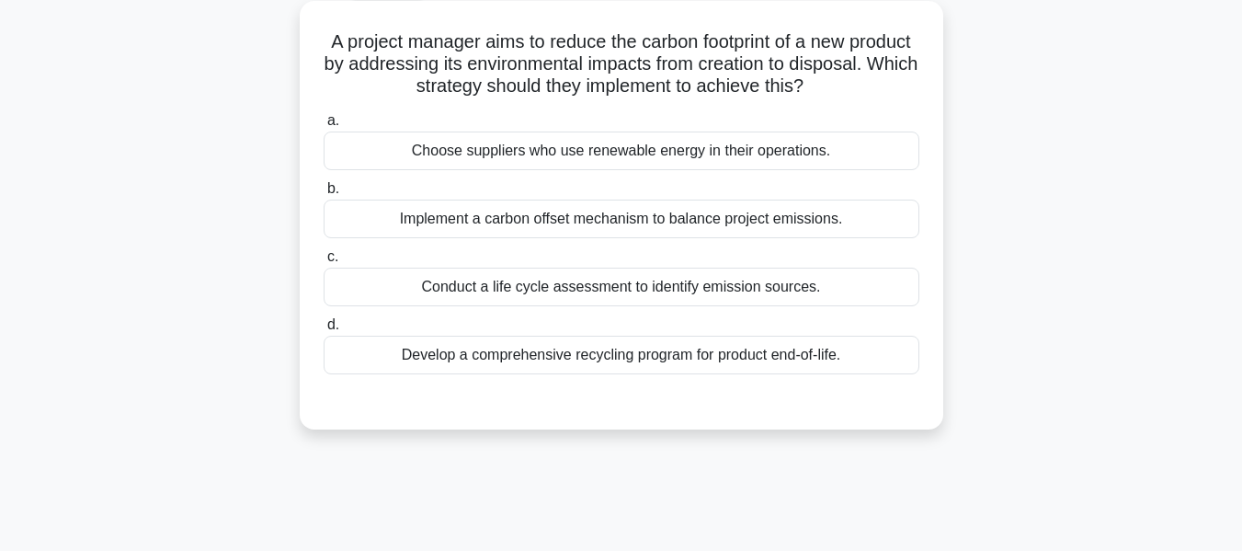
click at [666, 281] on div "Conduct a life cycle assessment to identify emission sources." at bounding box center [622, 286] width 596 height 39
click at [324, 263] on input "c. Conduct a life cycle assessment to identify emission sources." at bounding box center [324, 257] width 0 height 12
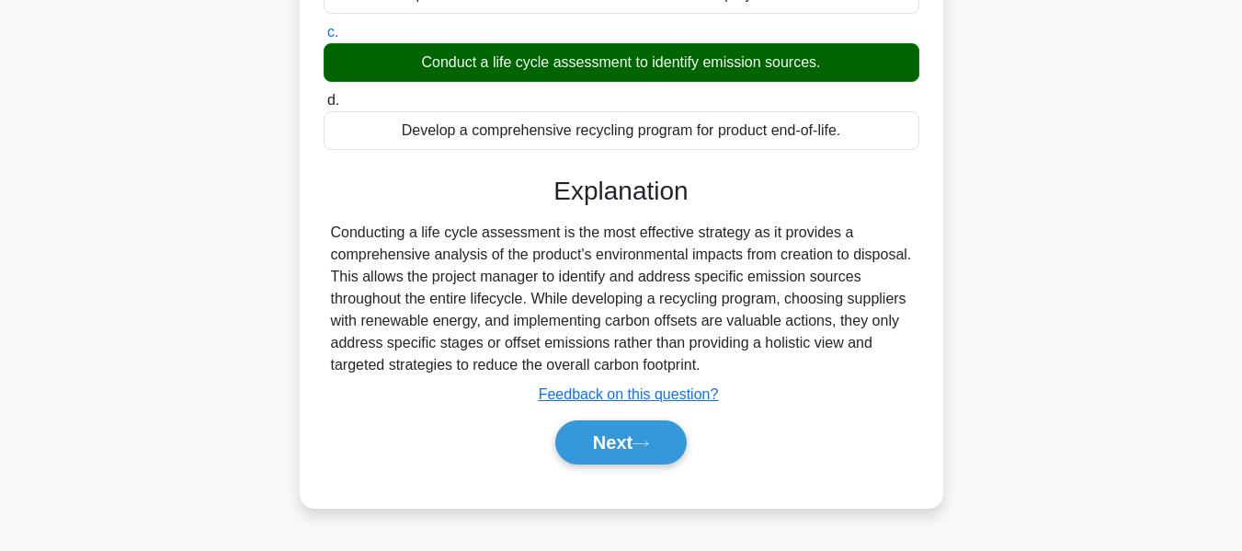
scroll to position [442, 0]
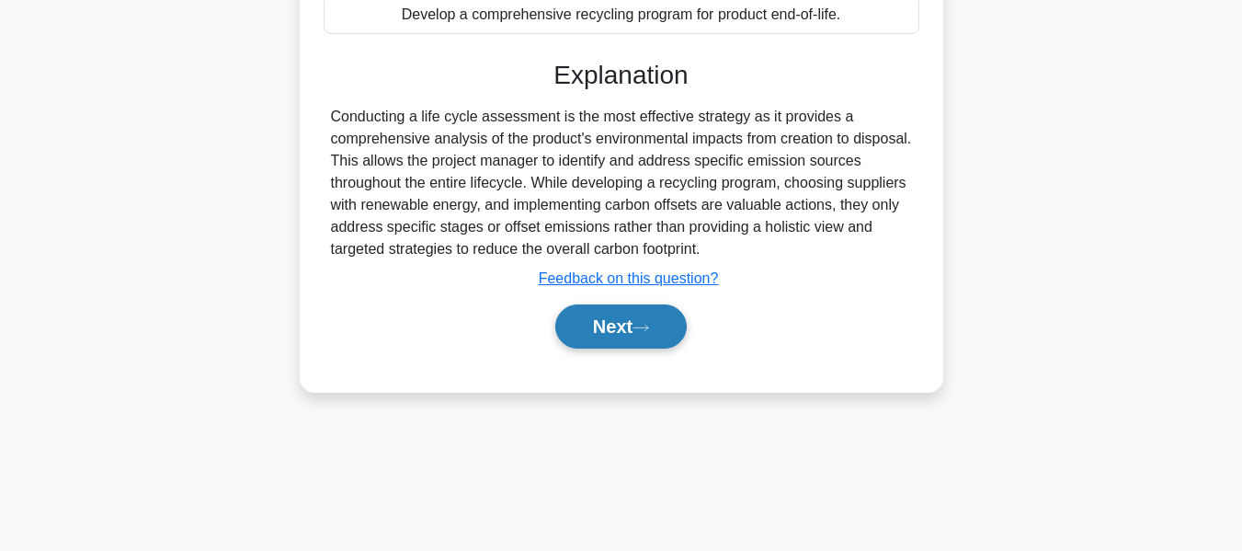
click at [600, 324] on button "Next" at bounding box center [620, 326] width 131 height 44
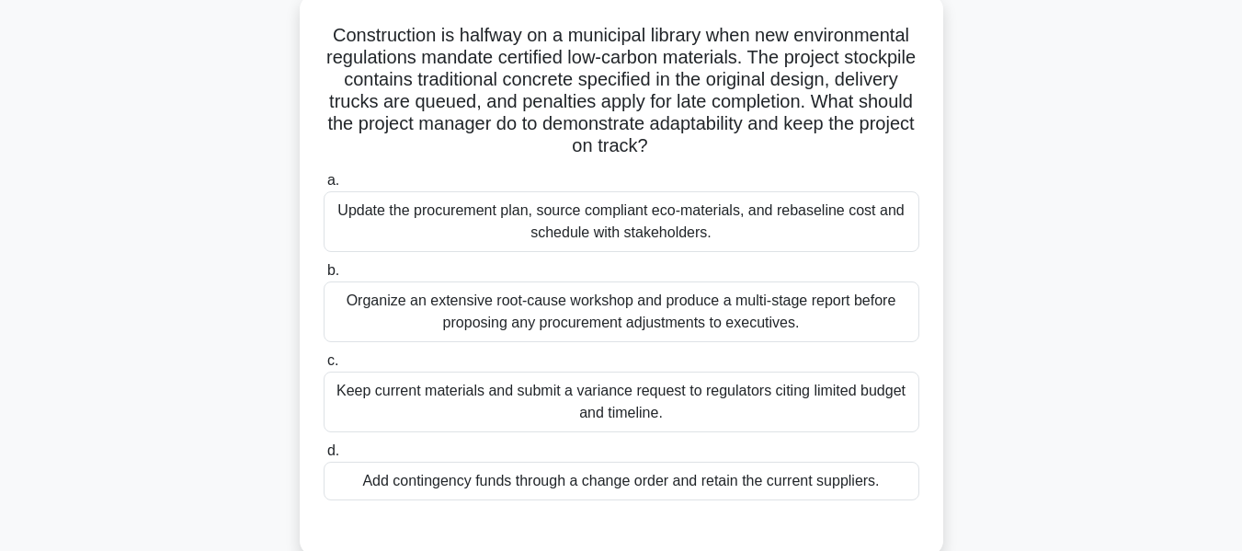
scroll to position [121, 0]
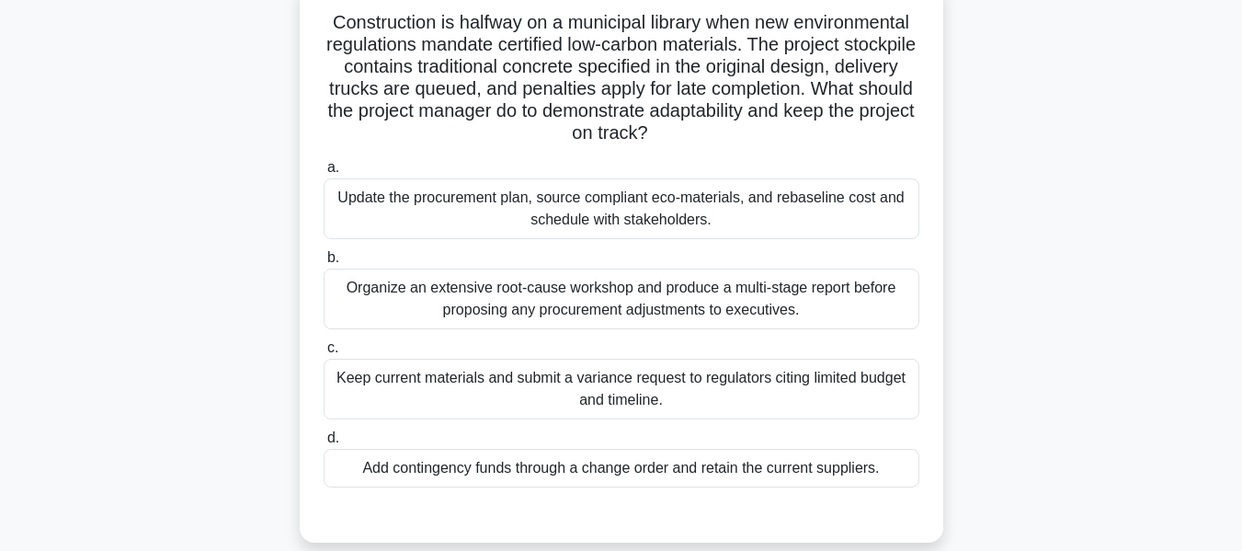
click at [609, 222] on div "Update the procurement plan, source compliant eco-materials, and rebaseline cos…" at bounding box center [622, 208] width 596 height 61
click at [324, 174] on input "a. Update the procurement plan, source compliant eco-materials, and rebaseline …" at bounding box center [324, 168] width 0 height 12
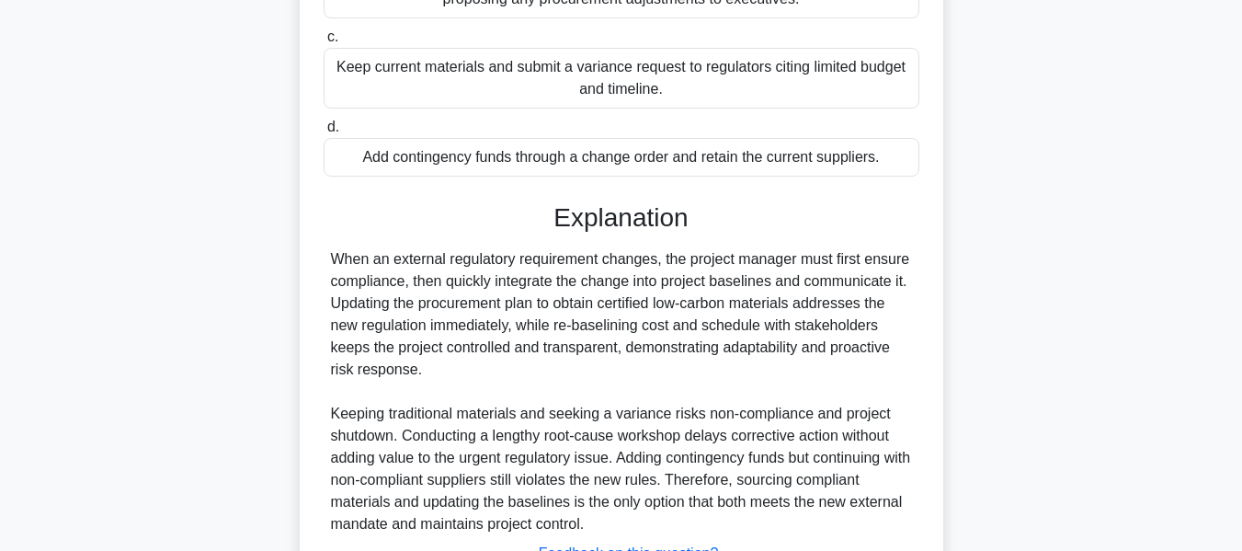
scroll to position [581, 0]
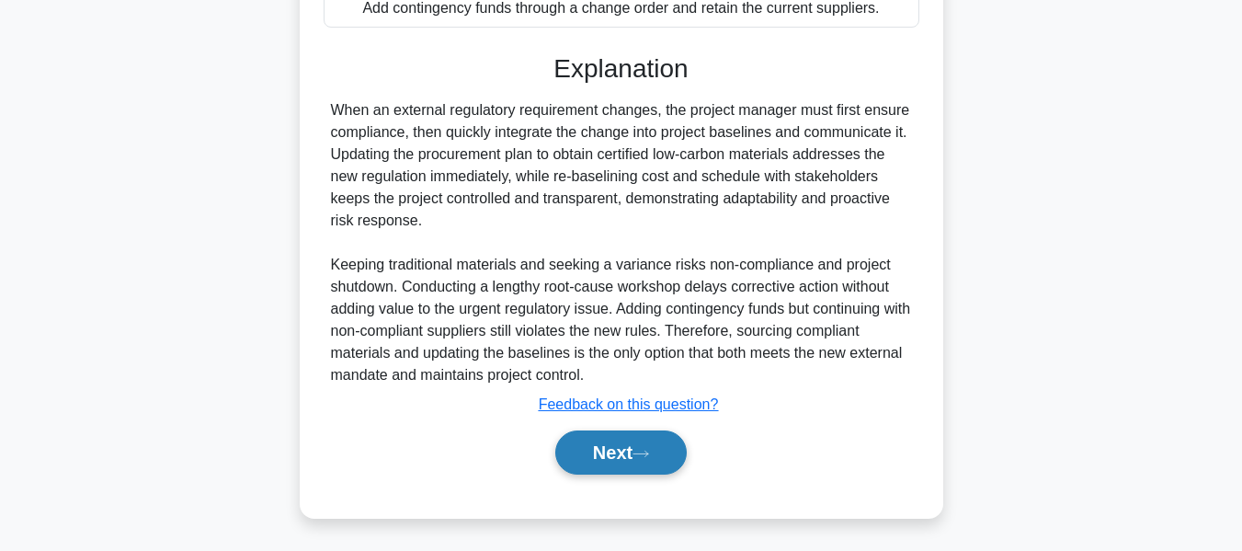
click at [611, 456] on button "Next" at bounding box center [620, 452] width 131 height 44
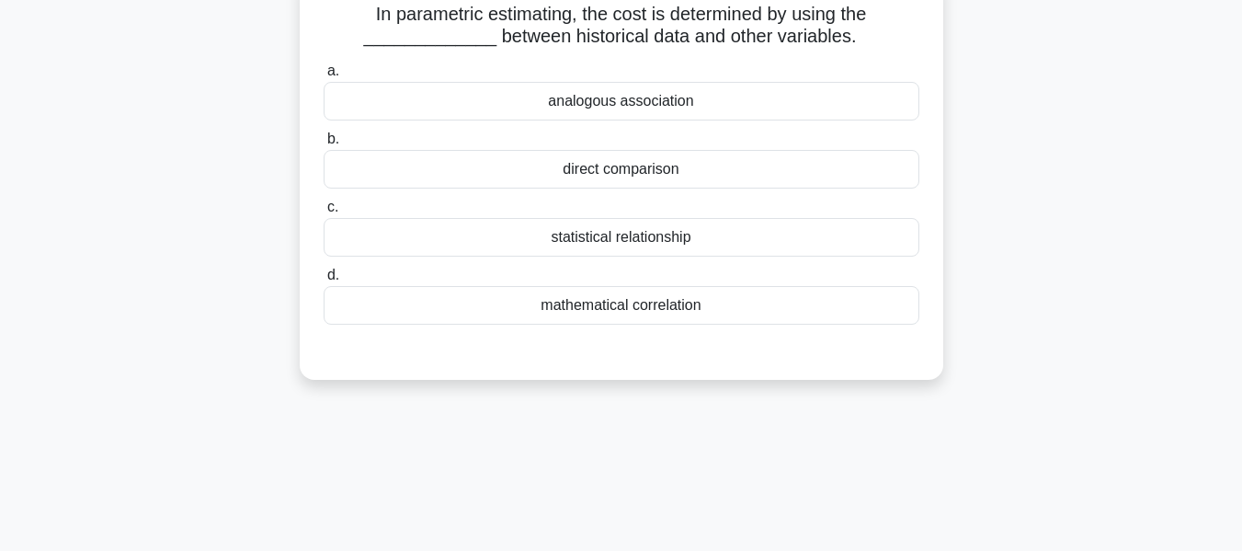
scroll to position [132, 0]
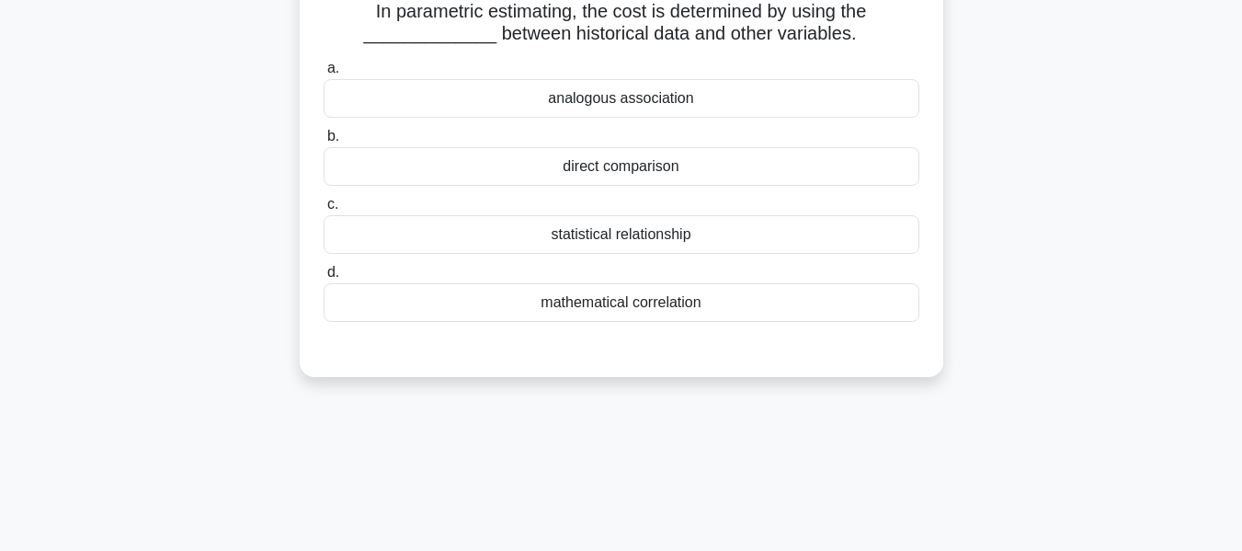
click at [606, 307] on div "mathematical correlation" at bounding box center [622, 302] width 596 height 39
click at [324, 279] on input "d. mathematical correlation" at bounding box center [324, 273] width 0 height 12
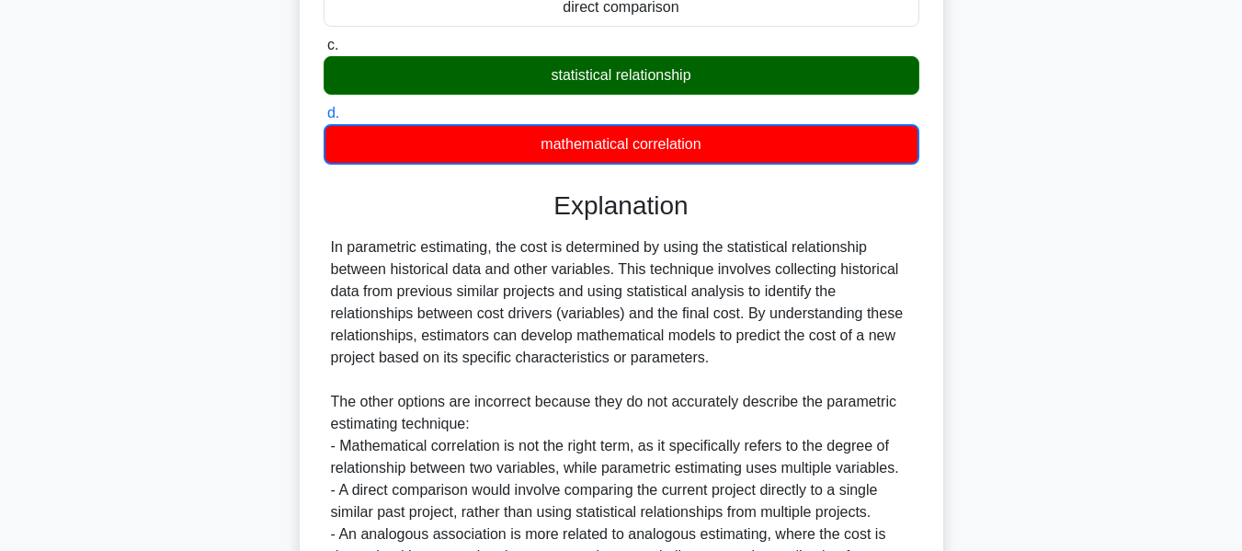
scroll to position [497, 0]
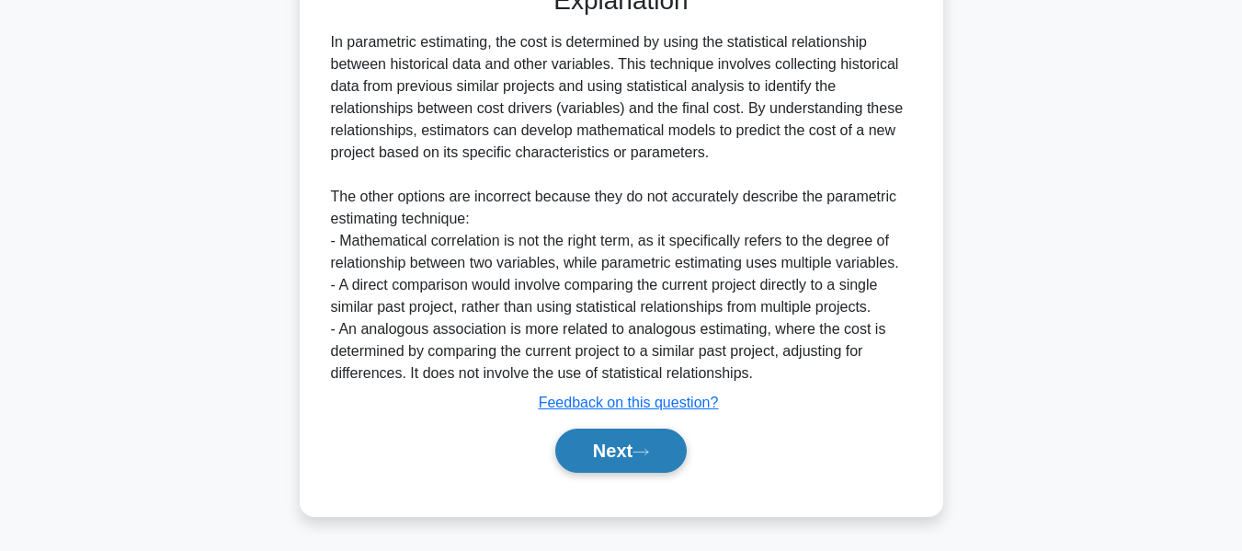
click at [609, 461] on button "Next" at bounding box center [620, 450] width 131 height 44
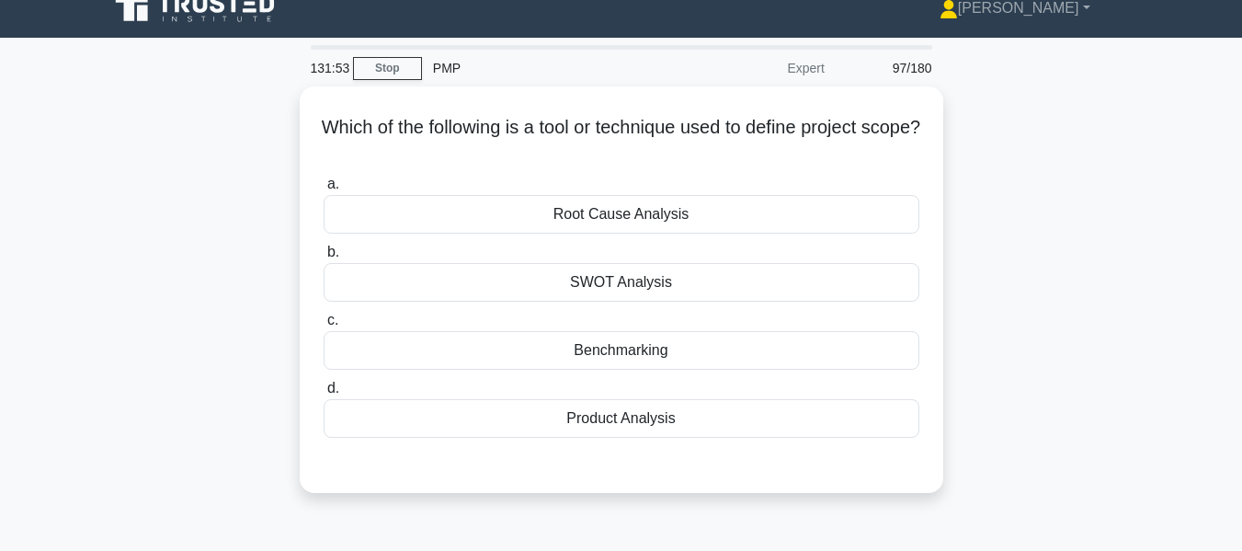
scroll to position [92, 0]
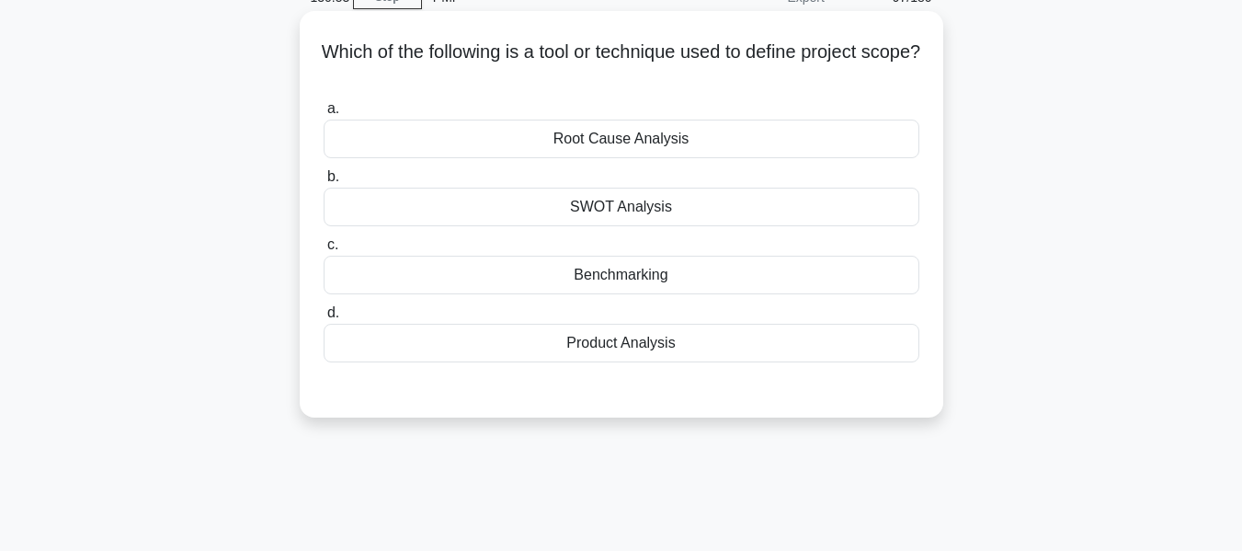
click at [597, 273] on div "Benchmarking" at bounding box center [622, 275] width 596 height 39
click at [324, 251] on input "c. Benchmarking" at bounding box center [324, 245] width 0 height 12
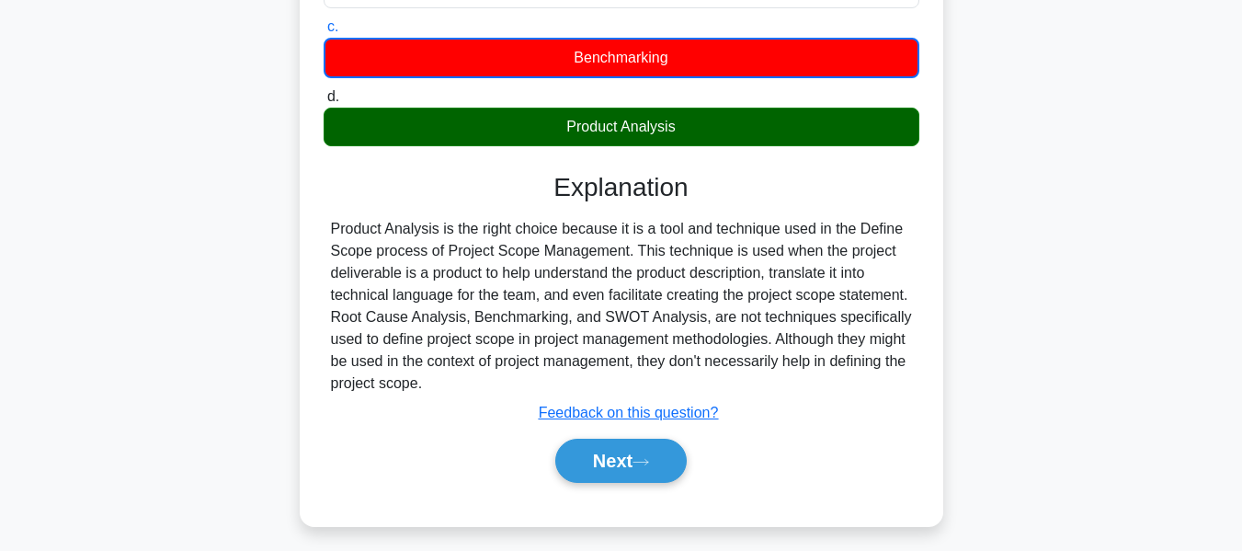
scroll to position [442, 0]
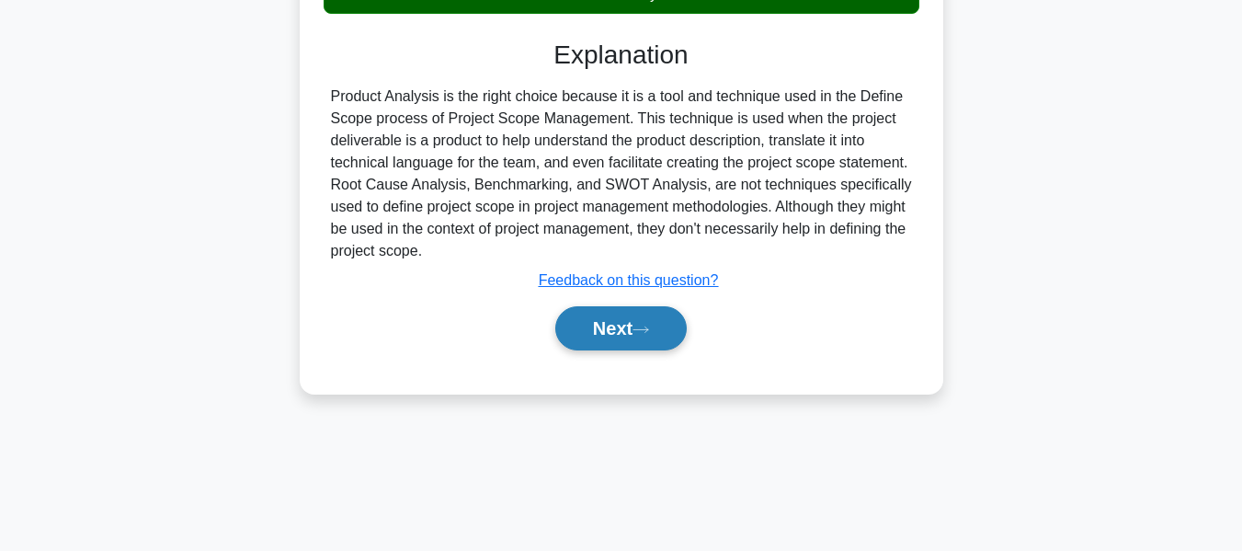
click at [616, 322] on button "Next" at bounding box center [620, 328] width 131 height 44
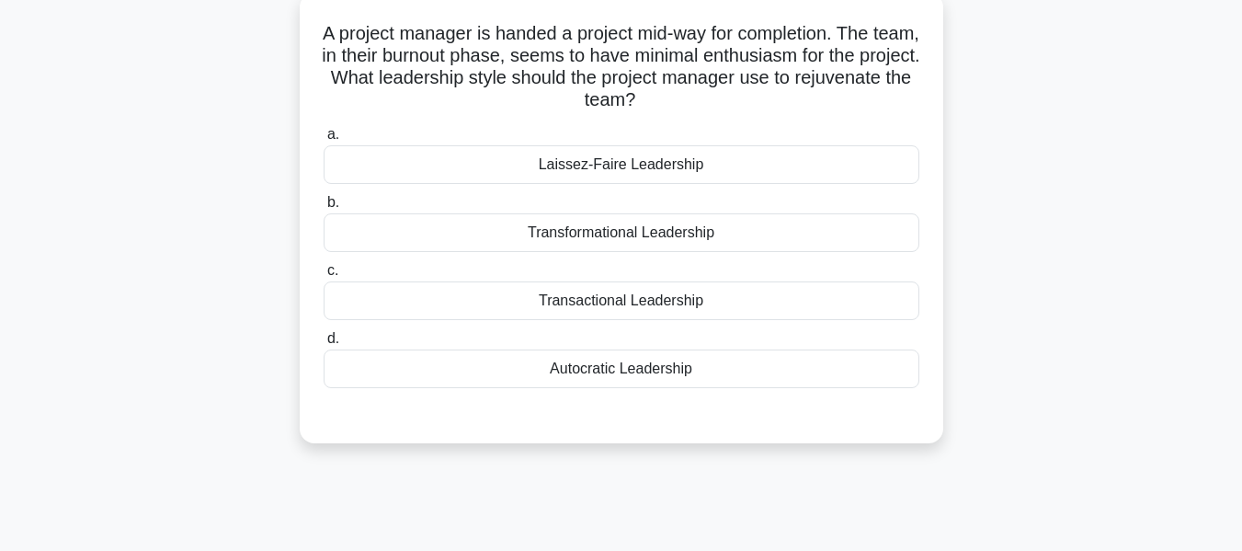
scroll to position [119, 0]
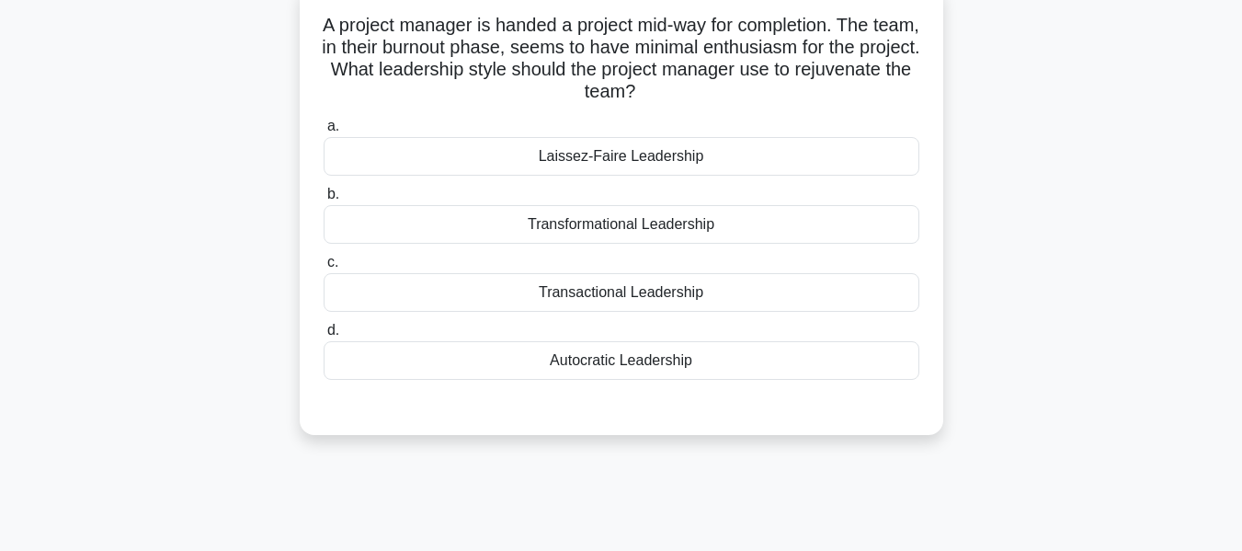
click at [599, 222] on div "Transformational Leadership" at bounding box center [622, 224] width 596 height 39
click at [324, 200] on input "b. Transformational Leadership" at bounding box center [324, 194] width 0 height 12
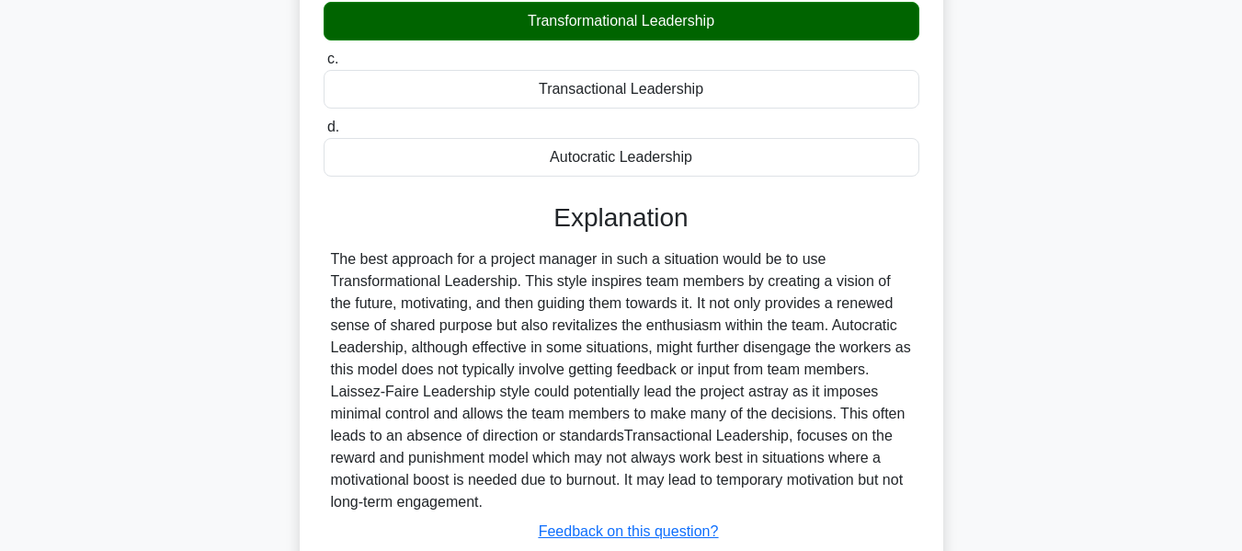
scroll to position [451, 0]
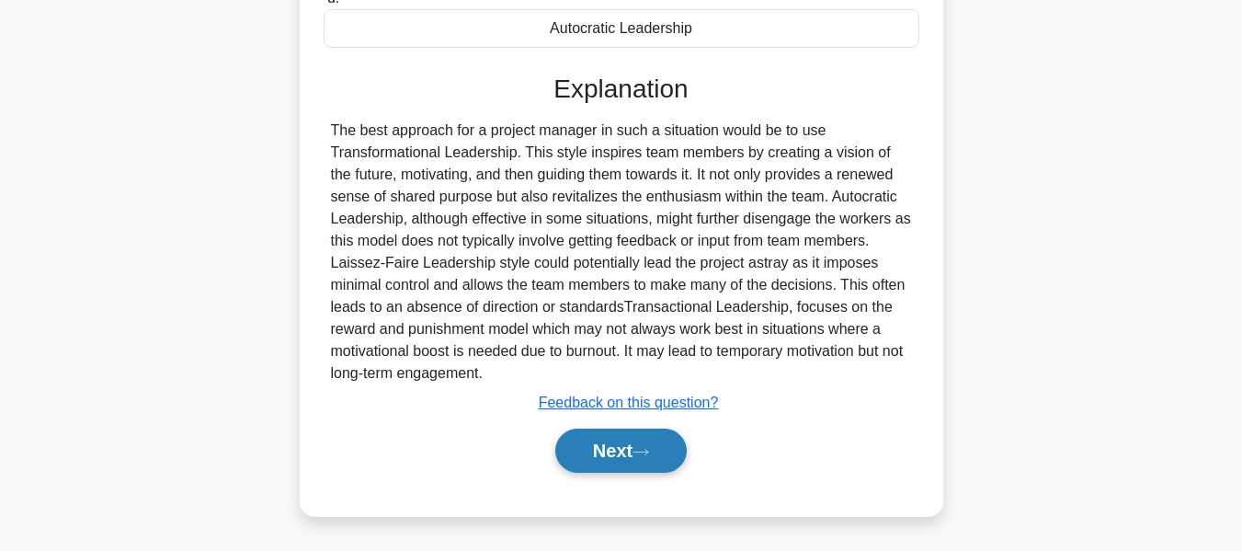
click at [631, 439] on button "Next" at bounding box center [620, 450] width 131 height 44
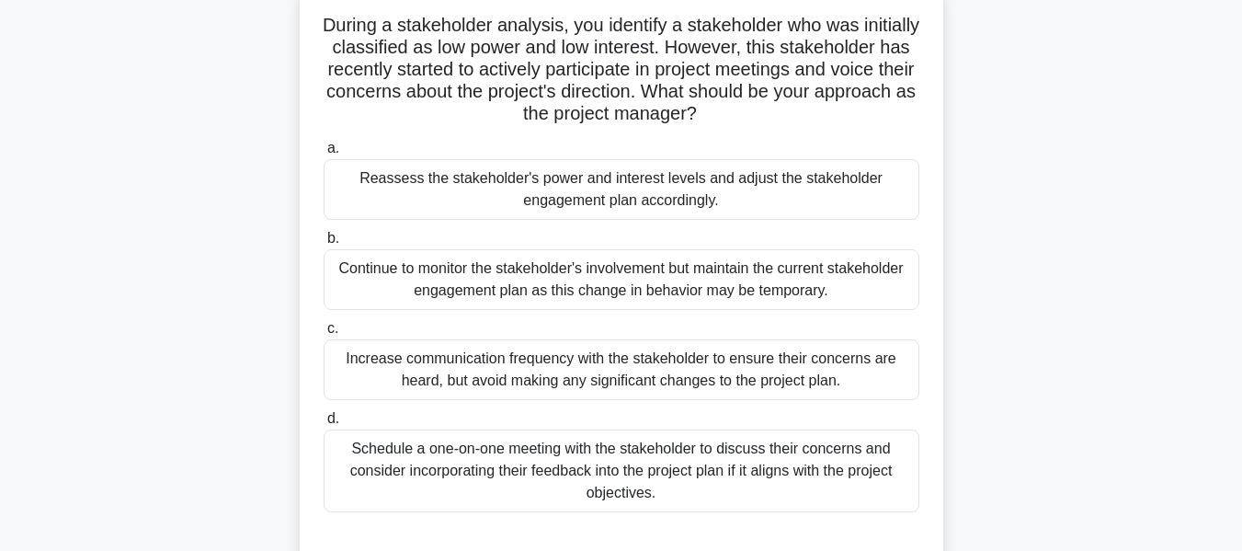
scroll to position [134, 0]
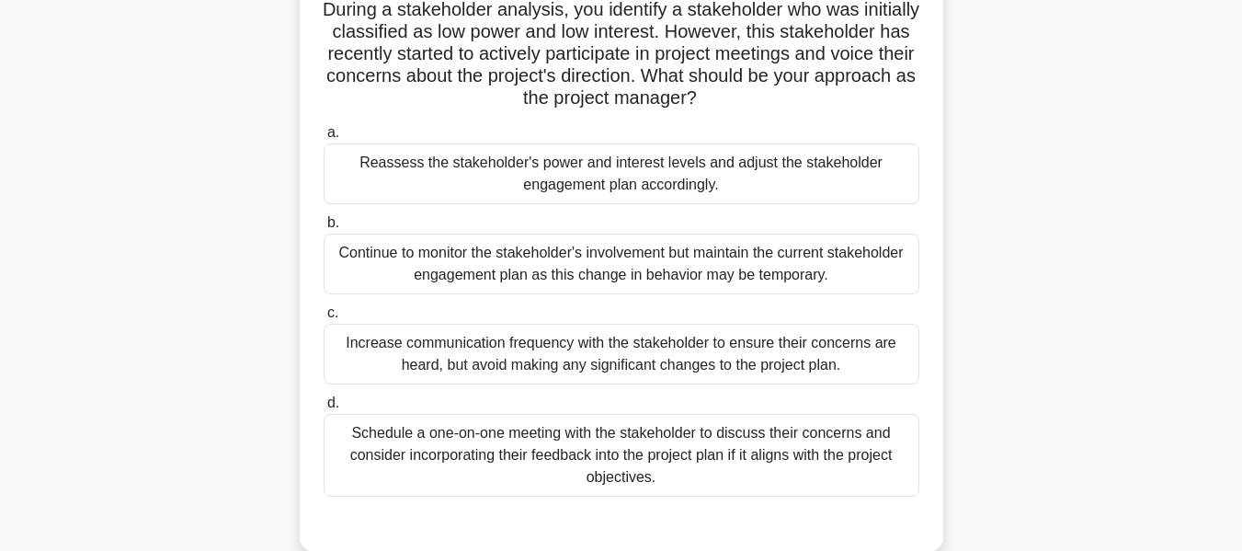
click at [569, 170] on div "Reassess the stakeholder's power and interest levels and adjust the stakeholder…" at bounding box center [622, 173] width 596 height 61
click at [324, 139] on input "a. Reassess the stakeholder's power and interest levels and adjust the stakehol…" at bounding box center [324, 133] width 0 height 12
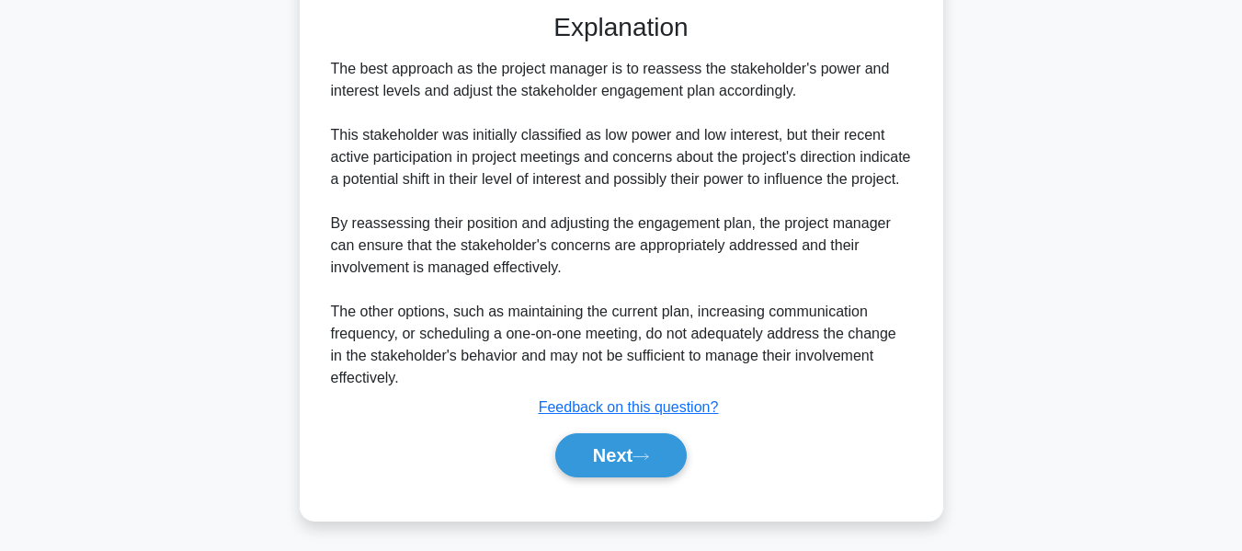
drag, startPoint x: 618, startPoint y: 442, endPoint x: 1065, endPoint y: 208, distance: 505.3
click at [618, 442] on button "Next" at bounding box center [620, 455] width 131 height 44
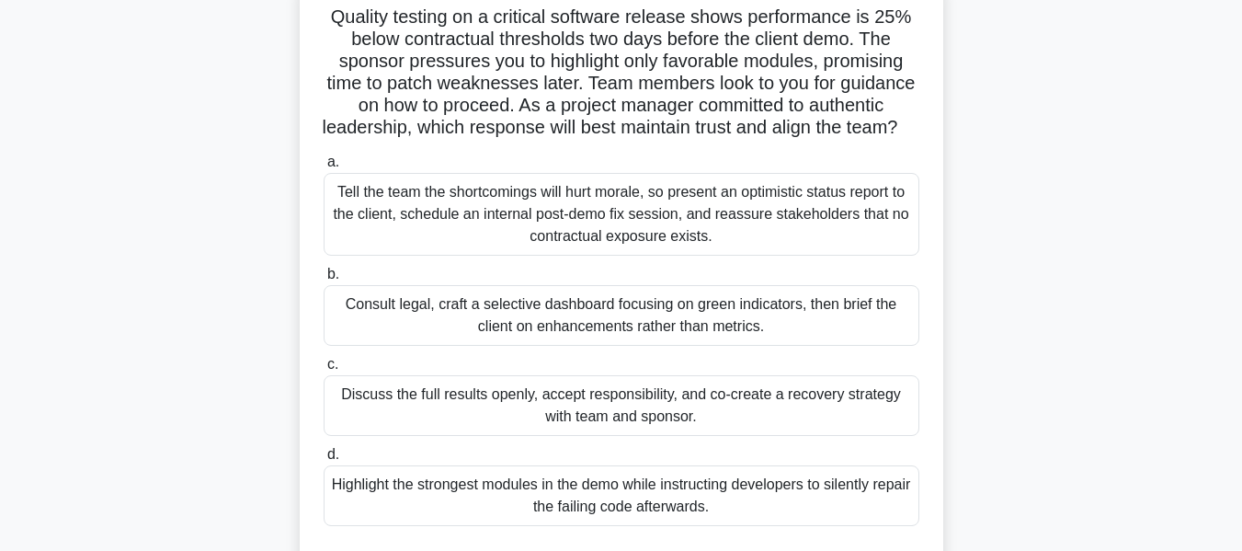
scroll to position [211, 0]
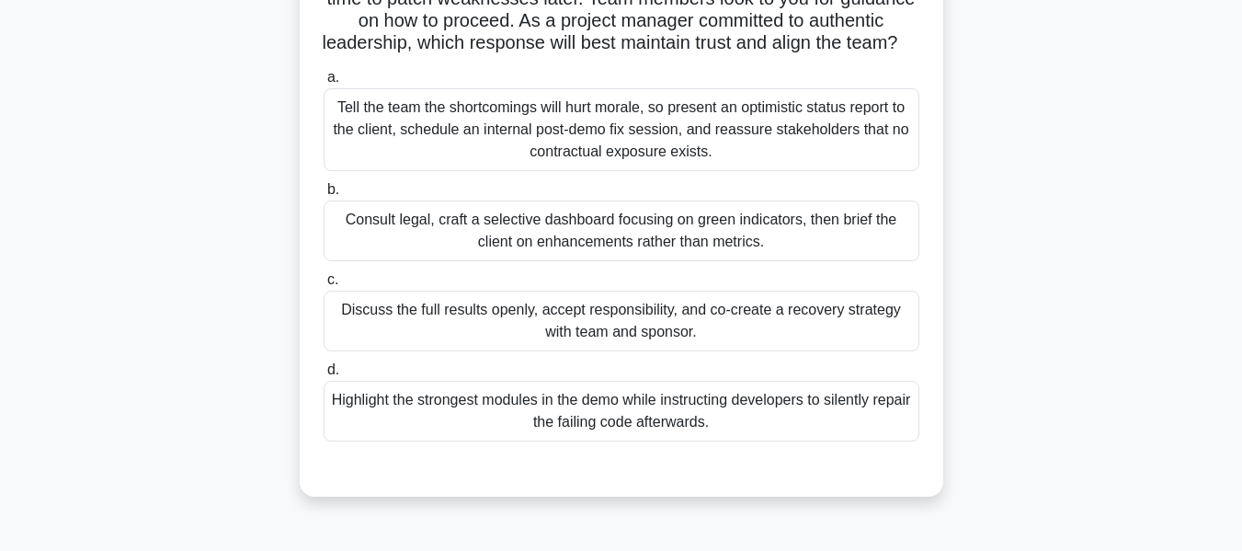
click at [540, 339] on div "Discuss the full results openly, accept responsibility, and co-create a recover…" at bounding box center [622, 320] width 596 height 61
click at [324, 286] on input "c. Discuss the full results openly, accept responsibility, and co-create a reco…" at bounding box center [324, 280] width 0 height 12
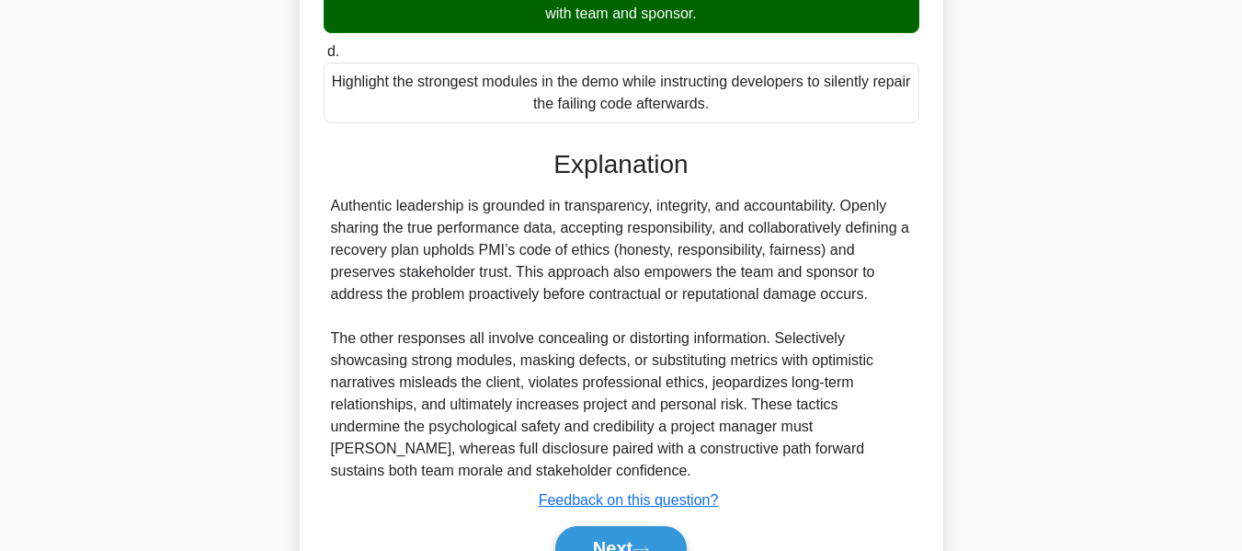
scroll to position [650, 0]
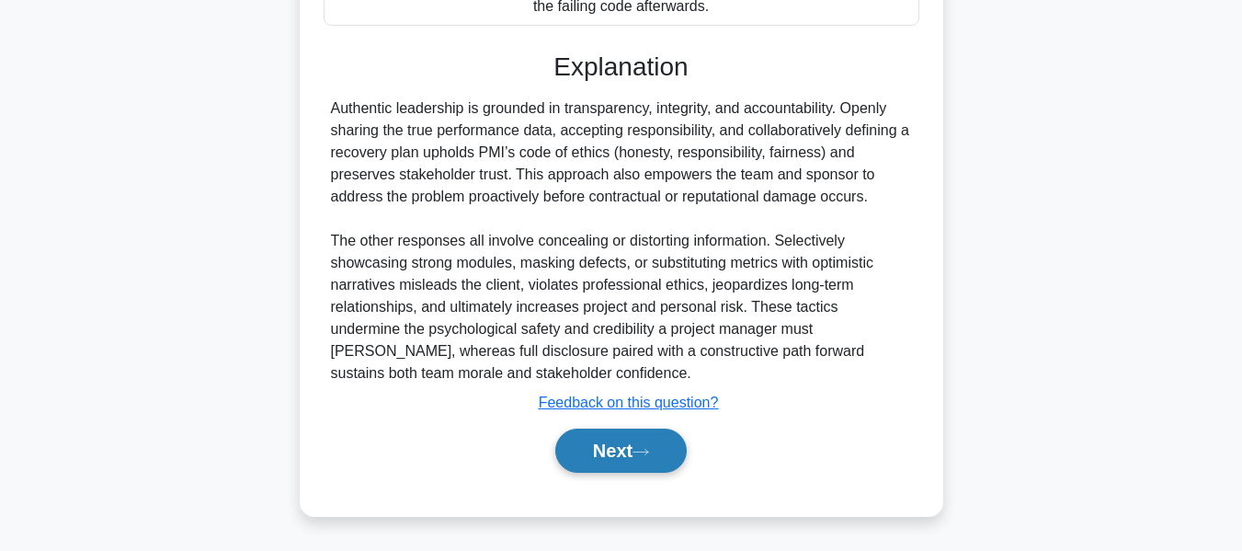
click at [621, 454] on button "Next" at bounding box center [620, 450] width 131 height 44
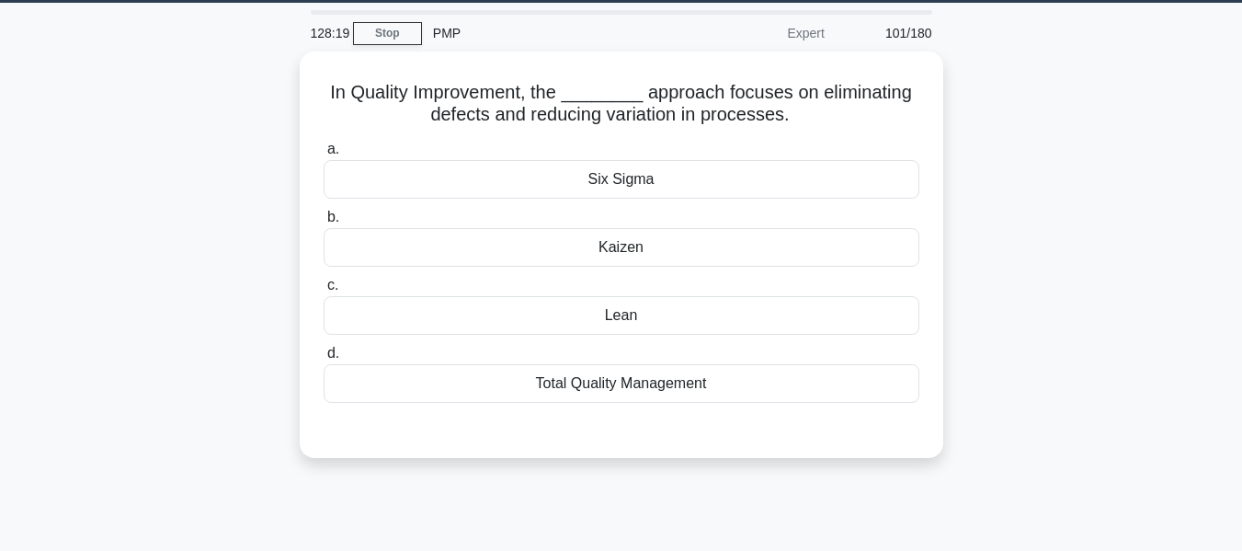
scroll to position [60, 0]
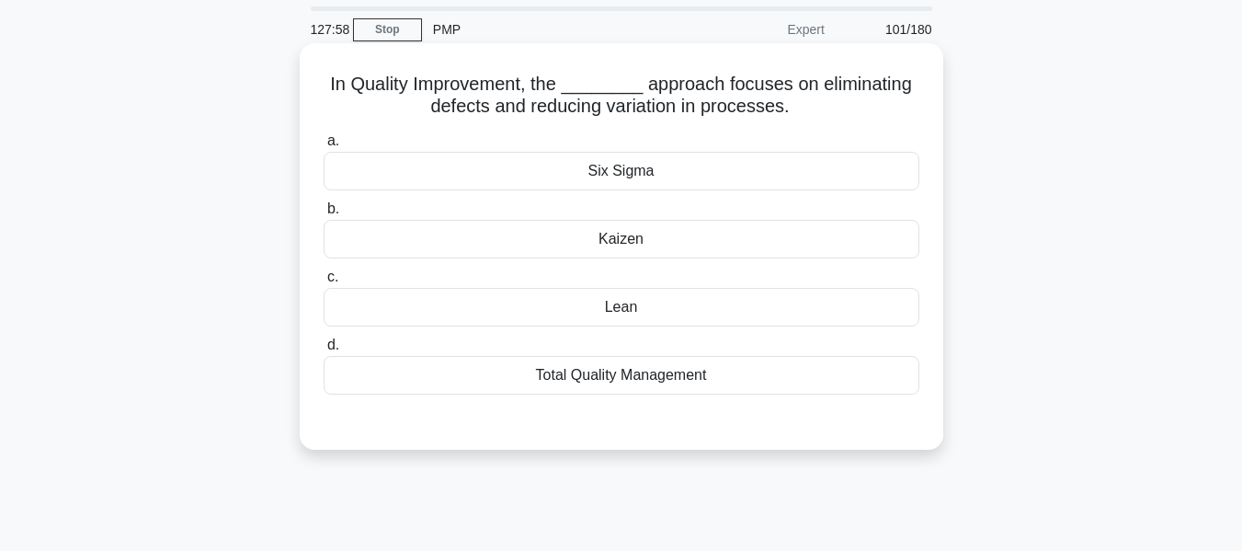
drag, startPoint x: 332, startPoint y: 82, endPoint x: 778, endPoint y: 370, distance: 531.1
click at [778, 370] on div "In Quality Improvement, the ________ approach focuses on eliminating defects an…" at bounding box center [621, 247] width 629 height 392
copy div "In Quality Improvement, the ________ approach focuses on eliminating defects an…"
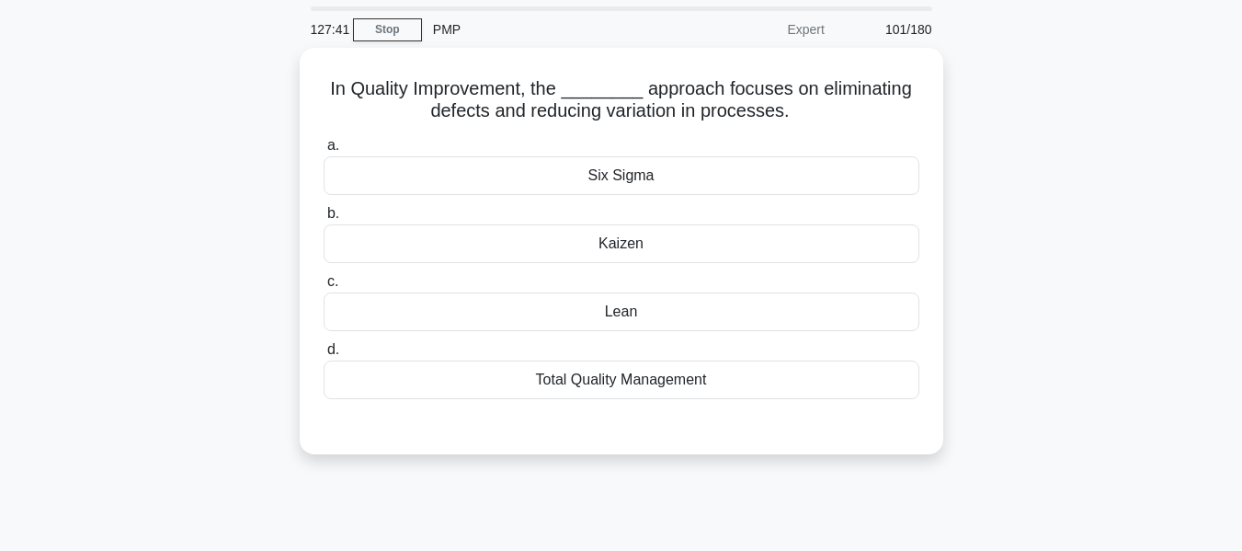
click at [1102, 150] on div "In Quality Improvement, the ________ approach focuses on eliminating defects an…" at bounding box center [621, 262] width 1048 height 428
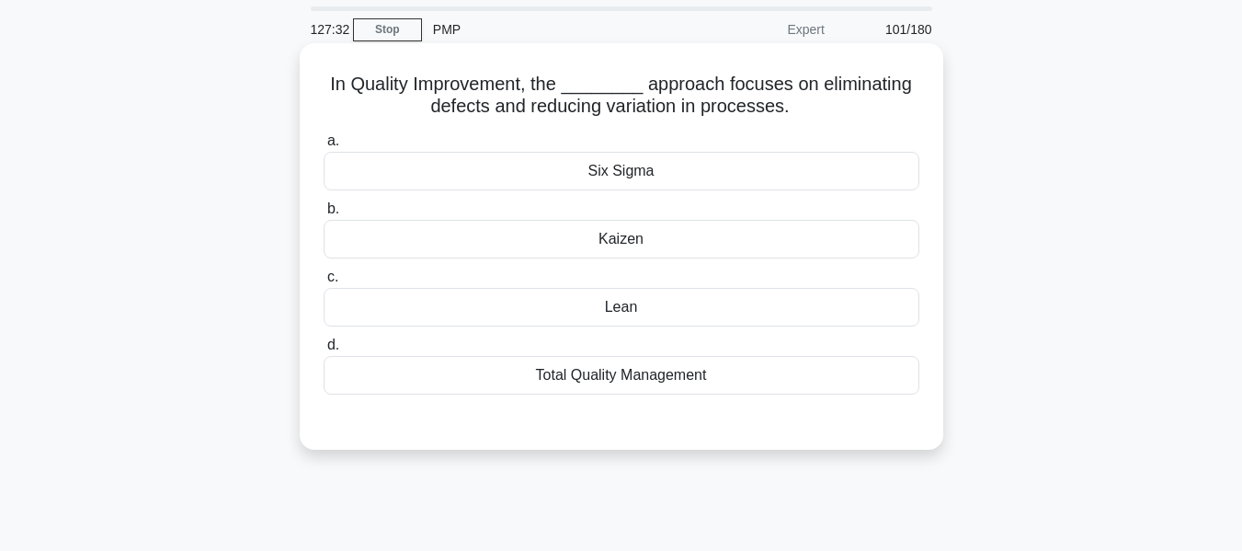
click at [610, 168] on div "Six Sigma" at bounding box center [622, 171] width 596 height 39
click at [324, 147] on input "a. Six Sigma" at bounding box center [324, 141] width 0 height 12
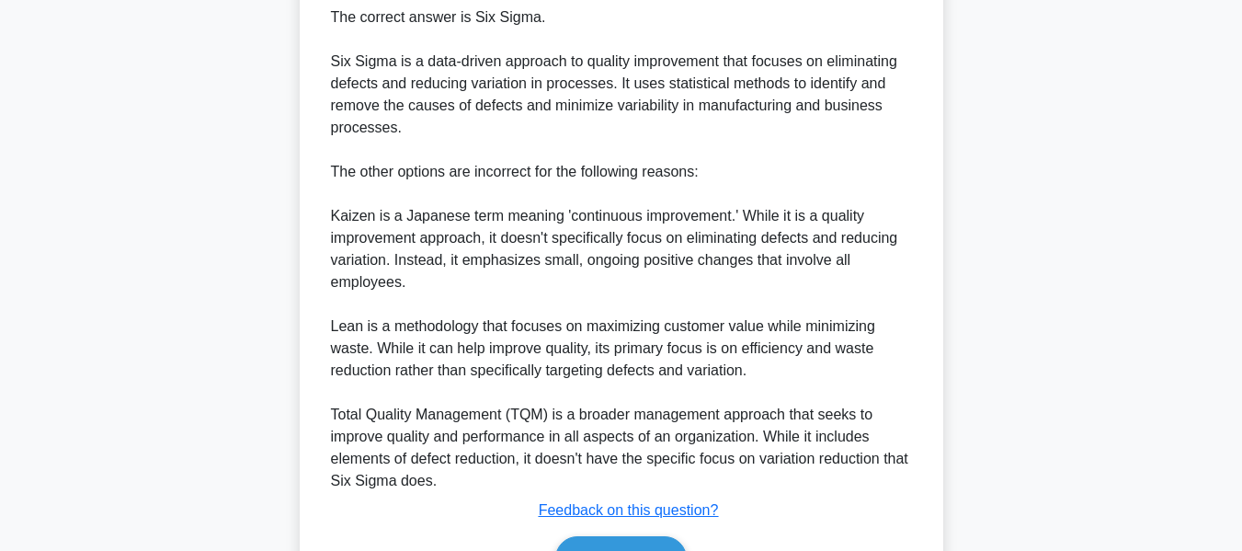
scroll to position [628, 0]
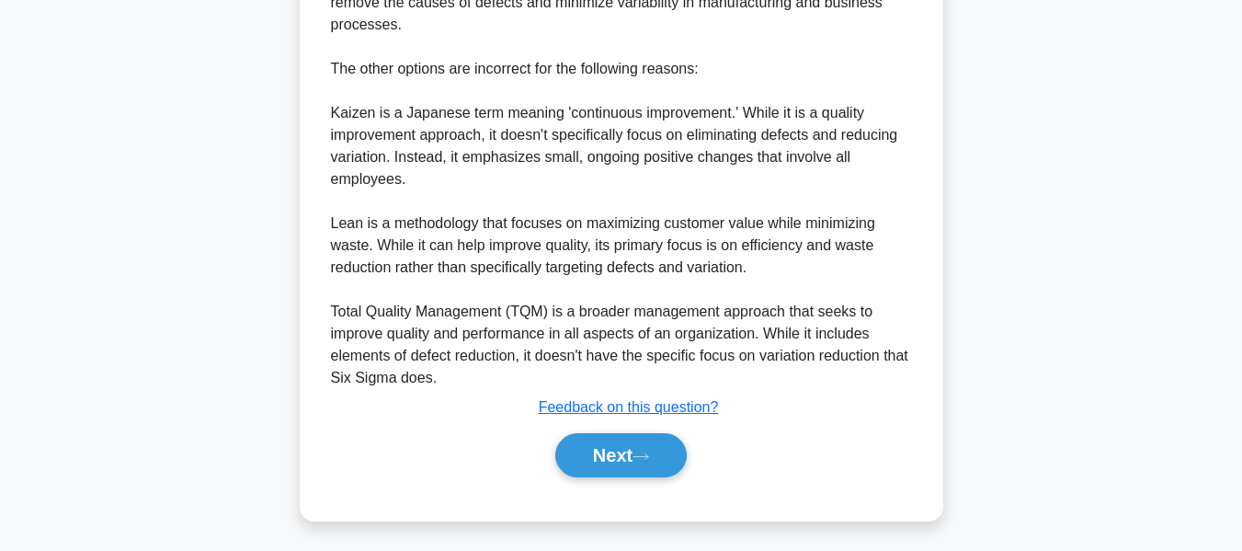
drag, startPoint x: 630, startPoint y: 441, endPoint x: 1113, endPoint y: 176, distance: 551.7
click at [630, 440] on button "Next" at bounding box center [620, 455] width 131 height 44
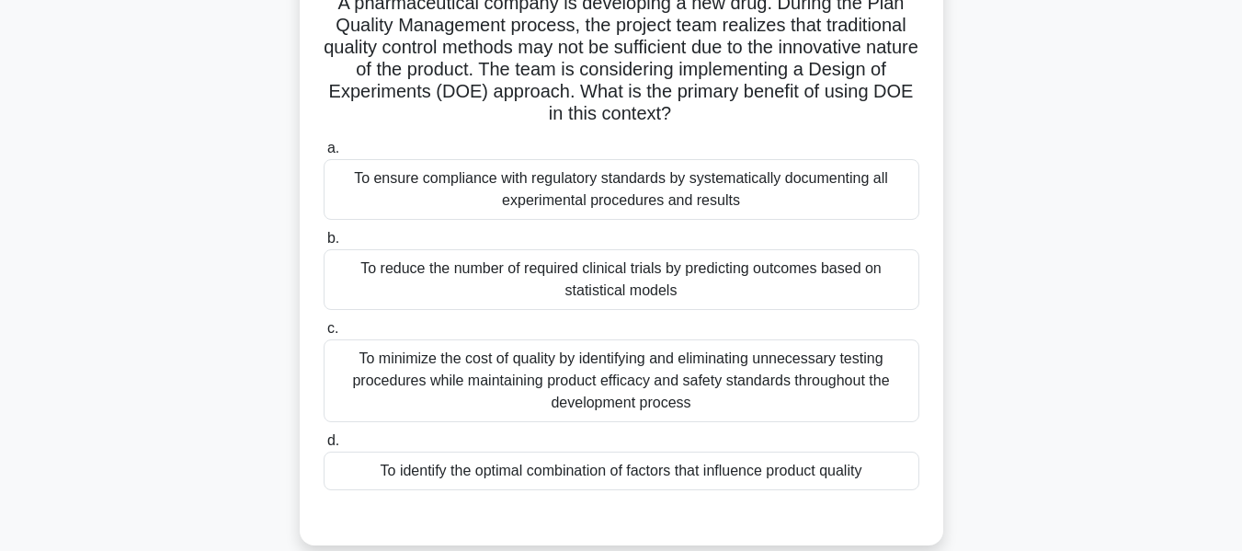
scroll to position [154, 0]
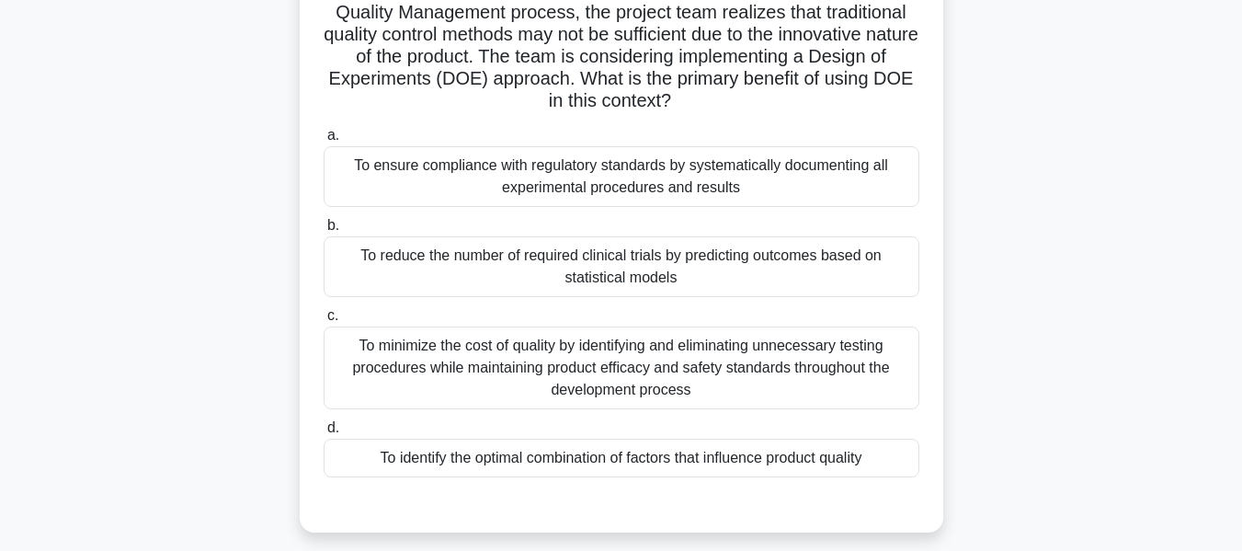
click at [549, 456] on div "To identify the optimal combination of factors that influence product quality" at bounding box center [622, 457] width 596 height 39
click at [324, 434] on input "d. To identify the optimal combination of factors that influence product quality" at bounding box center [324, 428] width 0 height 12
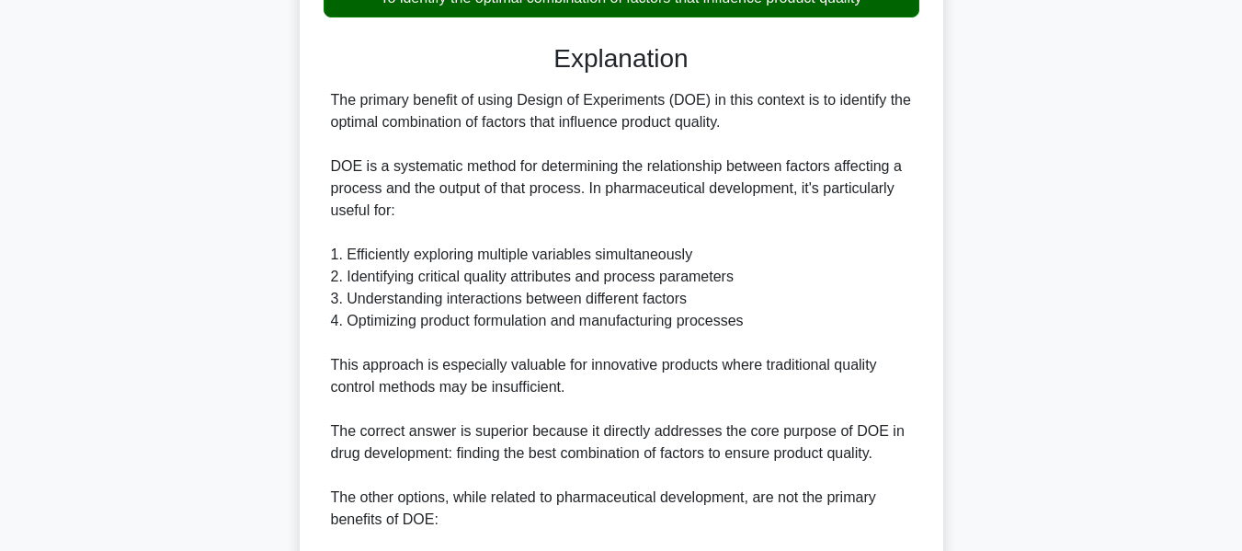
scroll to position [981, 0]
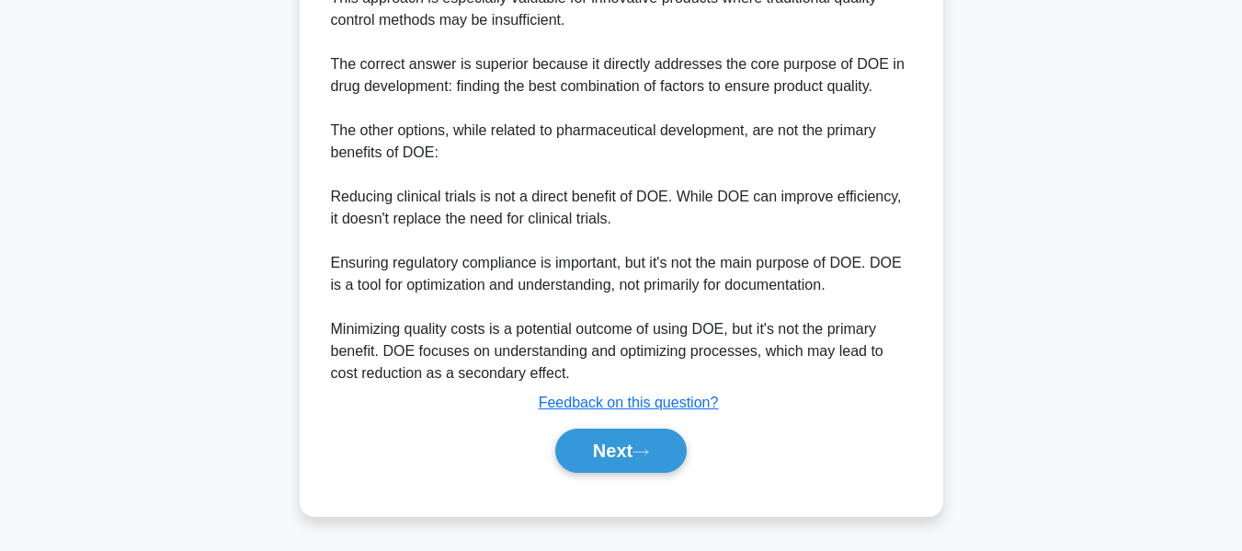
drag, startPoint x: 586, startPoint y: 458, endPoint x: 764, endPoint y: 388, distance: 190.7
click at [586, 458] on button "Next" at bounding box center [620, 450] width 131 height 44
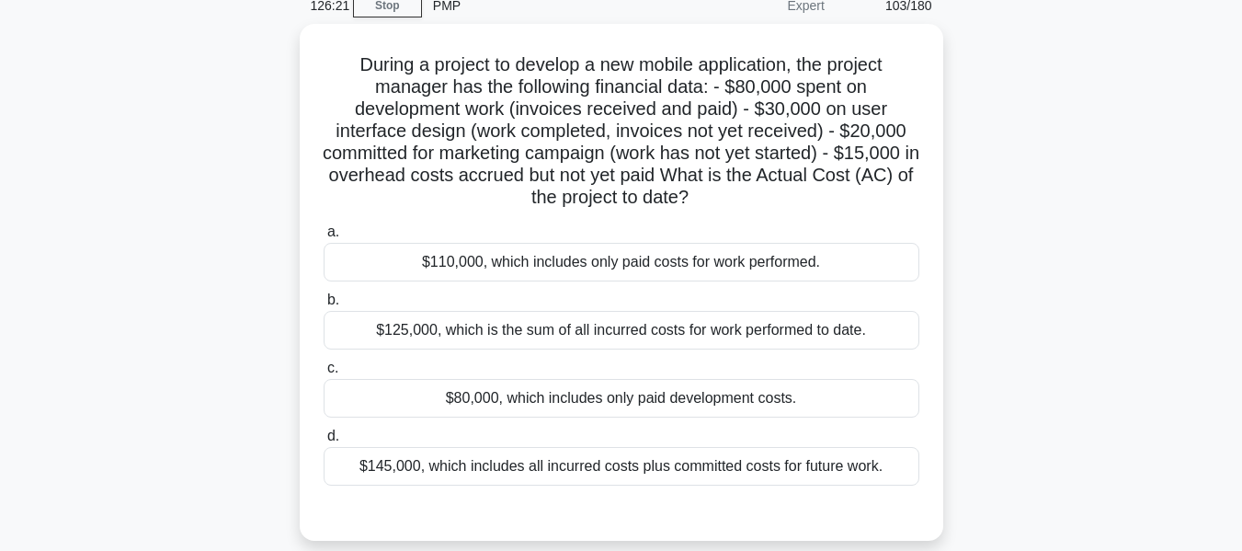
scroll to position [51, 0]
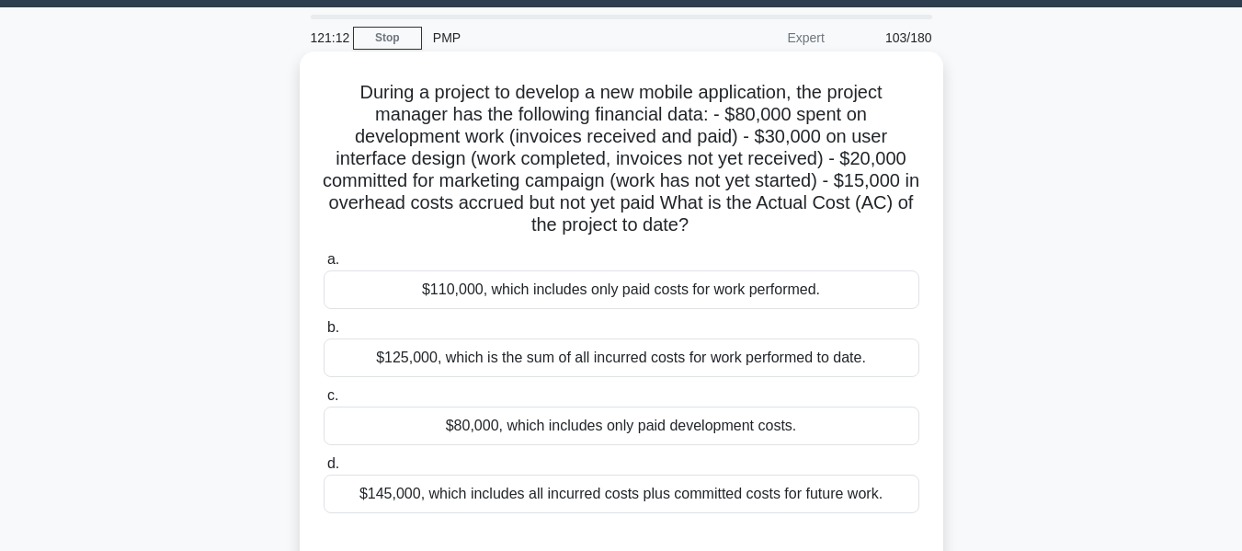
click at [434, 352] on div "$125,000, which is the sum of all incurred costs for work performed to date." at bounding box center [622, 357] width 596 height 39
click at [324, 334] on input "b. $125,000, which is the sum of all incurred costs for work performed to date." at bounding box center [324, 328] width 0 height 12
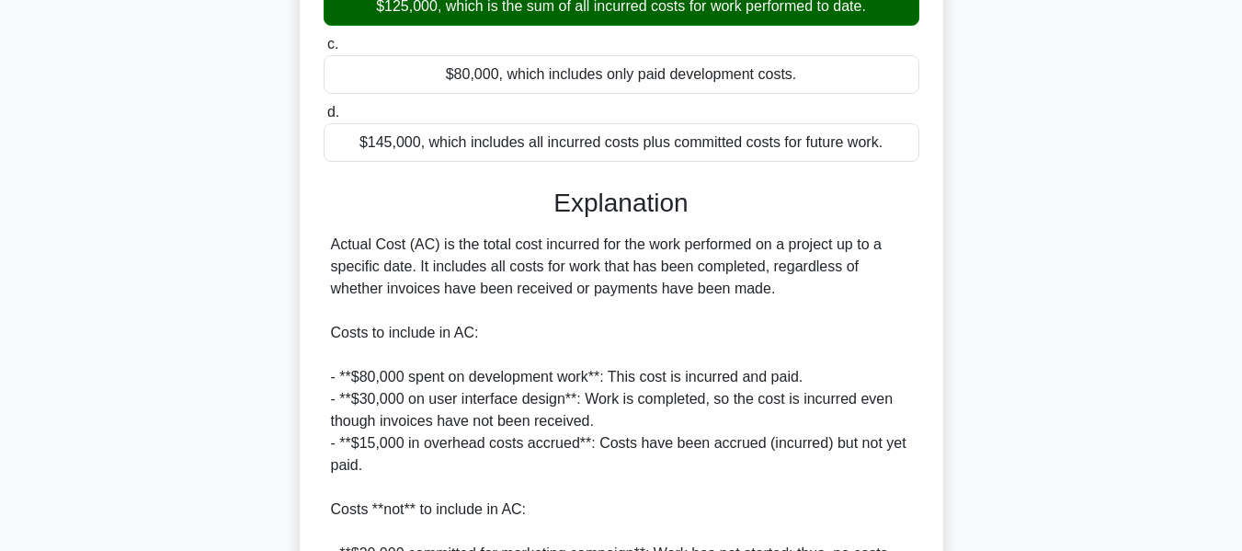
scroll to position [603, 0]
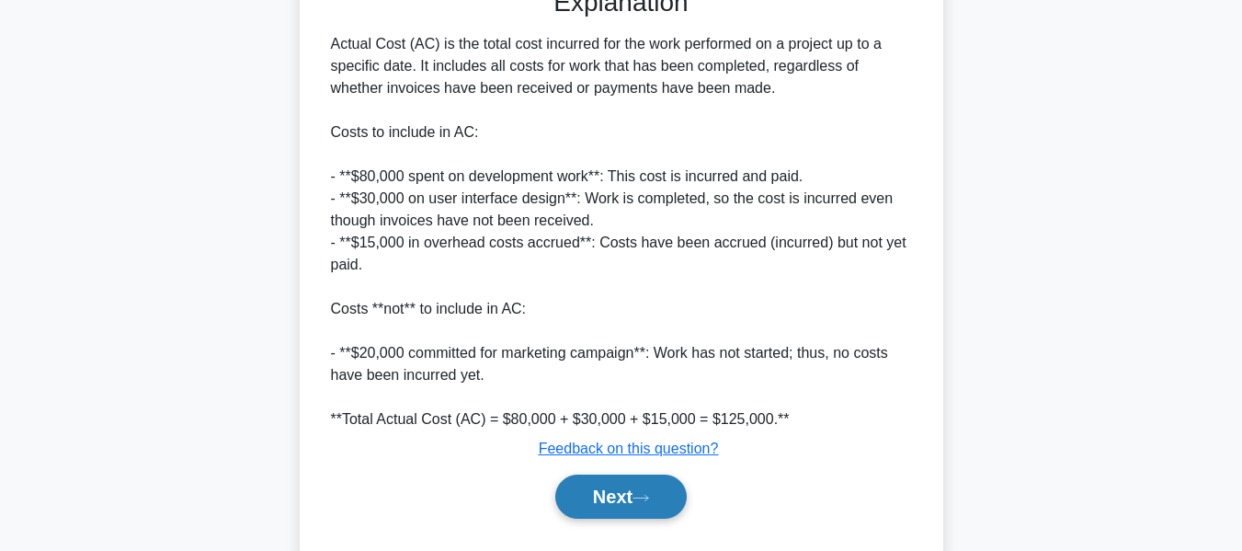
click at [626, 493] on button "Next" at bounding box center [620, 496] width 131 height 44
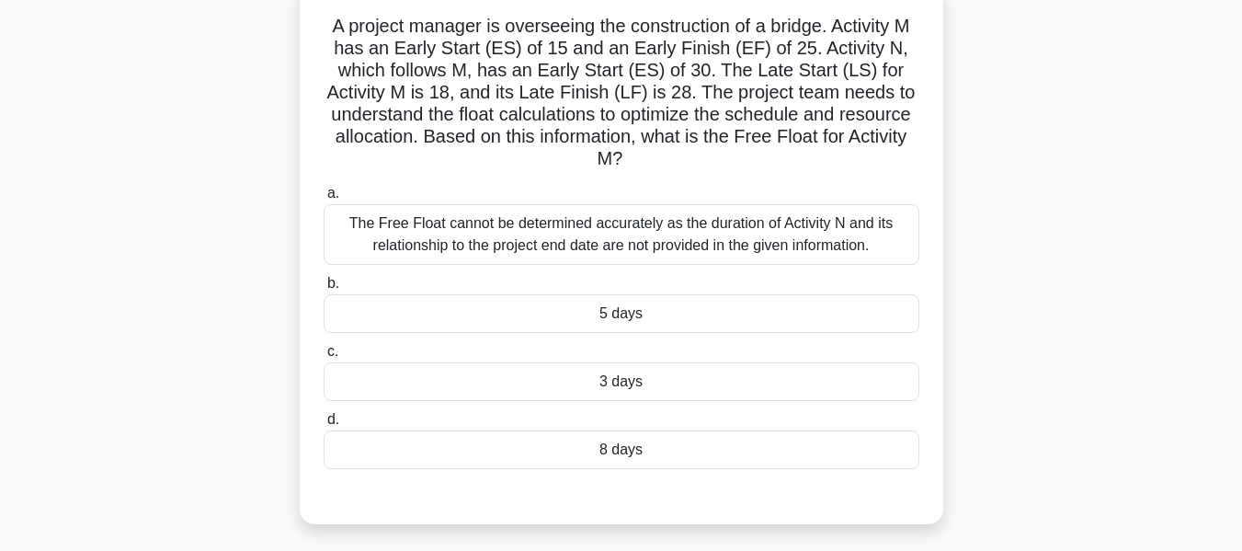
scroll to position [119, 0]
click at [639, 316] on div "5 days" at bounding box center [622, 312] width 596 height 39
click at [324, 289] on input "b. 5 days" at bounding box center [324, 283] width 0 height 12
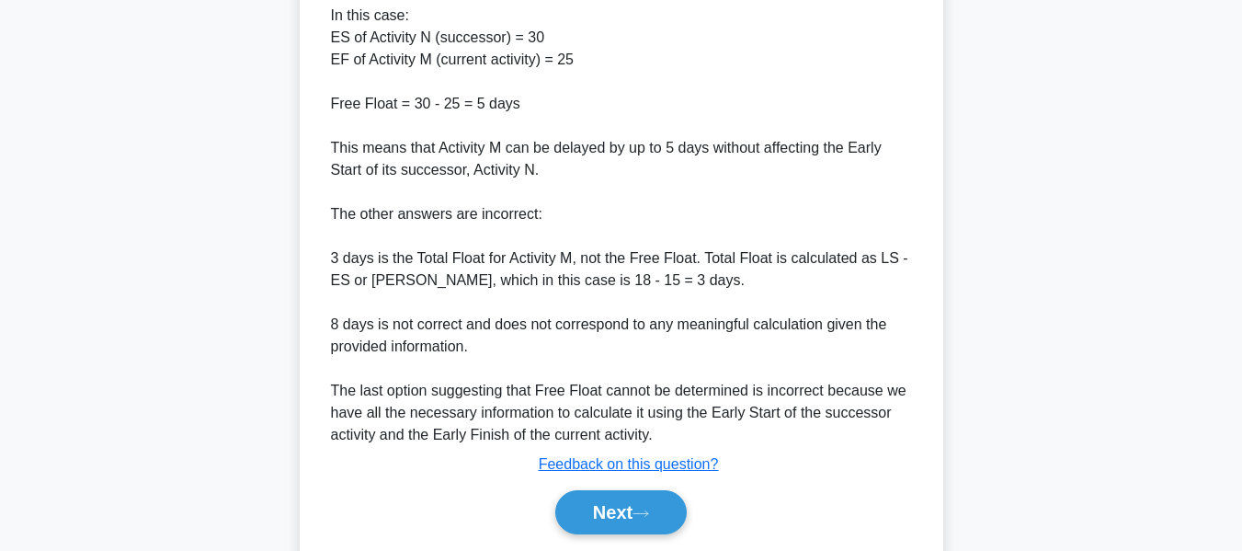
scroll to position [826, 0]
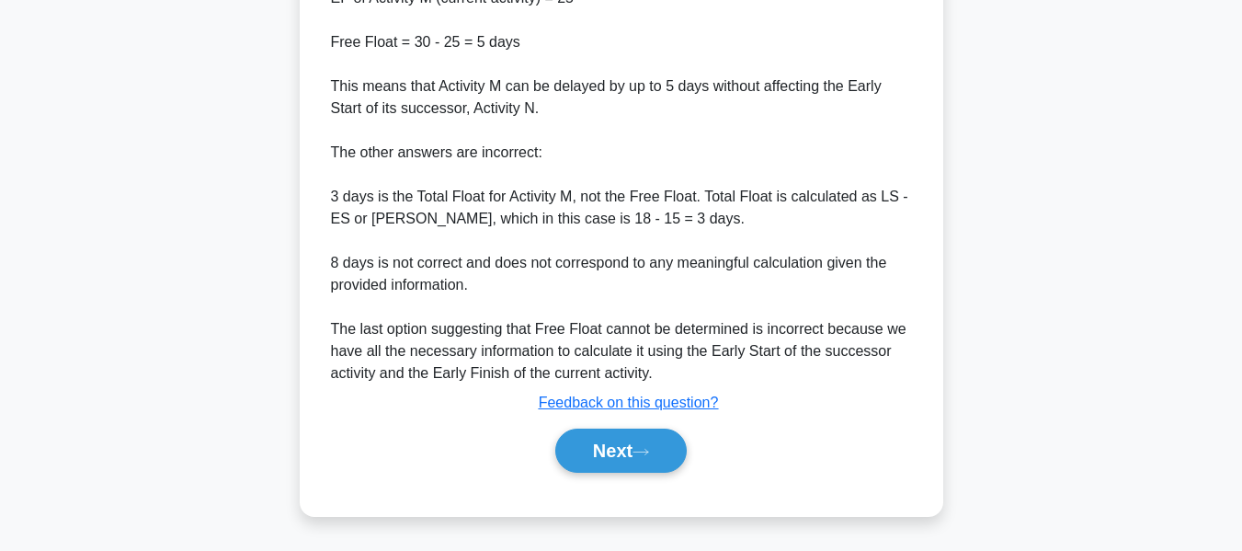
click at [626, 451] on button "Next" at bounding box center [620, 450] width 131 height 44
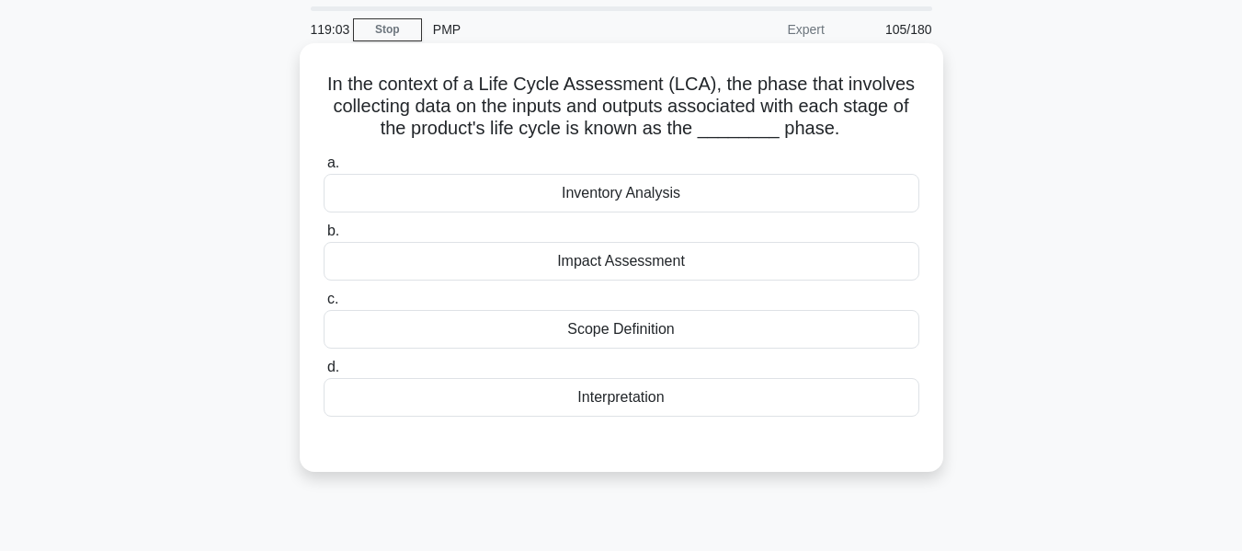
scroll to position [92, 0]
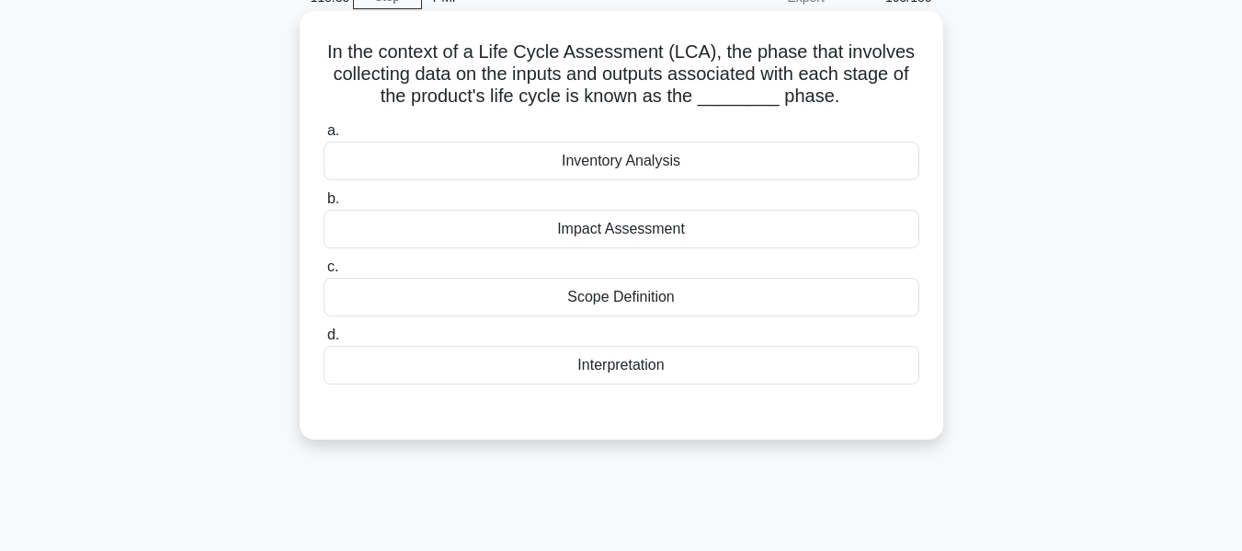
click at [620, 158] on div "Inventory Analysis" at bounding box center [622, 161] width 596 height 39
click at [324, 137] on input "a. Inventory Analysis" at bounding box center [324, 131] width 0 height 12
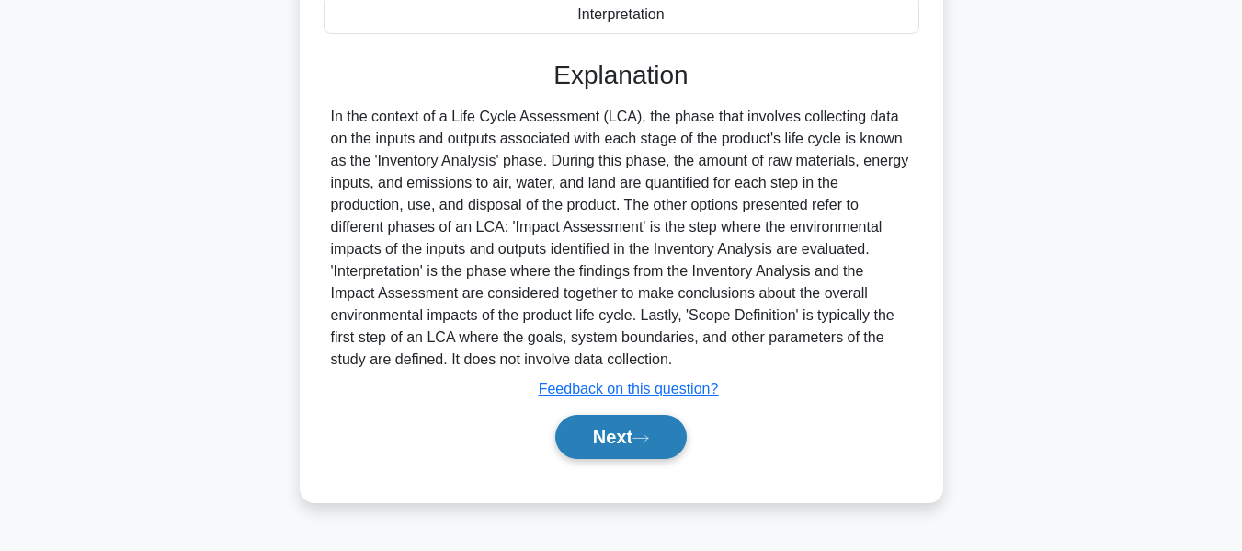
click at [624, 432] on button "Next" at bounding box center [620, 437] width 131 height 44
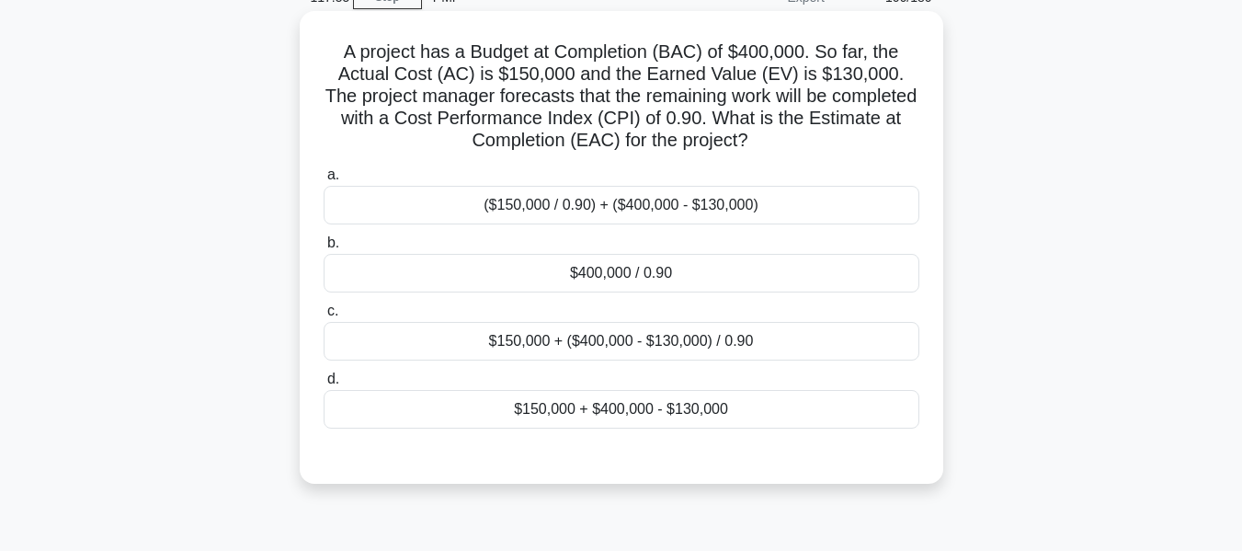
click at [585, 274] on div "$400,000 / 0.90" at bounding box center [622, 273] width 596 height 39
click at [324, 249] on input "b. $400,000 / 0.90" at bounding box center [324, 243] width 0 height 12
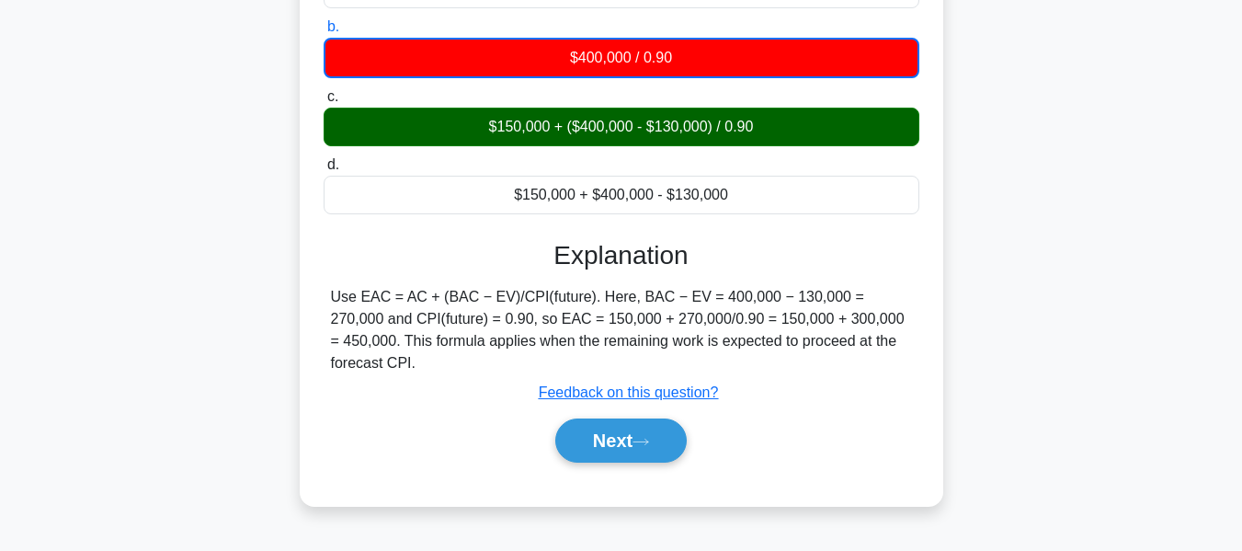
scroll to position [276, 0]
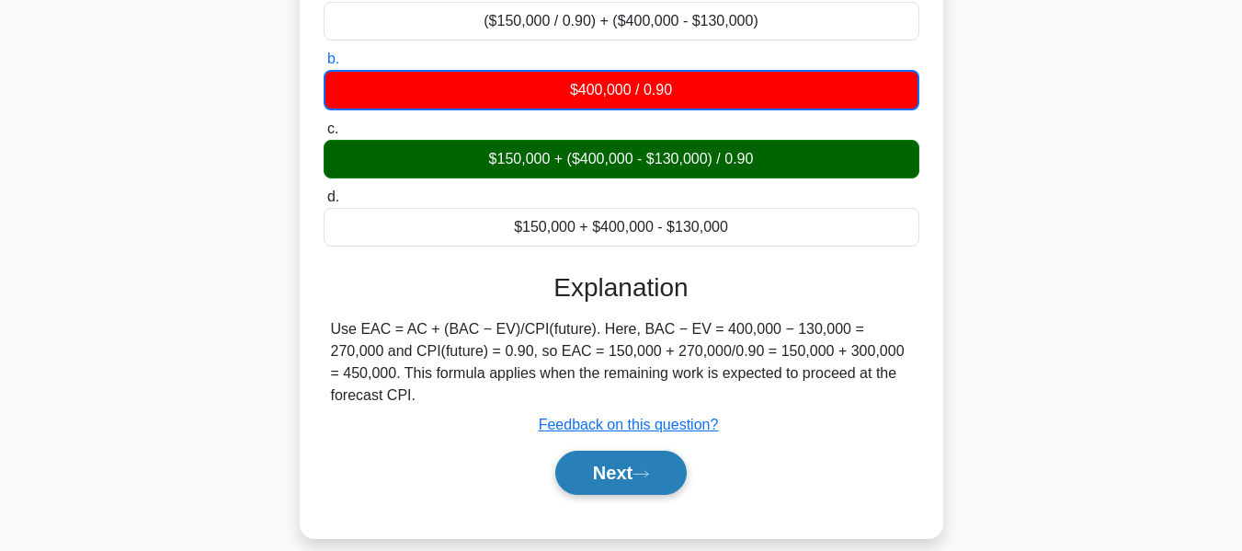
click at [624, 450] on button "Next" at bounding box center [620, 472] width 131 height 44
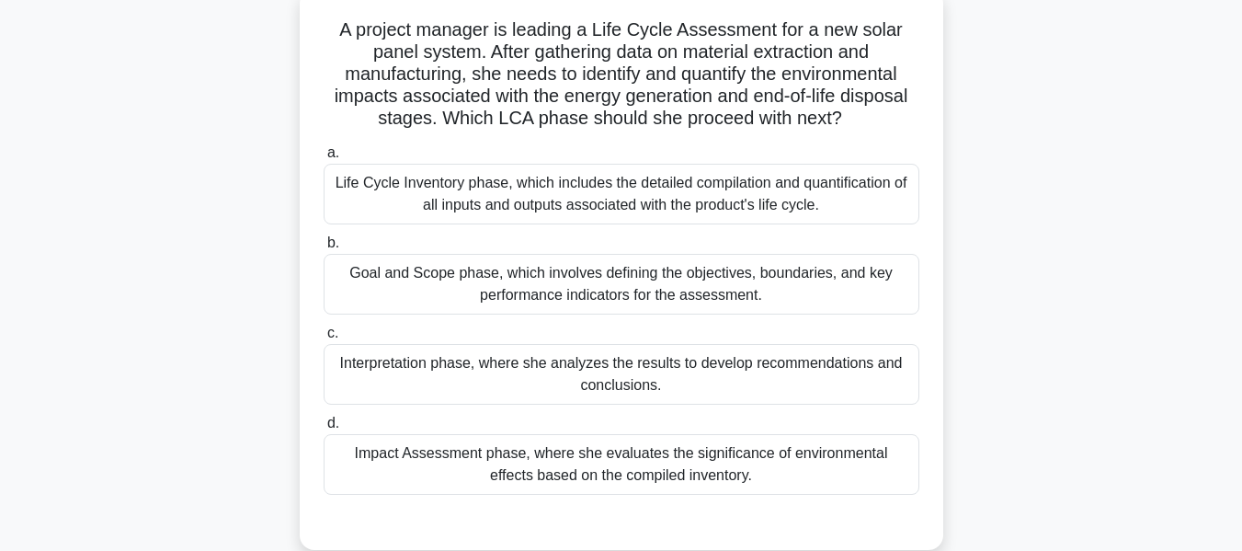
scroll to position [122, 0]
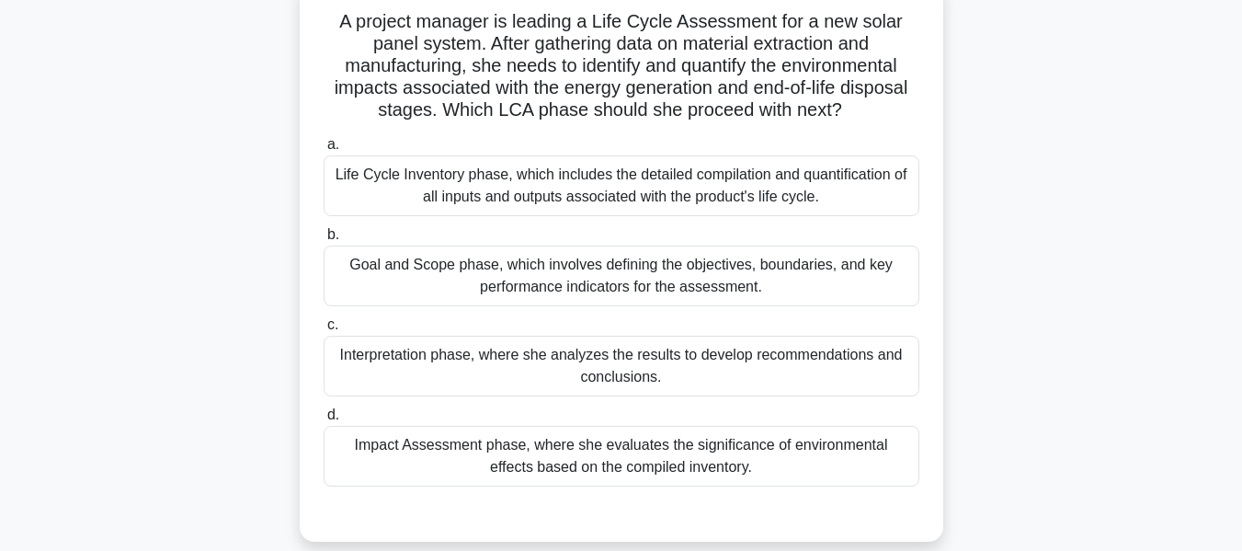
click at [619, 456] on div "Impact Assessment phase, where she evaluates the significance of environmental …" at bounding box center [622, 456] width 596 height 61
click at [324, 421] on input "d. Impact Assessment phase, where she evaluates the significance of environment…" at bounding box center [324, 415] width 0 height 12
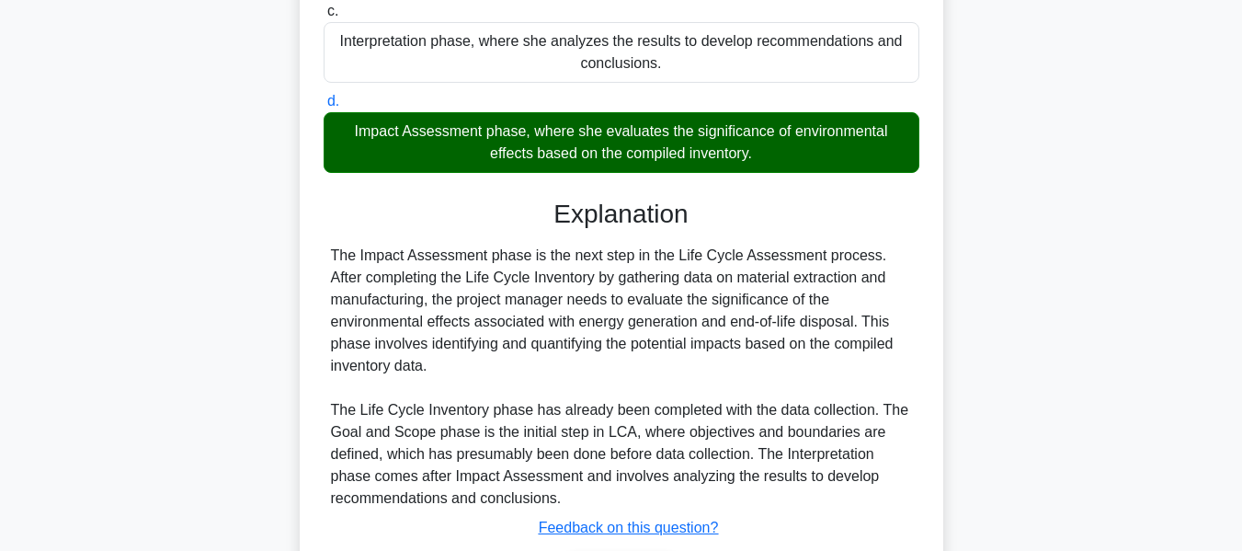
scroll to position [562, 0]
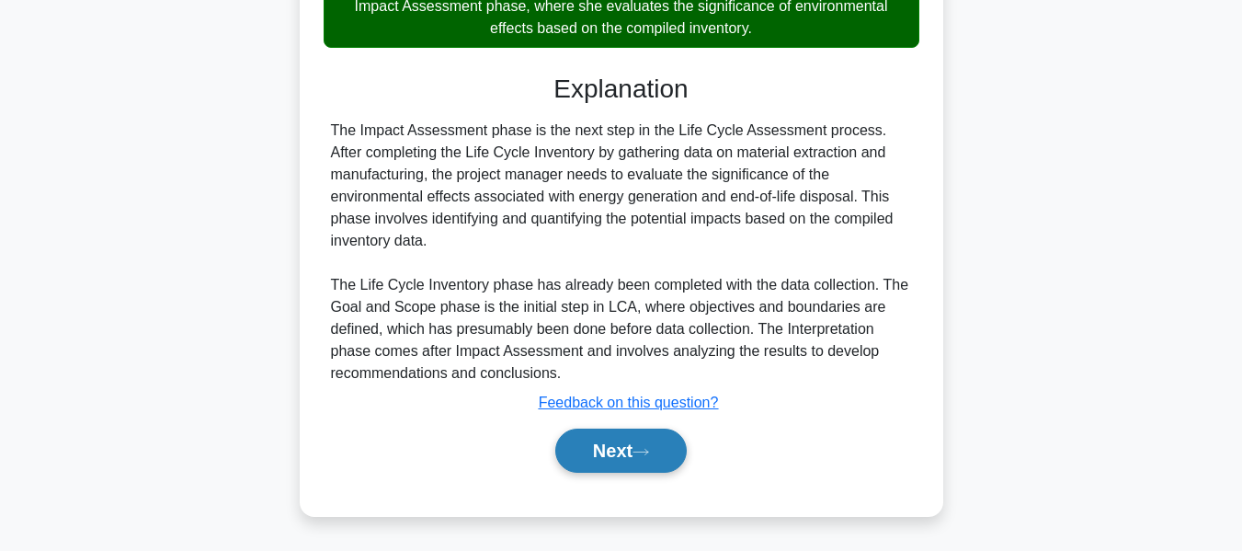
click at [617, 443] on button "Next" at bounding box center [620, 450] width 131 height 44
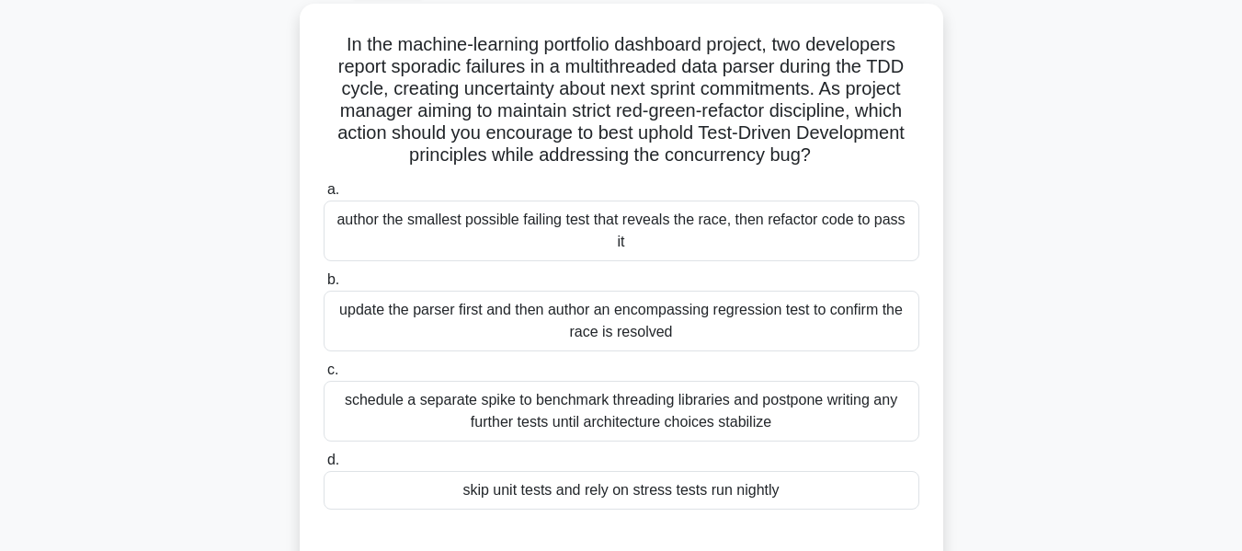
scroll to position [102, 0]
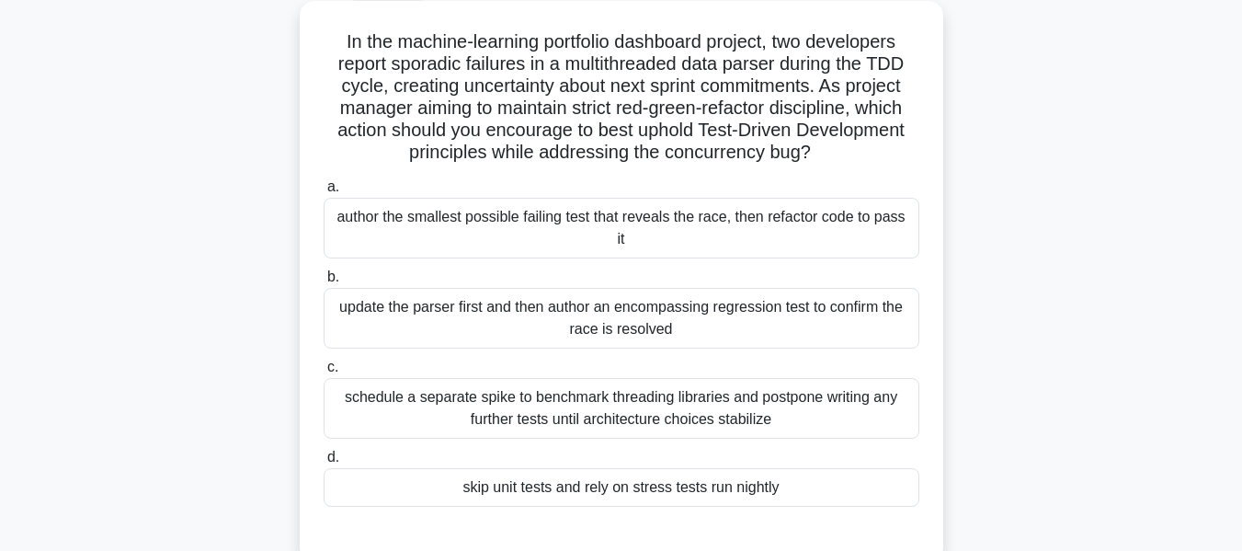
click at [392, 288] on div "update the parser first and then author an encompassing regression test to conf…" at bounding box center [622, 318] width 596 height 61
click at [324, 283] on input "b. update the parser first and then author an encompassing regression test to c…" at bounding box center [324, 277] width 0 height 12
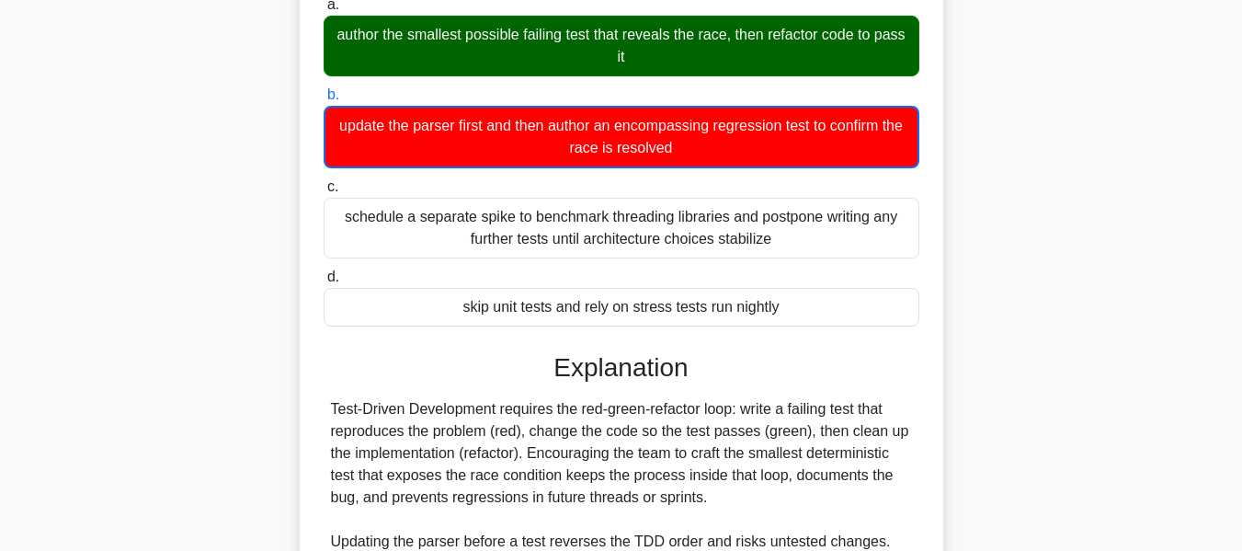
scroll to position [519, 0]
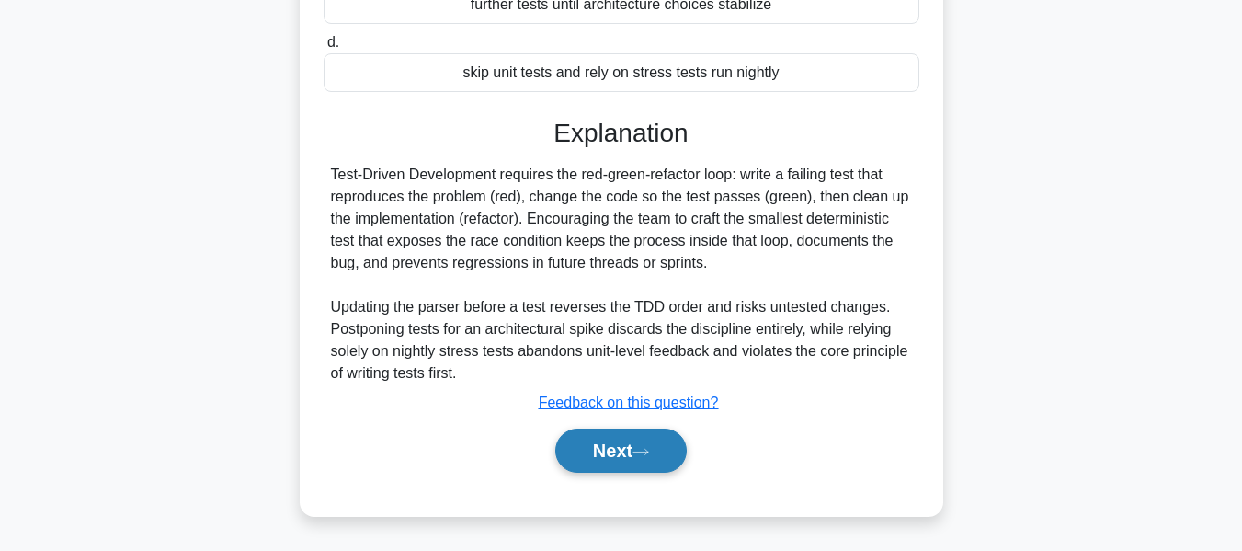
click at [612, 442] on button "Next" at bounding box center [620, 450] width 131 height 44
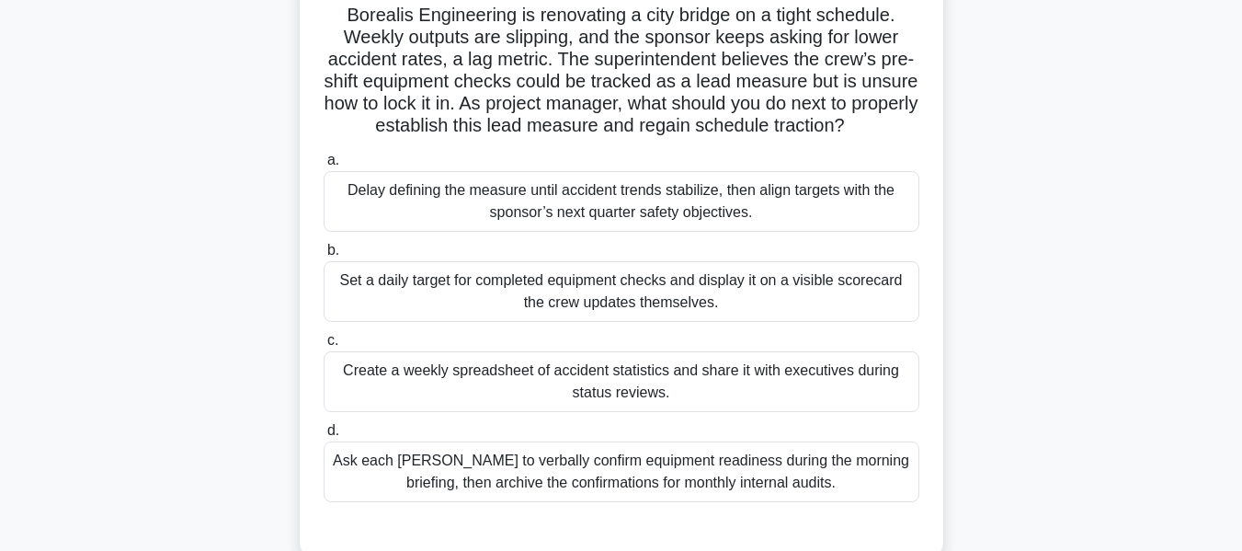
scroll to position [137, 0]
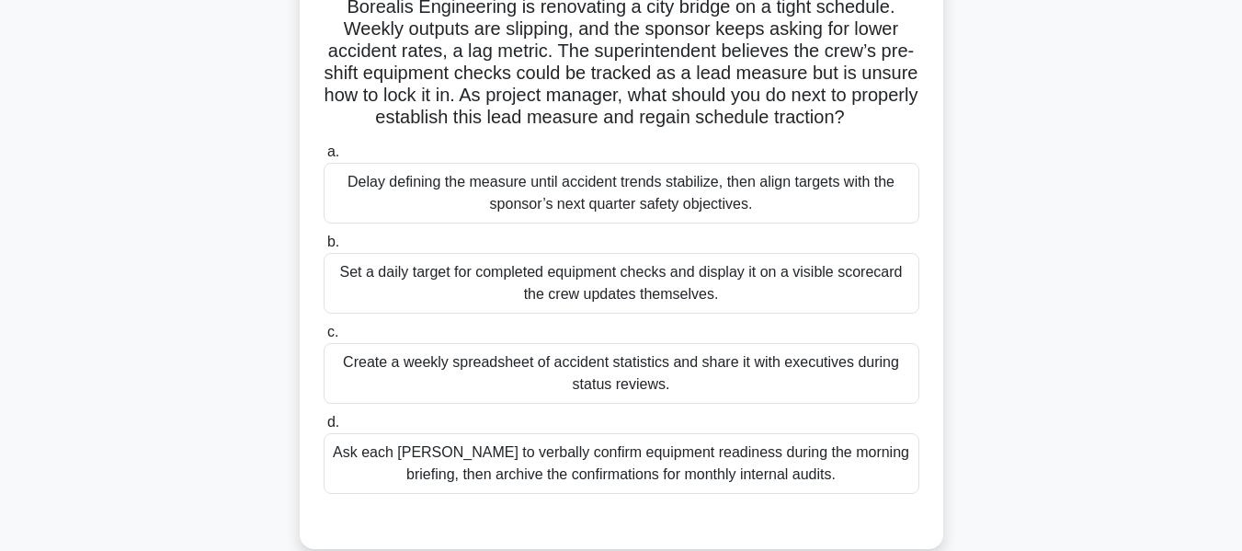
click at [554, 387] on div "Create a weekly spreadsheet of accident statistics and share it with executives…" at bounding box center [622, 373] width 596 height 61
click at [324, 338] on input "c. Create a weekly spreadsheet of accident statistics and share it with executi…" at bounding box center [324, 332] width 0 height 12
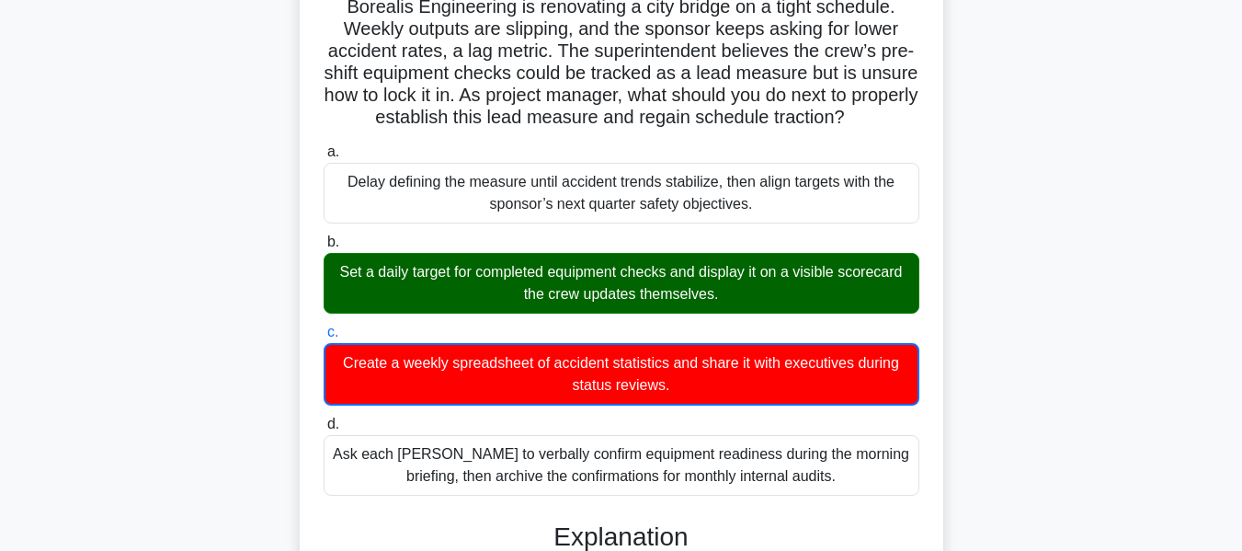
click at [499, 300] on div "Set a daily target for completed equipment checks and display it on a visible s…" at bounding box center [622, 283] width 596 height 61
click at [324, 248] on input "b. Set a daily target for completed equipment checks and display it on a visibl…" at bounding box center [324, 242] width 0 height 12
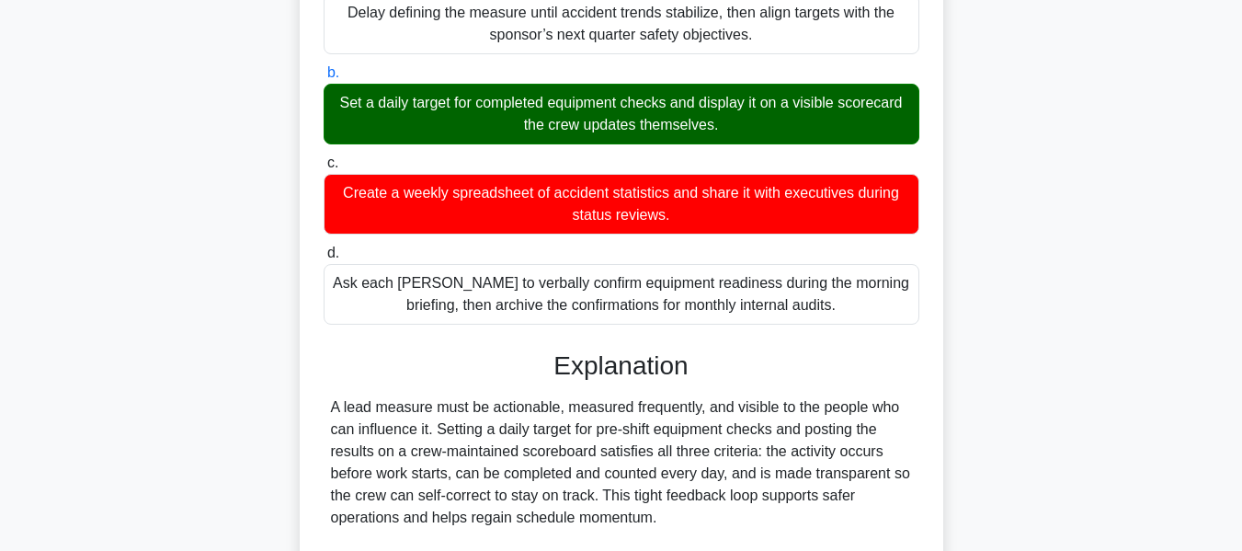
scroll to position [505, 0]
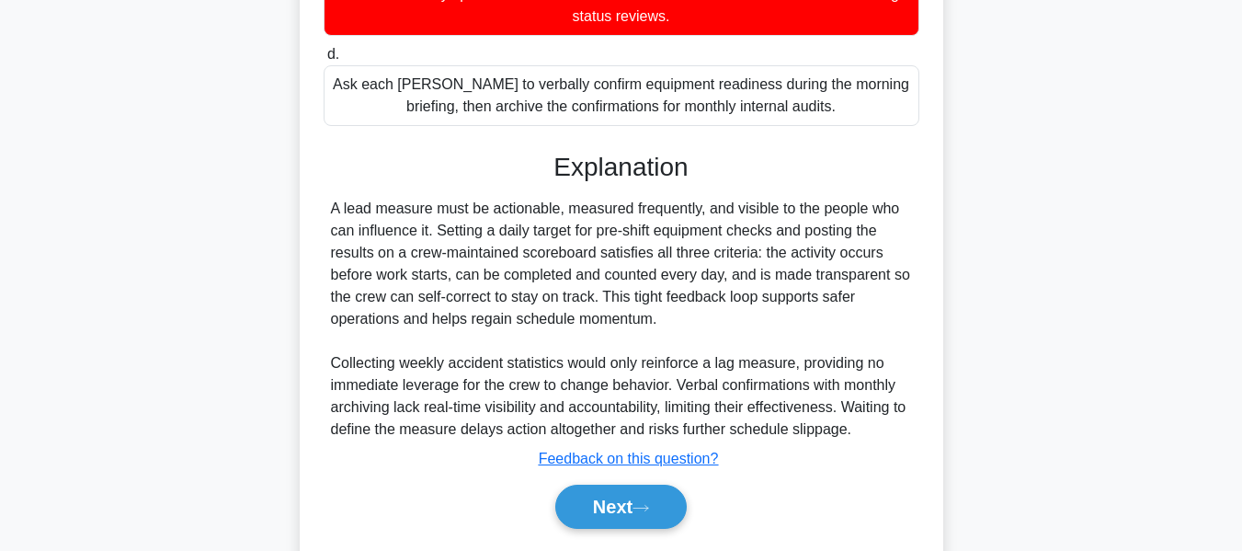
drag, startPoint x: 622, startPoint y: 536, endPoint x: 890, endPoint y: 374, distance: 312.6
click at [622, 529] on button "Next" at bounding box center [620, 506] width 131 height 44
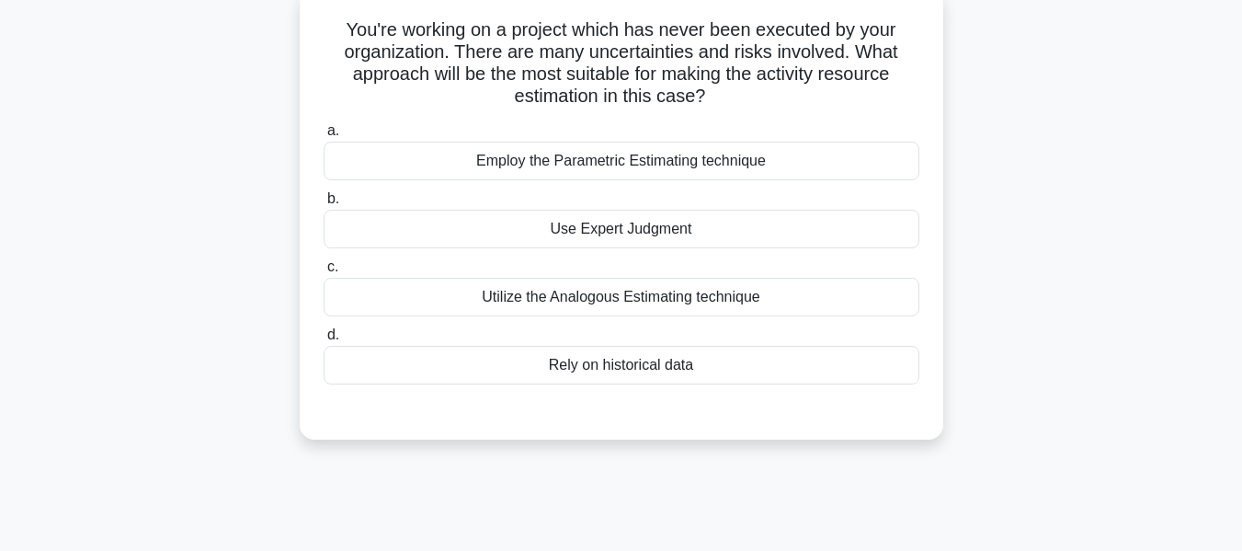
scroll to position [115, 0]
click at [619, 225] on div "Use Expert Judgment" at bounding box center [622, 228] width 596 height 39
click at [324, 204] on input "b. Use Expert Judgment" at bounding box center [324, 198] width 0 height 12
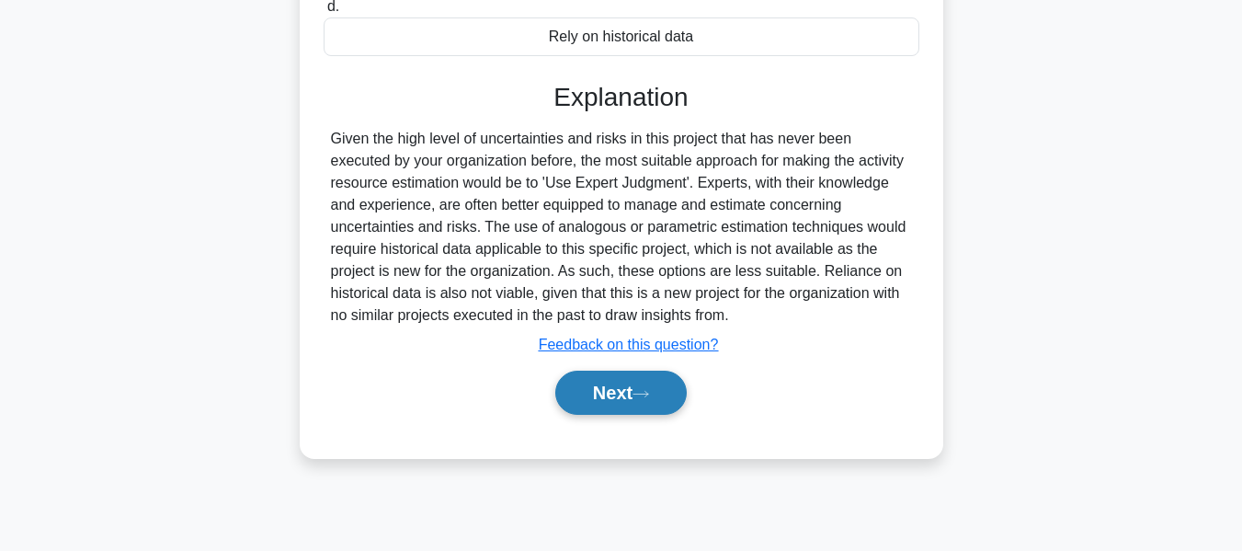
click at [624, 385] on button "Next" at bounding box center [620, 392] width 131 height 44
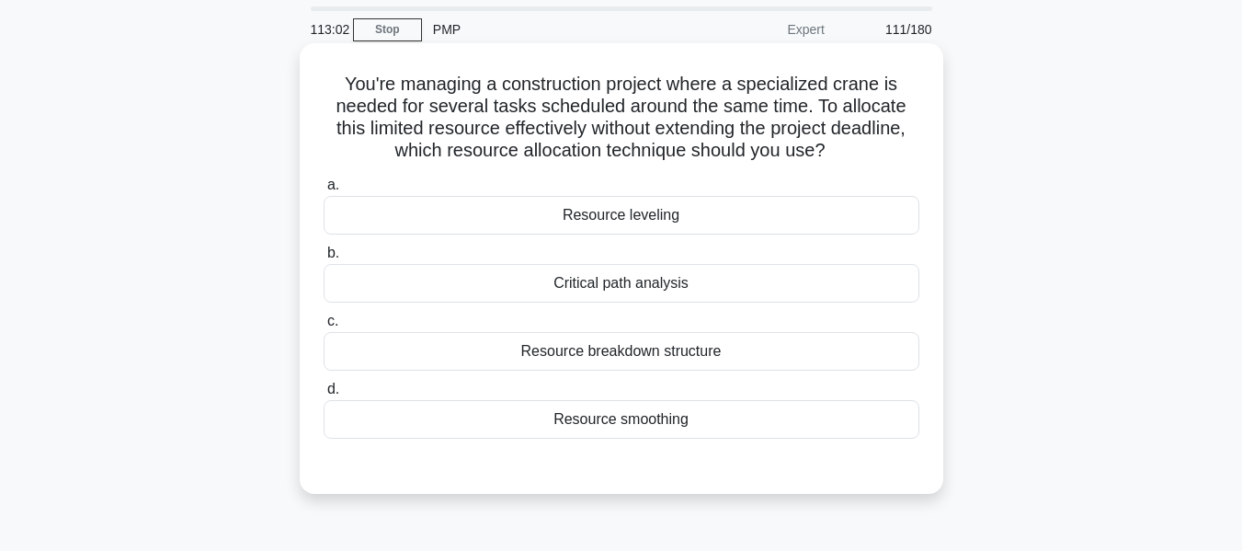
scroll to position [92, 0]
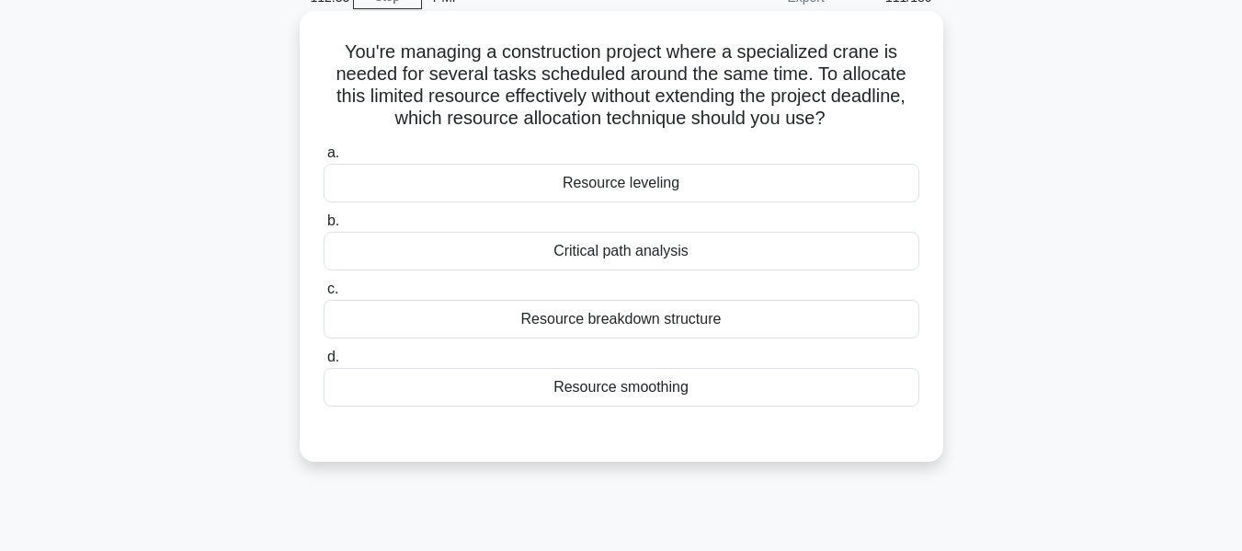
click at [642, 391] on div "Resource smoothing" at bounding box center [622, 387] width 596 height 39
click at [324, 363] on input "d. Resource smoothing" at bounding box center [324, 357] width 0 height 12
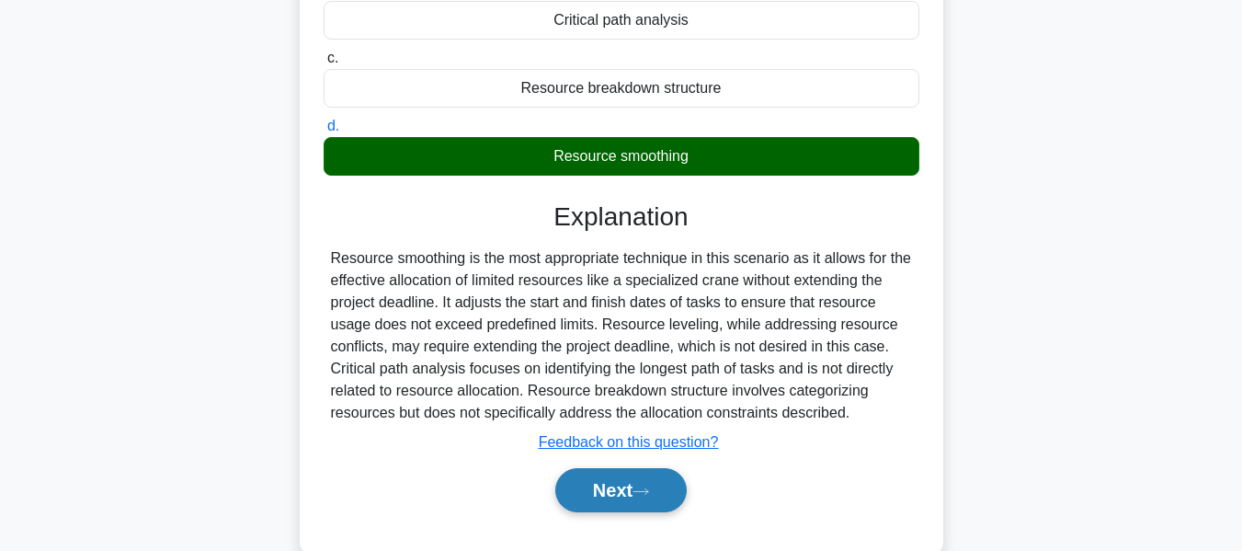
scroll to position [442, 0]
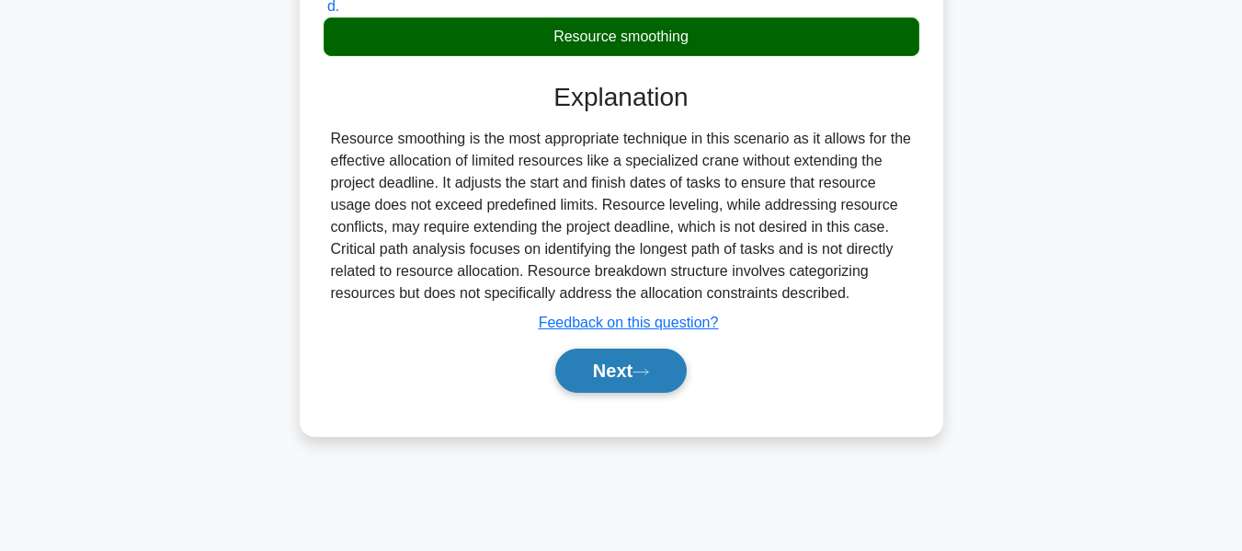
click at [632, 367] on button "Next" at bounding box center [620, 370] width 131 height 44
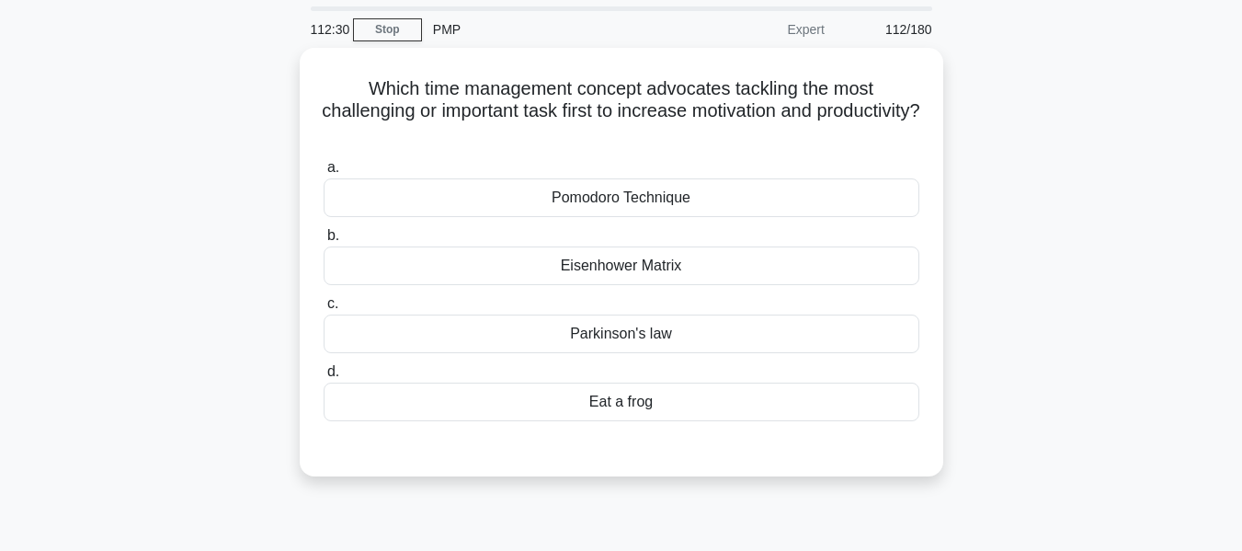
scroll to position [92, 0]
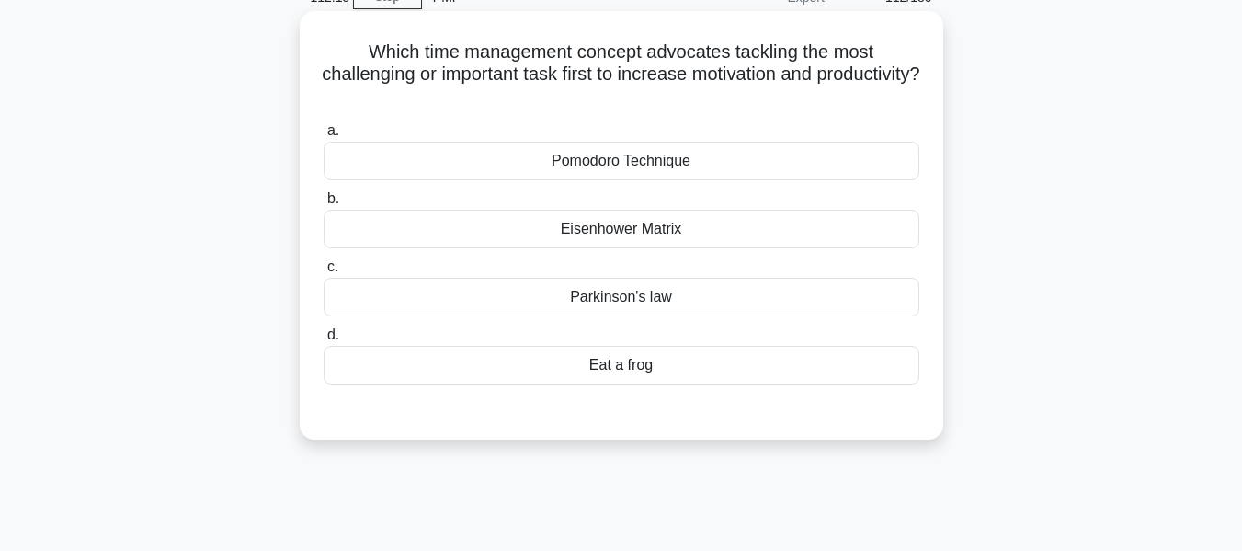
drag, startPoint x: 363, startPoint y: 46, endPoint x: 752, endPoint y: 364, distance: 502.3
click at [752, 364] on div "Which time management concept advocates tackling the most challenging or import…" at bounding box center [621, 225] width 629 height 414
copy div "Which time management concept advocates tackling the most challenging or import…"
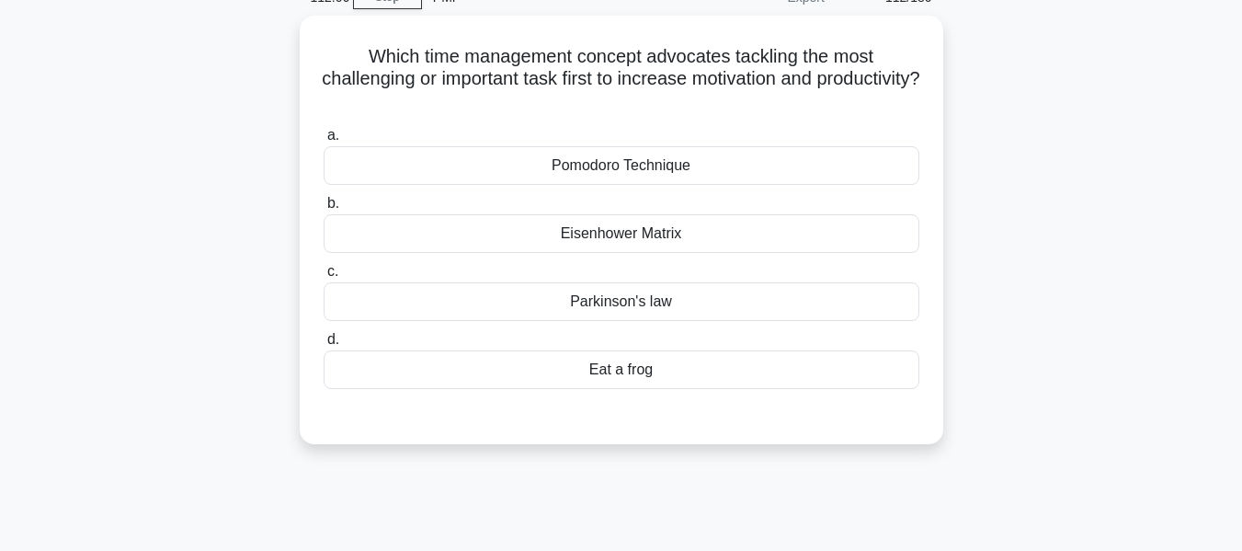
click at [1126, 160] on div "Which time management concept advocates tackling the most challenging or import…" at bounding box center [621, 241] width 1048 height 450
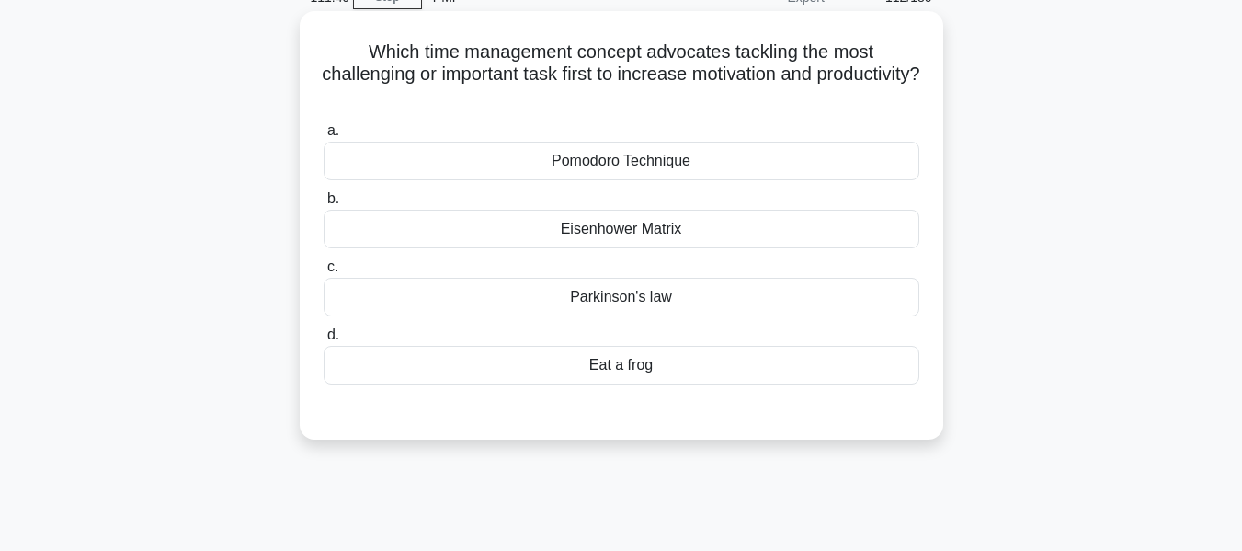
click at [644, 370] on div "Eat a frog" at bounding box center [622, 365] width 596 height 39
click at [324, 341] on input "d. Eat a frog" at bounding box center [324, 335] width 0 height 12
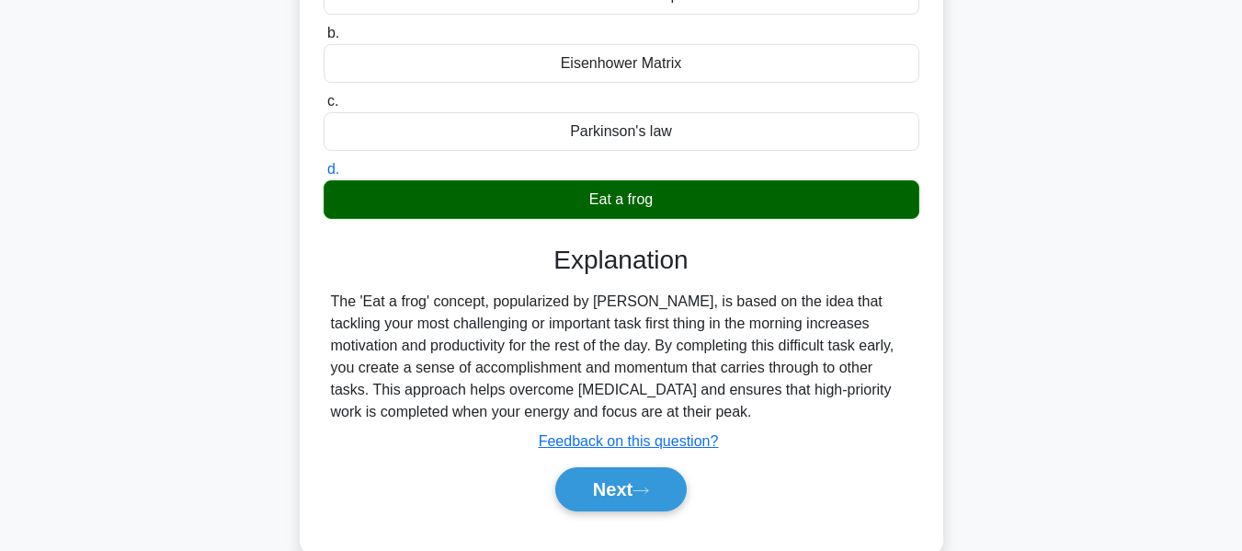
scroll to position [442, 0]
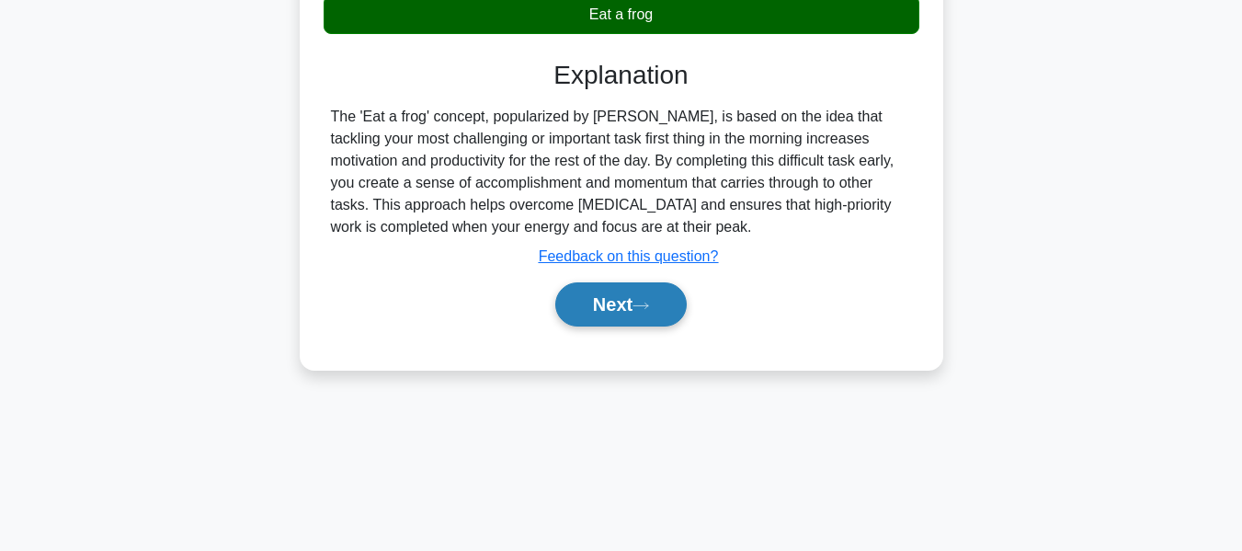
click at [644, 302] on icon at bounding box center [640, 306] width 17 height 10
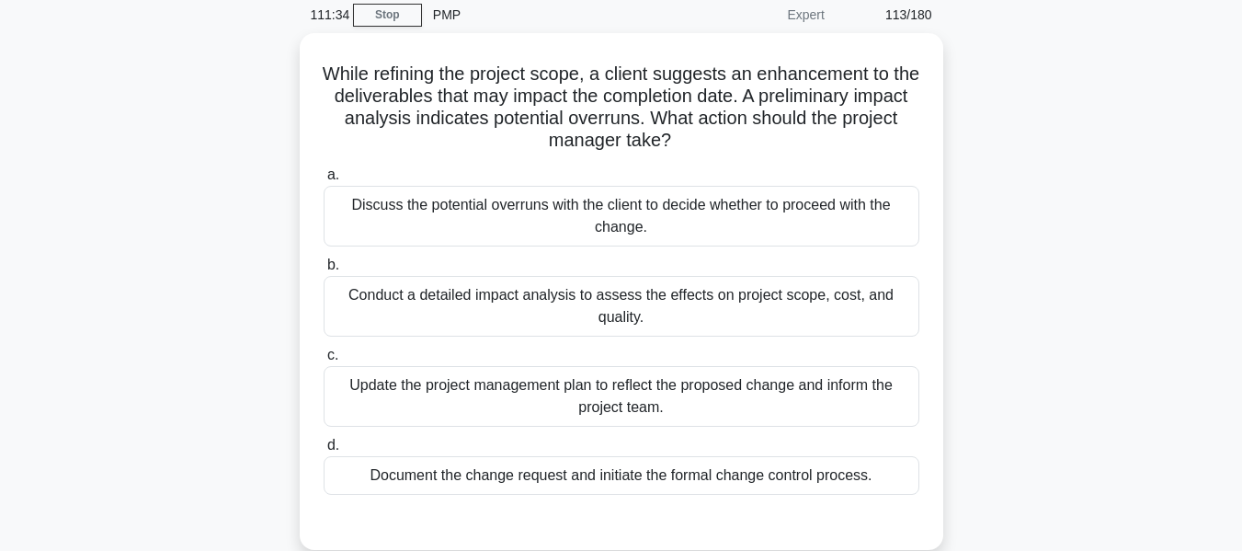
scroll to position [82, 0]
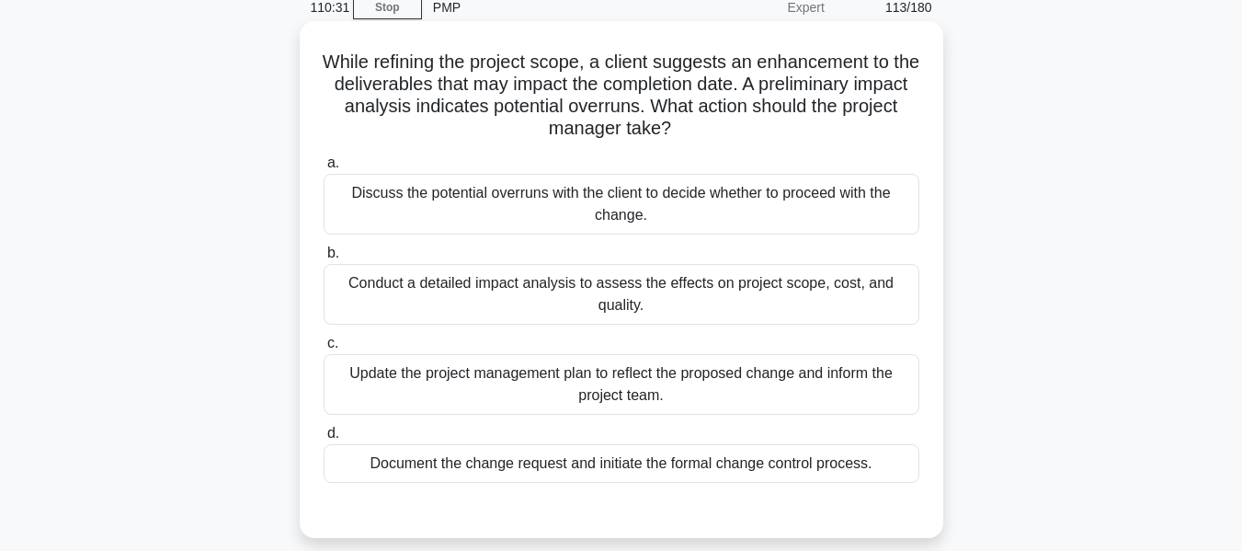
click at [579, 290] on div "Conduct a detailed impact analysis to assess the effects on project scope, cost…" at bounding box center [622, 294] width 596 height 61
click at [324, 259] on input "b. Conduct a detailed impact analysis to assess the effects on project scope, c…" at bounding box center [324, 253] width 0 height 12
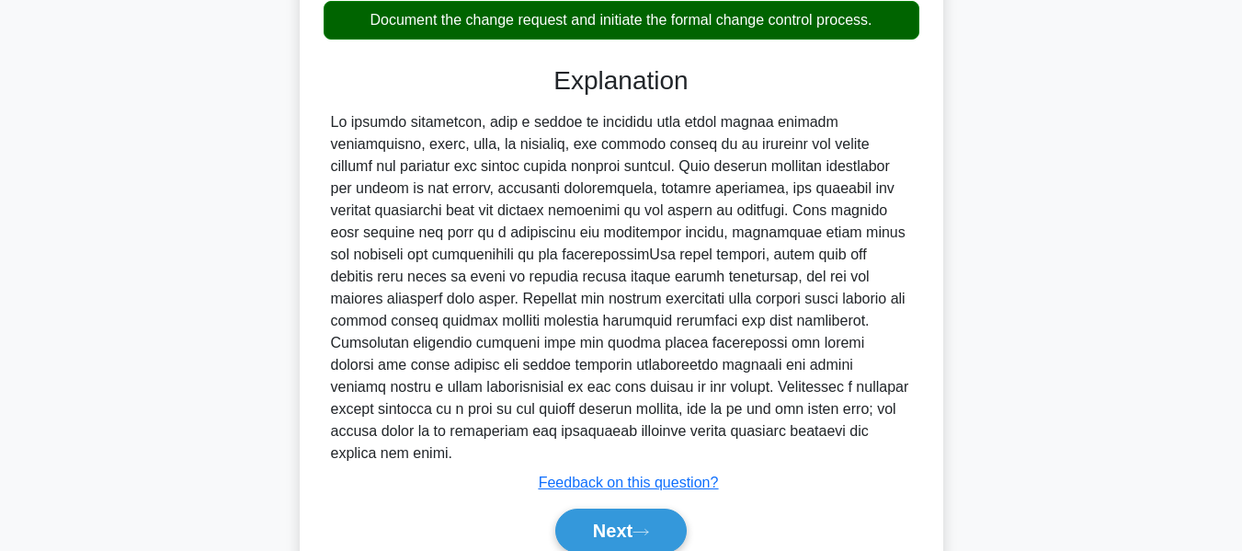
scroll to position [541, 0]
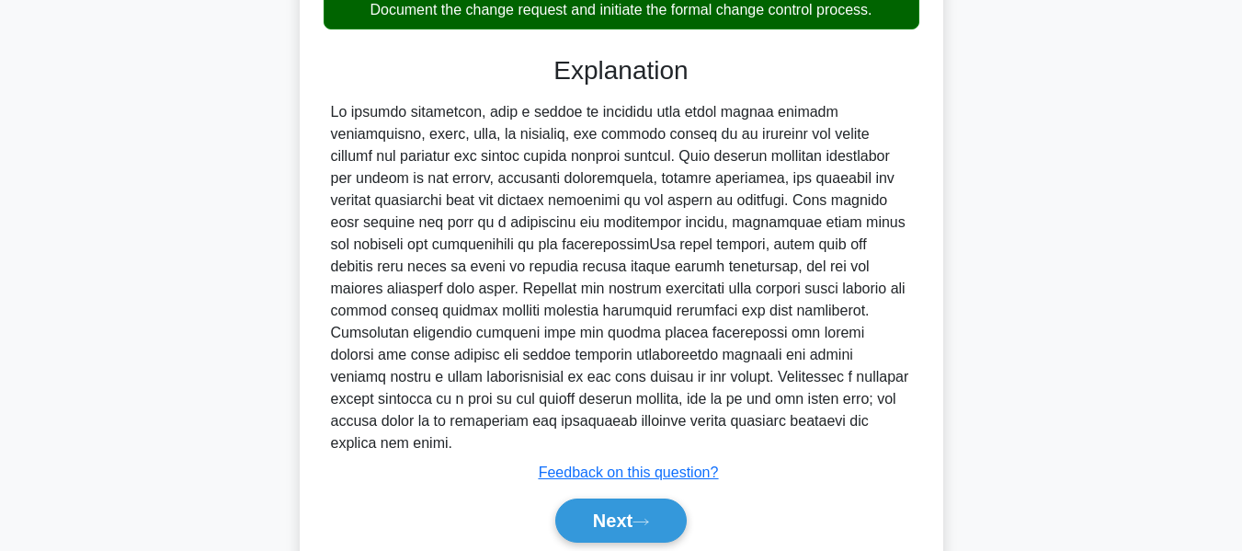
drag, startPoint x: 615, startPoint y: 477, endPoint x: 1040, endPoint y: 296, distance: 461.7
click at [615, 498] on button "Next" at bounding box center [620, 520] width 131 height 44
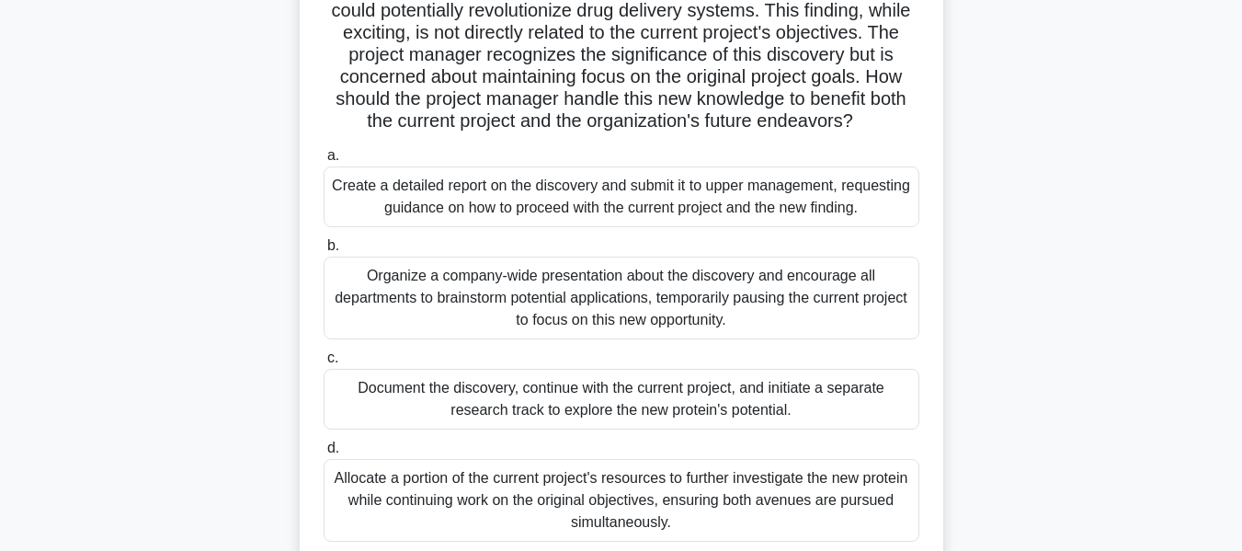
scroll to position [158, 0]
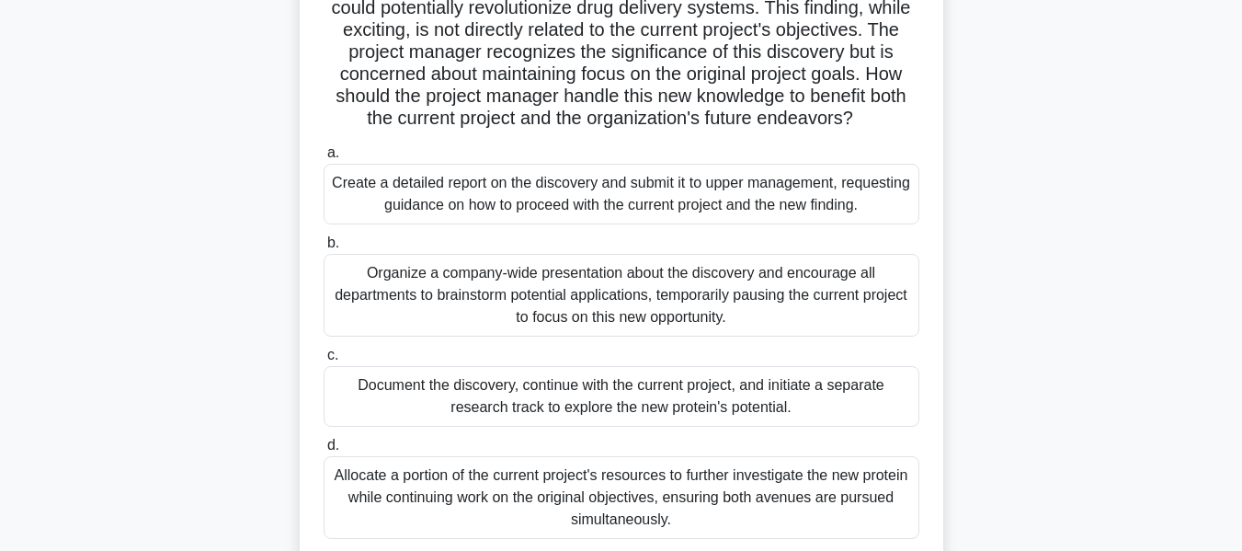
click at [455, 192] on div "Create a detailed report on the discovery and submit it to upper management, re…" at bounding box center [622, 194] width 596 height 61
click at [324, 159] on input "a. Create a detailed report on the discovery and submit it to upper management,…" at bounding box center [324, 153] width 0 height 12
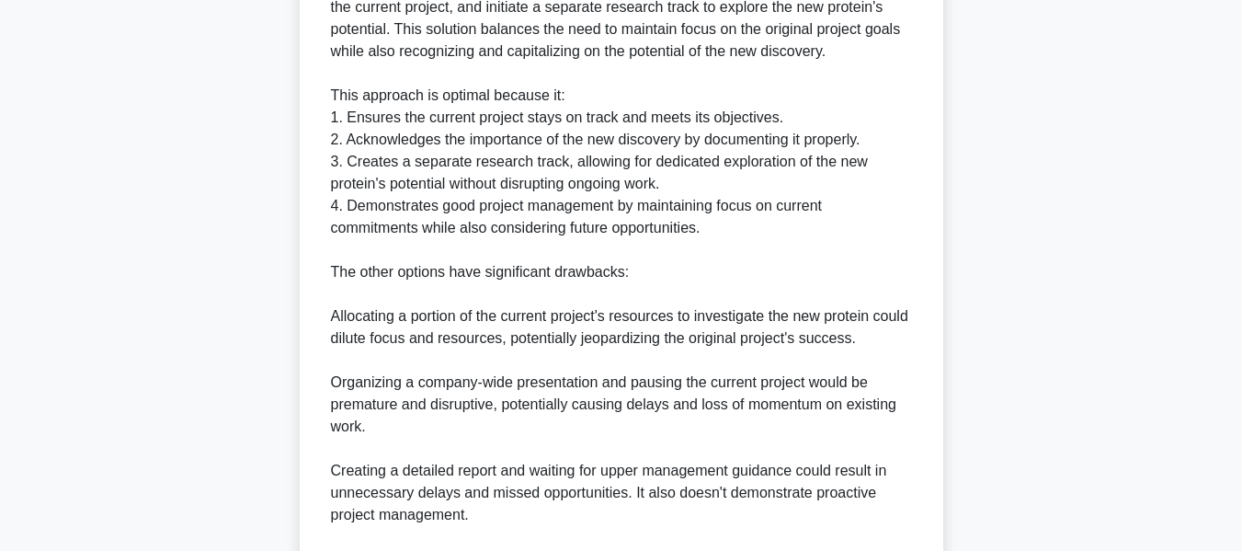
scroll to position [1027, 0]
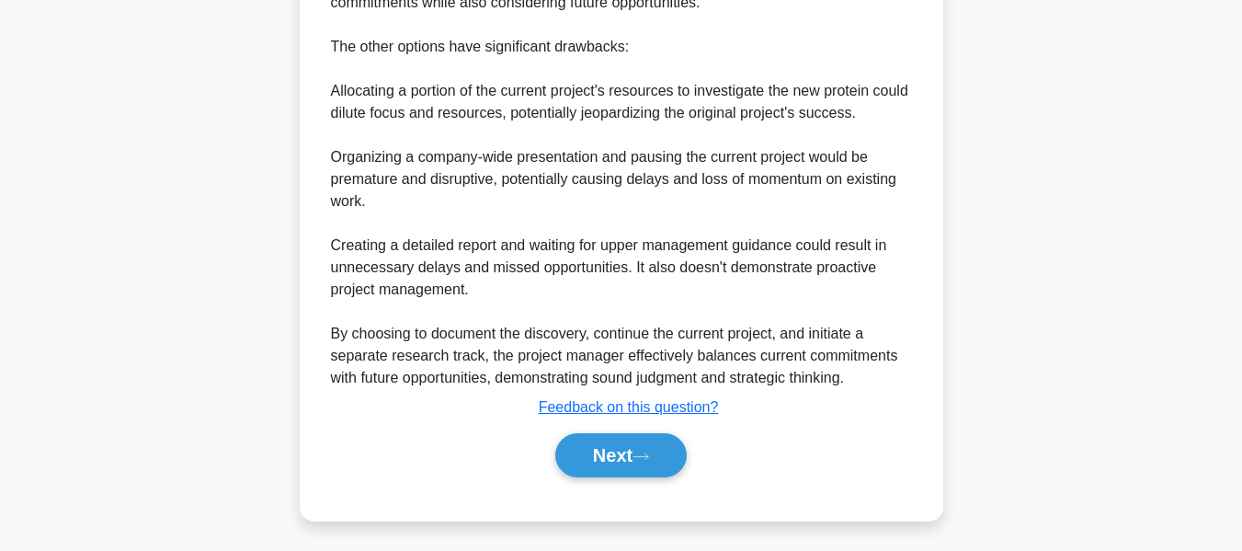
click at [603, 438] on button "Next" at bounding box center [620, 455] width 131 height 44
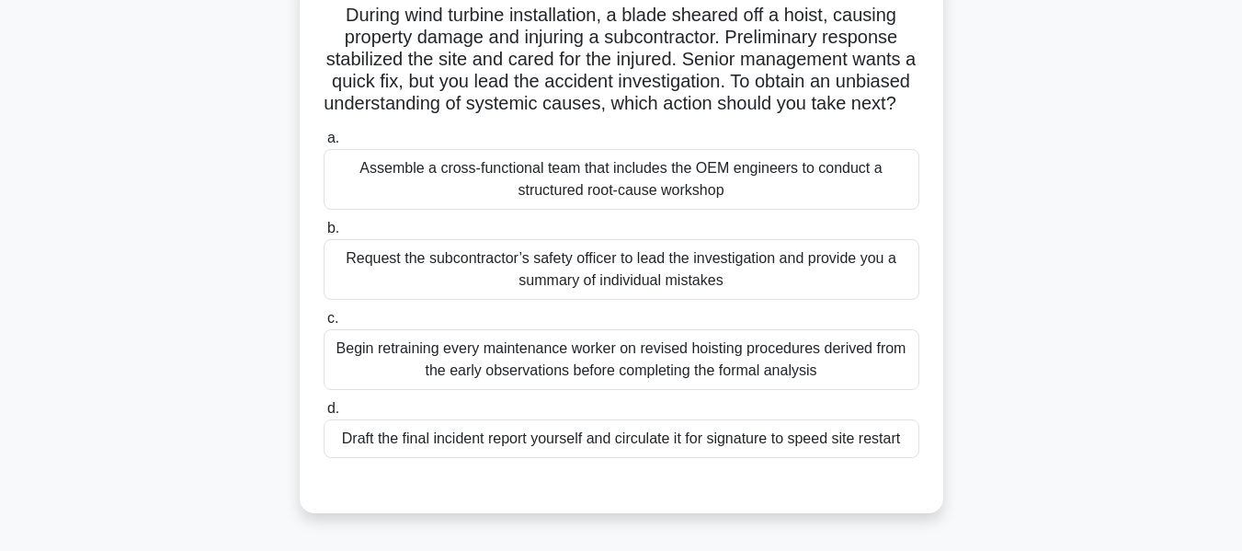
scroll to position [131, 0]
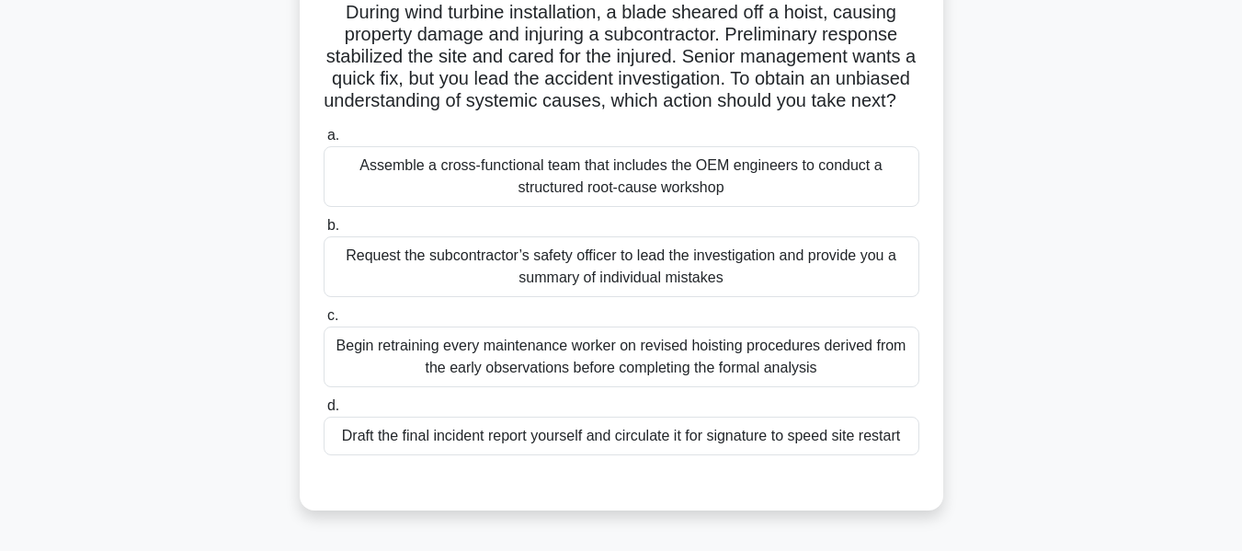
click at [415, 197] on div "Assemble a cross-functional team that includes the OEM engineers to conduct a s…" at bounding box center [622, 176] width 596 height 61
click at [324, 142] on input "a. Assemble a cross-functional team that includes the OEM engineers to conduct …" at bounding box center [324, 136] width 0 height 12
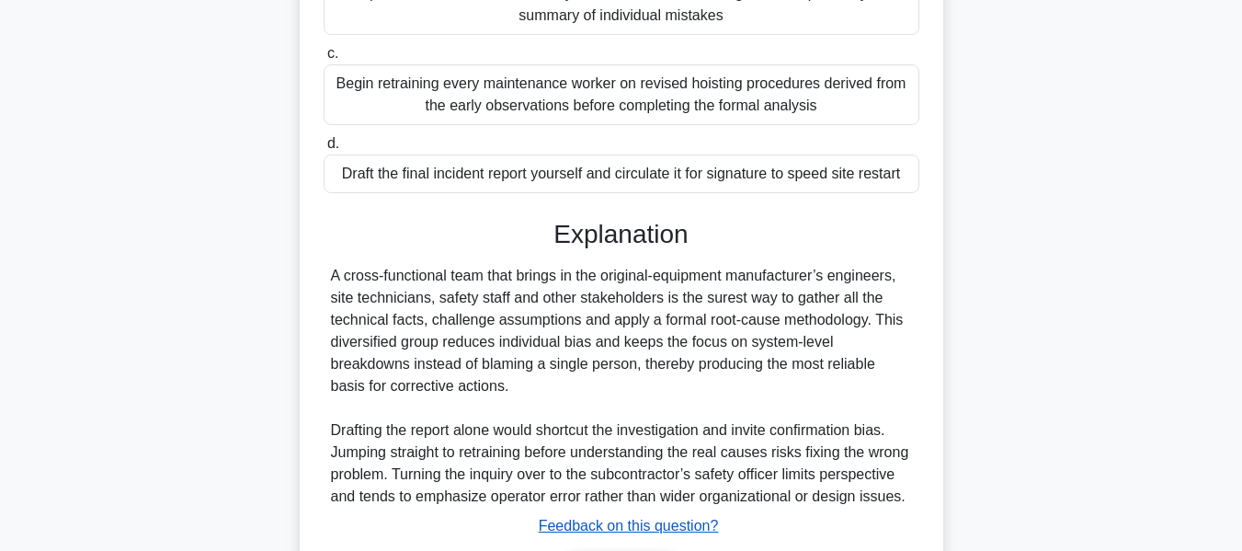
scroll to position [540, 0]
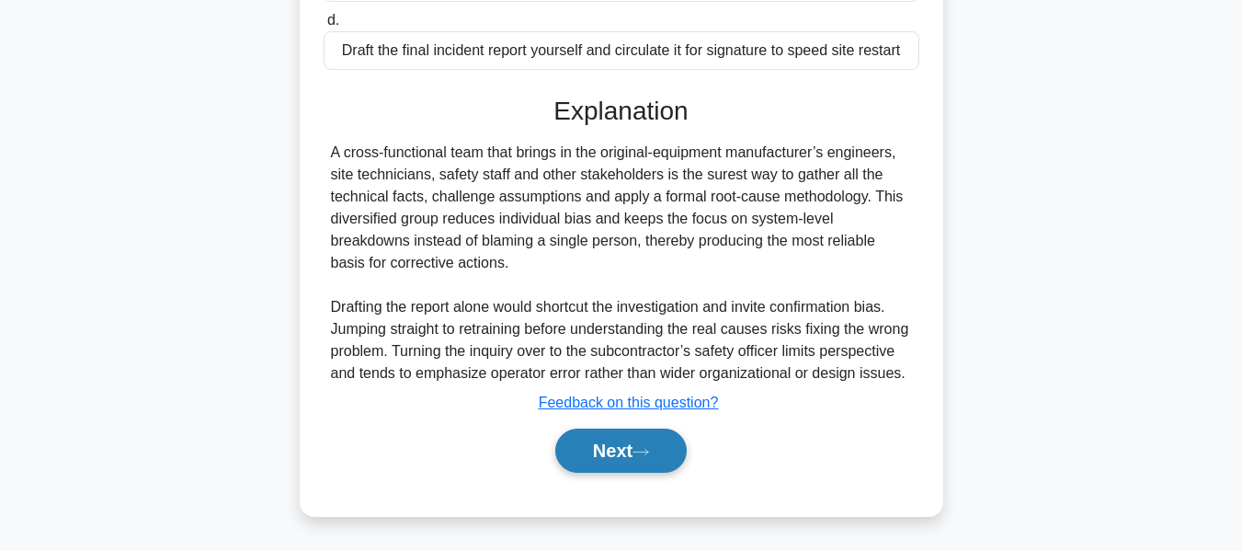
click at [633, 435] on button "Next" at bounding box center [620, 450] width 131 height 44
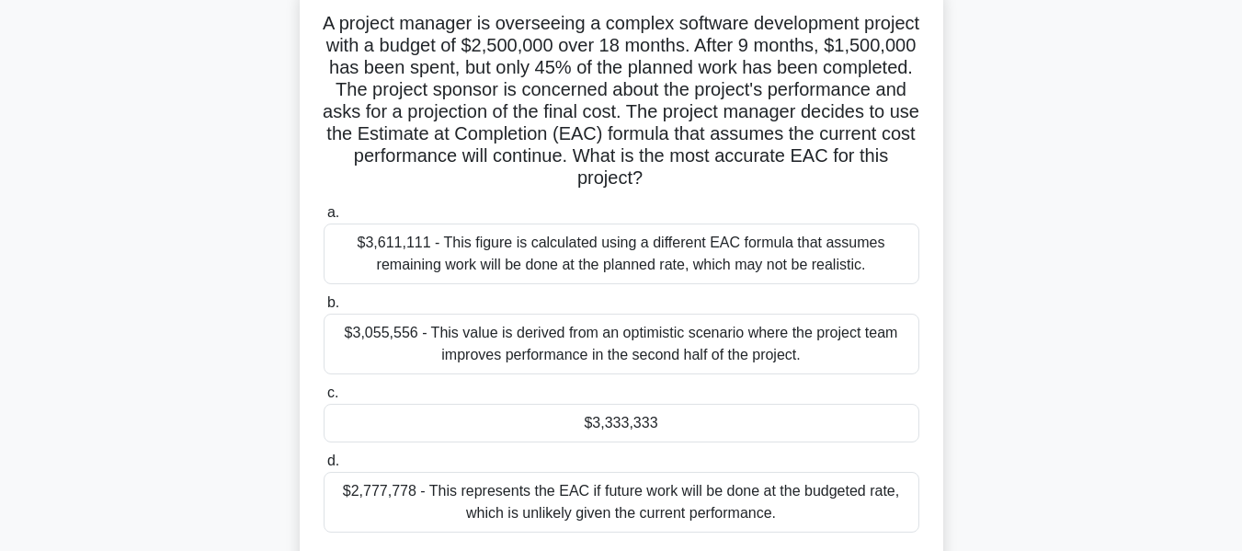
scroll to position [133, 0]
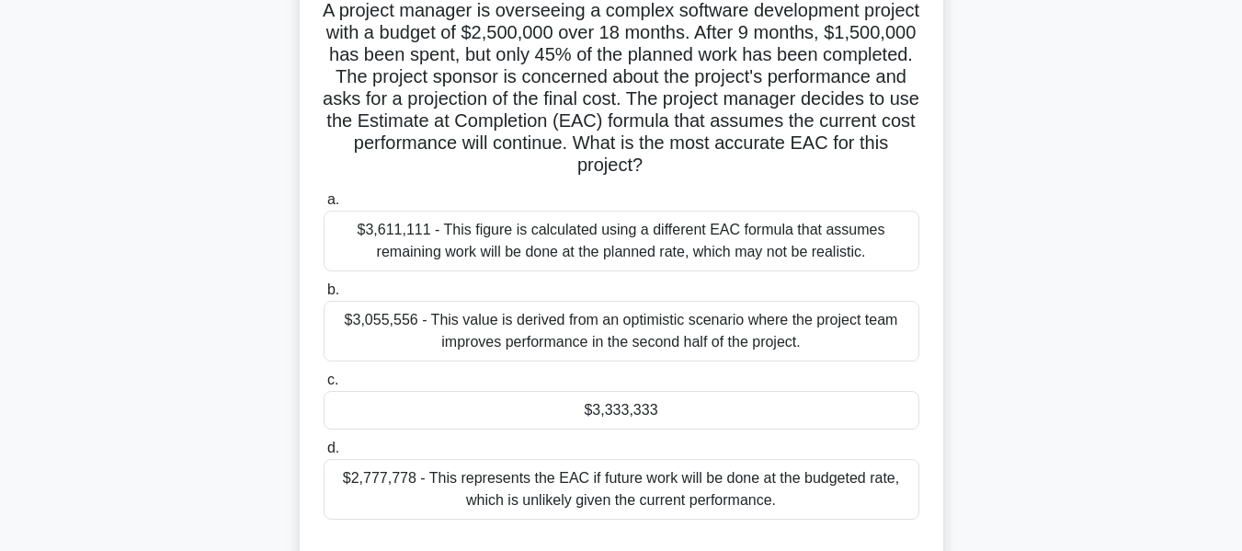
click at [637, 409] on div "$3,333,333" at bounding box center [622, 410] width 596 height 39
click at [324, 386] on input "c. $3,333,333" at bounding box center [324, 380] width 0 height 12
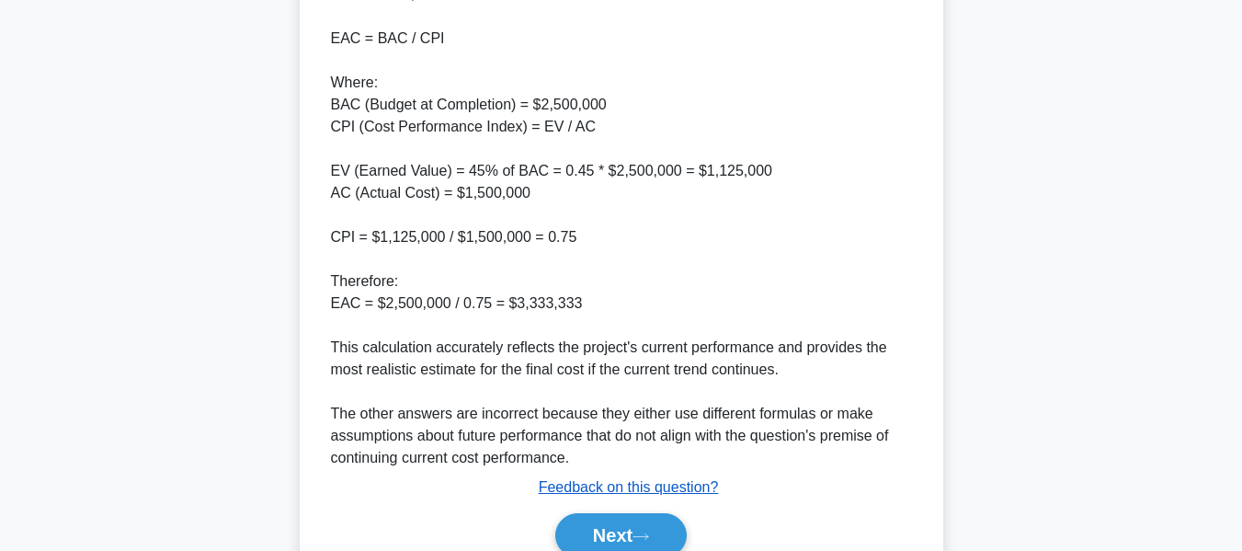
scroll to position [893, 0]
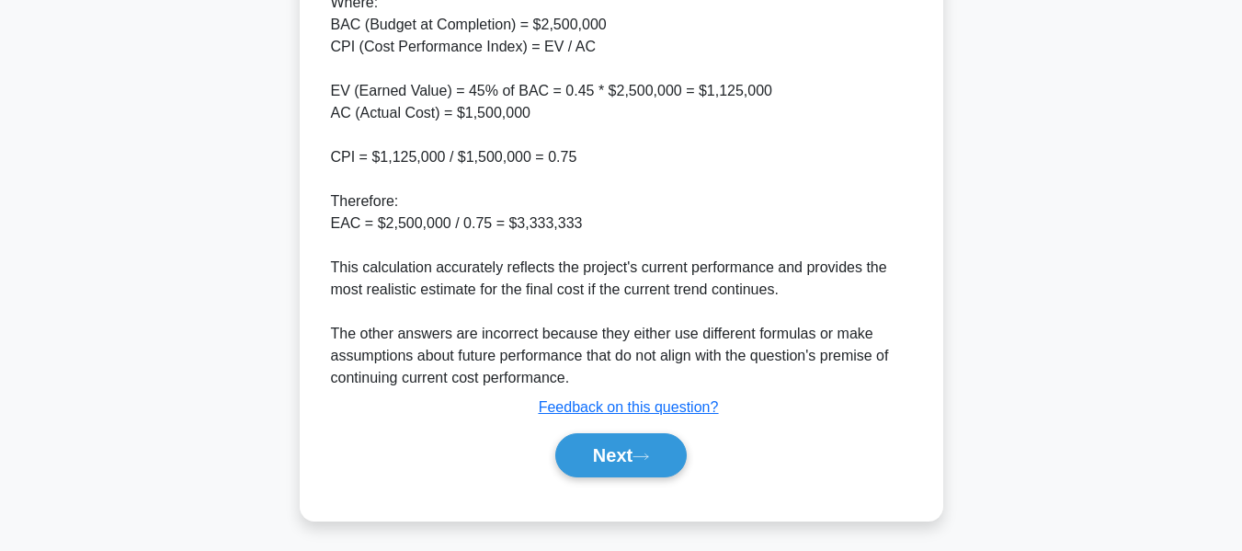
drag, startPoint x: 613, startPoint y: 447, endPoint x: 1039, endPoint y: 301, distance: 450.0
click at [613, 447] on button "Next" at bounding box center [620, 455] width 131 height 44
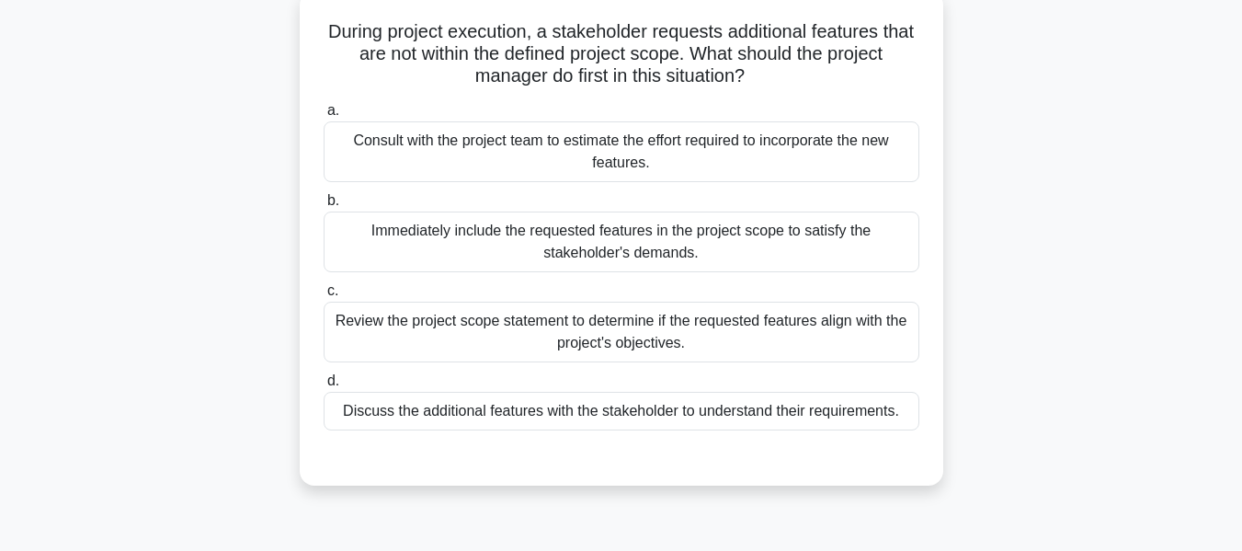
scroll to position [126, 0]
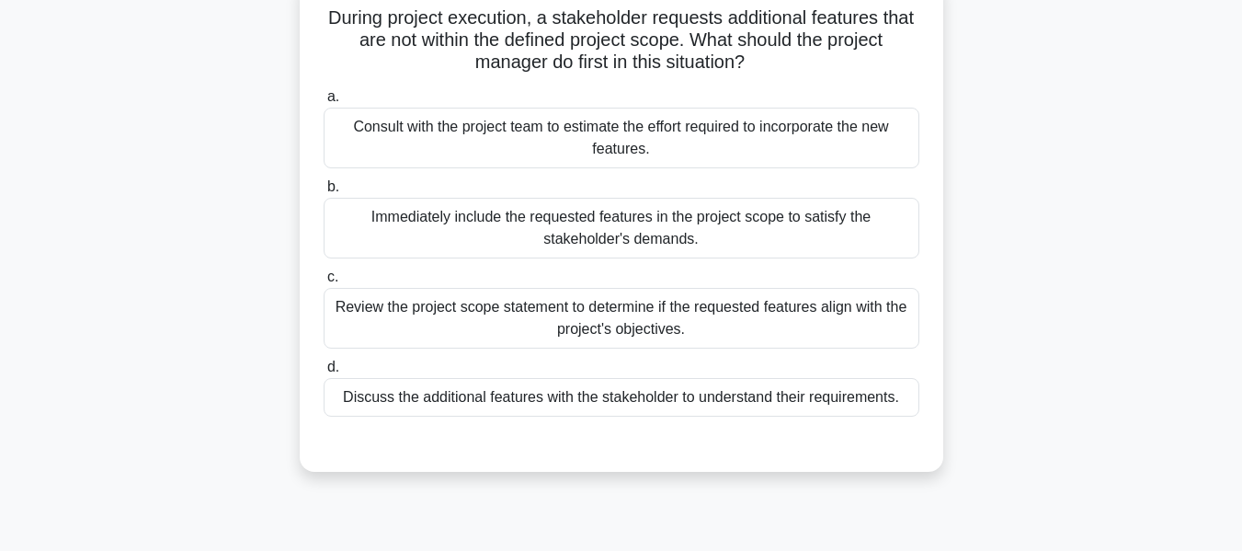
click at [603, 306] on div "Review the project scope statement to determine if the requested features align…" at bounding box center [622, 318] width 596 height 61
click at [324, 283] on input "c. Review the project scope statement to determine if the requested features al…" at bounding box center [324, 277] width 0 height 12
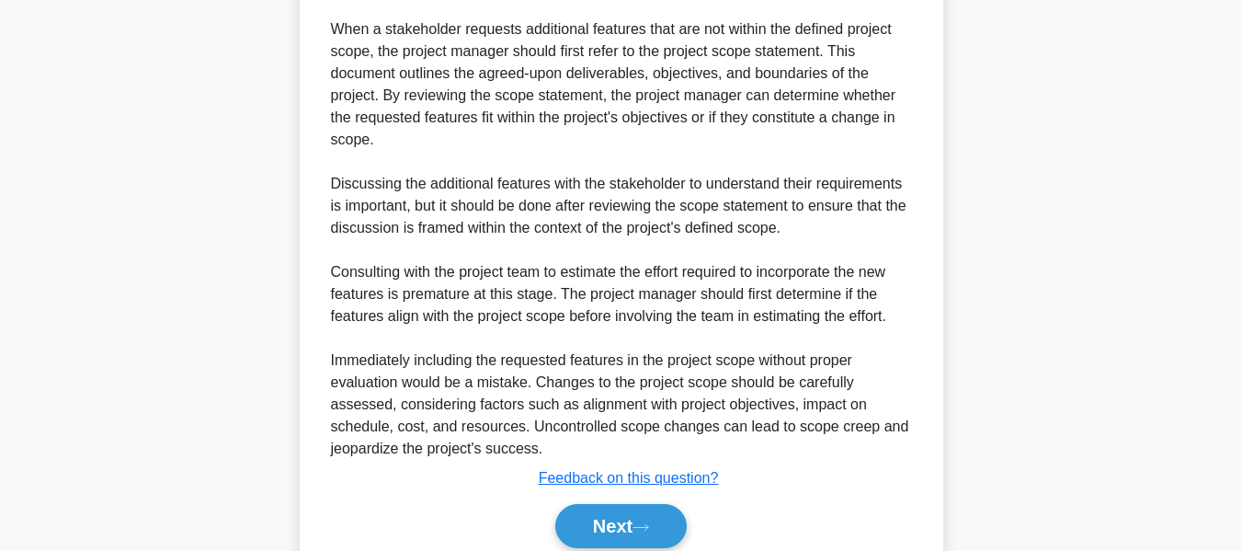
scroll to position [738, 0]
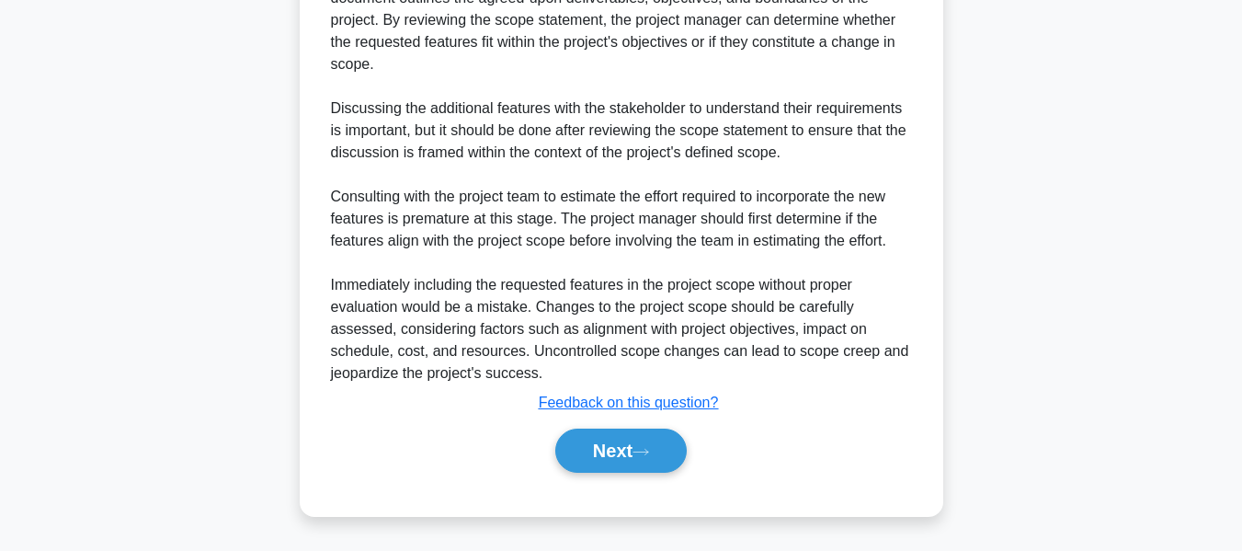
click at [612, 439] on button "Next" at bounding box center [620, 450] width 131 height 44
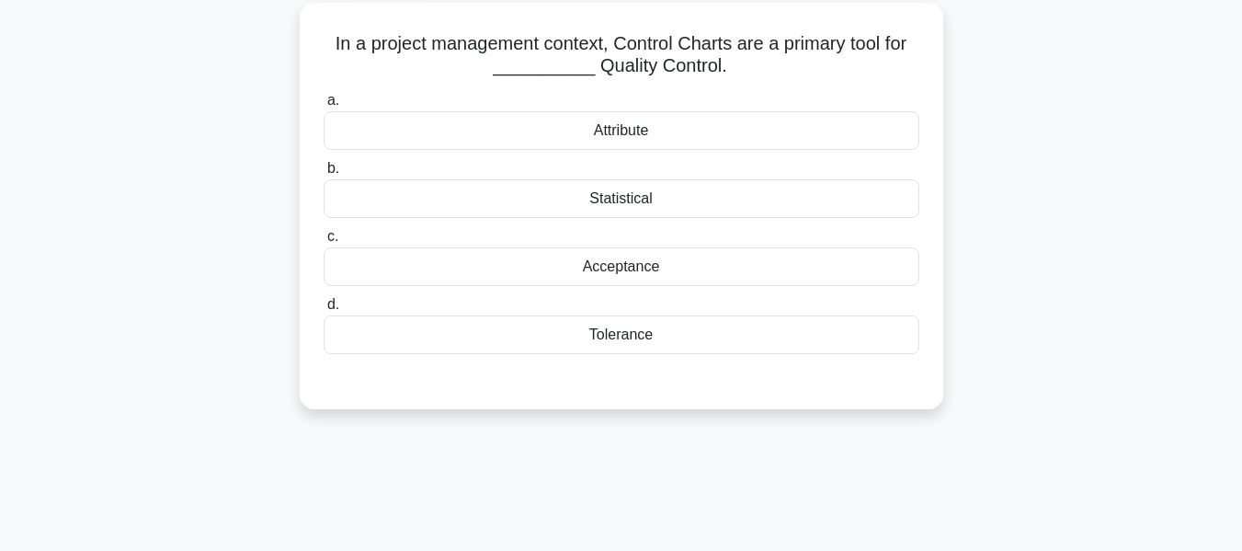
scroll to position [109, 0]
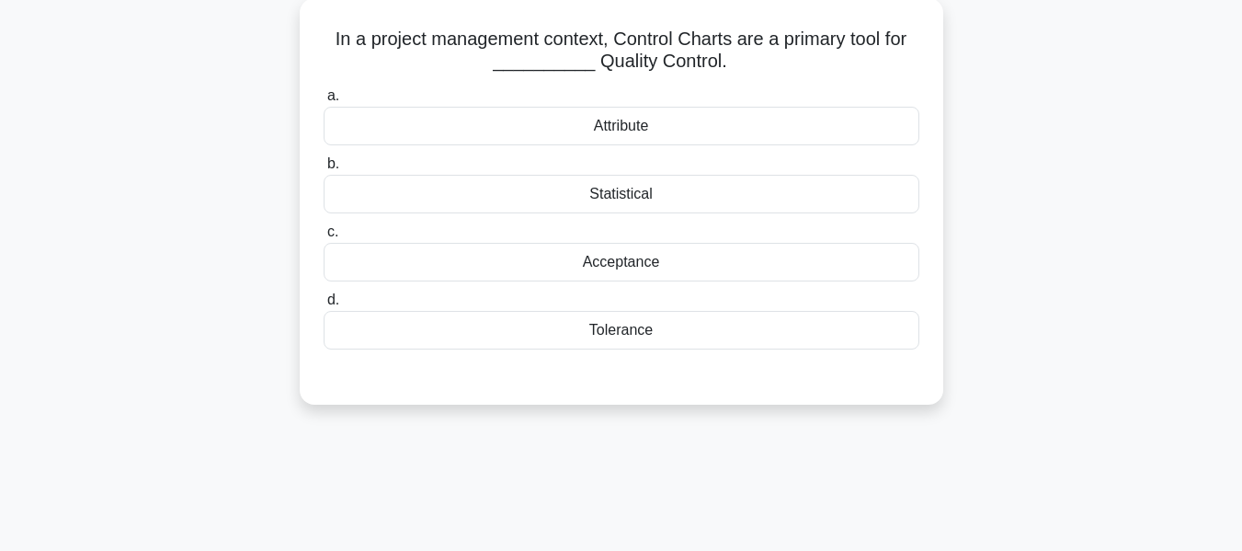
click at [1146, 312] on main "103:57 Stop PMP Expert 118/180 In a project management context, Control Charts …" at bounding box center [621, 416] width 1242 height 934
click at [1048, 247] on div "In a project management context, Control Charts are a primary tool for ________…" at bounding box center [621, 212] width 1048 height 428
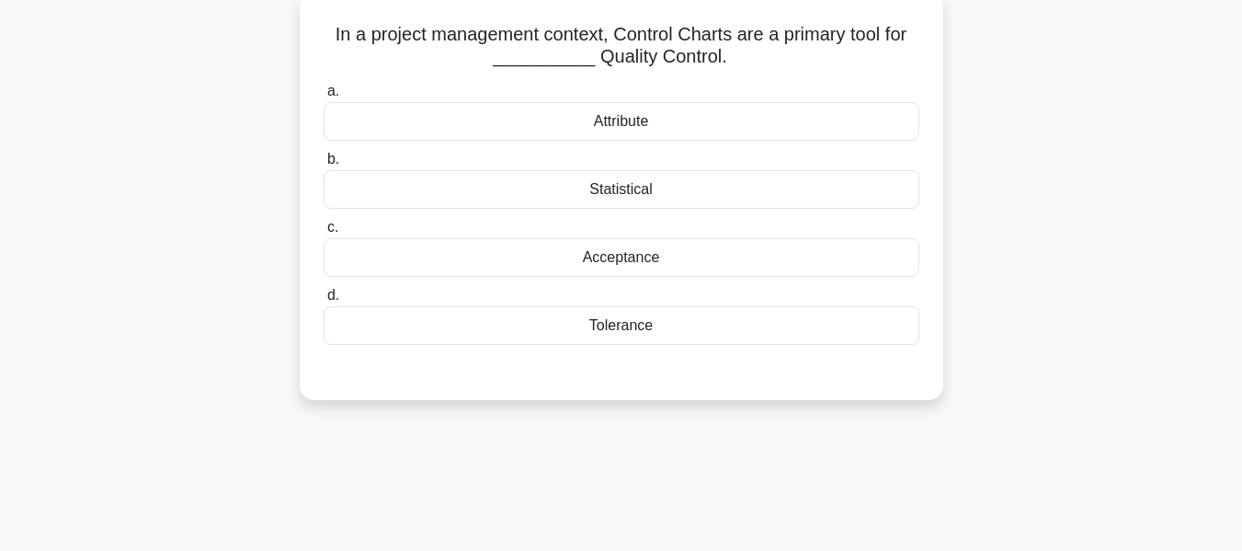
click at [598, 330] on div "Tolerance" at bounding box center [622, 325] width 596 height 39
click at [324, 302] on input "d. Tolerance" at bounding box center [324, 296] width 0 height 12
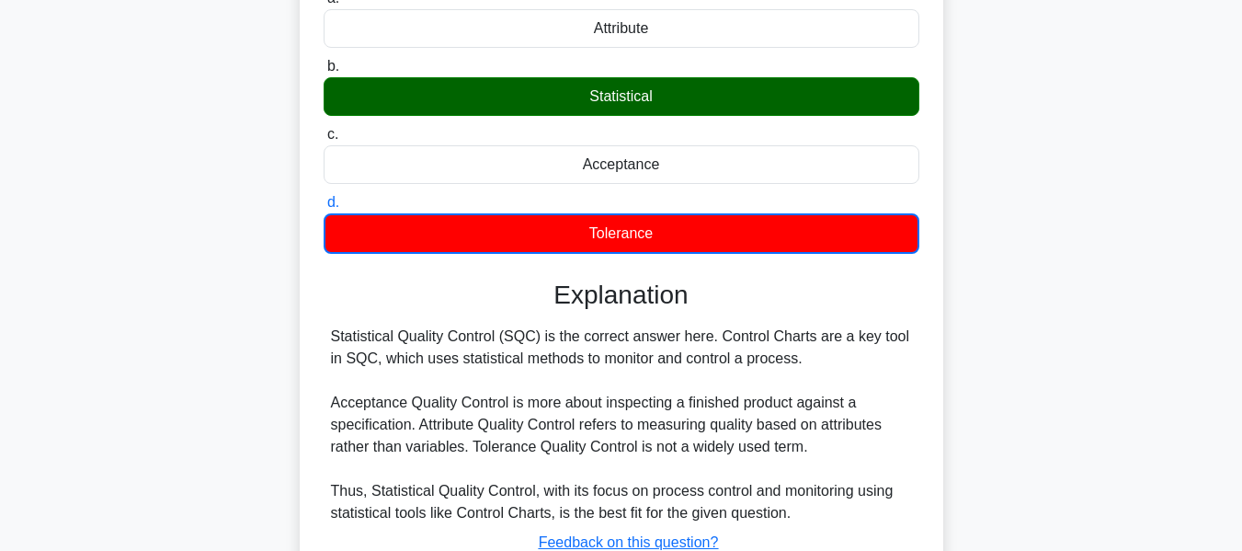
scroll to position [442, 0]
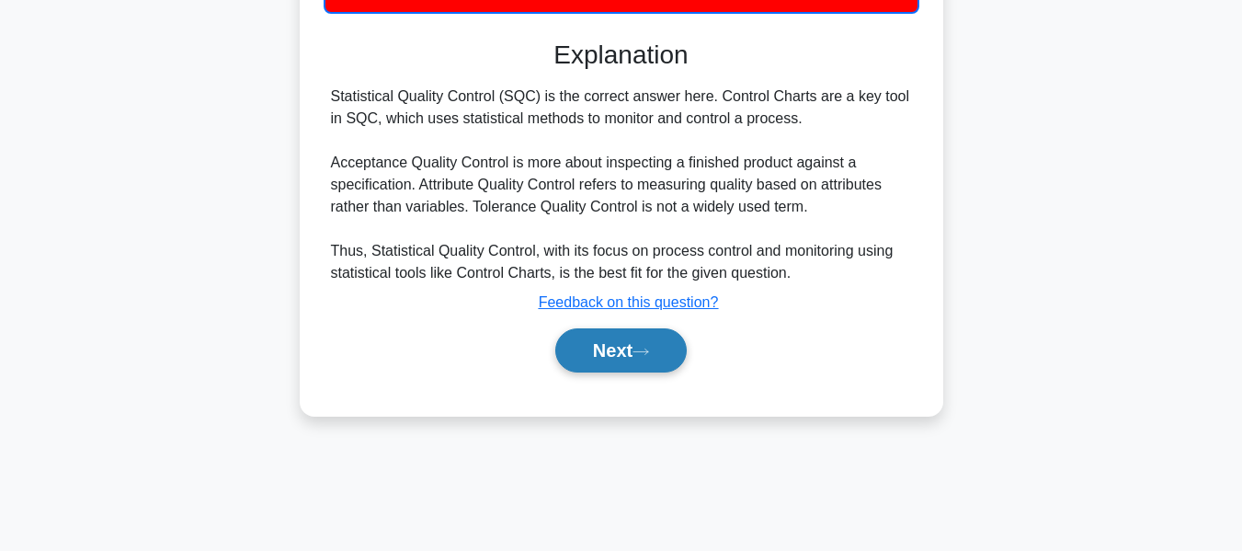
click at [599, 346] on button "Next" at bounding box center [620, 350] width 131 height 44
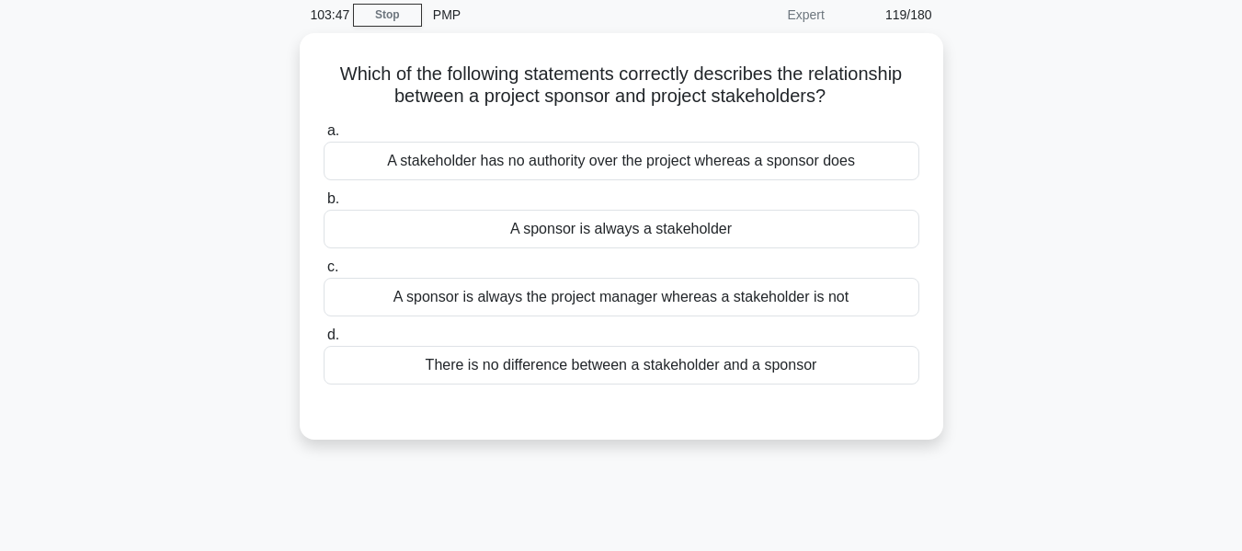
scroll to position [0, 0]
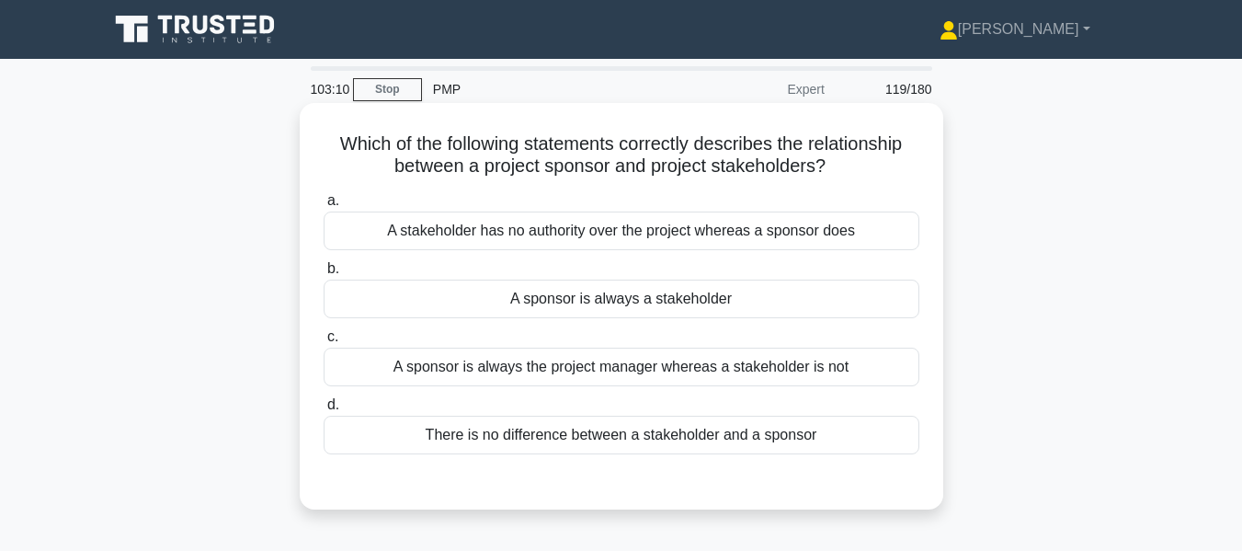
click at [642, 298] on div "A sponsor is always a stakeholder" at bounding box center [622, 298] width 596 height 39
click at [324, 275] on input "b. A sponsor is always a stakeholder" at bounding box center [324, 269] width 0 height 12
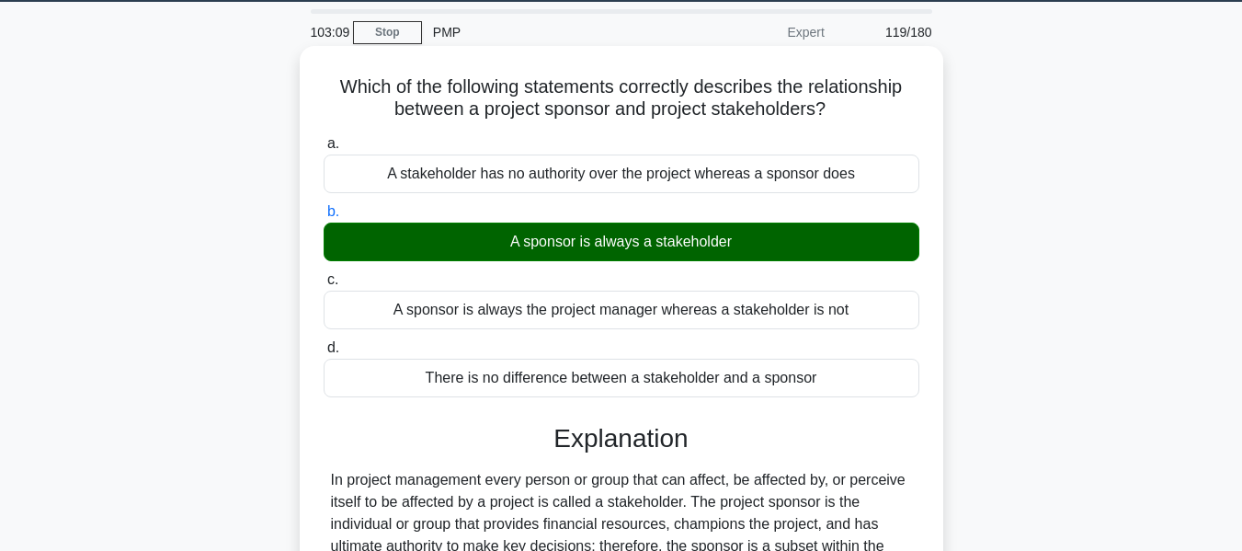
scroll to position [442, 0]
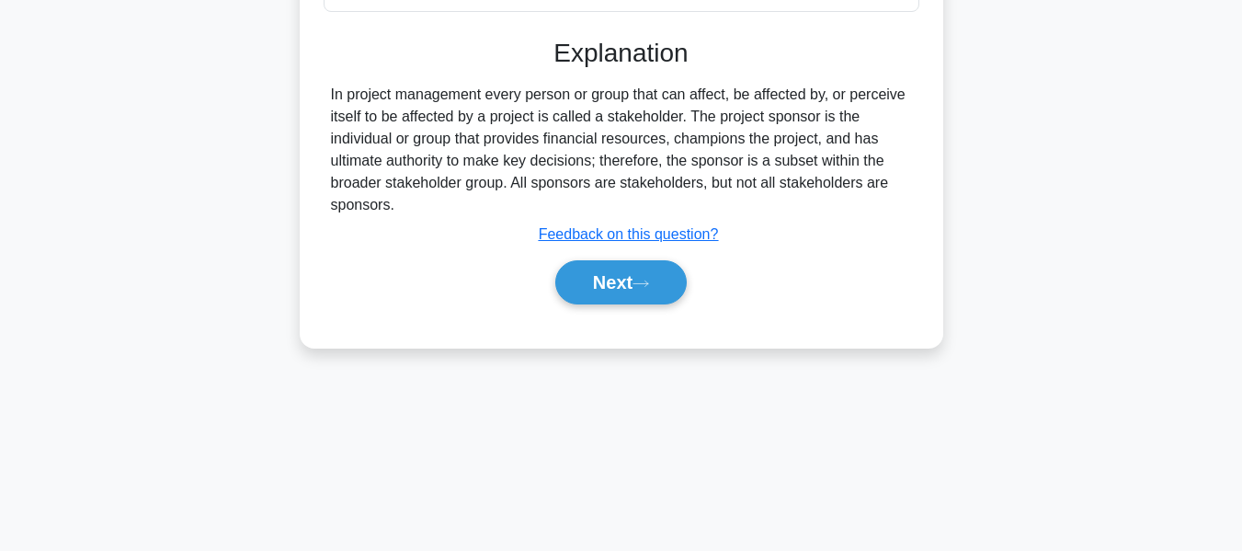
drag, startPoint x: 627, startPoint y: 287, endPoint x: 711, endPoint y: 302, distance: 85.1
click at [627, 287] on button "Next" at bounding box center [620, 282] width 131 height 44
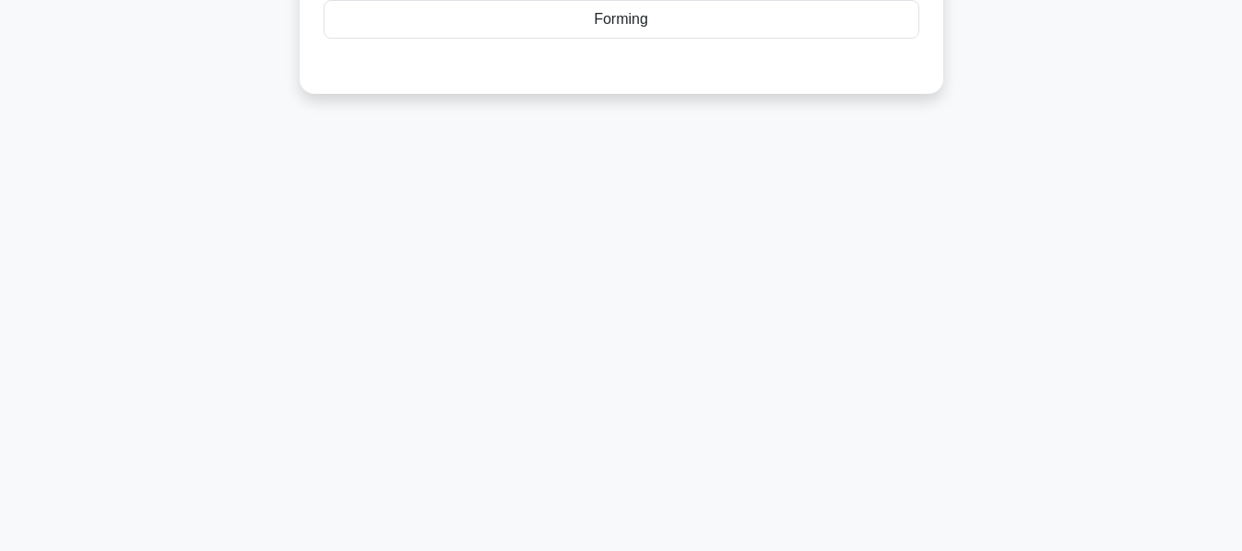
scroll to position [74, 0]
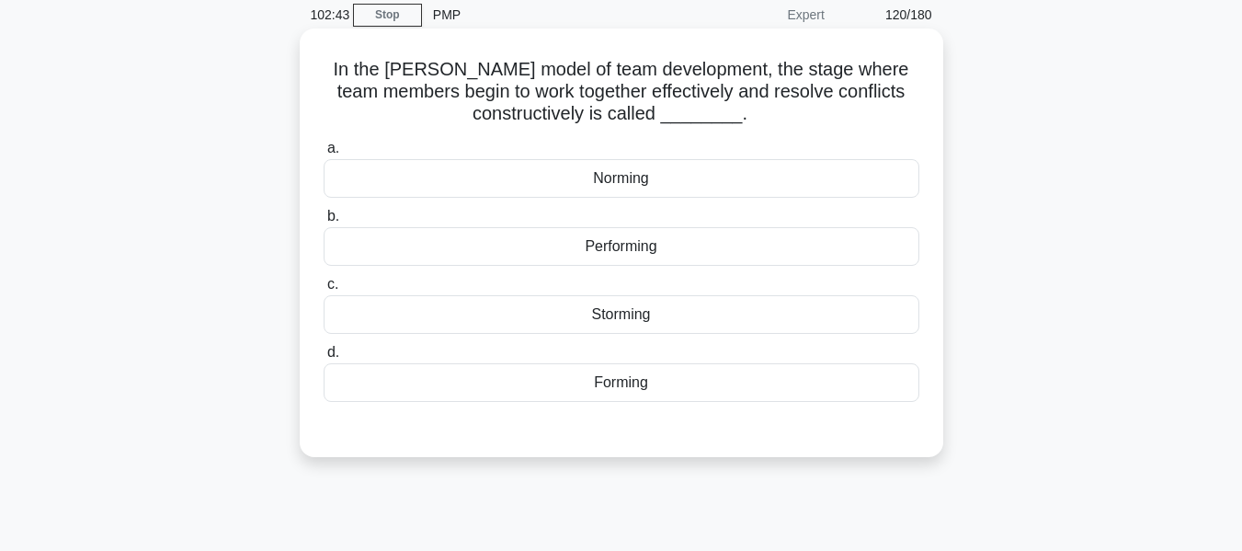
click at [596, 184] on div "Norming" at bounding box center [622, 178] width 596 height 39
click at [324, 154] on input "a. Norming" at bounding box center [324, 148] width 0 height 12
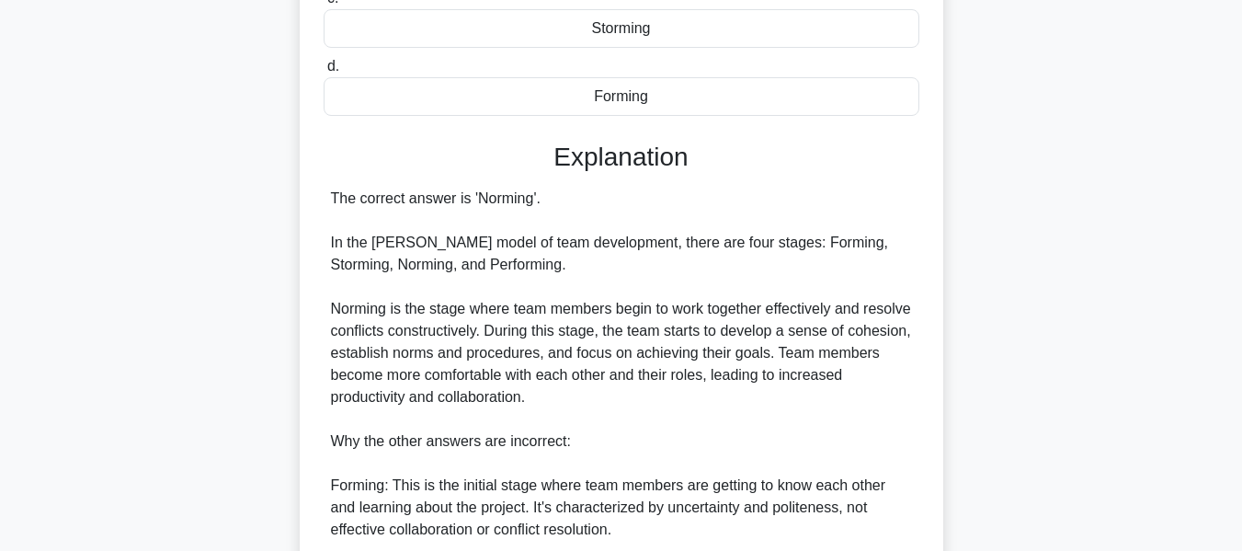
scroll to position [626, 0]
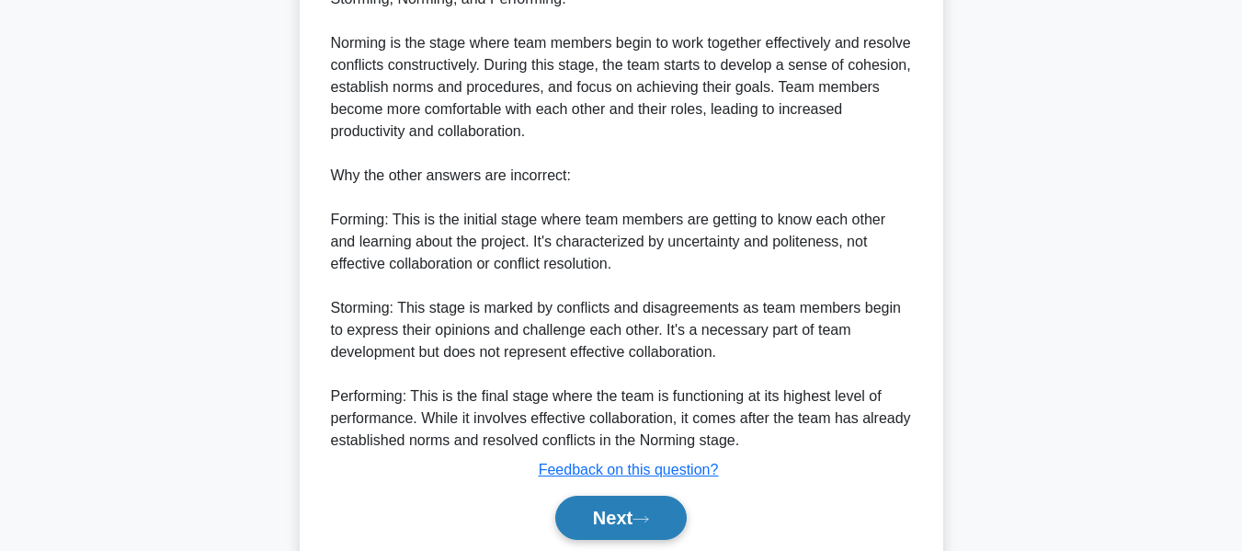
click at [624, 512] on button "Next" at bounding box center [620, 517] width 131 height 44
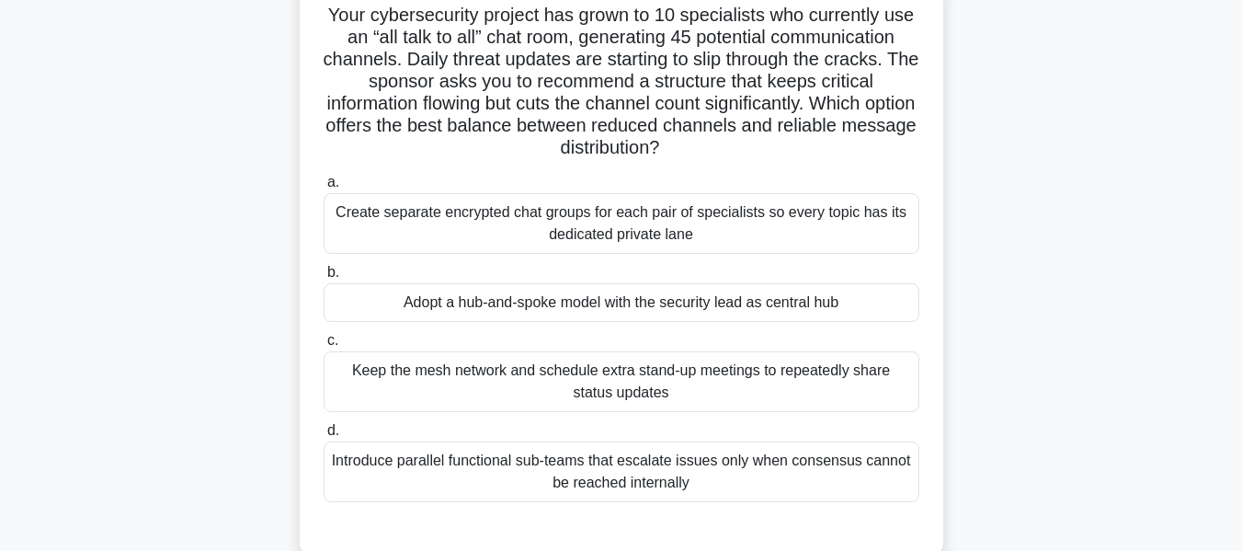
scroll to position [126, 0]
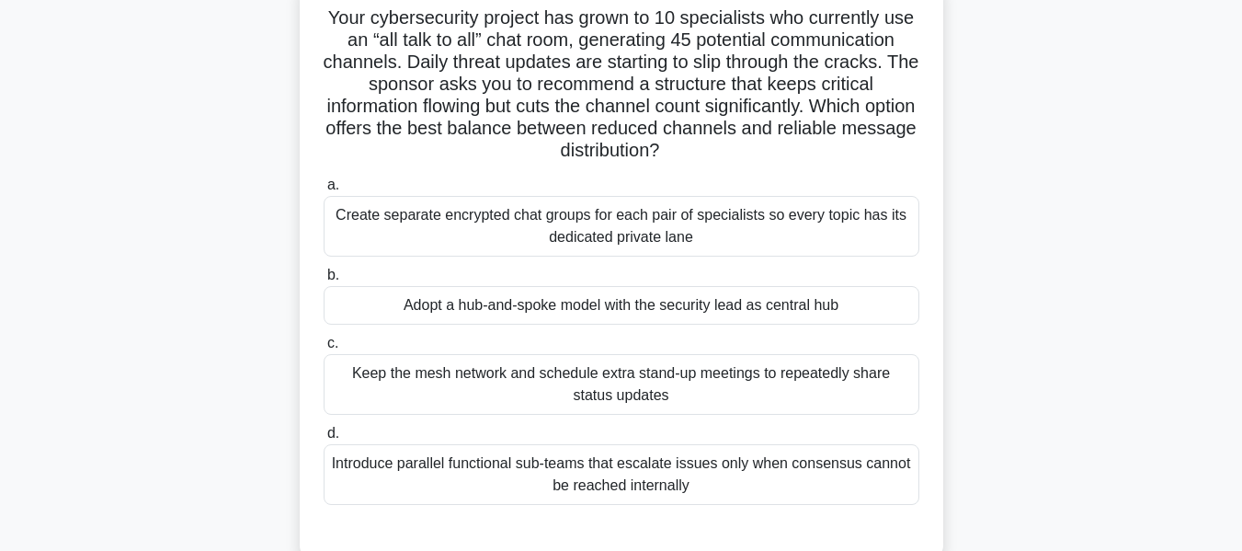
click at [539, 303] on div "Adopt a hub-and-spoke model with the security lead as central hub" at bounding box center [622, 305] width 596 height 39
click at [324, 281] on input "b. Adopt a hub-and-spoke model with the security lead as central hub" at bounding box center [324, 275] width 0 height 12
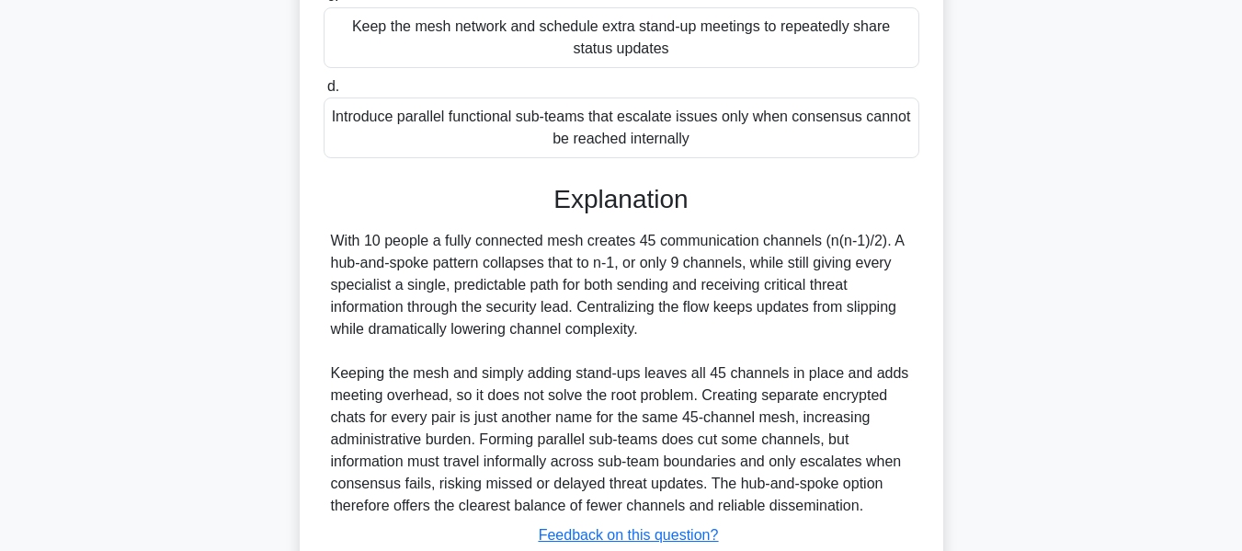
scroll to position [606, 0]
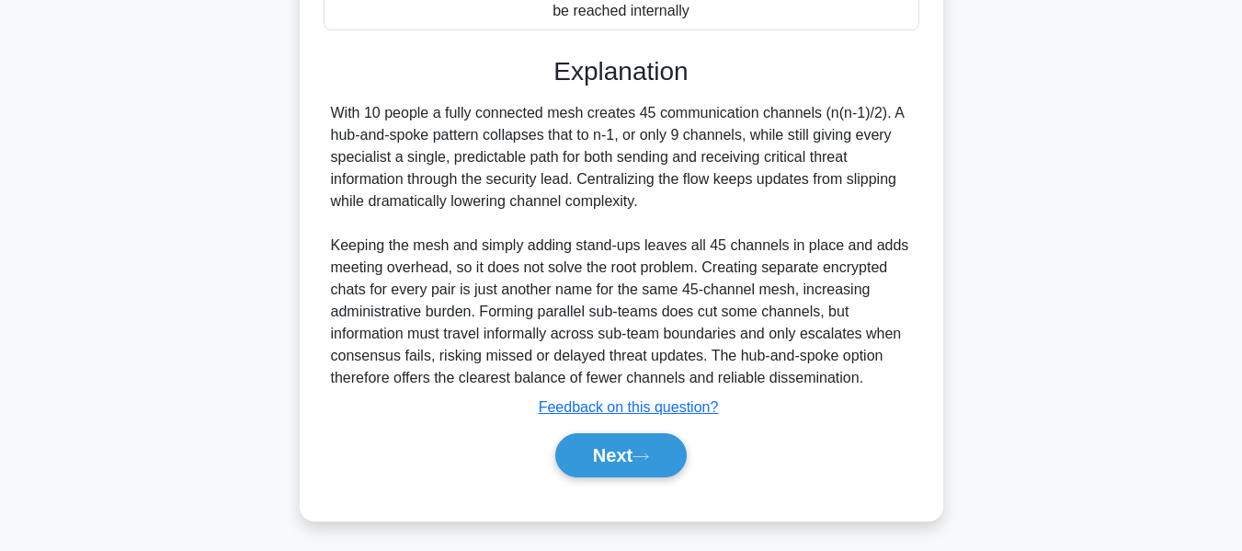
drag, startPoint x: 607, startPoint y: 448, endPoint x: 1016, endPoint y: 289, distance: 438.9
click at [607, 448] on button "Next" at bounding box center [620, 455] width 131 height 44
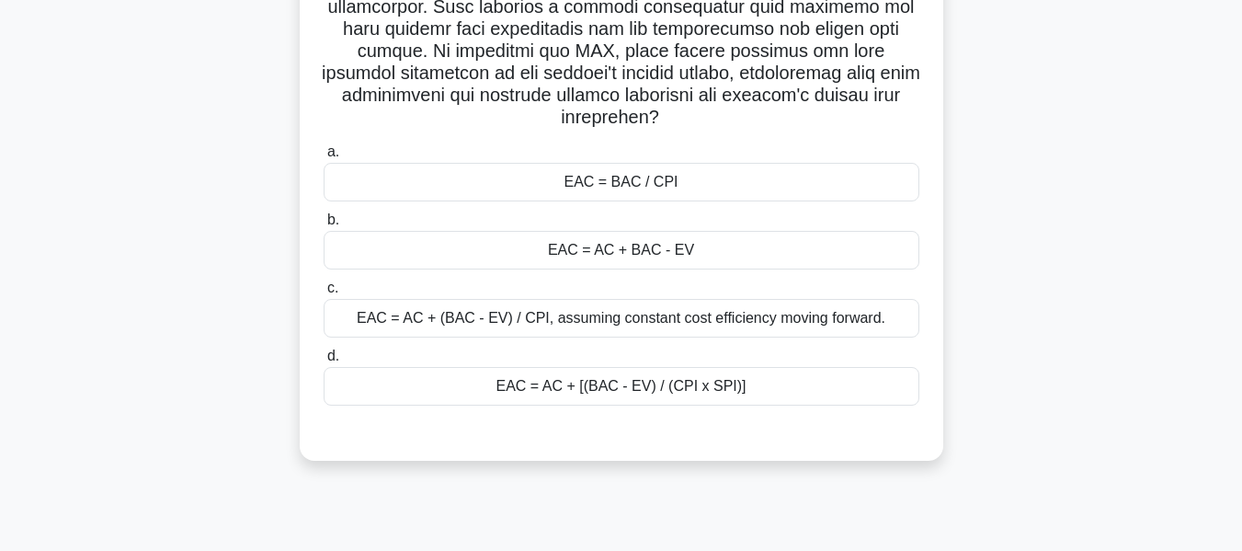
scroll to position [292, 0]
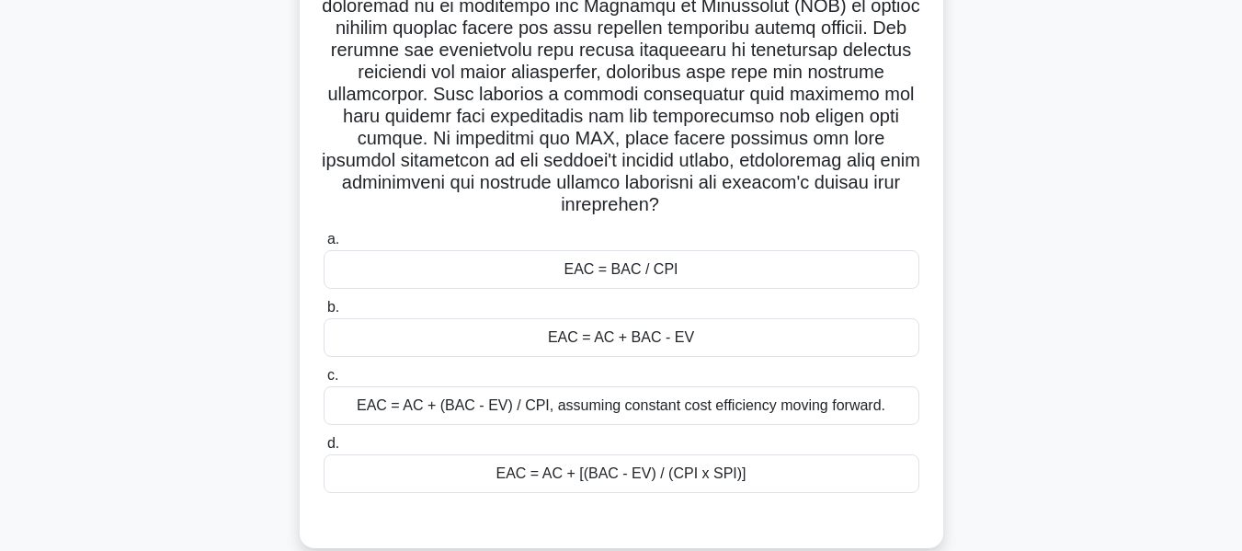
click at [834, 403] on div "EAC = AC + (BAC - EV) / CPI, assuming constant cost efficiency moving forward." at bounding box center [622, 405] width 596 height 39
click at [324, 381] on input "c. EAC = AC + (BAC - EV) / CPI, assuming constant cost efficiency moving forwar…" at bounding box center [324, 376] width 0 height 12
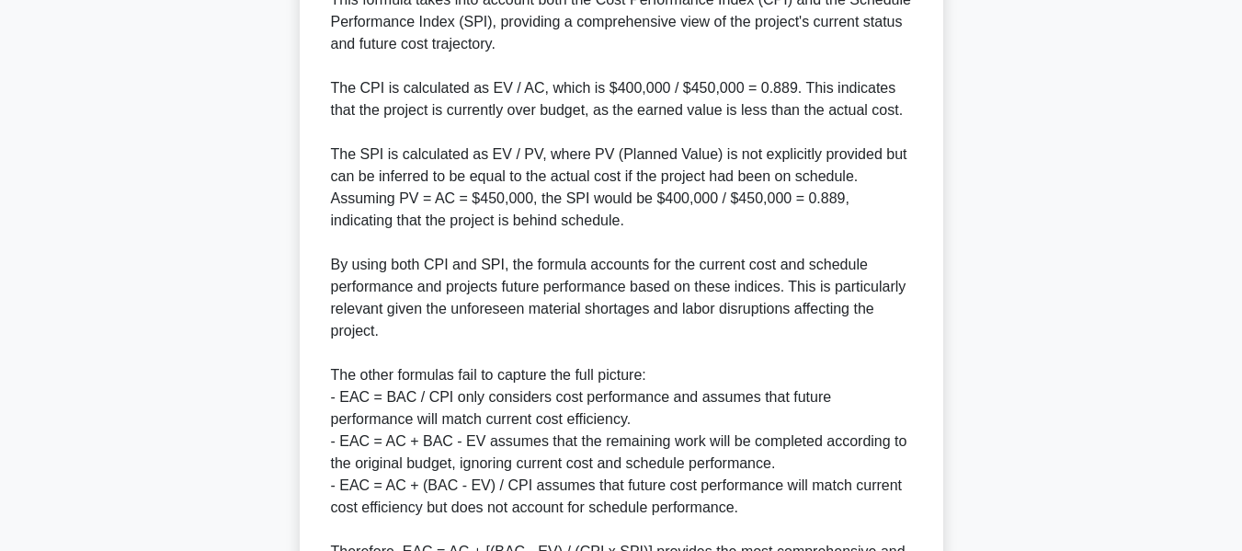
scroll to position [1137, 0]
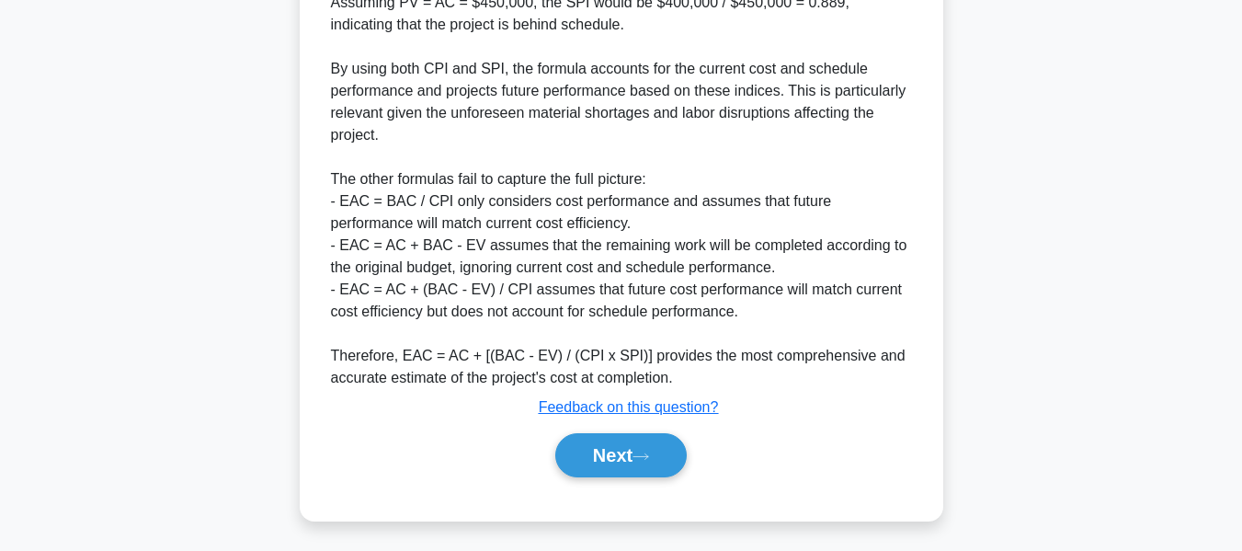
click at [630, 448] on button "Next" at bounding box center [620, 455] width 131 height 44
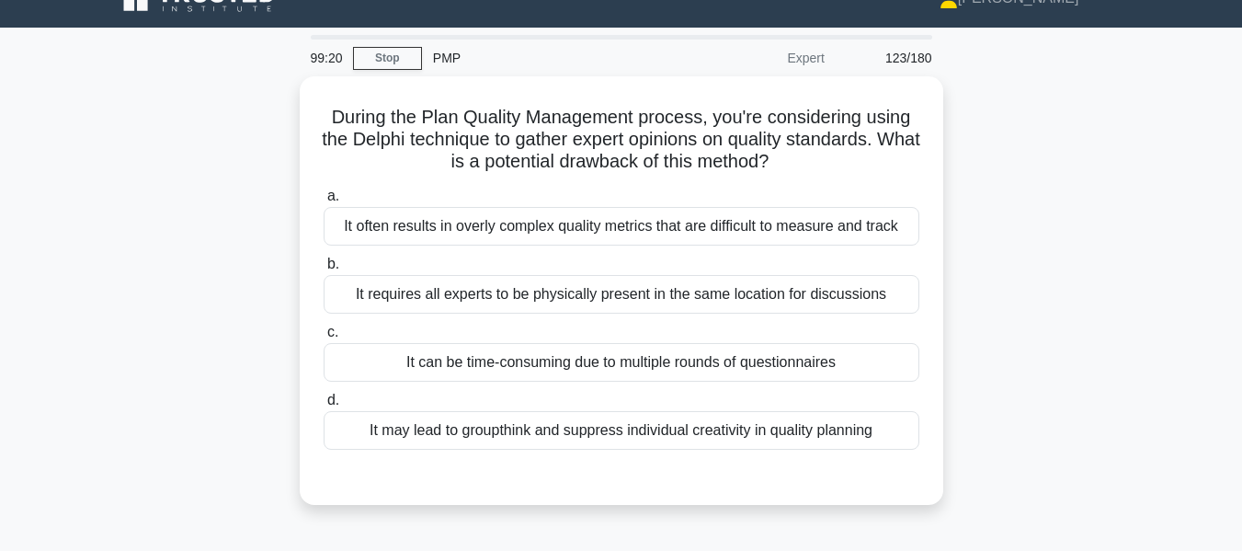
scroll to position [33, 0]
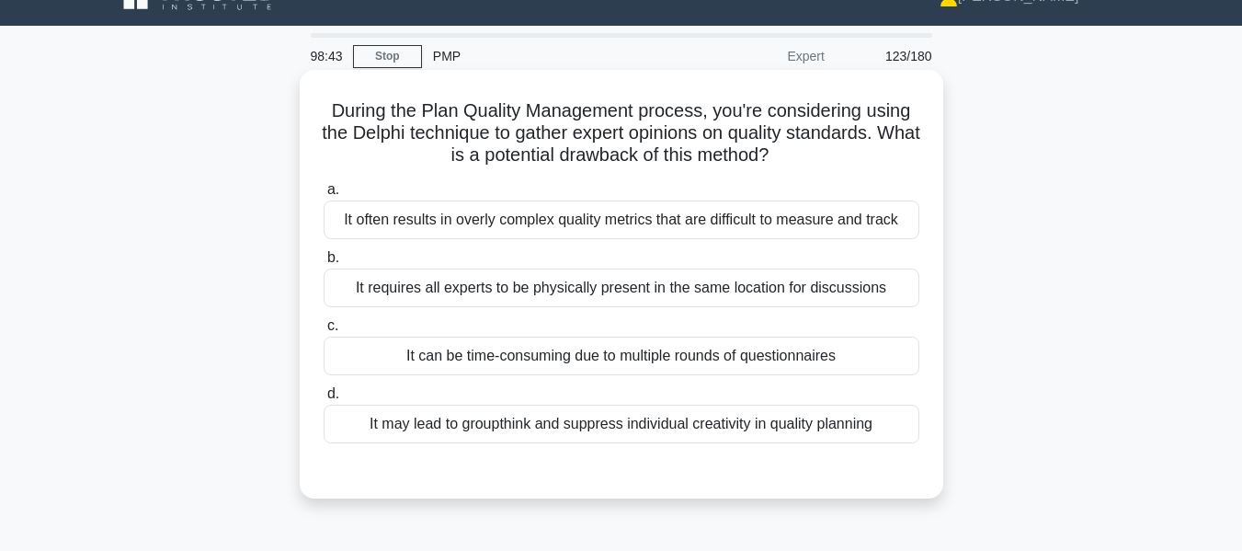
click at [552, 218] on div "It often results in overly complex quality metrics that are difficult to measur…" at bounding box center [622, 219] width 596 height 39
click at [324, 196] on input "a. It often results in overly complex quality metrics that are difficult to mea…" at bounding box center [324, 190] width 0 height 12
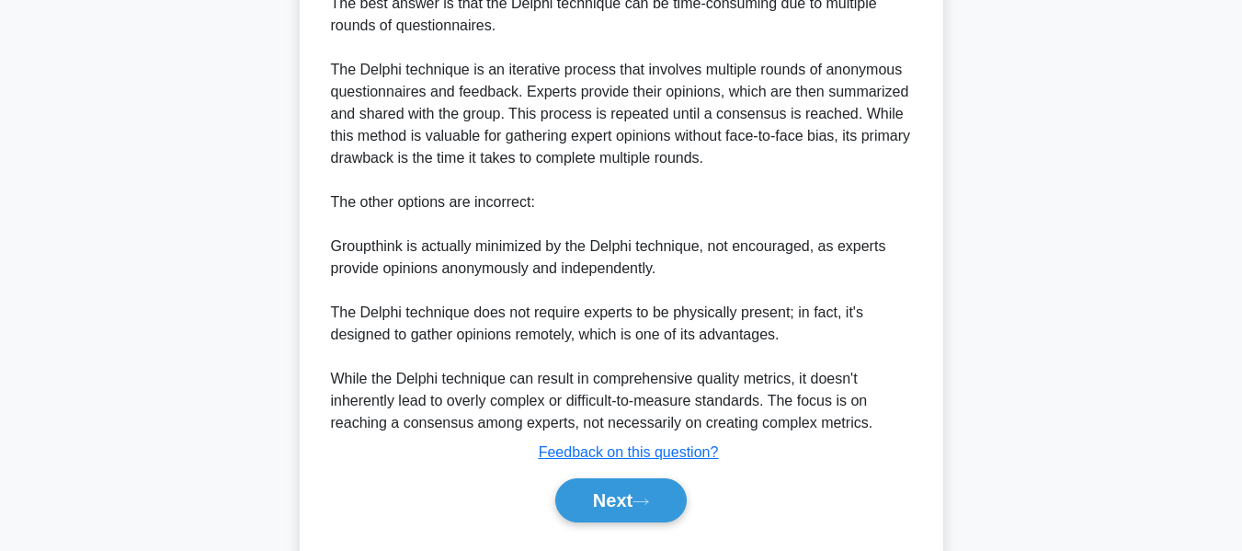
scroll to position [608, 0]
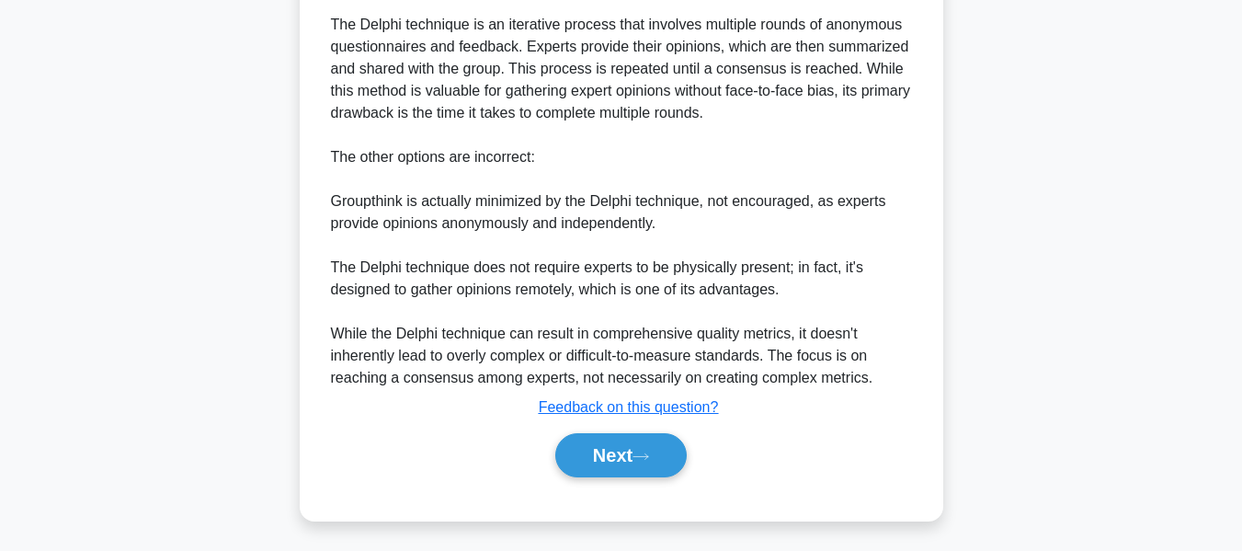
drag, startPoint x: 597, startPoint y: 449, endPoint x: 1075, endPoint y: 336, distance: 491.4
click at [597, 449] on button "Next" at bounding box center [620, 455] width 131 height 44
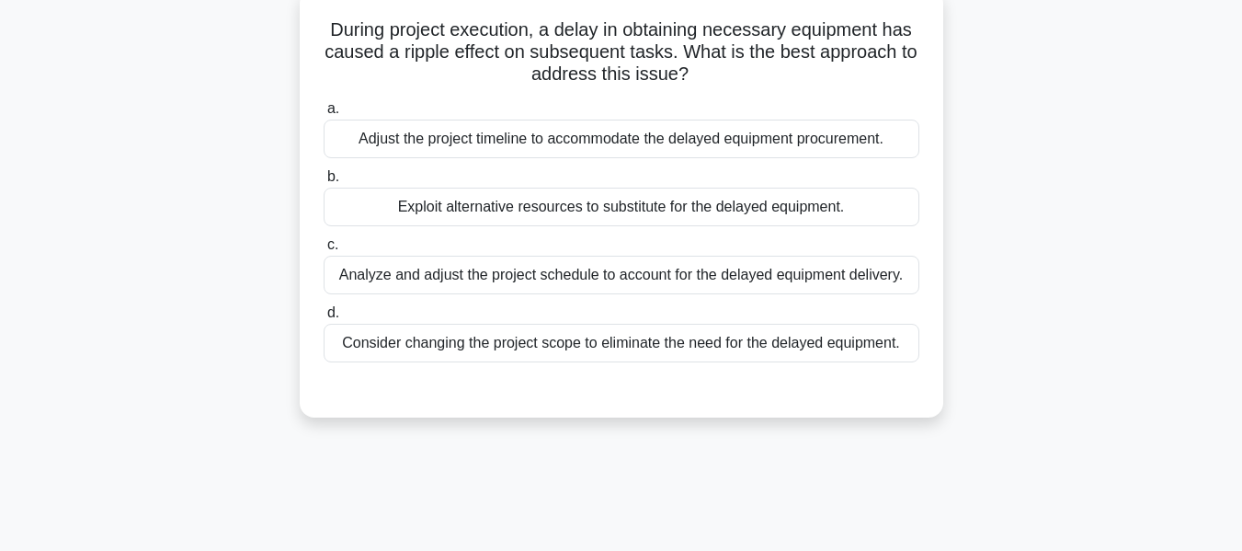
scroll to position [127, 0]
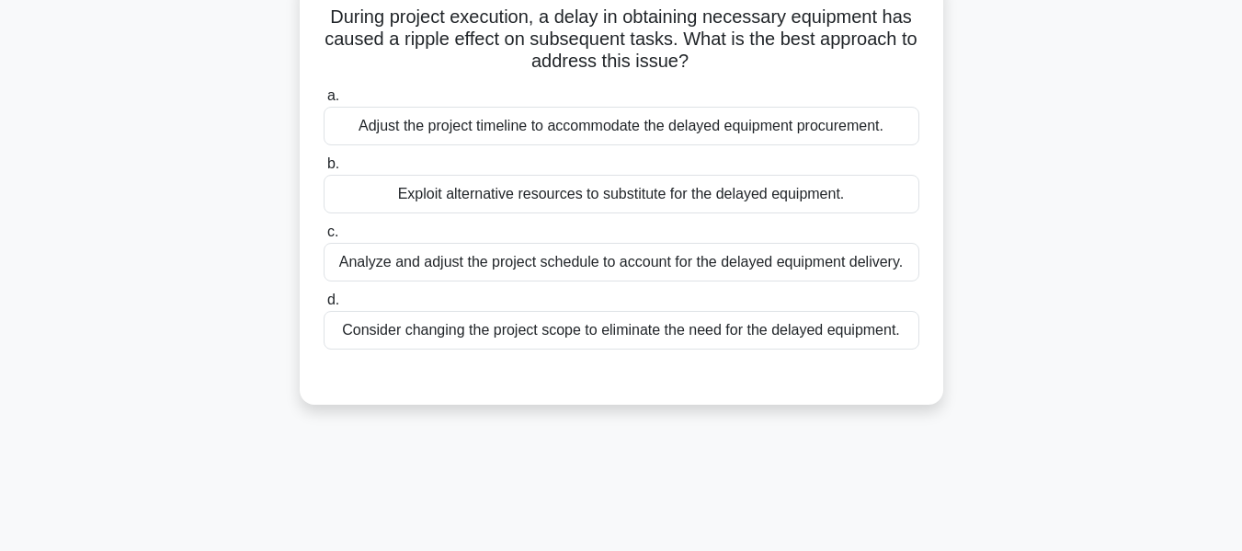
click at [501, 256] on div "Analyze and adjust the project schedule to account for the delayed equipment de…" at bounding box center [622, 262] width 596 height 39
click at [324, 238] on input "c. Analyze and adjust the project schedule to account for the delayed equipment…" at bounding box center [324, 232] width 0 height 12
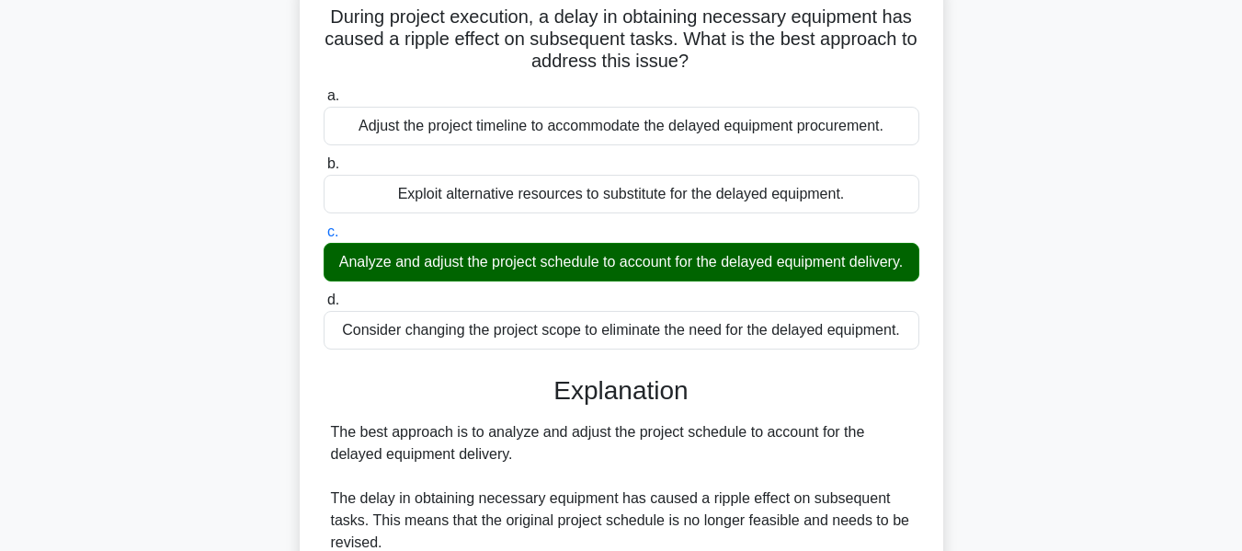
scroll to position [586, 0]
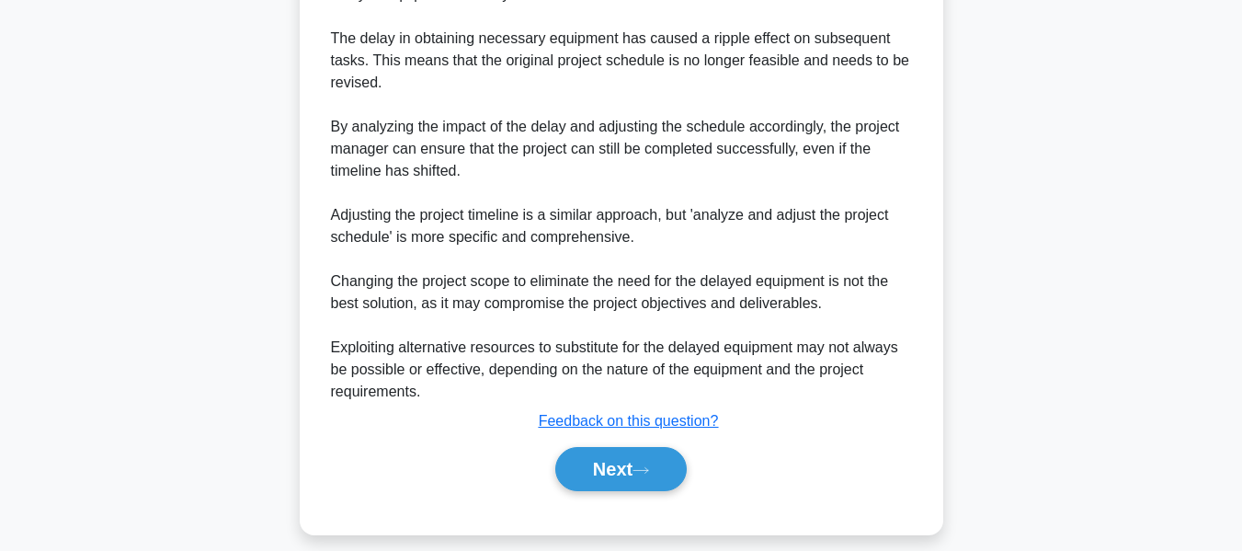
drag, startPoint x: 594, startPoint y: 484, endPoint x: 670, endPoint y: 405, distance: 109.2
click at [594, 484] on button "Next" at bounding box center [620, 469] width 131 height 44
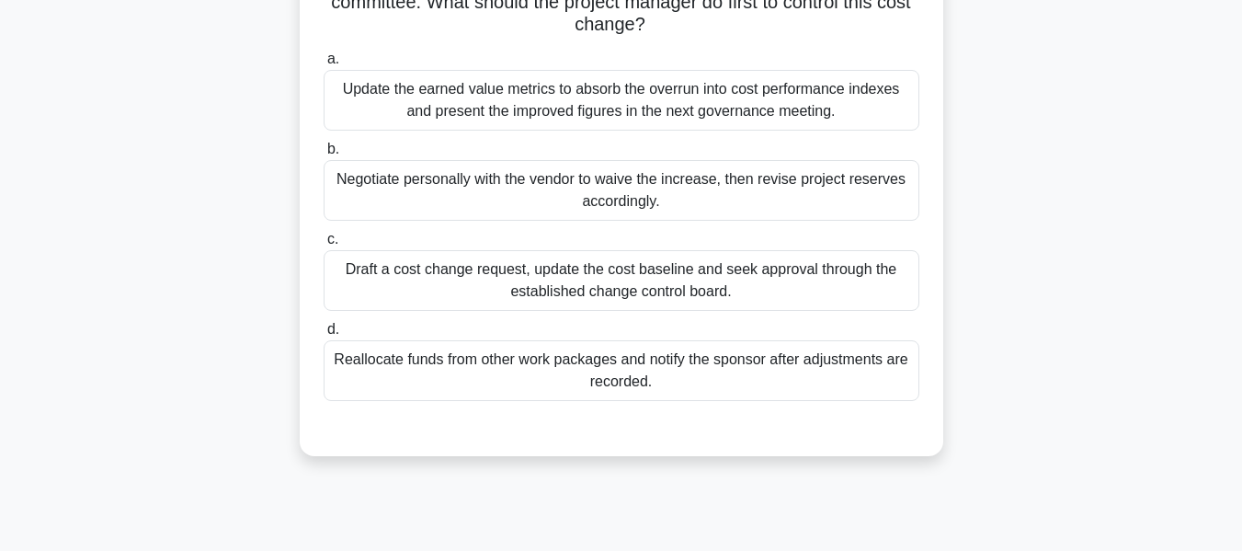
scroll to position [219, 0]
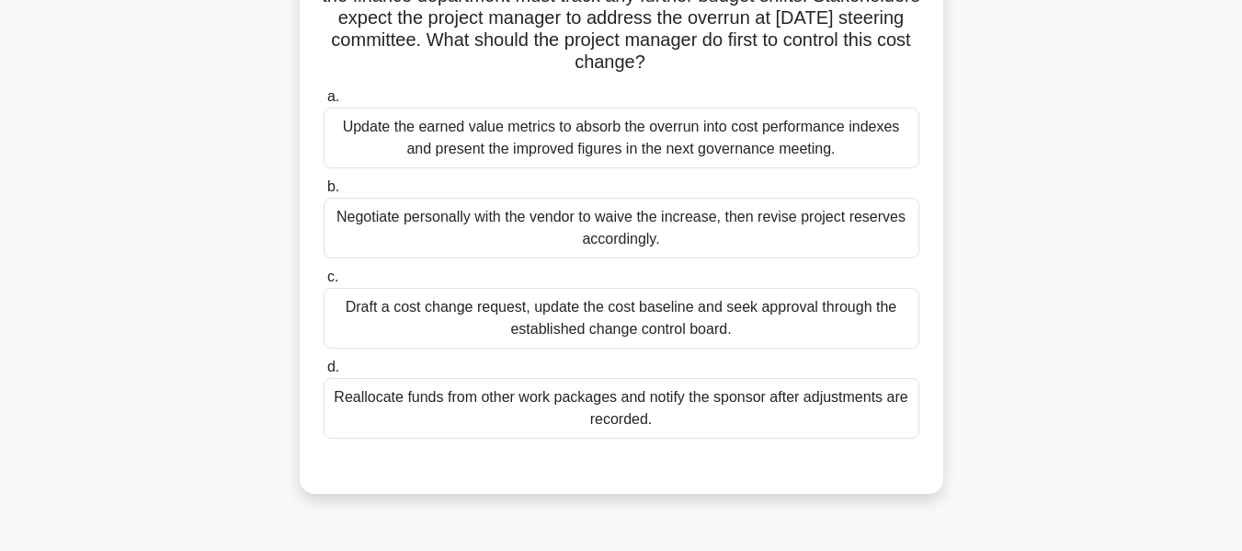
click at [1107, 280] on div "A fintech platform upgrade is halfway through development when the cloud provid…" at bounding box center [621, 202] width 1048 height 627
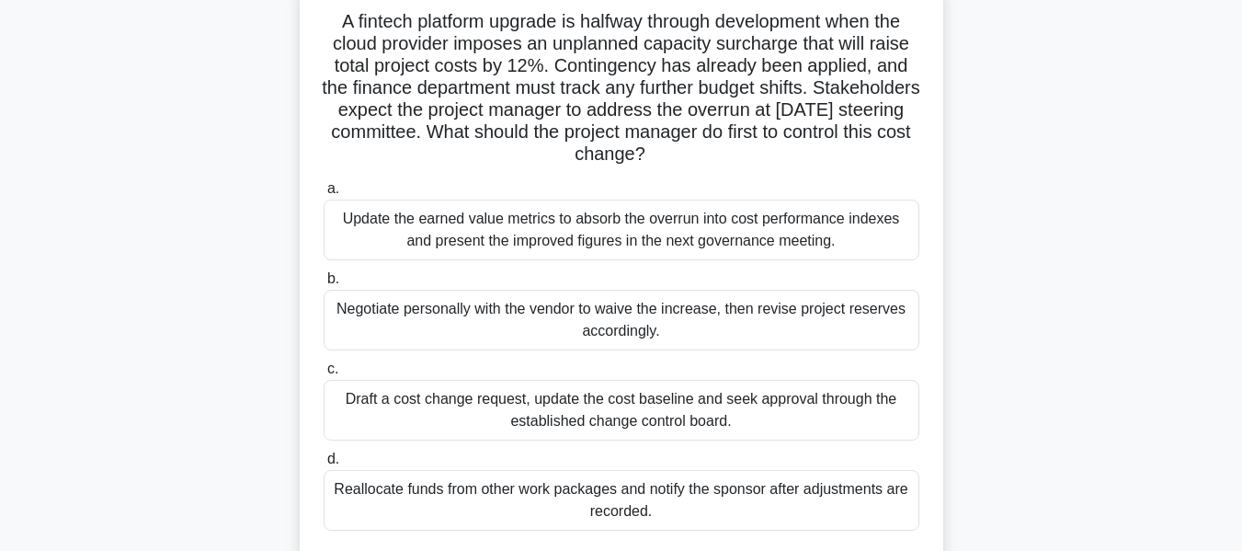
click at [1114, 263] on div "A fintech platform upgrade is halfway through development when the cloud provid…" at bounding box center [621, 294] width 1048 height 627
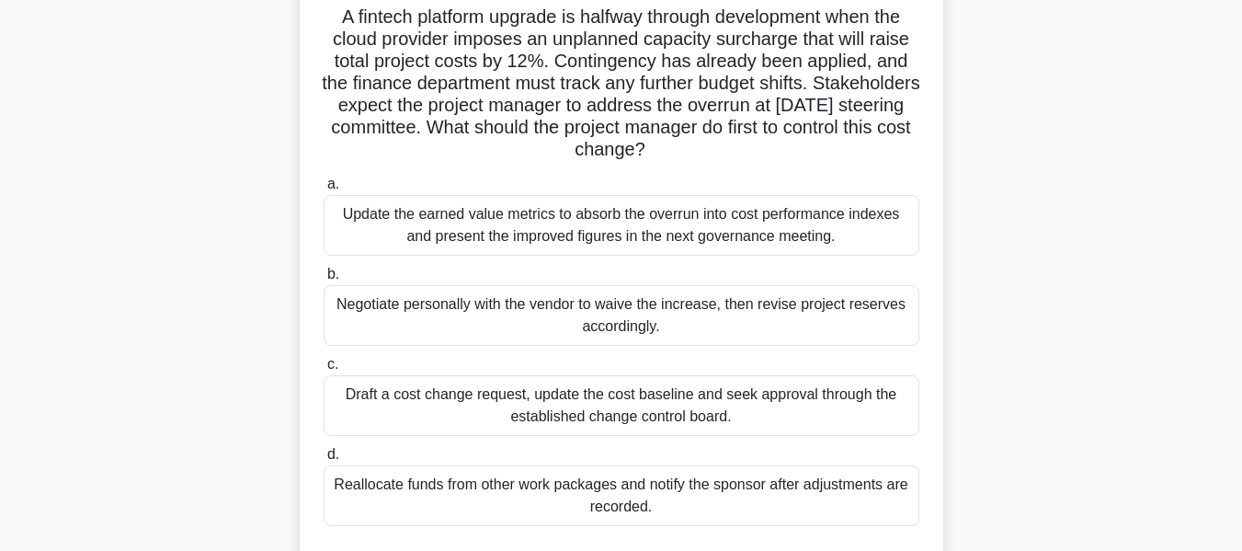
click at [461, 399] on div "Draft a cost change request, update the cost baseline and seek approval through…" at bounding box center [622, 405] width 596 height 61
click at [324, 370] on input "c. Draft a cost change request, update the cost baseline and seek approval thro…" at bounding box center [324, 364] width 0 height 12
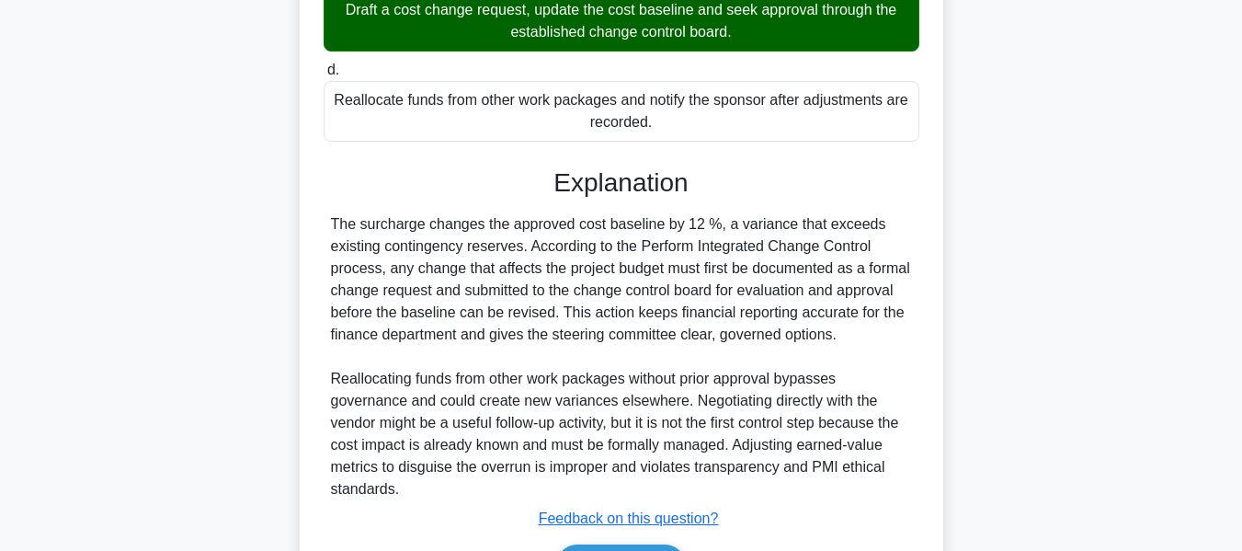
scroll to position [628, 0]
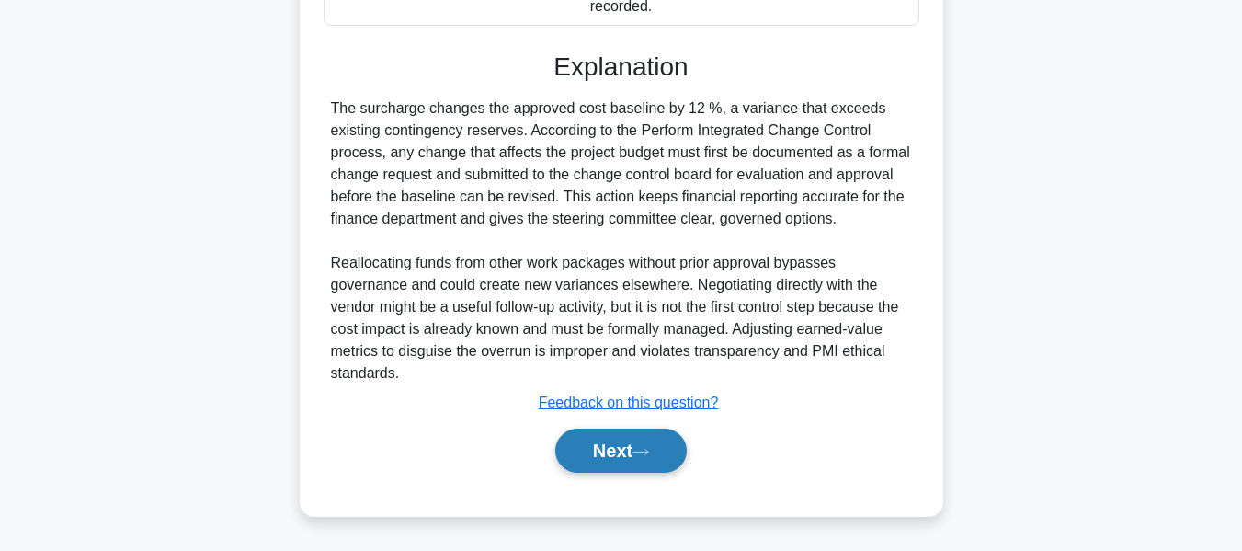
click at [615, 439] on button "Next" at bounding box center [620, 450] width 131 height 44
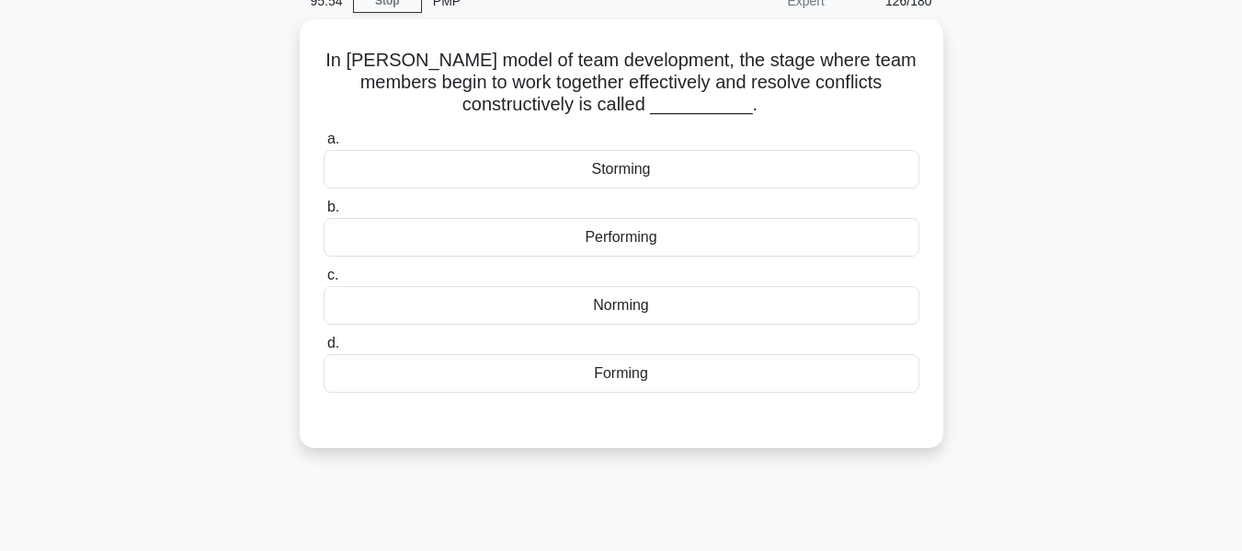
scroll to position [80, 0]
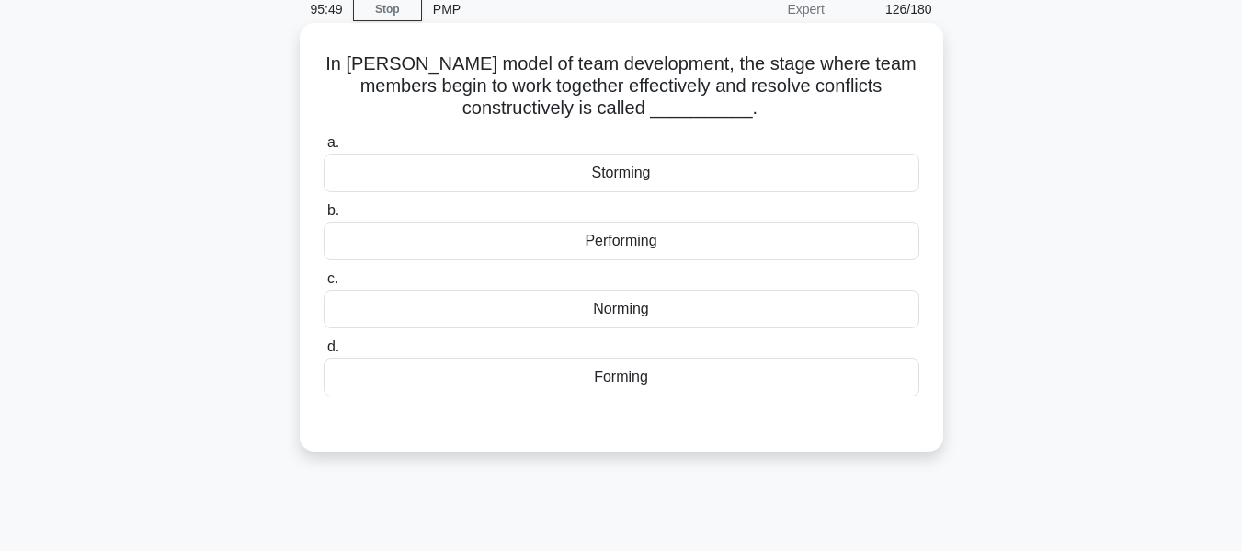
click at [475, 304] on div "Norming" at bounding box center [622, 309] width 596 height 39
click at [324, 285] on input "c. Norming" at bounding box center [324, 279] width 0 height 12
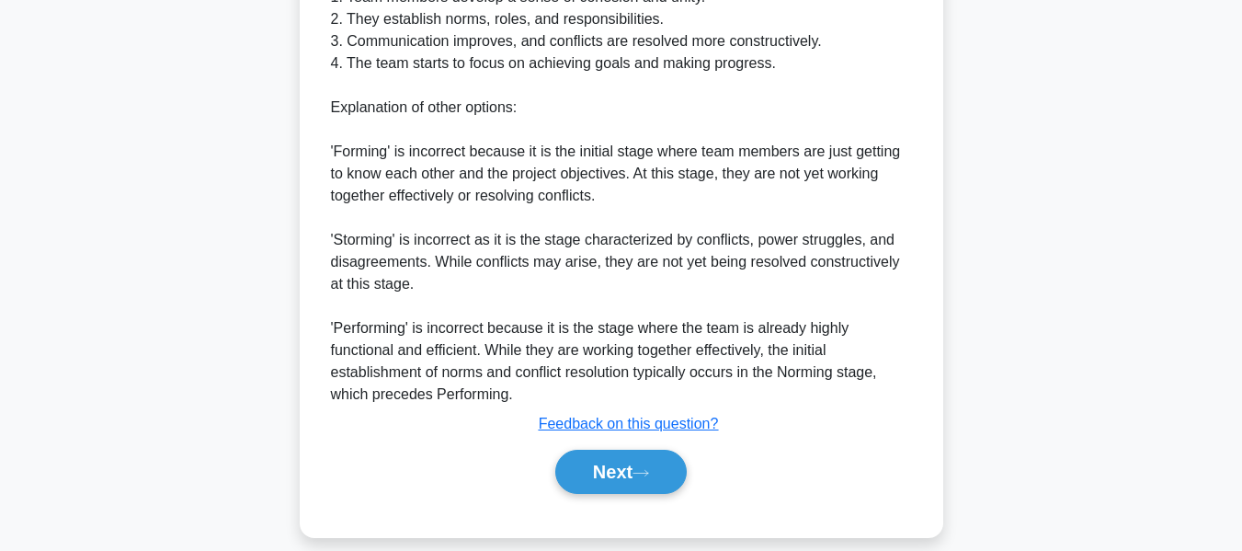
click at [654, 449] on button "Next" at bounding box center [620, 471] width 131 height 44
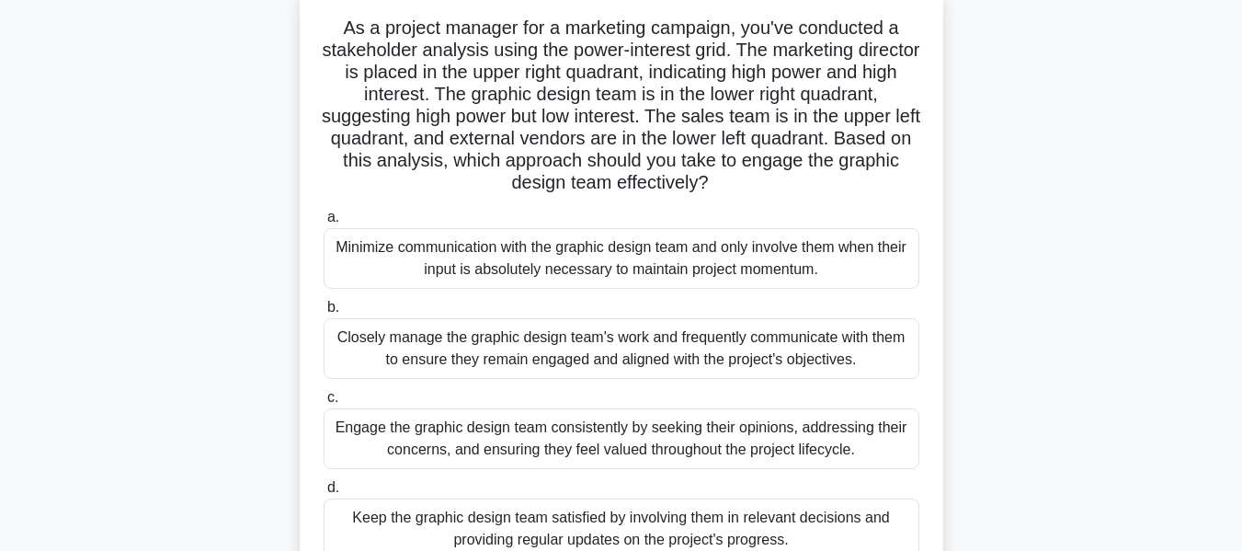
scroll to position [212, 0]
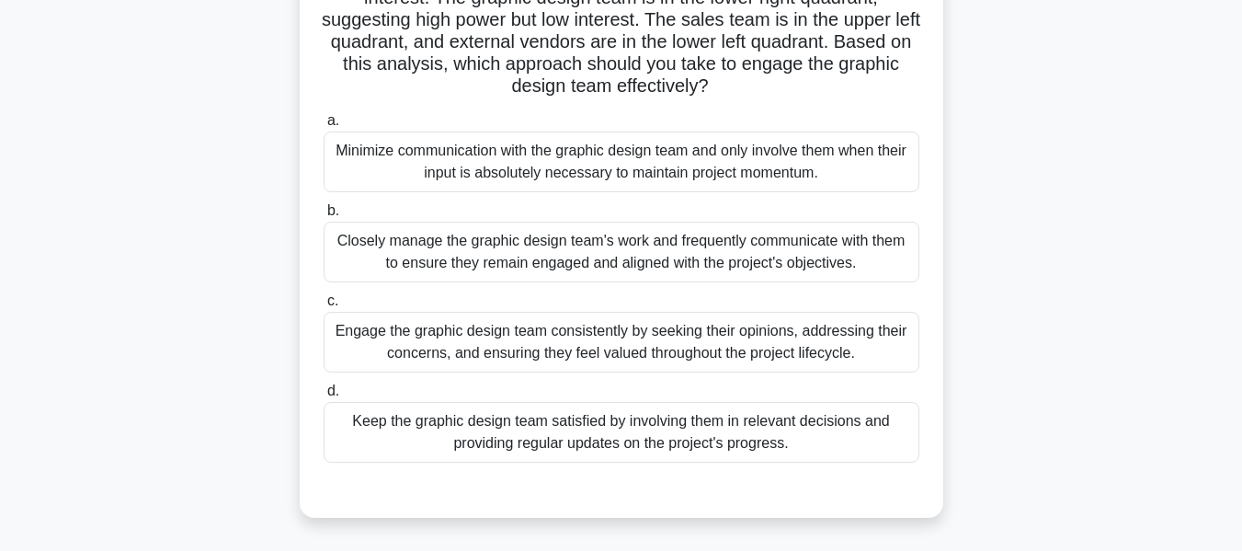
click at [680, 339] on div "Engage the graphic design team consistently by seeking their opinions, addressi…" at bounding box center [622, 342] width 596 height 61
click at [324, 307] on input "c. Engage the graphic design team consistently by seeking their opinions, addre…" at bounding box center [324, 301] width 0 height 12
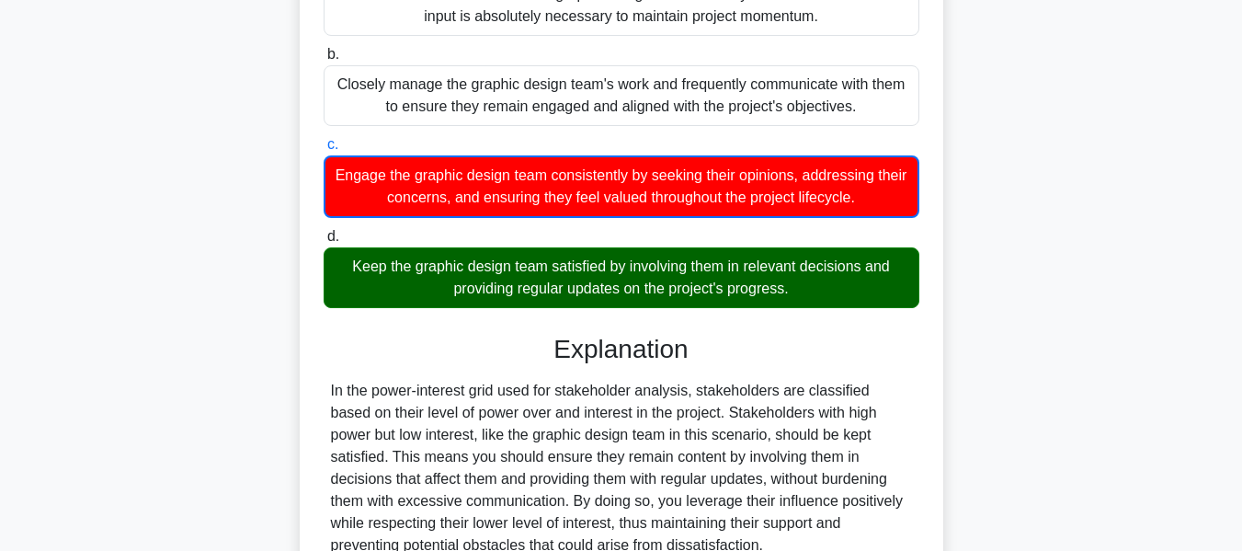
scroll to position [541, 0]
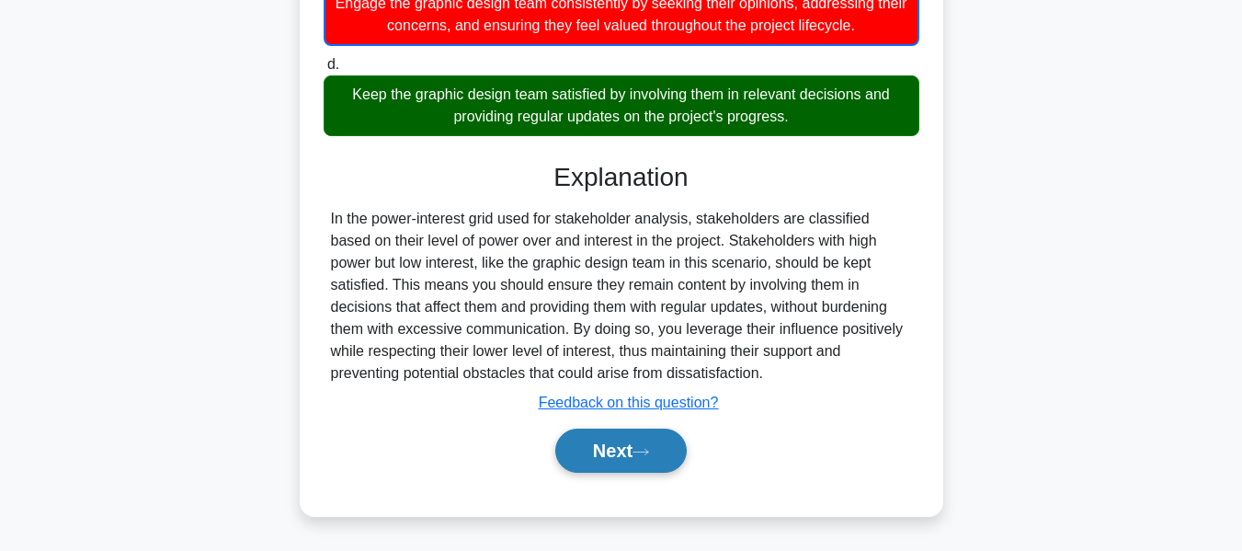
click at [612, 444] on button "Next" at bounding box center [620, 450] width 131 height 44
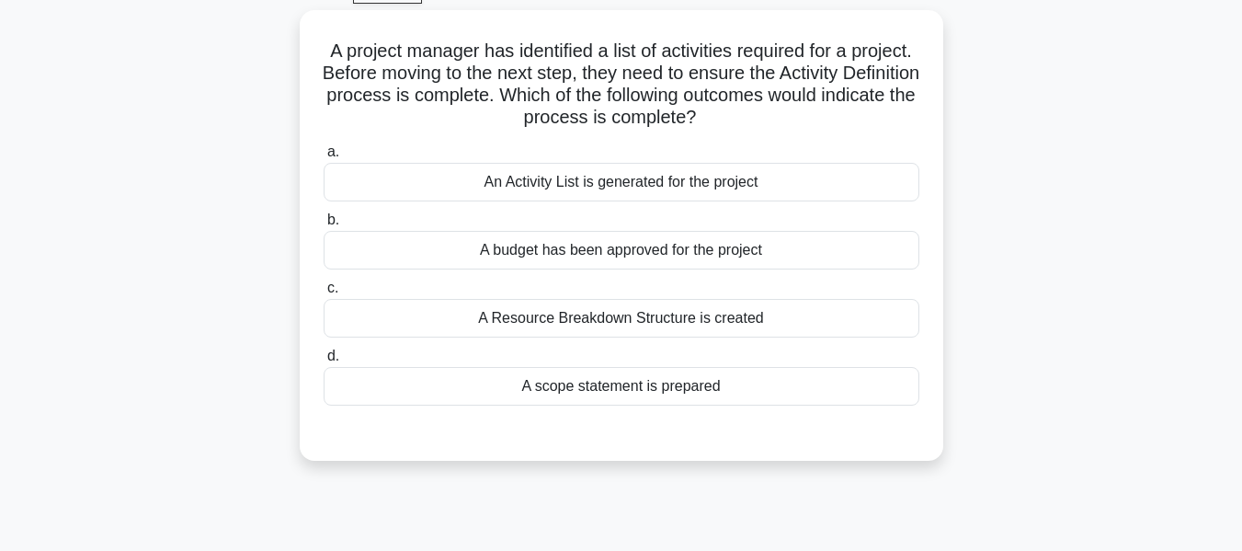
scroll to position [109, 0]
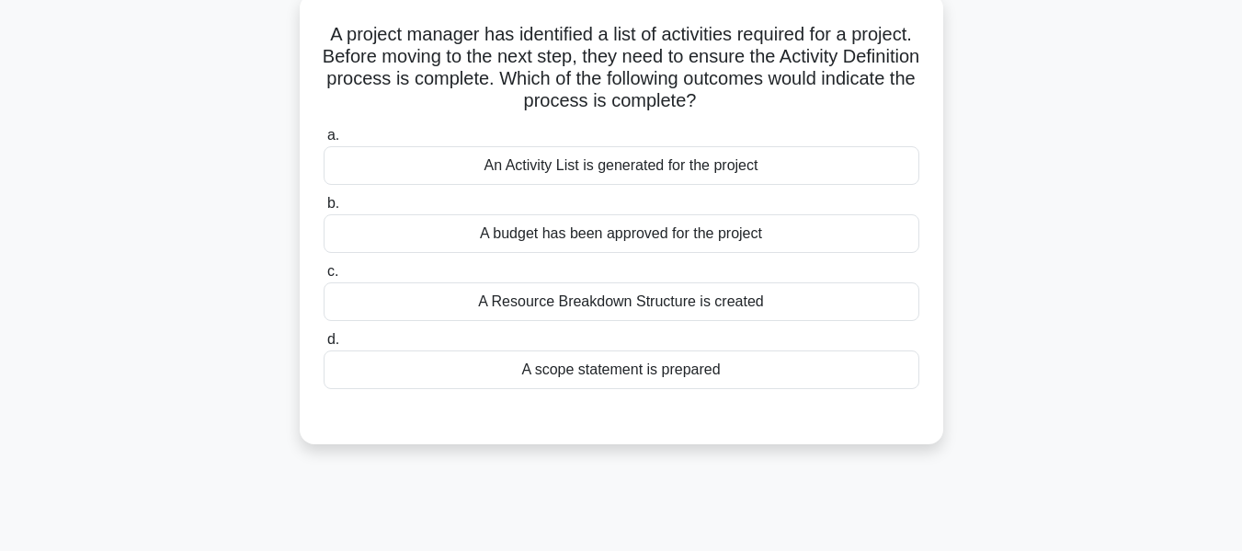
click at [576, 162] on div "An Activity List is generated for the project" at bounding box center [622, 165] width 596 height 39
click at [324, 142] on input "a. An Activity List is generated for the project" at bounding box center [324, 136] width 0 height 12
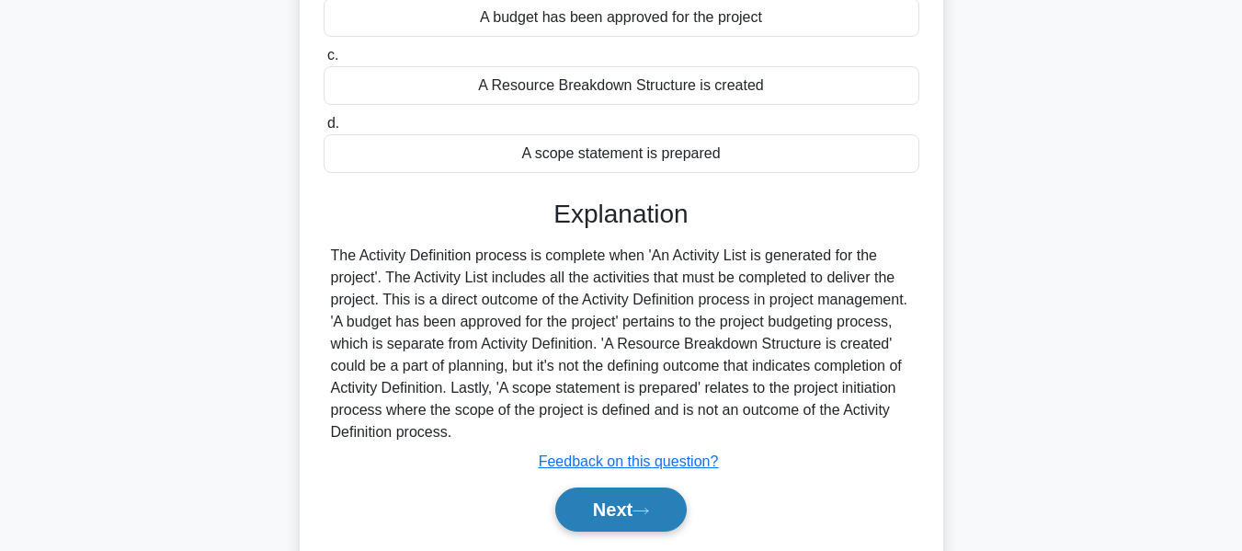
scroll to position [442, 0]
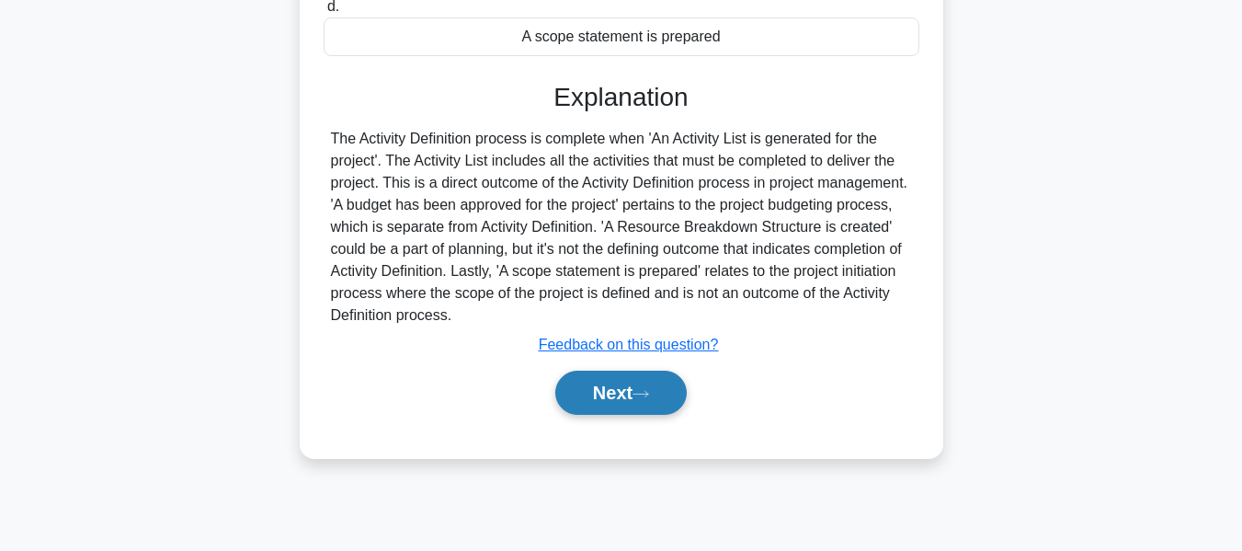
click at [608, 396] on button "Next" at bounding box center [620, 392] width 131 height 44
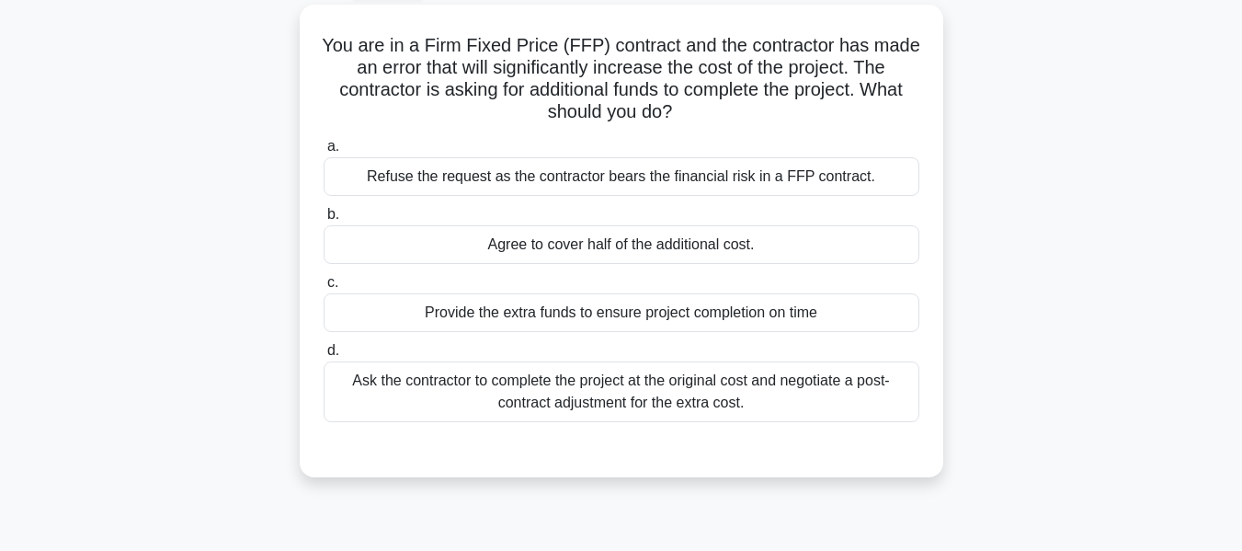
scroll to position [105, 0]
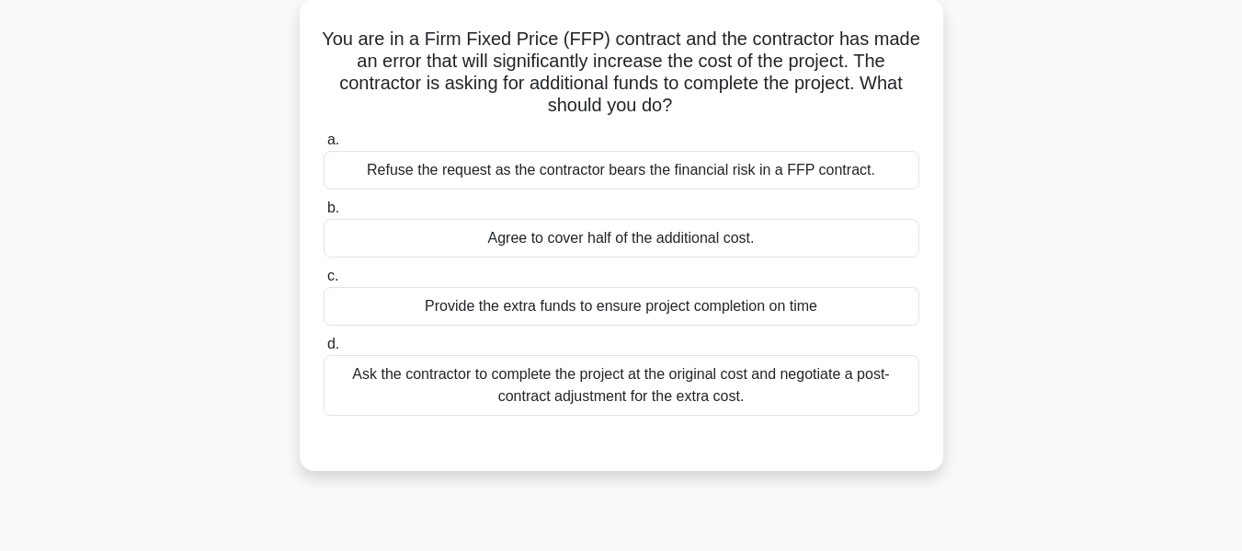
click at [506, 388] on div "Ask the contractor to complete the project at the original cost and negotiate a…" at bounding box center [622, 385] width 596 height 61
click at [324, 350] on input "d. Ask the contractor to complete the project at the original cost and negotiat…" at bounding box center [324, 344] width 0 height 12
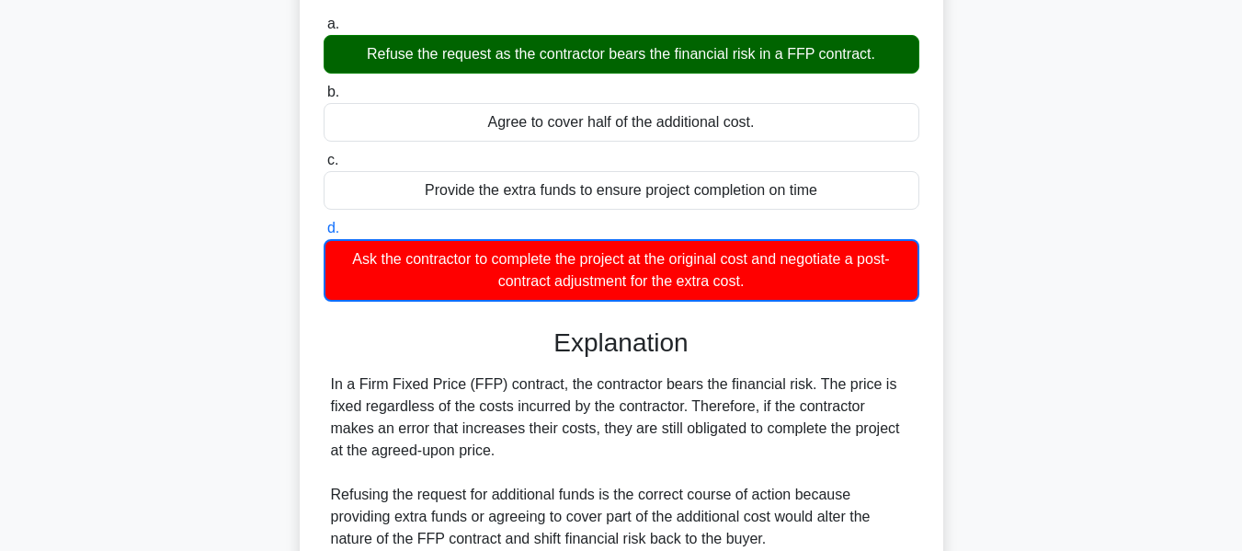
scroll to position [475, 0]
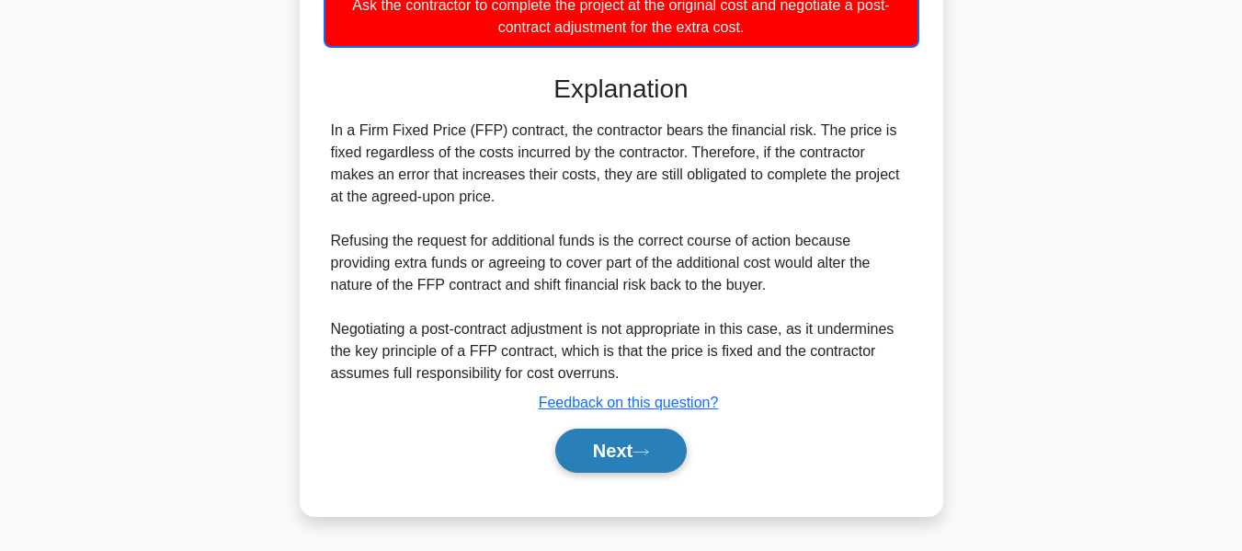
click at [613, 454] on button "Next" at bounding box center [620, 450] width 131 height 44
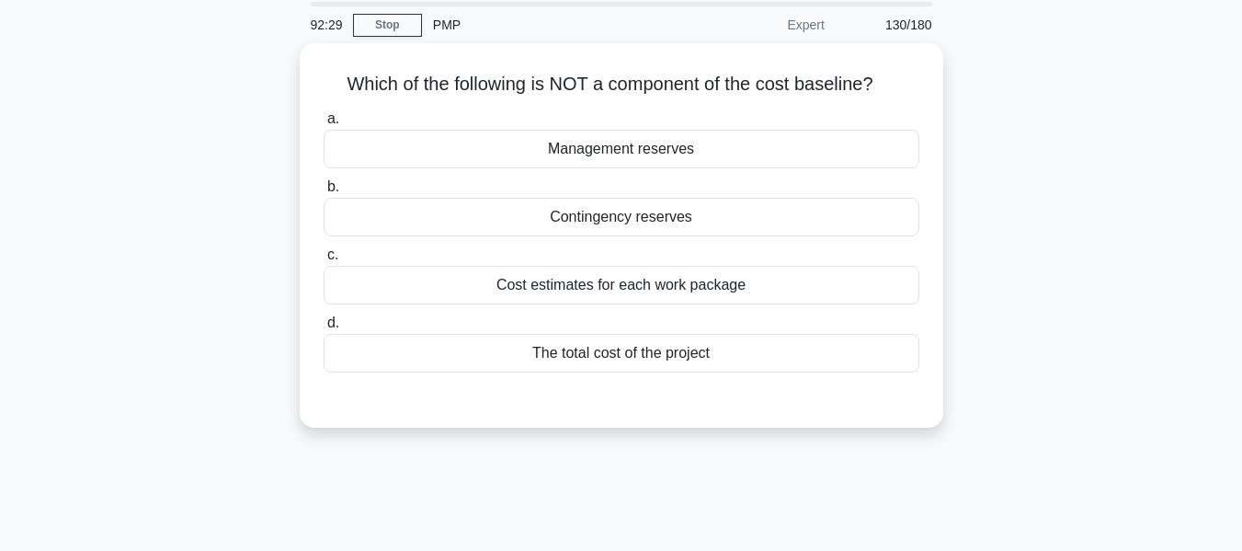
scroll to position [97, 0]
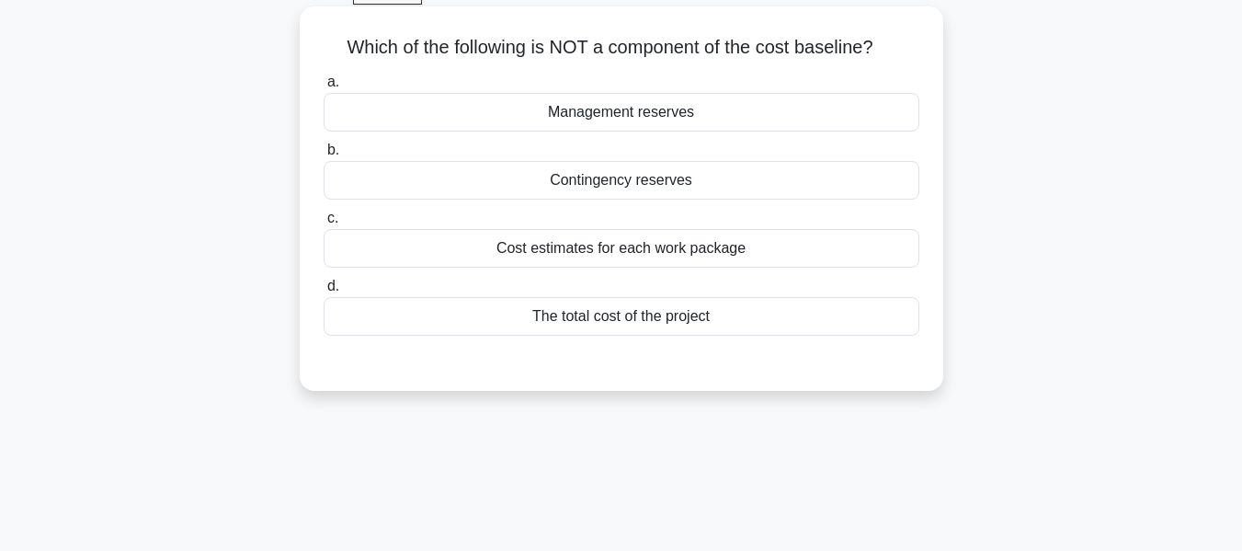
click at [611, 107] on div "Management reserves" at bounding box center [622, 112] width 596 height 39
click at [324, 88] on input "a. Management reserves" at bounding box center [324, 82] width 0 height 12
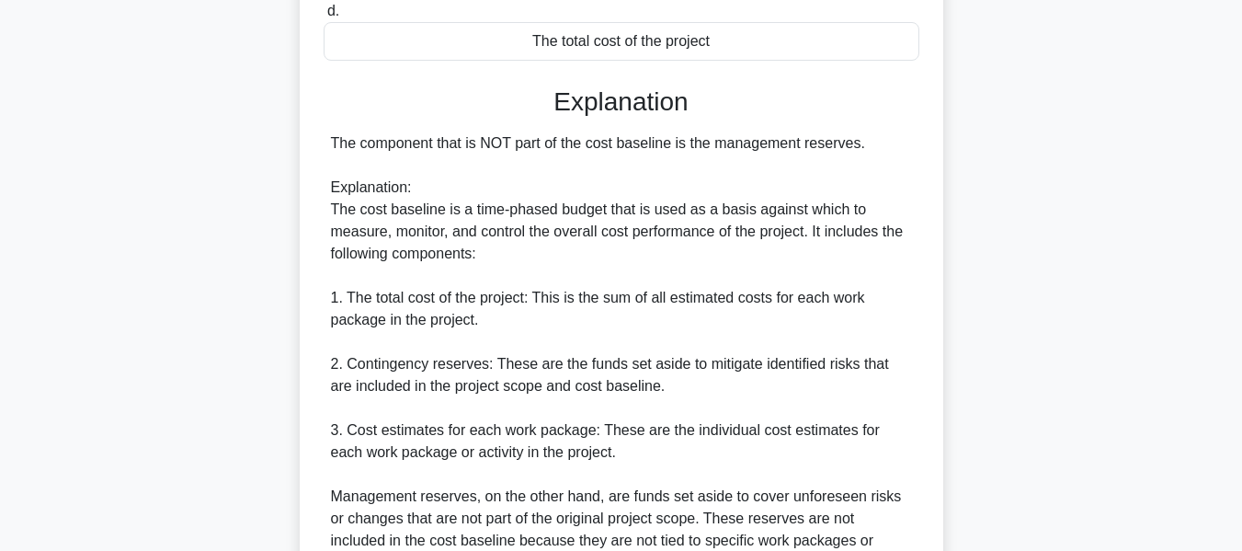
scroll to position [648, 0]
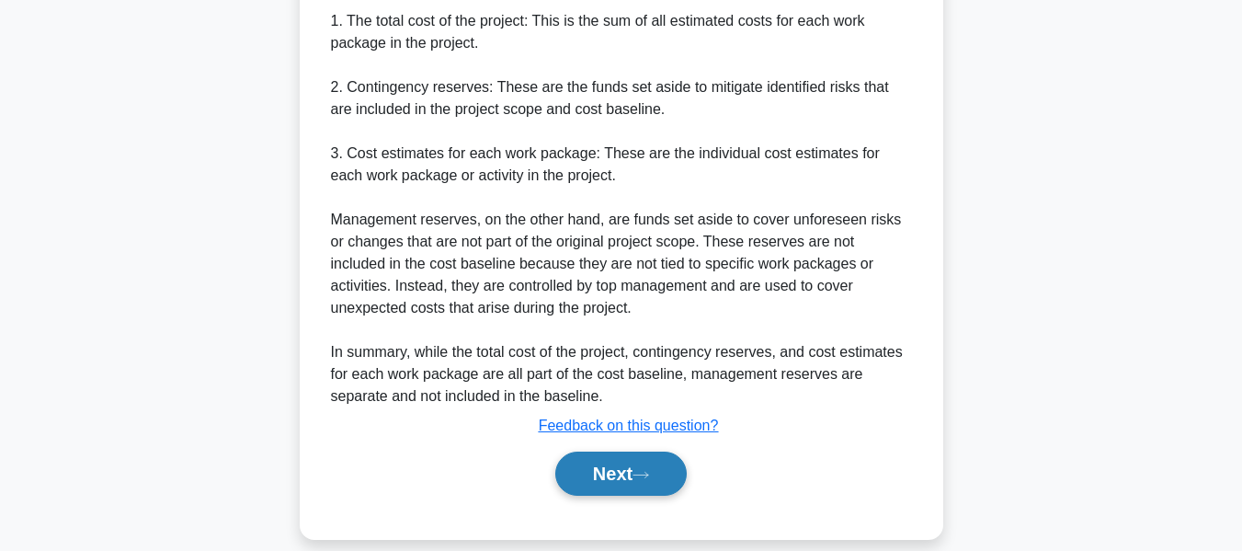
click at [592, 469] on button "Next" at bounding box center [620, 473] width 131 height 44
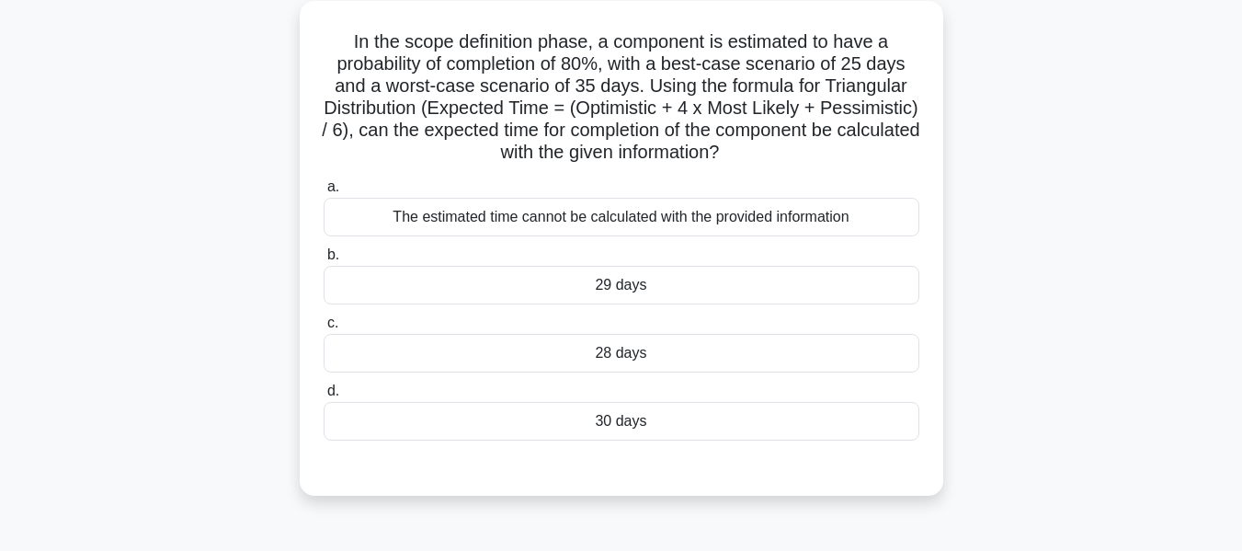
scroll to position [113, 0]
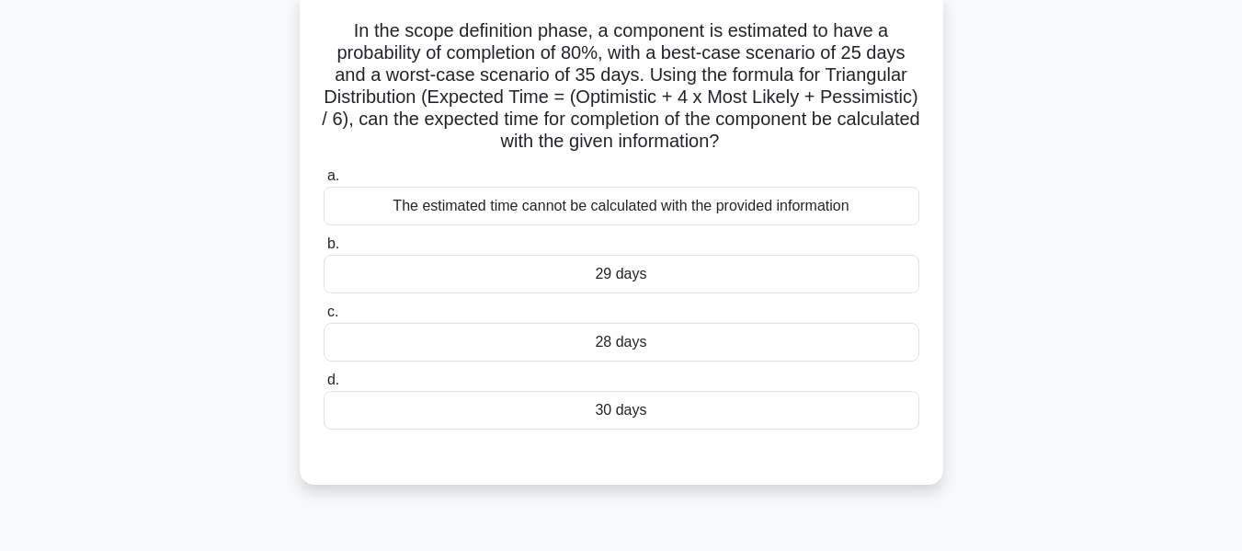
click at [599, 207] on div "The estimated time cannot be calculated with the provided information" at bounding box center [622, 206] width 596 height 39
click at [324, 182] on input "a. The estimated time cannot be calculated with the provided information" at bounding box center [324, 176] width 0 height 12
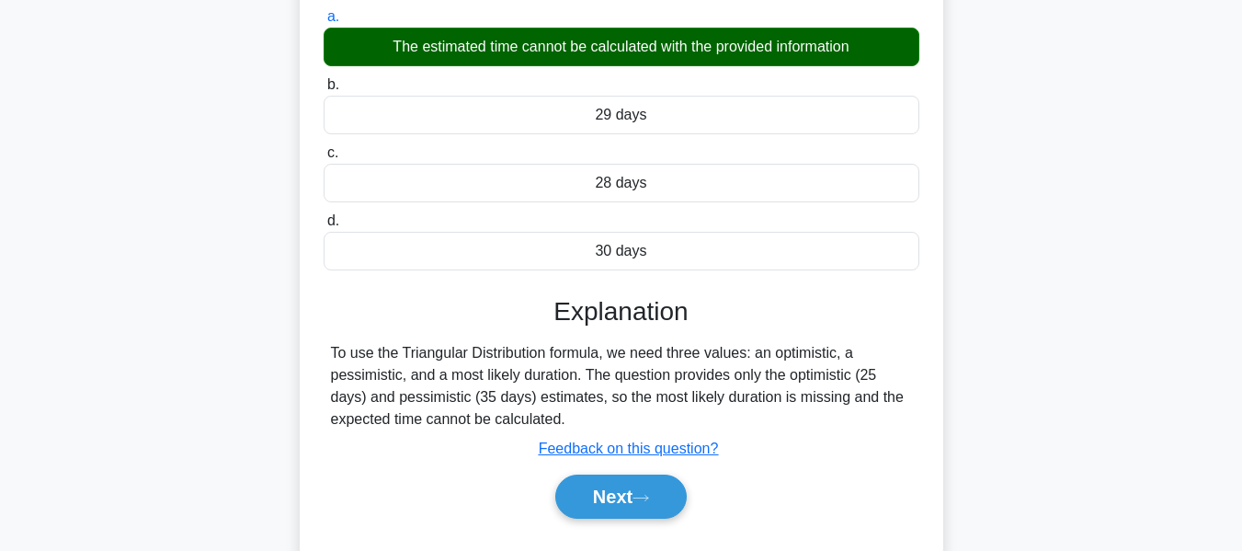
scroll to position [442, 0]
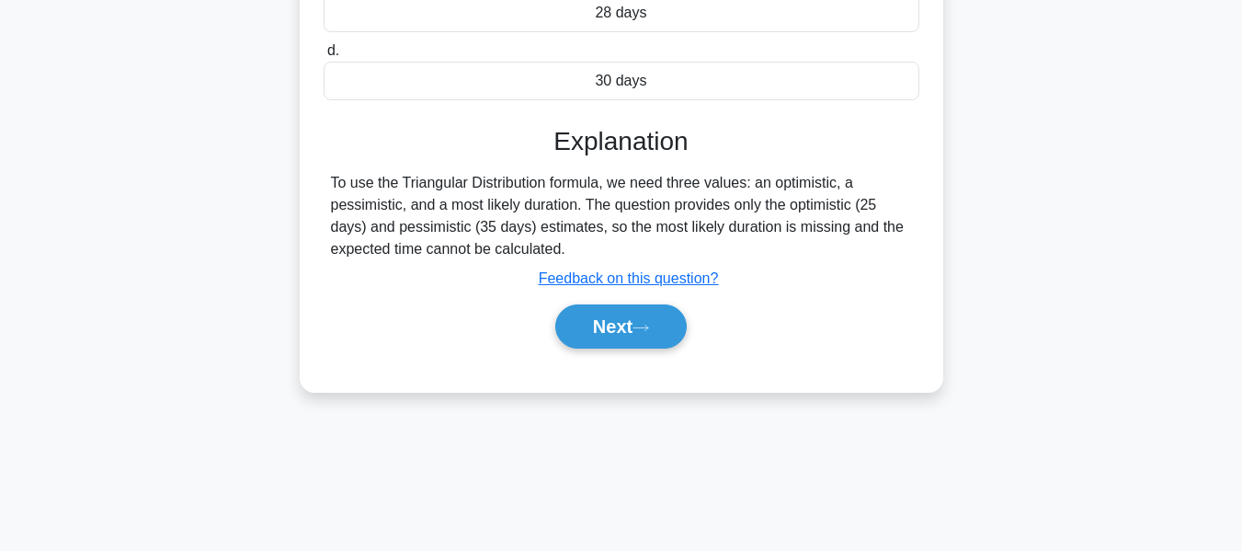
drag, startPoint x: 603, startPoint y: 317, endPoint x: 839, endPoint y: 322, distance: 236.3
click at [603, 317] on button "Next" at bounding box center [620, 326] width 131 height 44
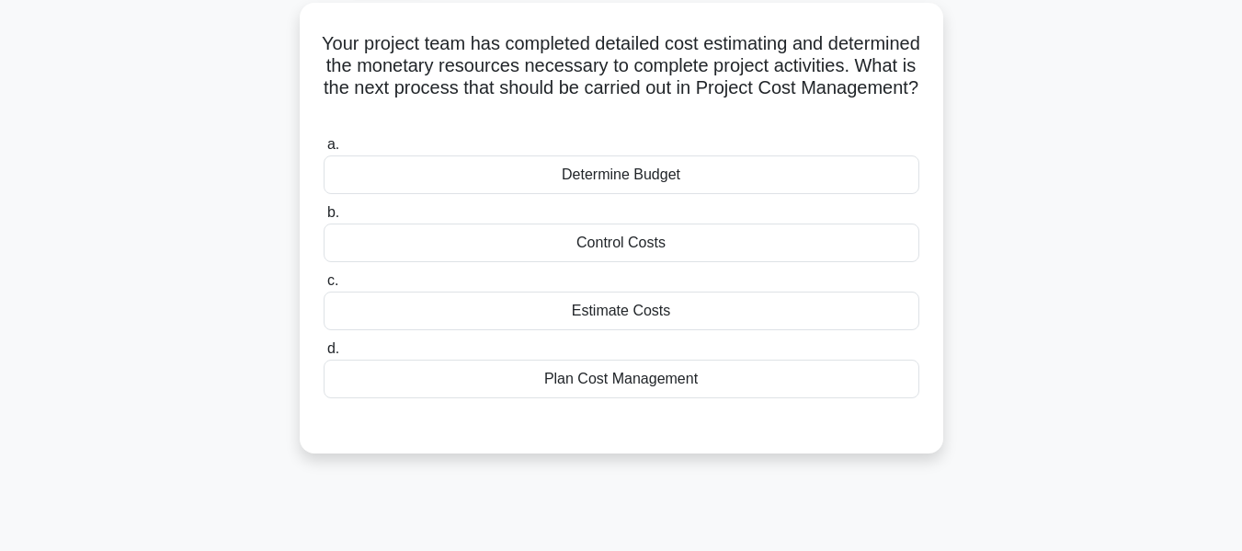
scroll to position [82, 0]
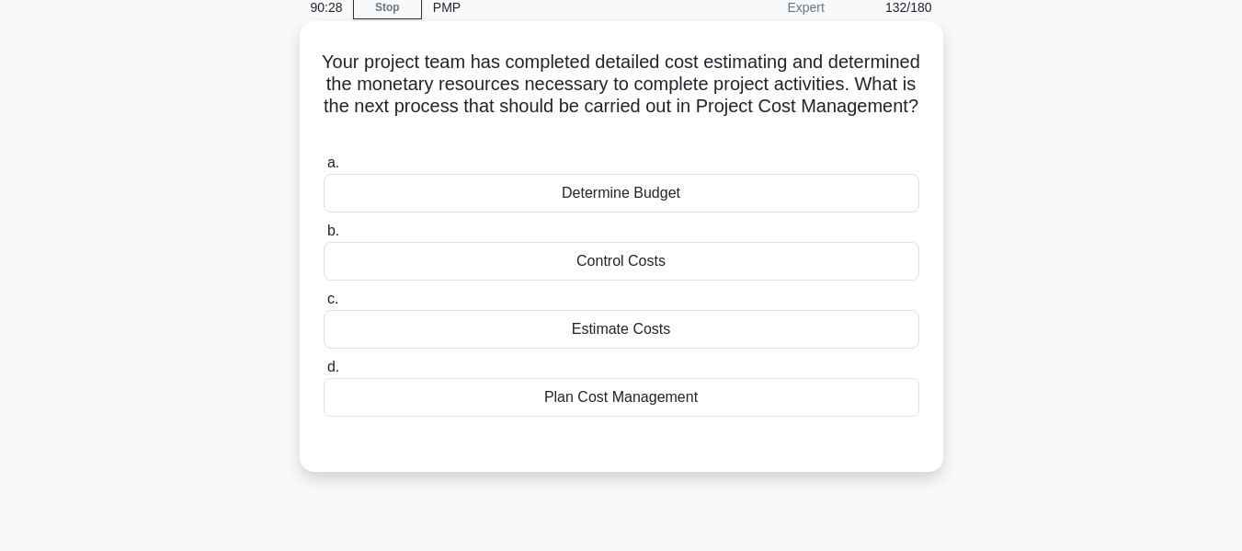
click at [587, 188] on div "Determine Budget" at bounding box center [622, 193] width 596 height 39
click at [324, 169] on input "a. Determine Budget" at bounding box center [324, 163] width 0 height 12
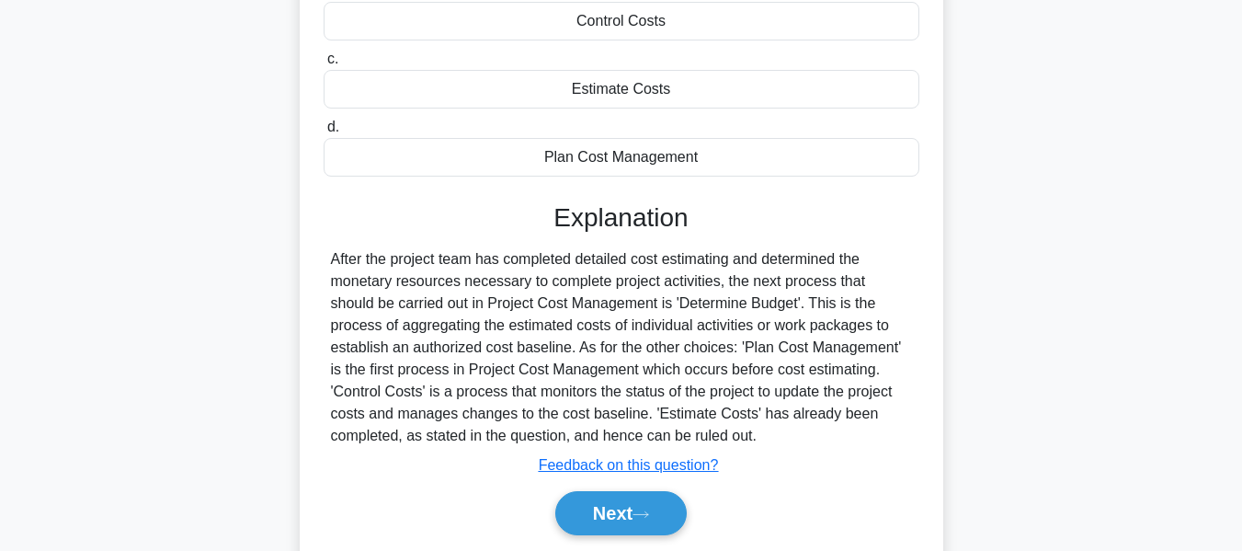
scroll to position [442, 0]
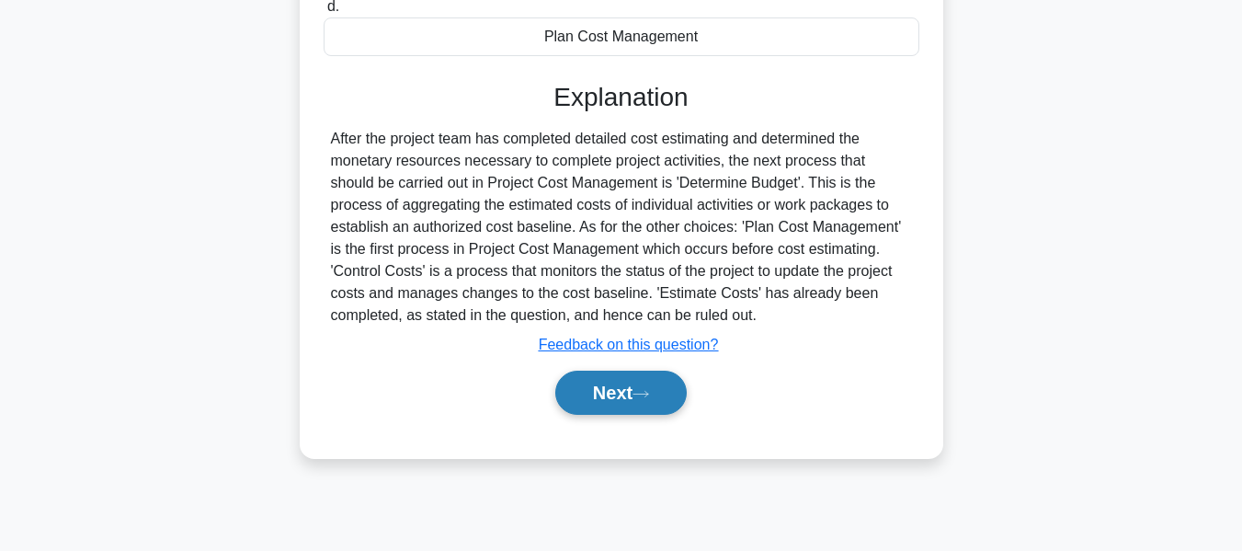
click at [614, 367] on div "Next" at bounding box center [622, 392] width 596 height 59
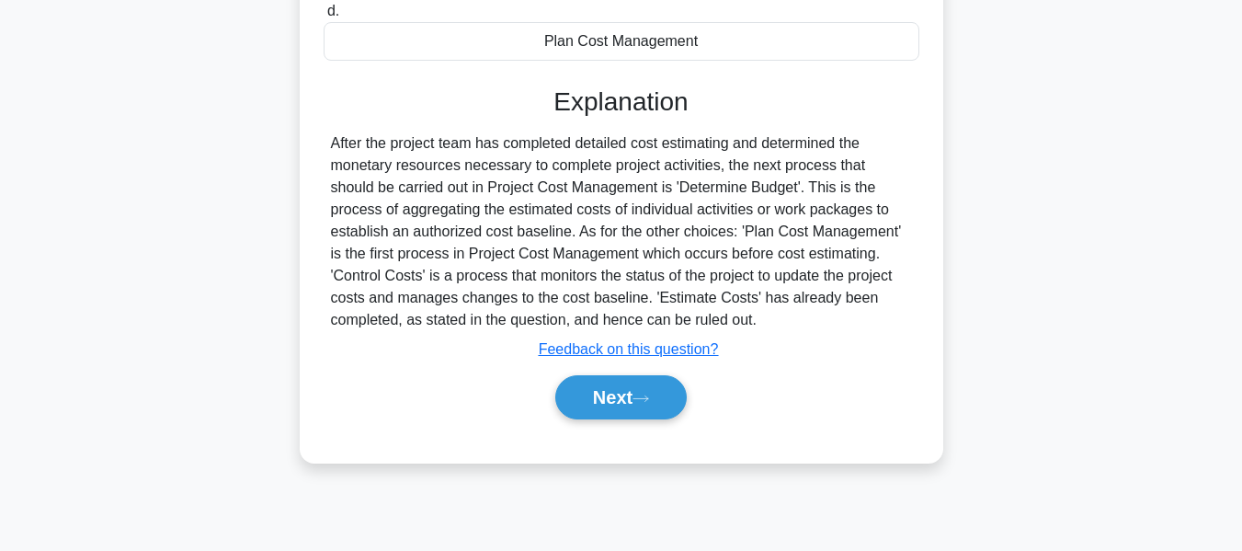
click at [609, 384] on button "Next" at bounding box center [620, 397] width 131 height 44
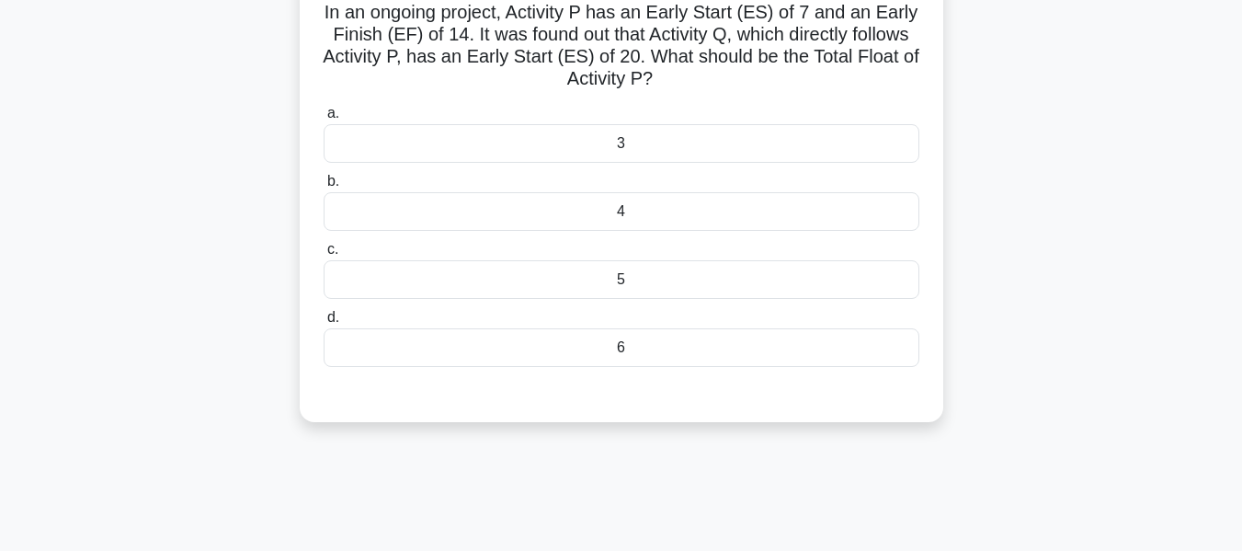
scroll to position [131, 0]
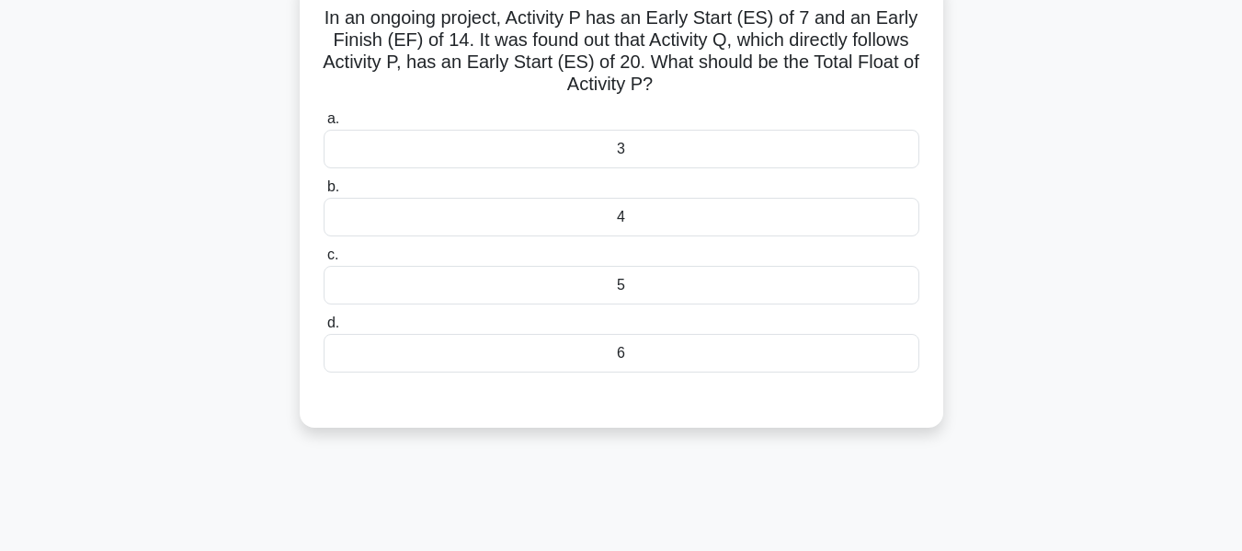
click at [1093, 257] on div "In an ongoing project, Activity P has an Early Start (ES) of 7 and an Early Fin…" at bounding box center [621, 213] width 1048 height 472
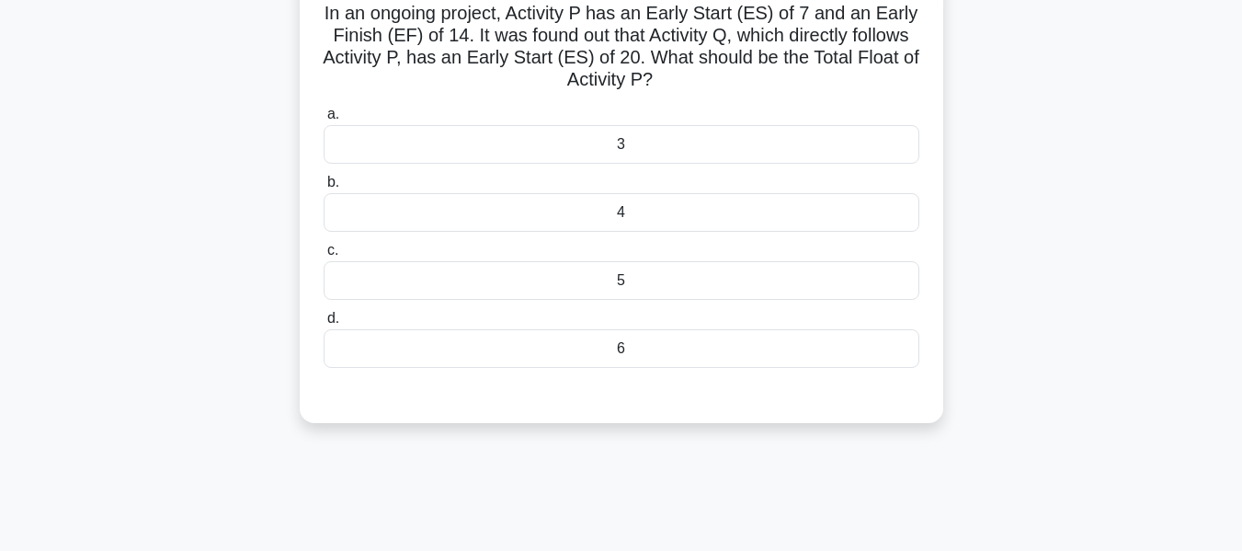
click at [646, 349] on div "6" at bounding box center [622, 348] width 596 height 39
click at [324, 324] on input "d. 6" at bounding box center [324, 319] width 0 height 12
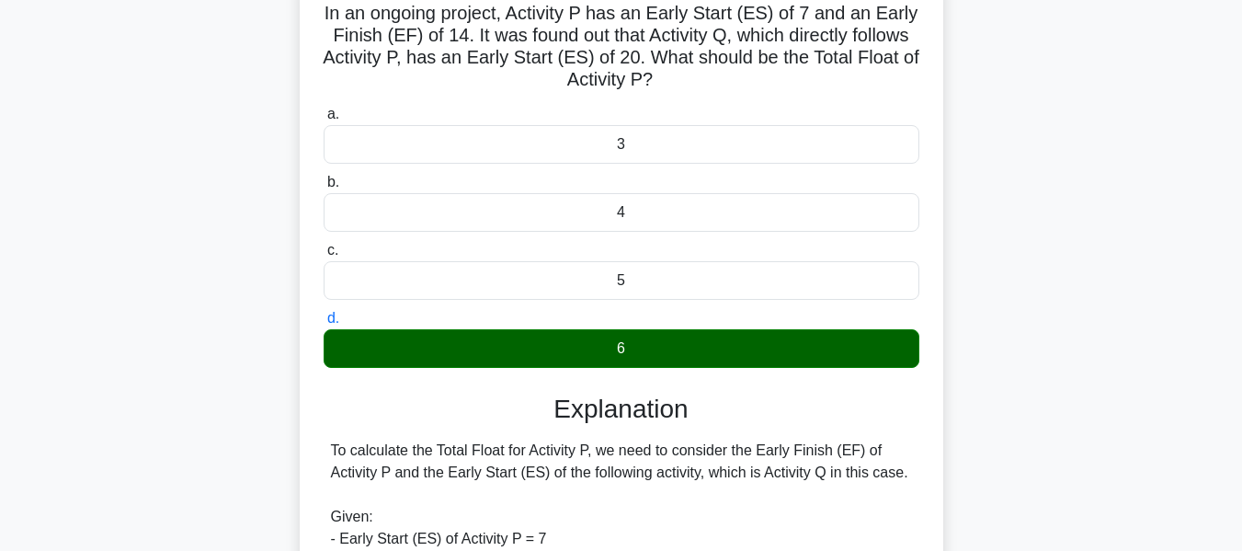
scroll to position [650, 0]
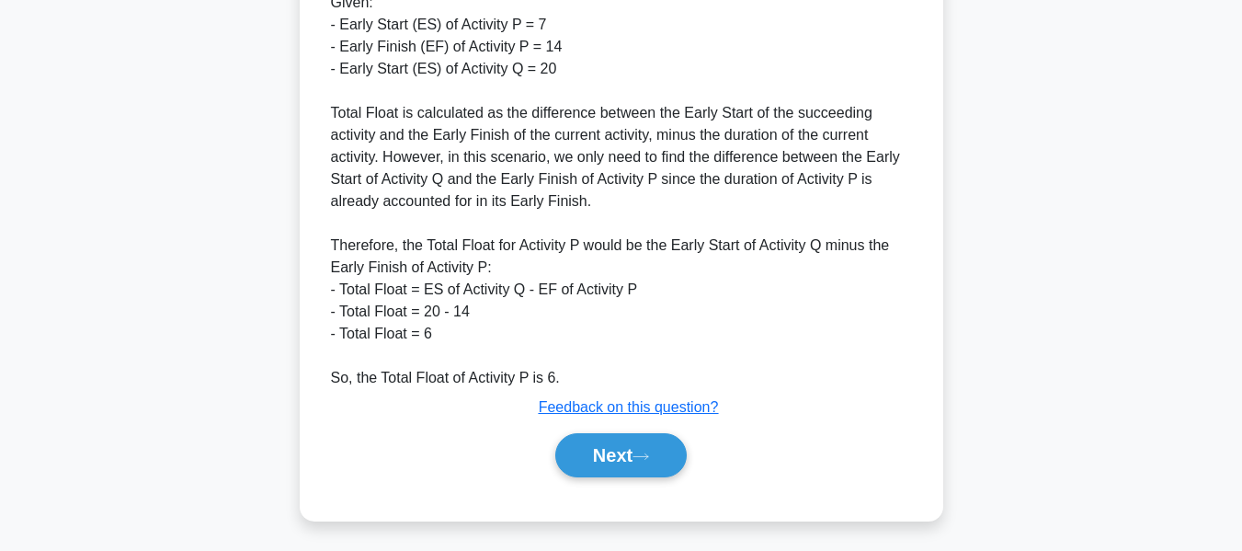
drag, startPoint x: 611, startPoint y: 450, endPoint x: 1019, endPoint y: 373, distance: 415.4
click at [611, 450] on button "Next" at bounding box center [620, 455] width 131 height 44
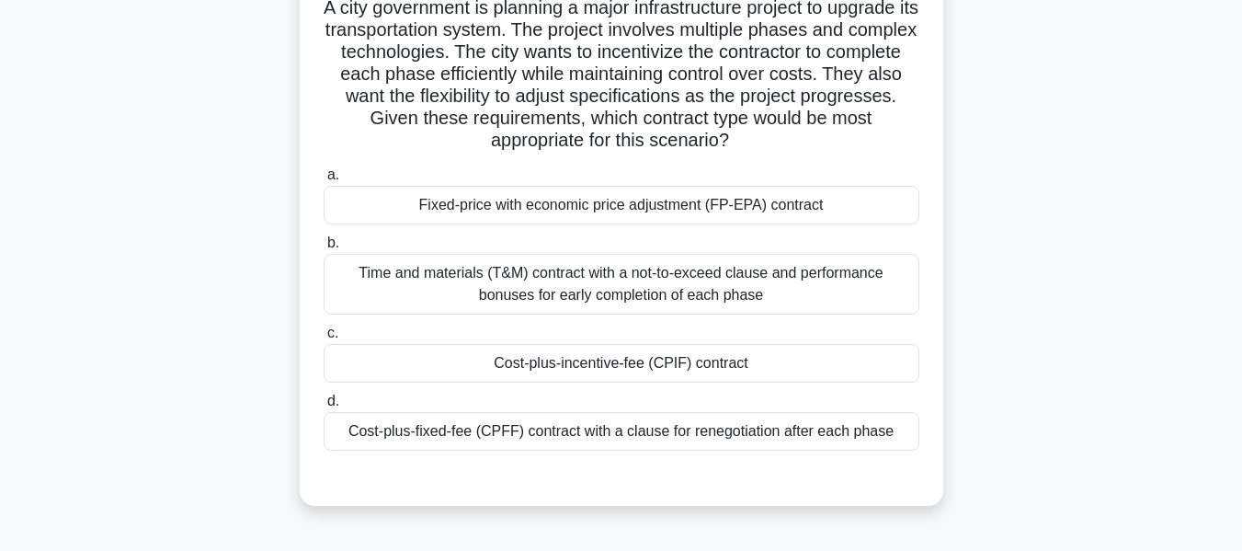
scroll to position [108, 0]
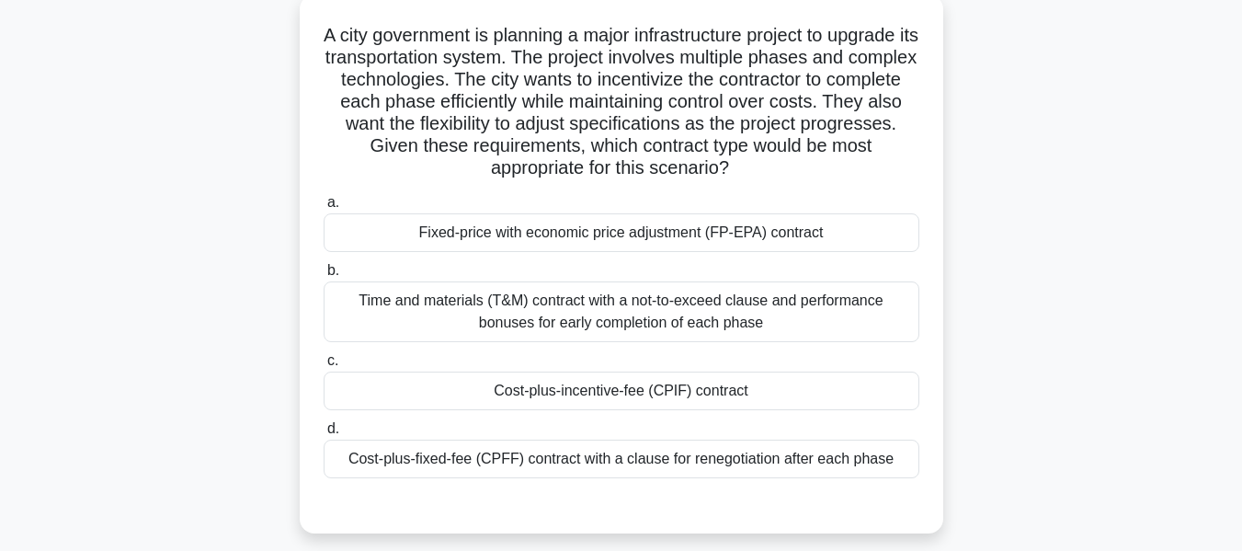
click at [677, 460] on div "Cost-plus-fixed-fee (CPFF) contract with a clause for renegotiation after each …" at bounding box center [622, 458] width 596 height 39
click at [324, 435] on input "d. Cost-plus-fixed-fee (CPFF) contract with a clause for renegotiation after ea…" at bounding box center [324, 429] width 0 height 12
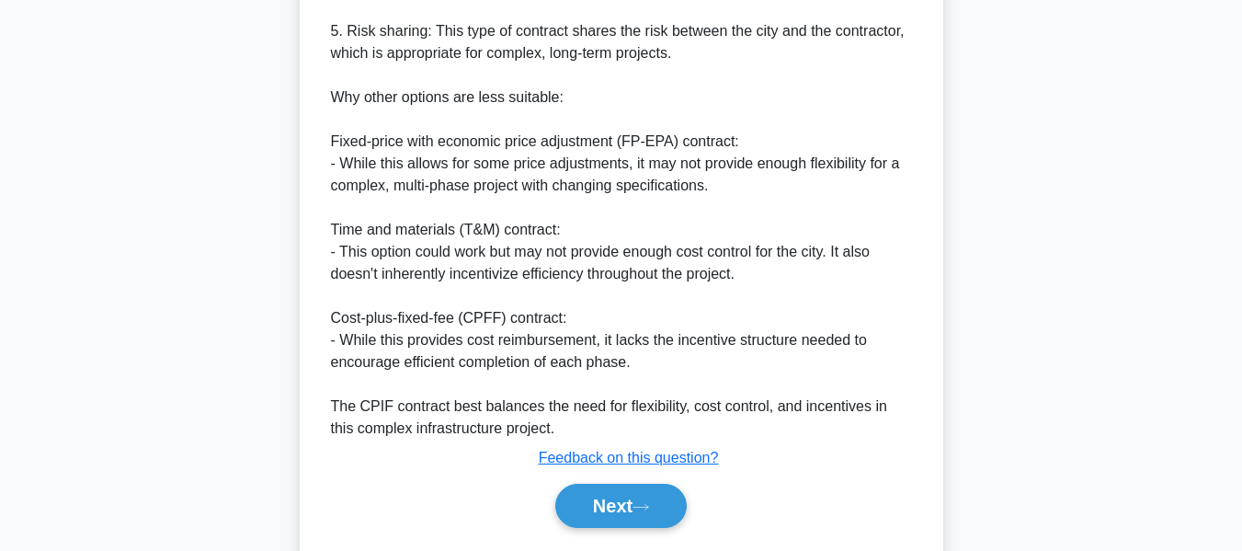
scroll to position [1049, 0]
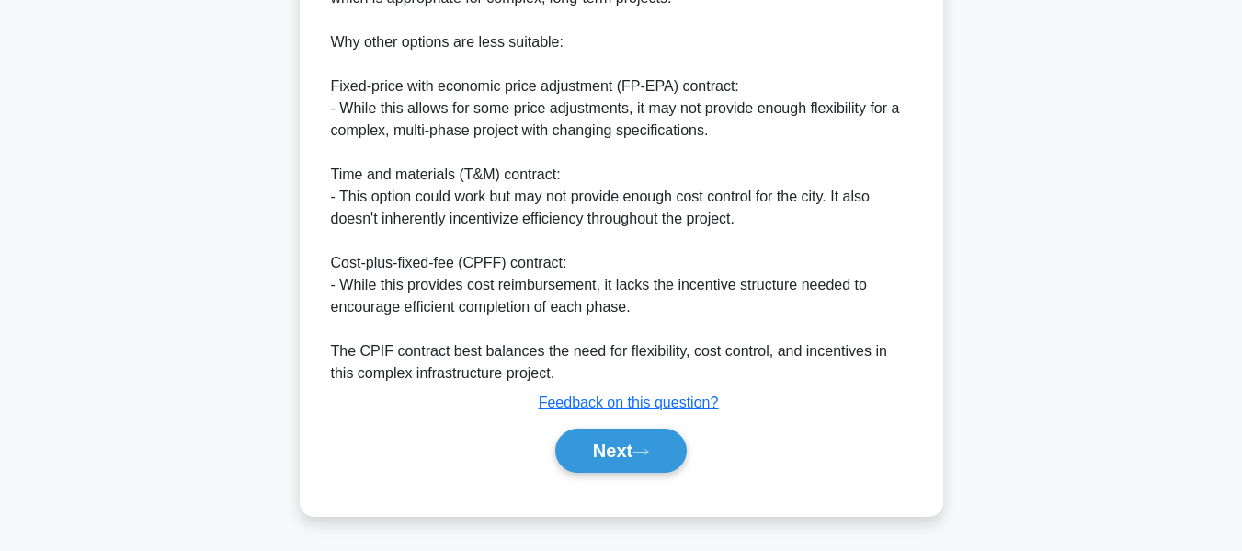
drag, startPoint x: 615, startPoint y: 443, endPoint x: 856, endPoint y: 233, distance: 319.3
click at [615, 443] on button "Next" at bounding box center [620, 450] width 131 height 44
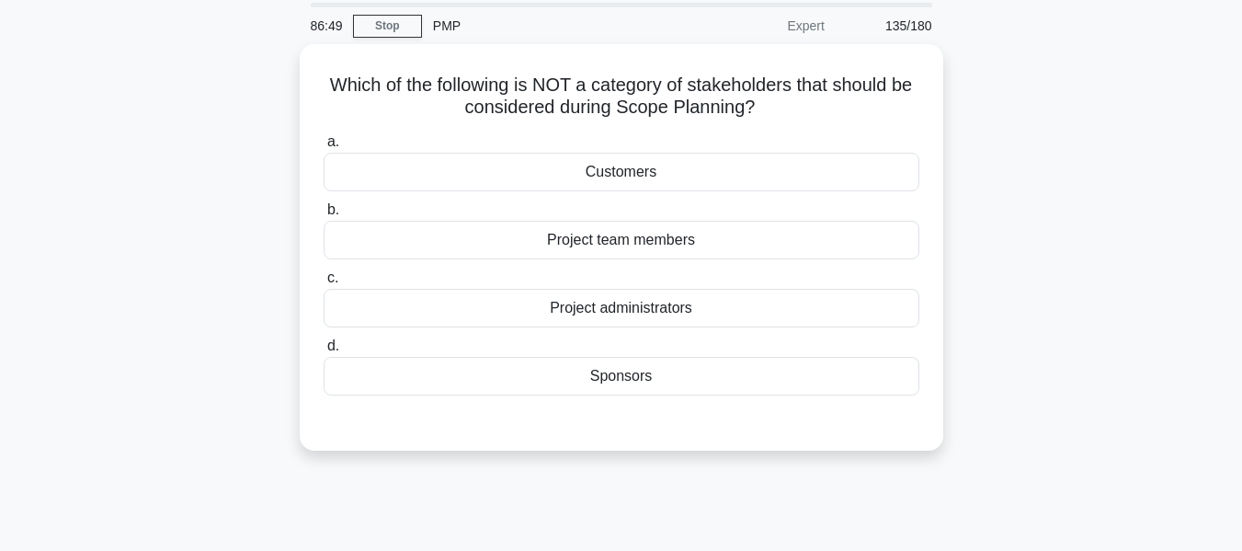
scroll to position [61, 0]
click at [639, 302] on div "Project administrators" at bounding box center [622, 306] width 596 height 39
click at [324, 282] on input "c. Project administrators" at bounding box center [324, 276] width 0 height 12
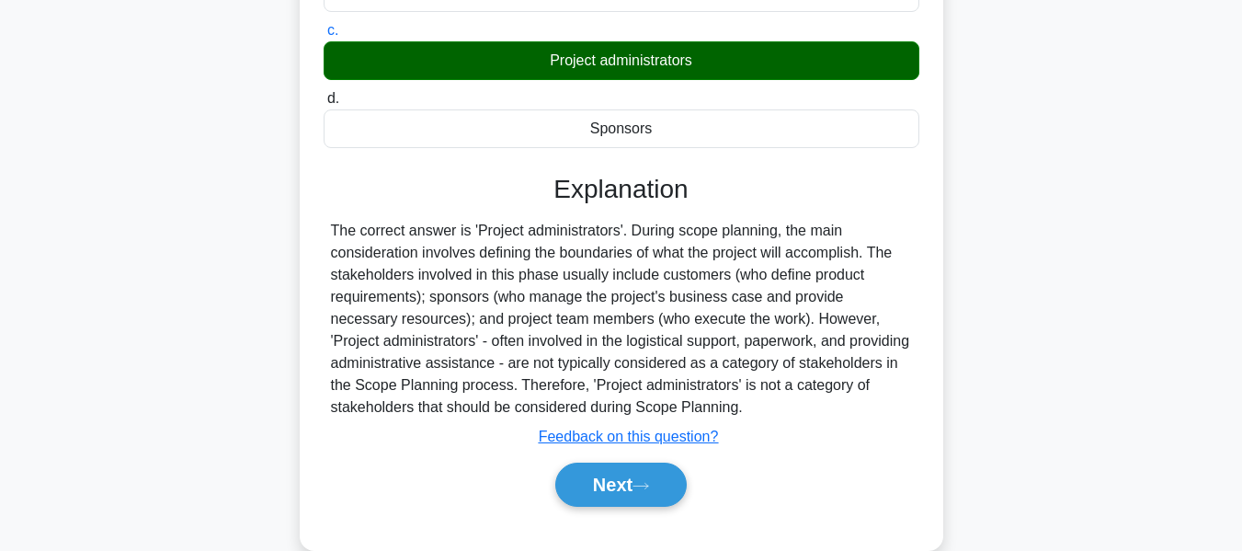
scroll to position [442, 0]
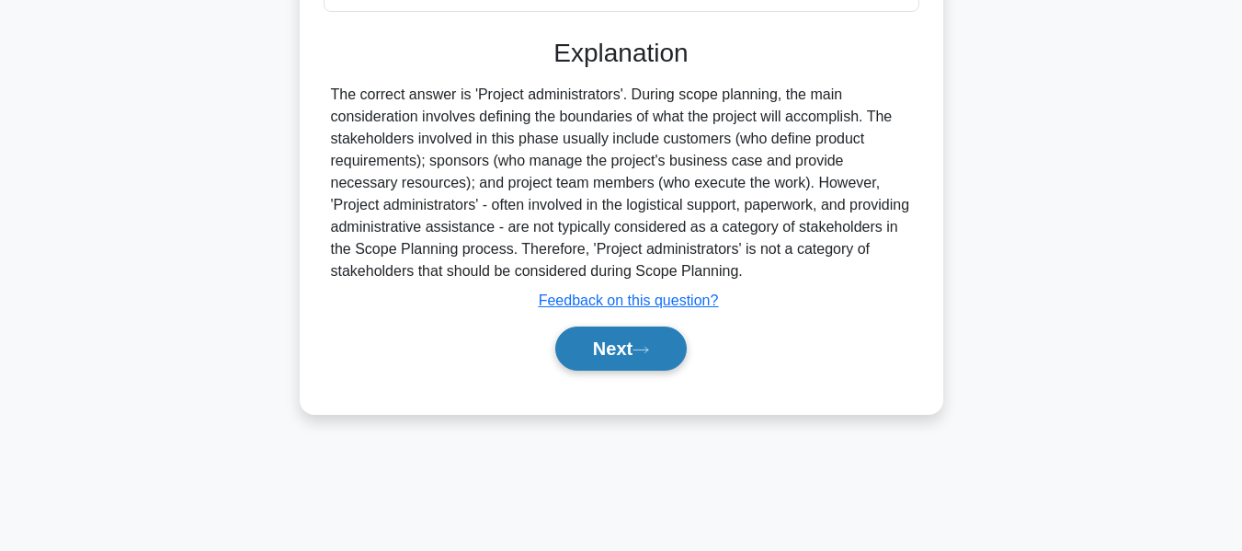
drag, startPoint x: 629, startPoint y: 347, endPoint x: 694, endPoint y: 350, distance: 65.3
click at [629, 347] on button "Next" at bounding box center [620, 348] width 131 height 44
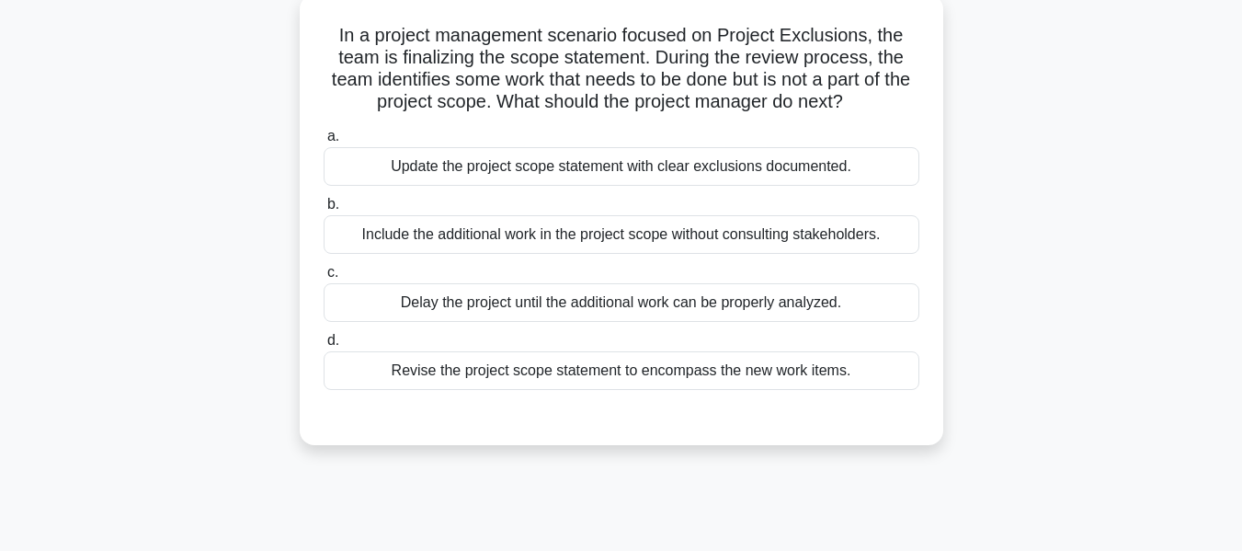
scroll to position [115, 0]
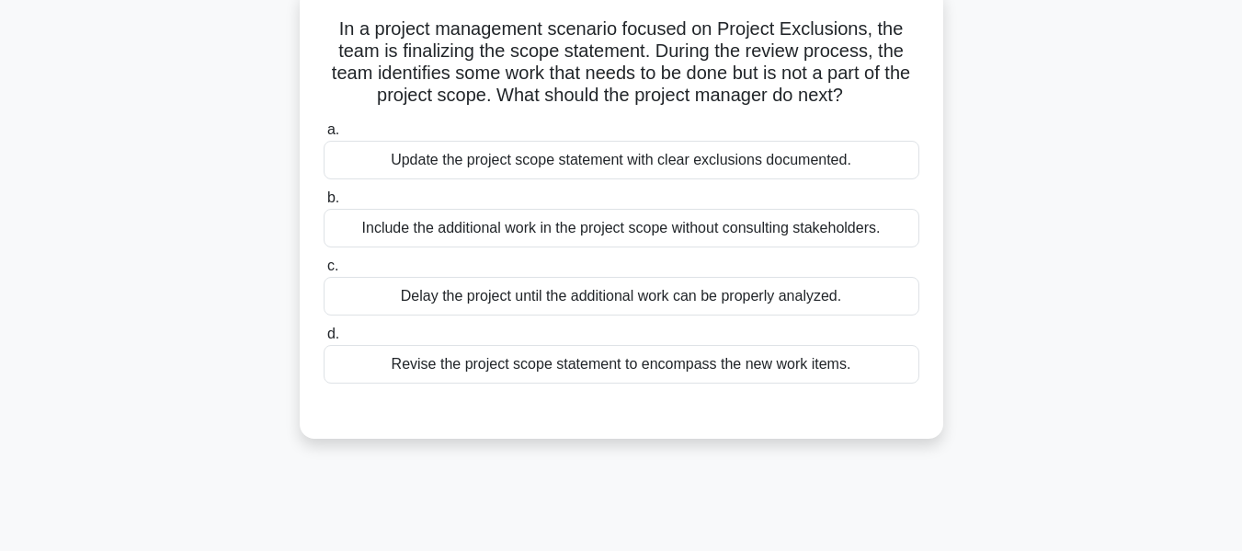
click at [881, 155] on div "Update the project scope statement with clear exclusions documented." at bounding box center [622, 160] width 596 height 39
click at [324, 136] on input "a. Update the project scope statement with clear exclusions documented." at bounding box center [324, 130] width 0 height 12
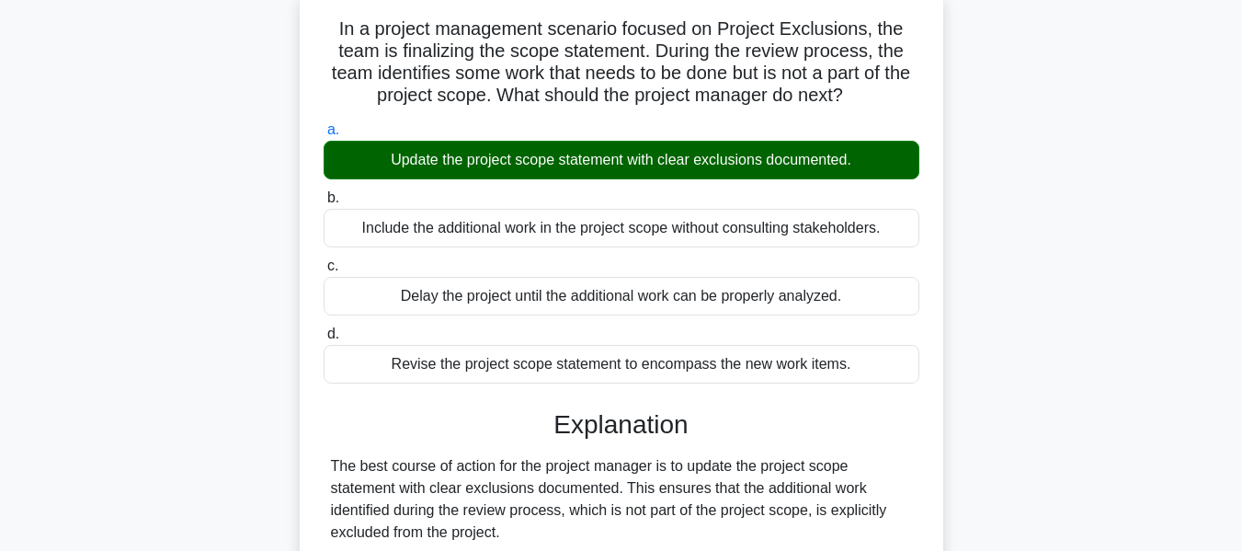
scroll to position [540, 0]
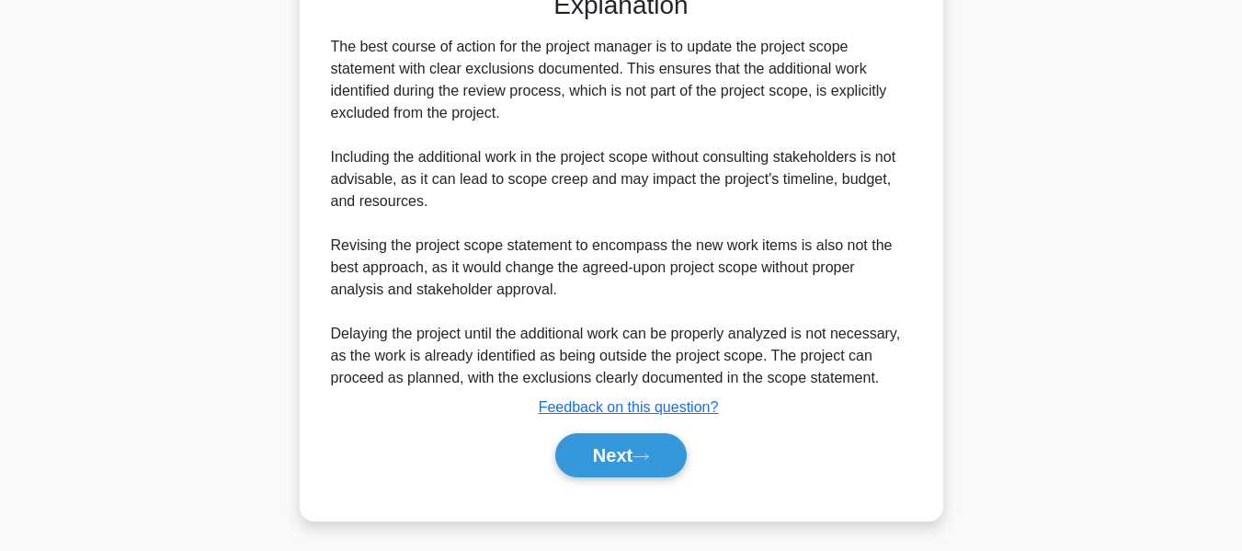
drag, startPoint x: 640, startPoint y: 445, endPoint x: 1148, endPoint y: 286, distance: 532.6
click at [640, 445] on button "Next" at bounding box center [620, 455] width 131 height 44
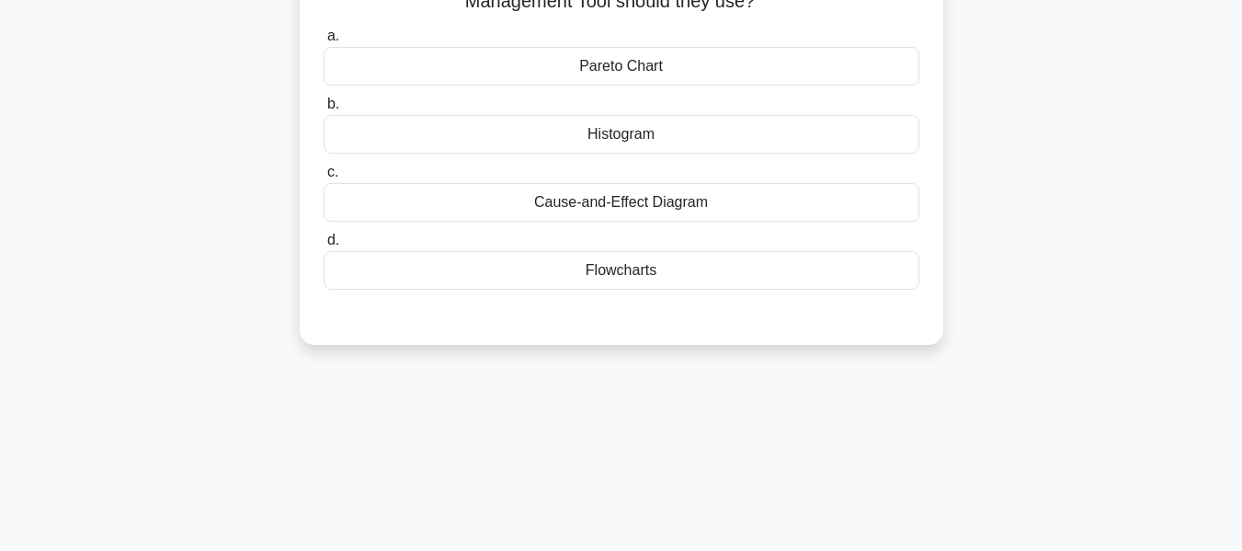
scroll to position [99, 0]
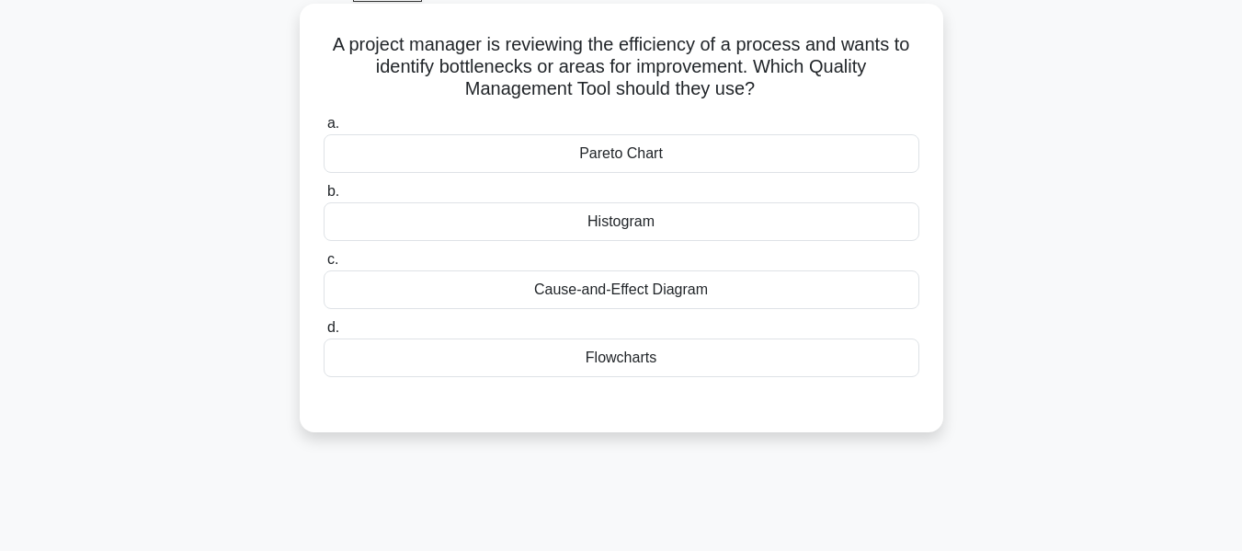
click at [604, 361] on div "Flowcharts" at bounding box center [622, 357] width 596 height 39
click at [324, 334] on input "d. Flowcharts" at bounding box center [324, 328] width 0 height 12
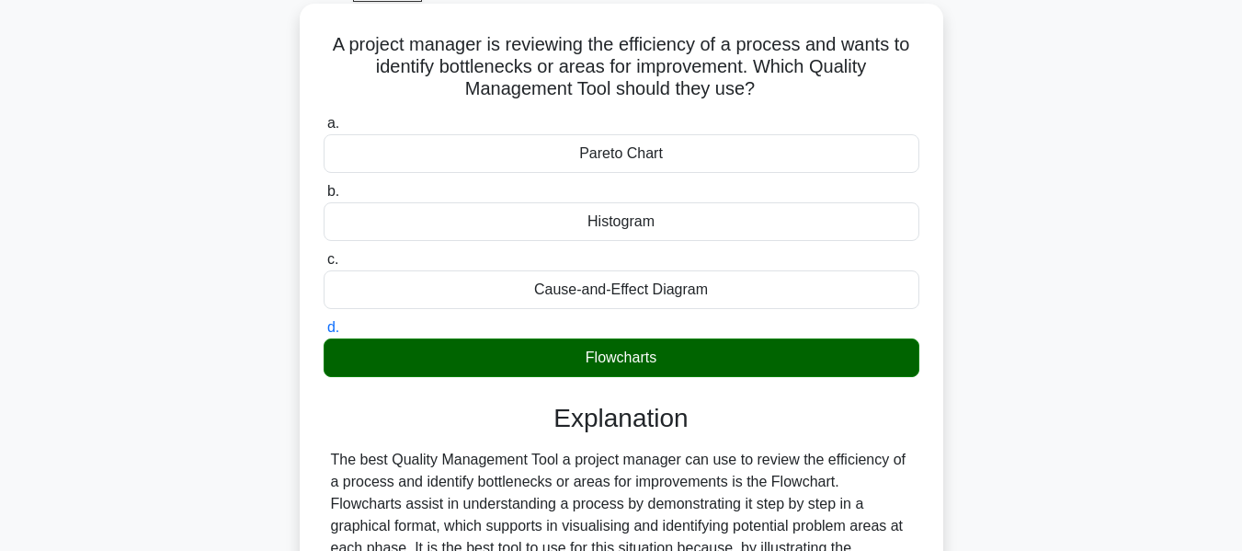
scroll to position [442, 0]
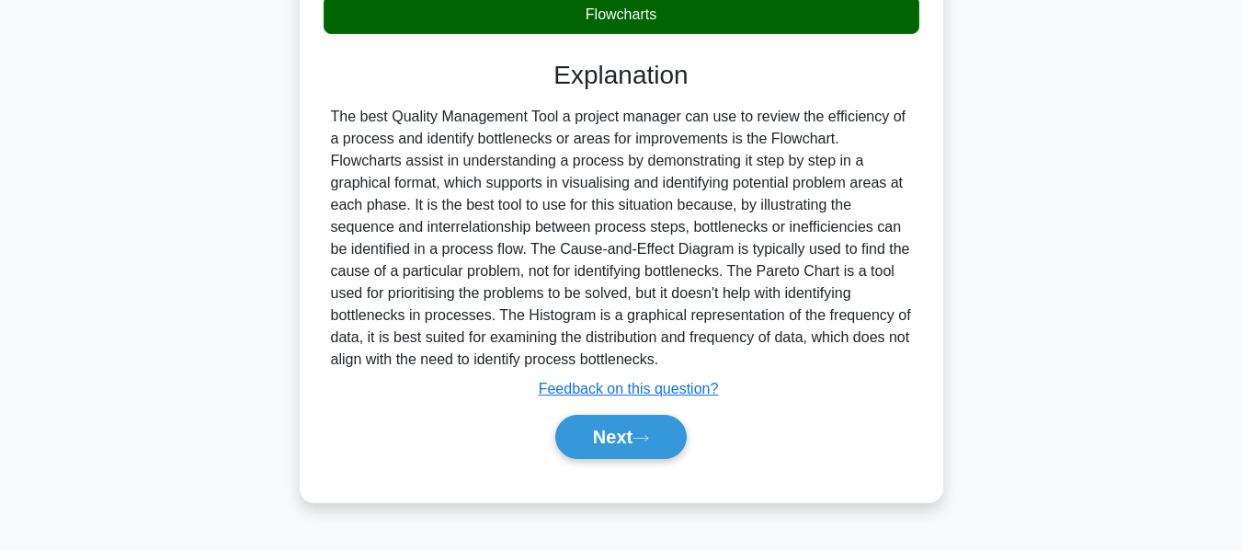
drag, startPoint x: 600, startPoint y: 436, endPoint x: 718, endPoint y: 400, distance: 123.0
click at [600, 436] on button "Next" at bounding box center [620, 437] width 131 height 44
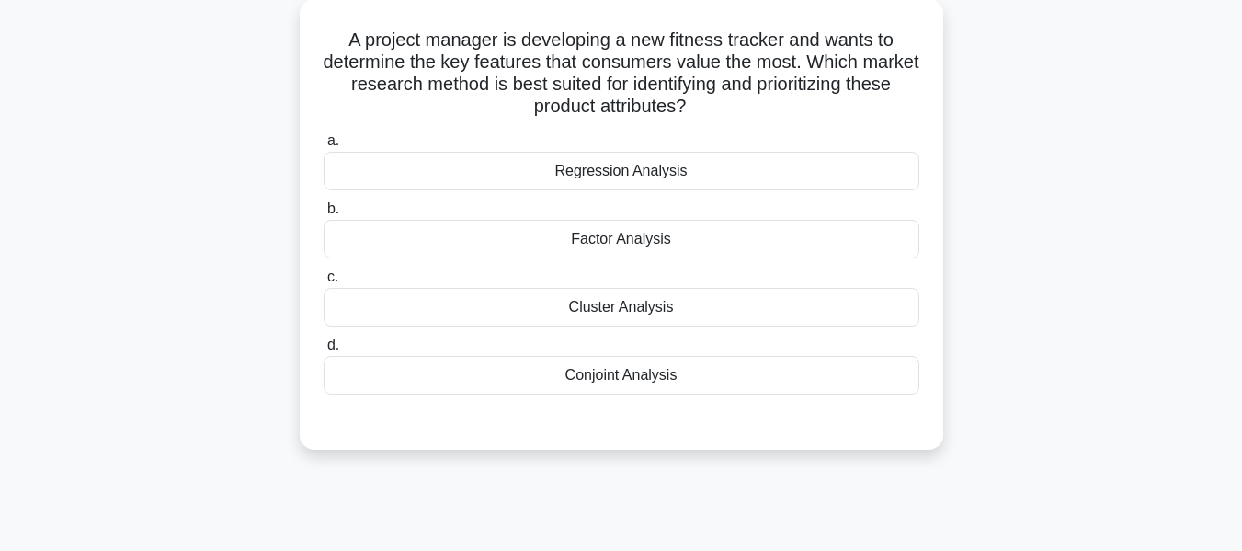
scroll to position [107, 0]
click at [1069, 222] on div "A project manager is developing a new fitness tracker and wants to determine th…" at bounding box center [621, 237] width 1048 height 472
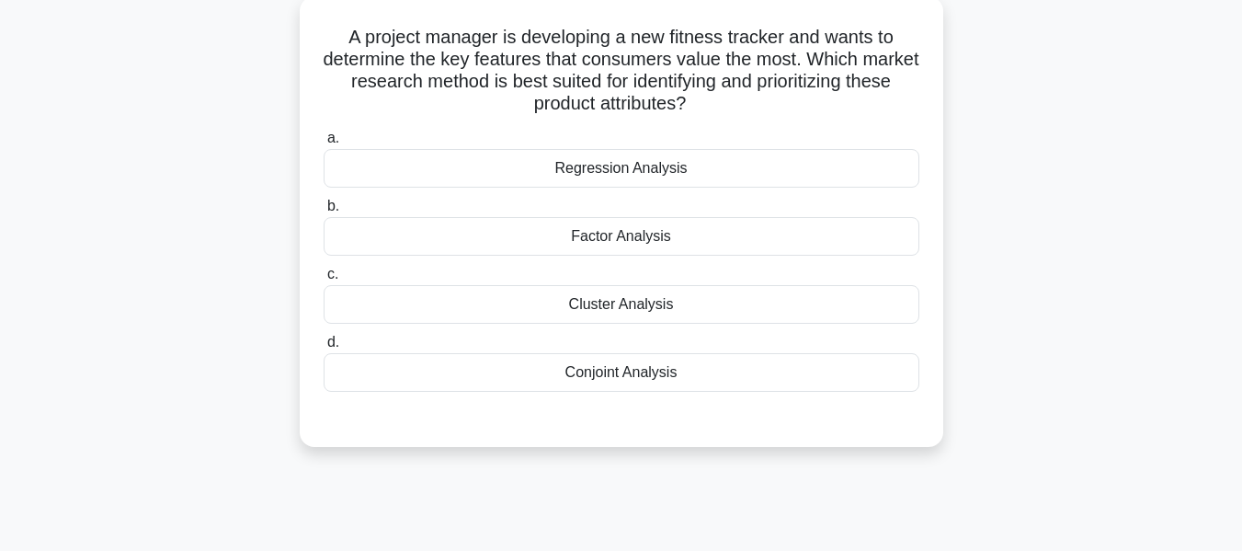
click at [676, 239] on div "Factor Analysis" at bounding box center [622, 236] width 596 height 39
click at [324, 212] on input "b. Factor Analysis" at bounding box center [324, 206] width 0 height 12
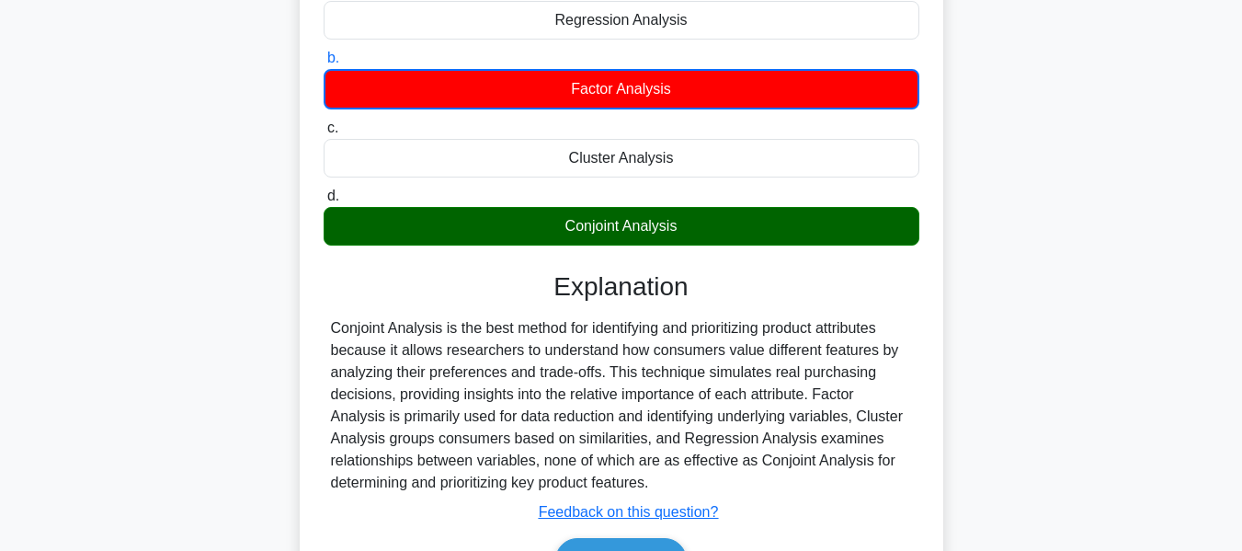
scroll to position [442, 0]
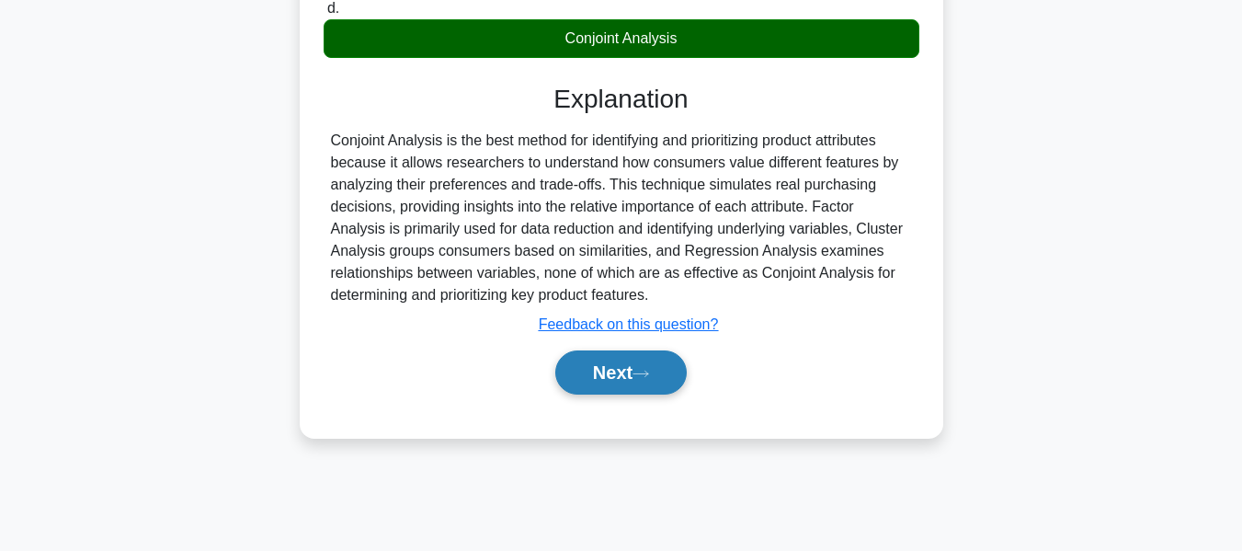
click at [615, 383] on button "Next" at bounding box center [620, 372] width 131 height 44
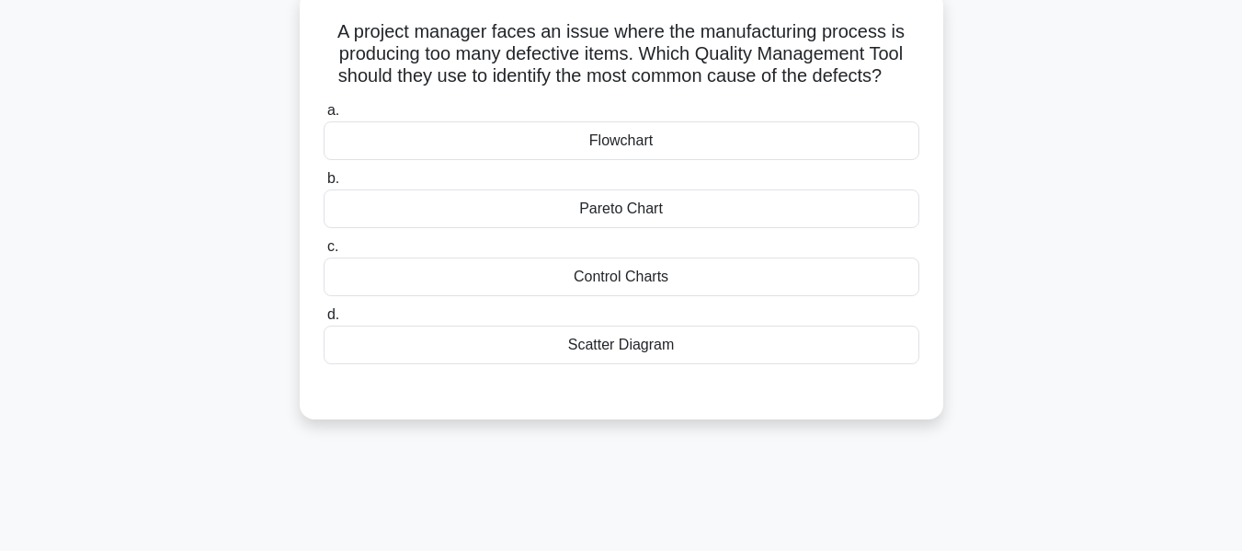
scroll to position [119, 0]
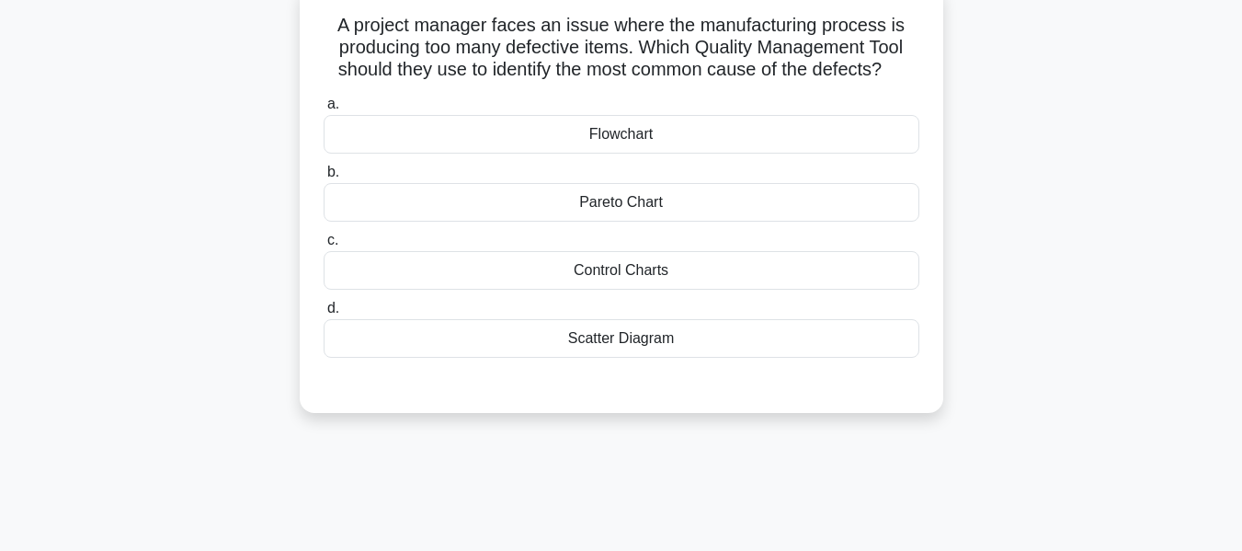
click at [614, 200] on div "Pareto Chart" at bounding box center [622, 202] width 596 height 39
click at [324, 178] on input "b. Pareto Chart" at bounding box center [324, 172] width 0 height 12
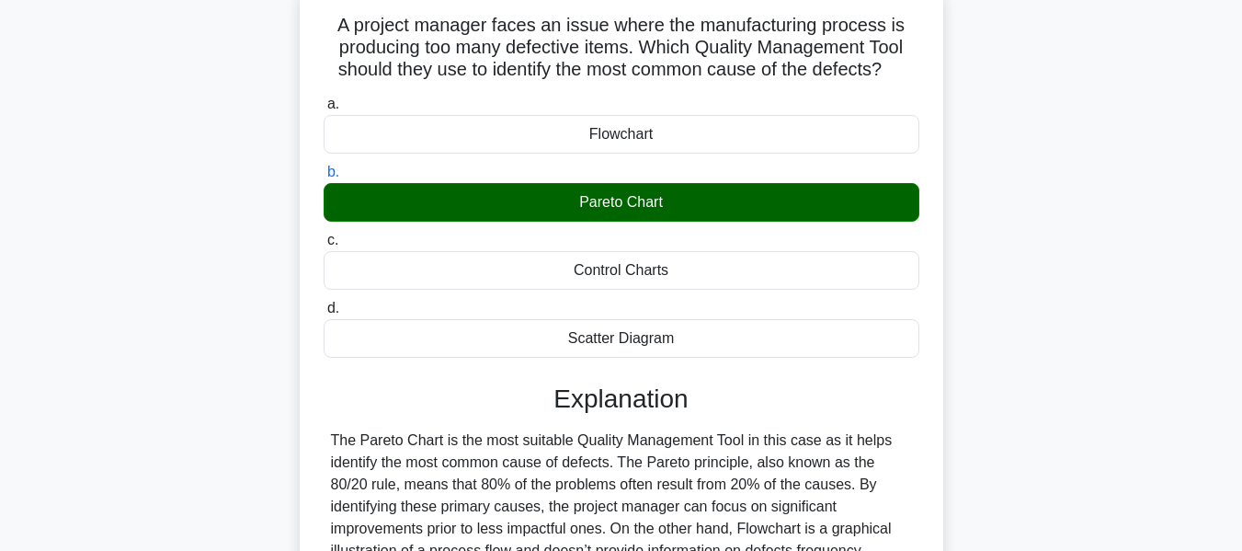
scroll to position [442, 0]
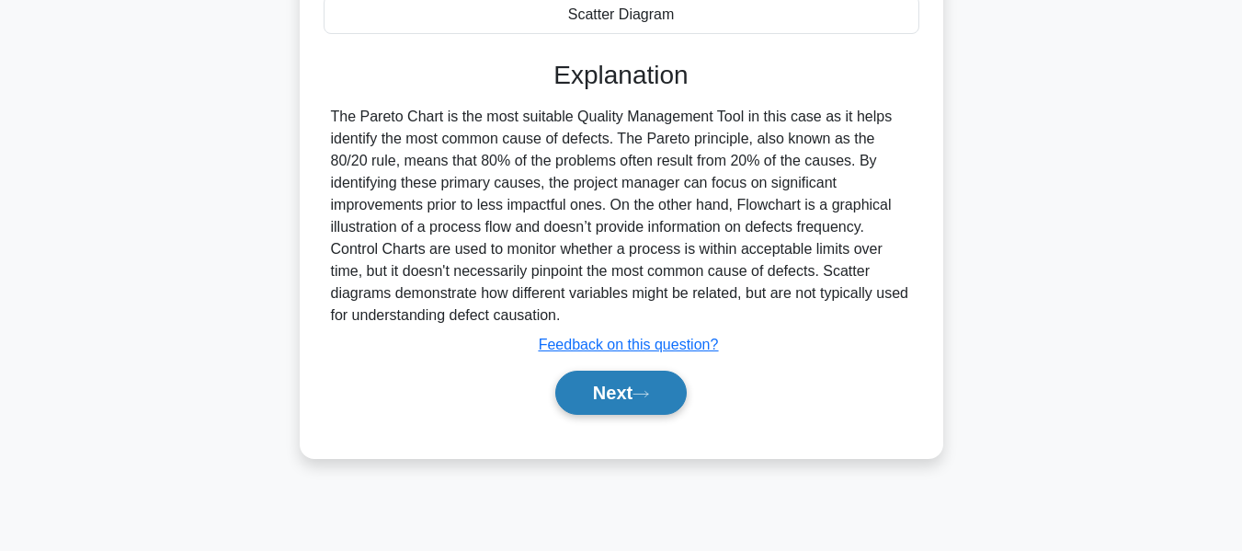
click at [622, 393] on button "Next" at bounding box center [620, 392] width 131 height 44
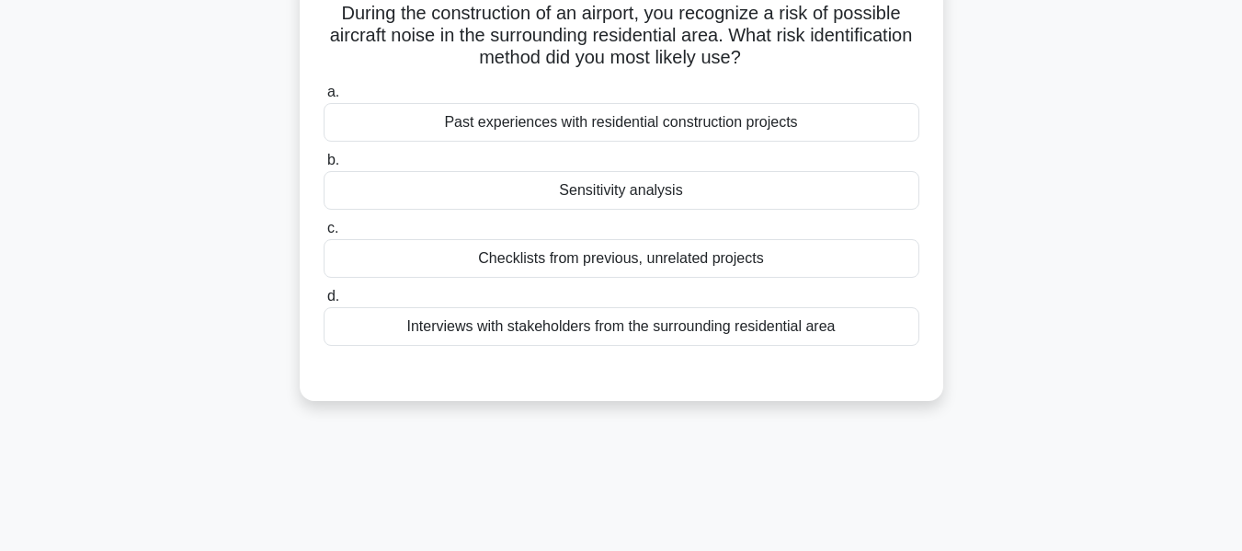
scroll to position [130, 0]
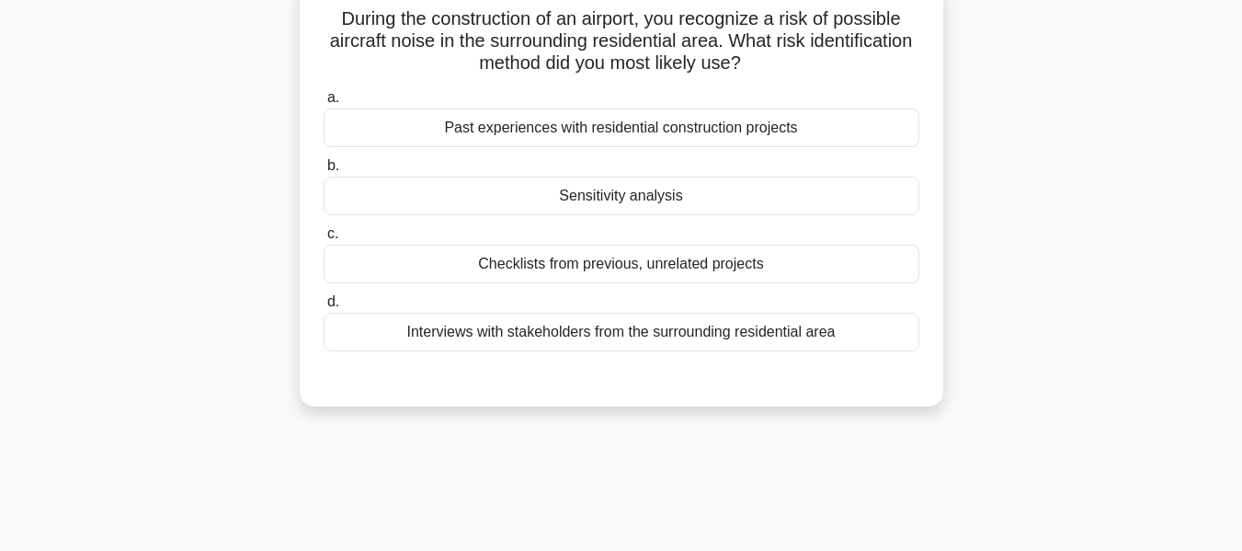
drag, startPoint x: 332, startPoint y: 11, endPoint x: 974, endPoint y: 327, distance: 716.1
click at [974, 327] on div "During the construction of an airport, you recognize a risk of possible aircraf…" at bounding box center [621, 203] width 1048 height 450
copy div "During the construction of an airport, you recognize a risk of possible aircraf…"
click at [1049, 268] on div "During the construction of an airport, you recognize a risk of possible aircraf…" at bounding box center [621, 203] width 1048 height 450
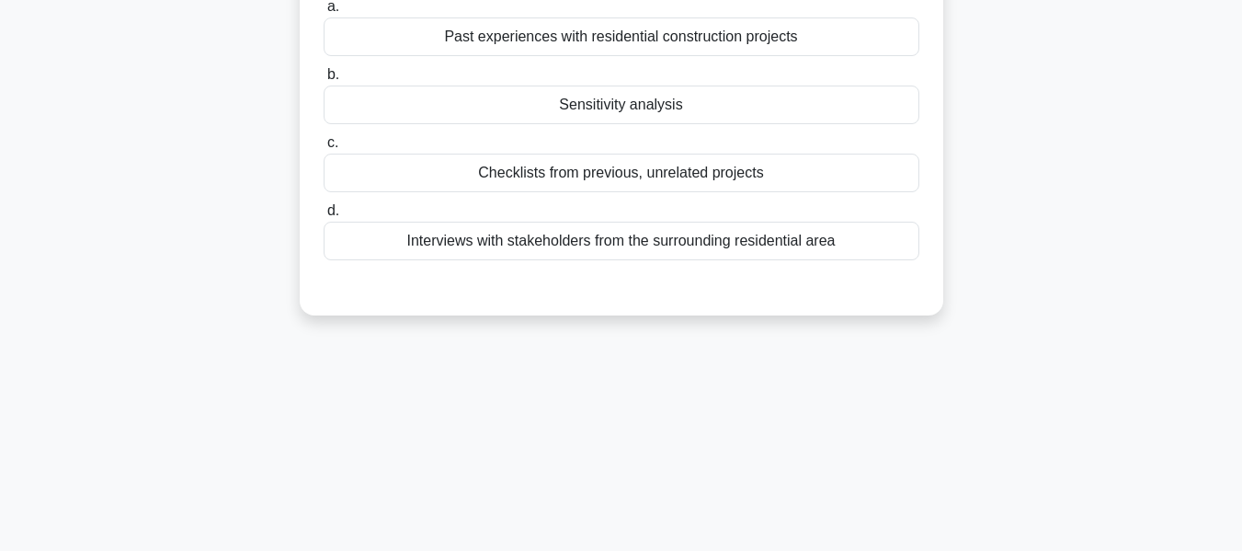
scroll to position [222, 0]
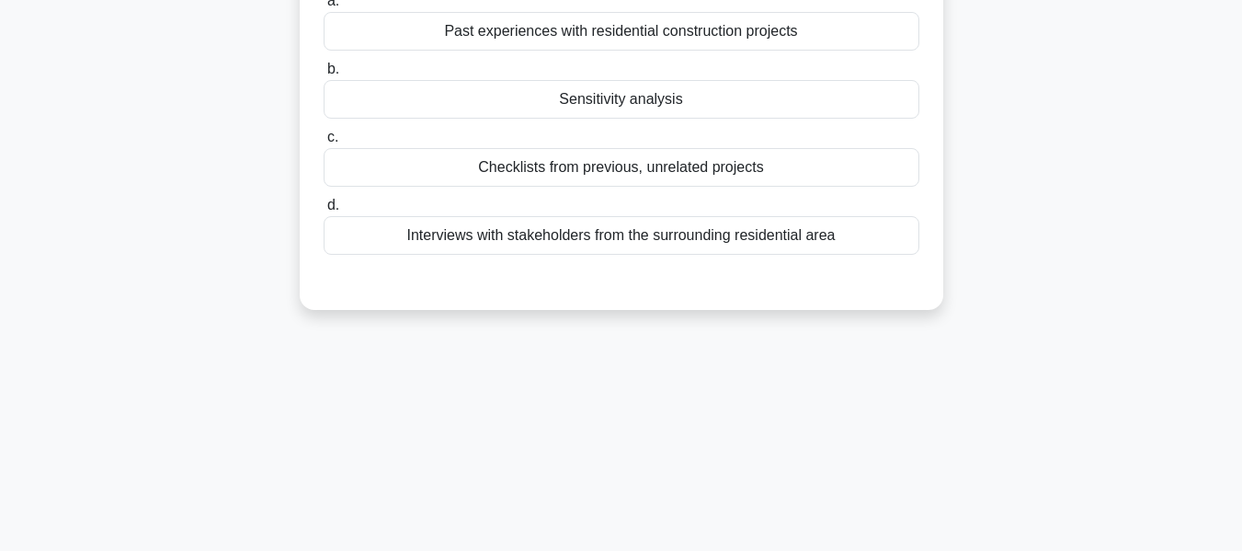
click at [713, 236] on div "Interviews with stakeholders from the surrounding residential area" at bounding box center [622, 235] width 596 height 39
click at [324, 211] on input "d. Interviews with stakeholders from the surrounding residential area" at bounding box center [324, 205] width 0 height 12
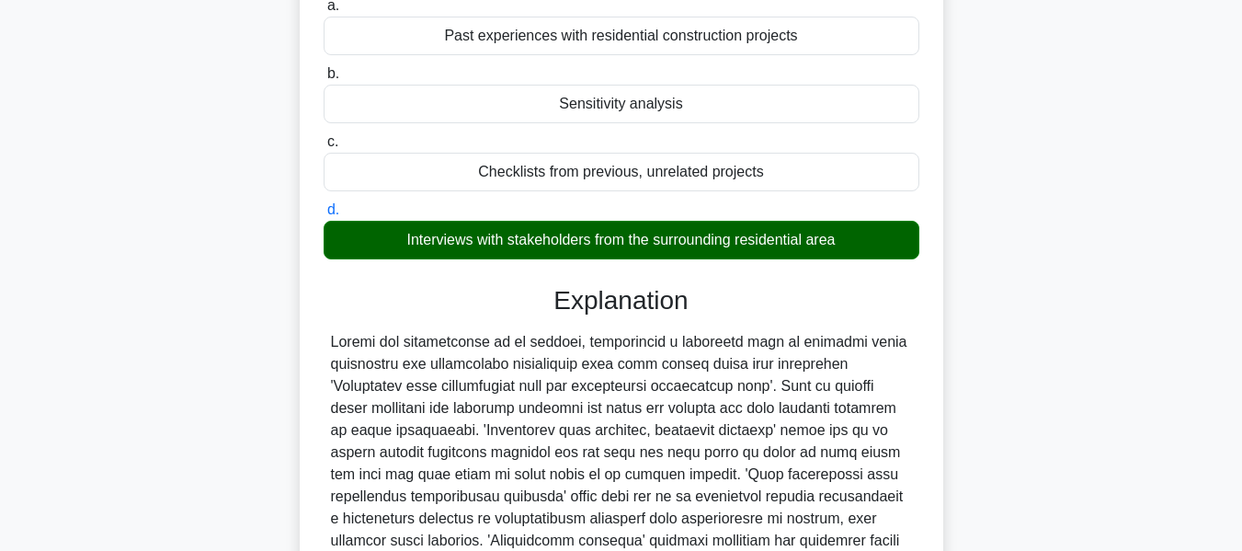
scroll to position [451, 0]
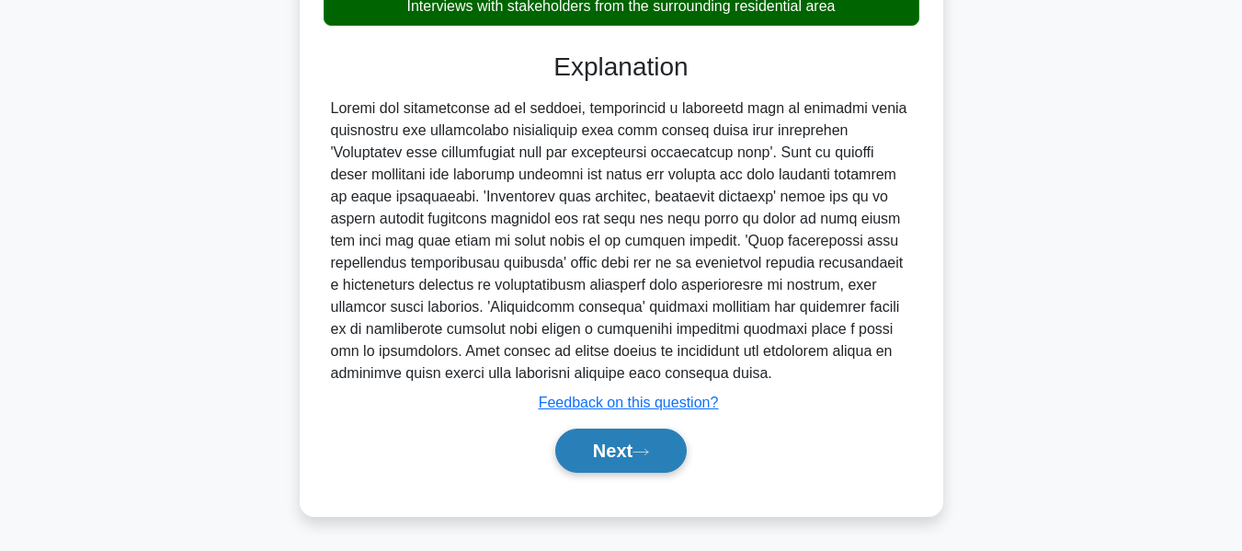
click at [620, 440] on button "Next" at bounding box center [620, 450] width 131 height 44
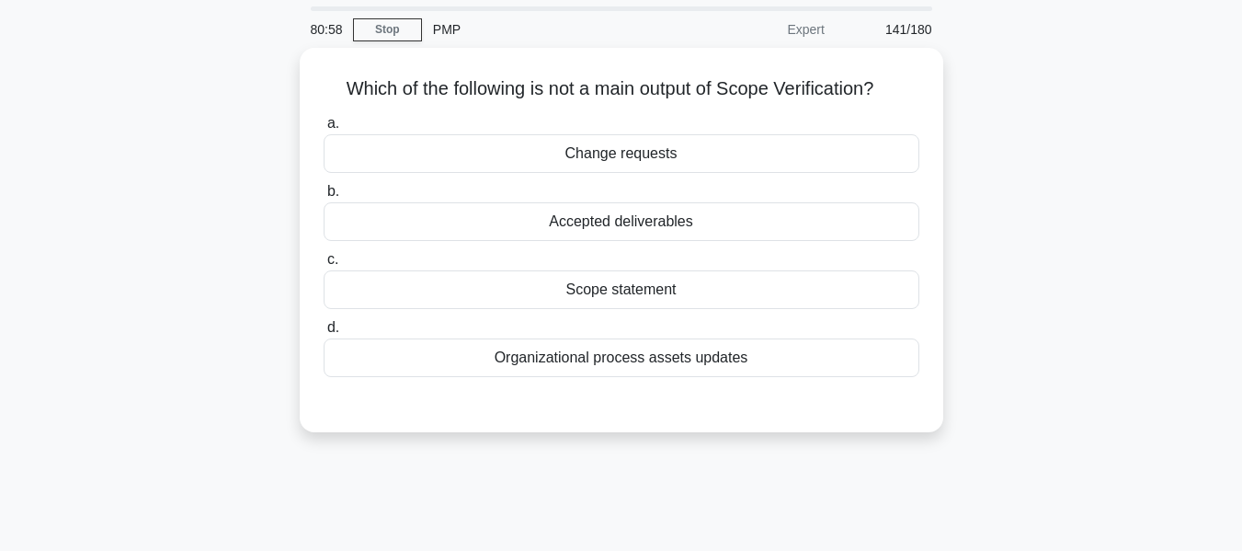
scroll to position [92, 0]
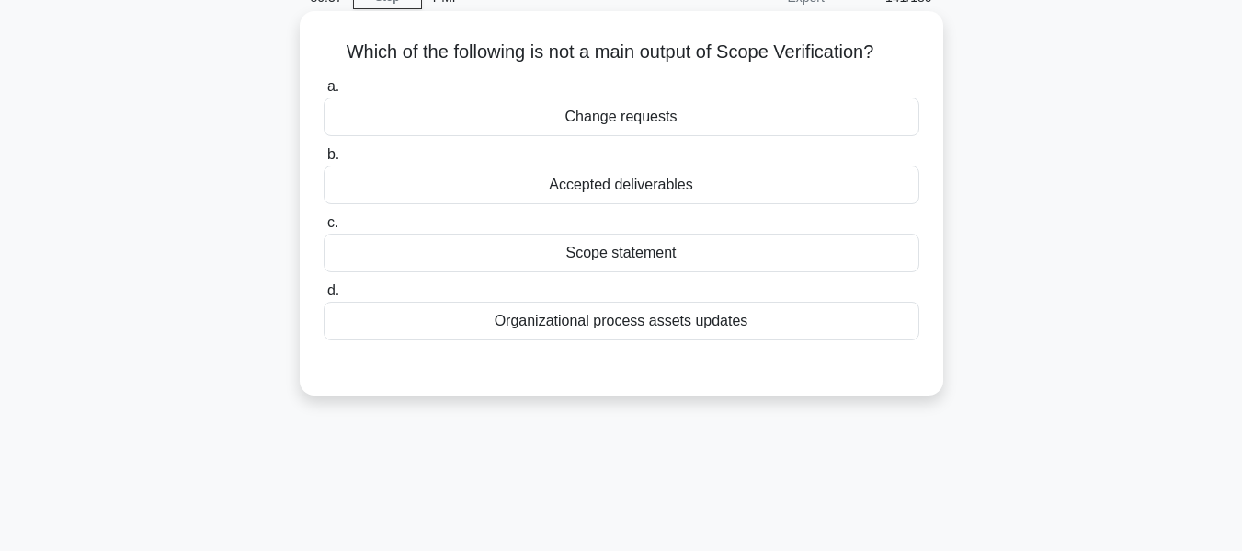
click at [622, 256] on div "Scope statement" at bounding box center [622, 252] width 596 height 39
click at [324, 229] on input "c. Scope statement" at bounding box center [324, 223] width 0 height 12
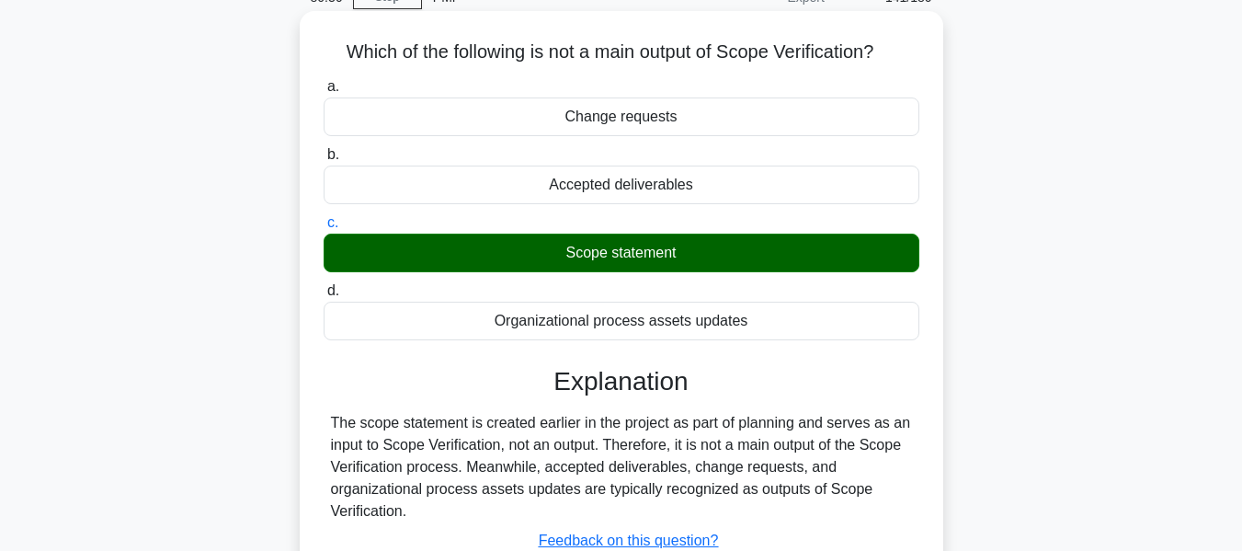
scroll to position [442, 0]
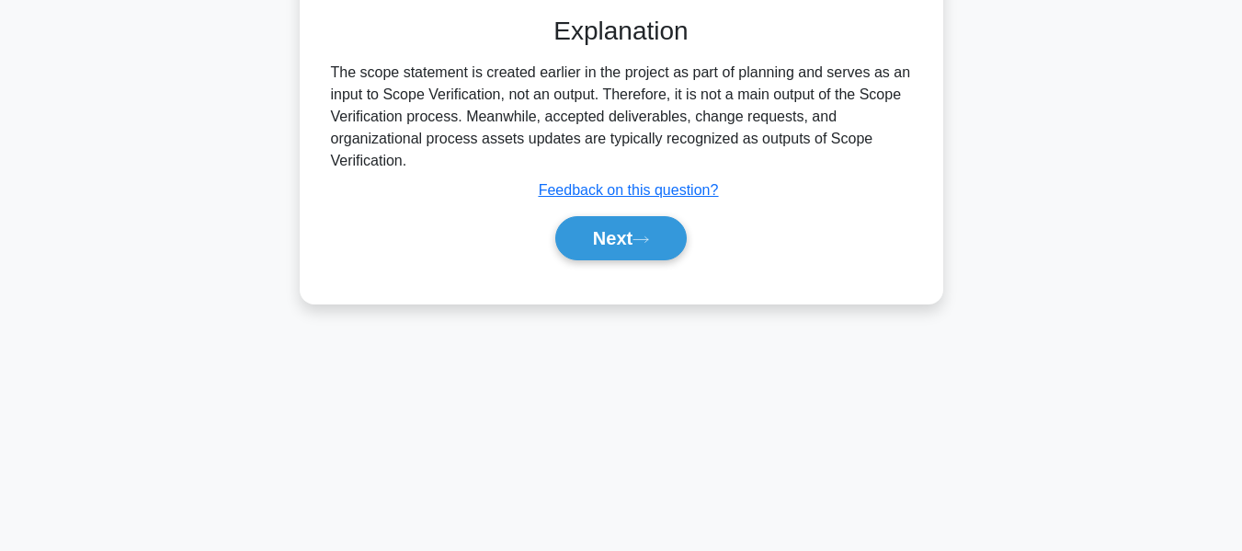
drag, startPoint x: 604, startPoint y: 233, endPoint x: 766, endPoint y: 291, distance: 171.8
click at [604, 233] on button "Next" at bounding box center [620, 238] width 131 height 44
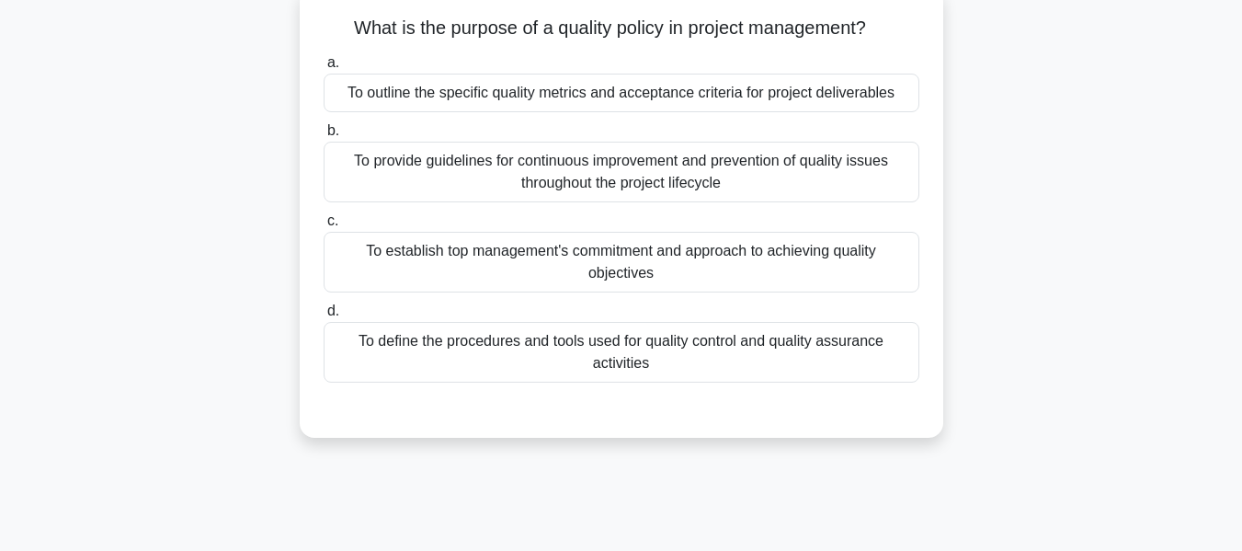
scroll to position [131, 0]
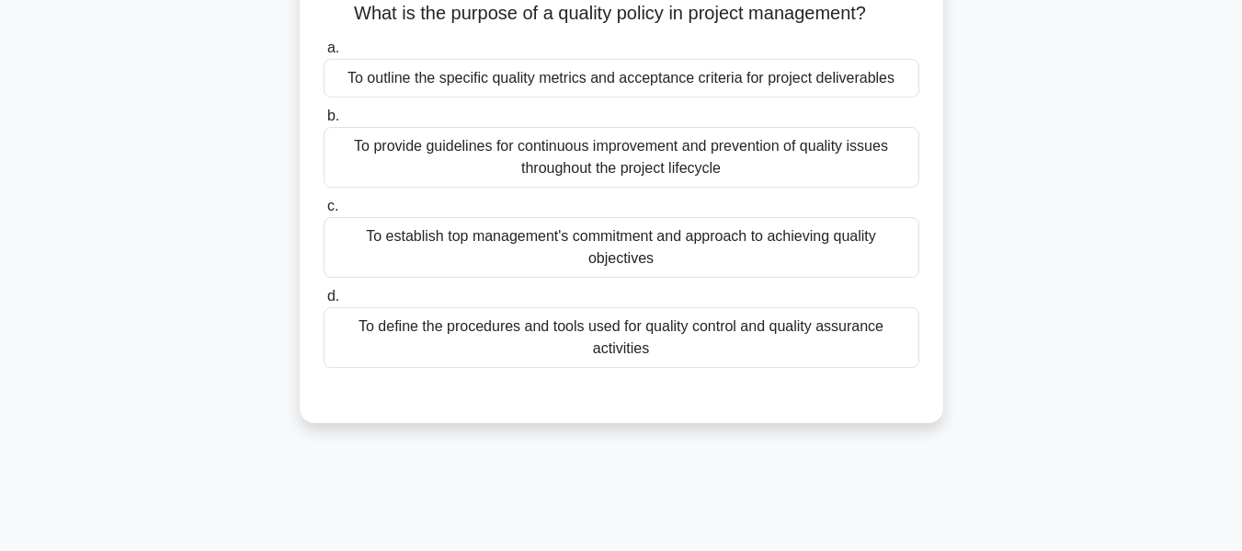
click at [632, 241] on div "To establish top management's commitment and approach to achieving quality obje…" at bounding box center [622, 247] width 596 height 61
click at [324, 212] on input "c. To establish top management's commitment and approach to achieving quality o…" at bounding box center [324, 206] width 0 height 12
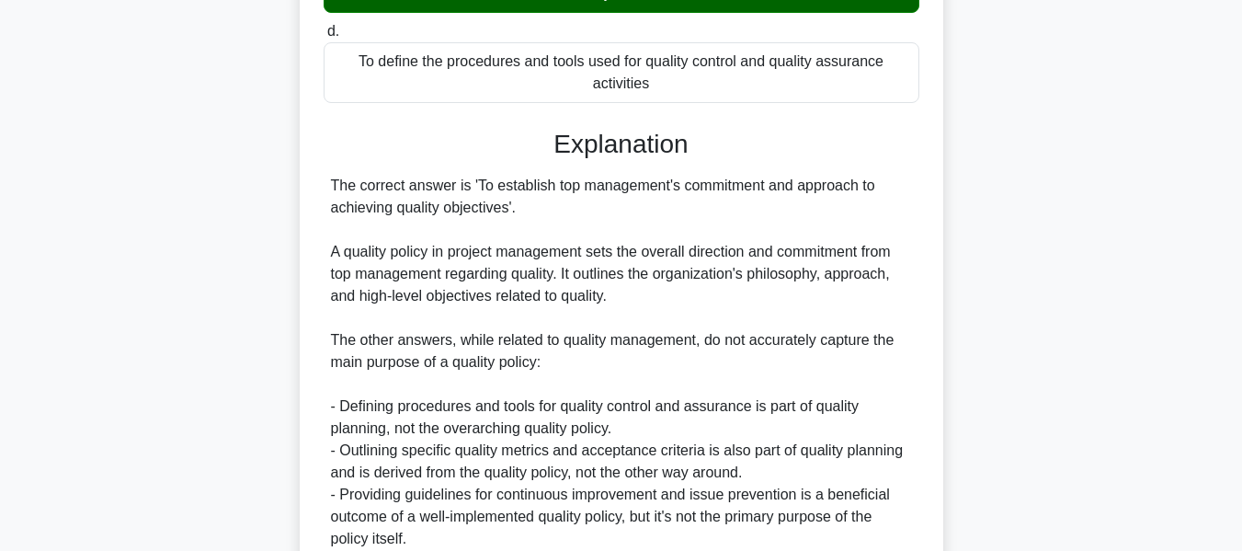
scroll to position [562, 0]
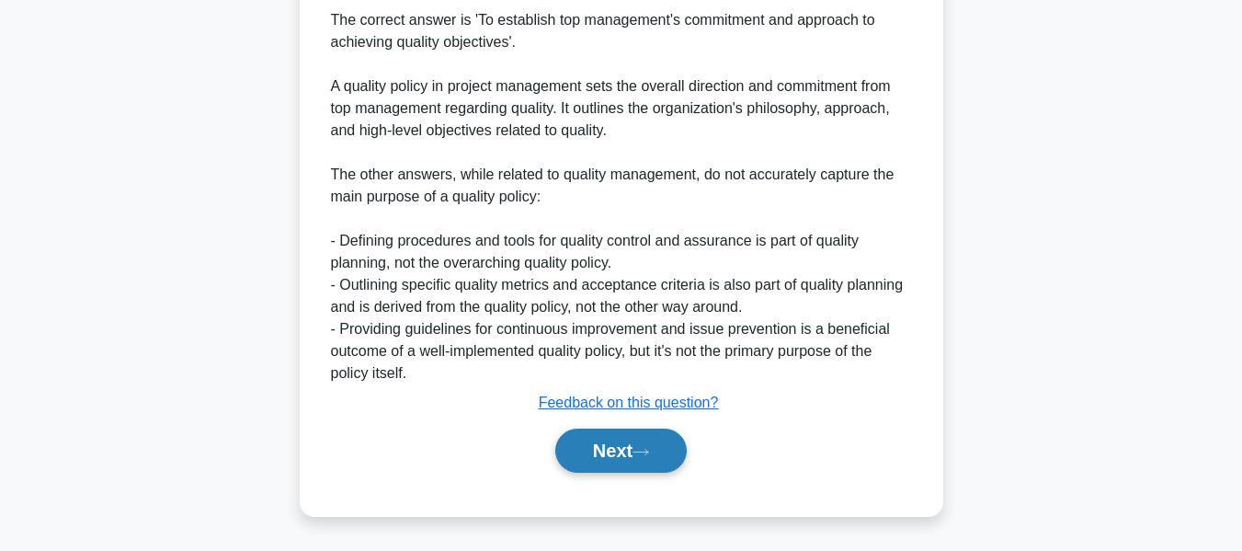
click at [614, 453] on button "Next" at bounding box center [620, 450] width 131 height 44
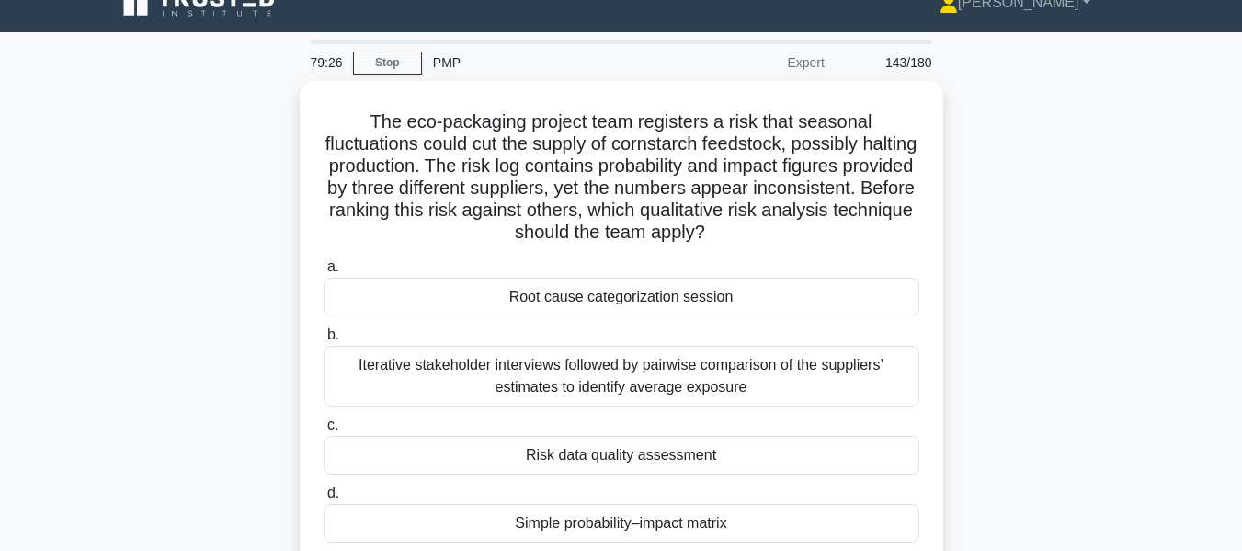
scroll to position [119, 0]
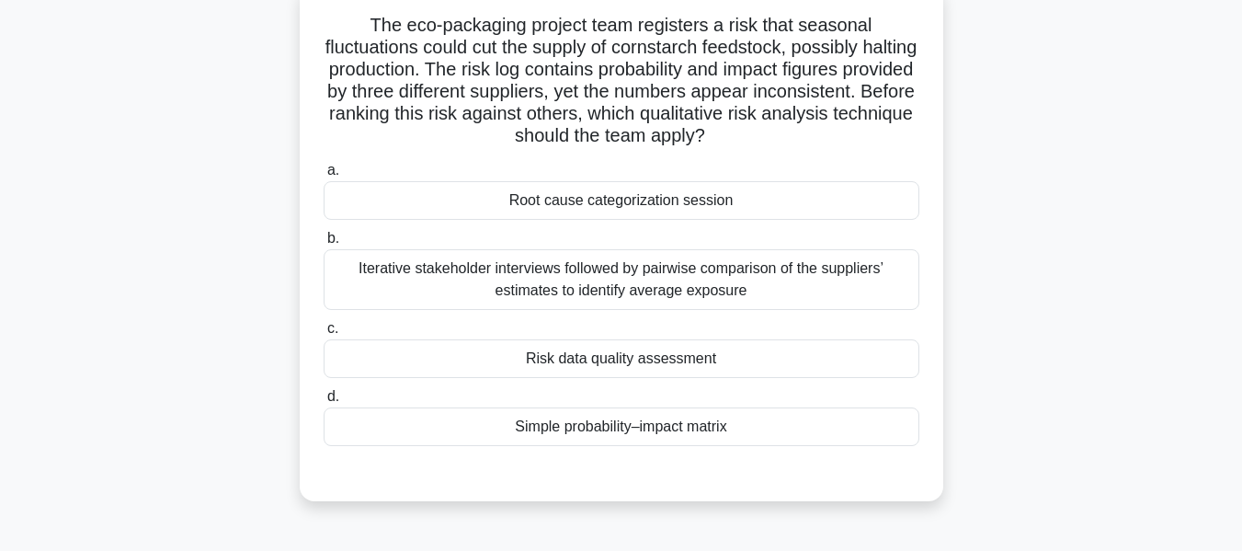
click at [660, 355] on div "Risk data quality assessment" at bounding box center [622, 358] width 596 height 39
click at [324, 335] on input "c. Risk data quality assessment" at bounding box center [324, 329] width 0 height 12
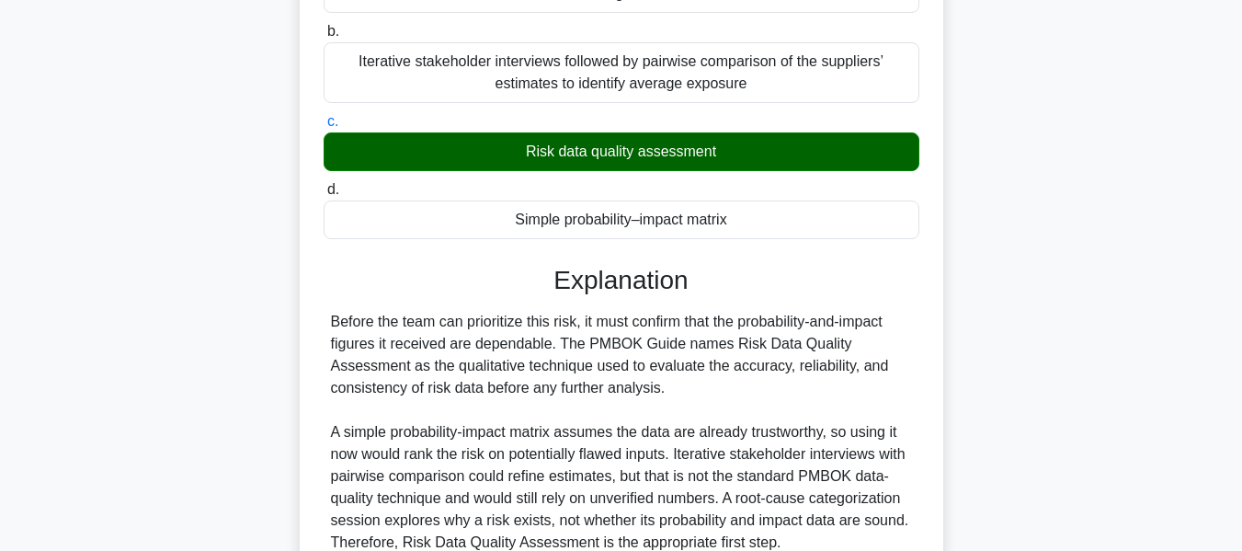
scroll to position [495, 0]
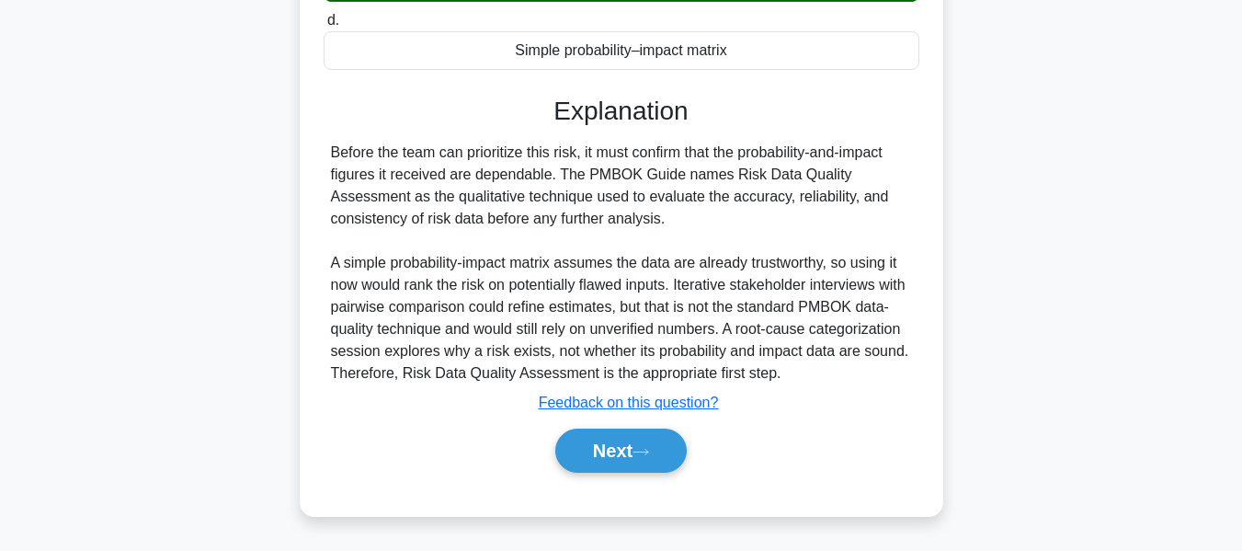
drag, startPoint x: 619, startPoint y: 439, endPoint x: 902, endPoint y: 347, distance: 297.7
click at [619, 439] on button "Next" at bounding box center [620, 450] width 131 height 44
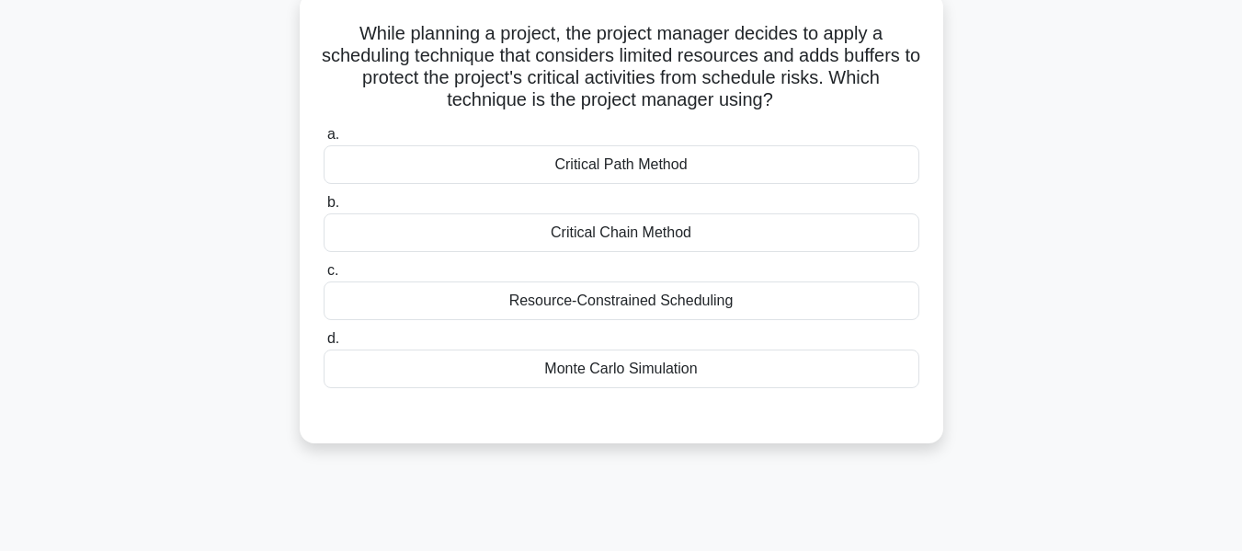
scroll to position [120, 0]
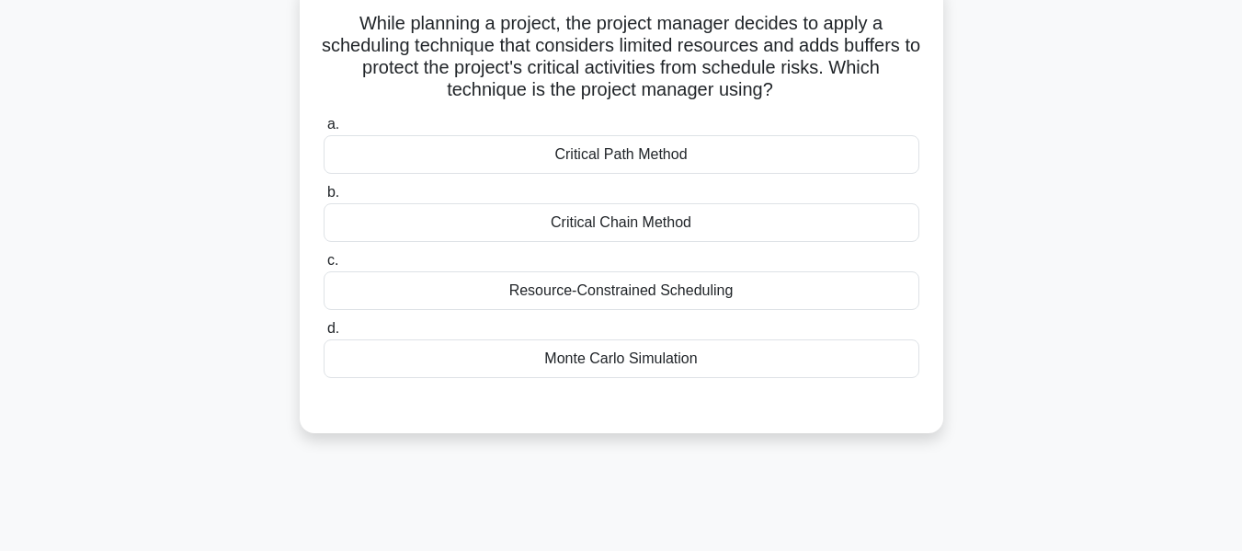
click at [610, 289] on div "Resource-Constrained Scheduling" at bounding box center [622, 290] width 596 height 39
click at [324, 267] on input "c. Resource-Constrained Scheduling" at bounding box center [324, 261] width 0 height 12
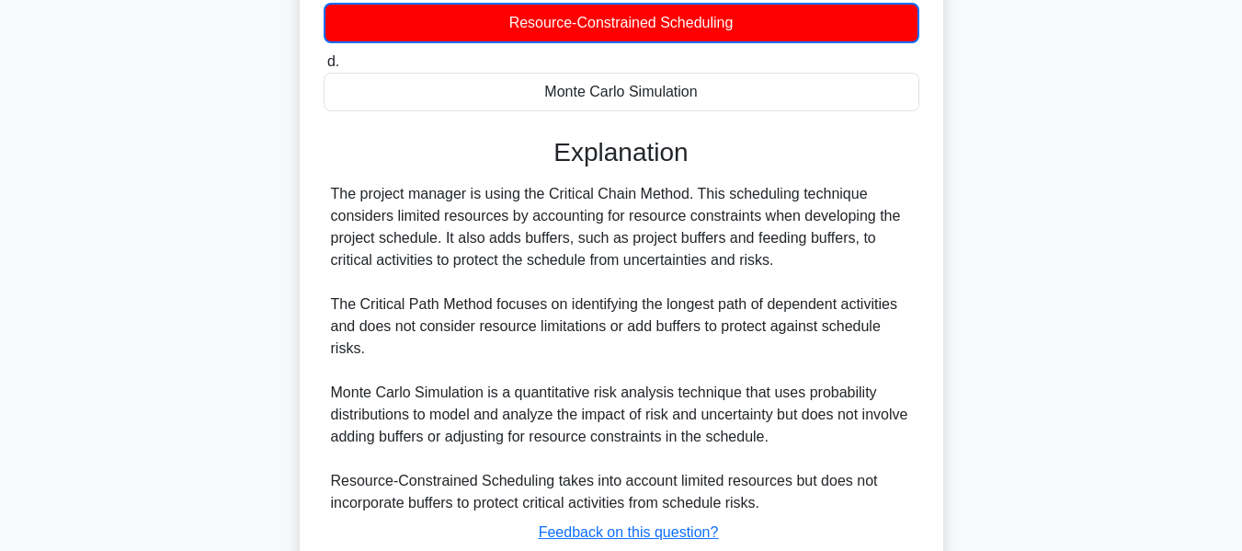
scroll to position [519, 0]
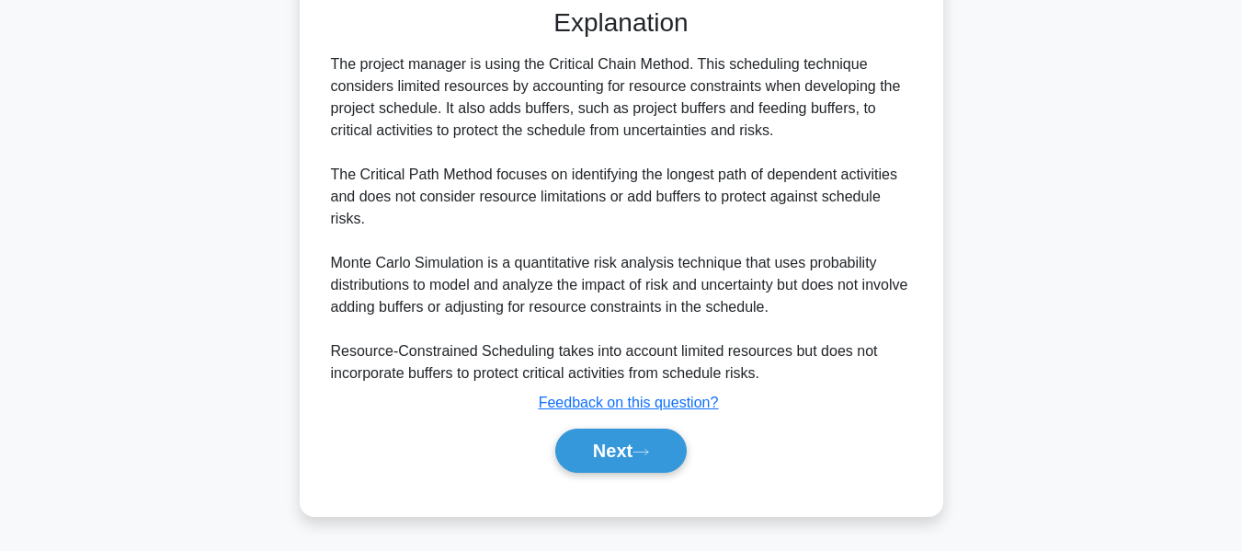
click at [607, 442] on button "Next" at bounding box center [620, 450] width 131 height 44
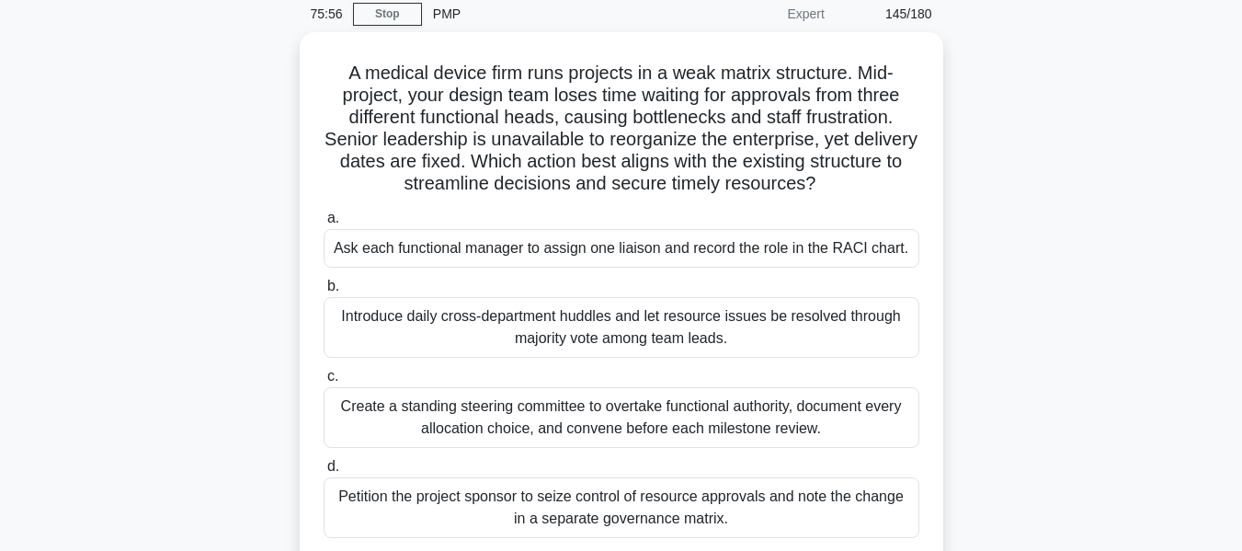
scroll to position [43, 0]
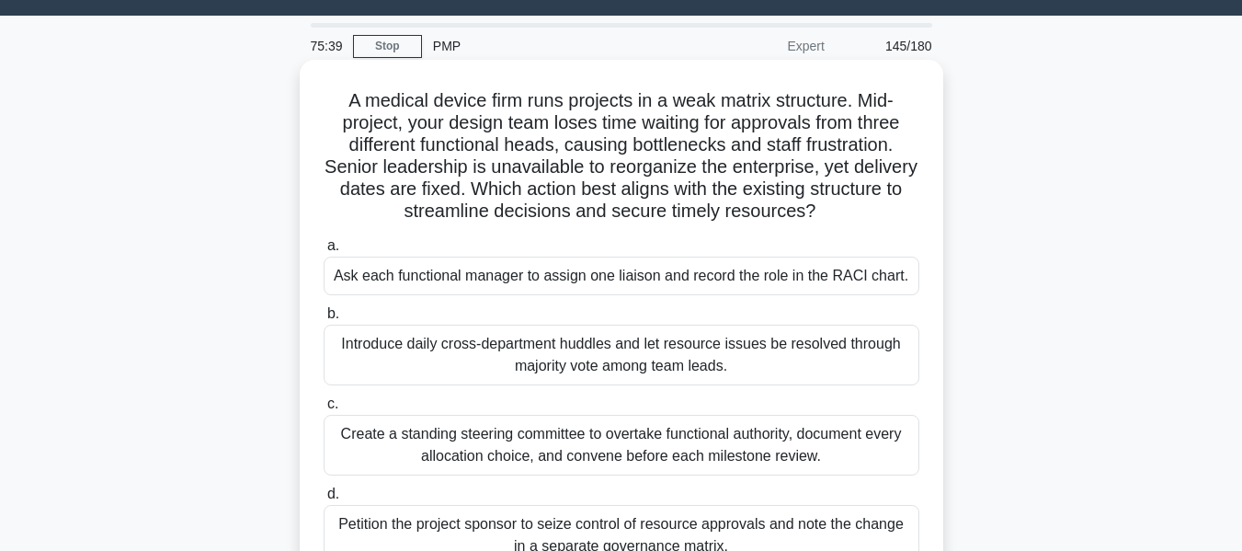
click at [715, 271] on div "Ask each functional manager to assign one liaison and record the role in the RA…" at bounding box center [622, 275] width 596 height 39
click at [324, 252] on input "a. Ask each functional manager to assign one liaison and record the role in the…" at bounding box center [324, 246] width 0 height 12
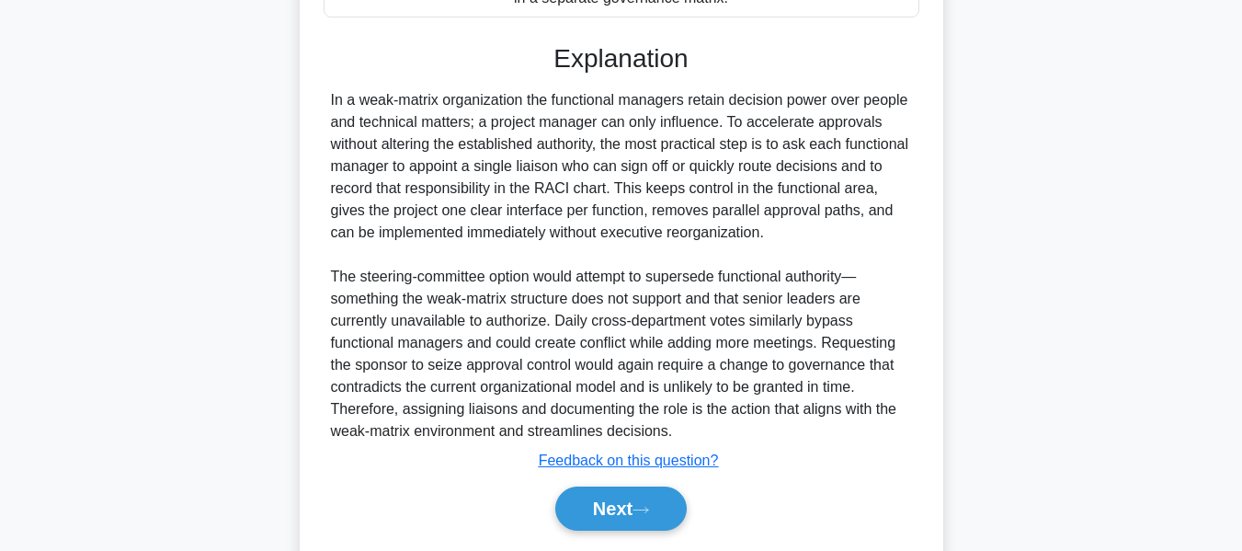
scroll to position [672, 0]
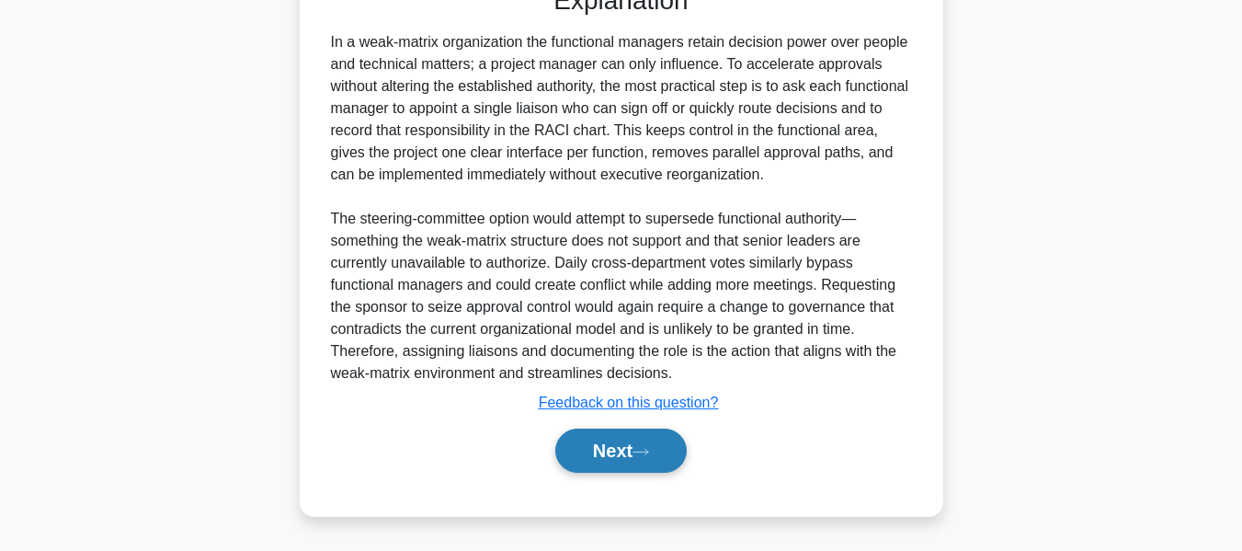
click at [648, 438] on button "Next" at bounding box center [620, 450] width 131 height 44
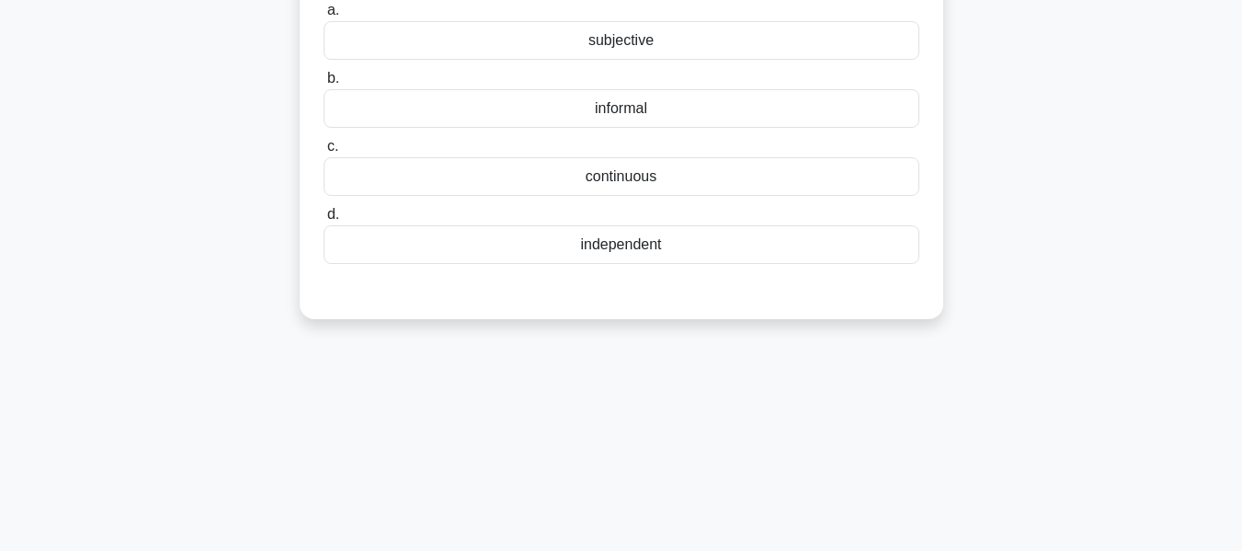
scroll to position [125, 0]
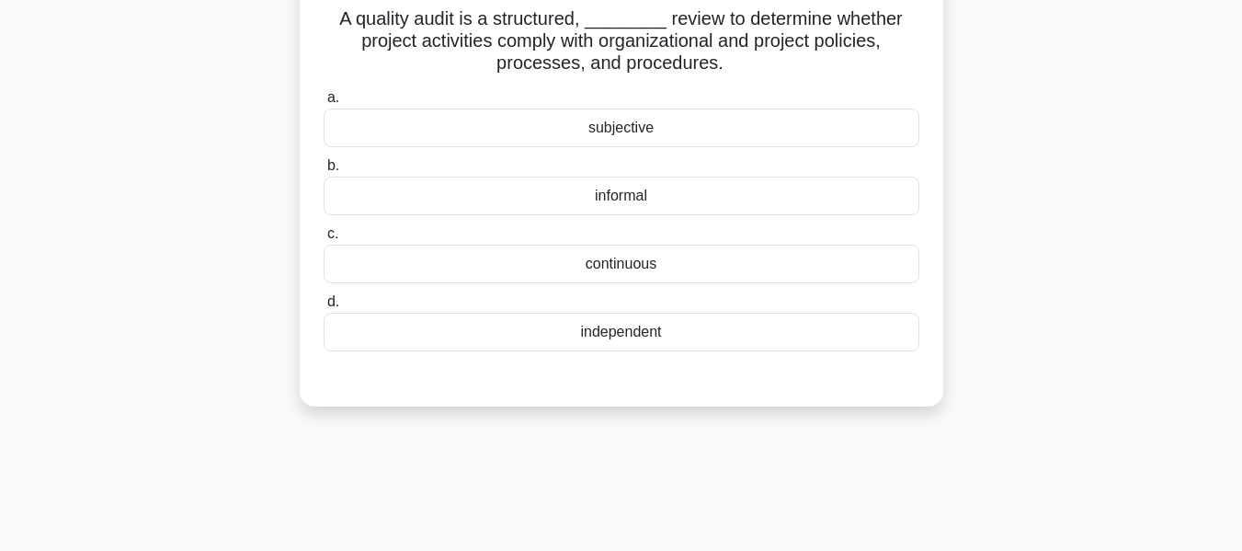
click at [594, 326] on div "independent" at bounding box center [622, 332] width 596 height 39
click at [324, 308] on input "d. independent" at bounding box center [324, 302] width 0 height 12
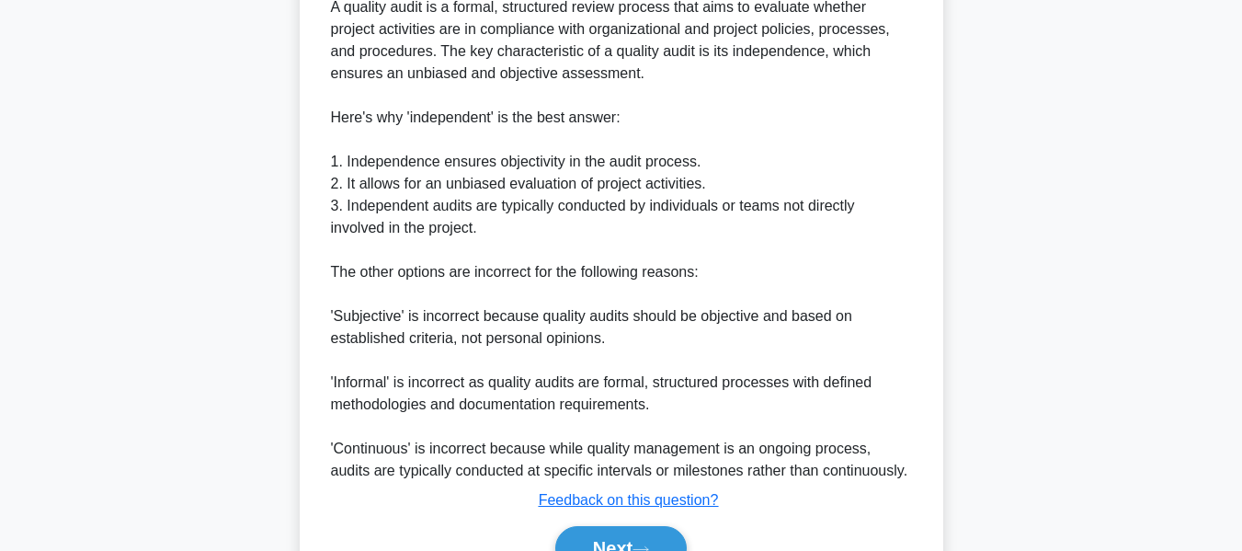
scroll to position [694, 0]
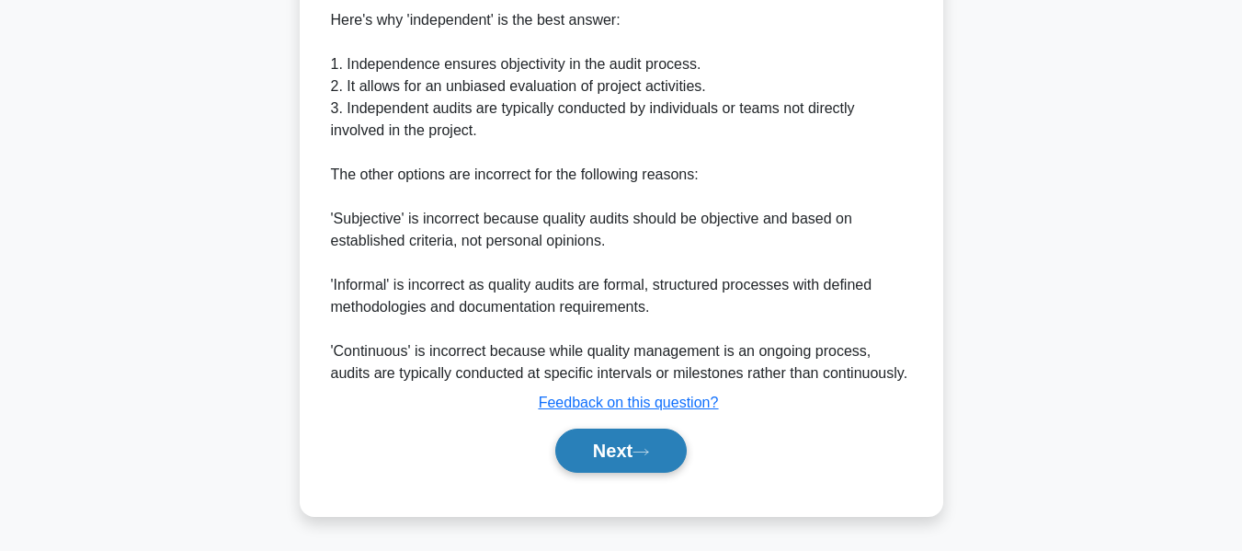
drag, startPoint x: 620, startPoint y: 438, endPoint x: 692, endPoint y: 442, distance: 71.8
click at [620, 438] on button "Next" at bounding box center [620, 450] width 131 height 44
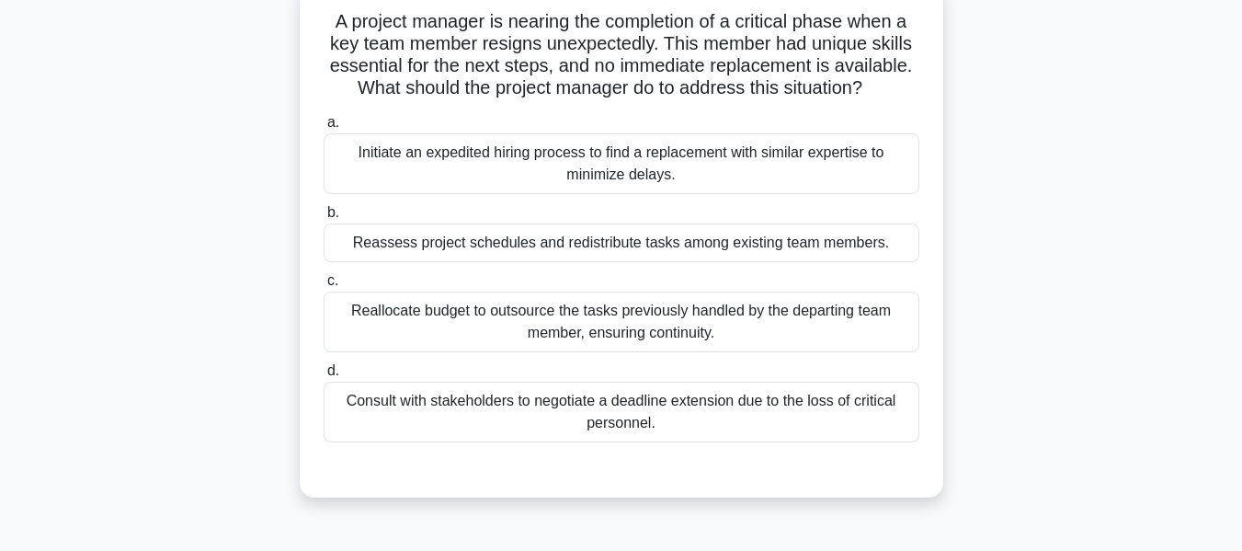
scroll to position [136, 0]
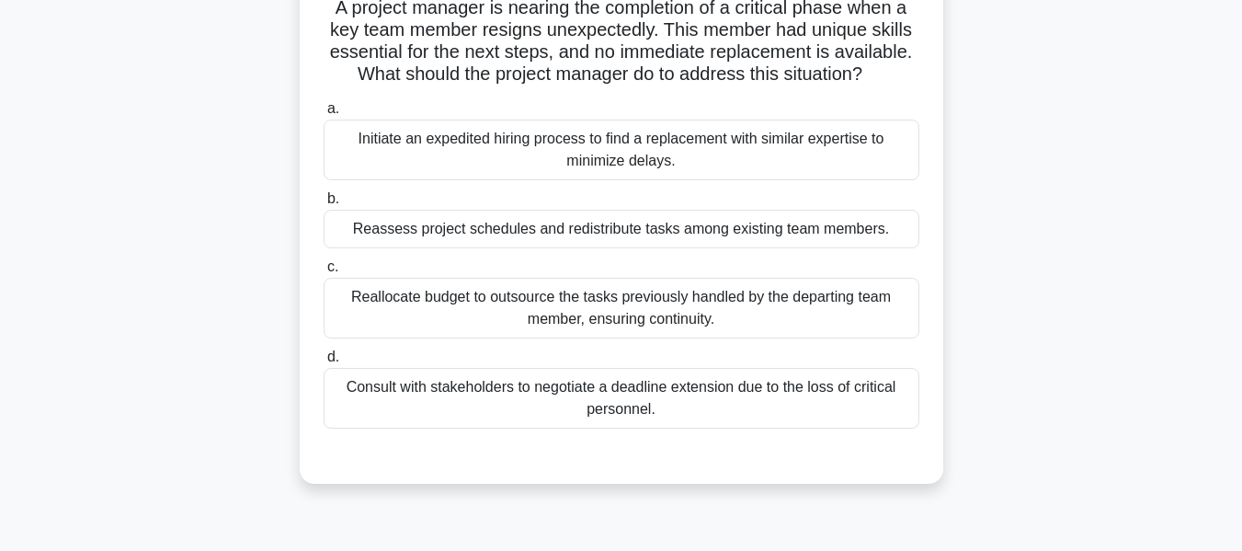
click at [605, 310] on div "Reallocate budget to outsource the tasks previously handled by the departing te…" at bounding box center [622, 308] width 596 height 61
click at [324, 273] on input "c. Reallocate budget to outsource the tasks previously handled by the departing…" at bounding box center [324, 267] width 0 height 12
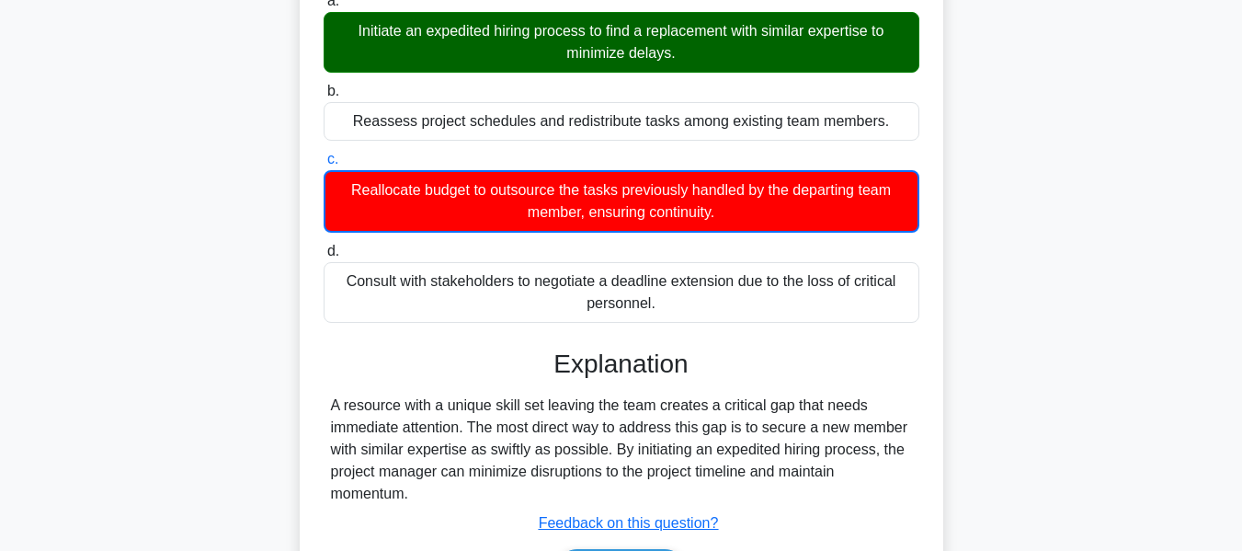
scroll to position [442, 0]
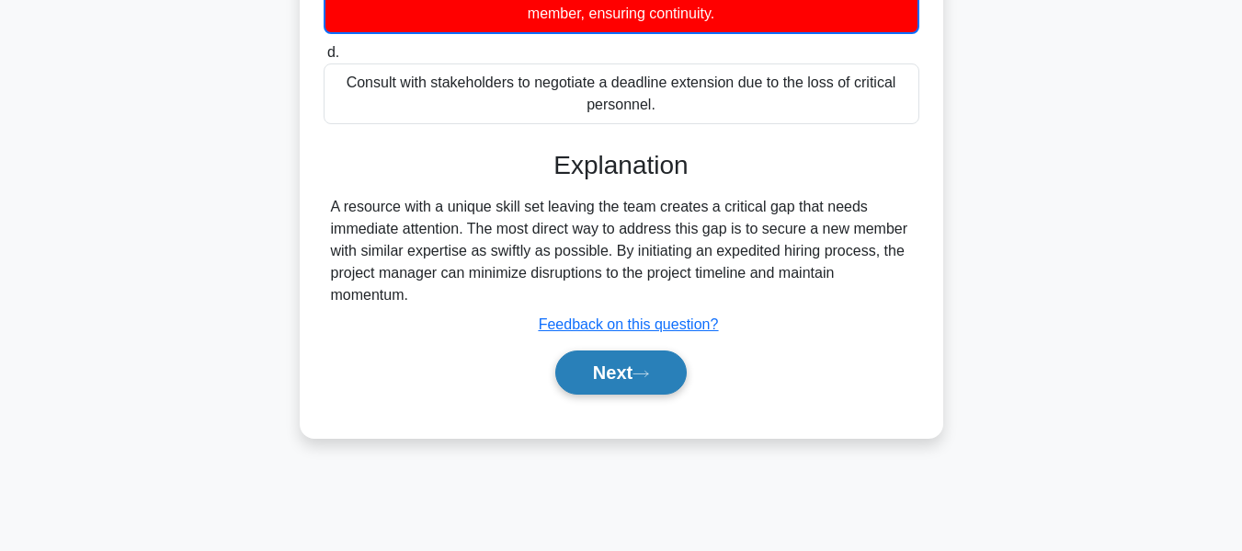
drag, startPoint x: 610, startPoint y: 361, endPoint x: 624, endPoint y: 363, distance: 13.9
click at [610, 361] on button "Next" at bounding box center [620, 372] width 131 height 44
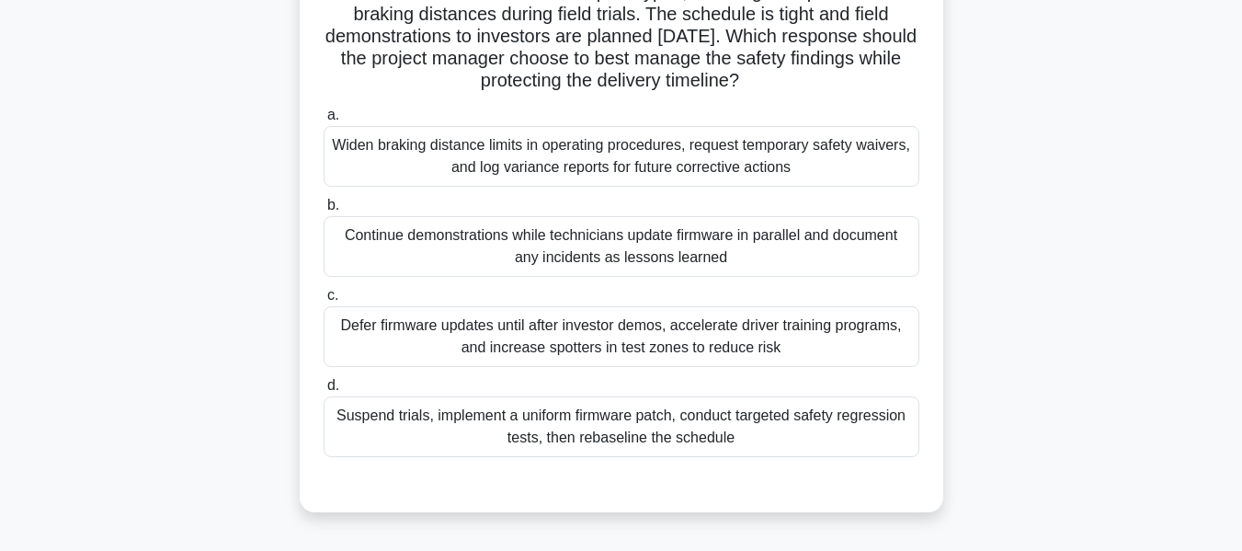
scroll to position [220, 0]
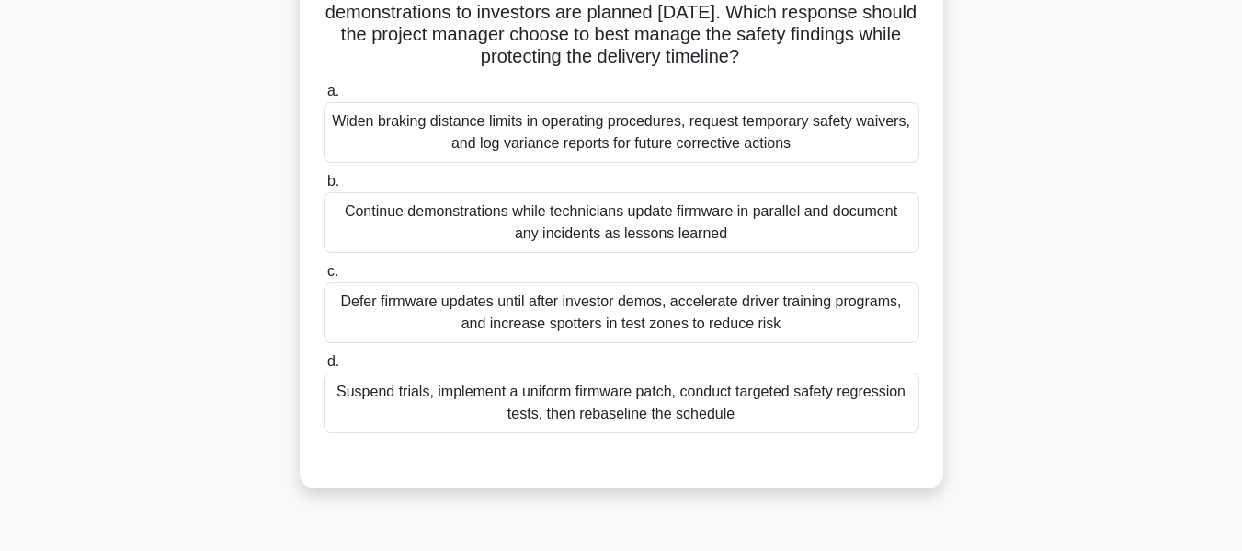
click at [519, 404] on div "Suspend trials, implement a uniform firmware patch, conduct targeted safety reg…" at bounding box center [622, 402] width 596 height 61
click at [324, 368] on input "d. Suspend trials, implement a uniform firmware patch, conduct targeted safety …" at bounding box center [324, 362] width 0 height 12
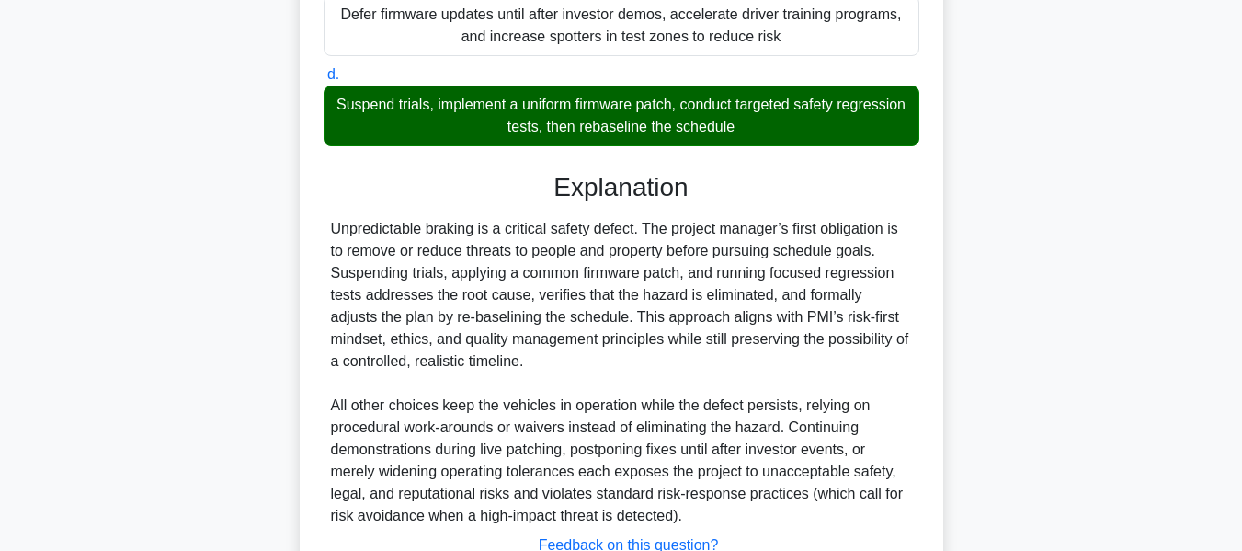
scroll to position [650, 0]
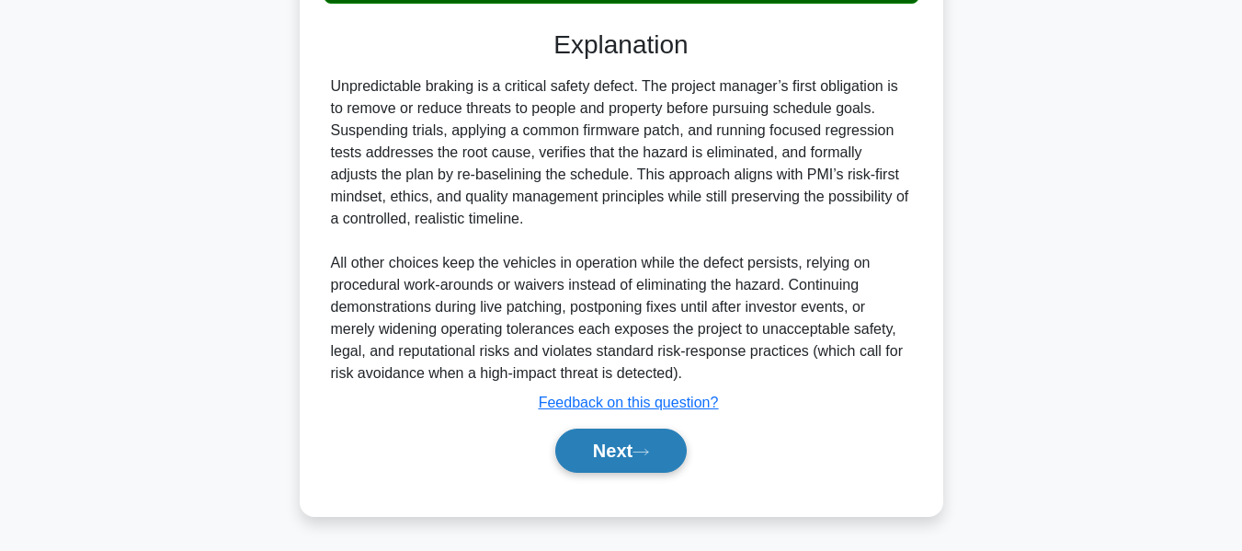
click at [626, 451] on button "Next" at bounding box center [620, 450] width 131 height 44
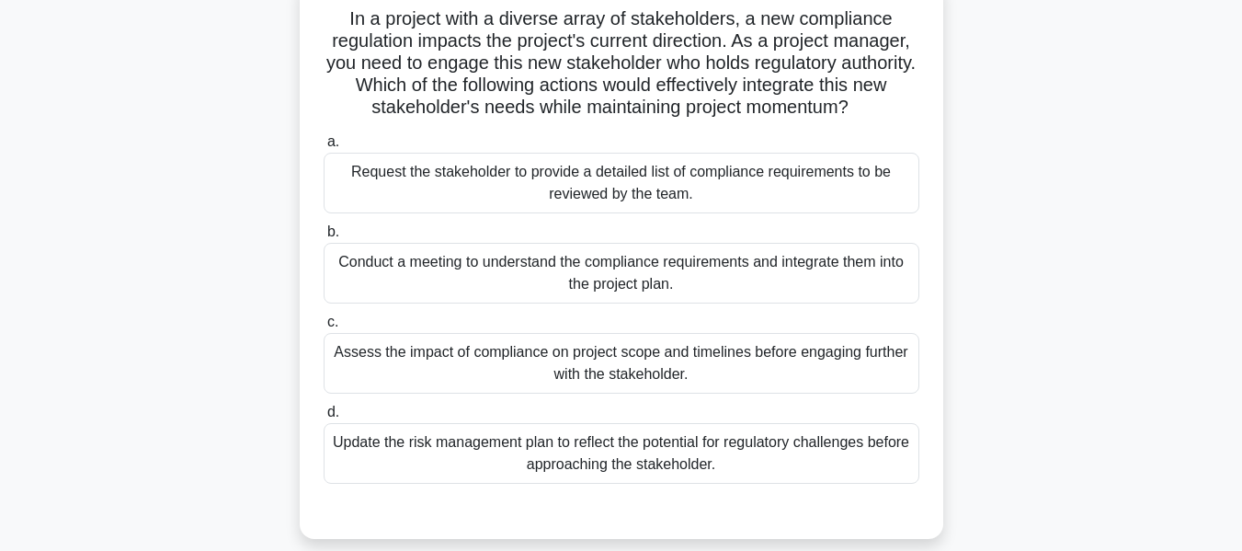
scroll to position [131, 0]
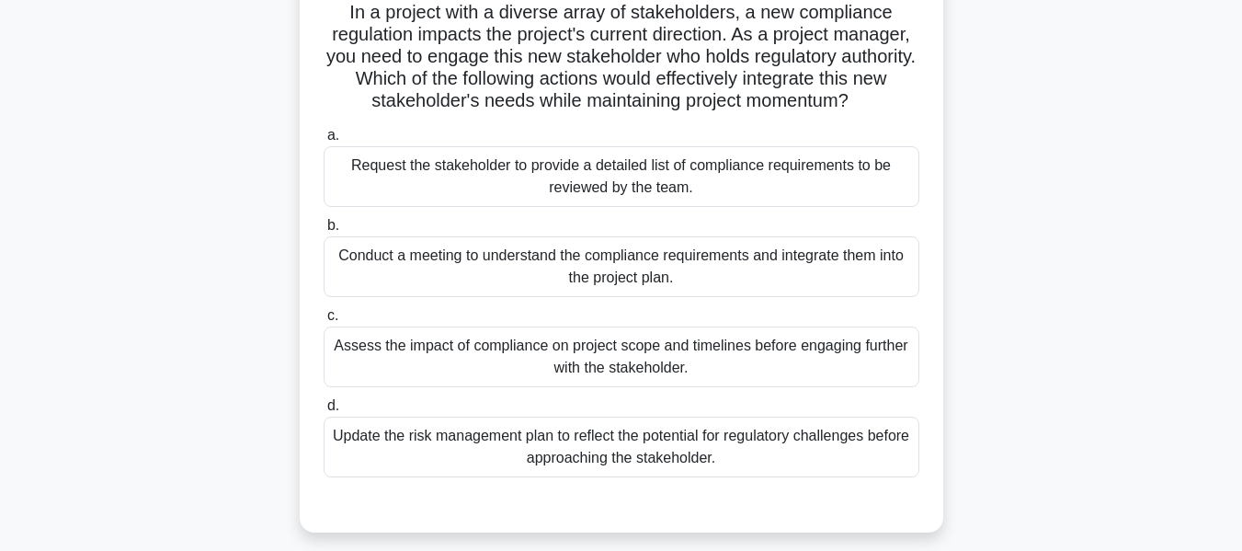
click at [625, 262] on div "Conduct a meeting to understand the compliance requirements and integrate them …" at bounding box center [622, 266] width 596 height 61
click at [324, 232] on input "b. Conduct a meeting to understand the compliance requirements and integrate th…" at bounding box center [324, 226] width 0 height 12
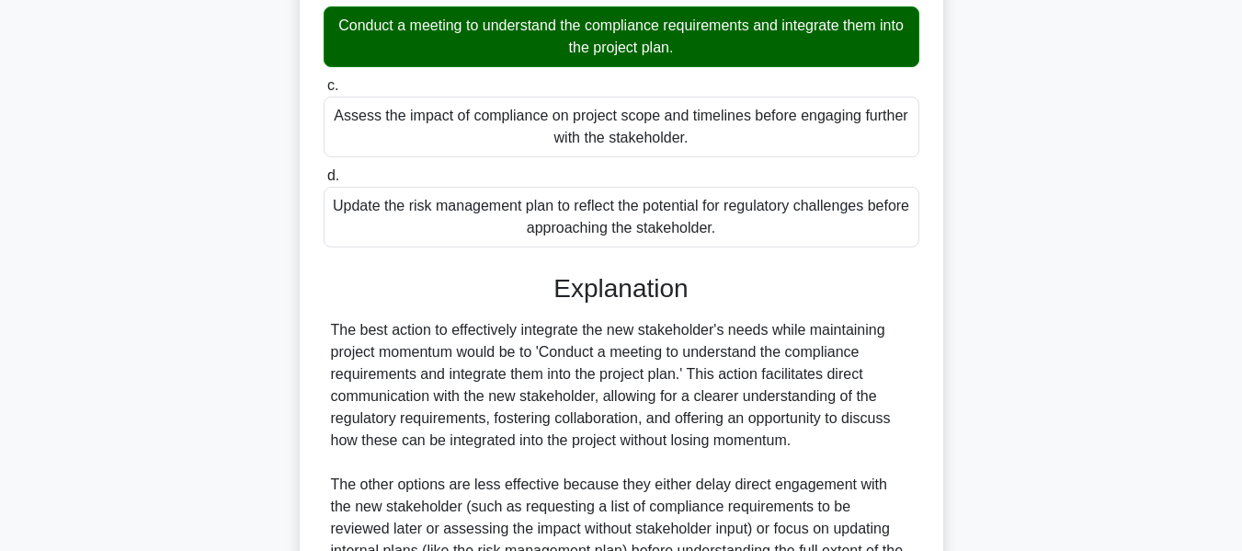
scroll to position [606, 0]
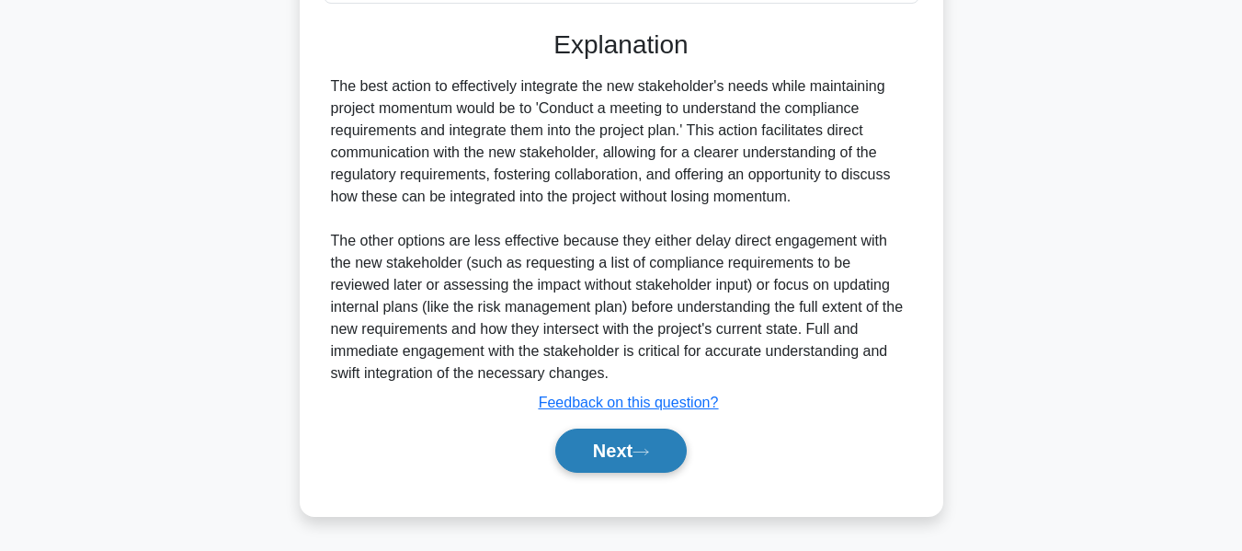
click at [620, 442] on button "Next" at bounding box center [620, 450] width 131 height 44
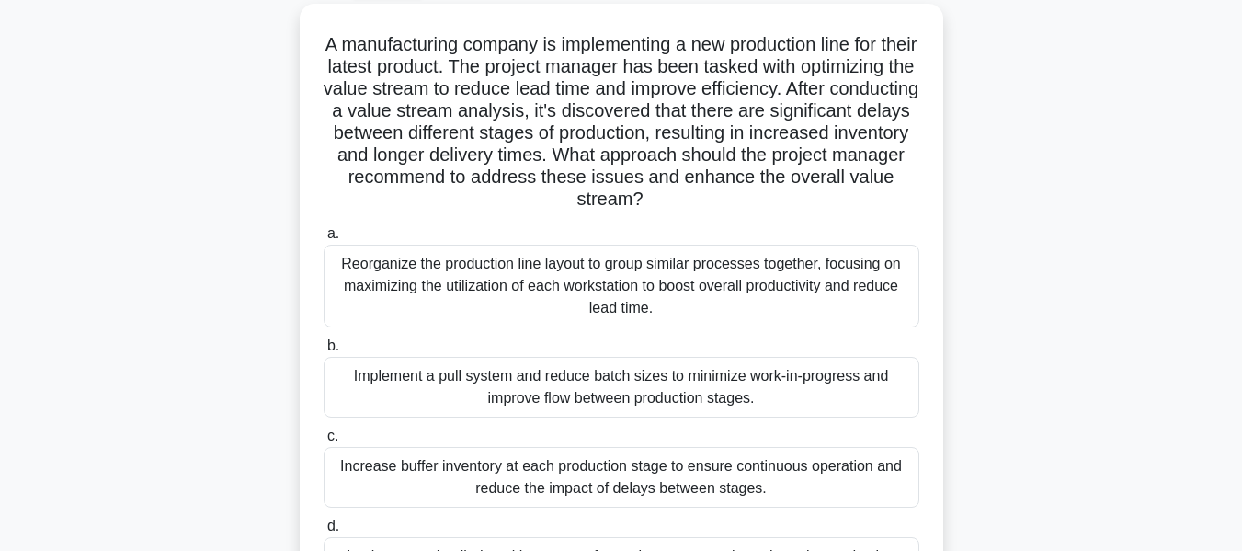
scroll to position [136, 0]
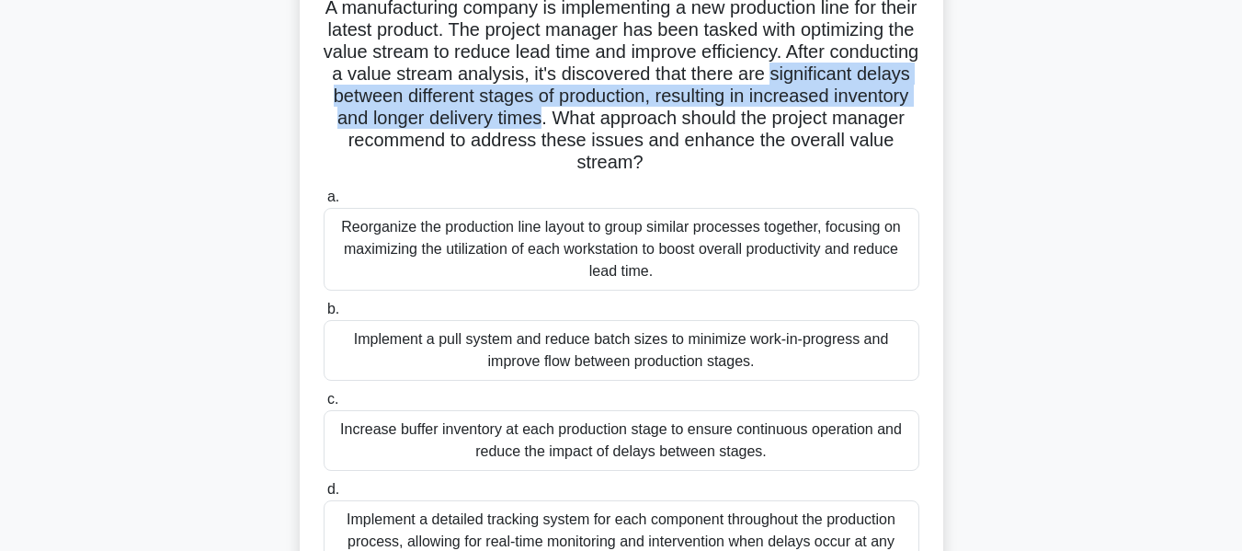
drag, startPoint x: 332, startPoint y: 97, endPoint x: 712, endPoint y: 121, distance: 381.3
click at [712, 121] on h5 "A manufacturing company is implementing a new production line for their latest …" at bounding box center [621, 85] width 599 height 178
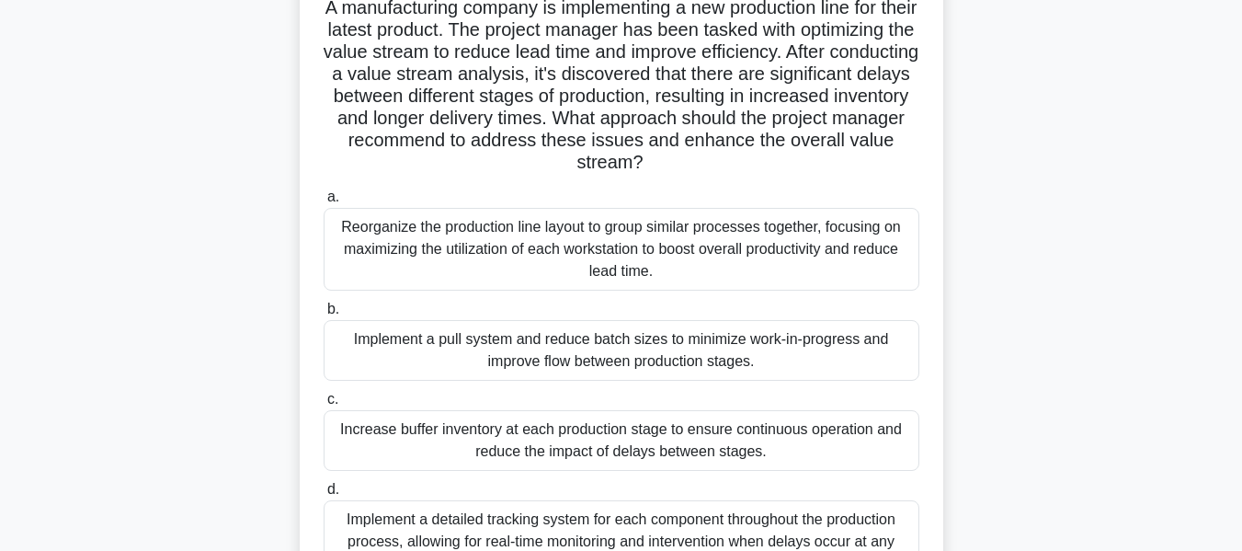
click at [661, 240] on div "Reorganize the production line layout to group similar processes together, focu…" at bounding box center [622, 249] width 596 height 83
click at [324, 203] on input "a. Reorganize the production line layout to group similar processes together, f…" at bounding box center [324, 197] width 0 height 12
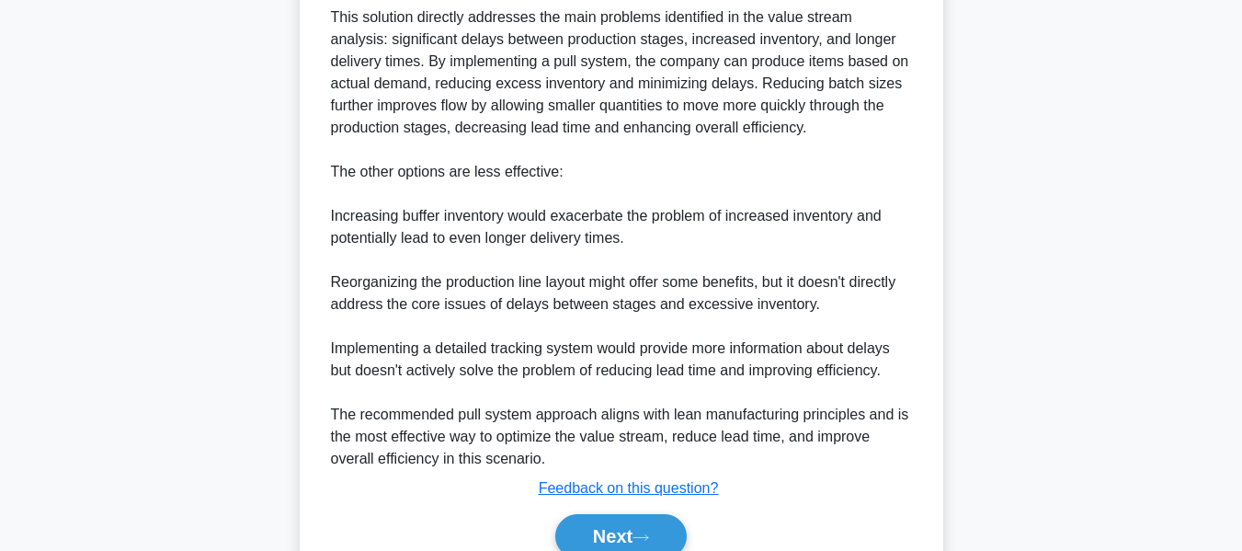
scroll to position [961, 0]
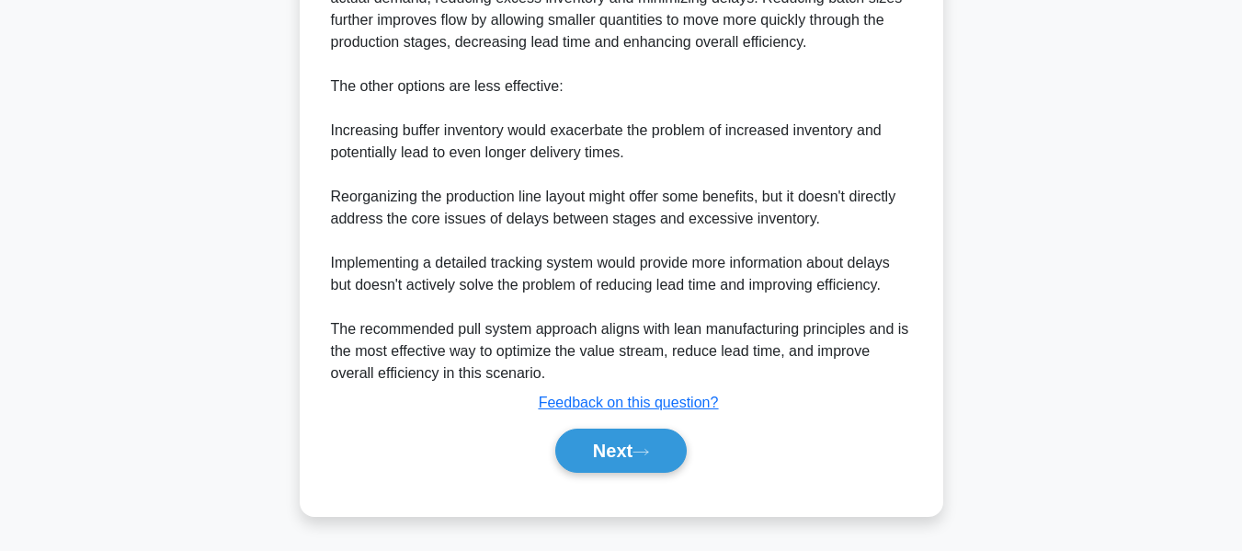
drag, startPoint x: 597, startPoint y: 444, endPoint x: 757, endPoint y: 387, distance: 170.7
click at [597, 444] on button "Next" at bounding box center [620, 450] width 131 height 44
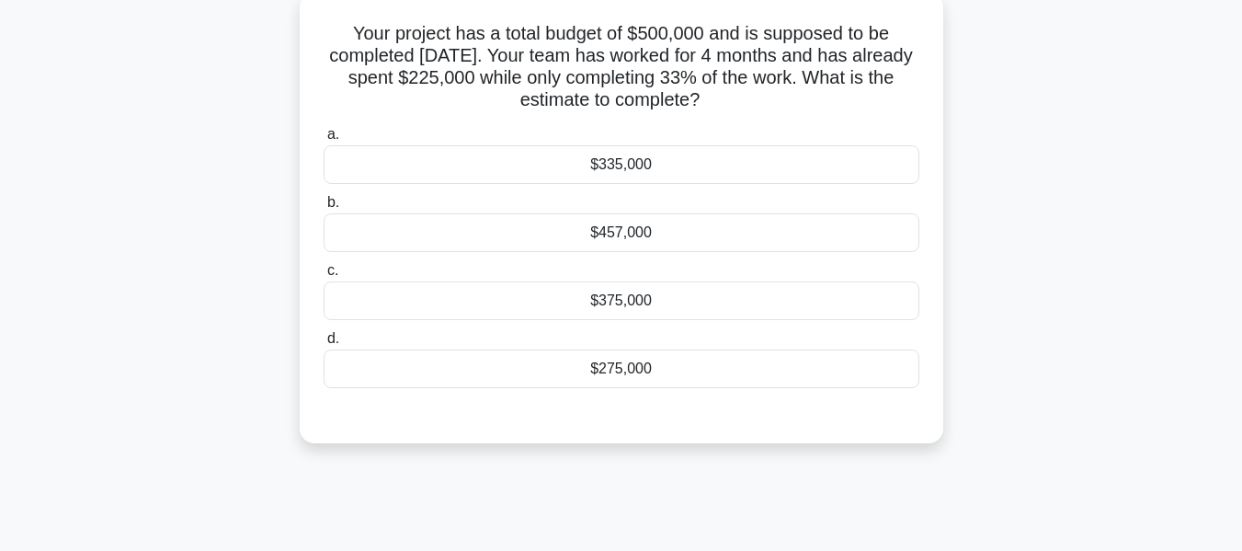
scroll to position [125, 0]
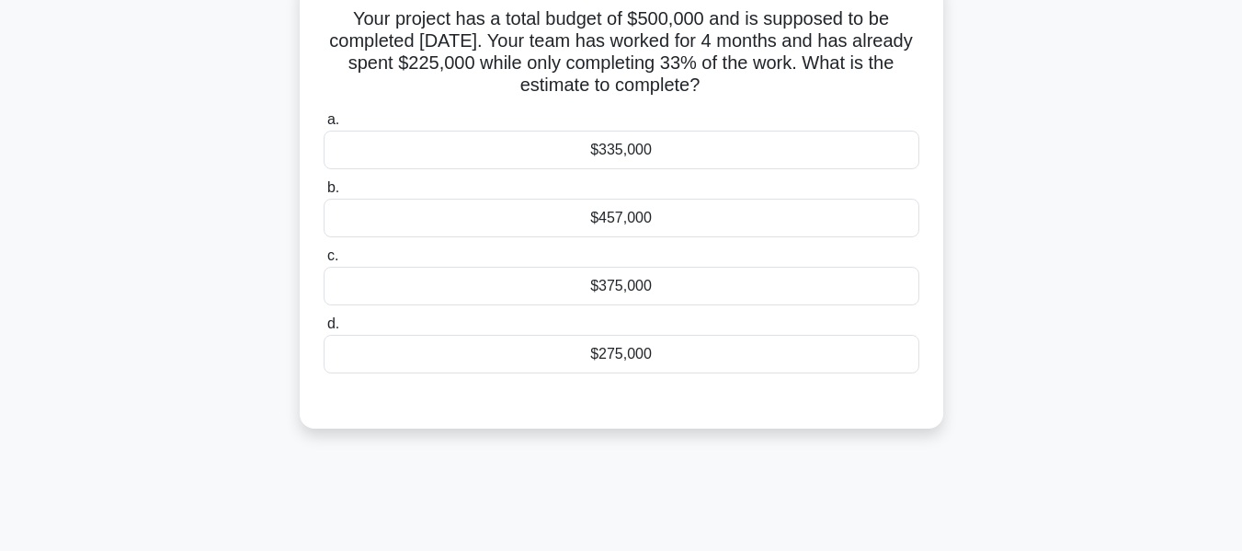
click at [607, 217] on div "$457,000" at bounding box center [622, 218] width 596 height 39
click at [324, 194] on input "b. $457,000" at bounding box center [324, 188] width 0 height 12
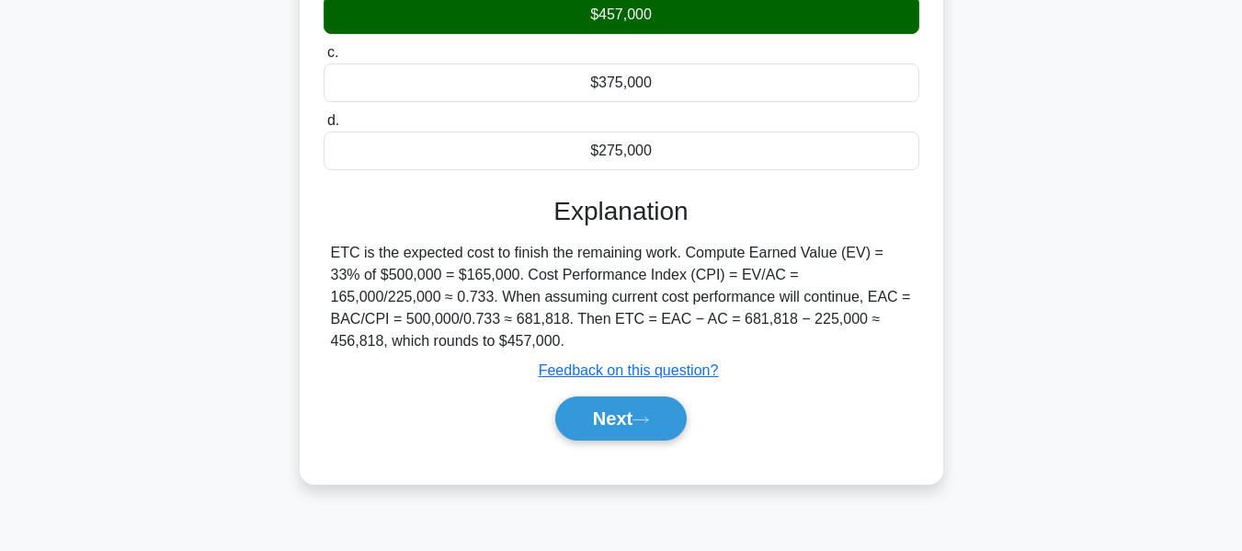
scroll to position [442, 0]
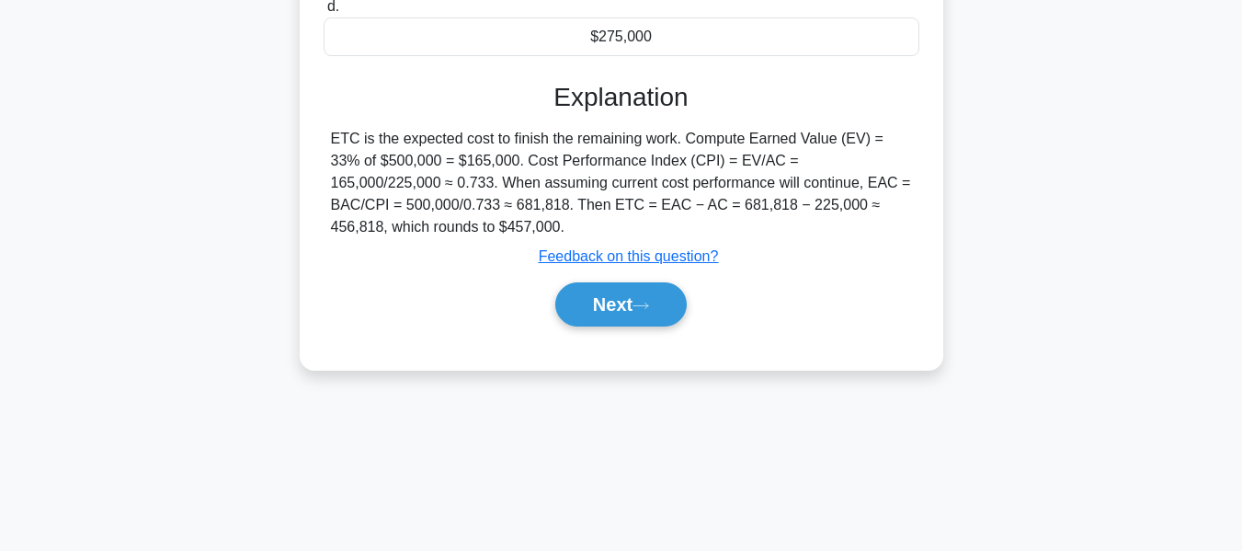
drag, startPoint x: 623, startPoint y: 304, endPoint x: 941, endPoint y: 297, distance: 318.1
click at [622, 304] on button "Next" at bounding box center [620, 304] width 131 height 44
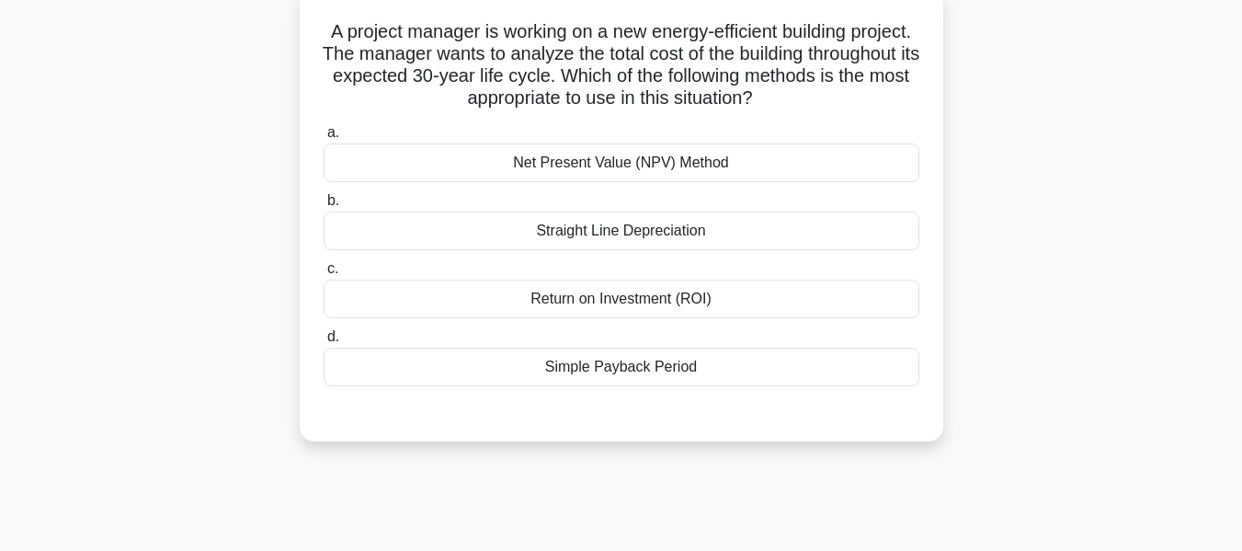
scroll to position [112, 0]
click at [620, 163] on div "Net Present Value (NPV) Method" at bounding box center [622, 162] width 596 height 39
click at [324, 139] on input "a. Net Present Value (NPV) Method" at bounding box center [324, 133] width 0 height 12
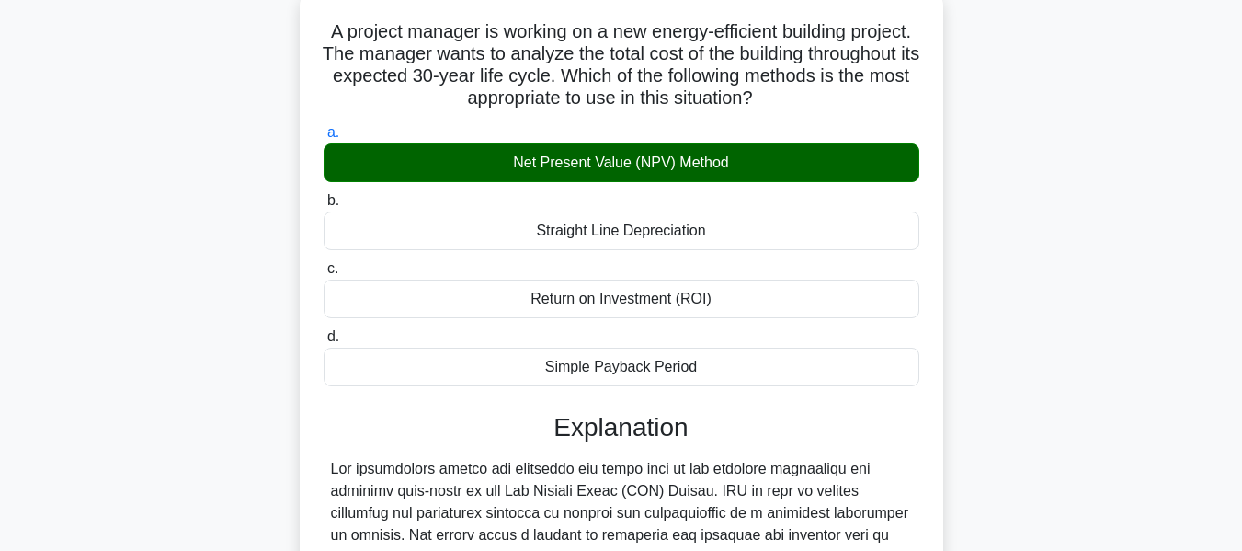
scroll to position [562, 0]
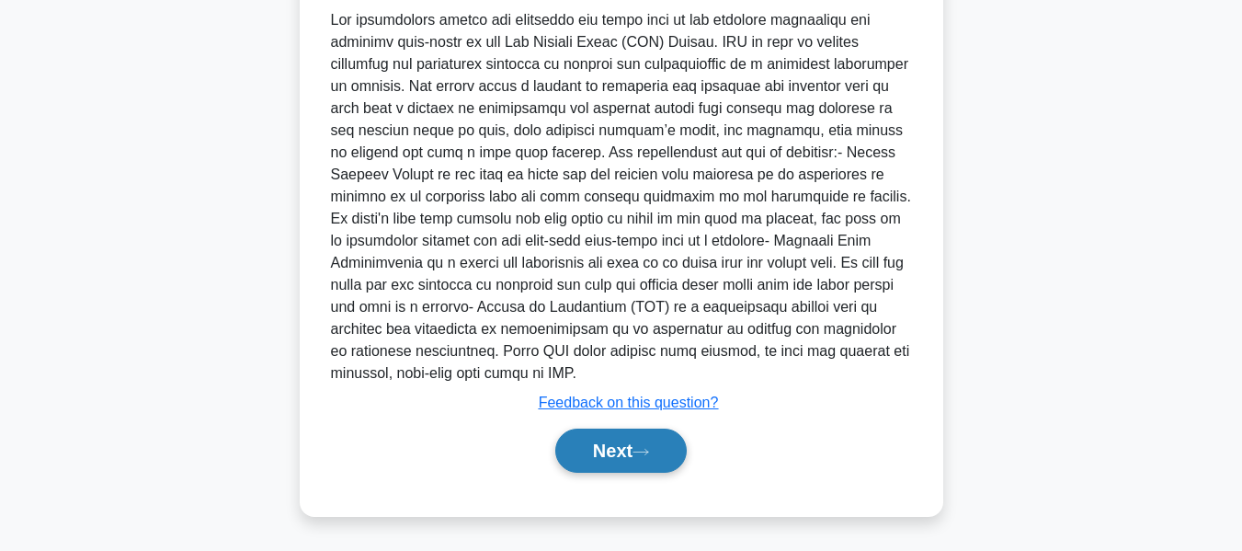
click at [607, 440] on button "Next" at bounding box center [620, 450] width 131 height 44
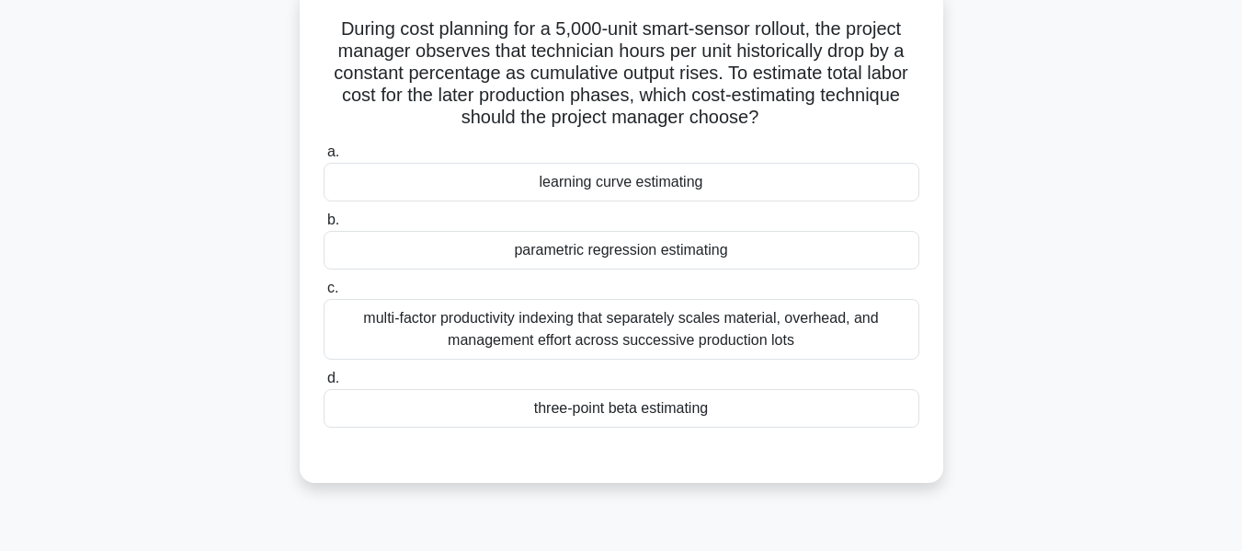
scroll to position [121, 0]
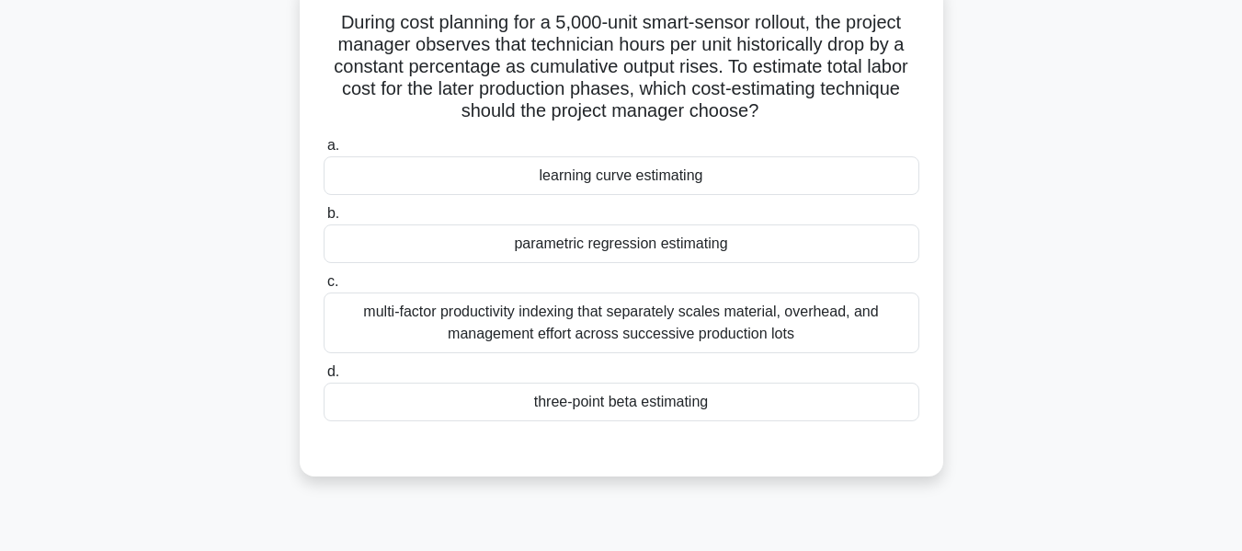
click at [574, 240] on div "parametric regression estimating" at bounding box center [622, 243] width 596 height 39
click at [324, 220] on input "b. parametric regression estimating" at bounding box center [324, 214] width 0 height 12
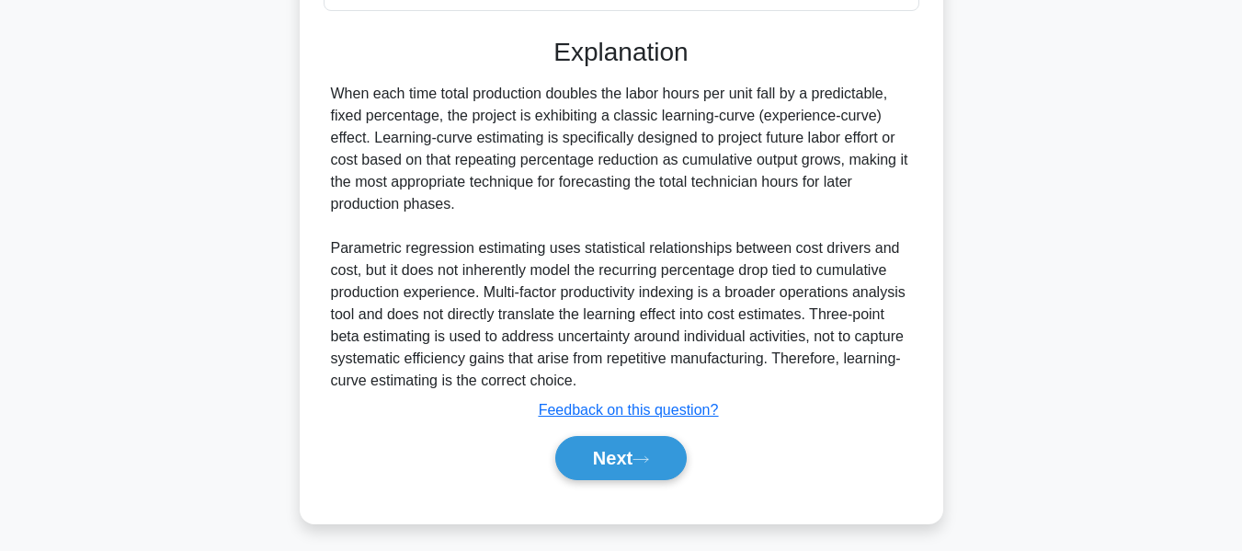
scroll to position [541, 0]
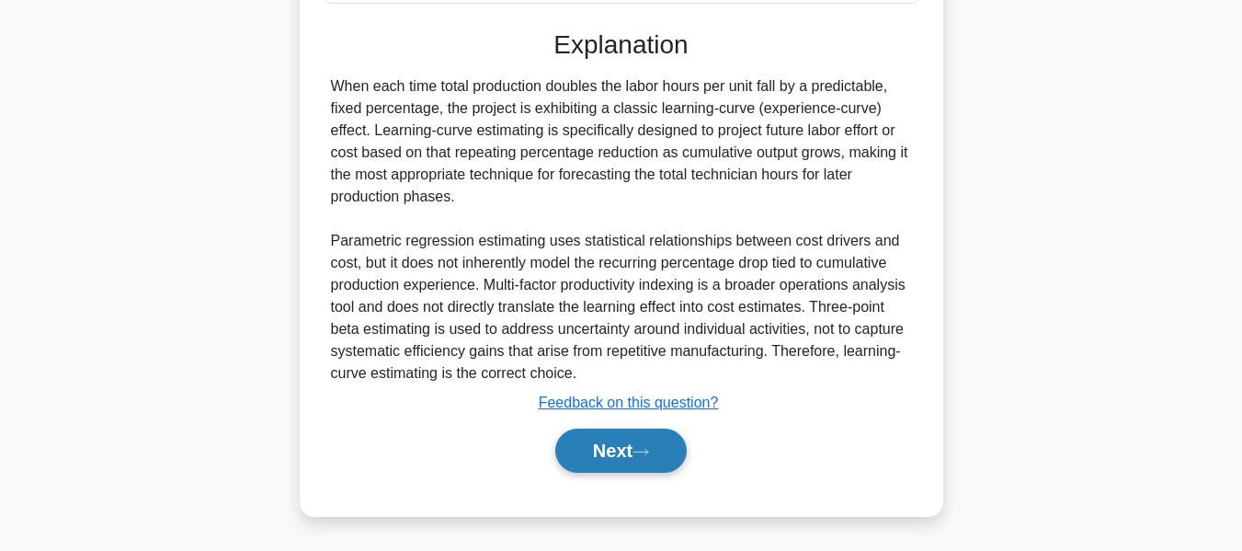
click at [614, 441] on button "Next" at bounding box center [620, 450] width 131 height 44
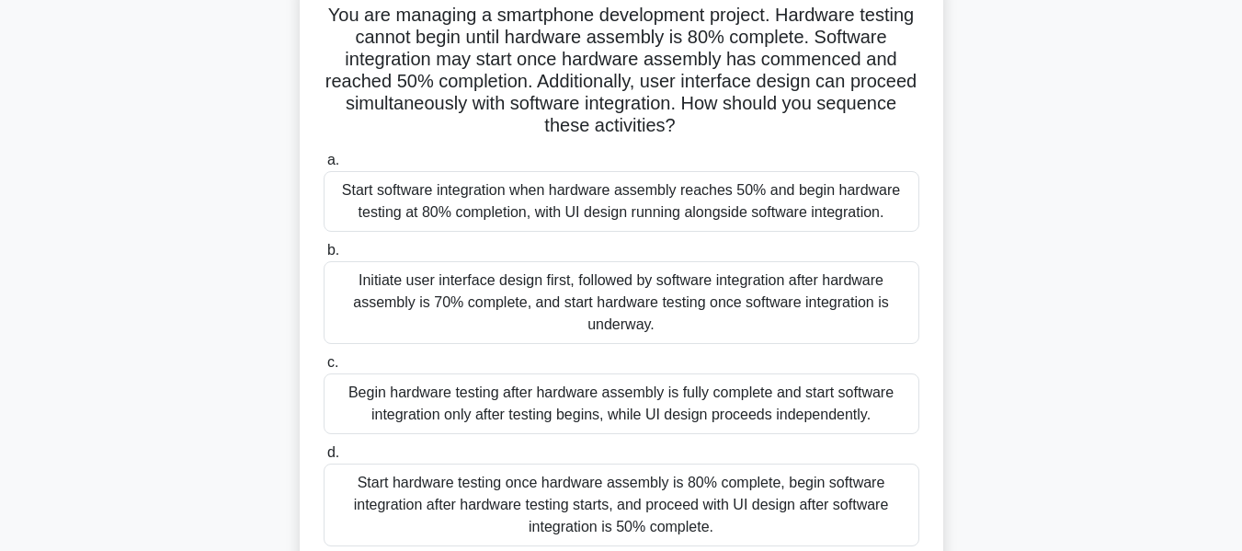
scroll to position [131, 0]
click at [1124, 351] on div "You are managing a smartphone development project. Hardware testing cannot begi…" at bounding box center [621, 300] width 1048 height 649
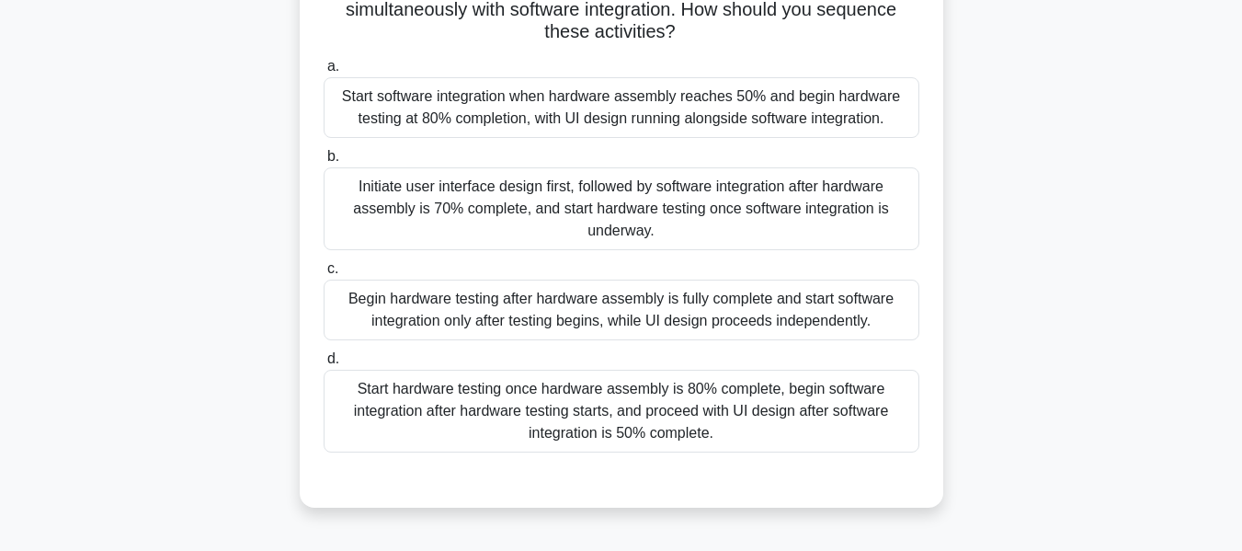
scroll to position [223, 0]
click at [675, 108] on div "Start software integration when hardware assembly reaches 50% and begin hardwar…" at bounding box center [622, 106] width 596 height 61
click at [324, 72] on input "a. Start software integration when hardware assembly reaches 50% and begin hard…" at bounding box center [324, 66] width 0 height 12
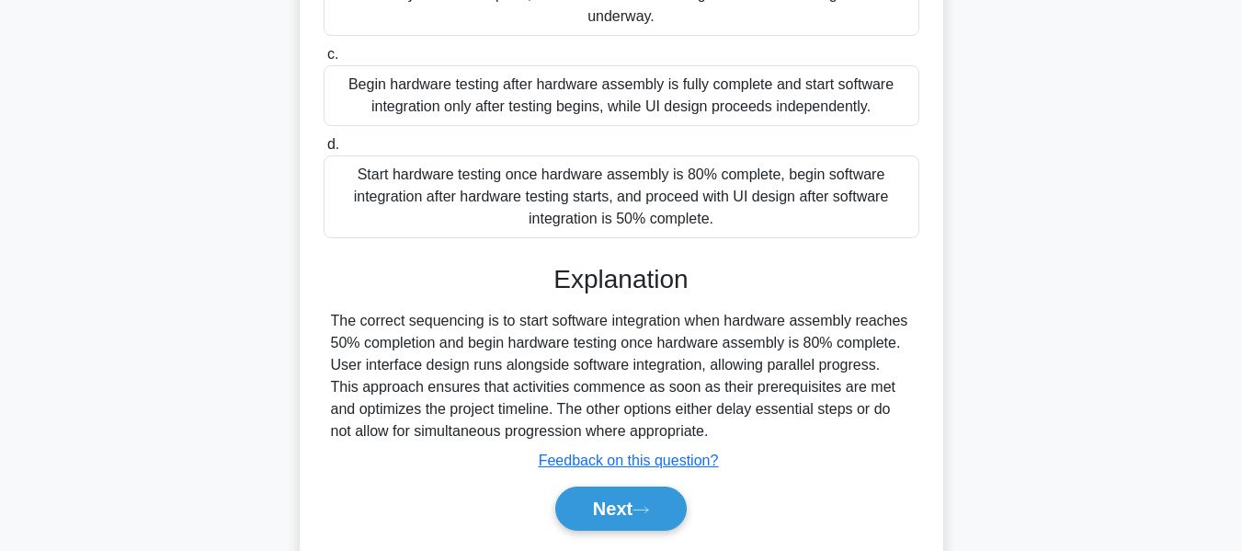
scroll to position [495, 0]
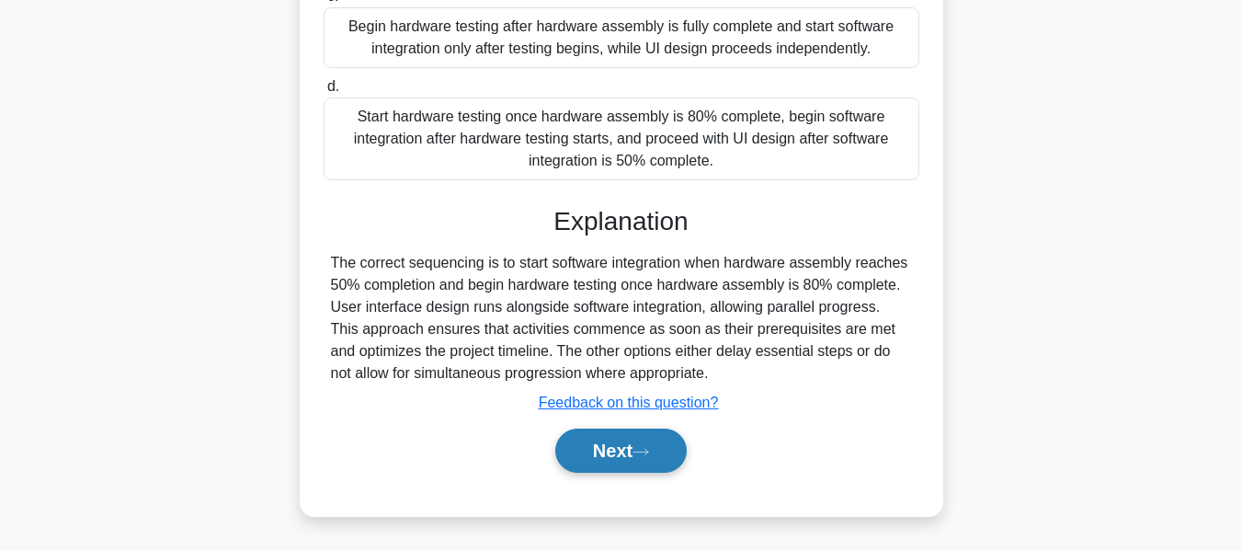
click at [650, 438] on button "Next" at bounding box center [620, 450] width 131 height 44
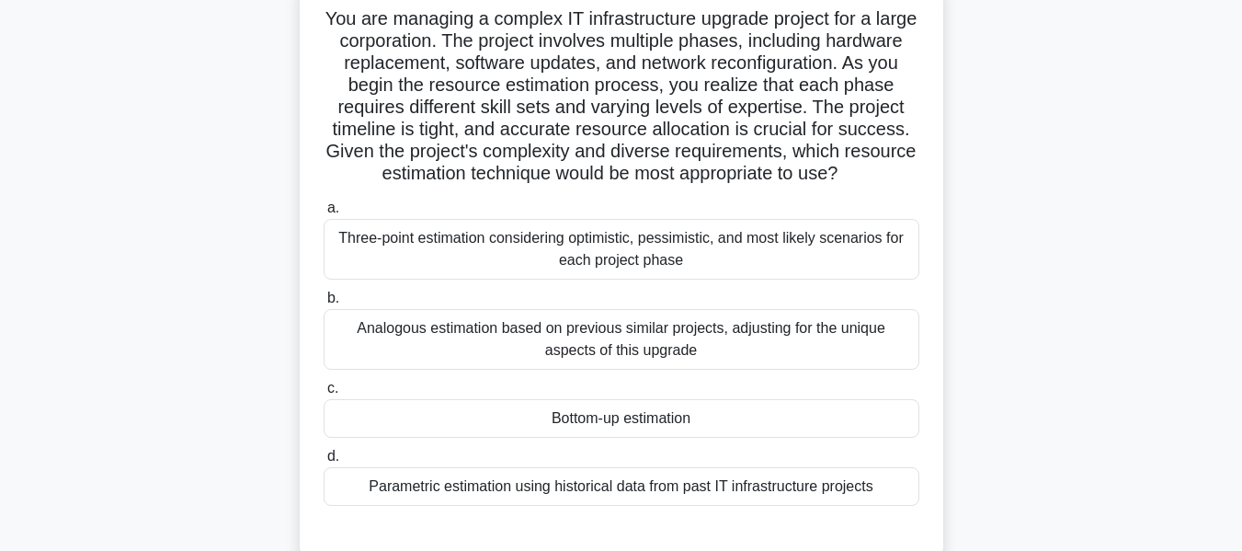
scroll to position [120, 0]
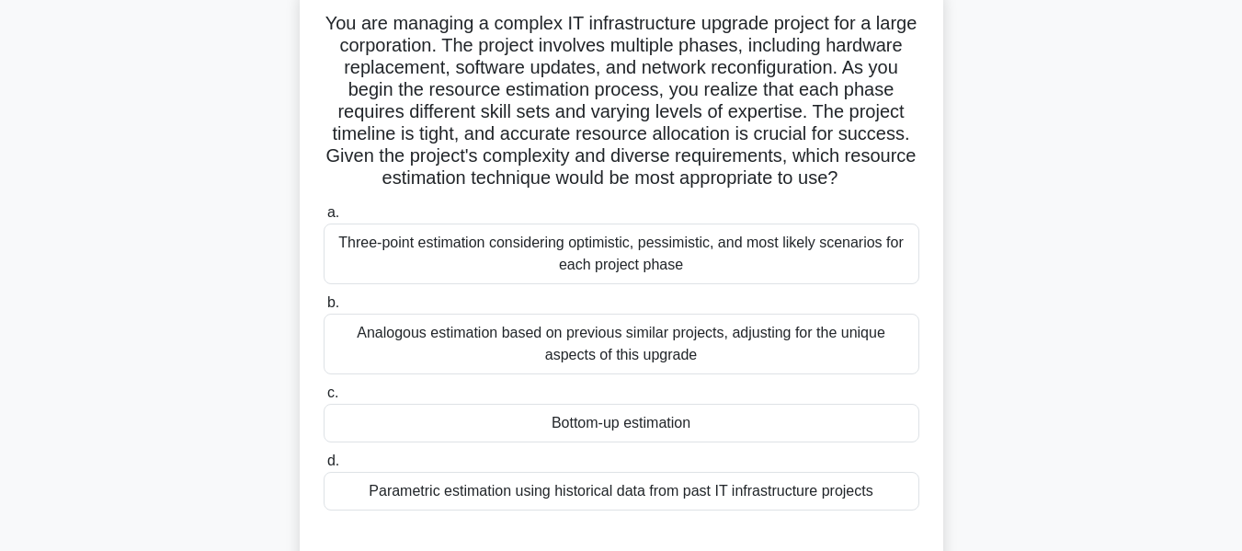
click at [631, 427] on div "Bottom-up estimation" at bounding box center [622, 423] width 596 height 39
click at [324, 399] on input "c. Bottom-up estimation" at bounding box center [324, 393] width 0 height 12
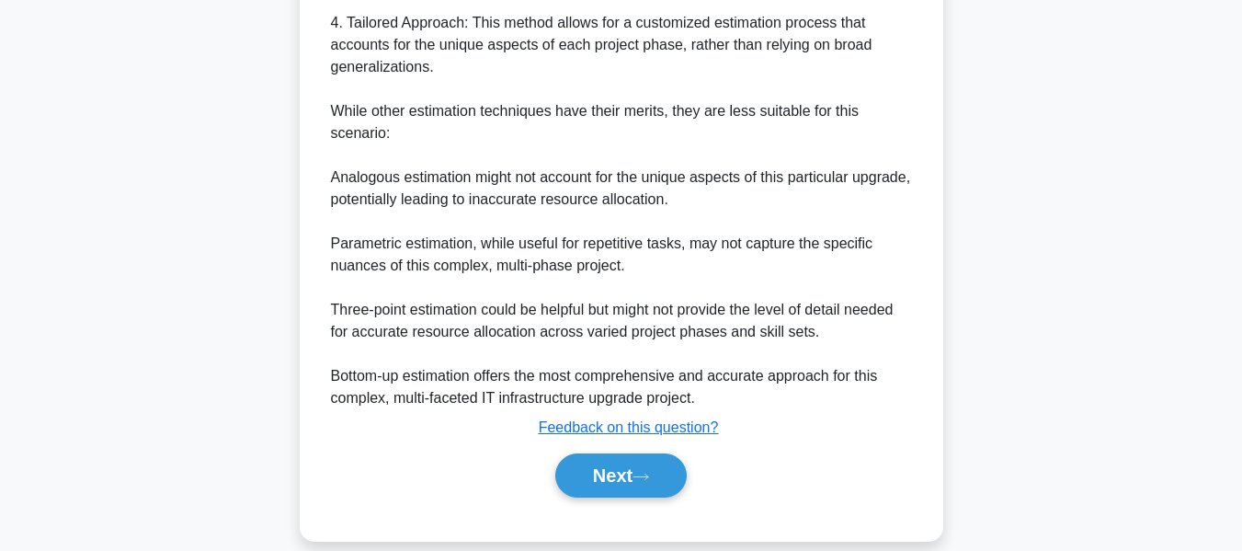
scroll to position [1091, 0]
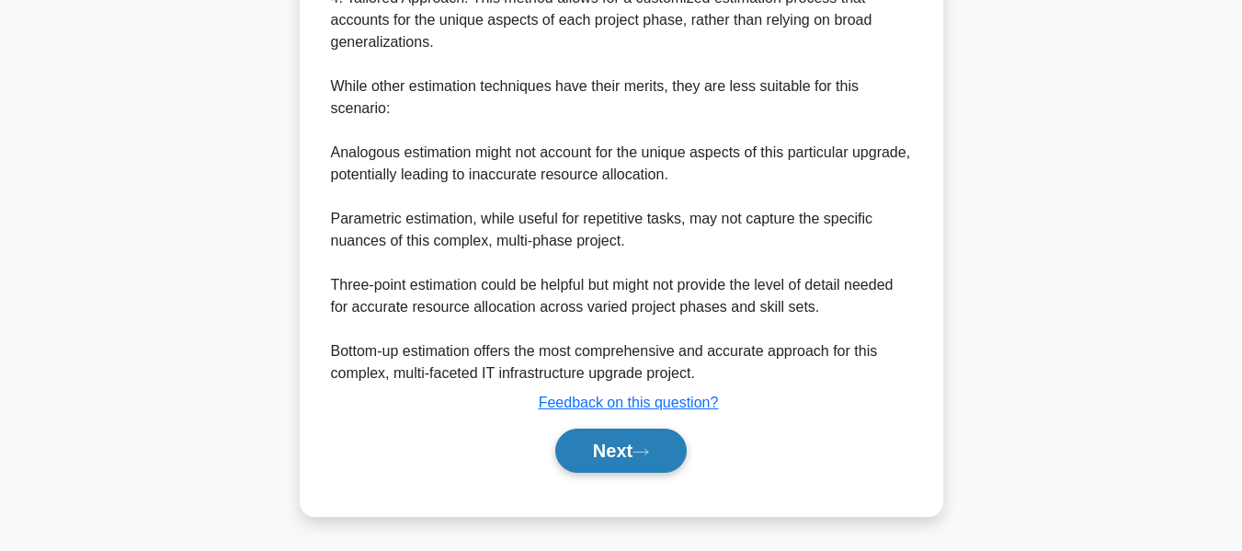
click at [620, 447] on button "Next" at bounding box center [620, 450] width 131 height 44
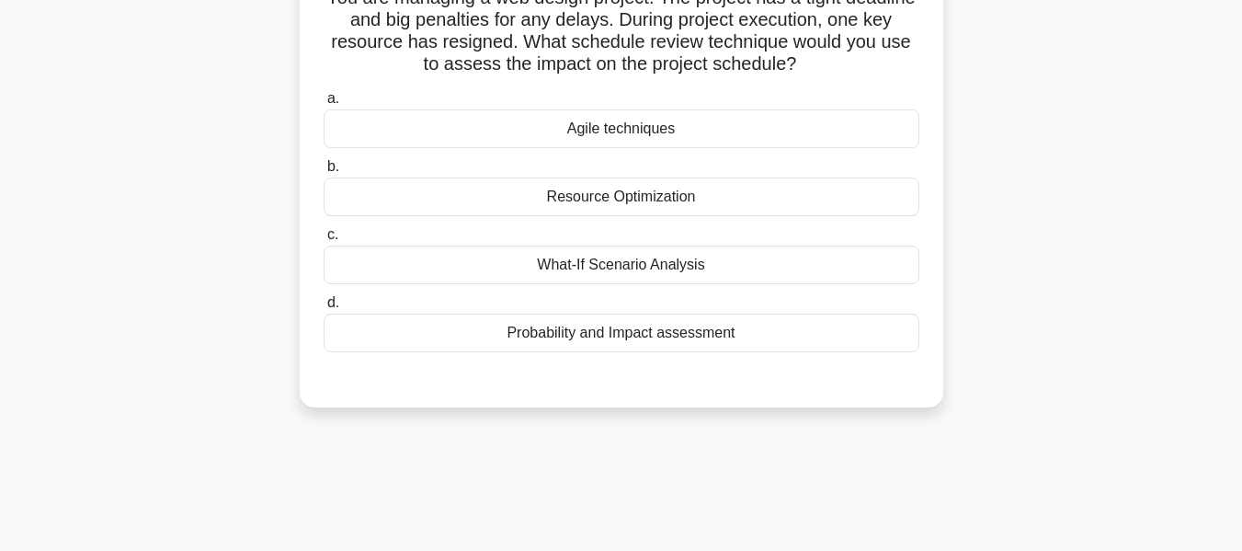
scroll to position [118, 0]
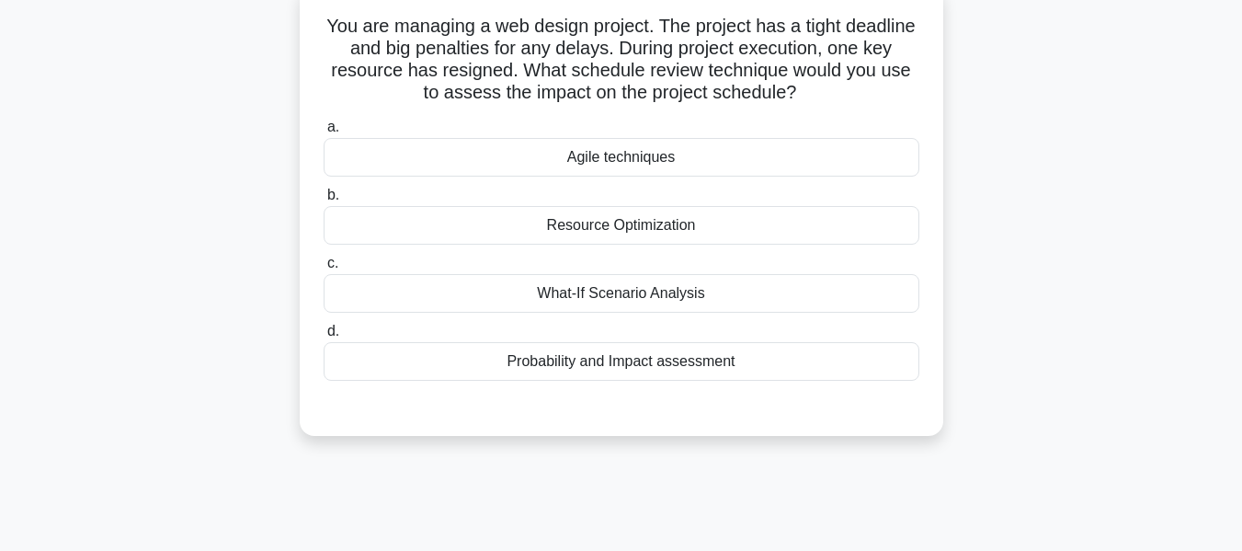
click at [612, 294] on div "What-If Scenario Analysis" at bounding box center [622, 293] width 596 height 39
click at [324, 269] on input "c. What-If Scenario Analysis" at bounding box center [324, 263] width 0 height 12
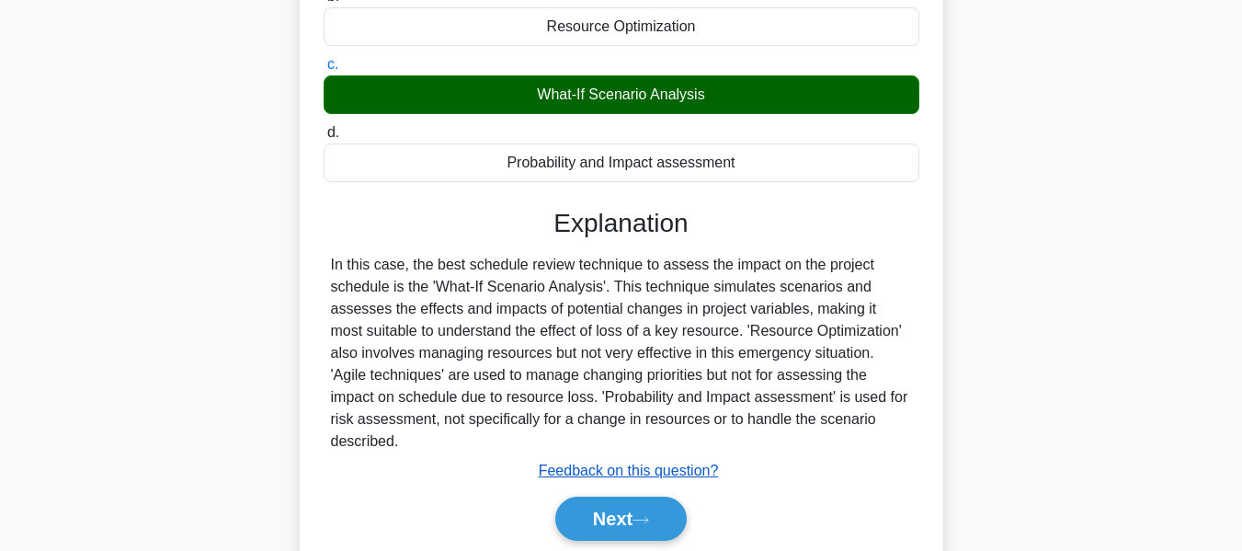
scroll to position [442, 0]
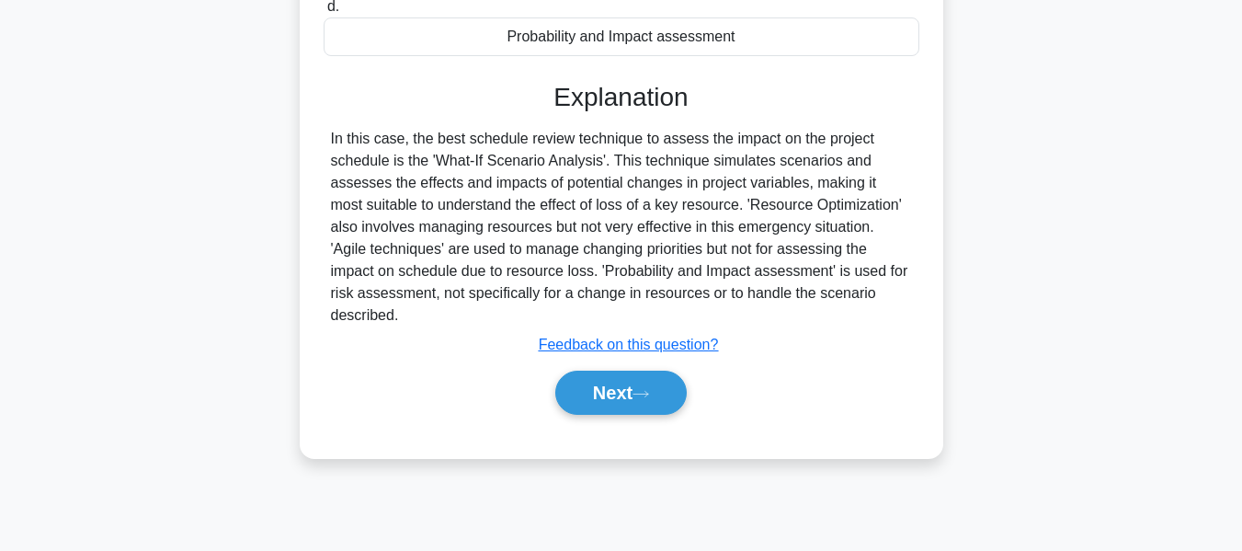
drag, startPoint x: 620, startPoint y: 360, endPoint x: 924, endPoint y: 312, distance: 307.2
click at [620, 370] on button "Next" at bounding box center [620, 392] width 131 height 44
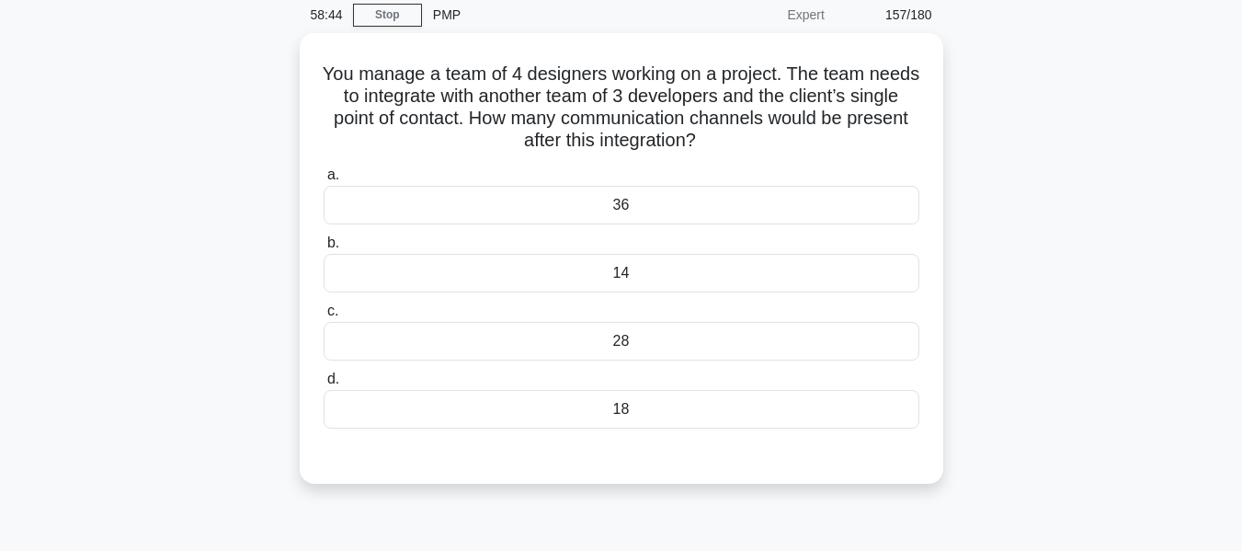
scroll to position [117, 0]
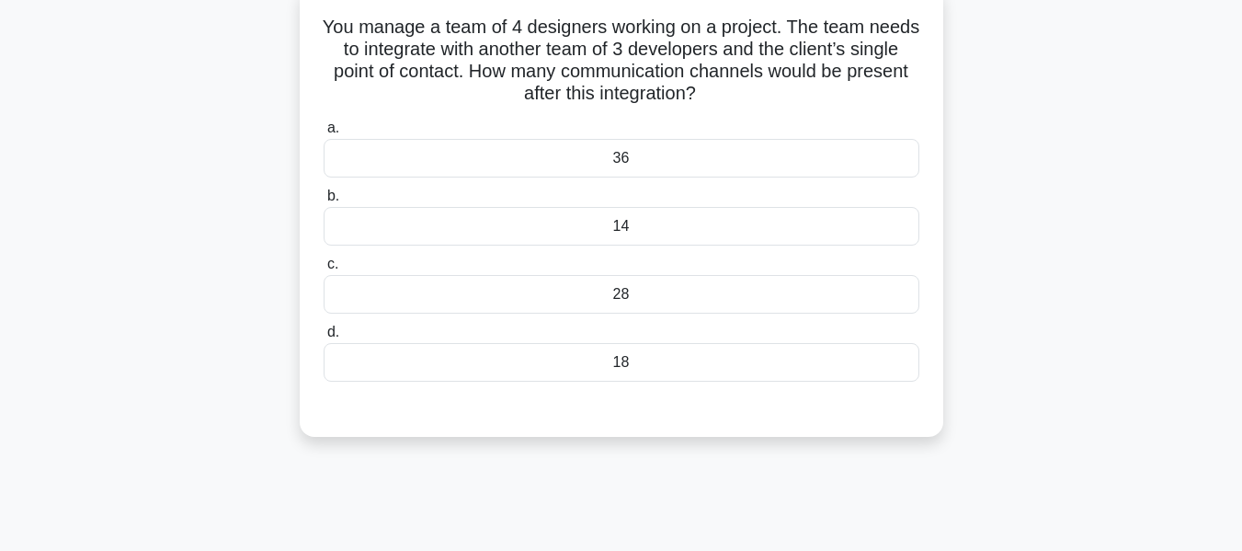
click at [643, 300] on div "28" at bounding box center [622, 294] width 596 height 39
click at [324, 270] on input "c. 28" at bounding box center [324, 264] width 0 height 12
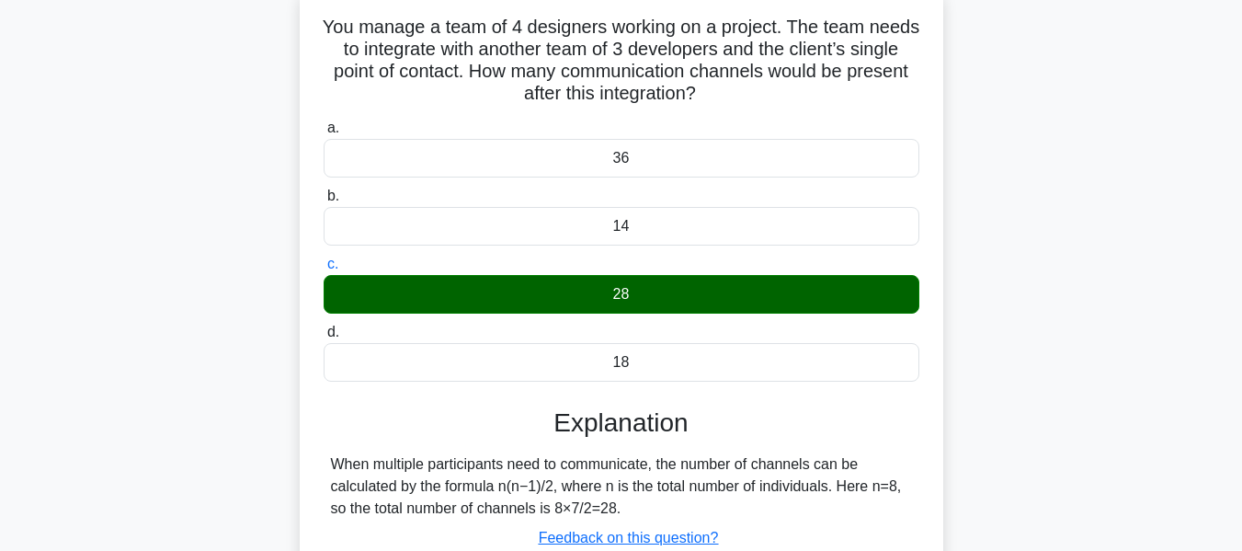
scroll to position [442, 0]
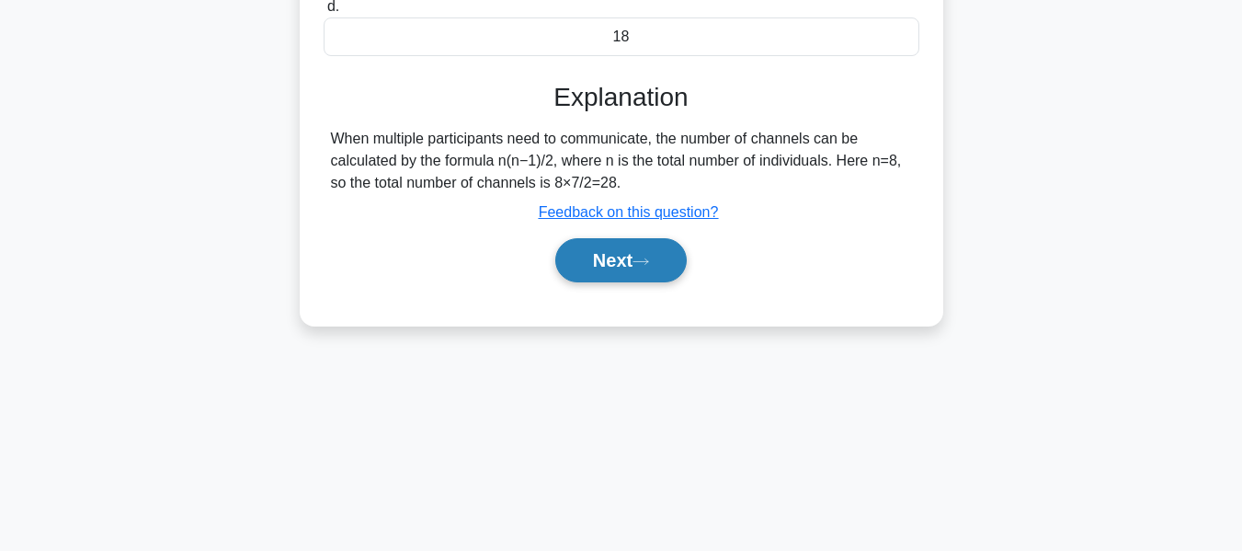
click at [623, 259] on button "Next" at bounding box center [620, 260] width 131 height 44
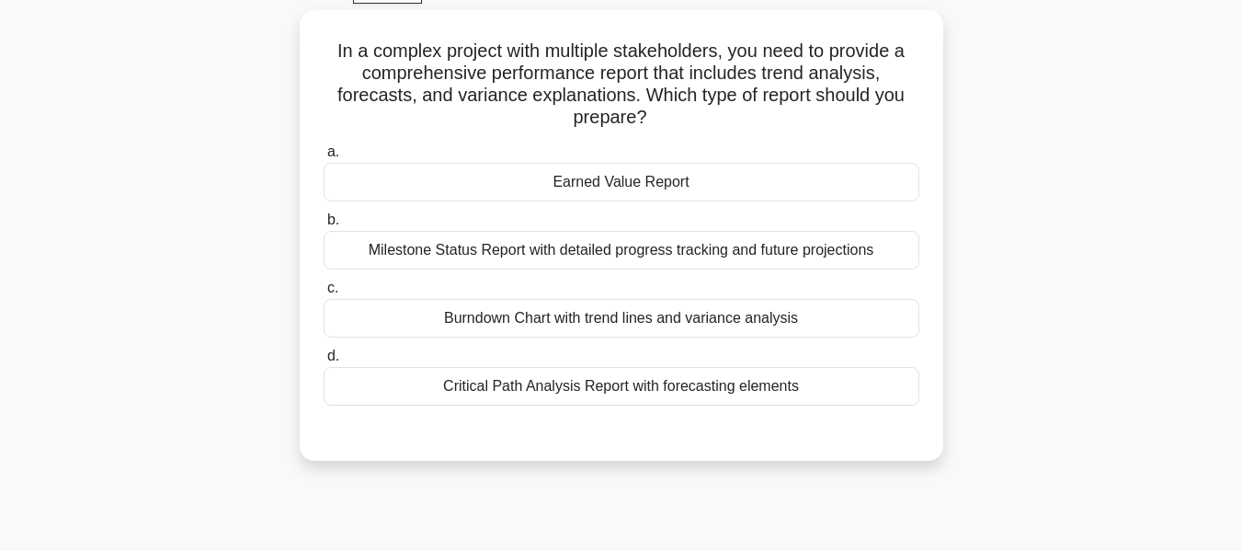
scroll to position [102, 0]
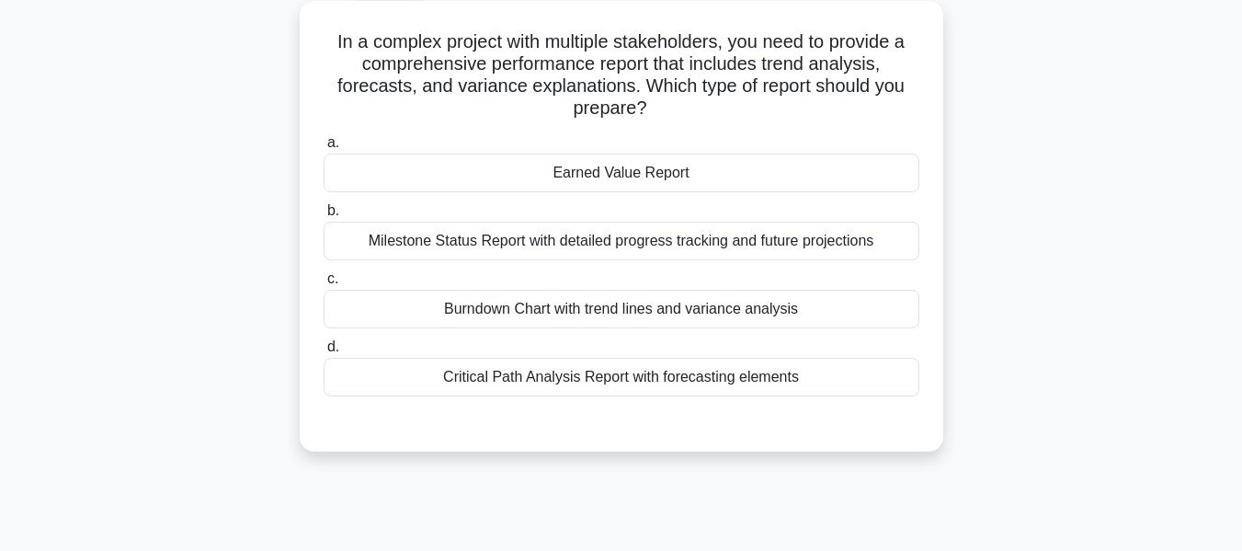
click at [620, 170] on div "Earned Value Report" at bounding box center [622, 173] width 596 height 39
click at [324, 149] on input "a. Earned Value Report" at bounding box center [324, 143] width 0 height 12
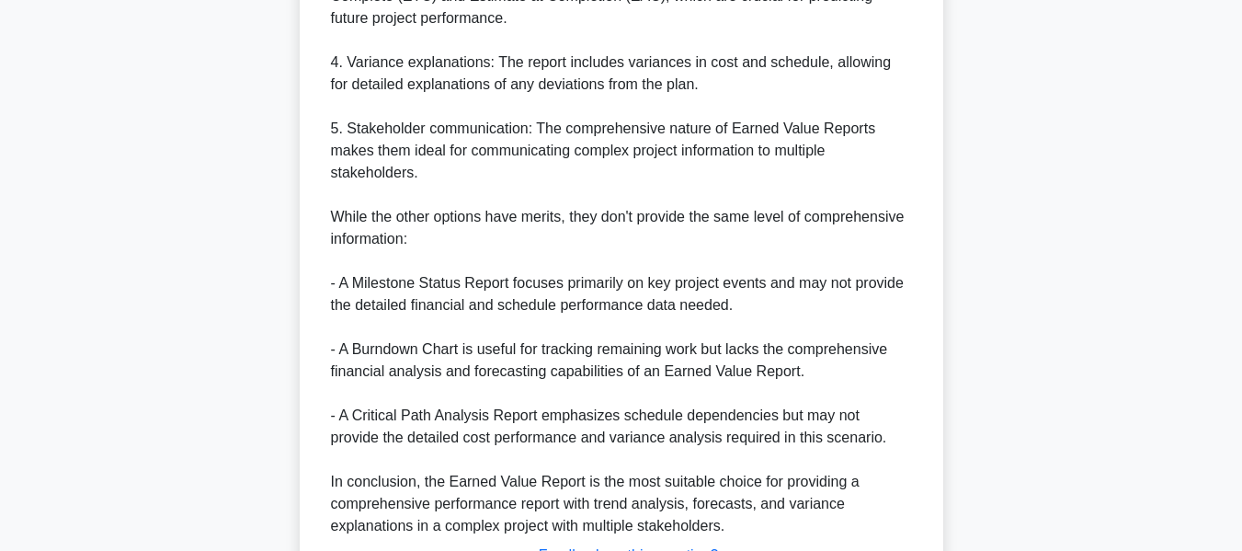
scroll to position [1025, 0]
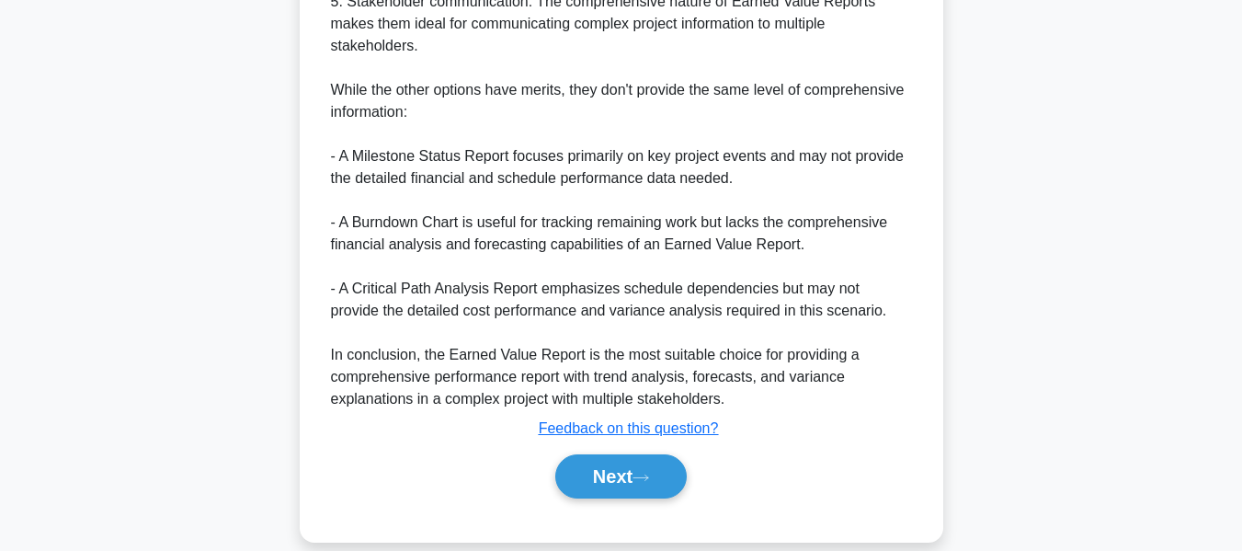
drag, startPoint x: 600, startPoint y: 440, endPoint x: 959, endPoint y: 287, distance: 390.0
click at [600, 454] on button "Next" at bounding box center [620, 476] width 131 height 44
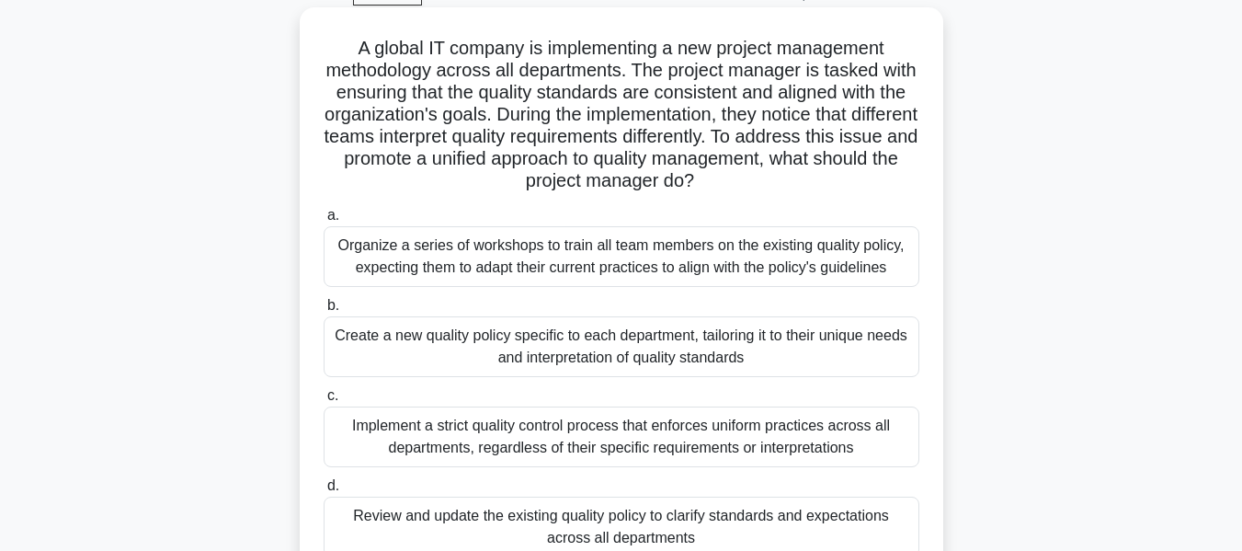
scroll to position [129, 0]
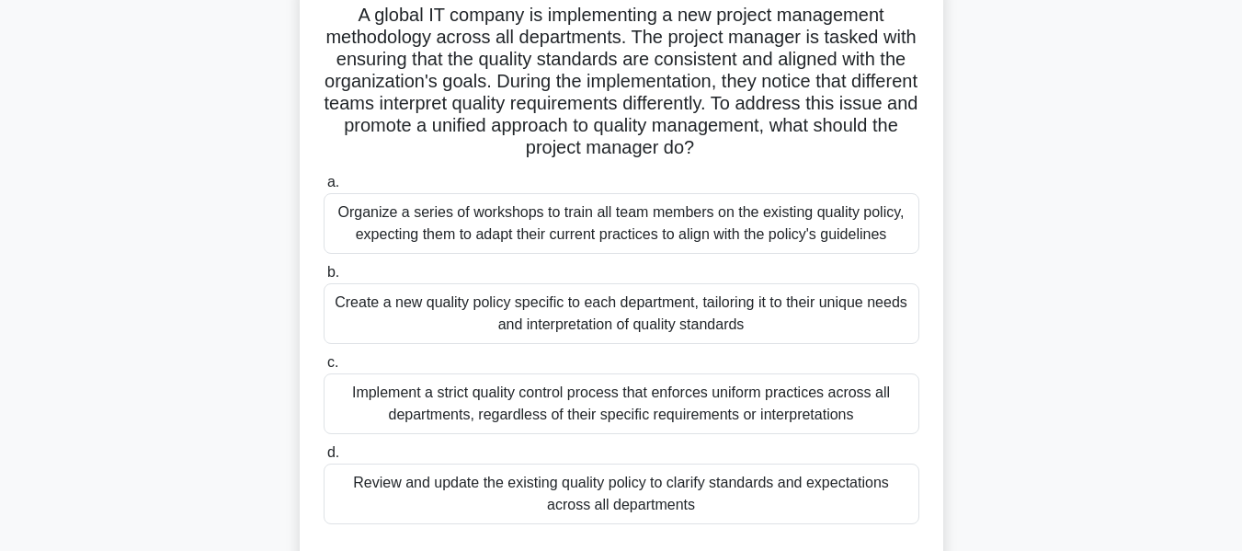
click at [581, 221] on div "Organize a series of workshops to train all team members on the existing qualit…" at bounding box center [622, 223] width 596 height 61
click at [324, 188] on input "a. Organize a series of workshops to train all team members on the existing qua…" at bounding box center [324, 182] width 0 height 12
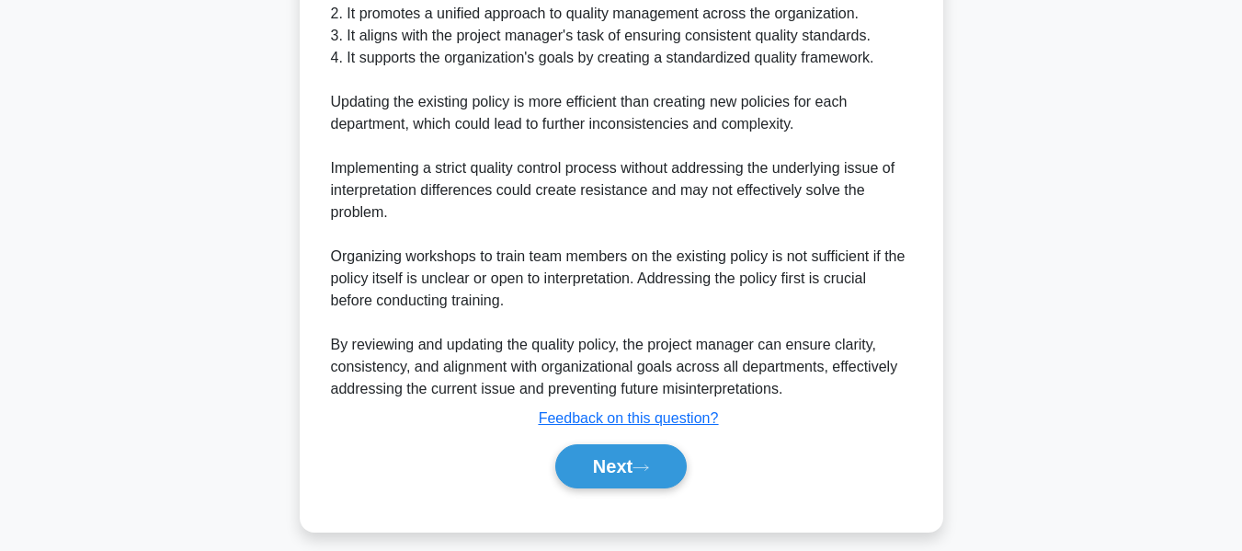
scroll to position [916, 0]
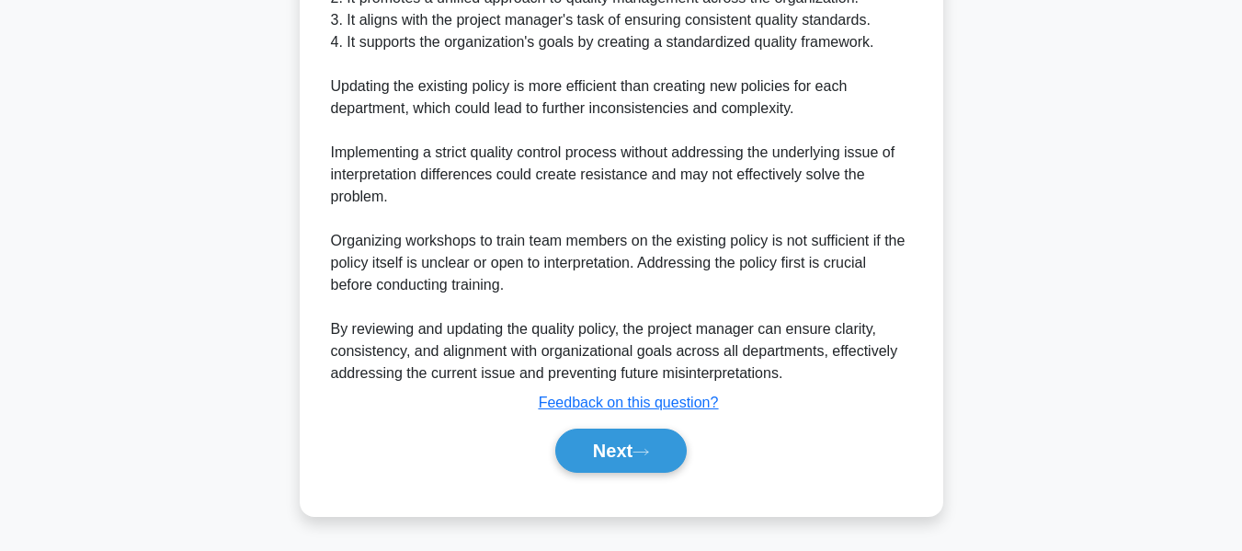
drag, startPoint x: 605, startPoint y: 446, endPoint x: 735, endPoint y: 256, distance: 230.0
click at [605, 446] on button "Next" at bounding box center [620, 450] width 131 height 44
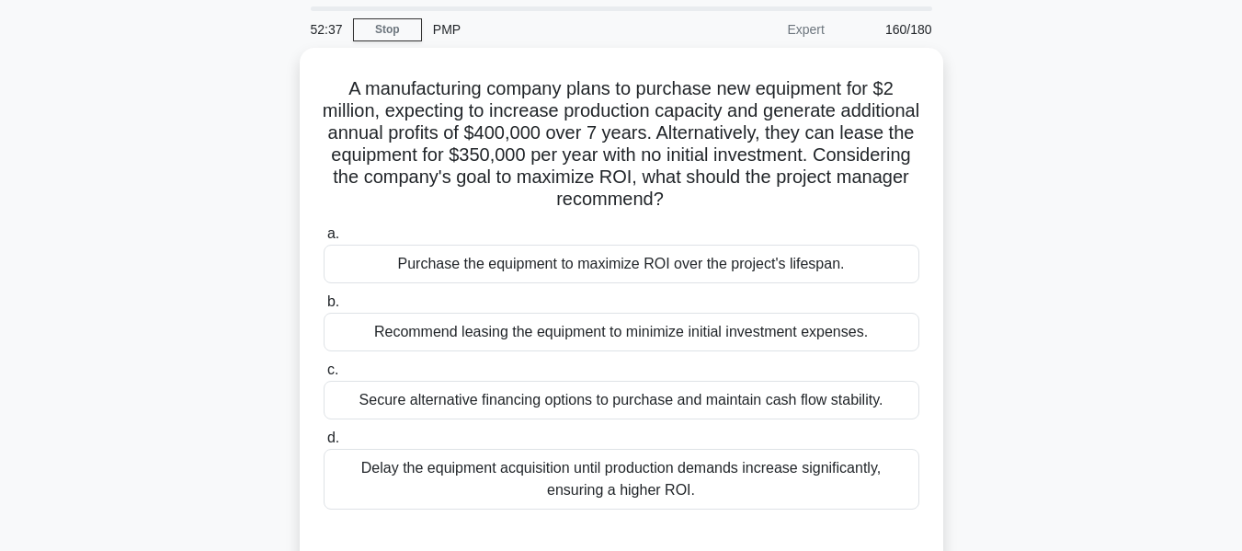
scroll to position [92, 0]
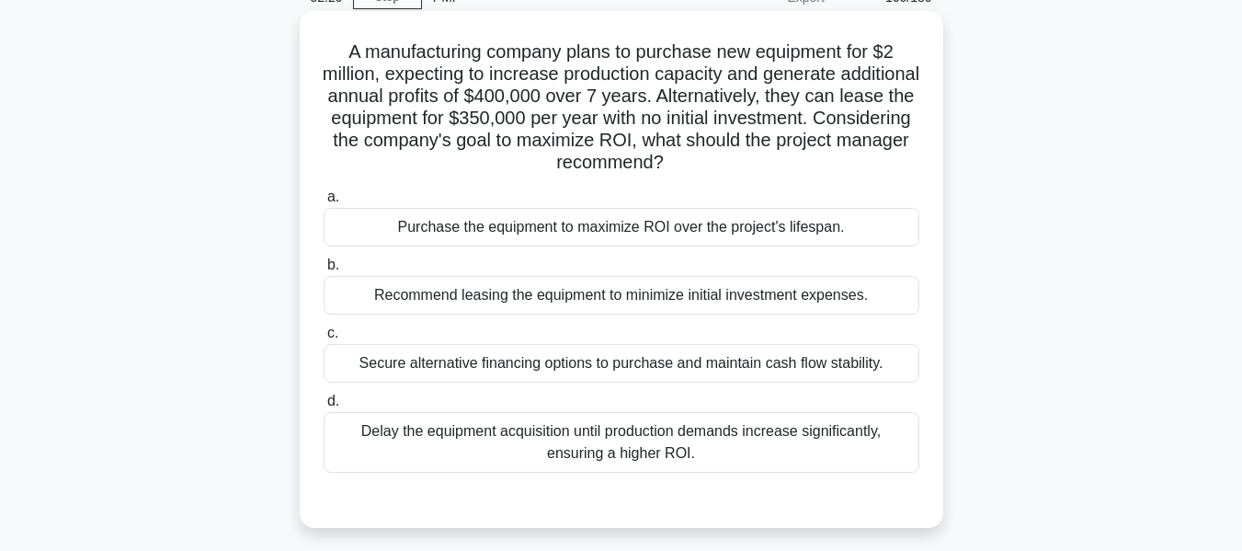
click at [654, 225] on div "Purchase the equipment to maximize ROI over the project's lifespan." at bounding box center [622, 227] width 596 height 39
click at [324, 203] on input "a. Purchase the equipment to maximize ROI over the project's lifespan." at bounding box center [324, 197] width 0 height 12
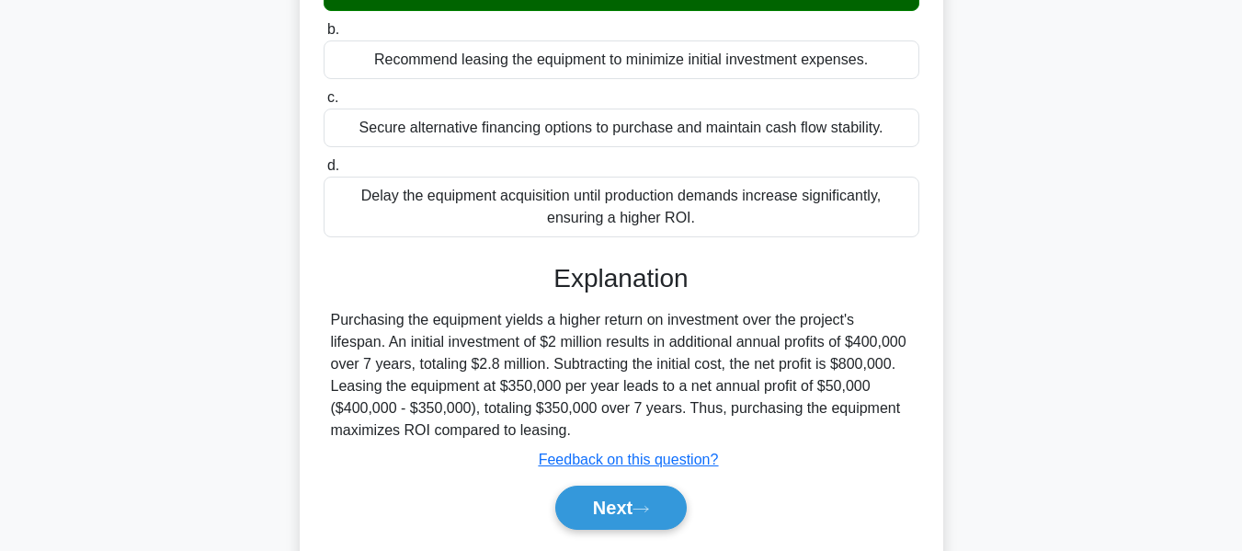
scroll to position [442, 0]
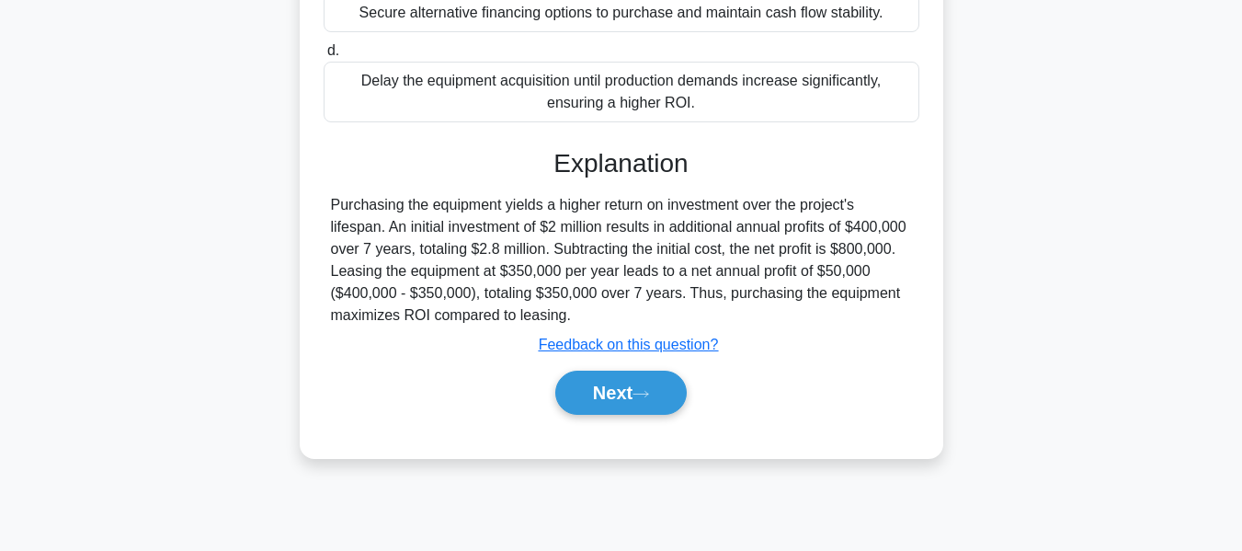
drag, startPoint x: 626, startPoint y: 391, endPoint x: 941, endPoint y: 287, distance: 332.0
click at [626, 391] on button "Next" at bounding box center [620, 392] width 131 height 44
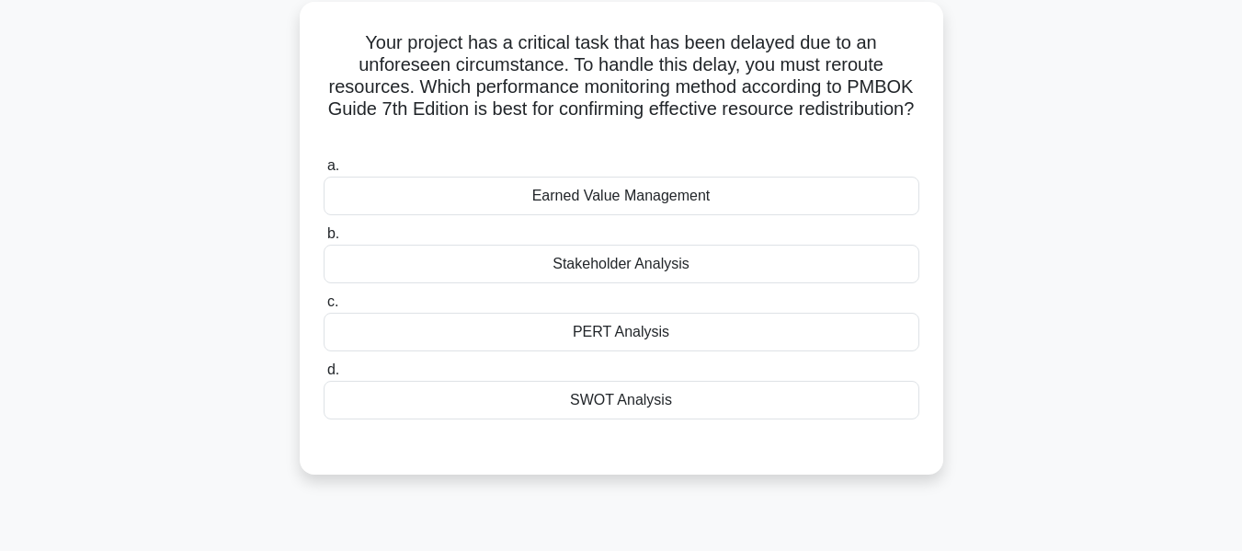
scroll to position [138, 0]
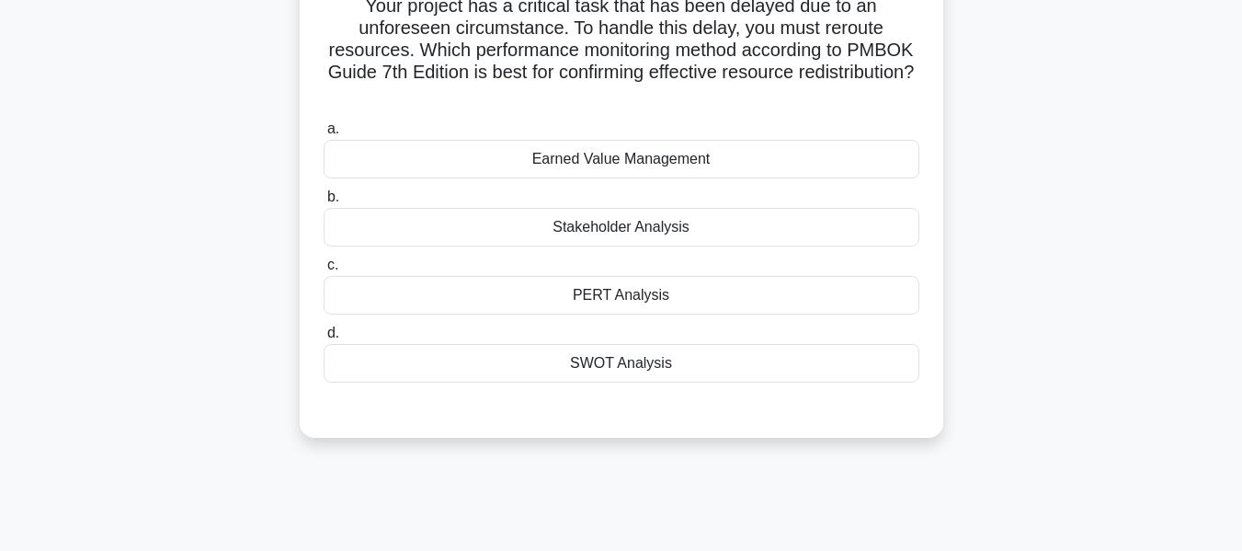
click at [592, 160] on div "Earned Value Management" at bounding box center [622, 159] width 596 height 39
click at [324, 135] on input "a. Earned Value Management" at bounding box center [324, 129] width 0 height 12
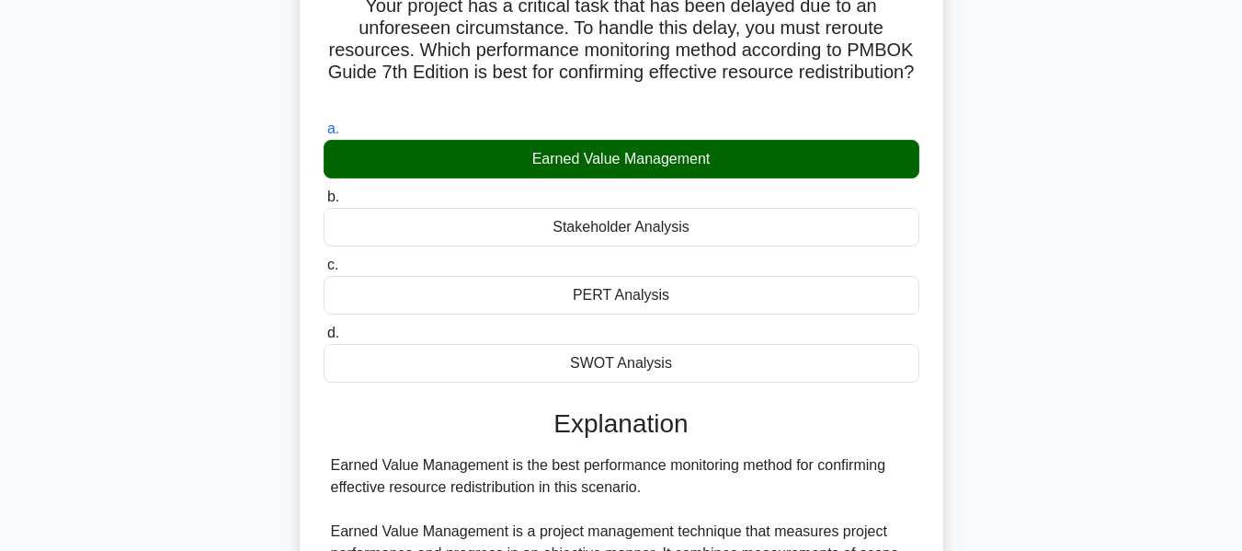
scroll to position [650, 0]
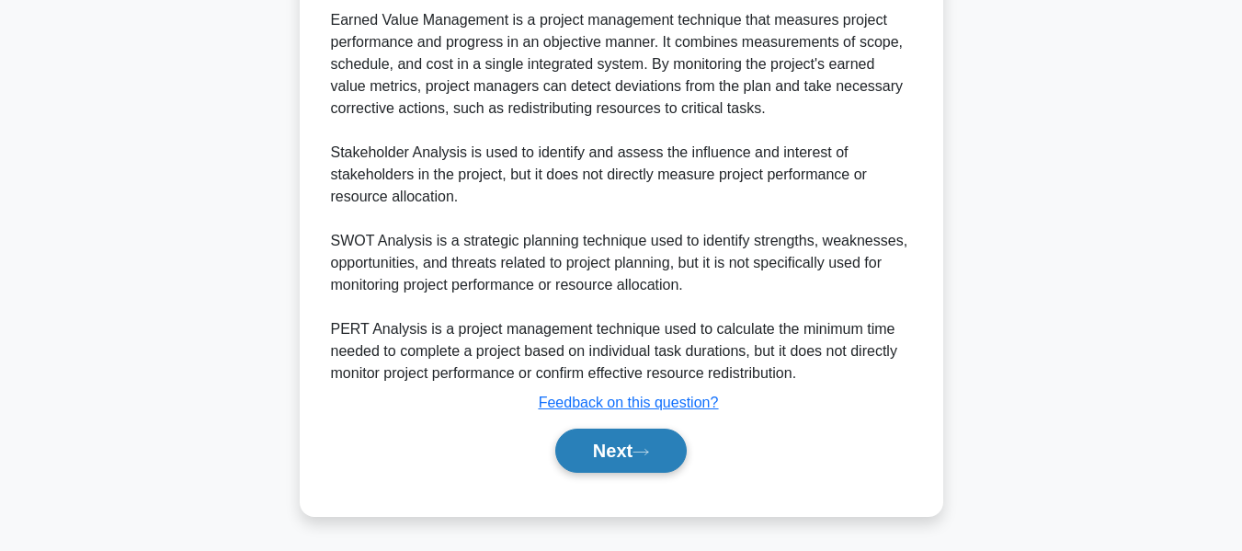
click at [586, 458] on button "Next" at bounding box center [620, 450] width 131 height 44
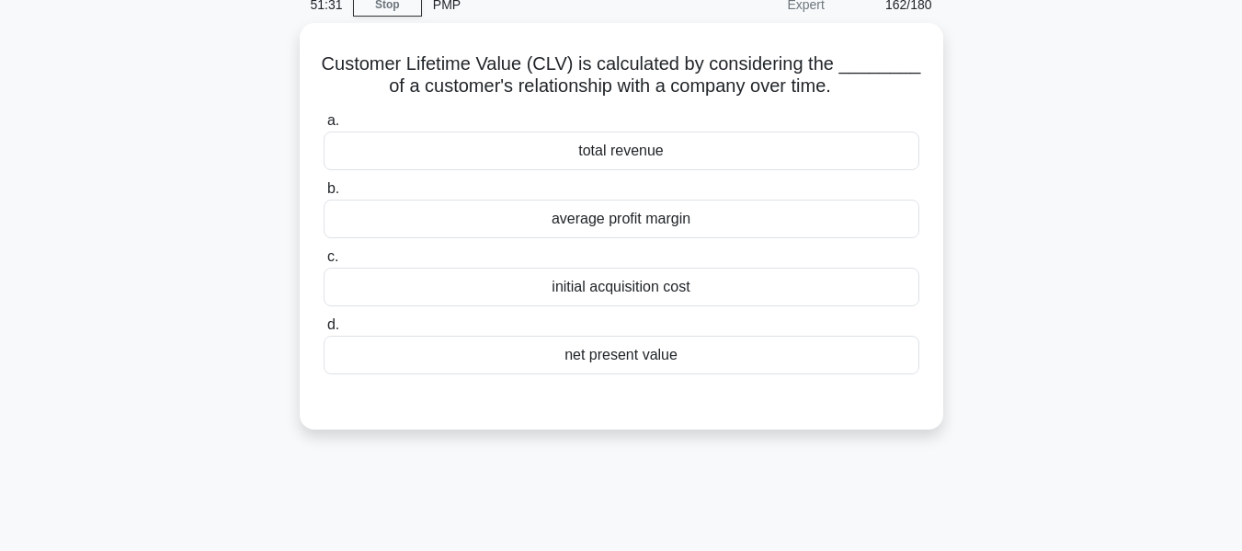
scroll to position [94, 0]
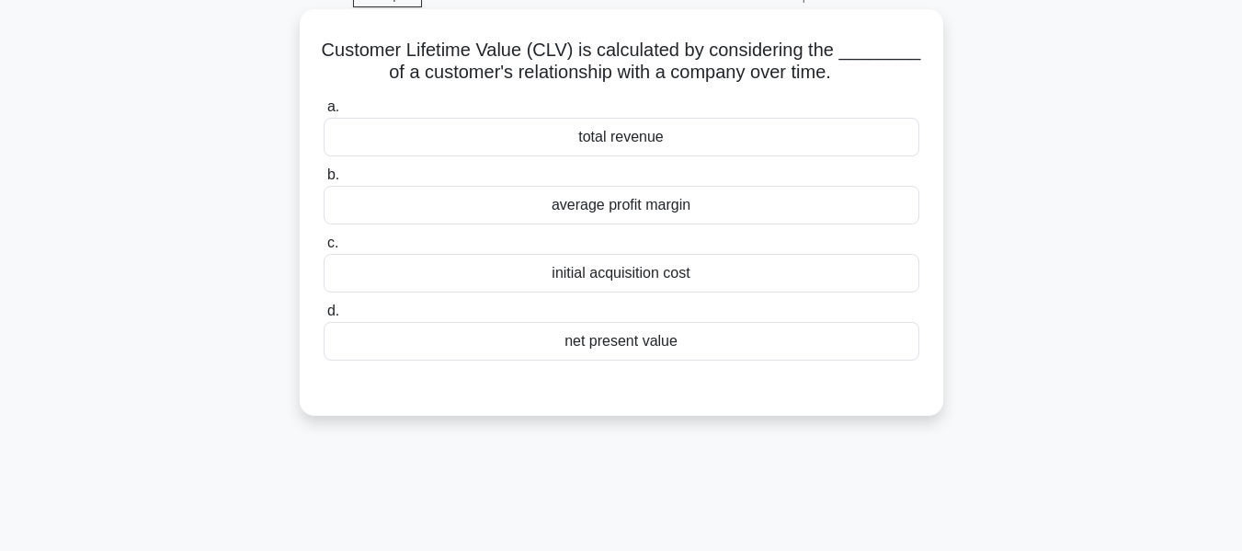
click at [626, 131] on div "total revenue" at bounding box center [622, 137] width 596 height 39
click at [324, 113] on input "a. total revenue" at bounding box center [324, 107] width 0 height 12
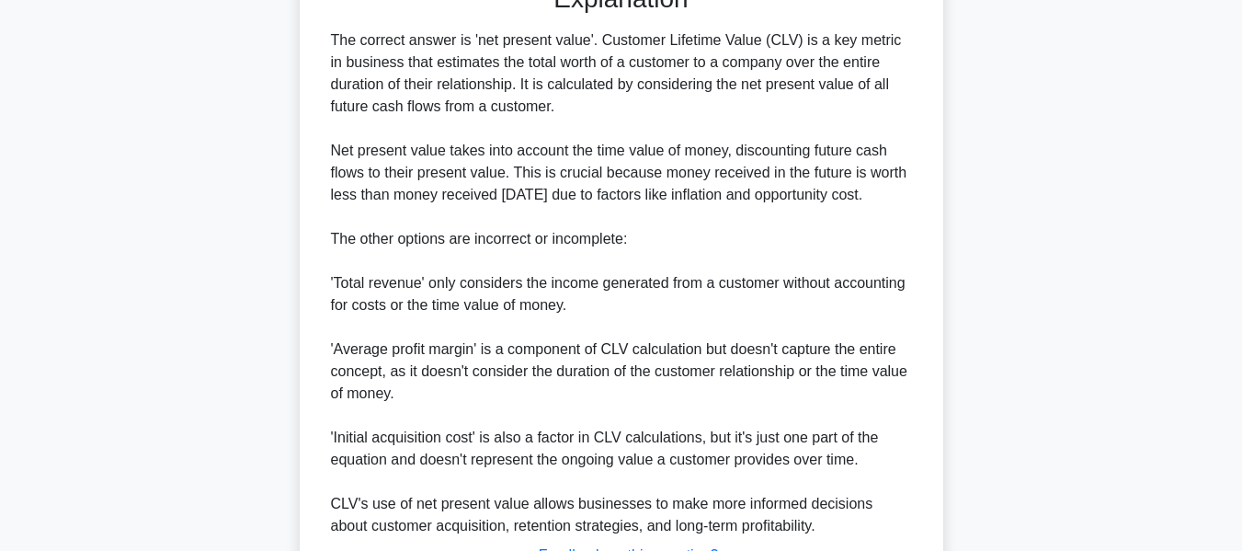
scroll to position [652, 0]
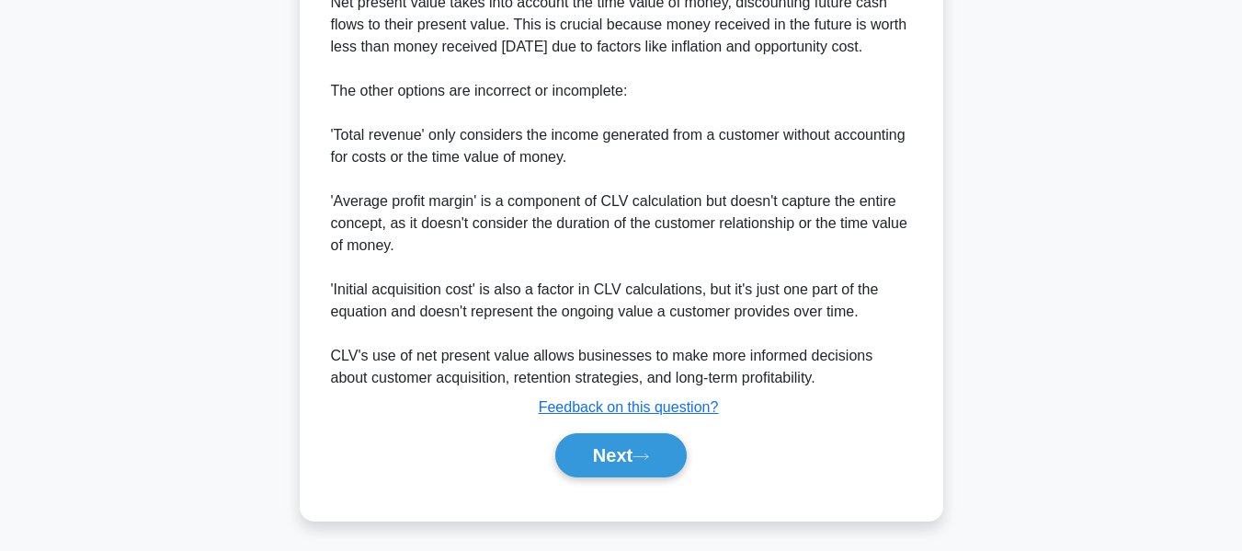
drag, startPoint x: 609, startPoint y: 445, endPoint x: 1067, endPoint y: 285, distance: 484.9
click at [609, 445] on button "Next" at bounding box center [620, 455] width 131 height 44
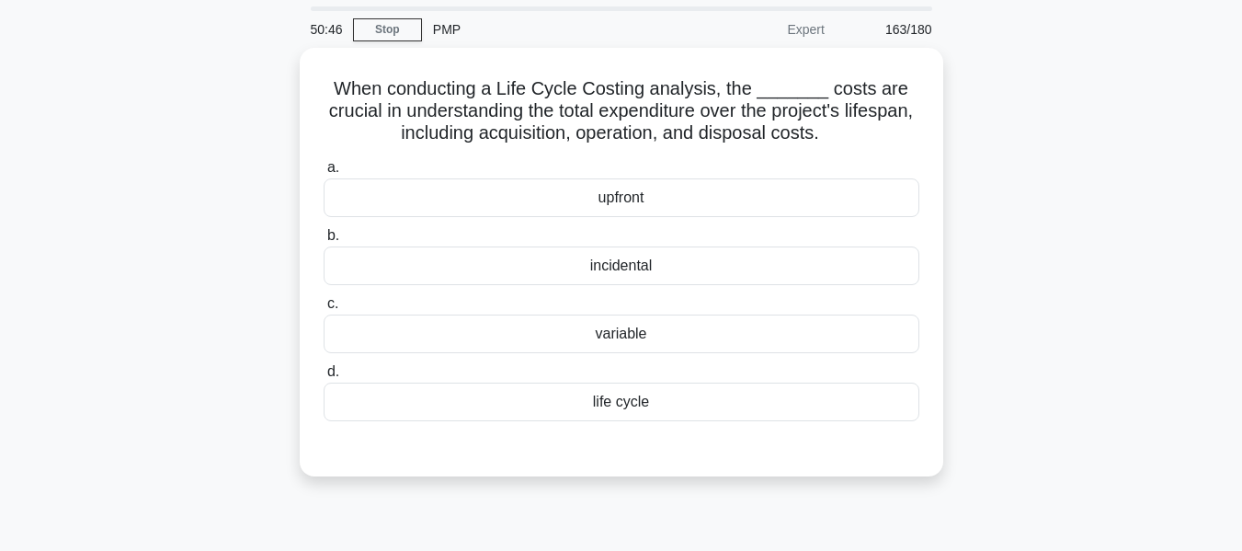
scroll to position [92, 0]
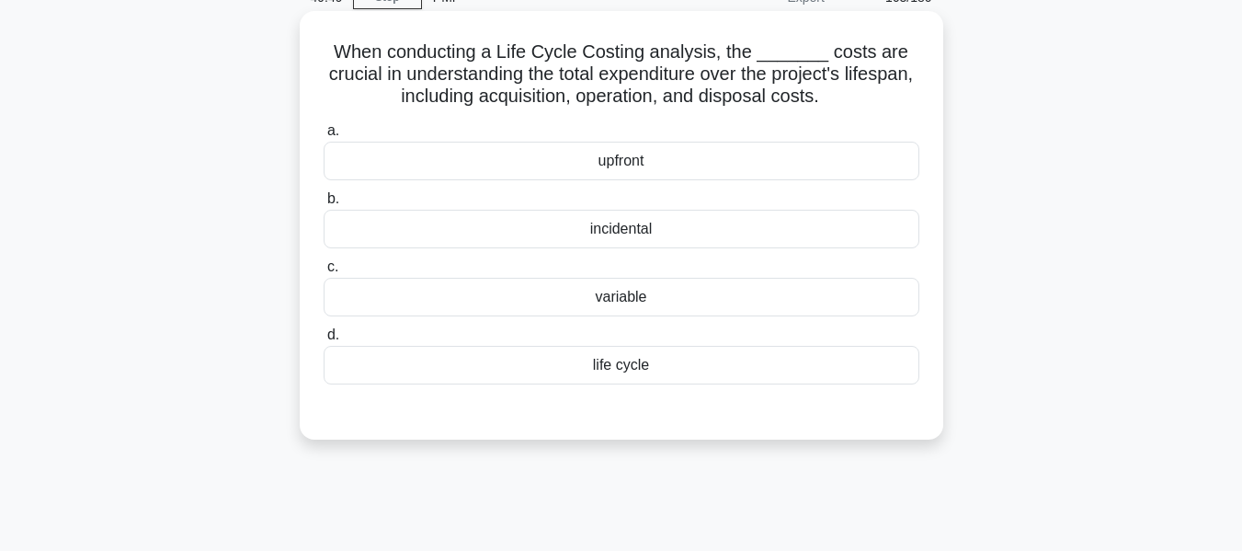
click at [620, 365] on div "life cycle" at bounding box center [622, 365] width 596 height 39
click at [324, 341] on input "d. life cycle" at bounding box center [324, 335] width 0 height 12
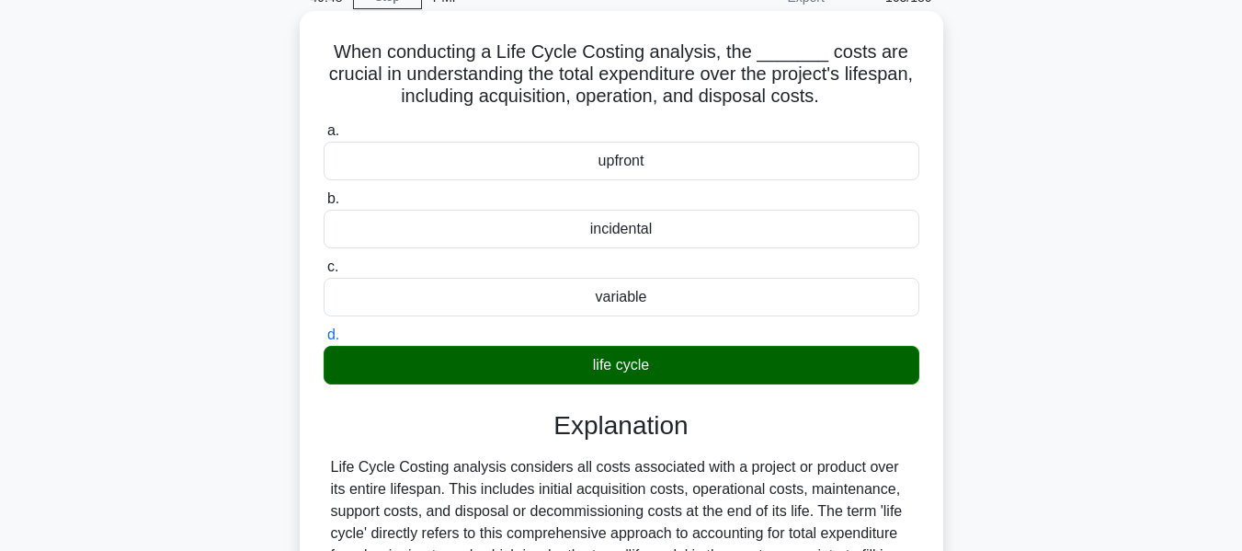
scroll to position [442, 0]
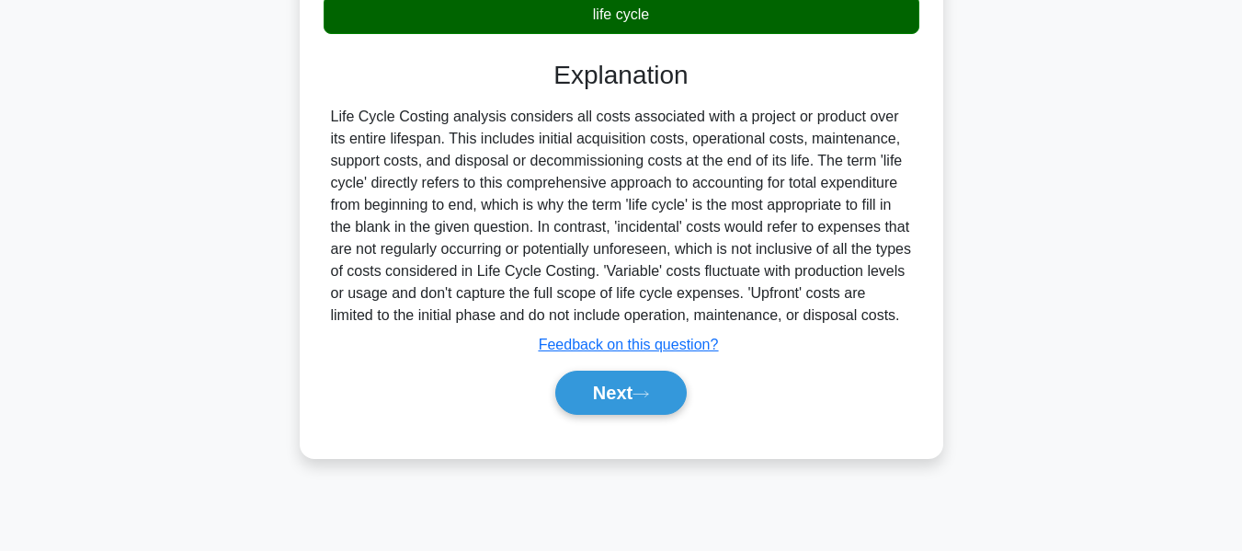
drag, startPoint x: 626, startPoint y: 385, endPoint x: 848, endPoint y: 300, distance: 237.5
click at [626, 385] on button "Next" at bounding box center [620, 392] width 131 height 44
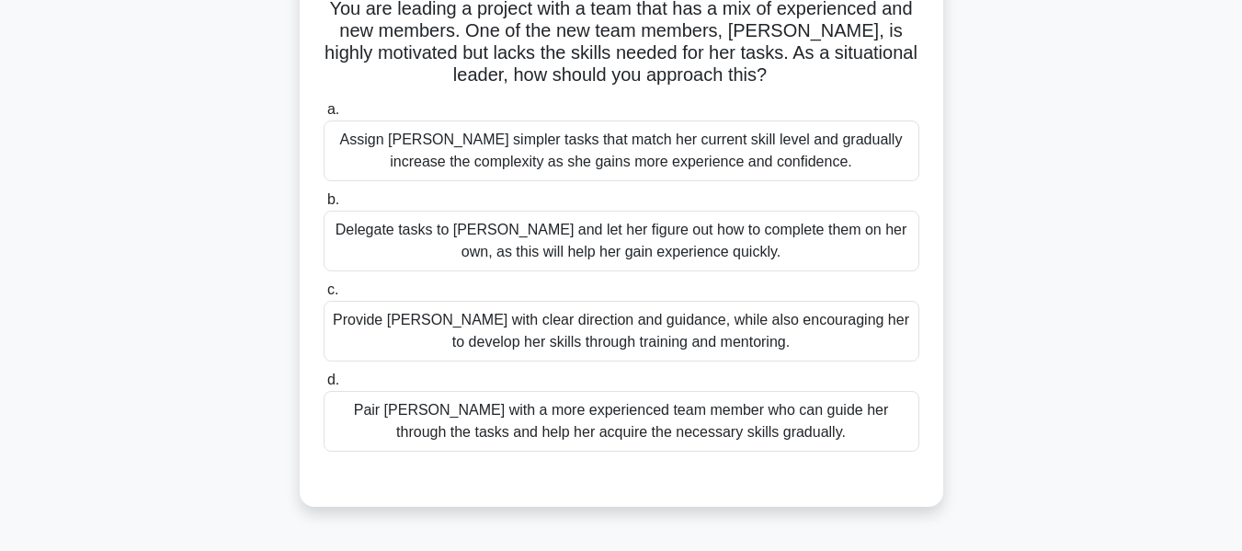
scroll to position [126, 0]
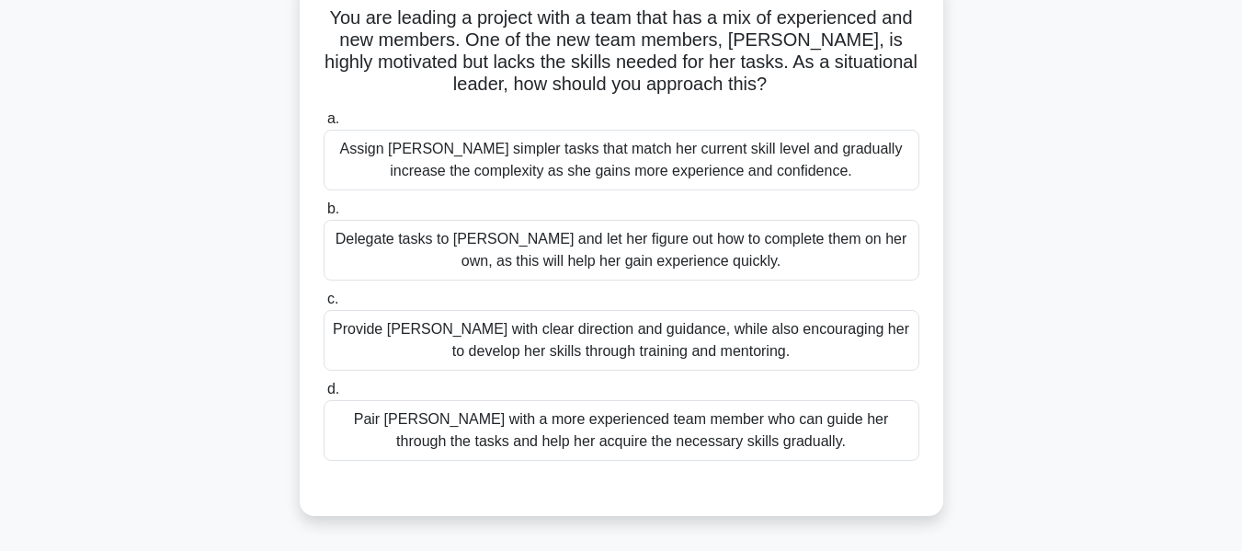
drag, startPoint x: 324, startPoint y: 7, endPoint x: 873, endPoint y: 450, distance: 705.3
click at [873, 450] on div "You are leading a project with a team that has a mix of experienced and new mem…" at bounding box center [621, 246] width 629 height 524
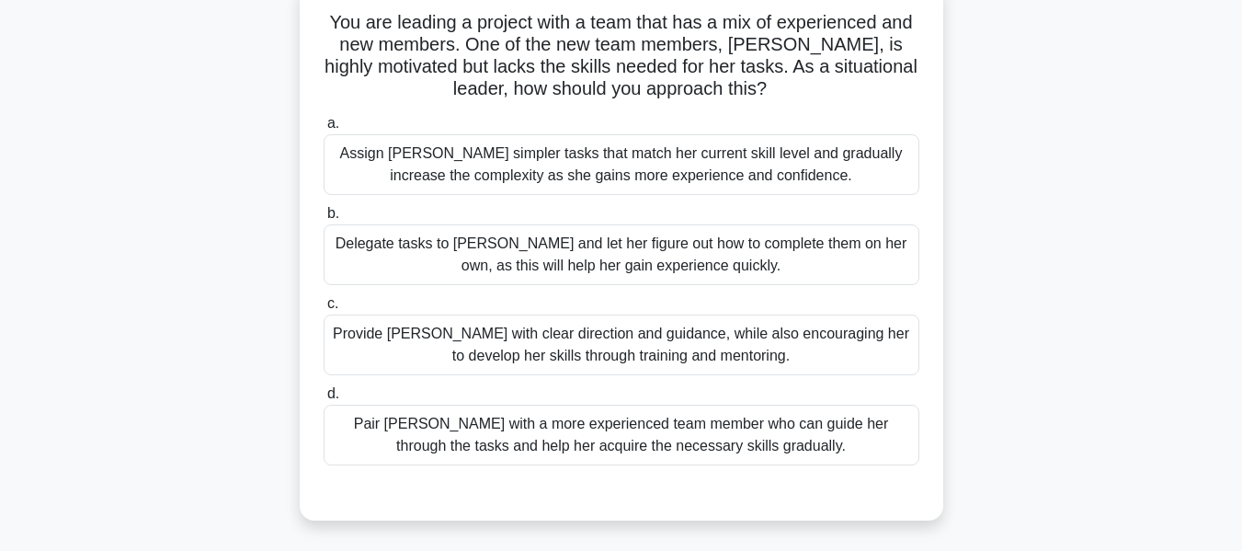
copy div "You are leading a project with a team that has a mix of experienced and new mem…"
click at [177, 123] on div "You are leading a project with a team that has a mix of experienced and new mem…" at bounding box center [621, 262] width 1048 height 561
click at [166, 63] on div "You are leading a project with a team that has a mix of experienced and new mem…" at bounding box center [621, 262] width 1048 height 561
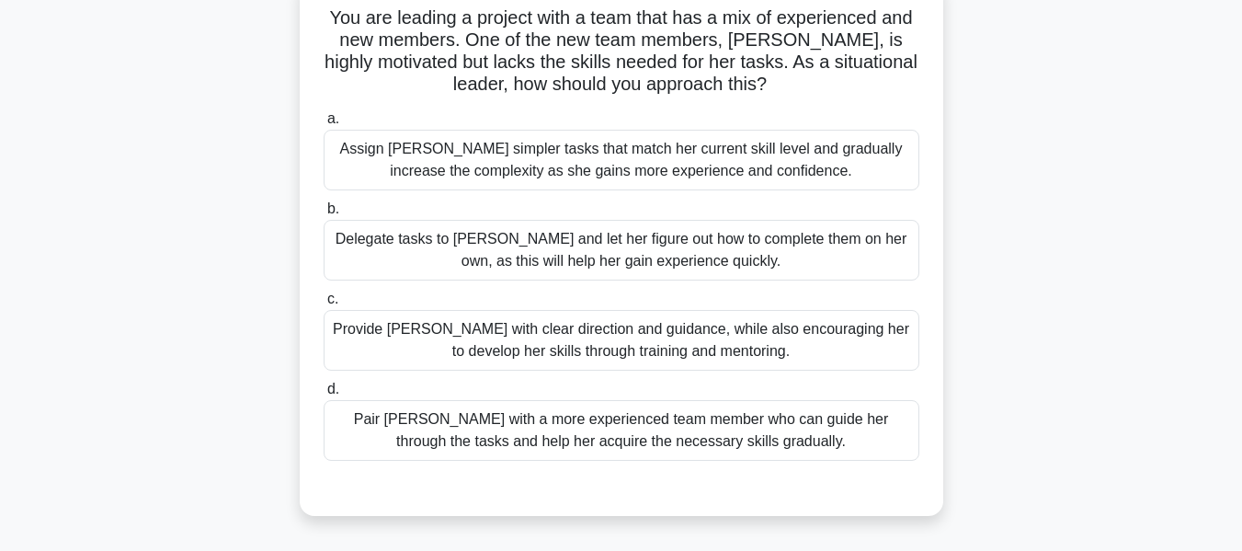
click at [324, 46] on h5 "You are leading a project with a team that has a mix of experienced and new mem…" at bounding box center [621, 51] width 599 height 90
click at [614, 339] on div "Provide Sarah with clear direction and guidance, while also encouraging her to …" at bounding box center [622, 340] width 596 height 61
click at [324, 305] on input "c. Provide Sarah with clear direction and guidance, while also encouraging her …" at bounding box center [324, 299] width 0 height 12
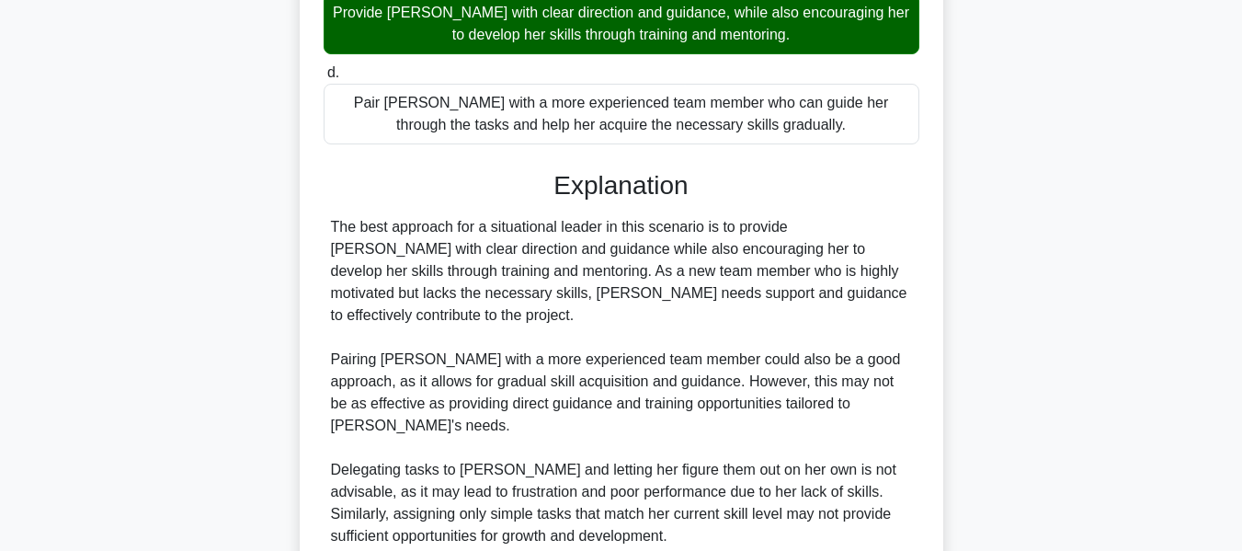
scroll to position [672, 0]
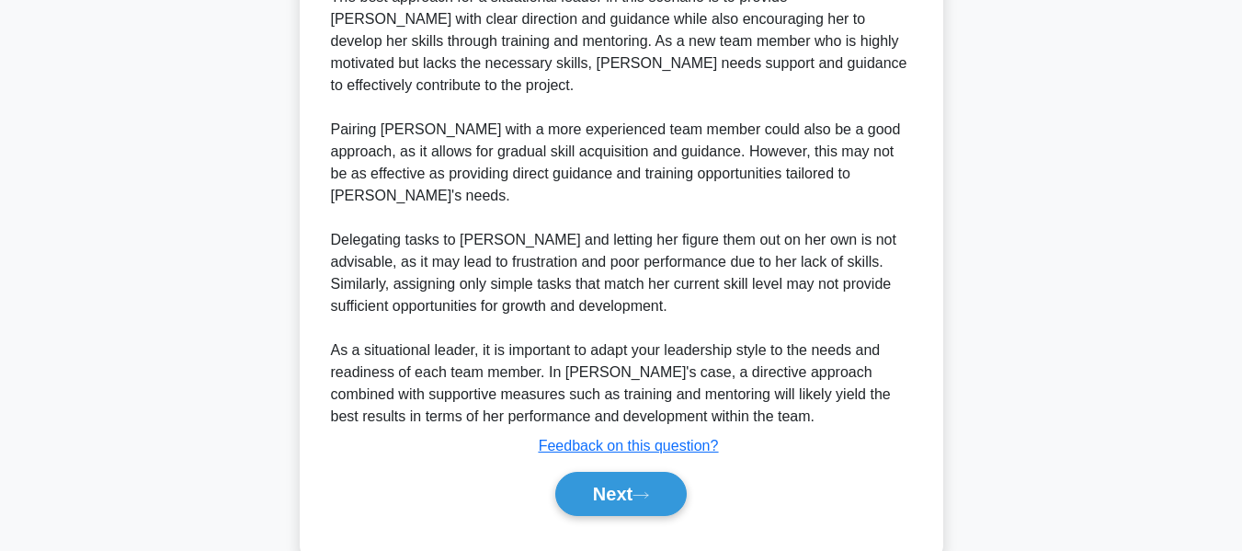
drag, startPoint x: 601, startPoint y: 443, endPoint x: 922, endPoint y: 305, distance: 349.2
click at [601, 472] on button "Next" at bounding box center [620, 494] width 131 height 44
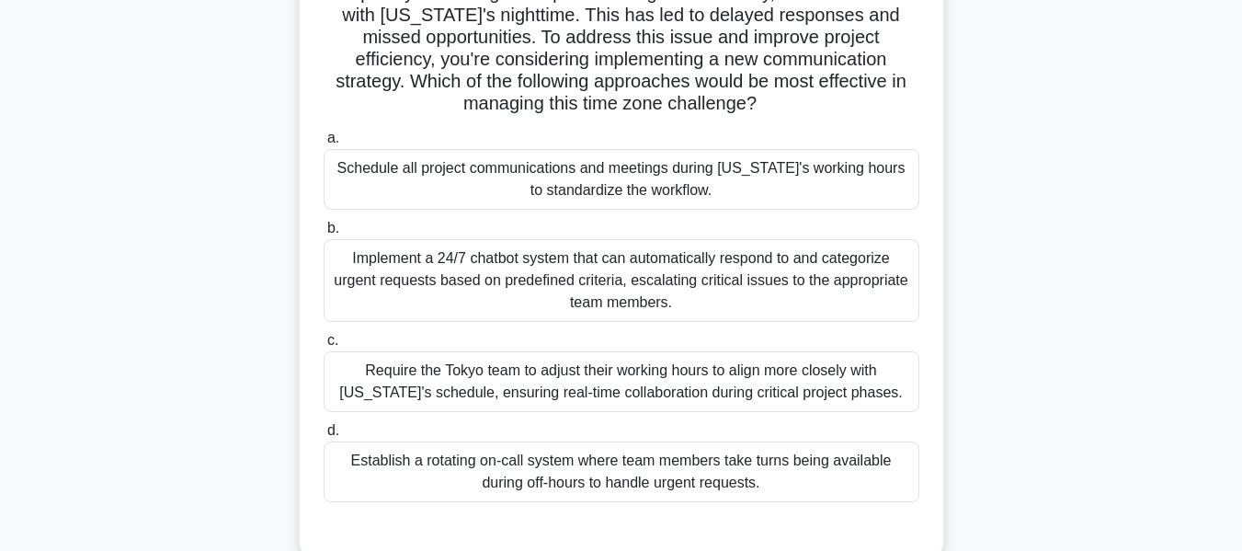
scroll to position [210, 0]
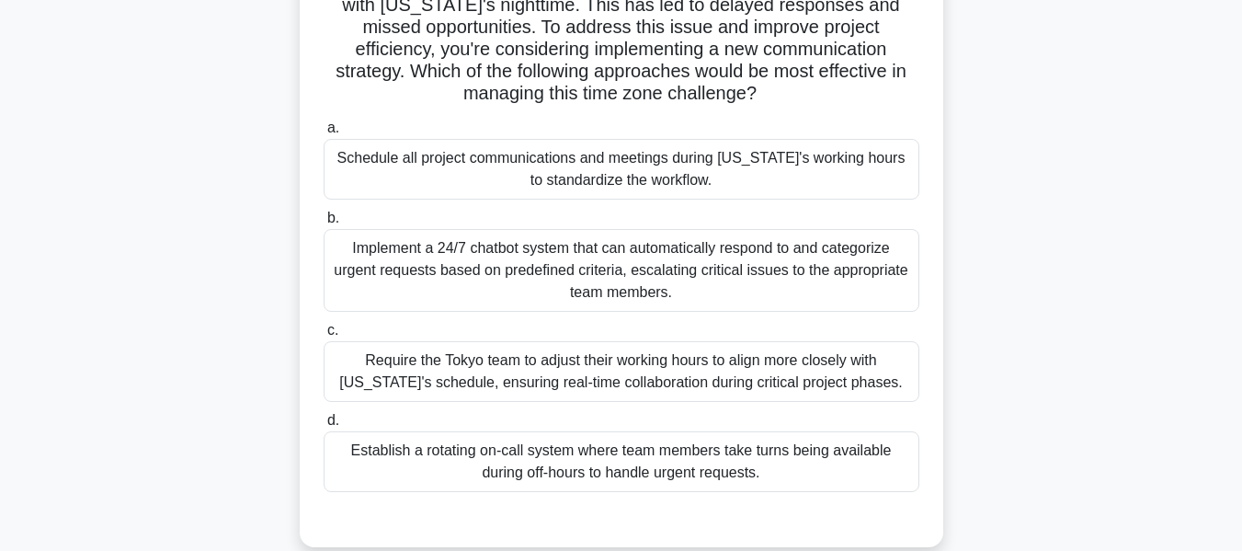
click at [1062, 351] on div "You're managing a global project with teams in New York, Tokyo, and London. The…" at bounding box center [621, 233] width 1048 height 671
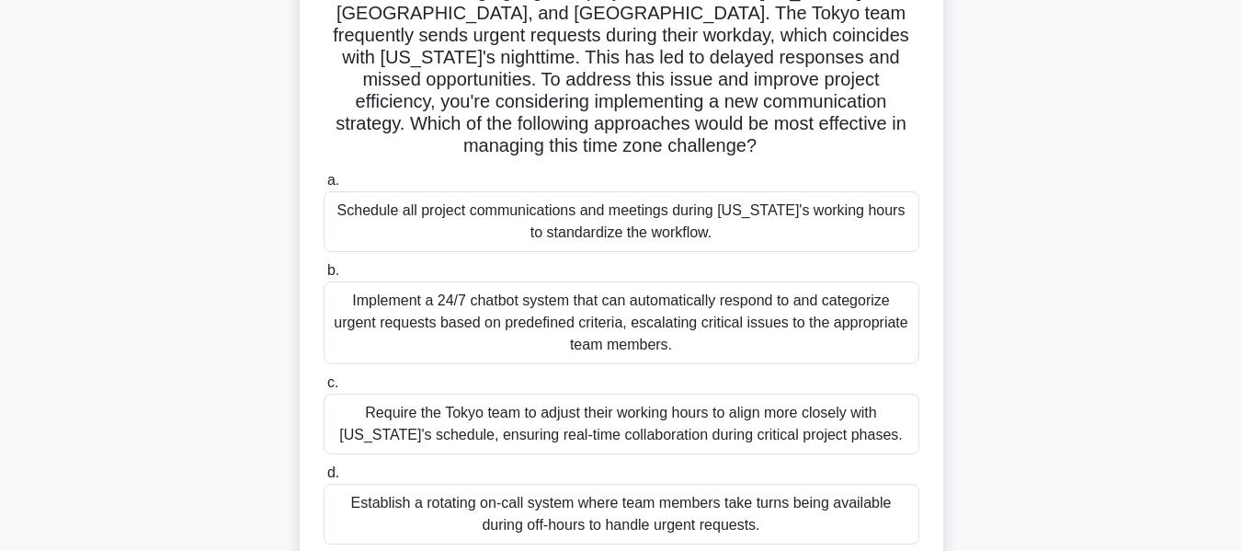
scroll to position [159, 0]
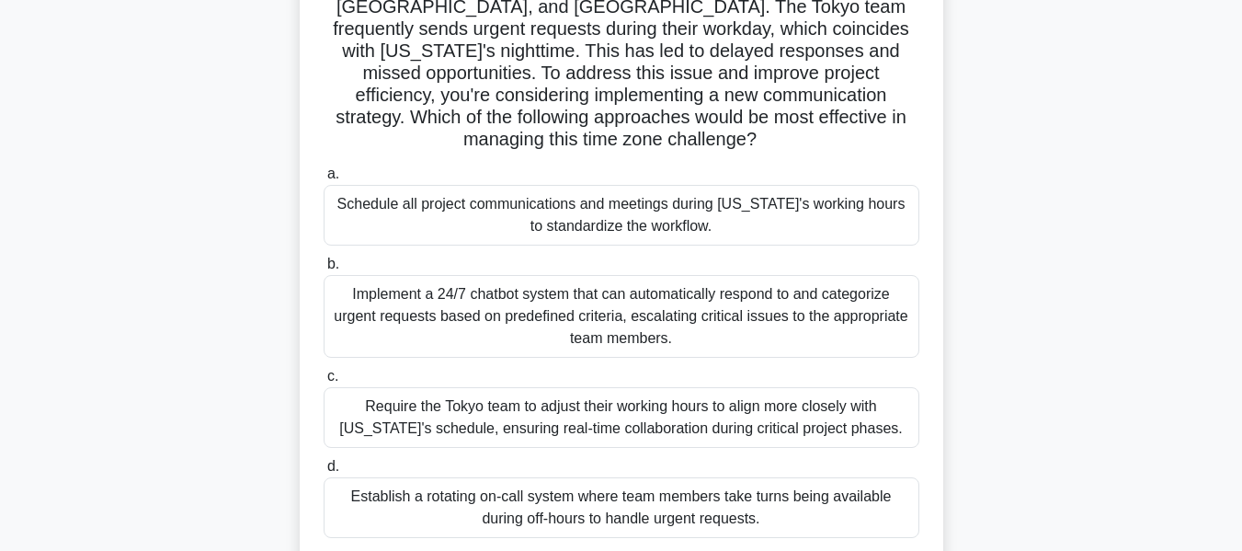
click at [385, 276] on div "Implement a 24/7 chatbot system that can automatically respond to and categoriz…" at bounding box center [622, 316] width 596 height 83
click at [324, 270] on input "b. Implement a 24/7 chatbot system that can automatically respond to and catego…" at bounding box center [324, 264] width 0 height 12
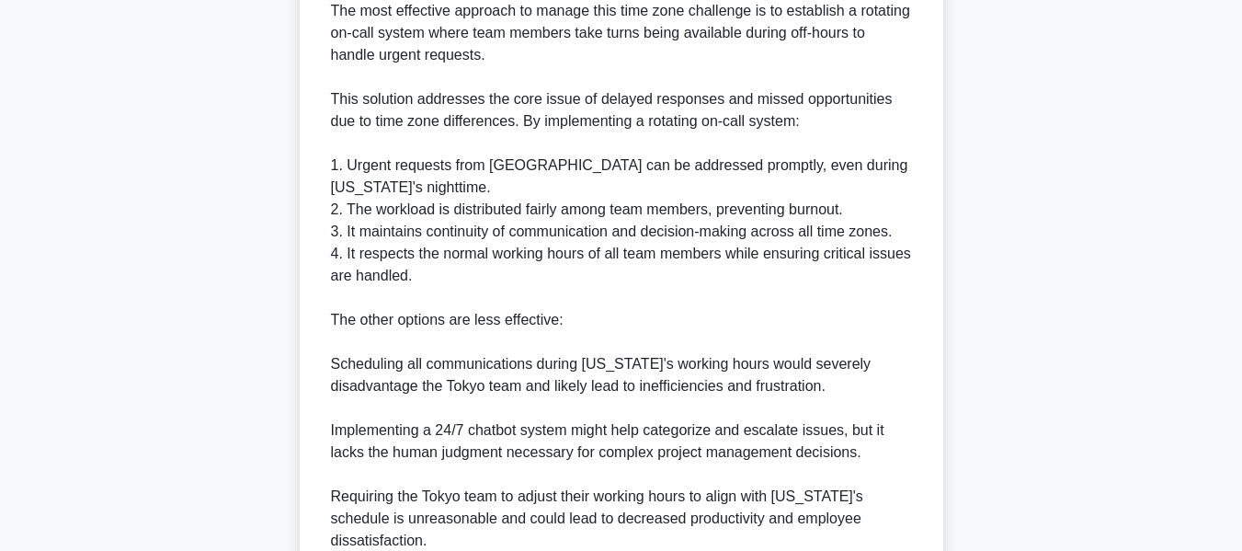
scroll to position [983, 0]
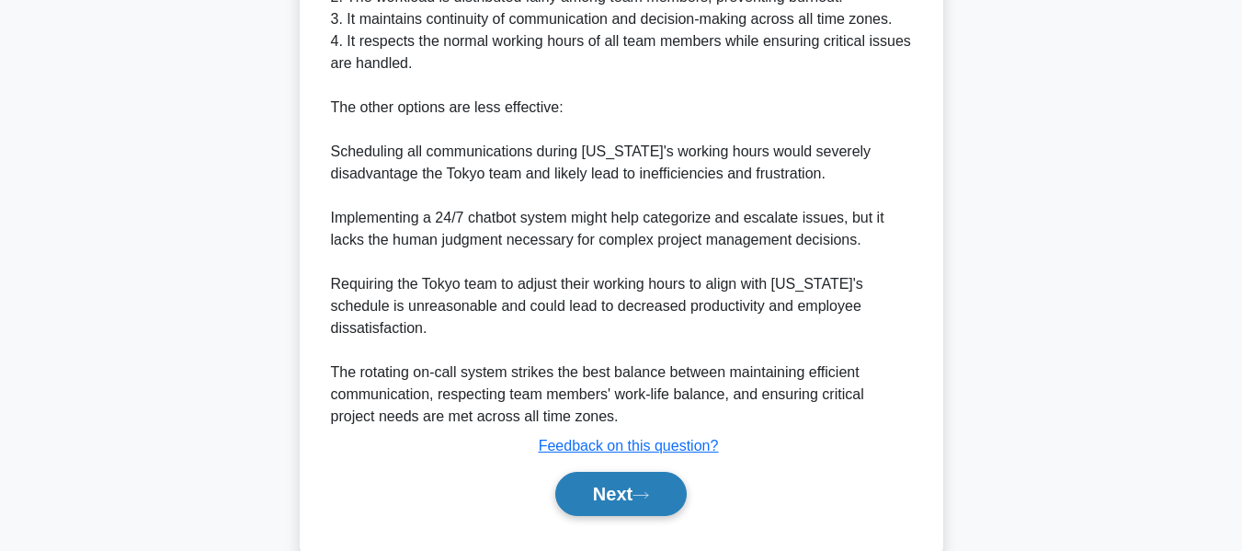
click at [593, 472] on button "Next" at bounding box center [620, 494] width 131 height 44
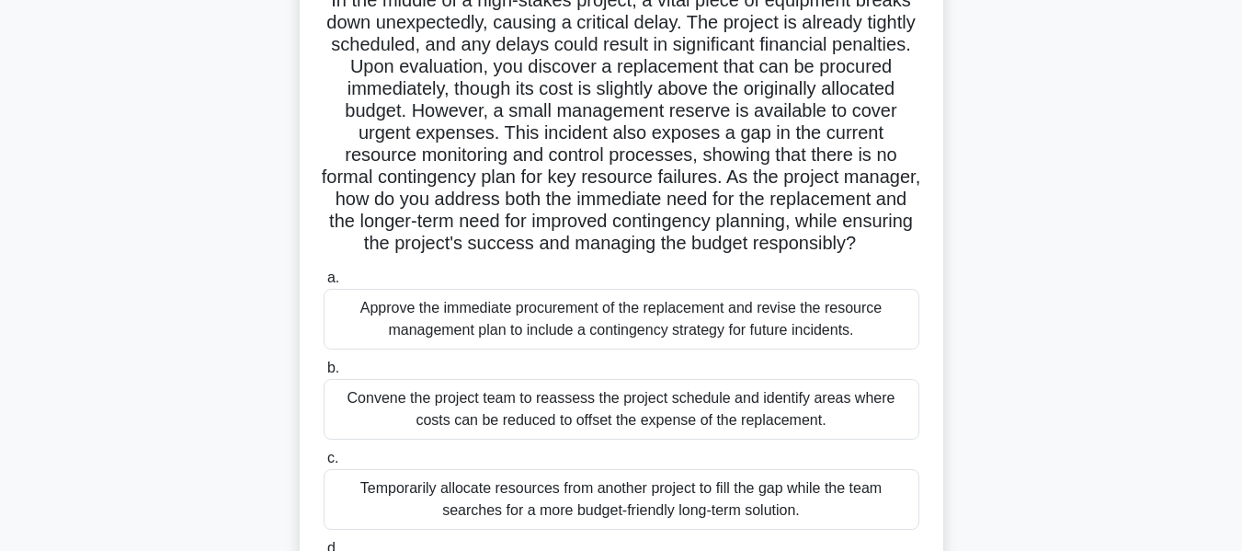
scroll to position [146, 0]
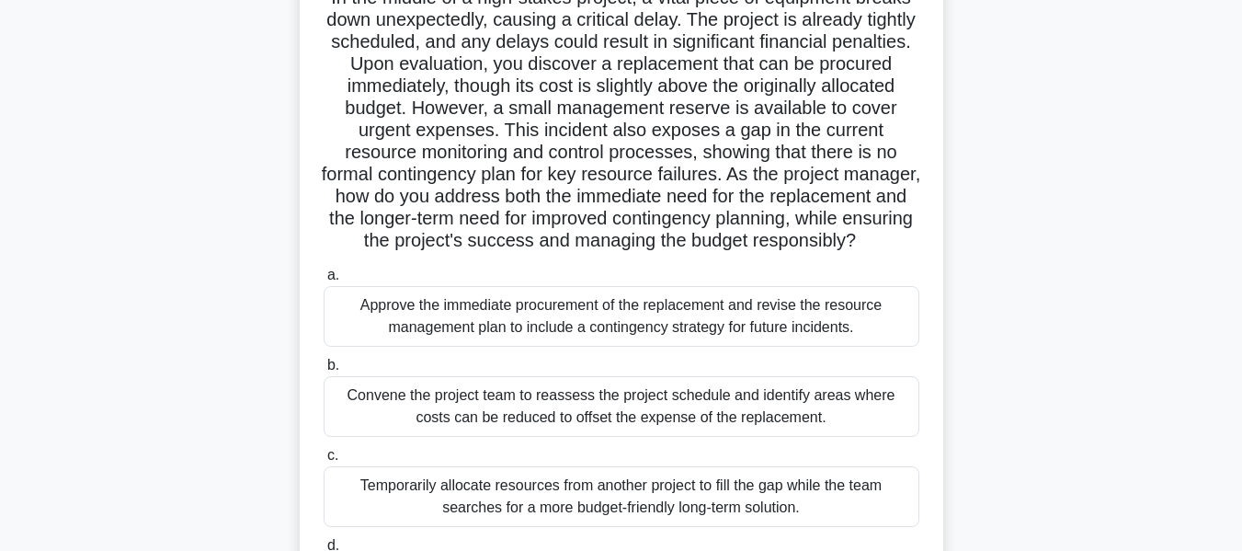
click at [650, 339] on div "Approve the immediate procurement of the replacement and revise the resource ma…" at bounding box center [622, 316] width 596 height 61
click at [324, 281] on input "a. Approve the immediate procurement of the replacement and revise the resource…" at bounding box center [324, 275] width 0 height 12
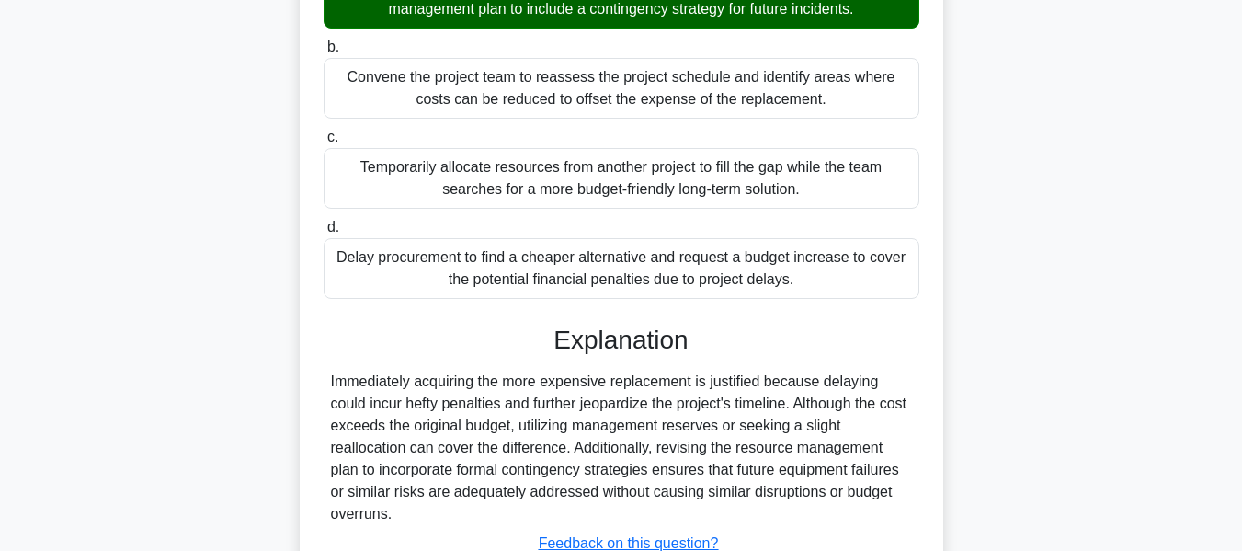
scroll to position [628, 0]
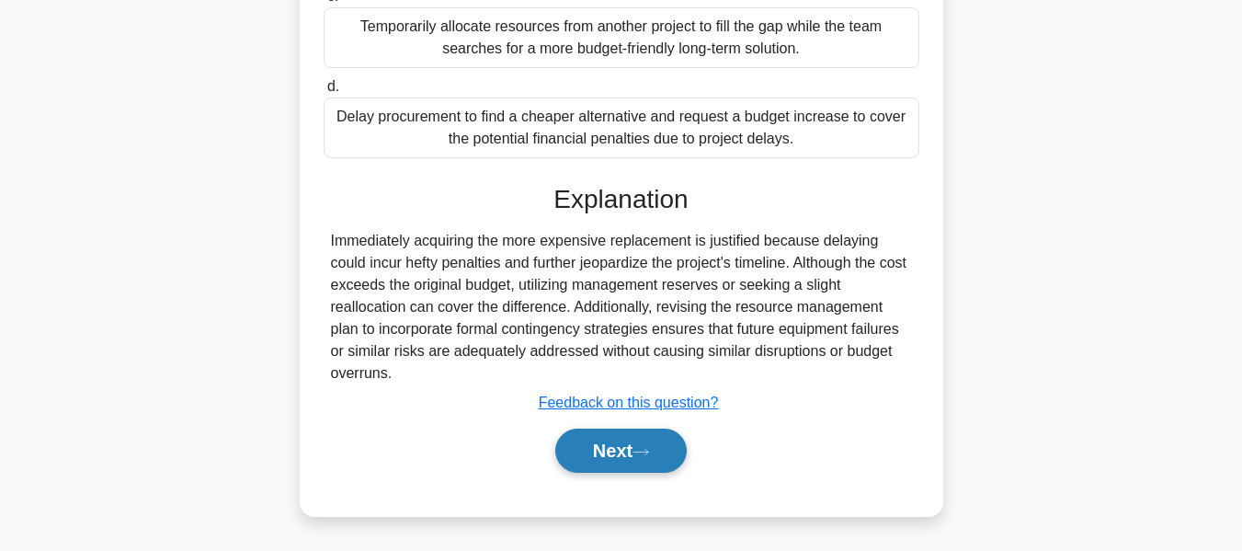
click at [629, 441] on button "Next" at bounding box center [620, 450] width 131 height 44
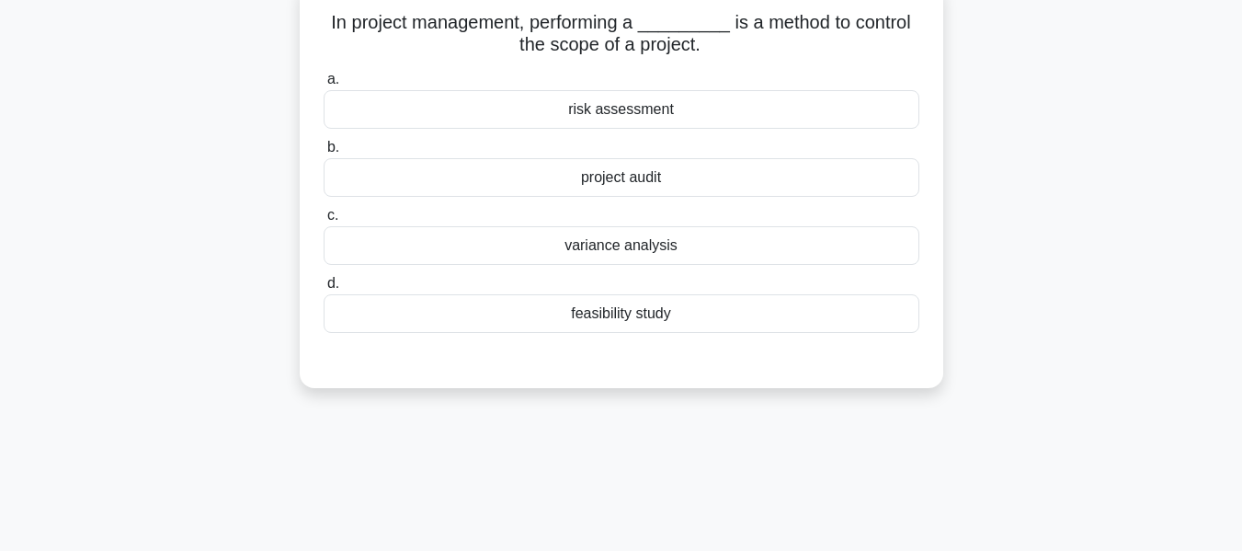
scroll to position [128, 0]
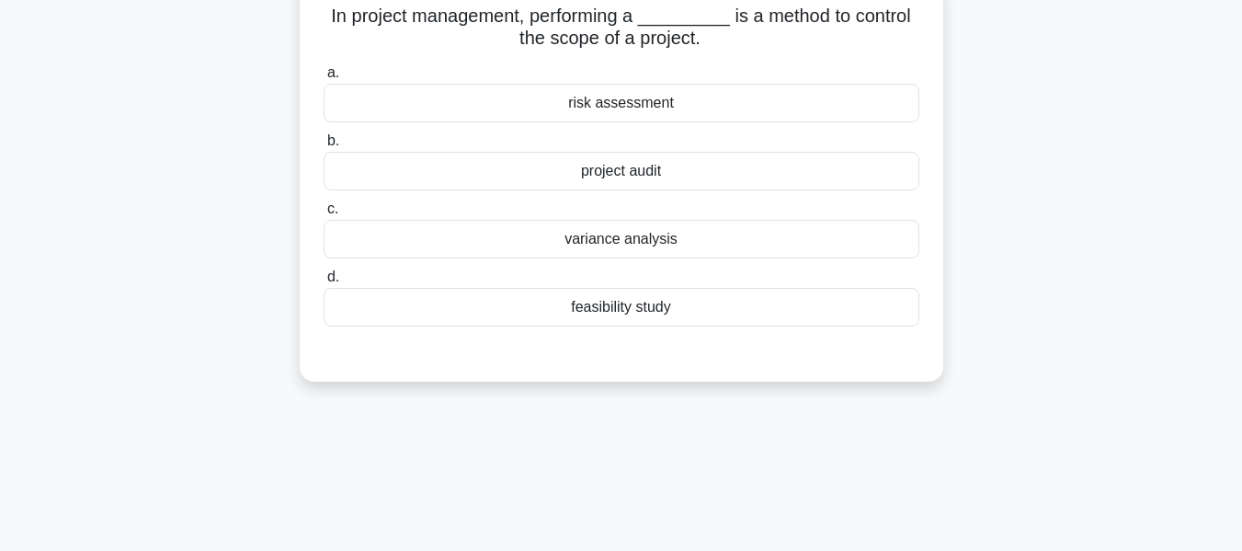
click at [587, 236] on div "variance analysis" at bounding box center [622, 239] width 596 height 39
click at [324, 215] on input "c. variance analysis" at bounding box center [324, 209] width 0 height 12
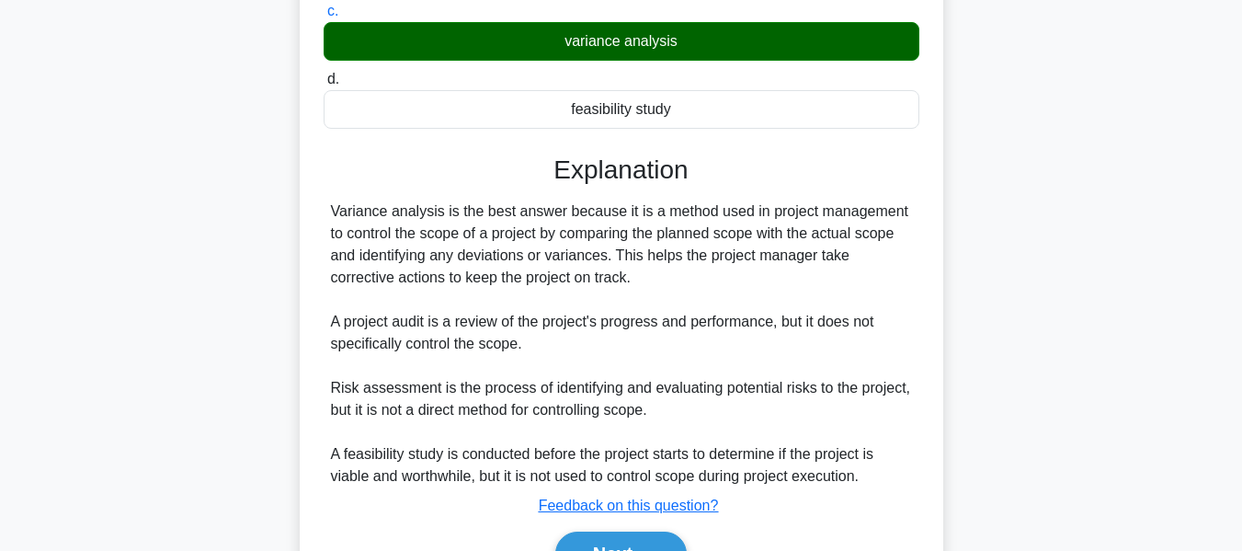
scroll to position [442, 0]
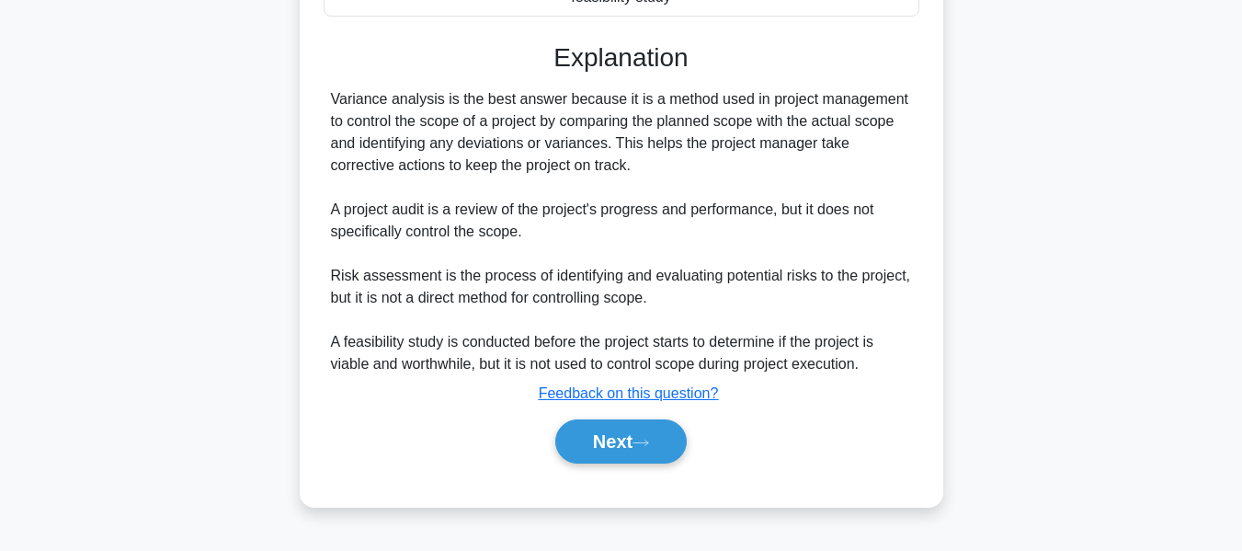
drag, startPoint x: 576, startPoint y: 432, endPoint x: 1007, endPoint y: 311, distance: 447.9
click at [576, 432] on button "Next" at bounding box center [620, 441] width 131 height 44
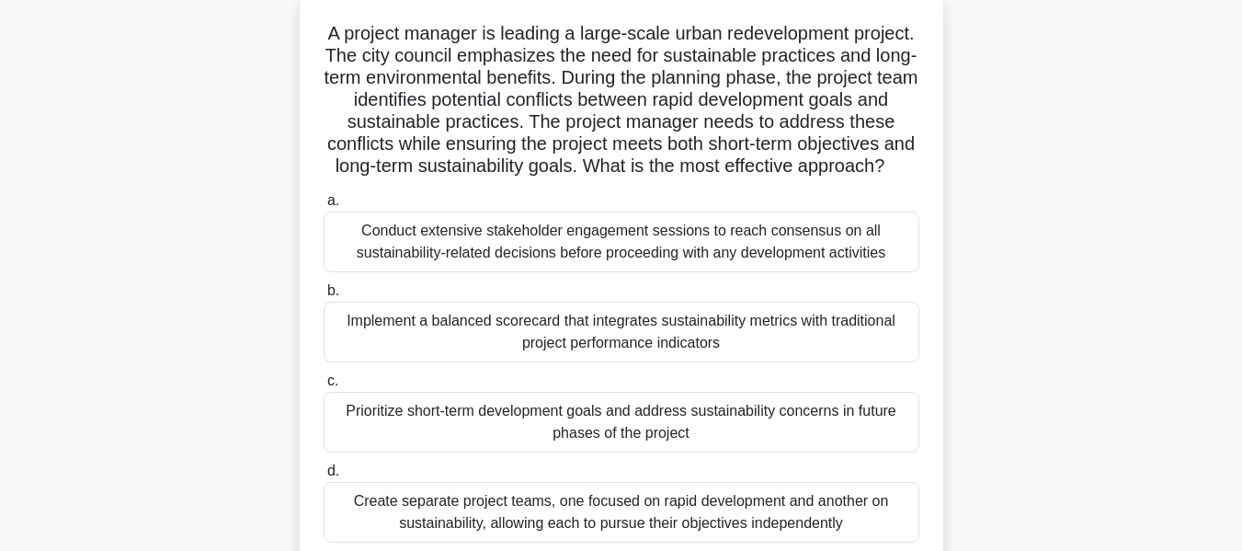
scroll to position [207, 0]
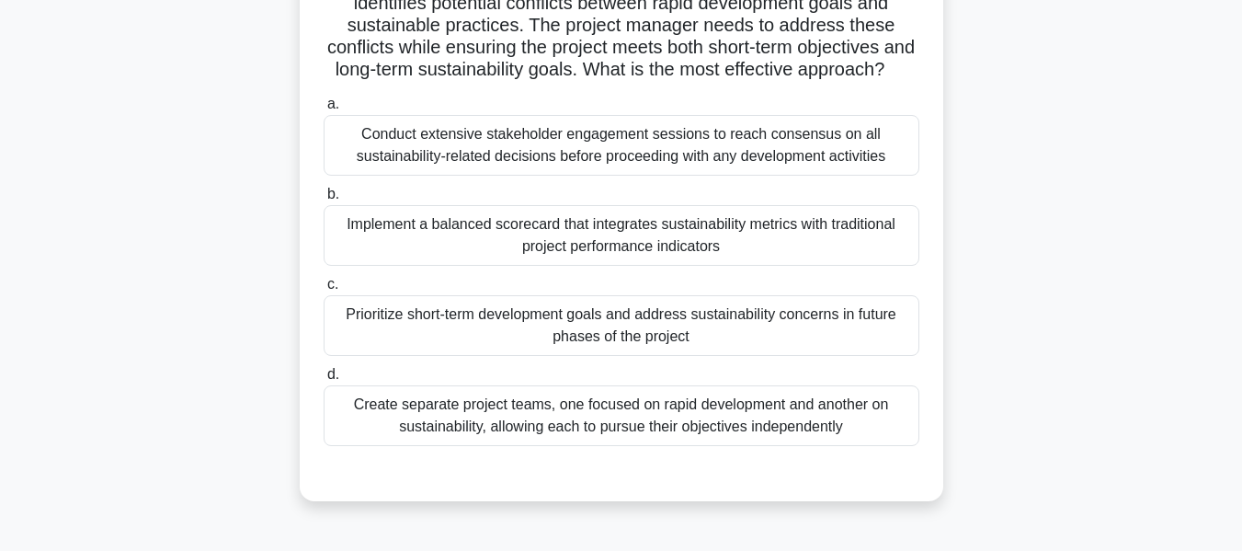
click at [402, 254] on div "Implement a balanced scorecard that integrates sustainability metrics with trad…" at bounding box center [622, 235] width 596 height 61
click at [324, 200] on input "b. Implement a balanced scorecard that integrates sustainability metrics with t…" at bounding box center [324, 194] width 0 height 12
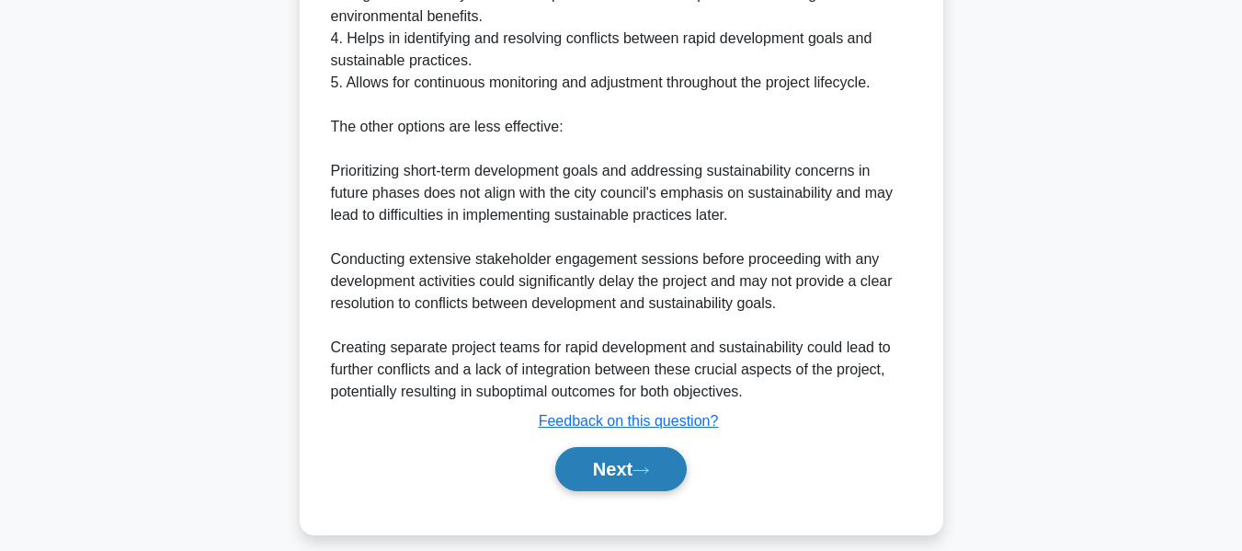
scroll to position [981, 0]
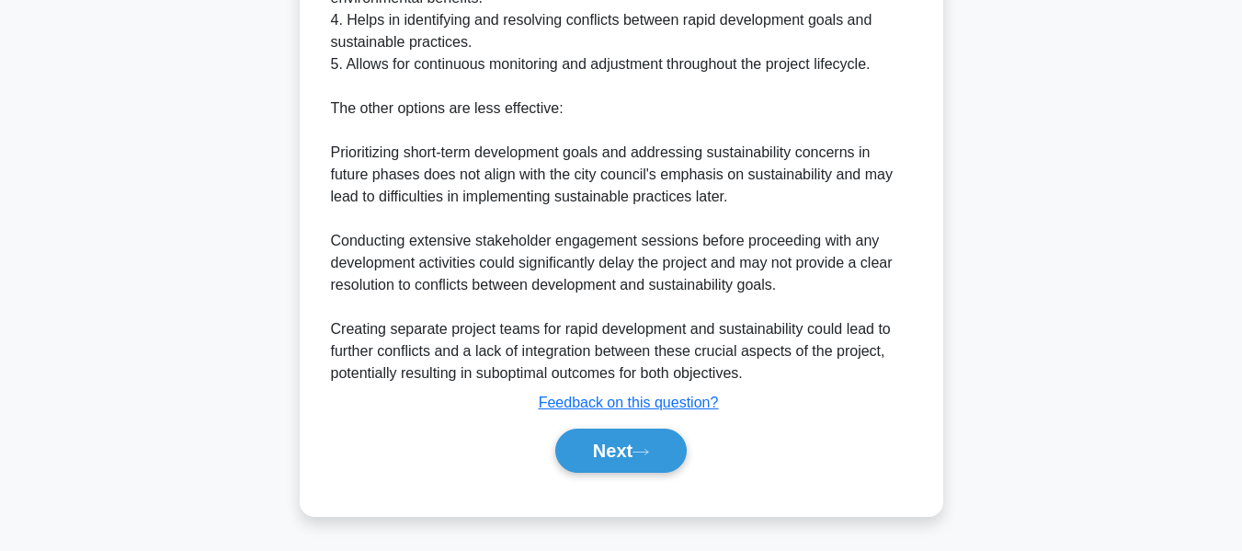
drag, startPoint x: 606, startPoint y: 448, endPoint x: 756, endPoint y: 402, distance: 156.7
click at [606, 448] on button "Next" at bounding box center [620, 450] width 131 height 44
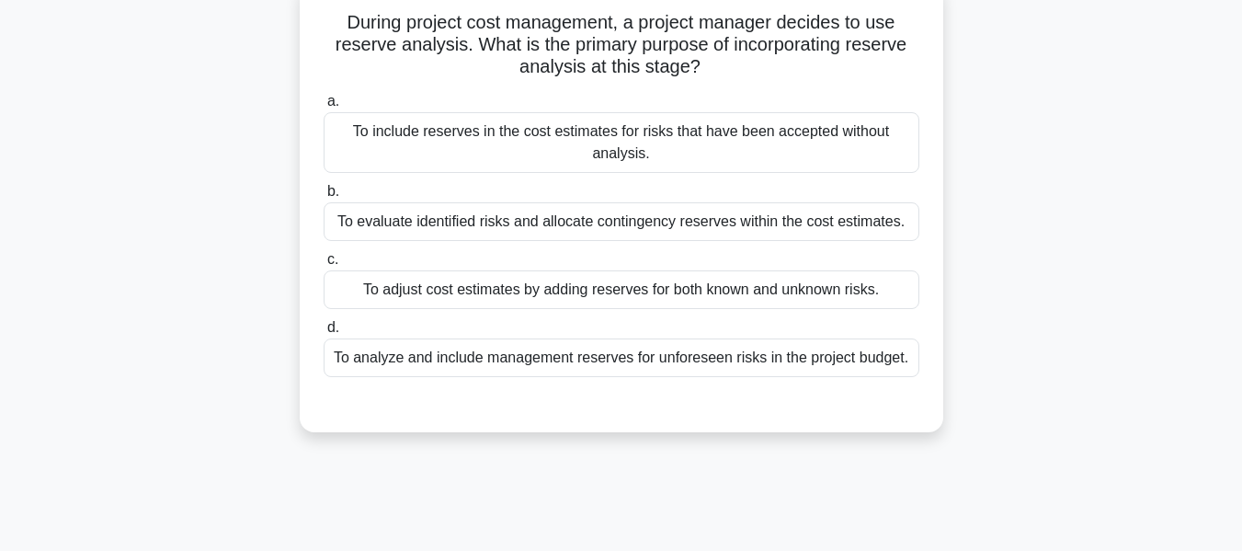
scroll to position [124, 0]
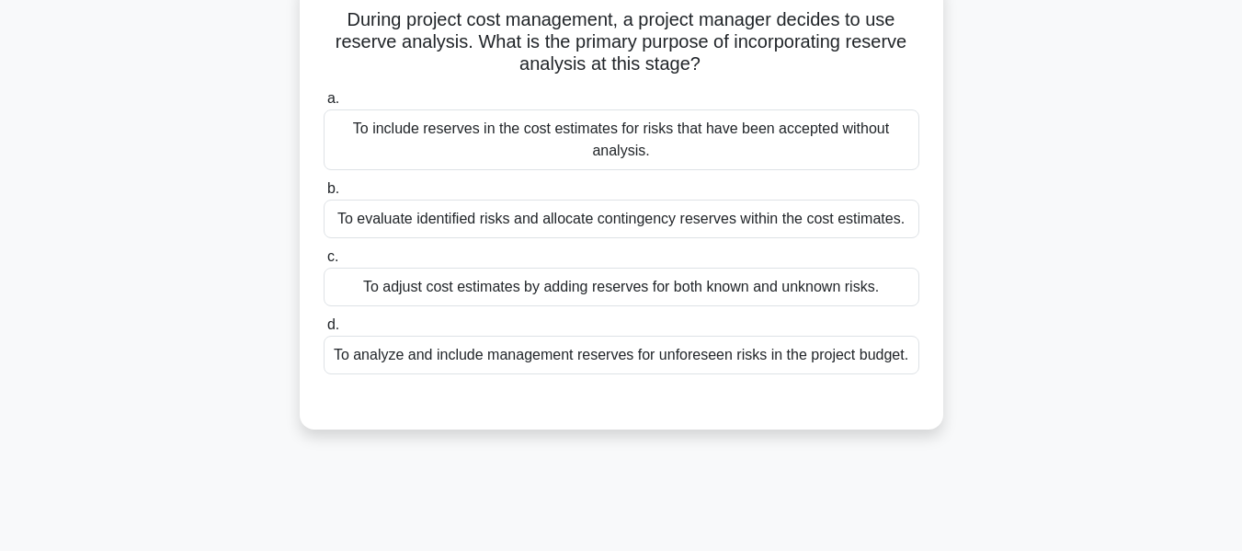
click at [637, 213] on div "To evaluate identified risks and allocate contingency reserves within the cost …" at bounding box center [622, 218] width 596 height 39
click at [324, 195] on input "b. To evaluate identified risks and allocate contingency reserves within the co…" at bounding box center [324, 189] width 0 height 12
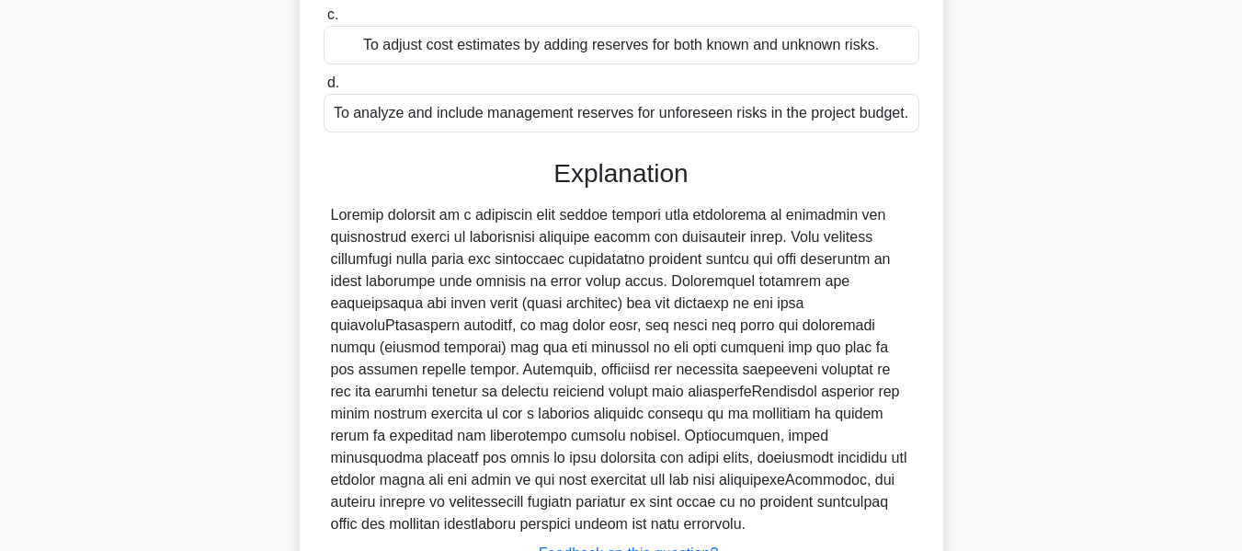
scroll to position [540, 0]
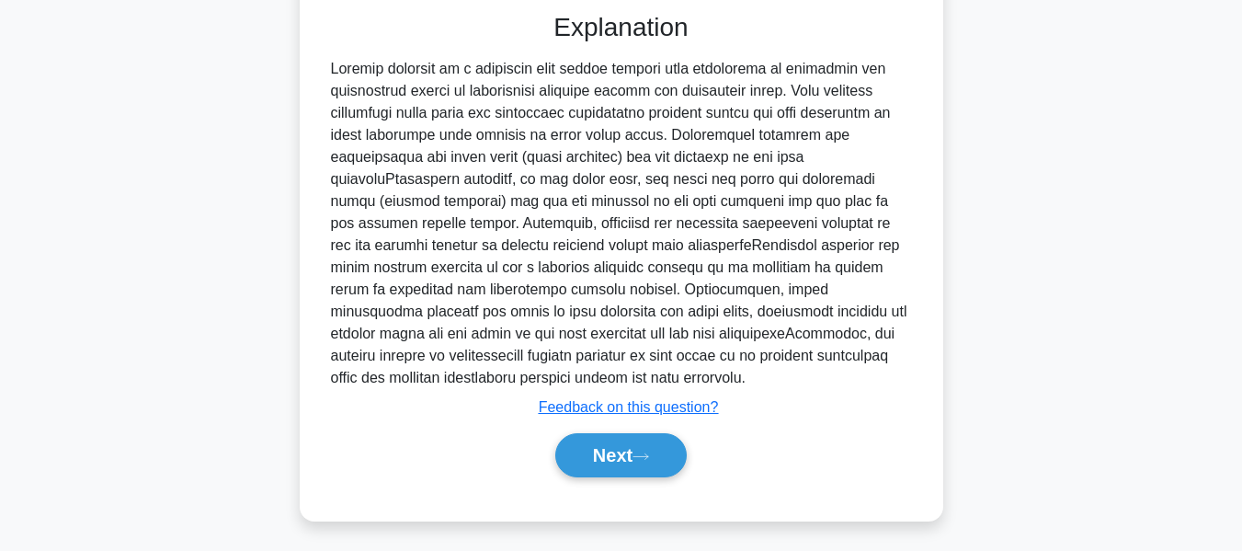
drag, startPoint x: 620, startPoint y: 451, endPoint x: 1140, endPoint y: 256, distance: 554.7
click at [620, 451] on button "Next" at bounding box center [620, 455] width 131 height 44
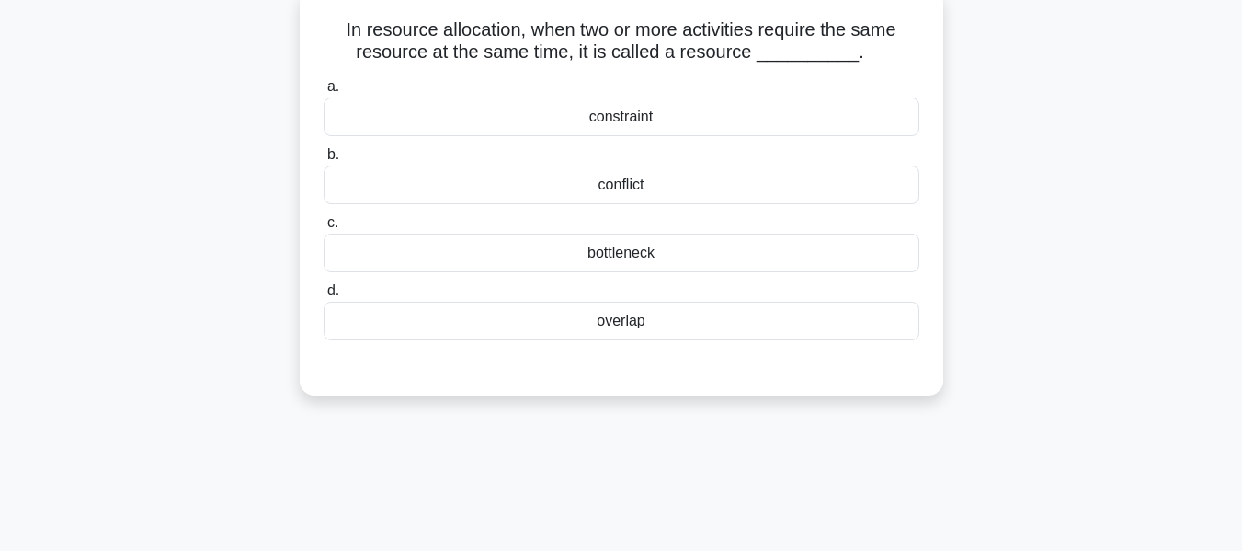
scroll to position [120, 0]
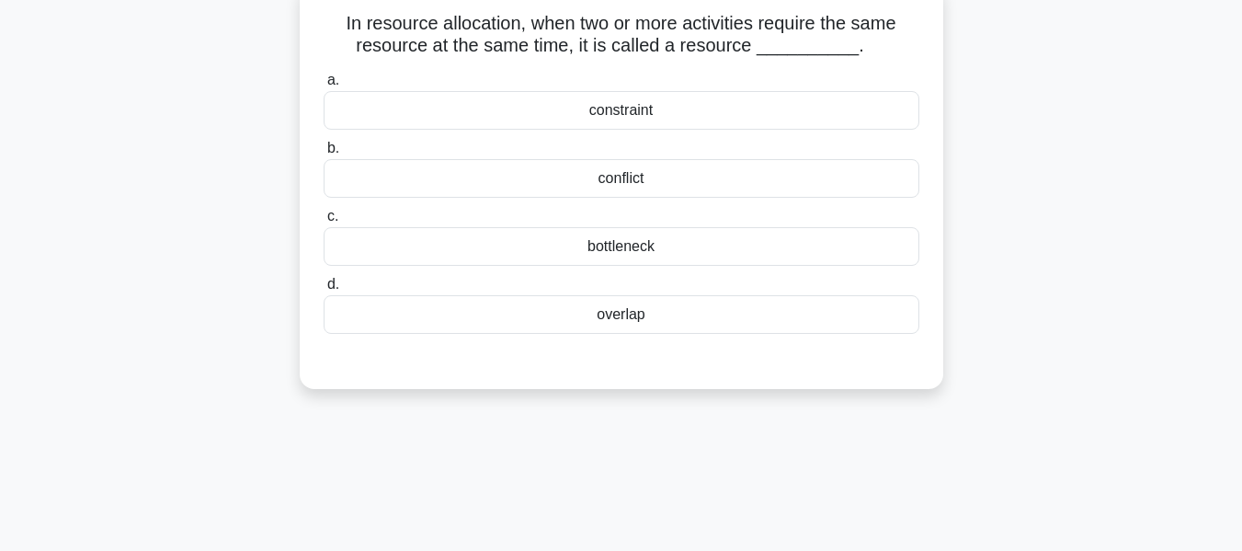
click at [613, 178] on div "conflict" at bounding box center [622, 178] width 596 height 39
click at [324, 154] on input "b. conflict" at bounding box center [324, 148] width 0 height 12
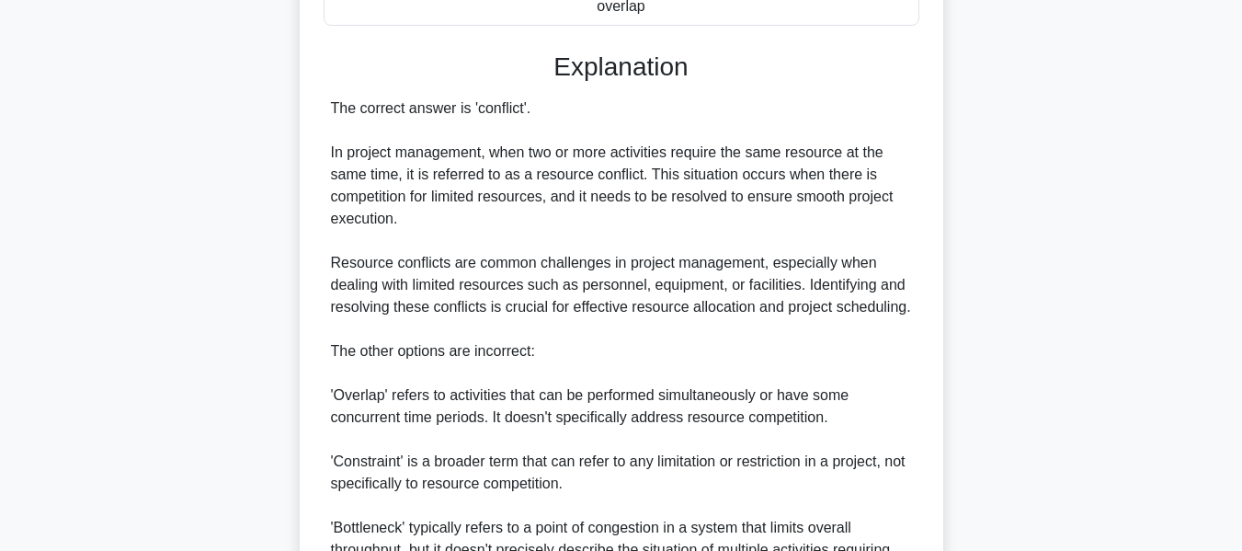
scroll to position [628, 0]
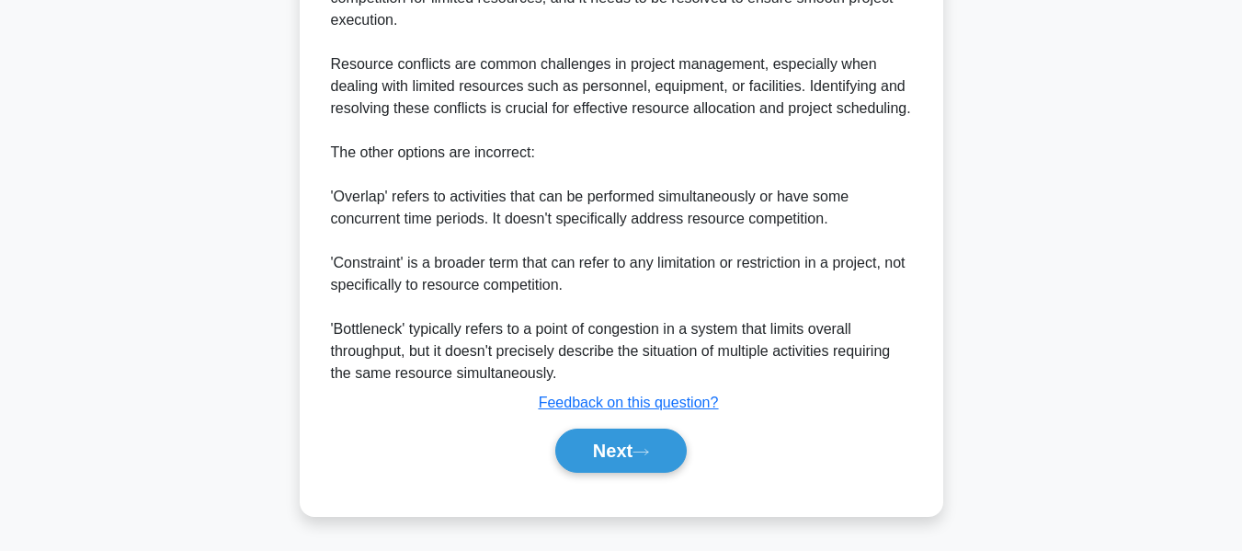
drag, startPoint x: 627, startPoint y: 448, endPoint x: 838, endPoint y: 329, distance: 242.4
click at [627, 448] on button "Next" at bounding box center [620, 450] width 131 height 44
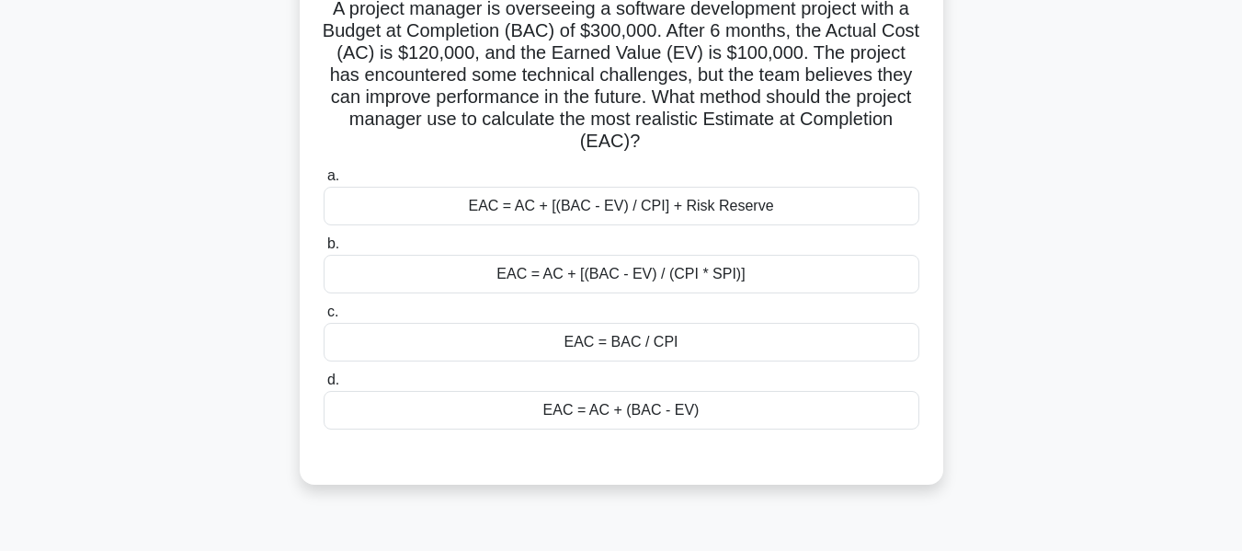
scroll to position [172, 0]
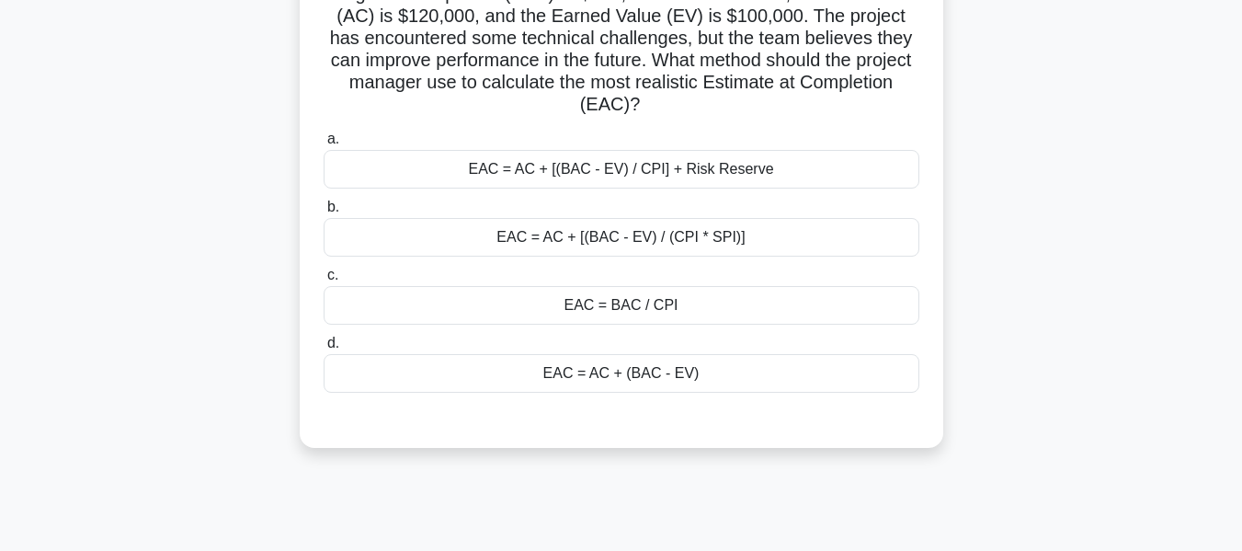
click at [610, 384] on div "EAC = AC + (BAC - EV)" at bounding box center [622, 373] width 596 height 39
click at [324, 349] on input "d. EAC = AC + (BAC - EV)" at bounding box center [324, 343] width 0 height 12
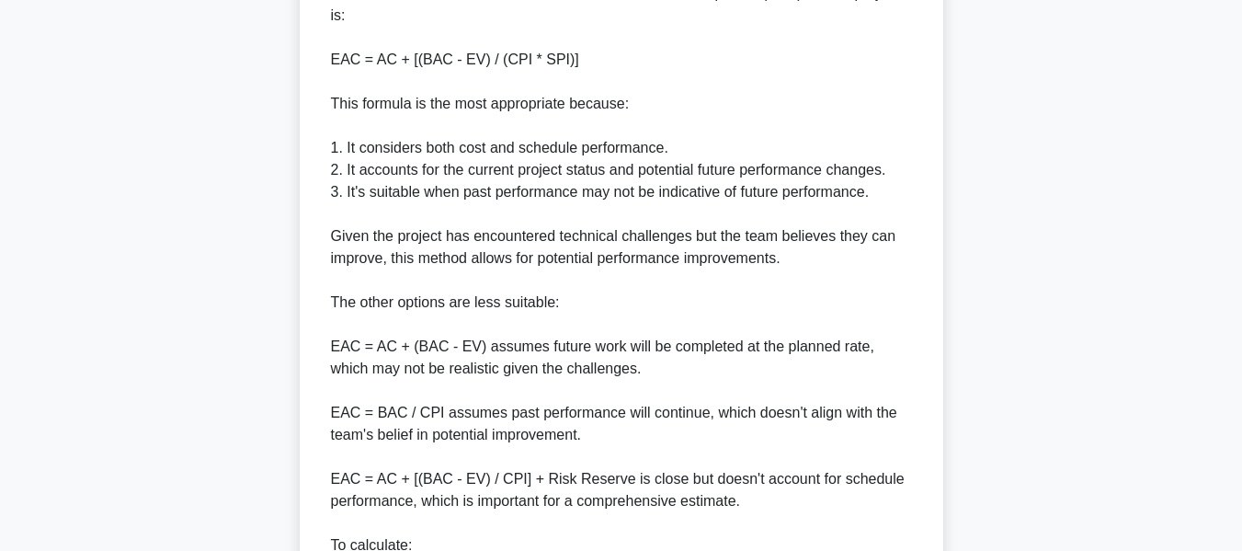
scroll to position [961, 0]
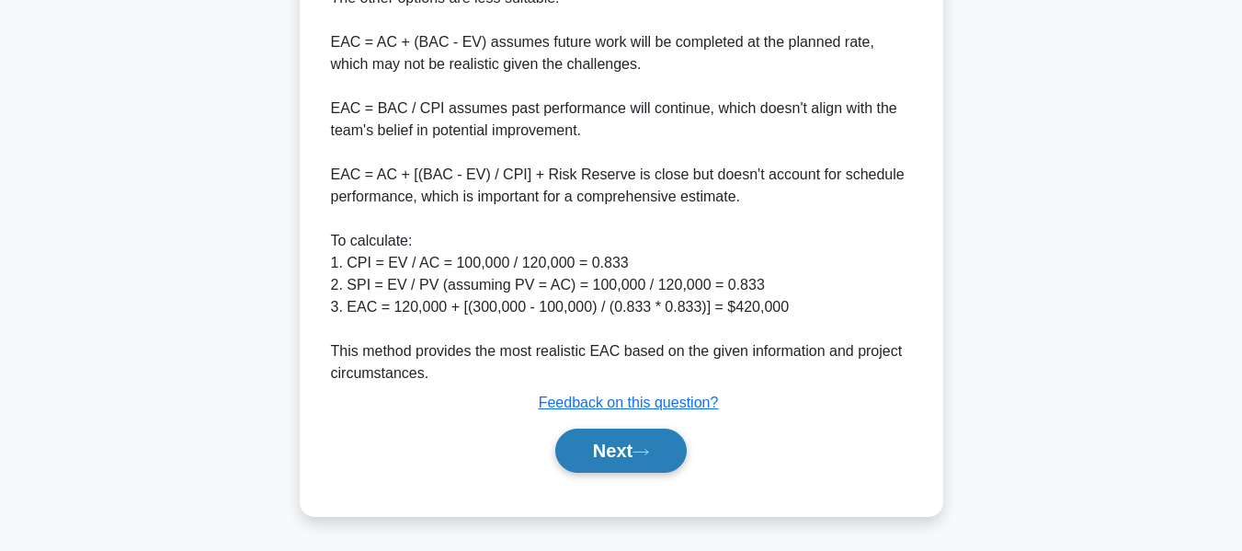
click at [624, 444] on button "Next" at bounding box center [620, 450] width 131 height 44
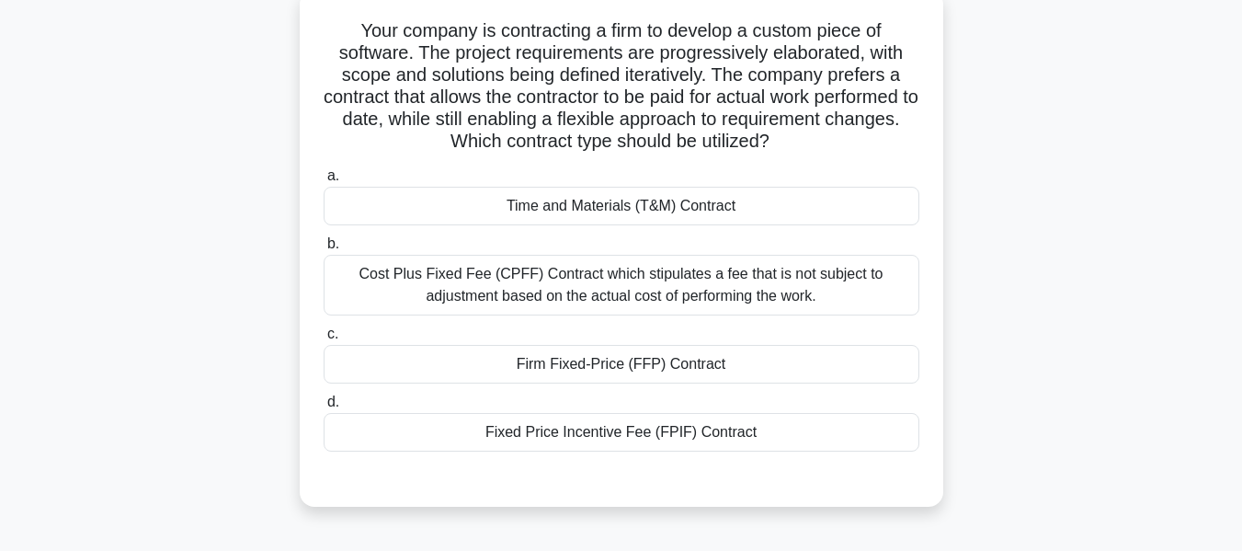
scroll to position [150, 0]
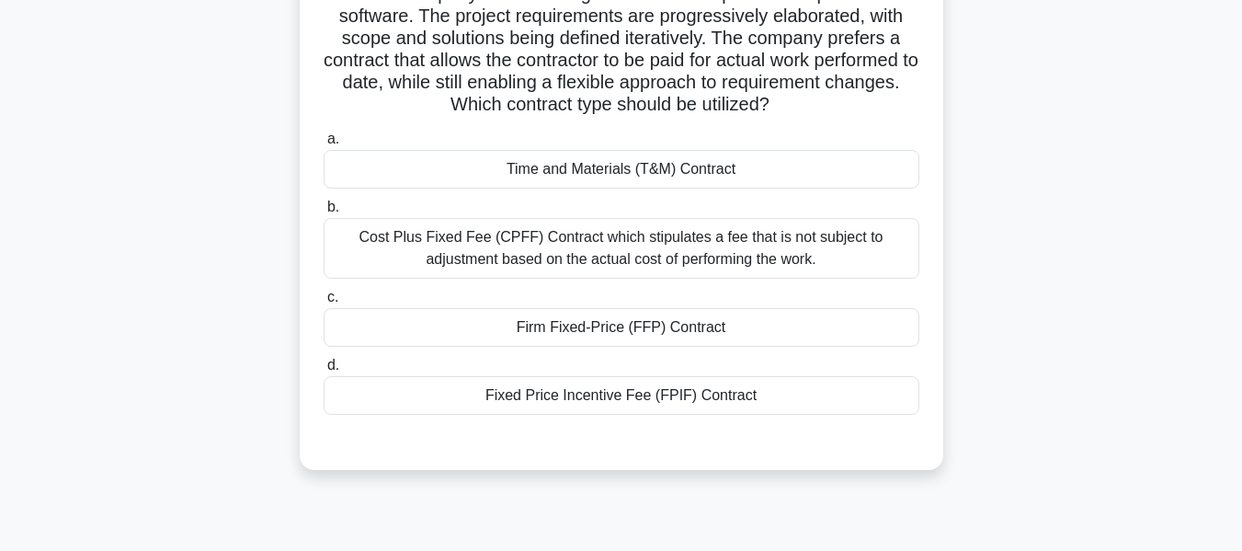
click at [451, 243] on div "Cost Plus Fixed Fee (CPFF) Contract which stipulates a fee that is not subject …" at bounding box center [622, 248] width 596 height 61
click at [324, 213] on input "b. Cost Plus Fixed Fee (CPFF) Contract which stipulates a fee that is not subje…" at bounding box center [324, 207] width 0 height 12
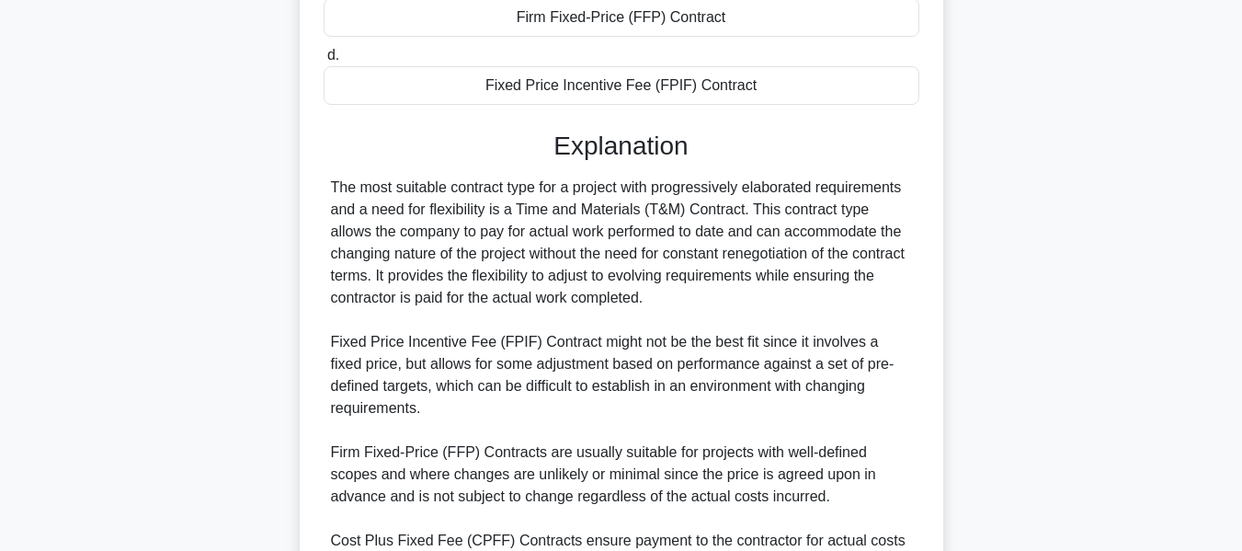
scroll to position [674, 0]
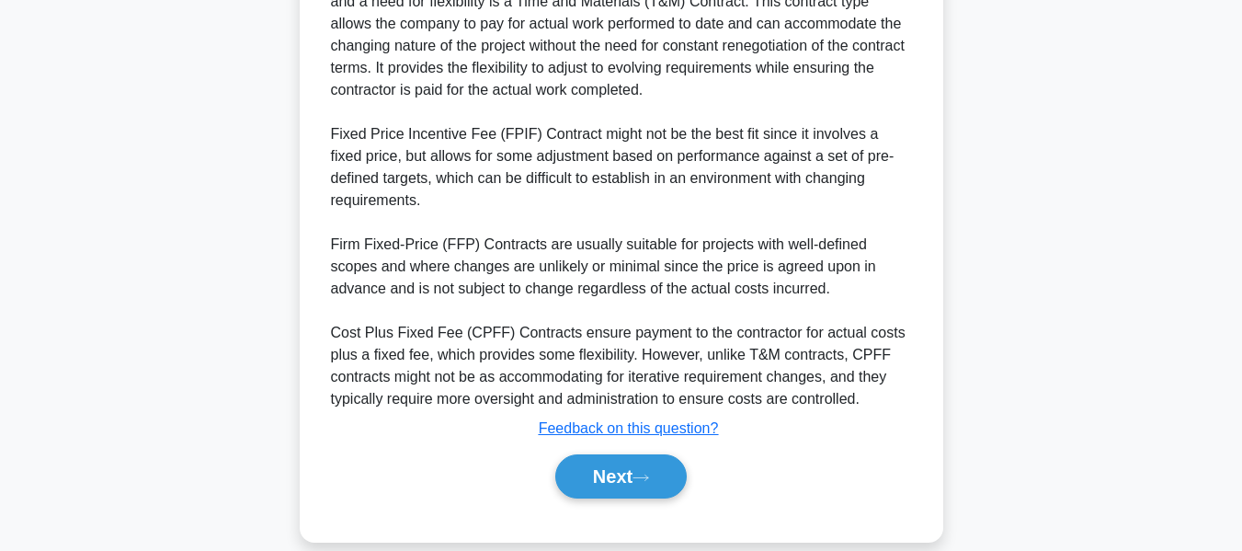
drag, startPoint x: 597, startPoint y: 444, endPoint x: 1059, endPoint y: 242, distance: 503.8
click at [598, 454] on button "Next" at bounding box center [620, 476] width 131 height 44
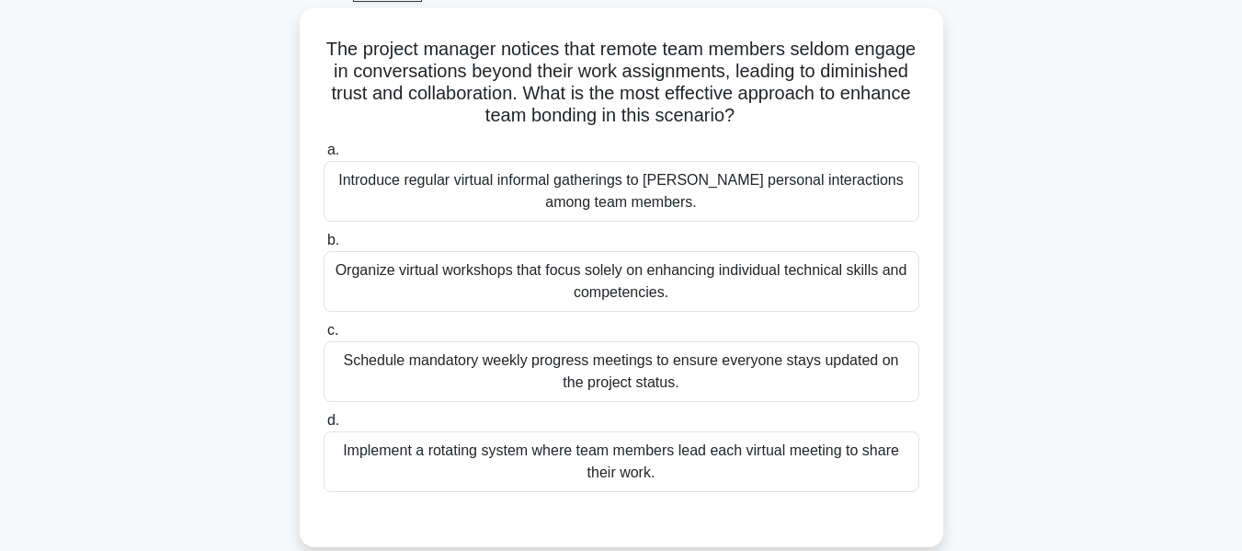
scroll to position [101, 0]
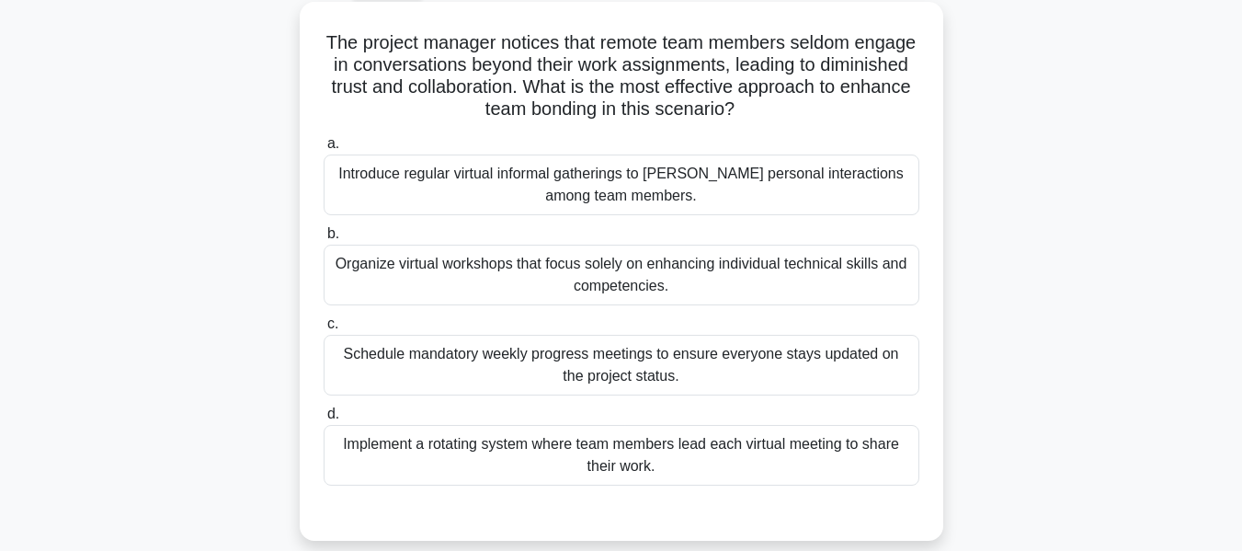
click at [791, 181] on div "Introduce regular virtual informal gatherings to foster personal interactions a…" at bounding box center [622, 184] width 596 height 61
click at [324, 150] on input "a. Introduce regular virtual informal gatherings to foster personal interaction…" at bounding box center [324, 144] width 0 height 12
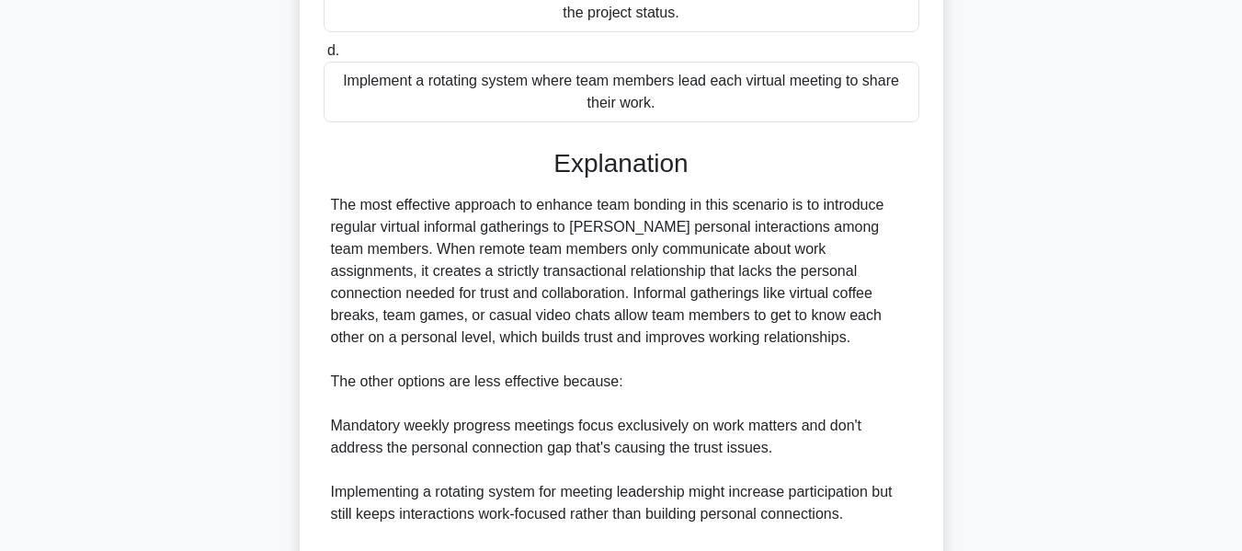
scroll to position [653, 0]
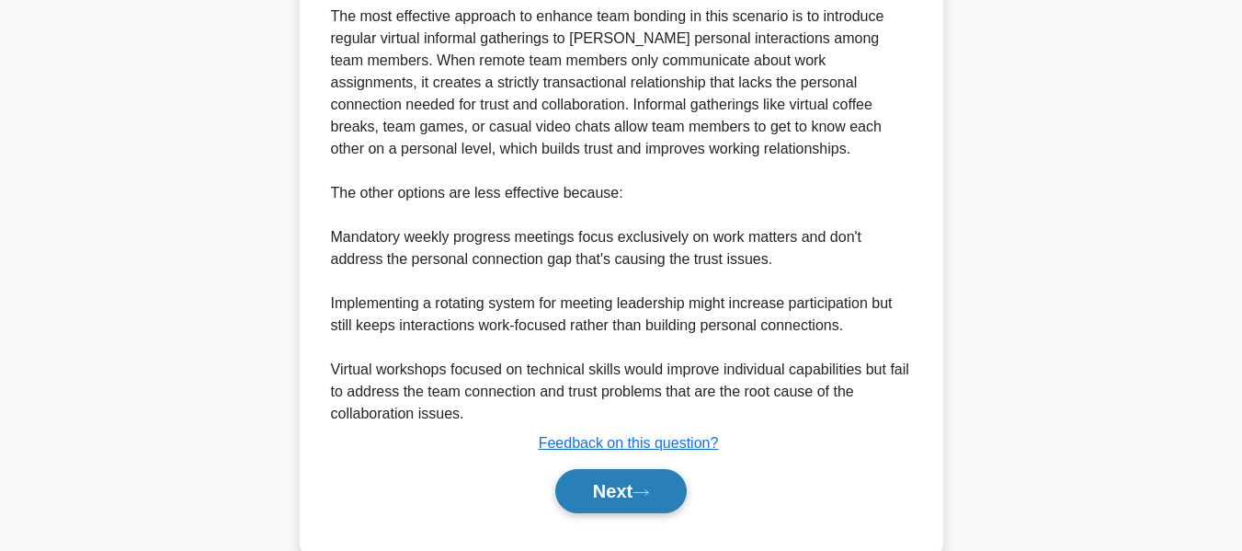
click at [607, 486] on button "Next" at bounding box center [620, 491] width 131 height 44
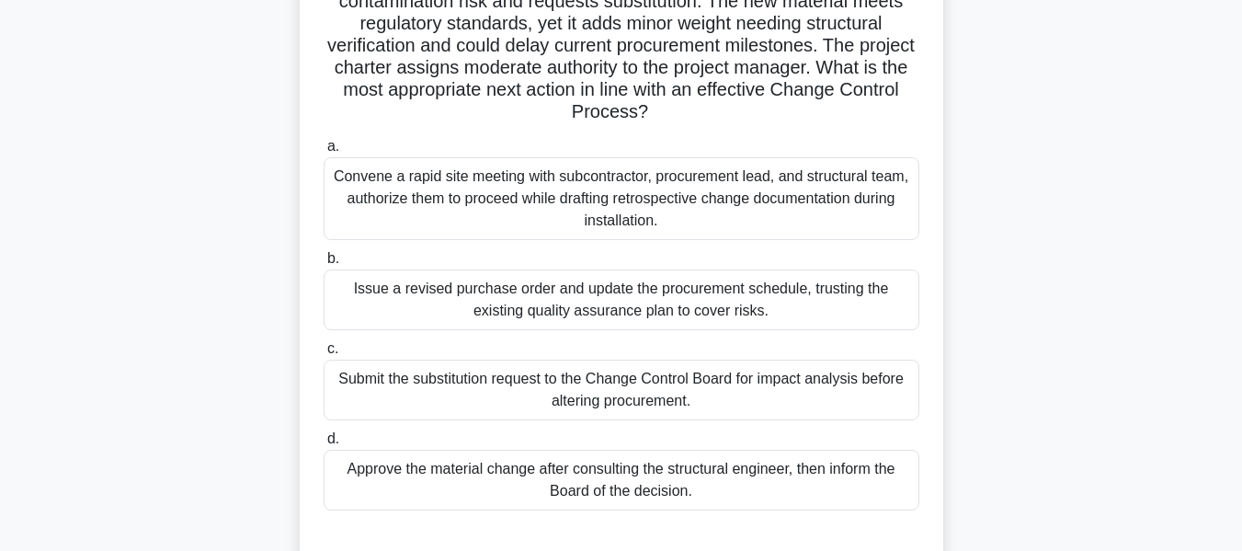
scroll to position [222, 0]
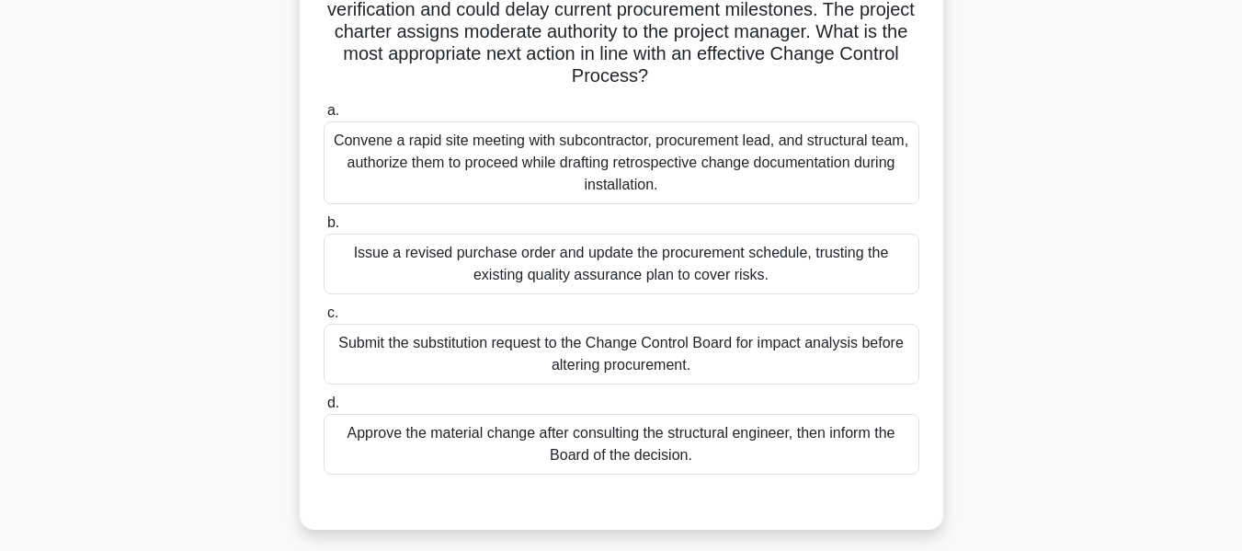
click at [551, 356] on div "Submit the substitution request to the Change Control Board for impact analysis…" at bounding box center [622, 354] width 596 height 61
click at [324, 319] on input "c. Submit the substitution request to the Change Control Board for impact analy…" at bounding box center [324, 313] width 0 height 12
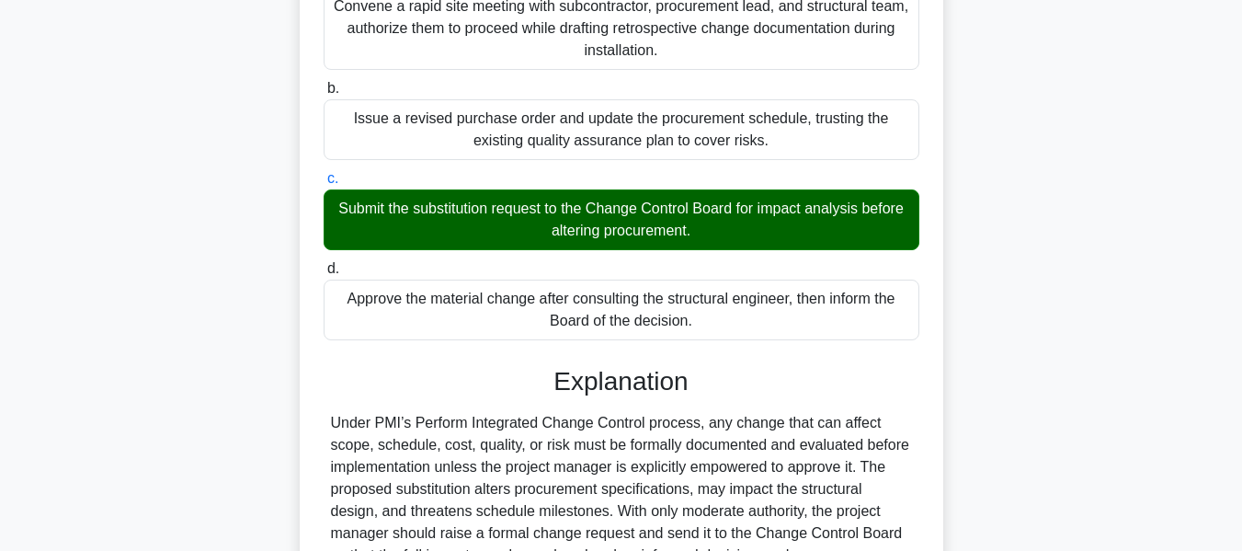
scroll to position [672, 0]
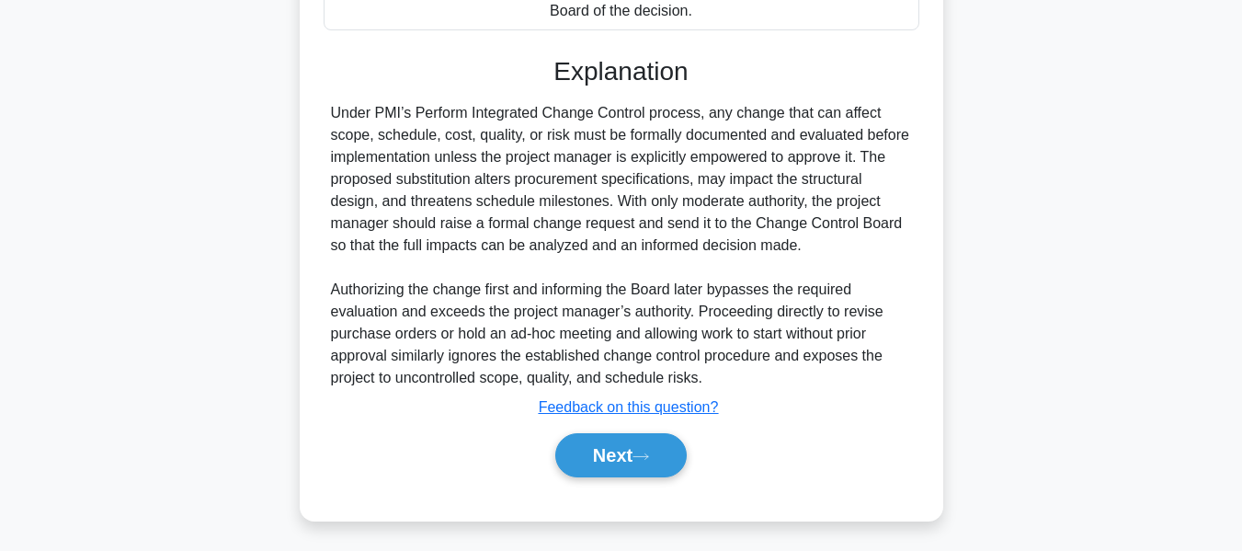
drag, startPoint x: 598, startPoint y: 445, endPoint x: 947, endPoint y: 365, distance: 357.4
click at [598, 445] on button "Next" at bounding box center [620, 455] width 131 height 44
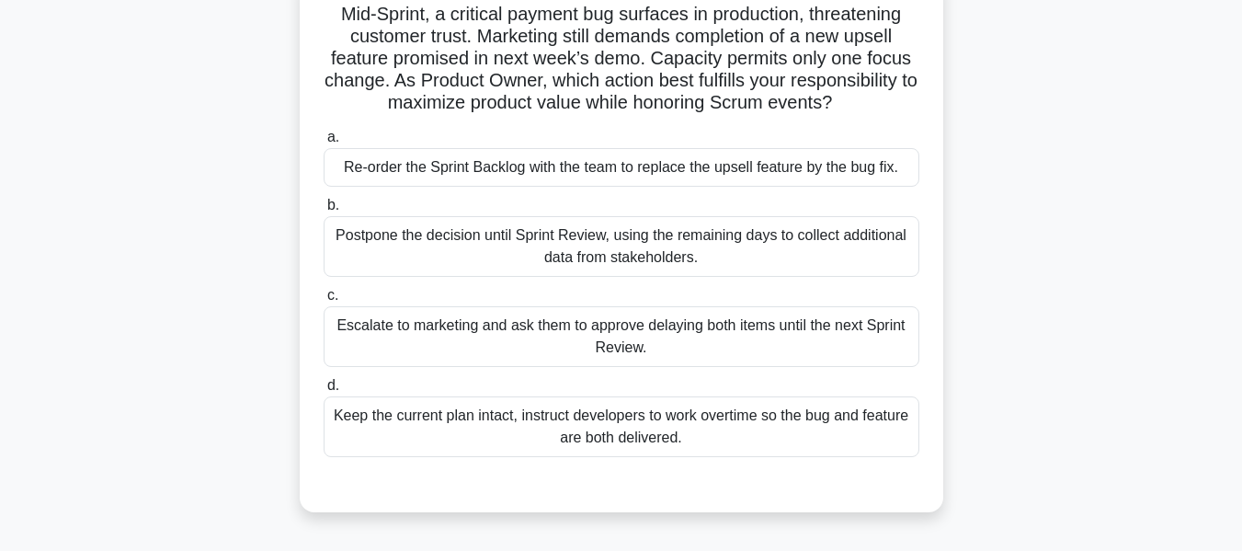
scroll to position [122, 0]
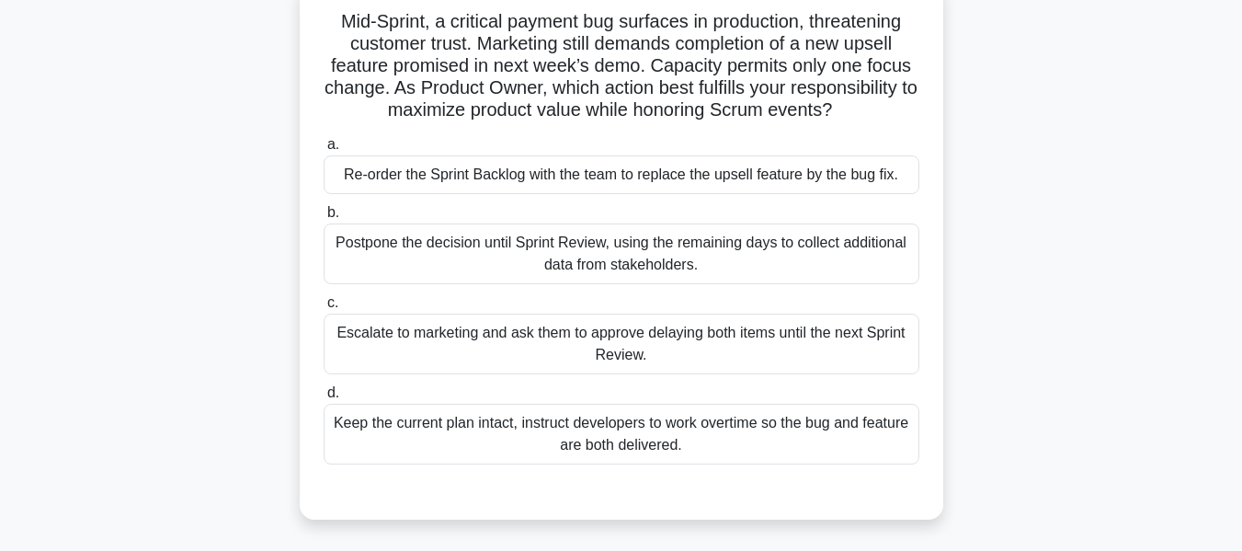
click at [481, 173] on div "Re-order the Sprint Backlog with the team to replace the upsell feature by the …" at bounding box center [622, 174] width 596 height 39
click at [324, 151] on input "a. Re-order the Sprint Backlog with the team to replace the upsell feature by t…" at bounding box center [324, 145] width 0 height 12
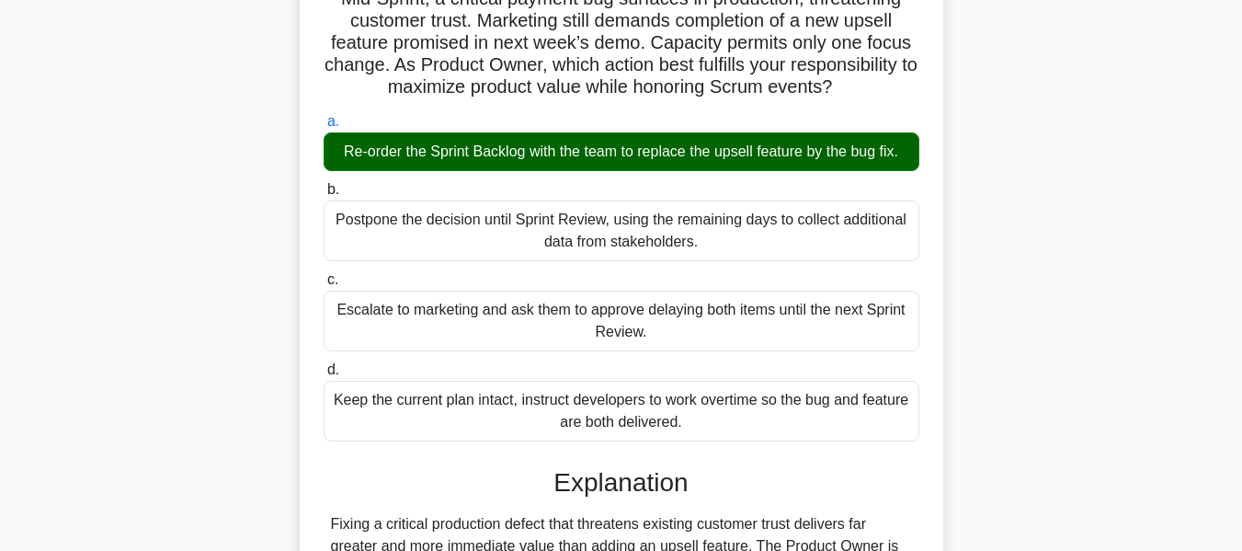
scroll to position [584, 0]
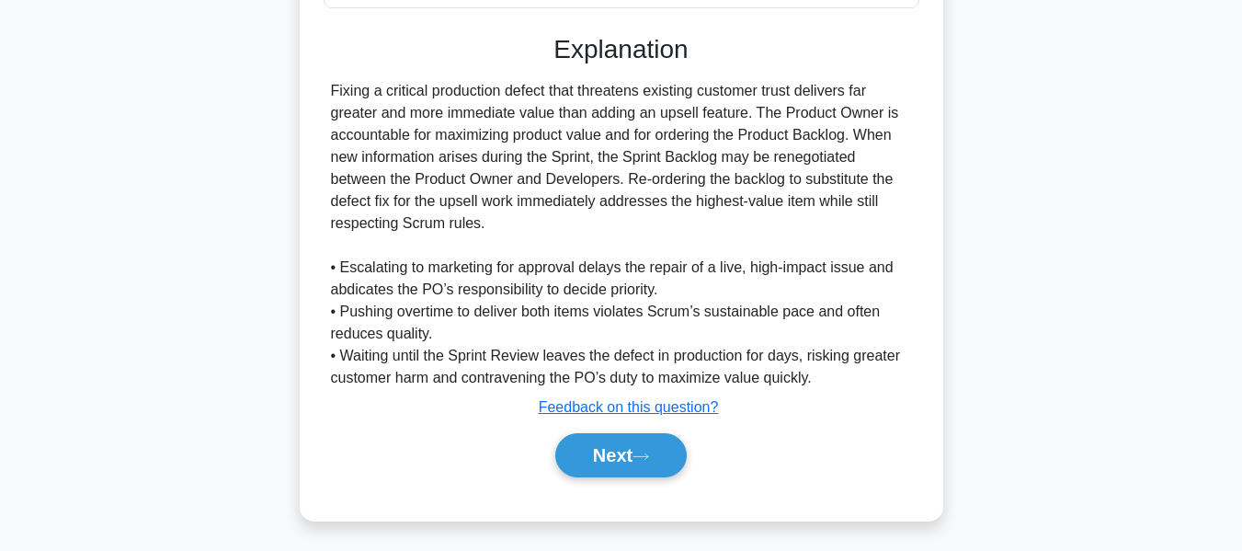
click at [624, 452] on button "Next" at bounding box center [620, 455] width 131 height 44
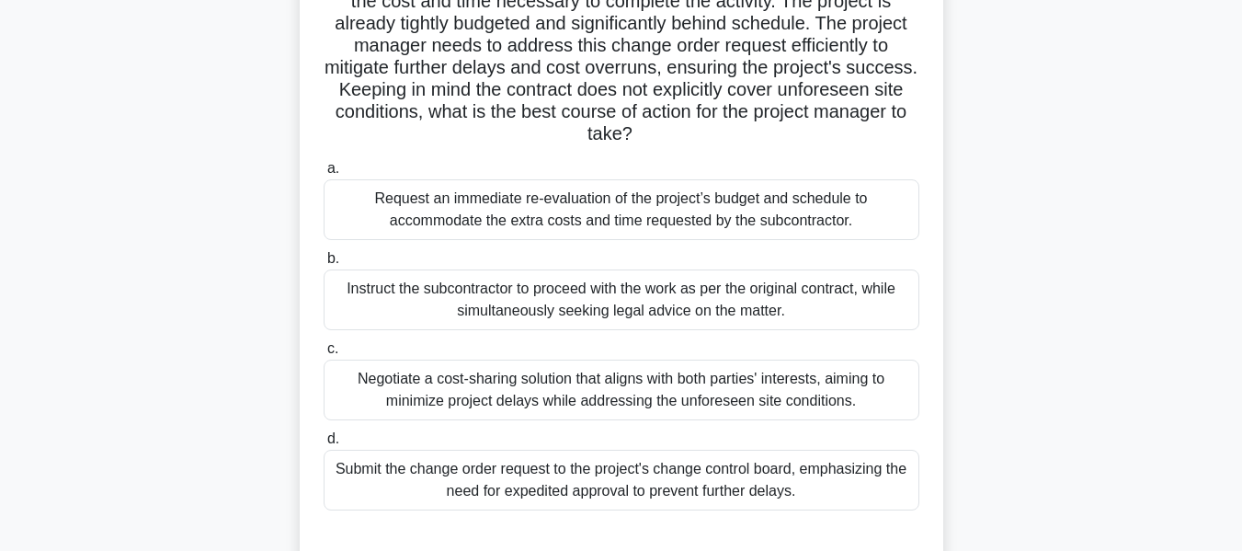
scroll to position [237, 0]
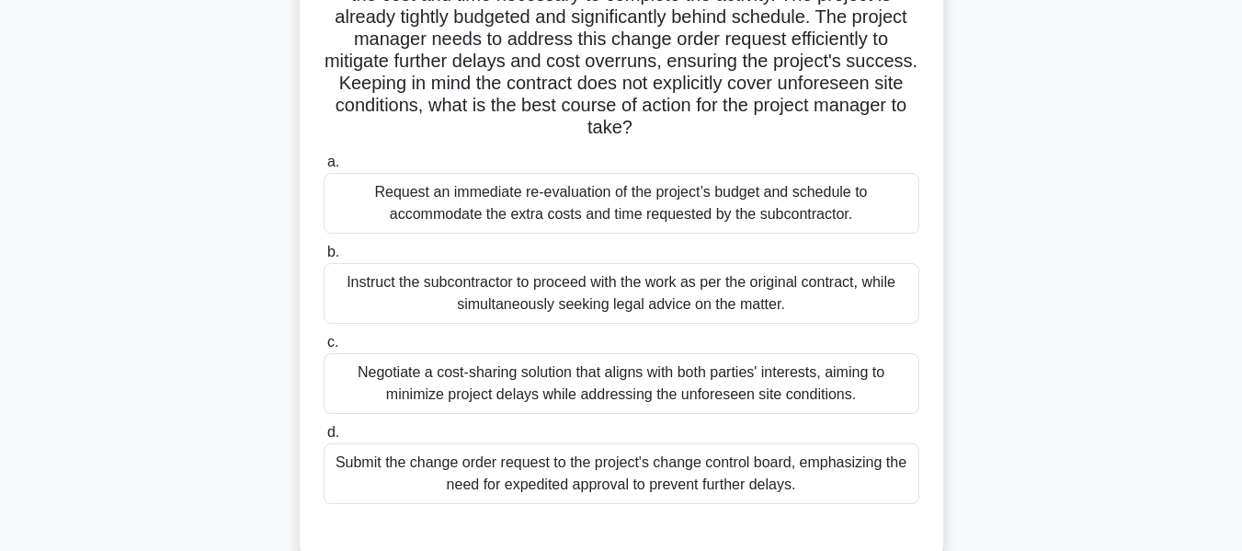
click at [584, 476] on div "Submit the change order request to the project's change control board, emphasiz…" at bounding box center [622, 473] width 596 height 61
click at [324, 438] on input "d. Submit the change order request to the project's change control board, empha…" at bounding box center [324, 433] width 0 height 12
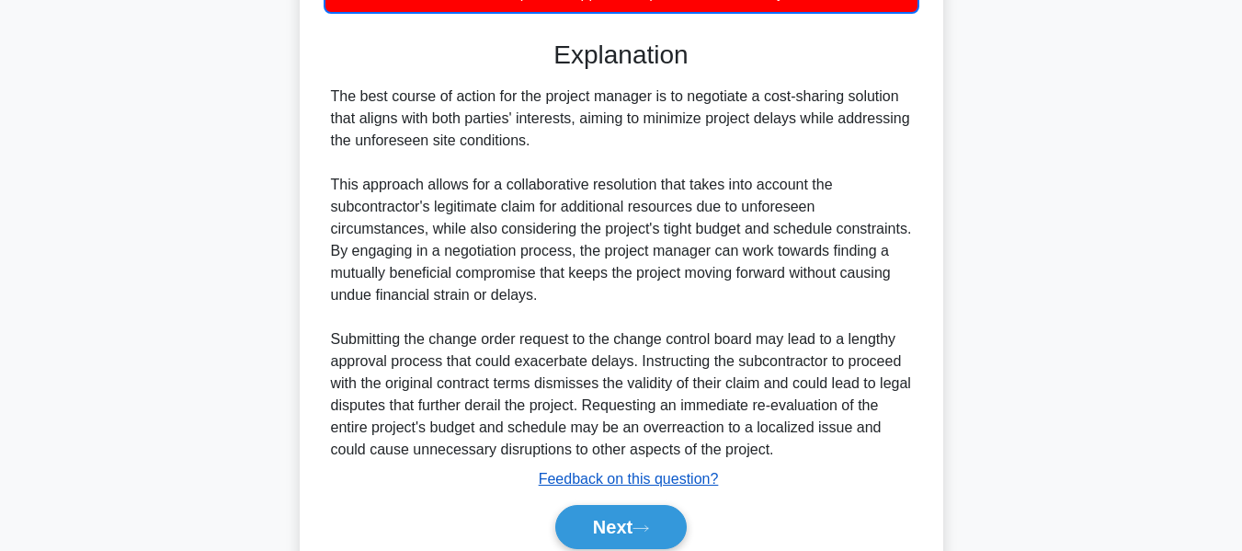
scroll to position [806, 0]
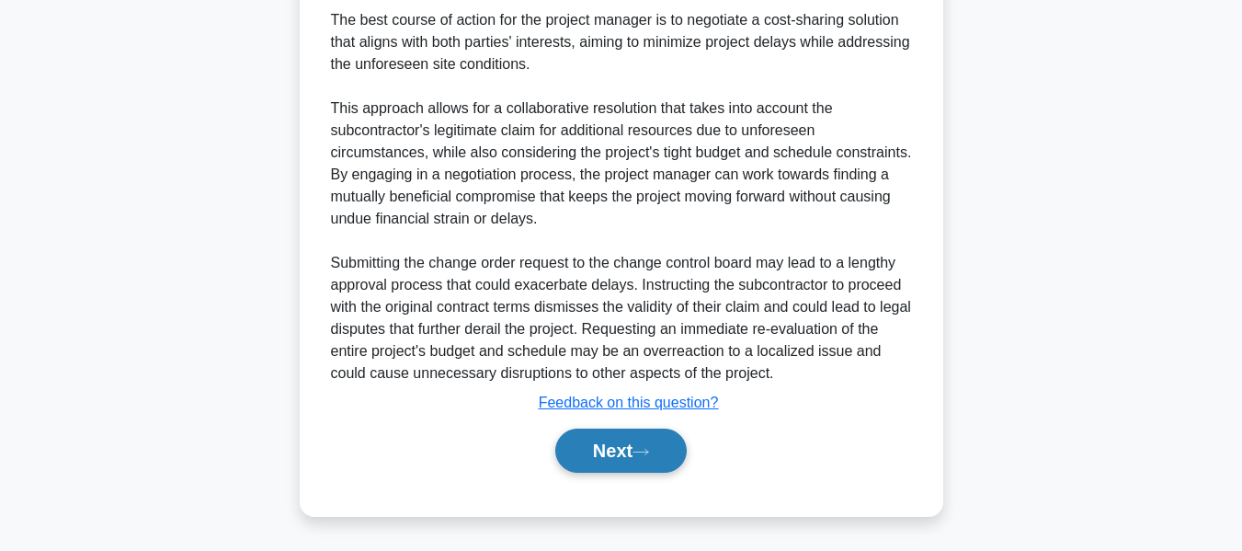
click at [603, 449] on button "Next" at bounding box center [620, 450] width 131 height 44
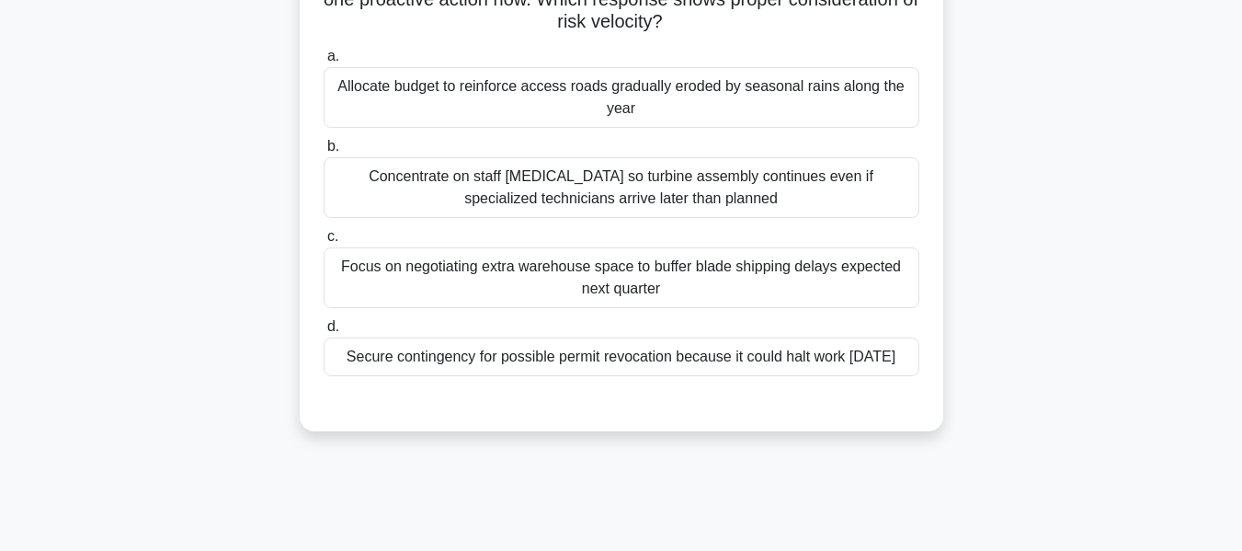
scroll to position [242, 0]
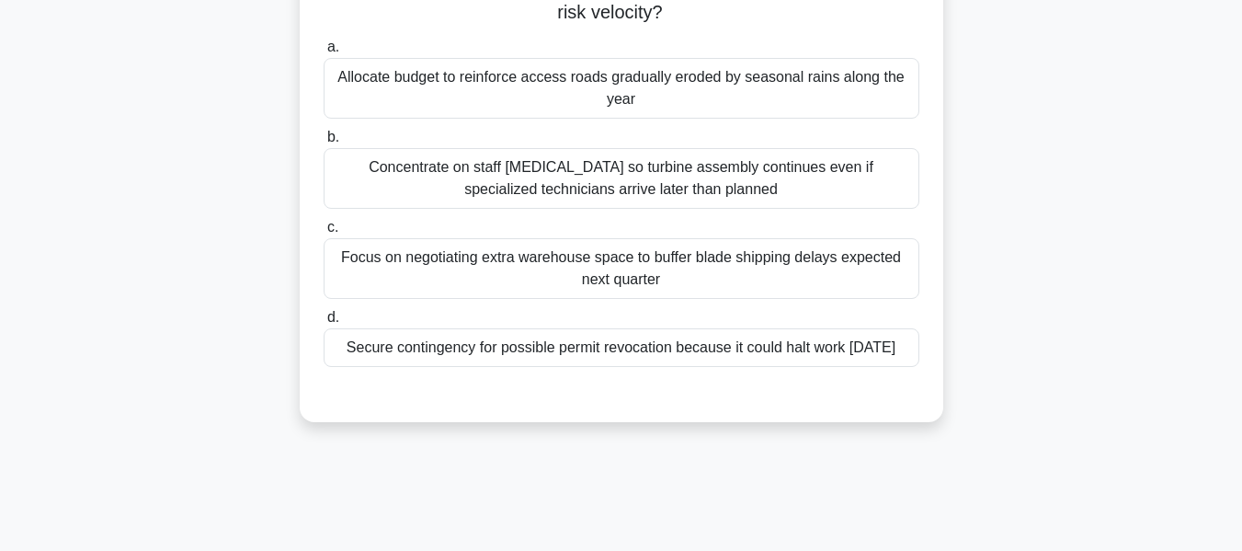
click at [627, 364] on div "Secure contingency for possible permit revocation because it could halt work wi…" at bounding box center [622, 347] width 596 height 39
click at [324, 324] on input "d. Secure contingency for possible permit revocation because it could halt work…" at bounding box center [324, 318] width 0 height 12
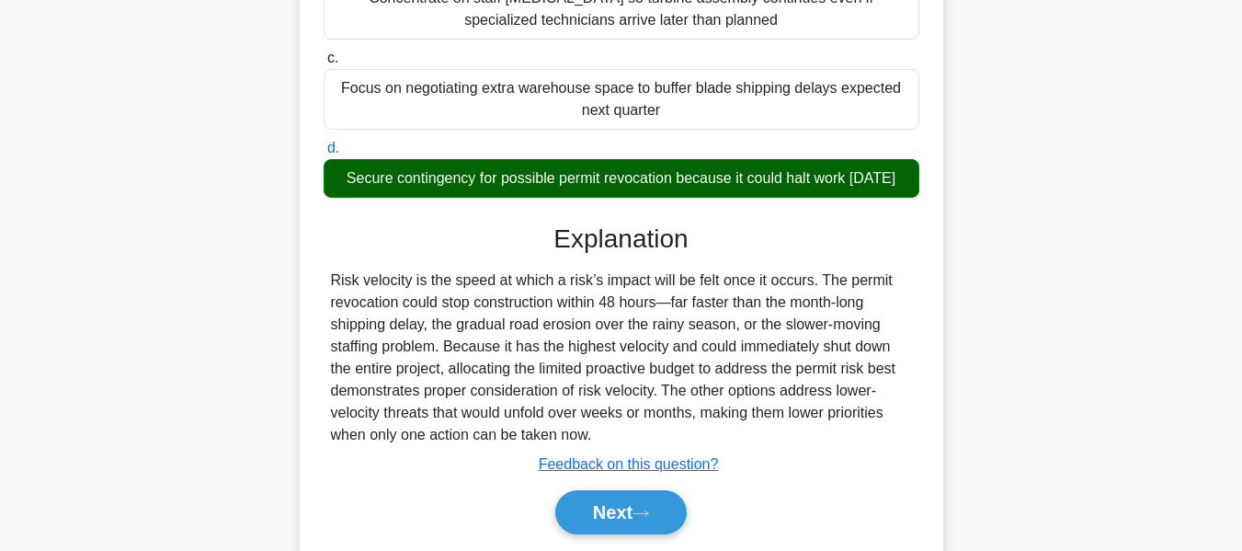
scroll to position [495, 0]
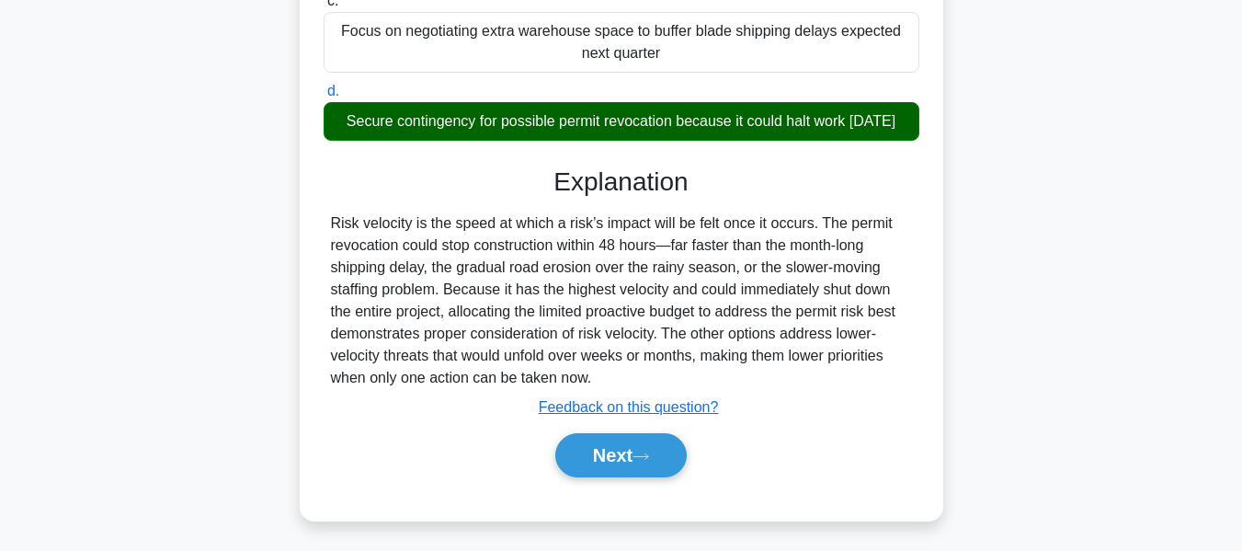
drag, startPoint x: 620, startPoint y: 450, endPoint x: 1028, endPoint y: 376, distance: 414.9
click at [620, 450] on button "Next" at bounding box center [620, 455] width 131 height 44
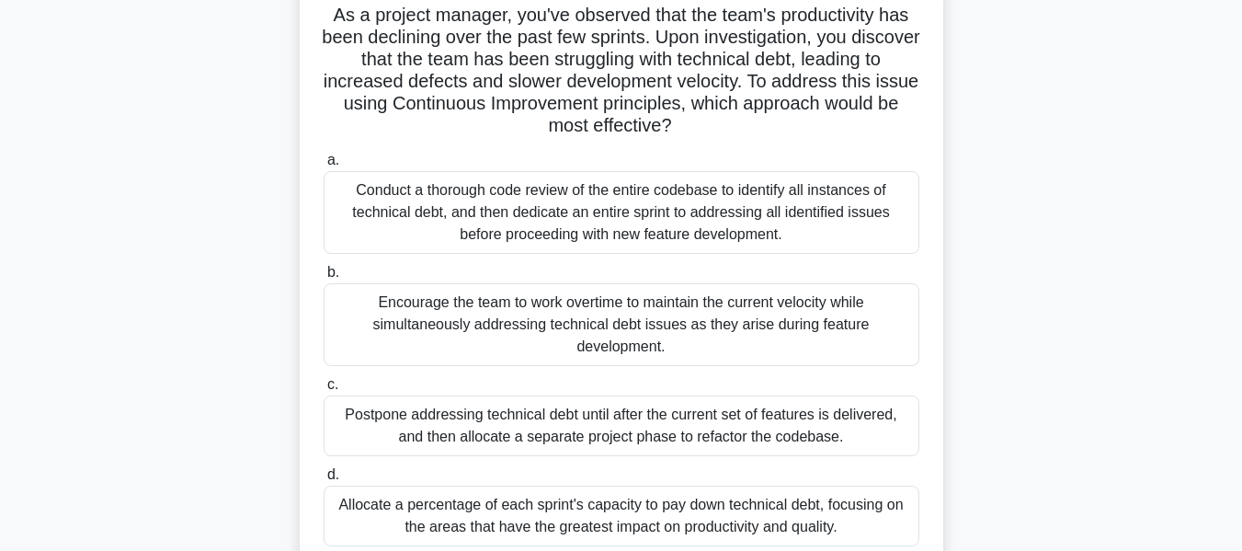
scroll to position [225, 0]
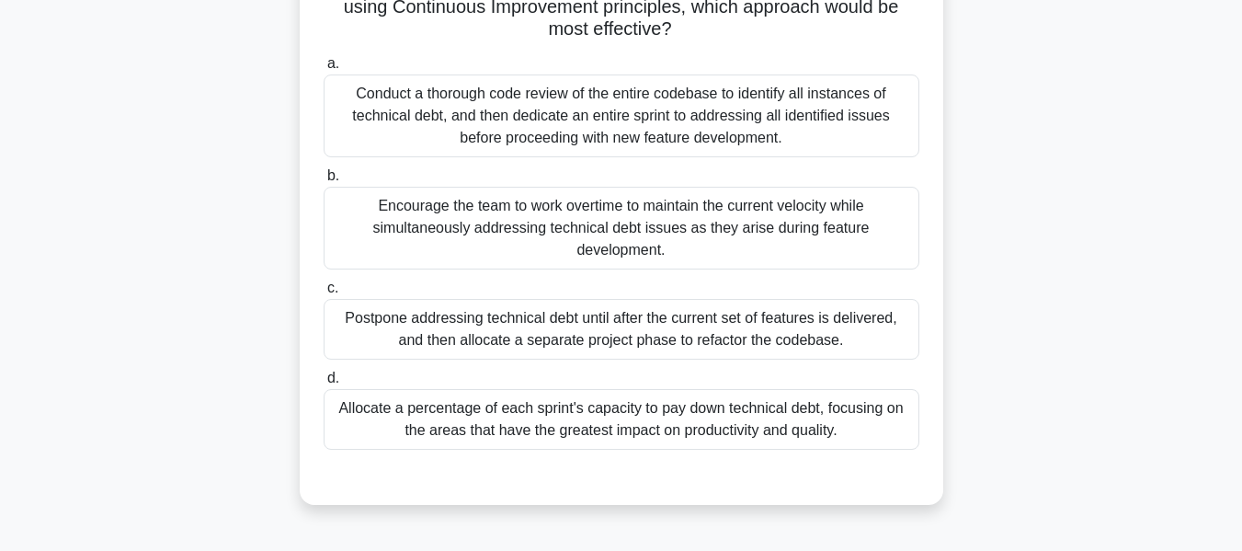
click at [627, 417] on div "Allocate a percentage of each sprint's capacity to pay down technical debt, foc…" at bounding box center [622, 419] width 596 height 61
click at [324, 384] on input "d. Allocate a percentage of each sprint's capacity to pay down technical debt, …" at bounding box center [324, 378] width 0 height 12
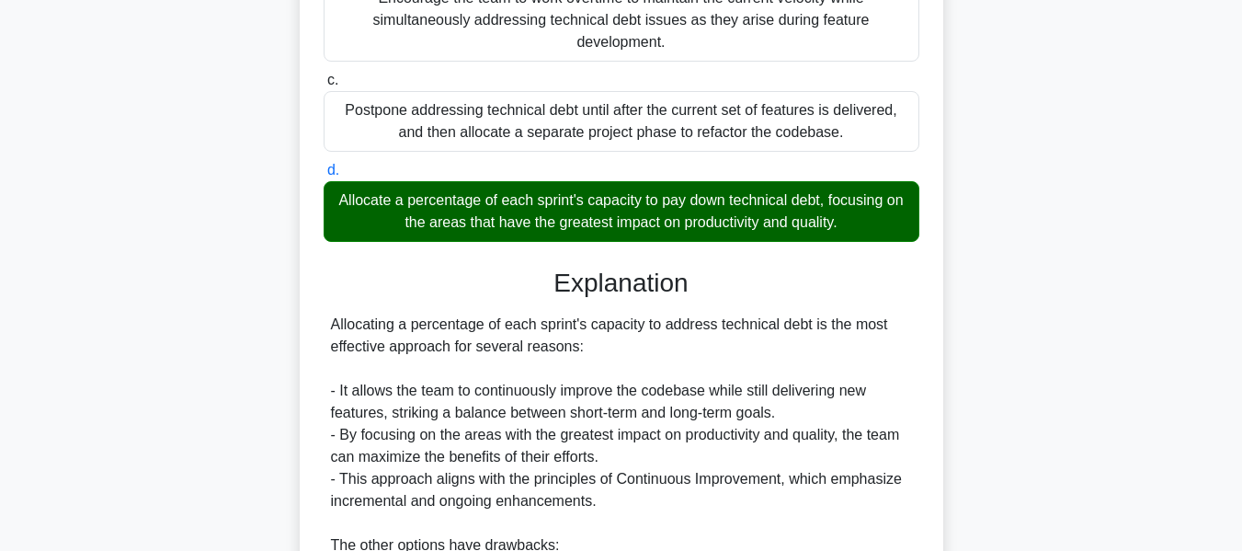
scroll to position [685, 0]
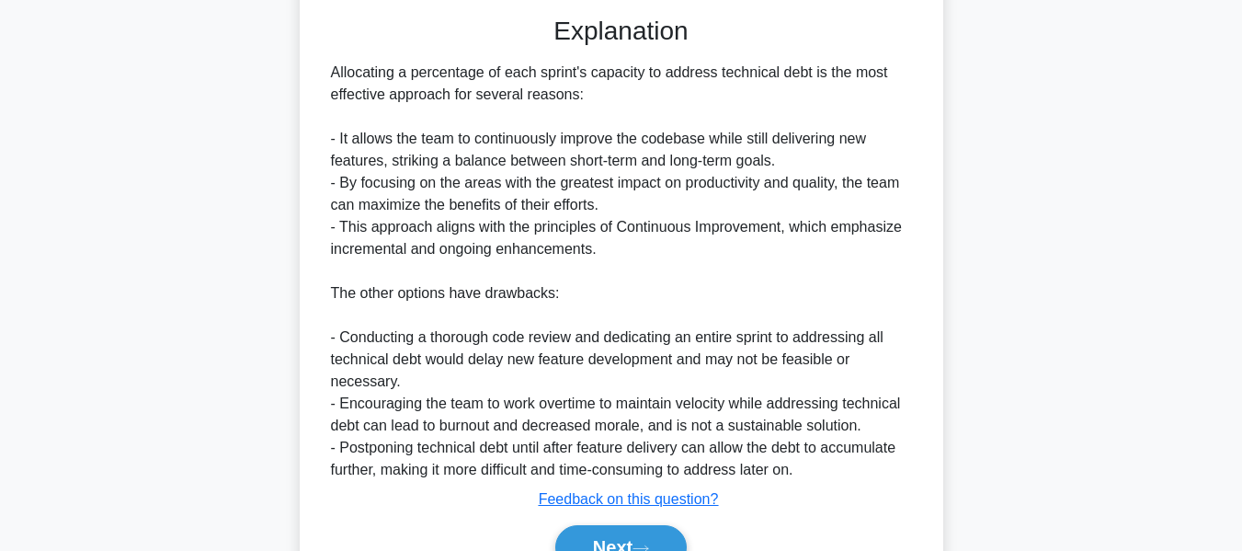
drag, startPoint x: 629, startPoint y: 529, endPoint x: 676, endPoint y: 514, distance: 49.4
click at [629, 529] on button "Next" at bounding box center [620, 547] width 131 height 44
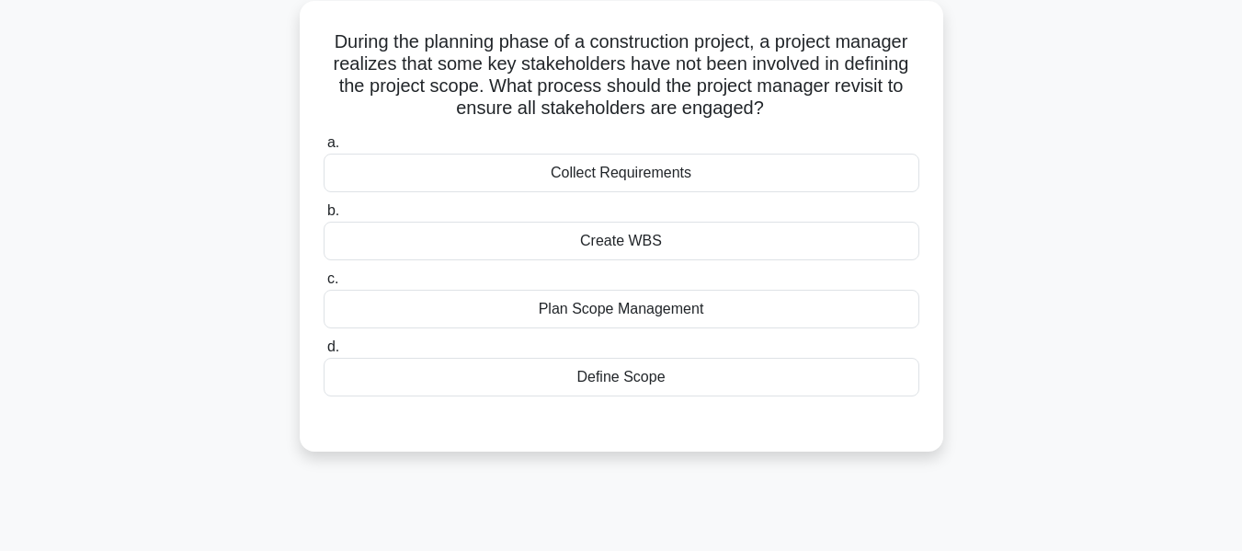
scroll to position [74, 0]
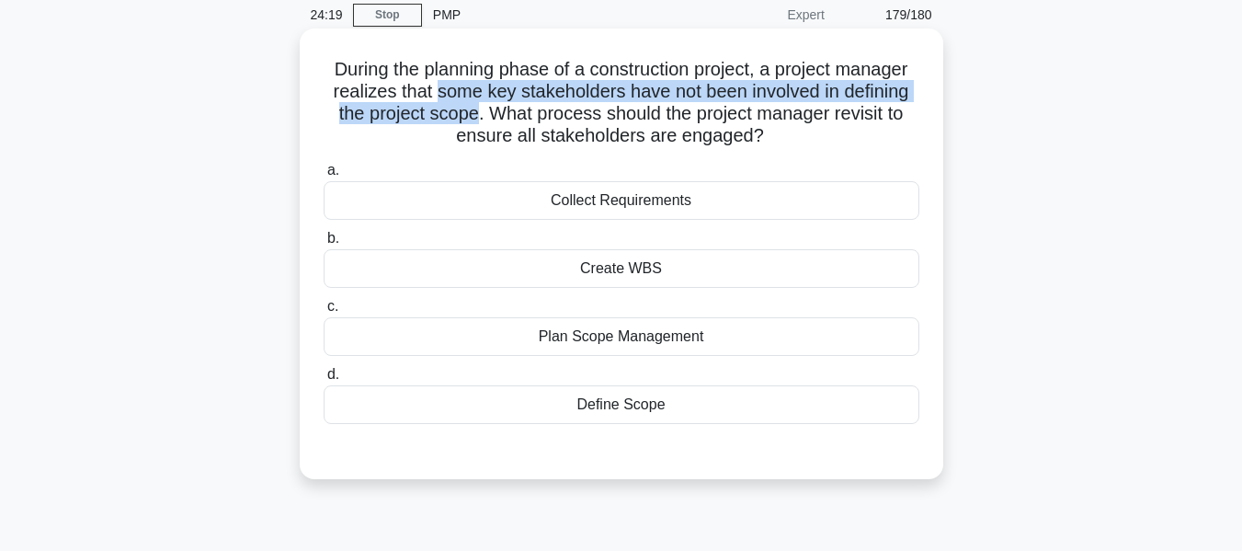
drag, startPoint x: 434, startPoint y: 92, endPoint x: 472, endPoint y: 116, distance: 44.6
click at [472, 116] on h5 "During the planning phase of a construction project, a project manager realizes…" at bounding box center [621, 103] width 599 height 90
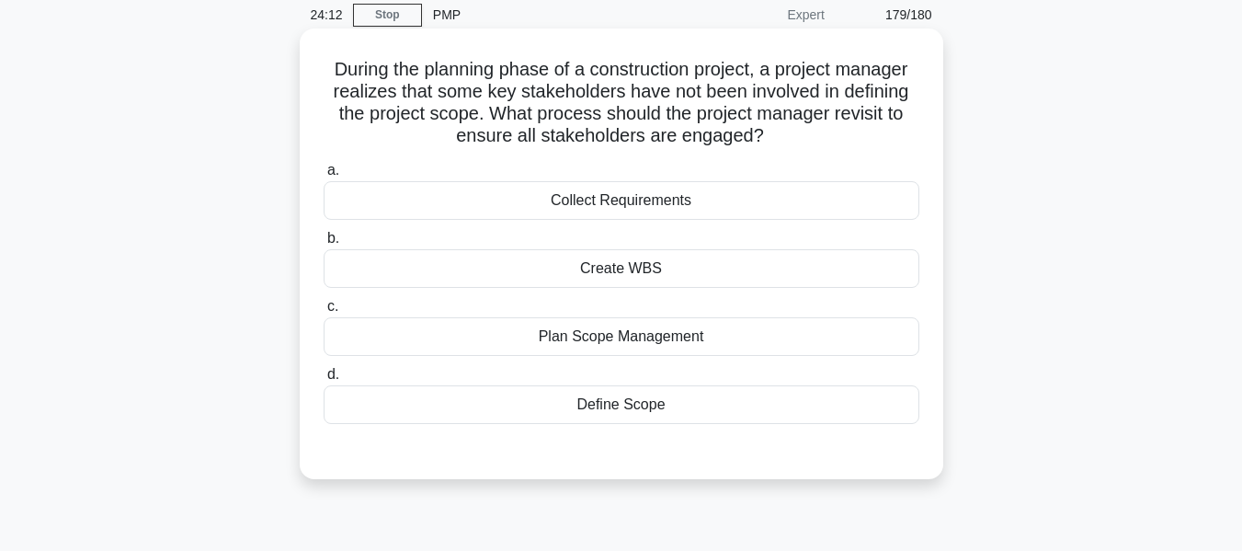
click at [621, 404] on div "Define Scope" at bounding box center [622, 404] width 596 height 39
click at [324, 381] on input "d. Define Scope" at bounding box center [324, 375] width 0 height 12
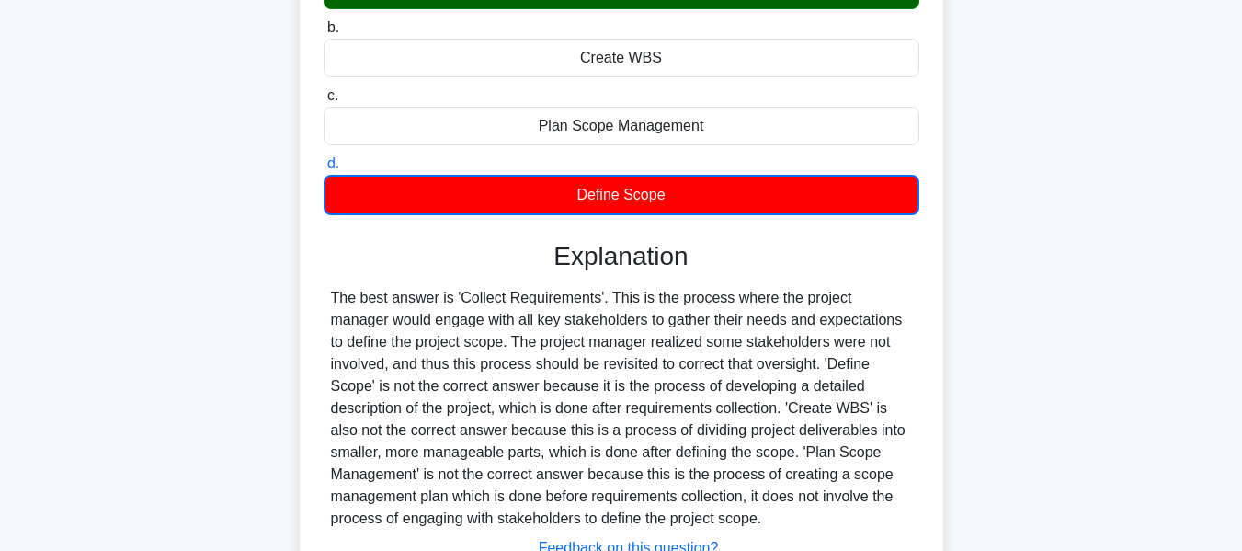
scroll to position [442, 0]
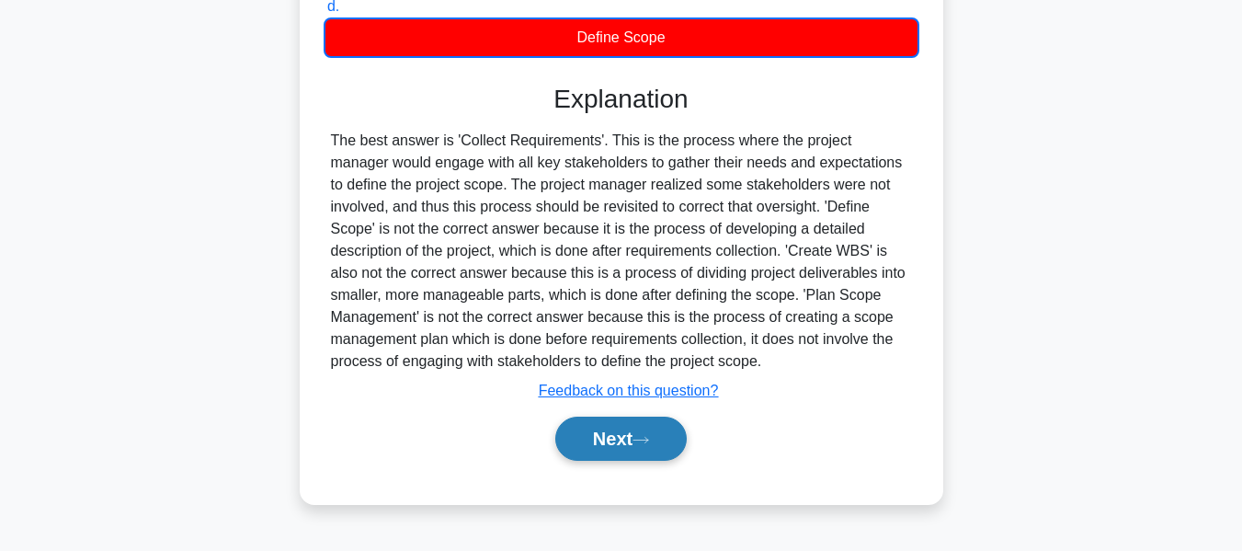
click at [606, 429] on button "Next" at bounding box center [620, 438] width 131 height 44
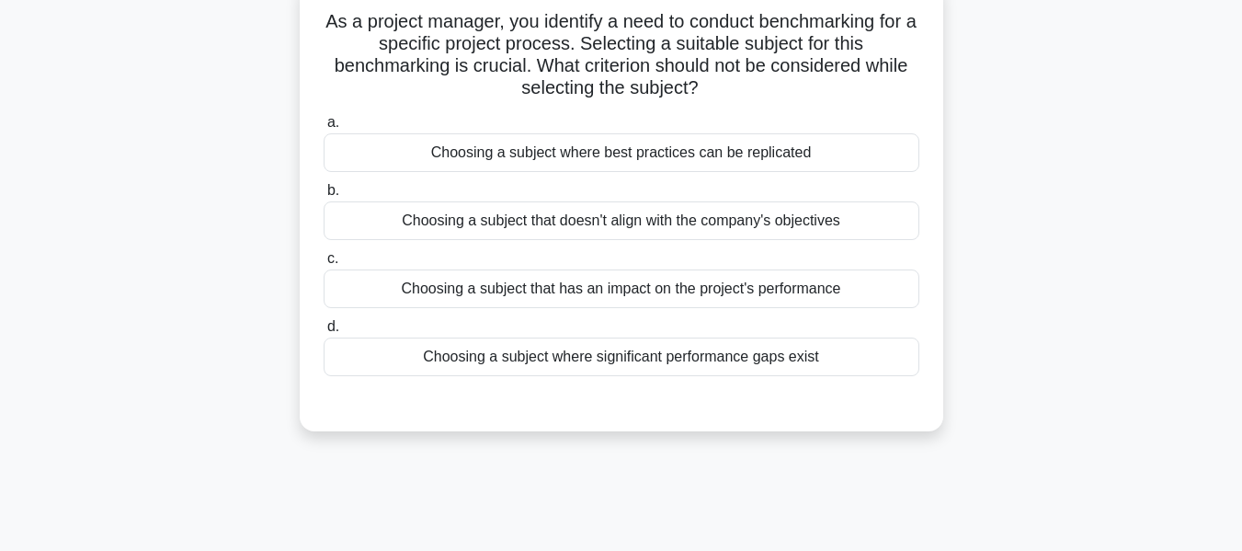
scroll to position [74, 0]
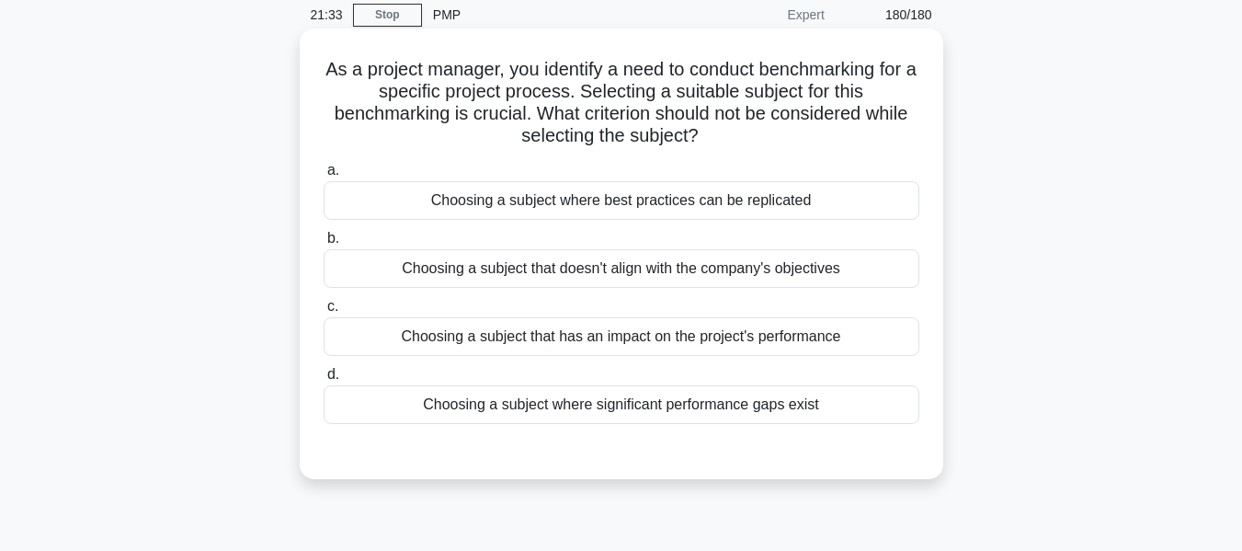
click at [705, 336] on div "Choosing a subject that has an impact on the project's performance" at bounding box center [622, 336] width 596 height 39
click at [324, 313] on input "c. Choosing a subject that has an impact on the project's performance" at bounding box center [324, 307] width 0 height 12
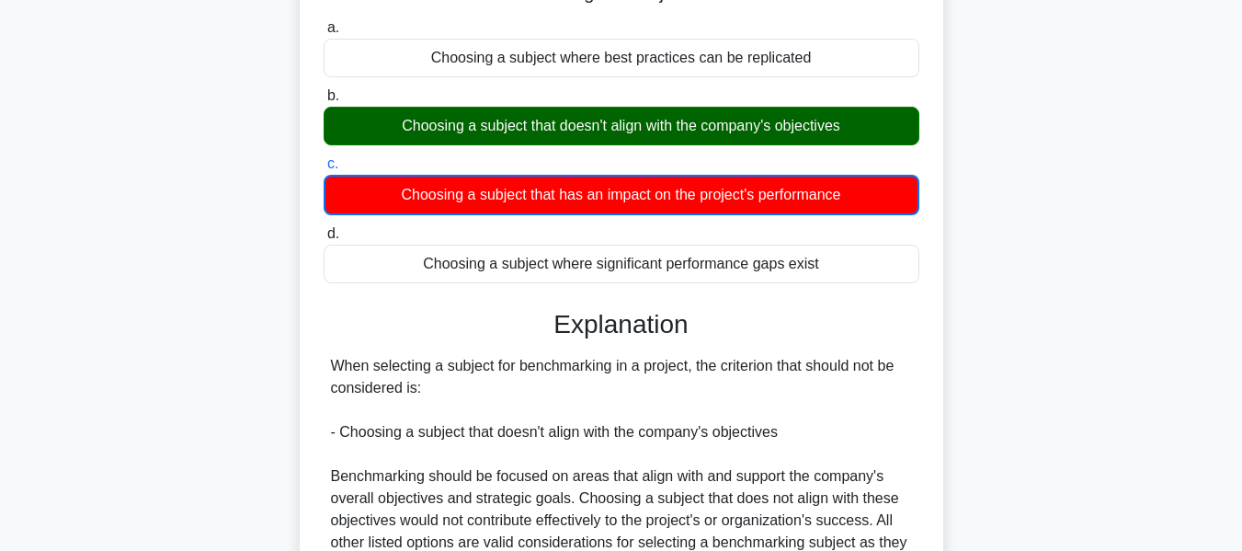
scroll to position [442, 0]
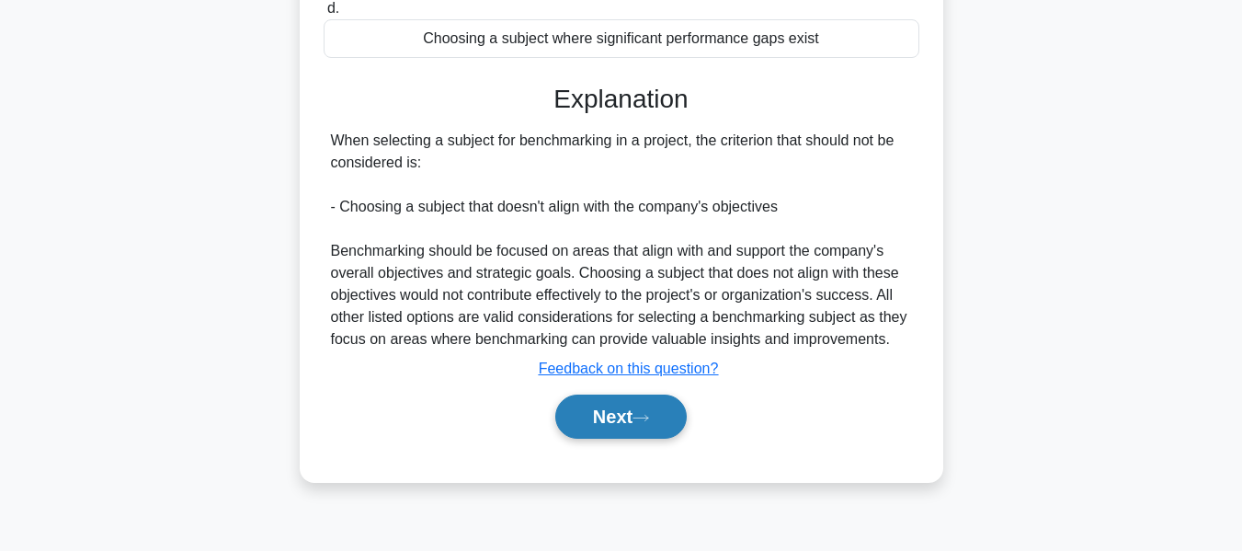
click at [641, 414] on icon at bounding box center [640, 418] width 17 height 10
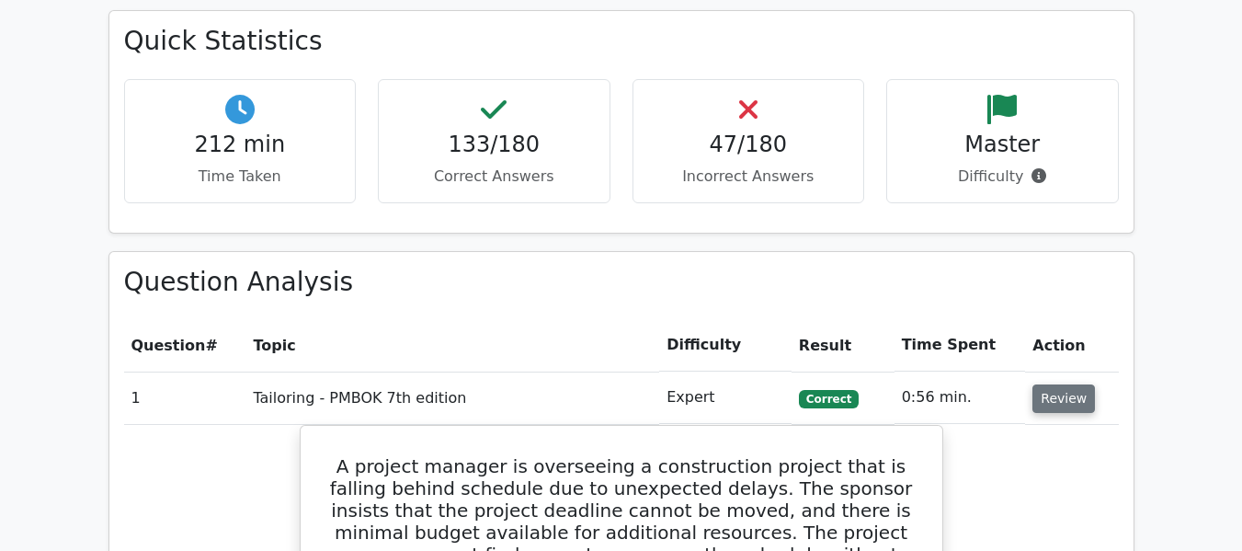
click at [1057, 394] on button "Review" at bounding box center [1063, 398] width 63 height 28
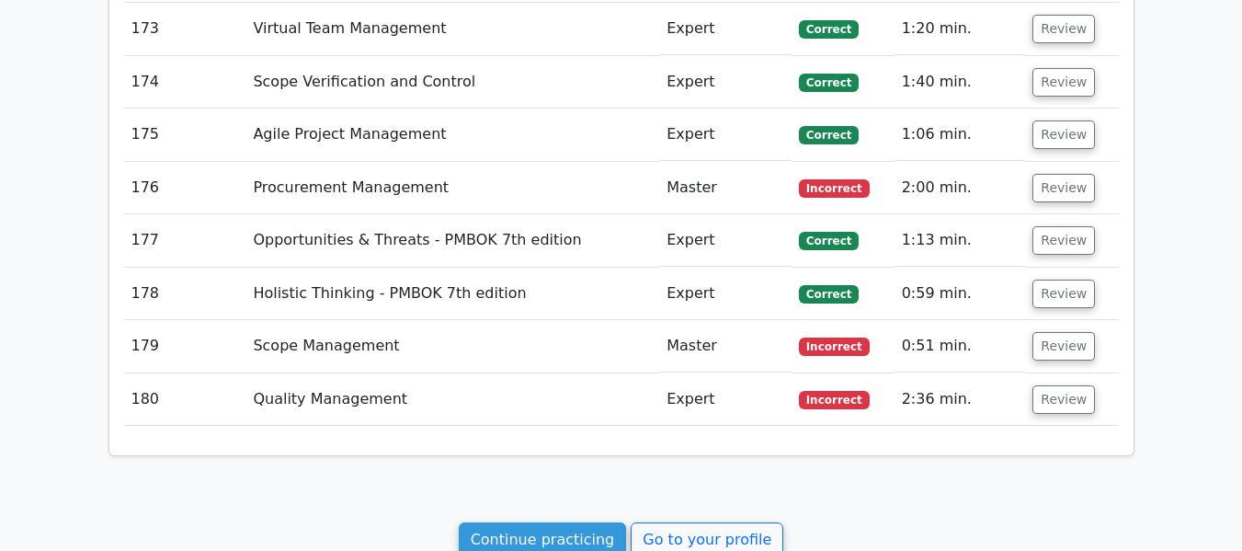
scroll to position [11739, 0]
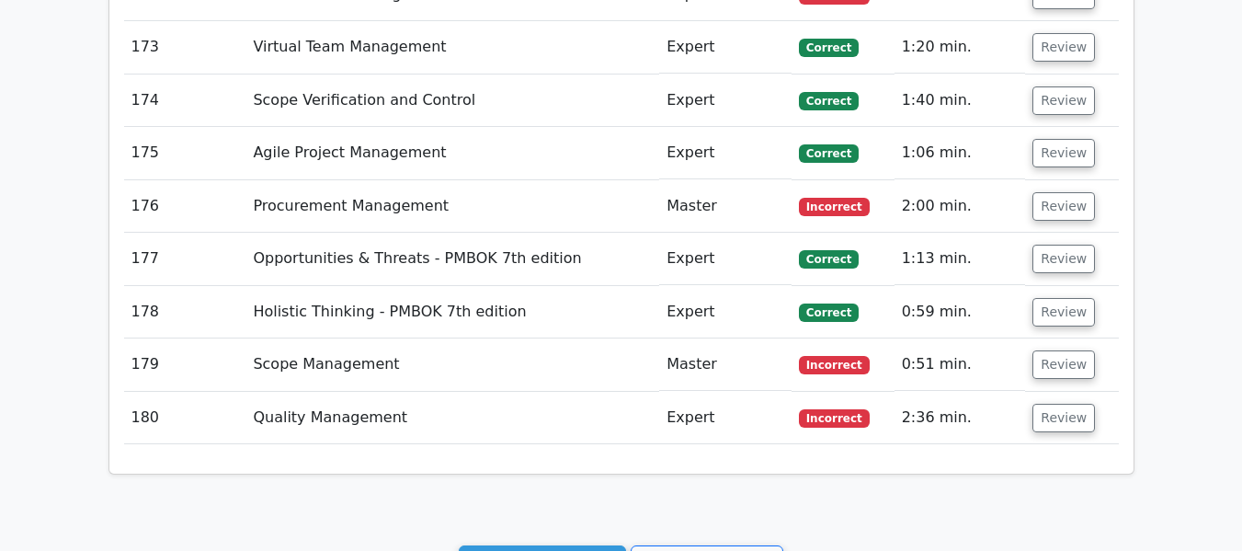
click at [824, 309] on span "Correct" at bounding box center [829, 312] width 60 height 18
click at [825, 254] on span "Correct" at bounding box center [829, 259] width 60 height 18
click at [825, 314] on span "Correct" at bounding box center [829, 312] width 60 height 18
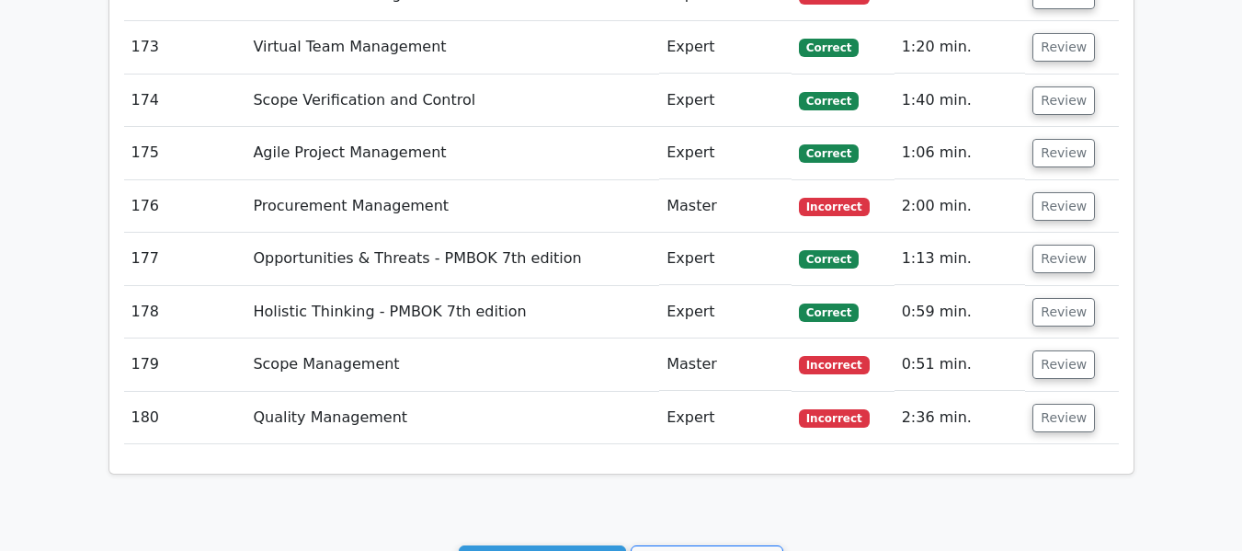
click at [825, 314] on span "Correct" at bounding box center [829, 312] width 60 height 18
click at [827, 367] on span "Incorrect" at bounding box center [834, 365] width 71 height 18
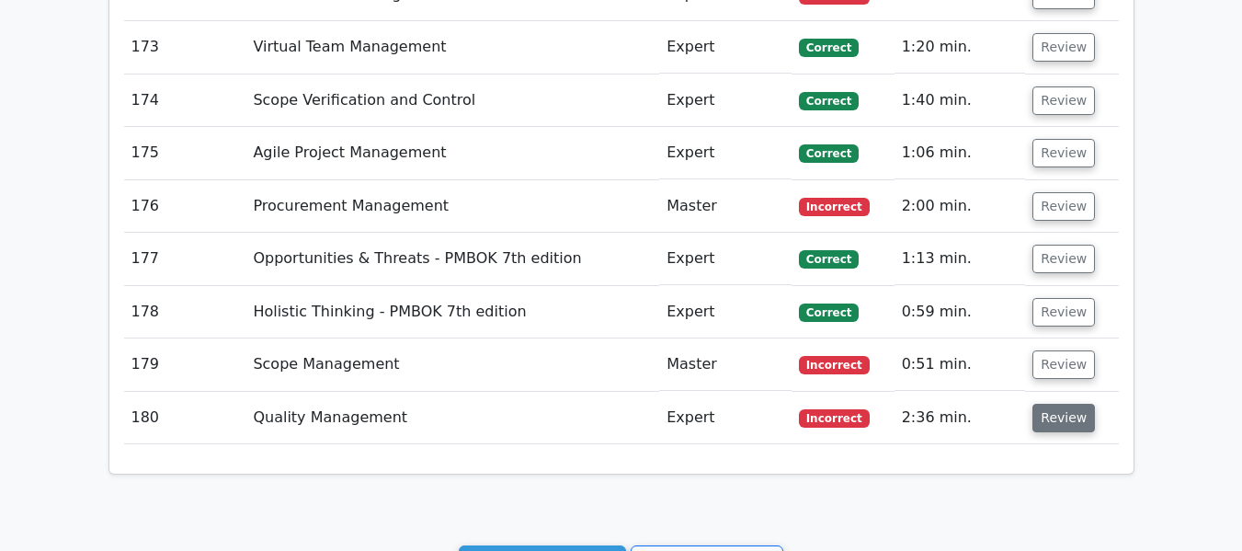
click at [1061, 419] on button "Review" at bounding box center [1063, 418] width 63 height 28
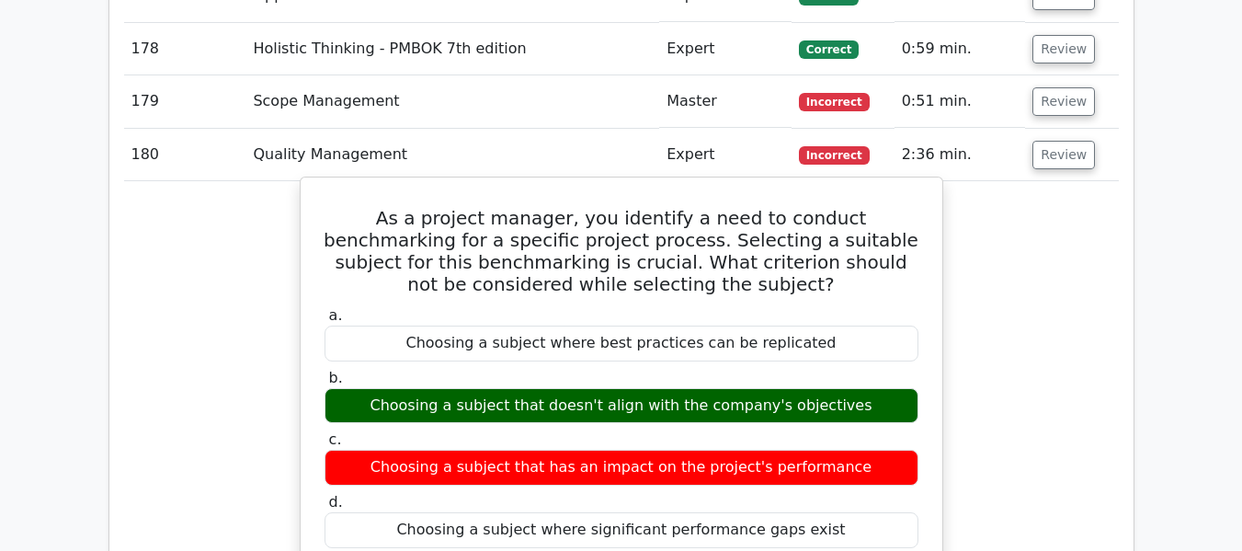
scroll to position [12107, 0]
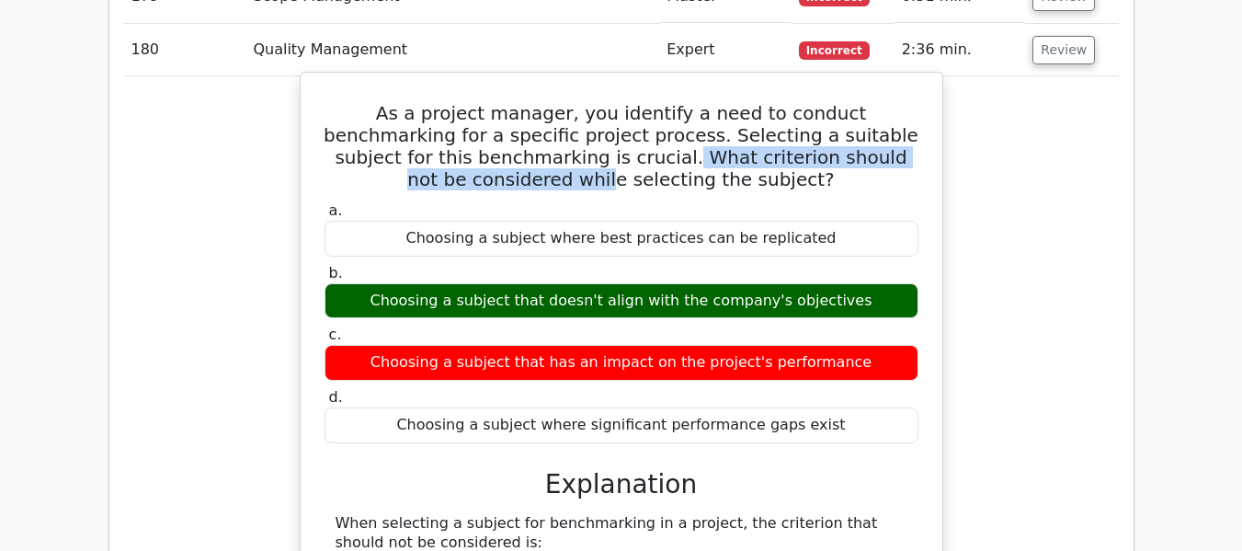
drag, startPoint x: 529, startPoint y: 151, endPoint x: 908, endPoint y: 164, distance: 379.9
click at [908, 164] on h5 "As a project manager, you identify a need to conduct benchmarking for a specifi…" at bounding box center [621, 146] width 597 height 88
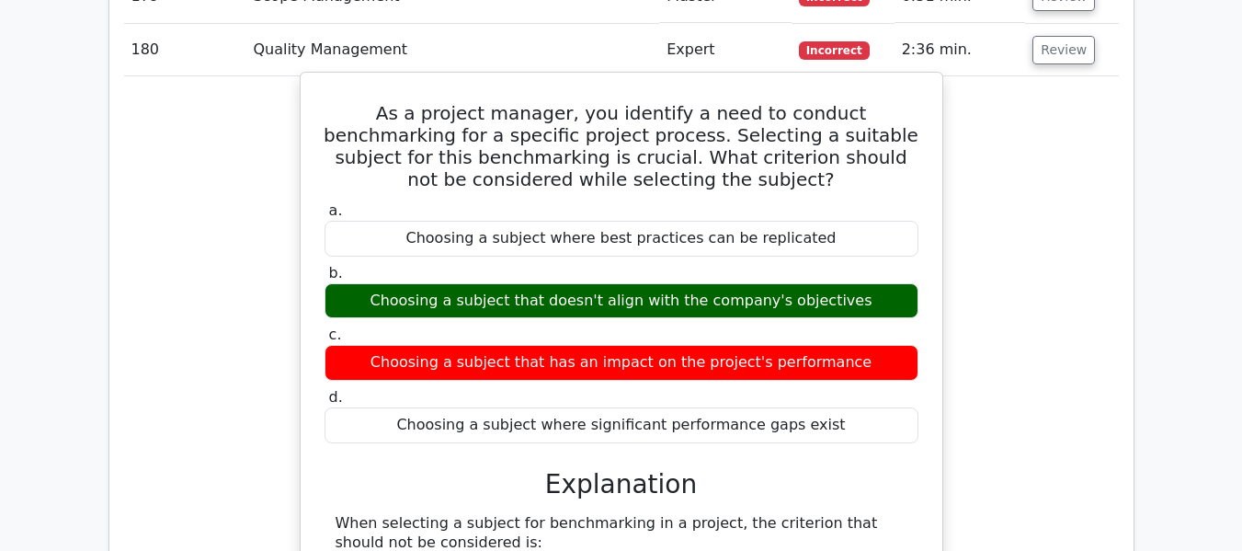
click at [576, 367] on div "Choosing a subject that has an impact on the project's performance" at bounding box center [621, 363] width 594 height 36
click at [550, 290] on div "Choosing a subject that doesn't align with the company's objectives" at bounding box center [621, 301] width 594 height 36
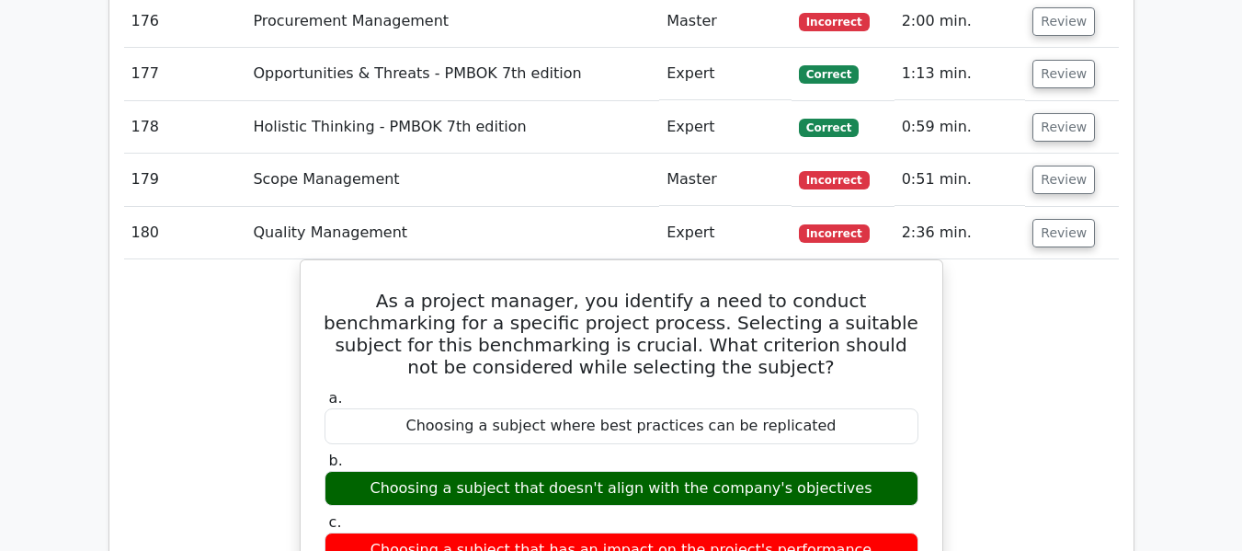
scroll to position [11923, 0]
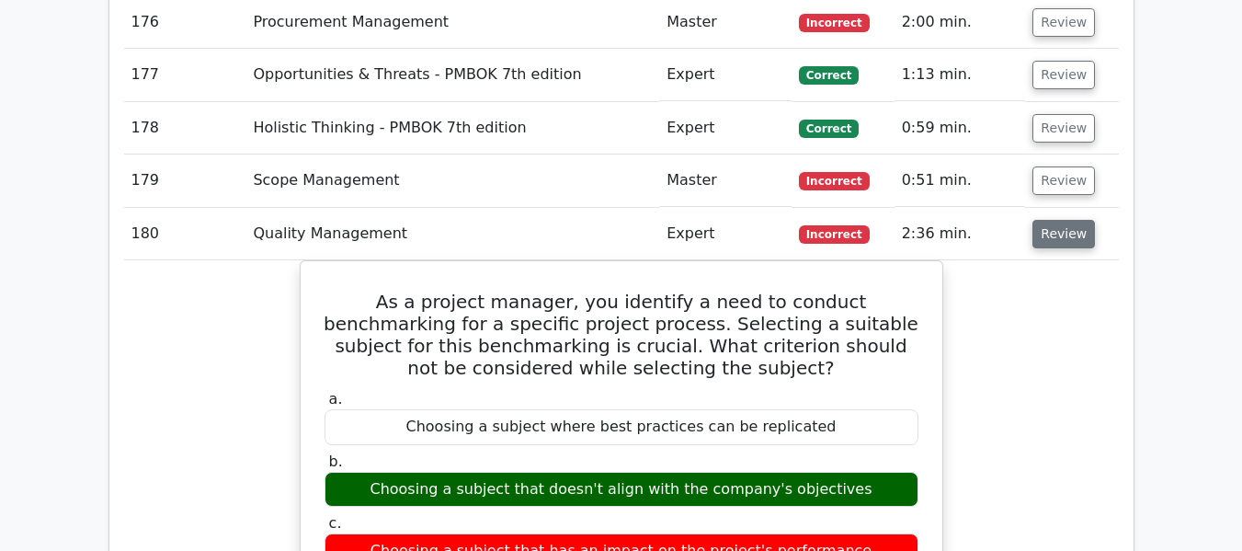
click at [1047, 238] on button "Review" at bounding box center [1063, 234] width 63 height 28
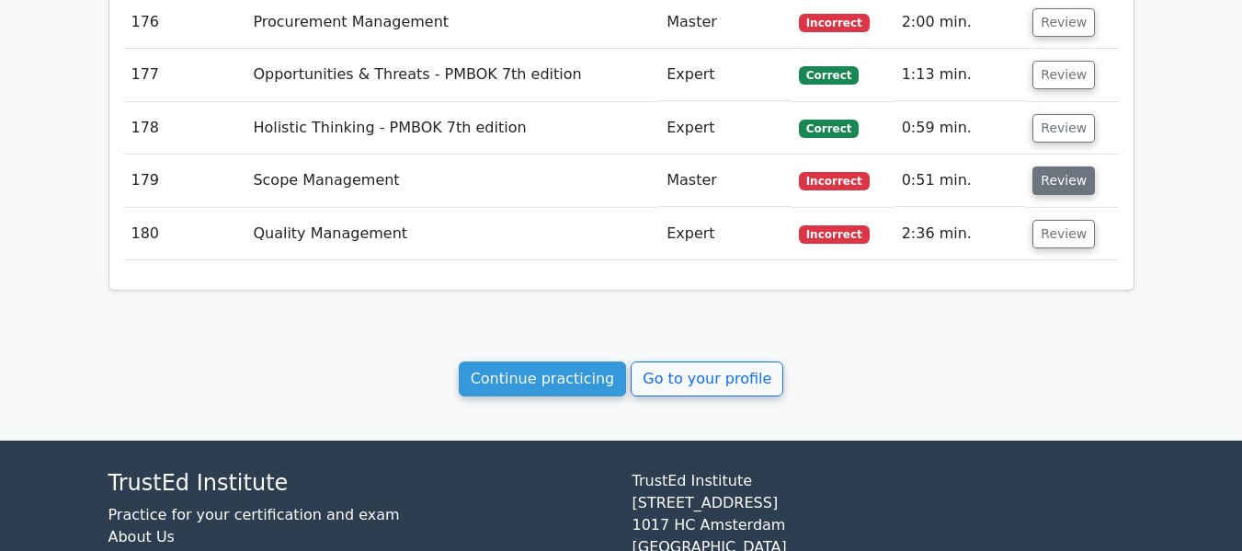
click at [1073, 185] on button "Review" at bounding box center [1063, 180] width 63 height 28
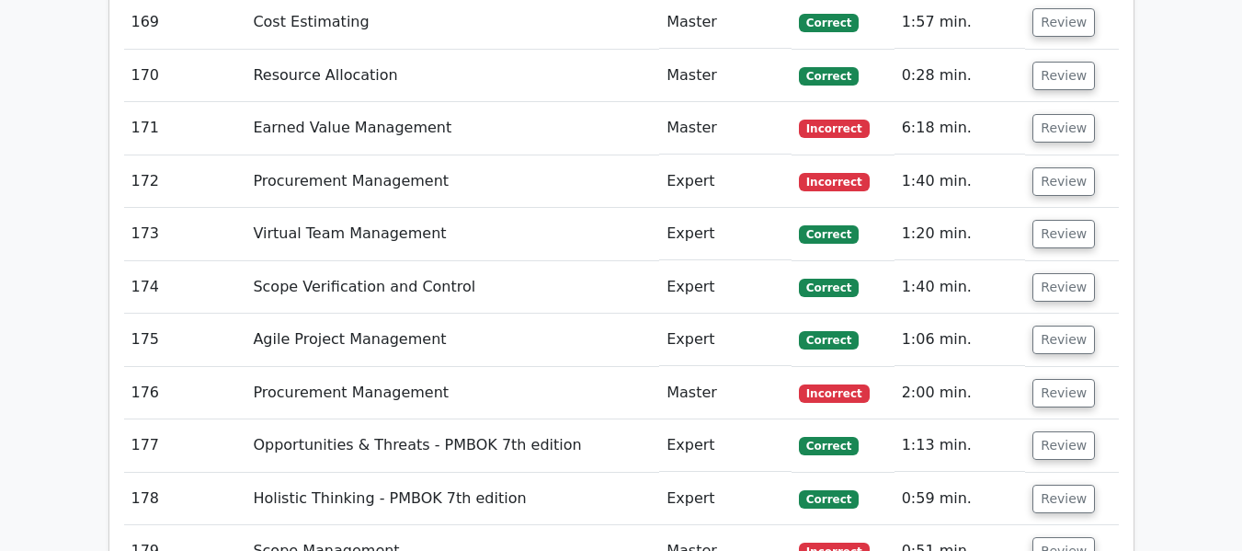
scroll to position [11831, 0]
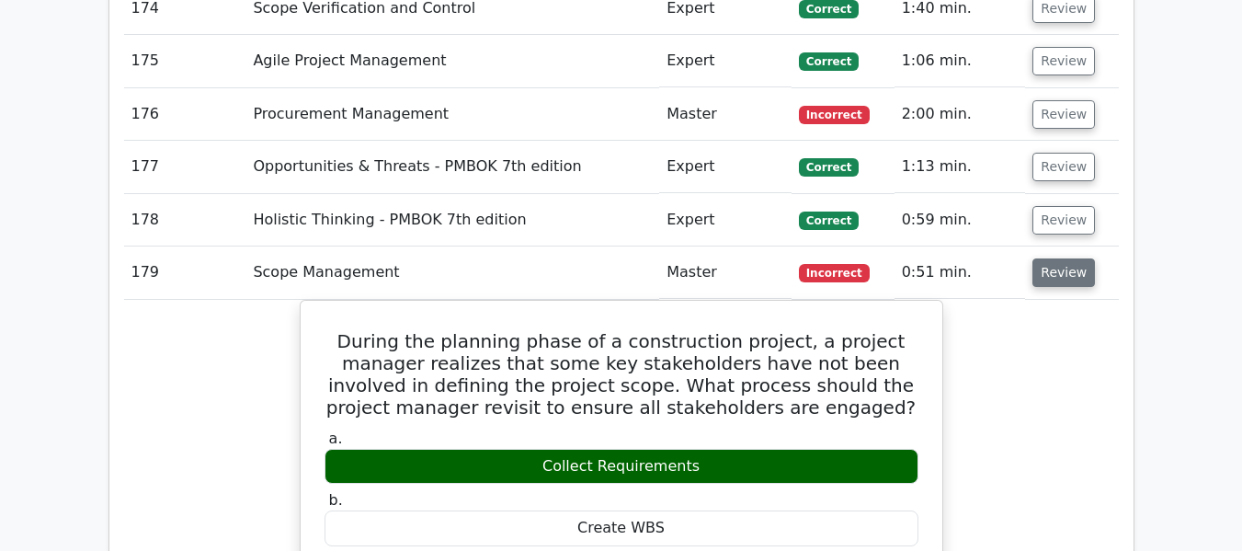
click at [1051, 265] on button "Review" at bounding box center [1063, 272] width 63 height 28
